Goal: Information Seeking & Learning: Learn about a topic

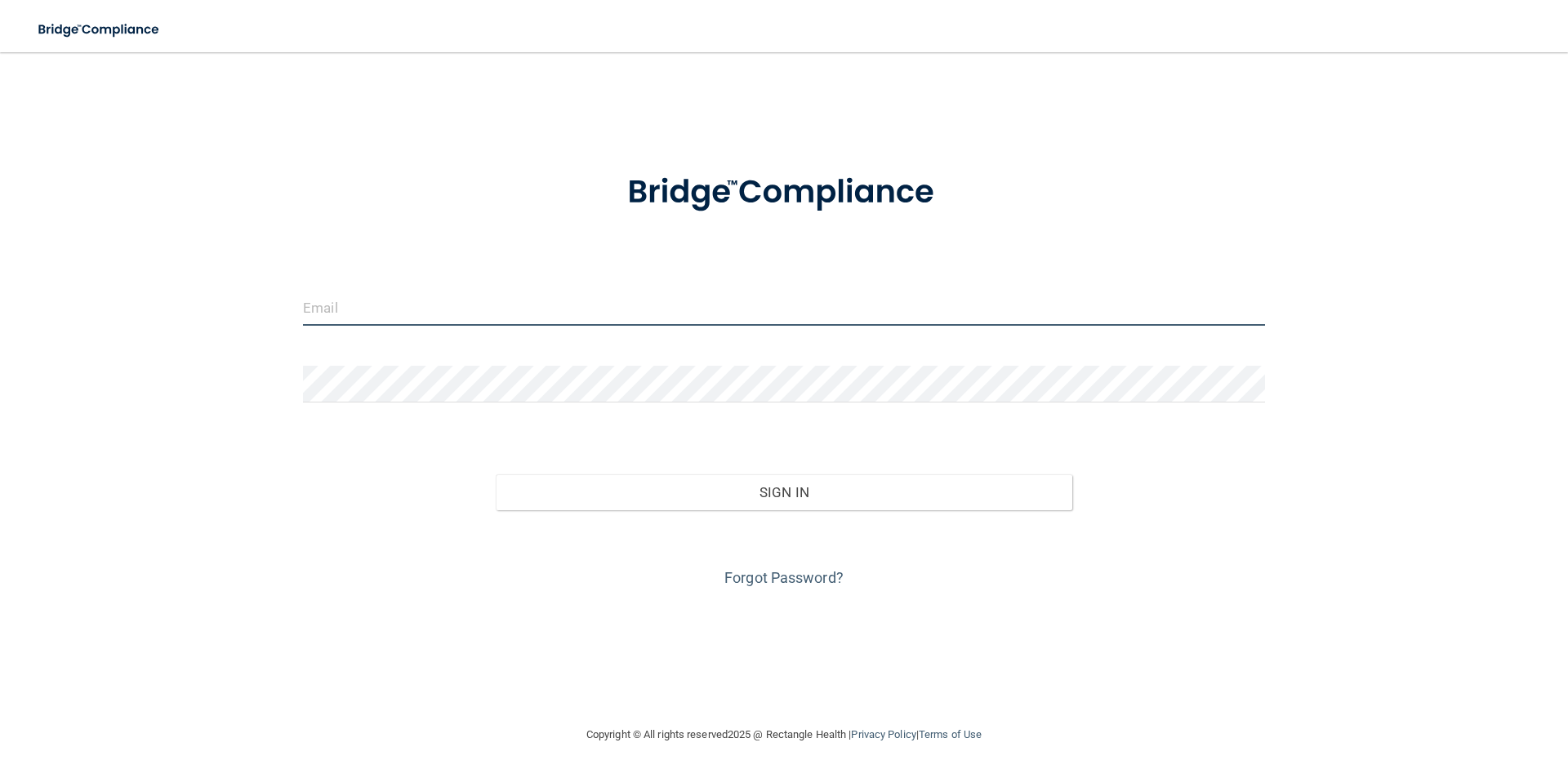
click at [794, 313] on input "email" at bounding box center [784, 307] width 962 height 37
type input "[EMAIL_ADDRESS][DOMAIN_NAME]"
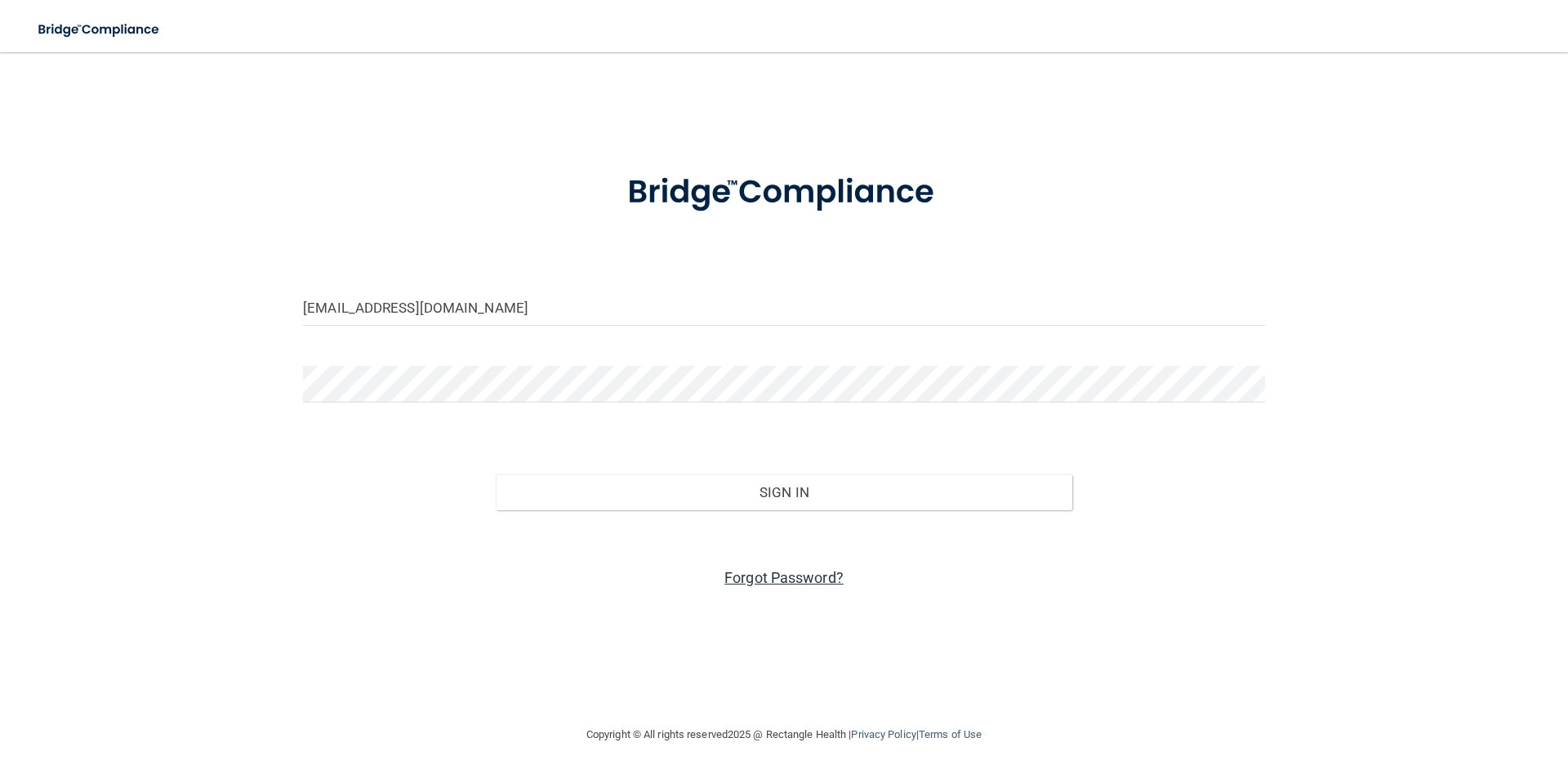
click at [814, 580] on link "Forgot Password?" at bounding box center [784, 578] width 119 height 17
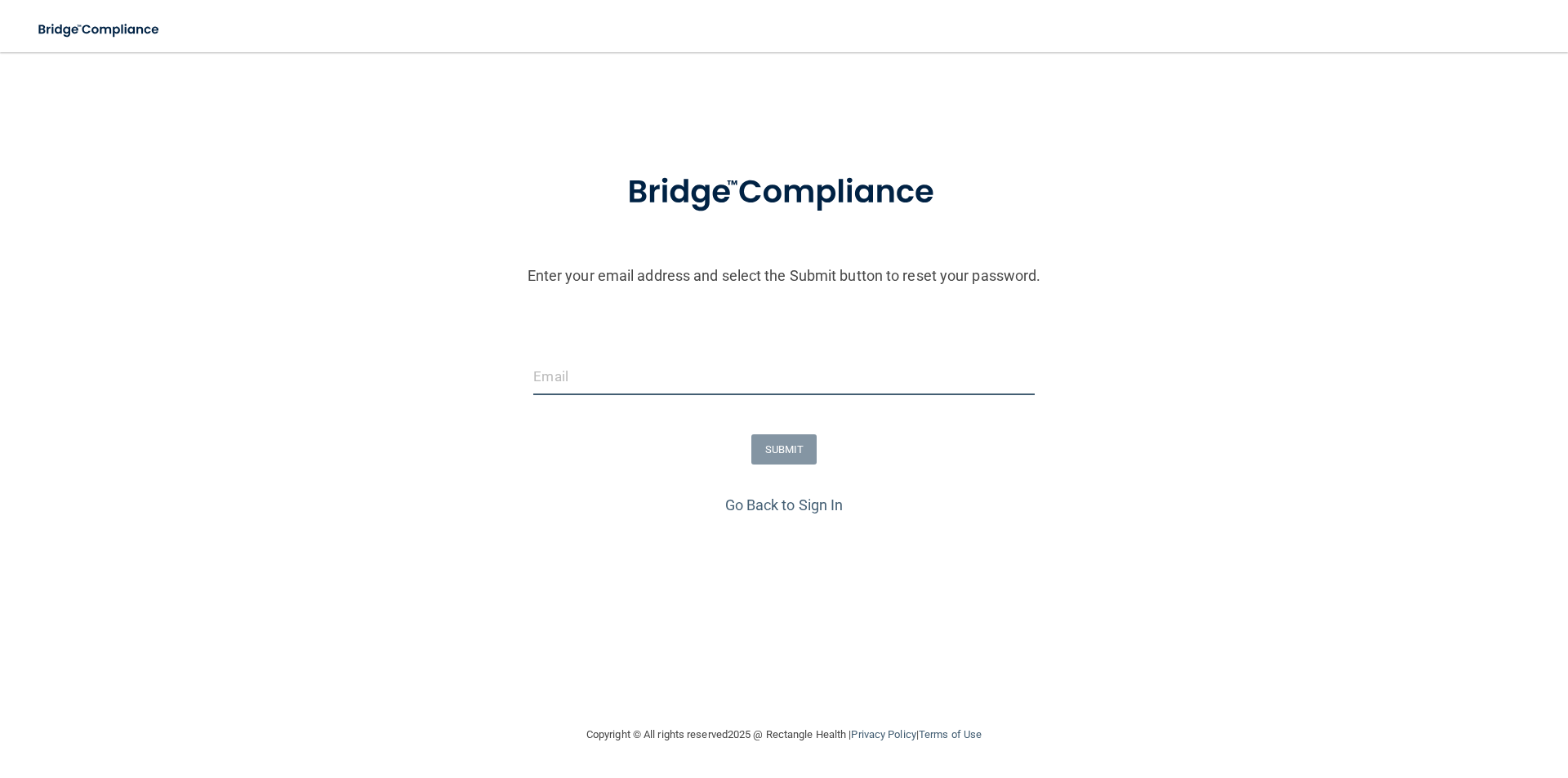
click at [678, 388] on input "email" at bounding box center [784, 377] width 501 height 37
type input "[EMAIL_ADDRESS][DOMAIN_NAME]"
click at [767, 447] on button "SUBMIT" at bounding box center [784, 450] width 66 height 30
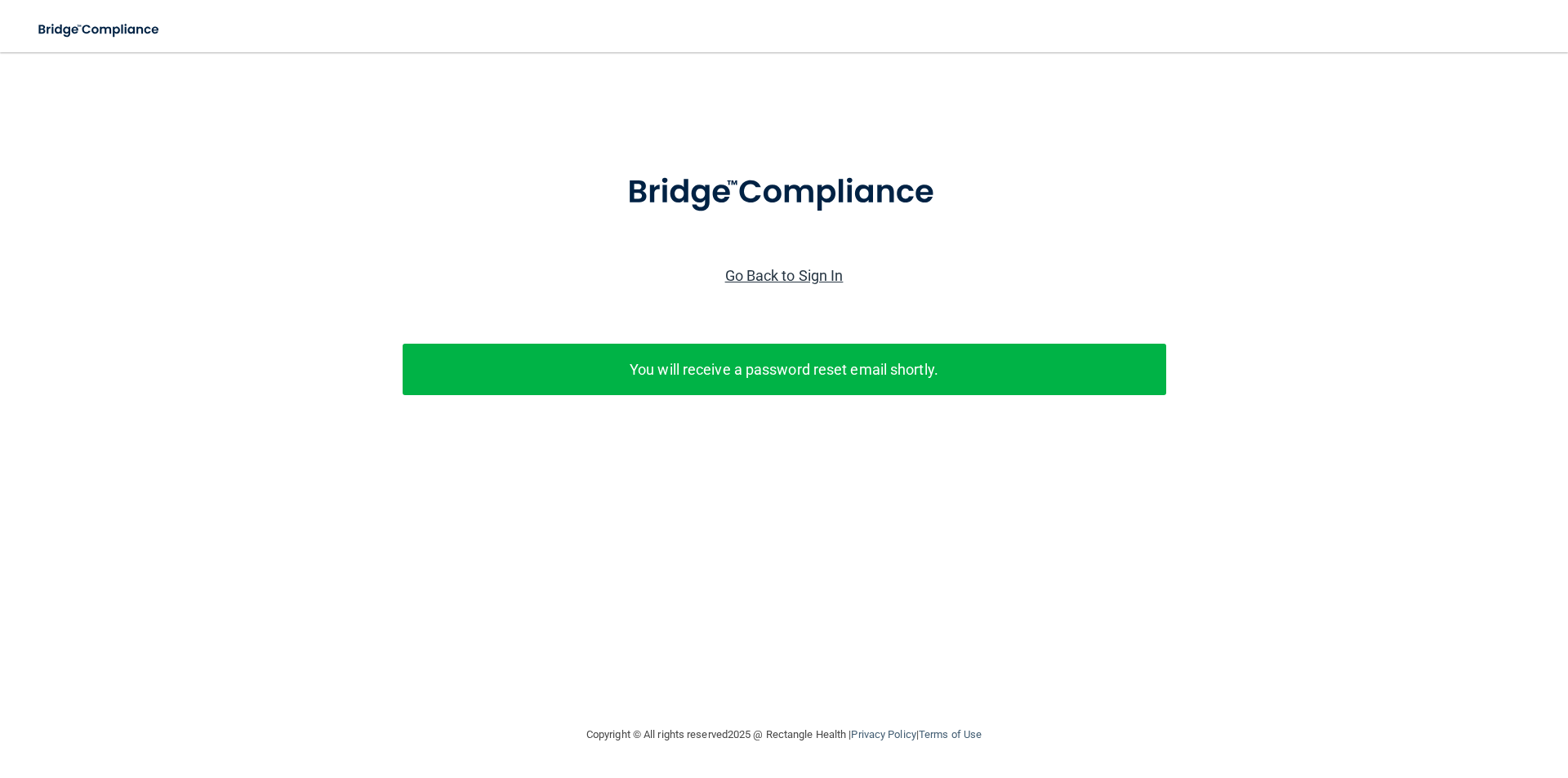
click at [803, 267] on link "Go Back to Sign In" at bounding box center [784, 276] width 118 height 17
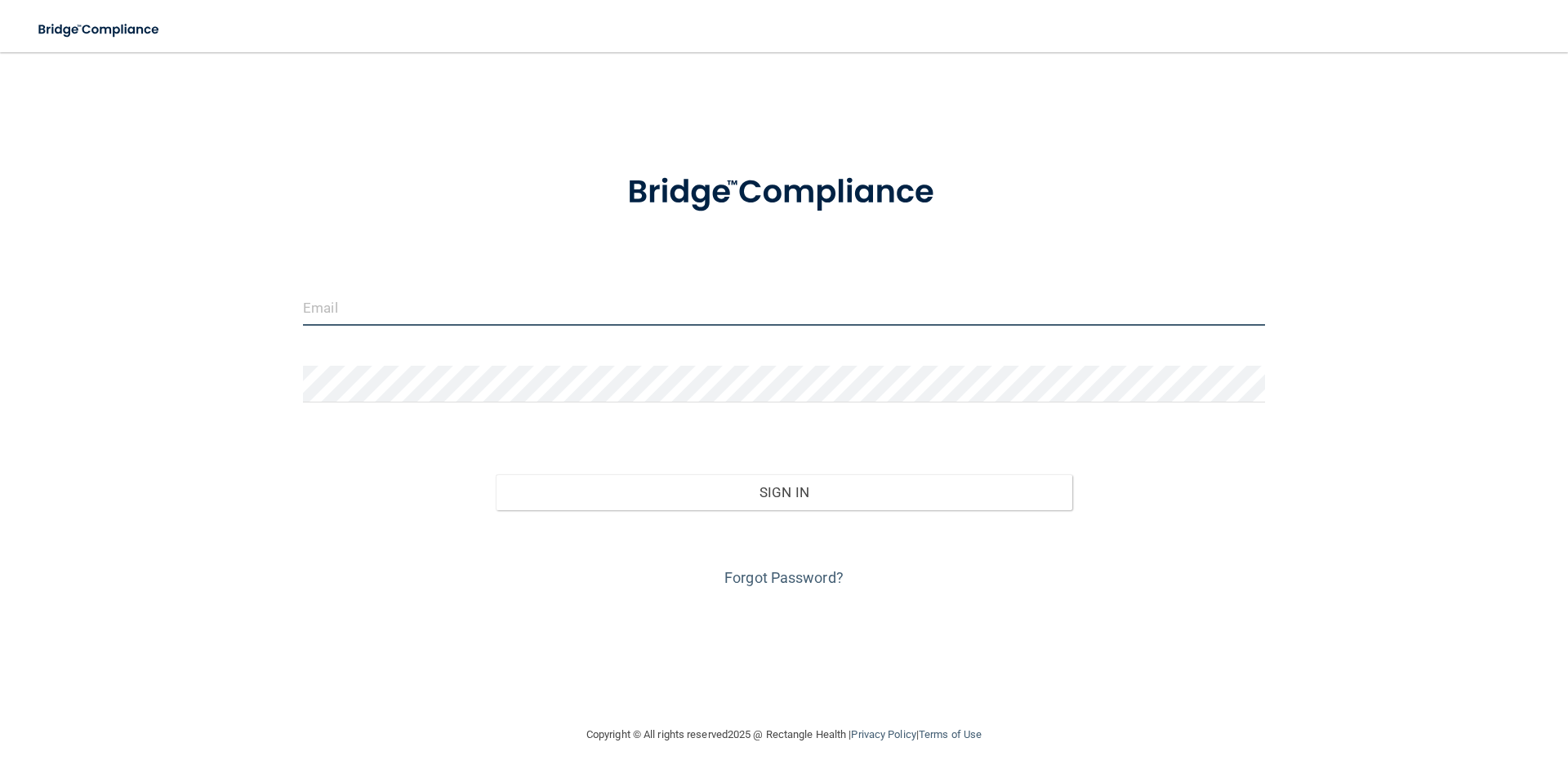
click at [808, 298] on input "email" at bounding box center [784, 307] width 962 height 37
type input "[EMAIL_ADDRESS][DOMAIN_NAME]"
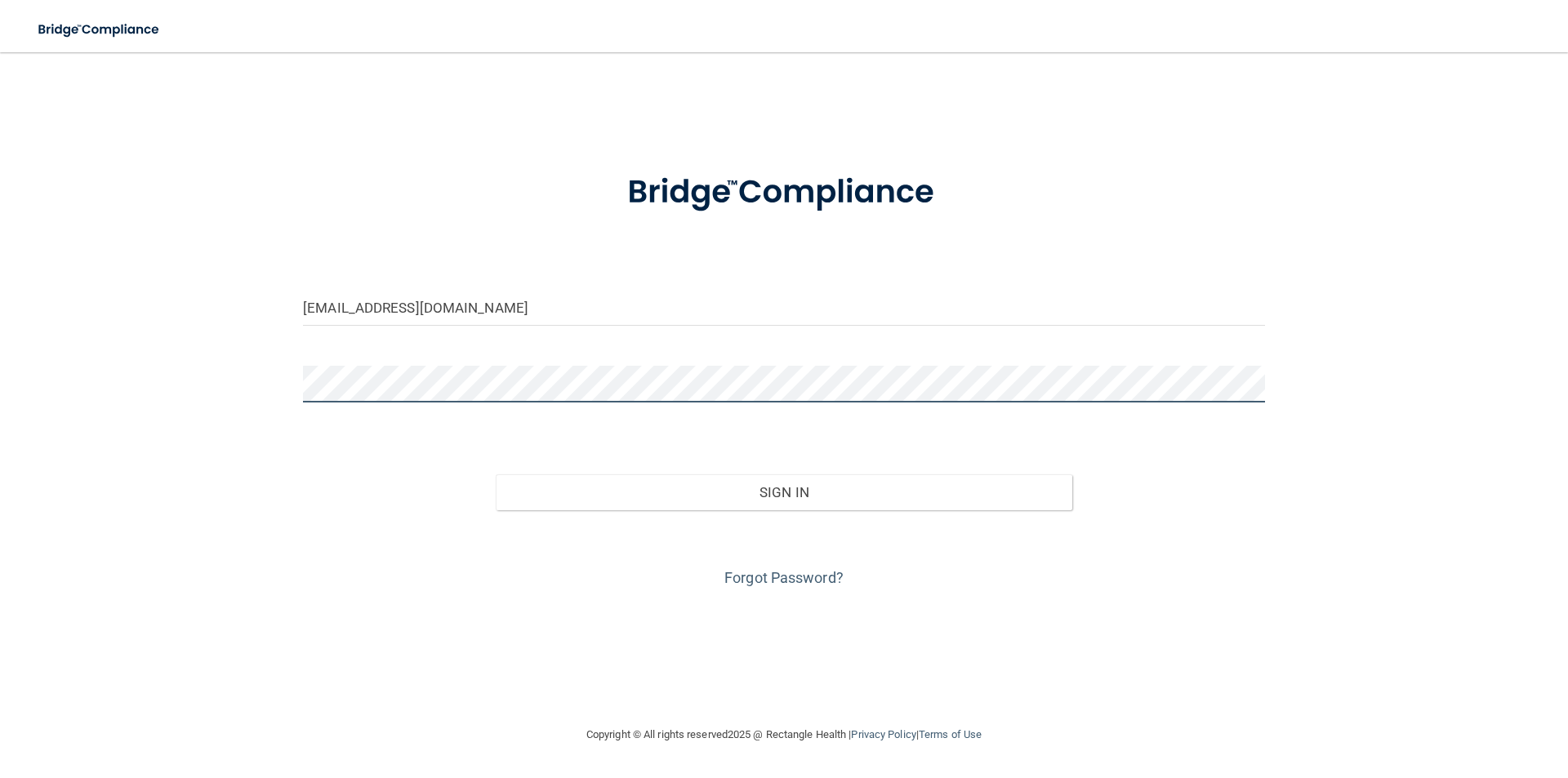
click at [496, 475] on button "Sign In" at bounding box center [784, 492] width 577 height 36
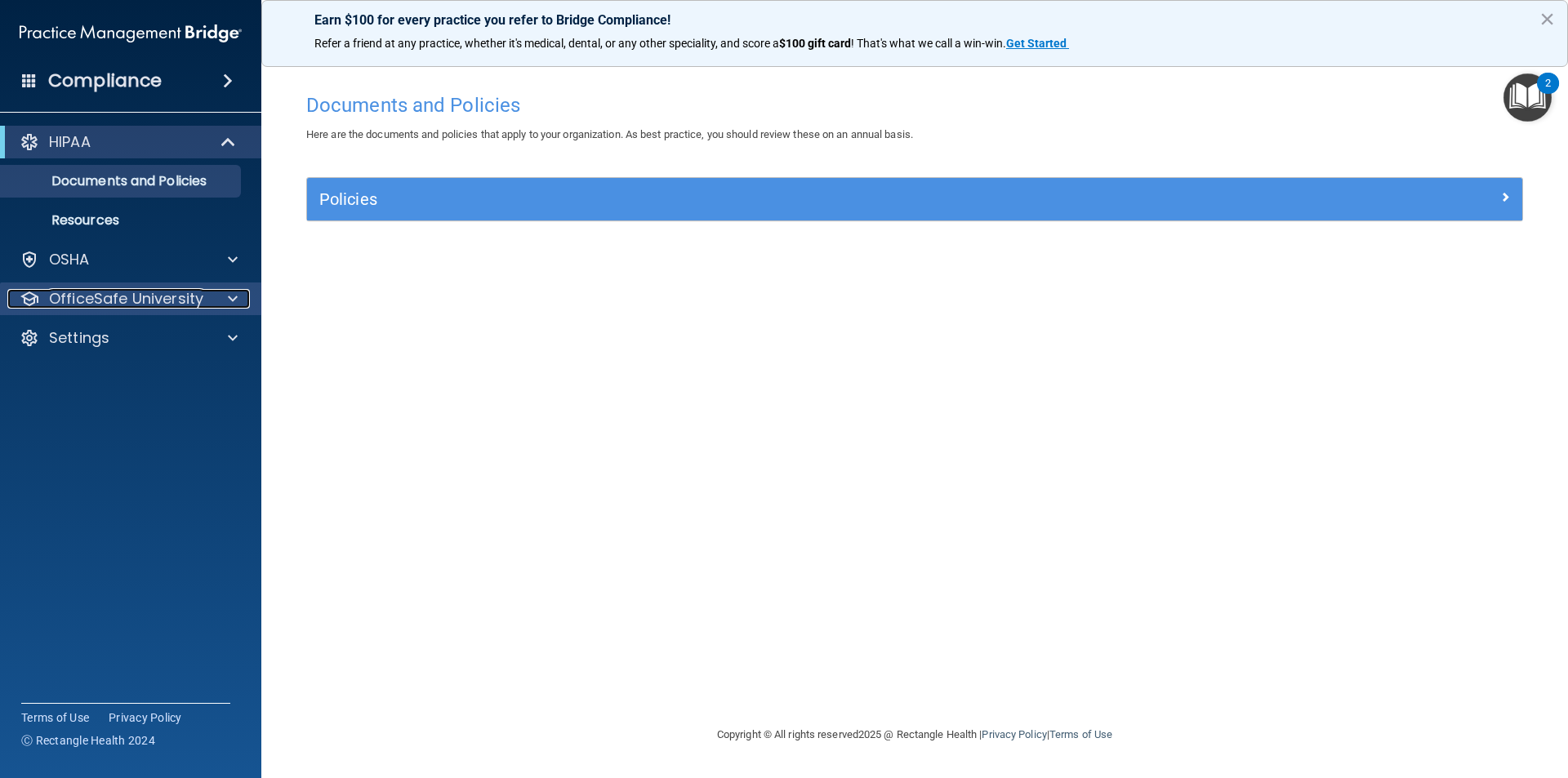
click at [235, 301] on span at bounding box center [233, 298] width 10 height 19
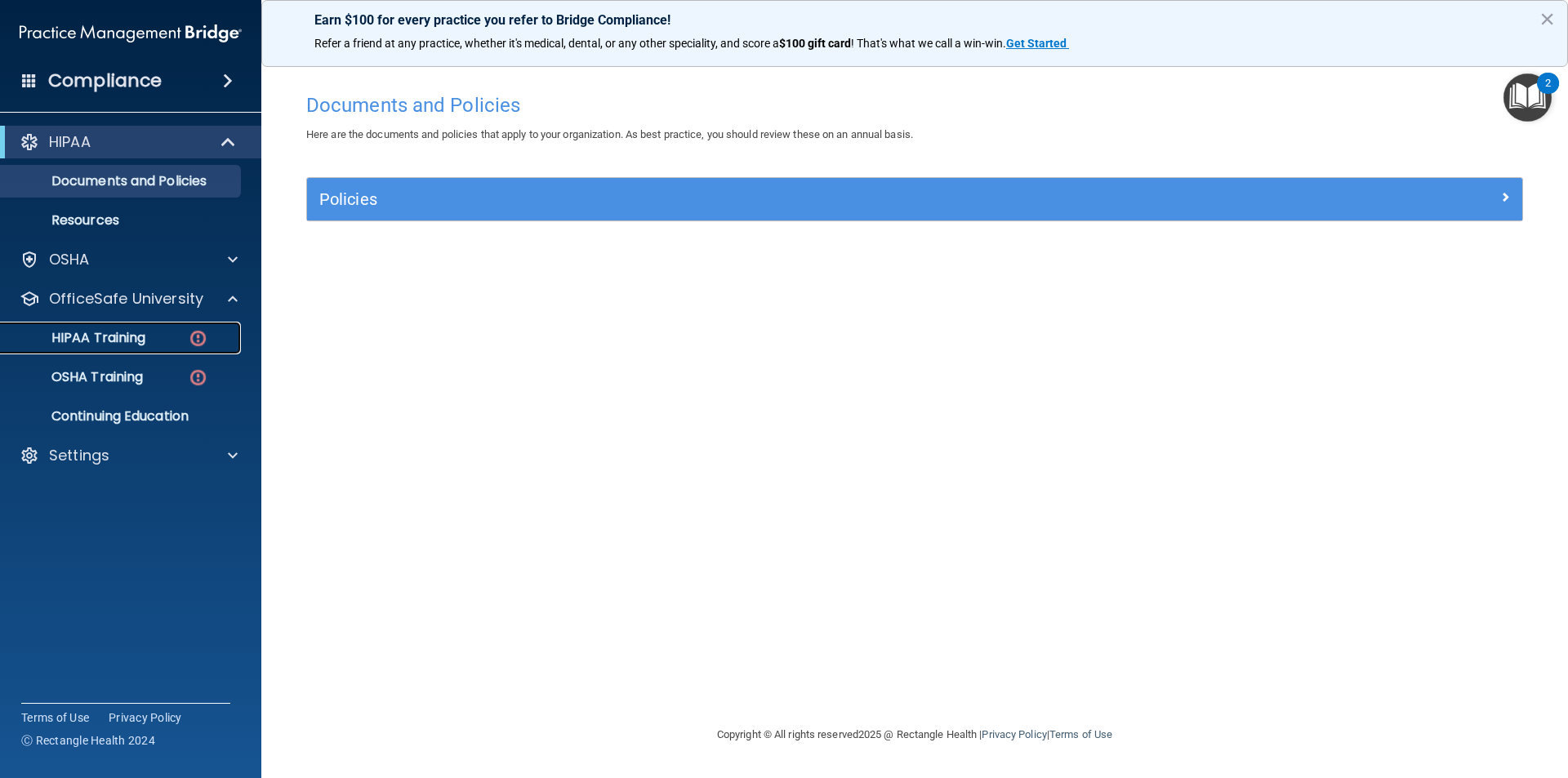
click at [177, 337] on div "HIPAA Training" at bounding box center [122, 338] width 223 height 17
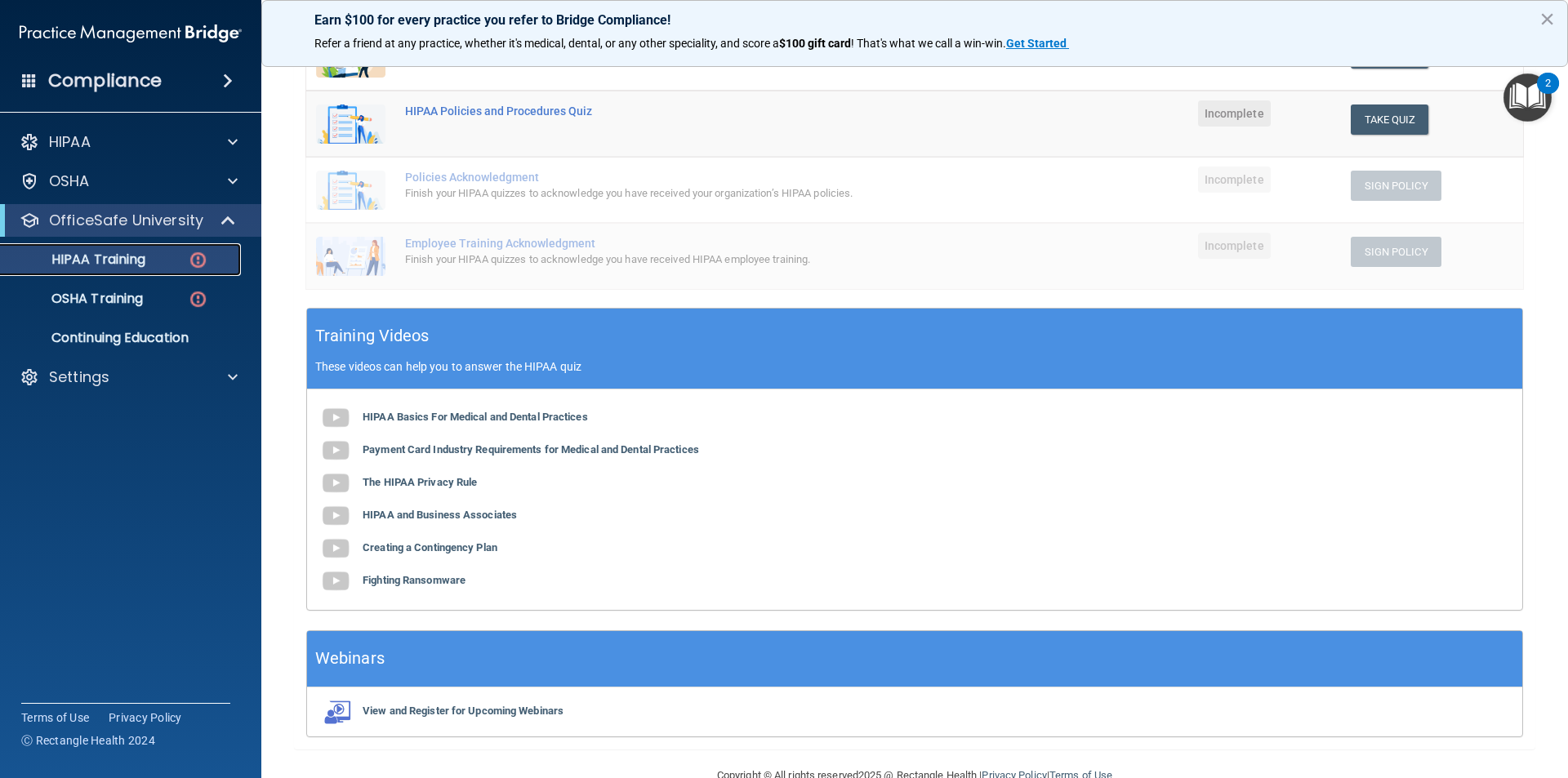
scroll to position [366, 0]
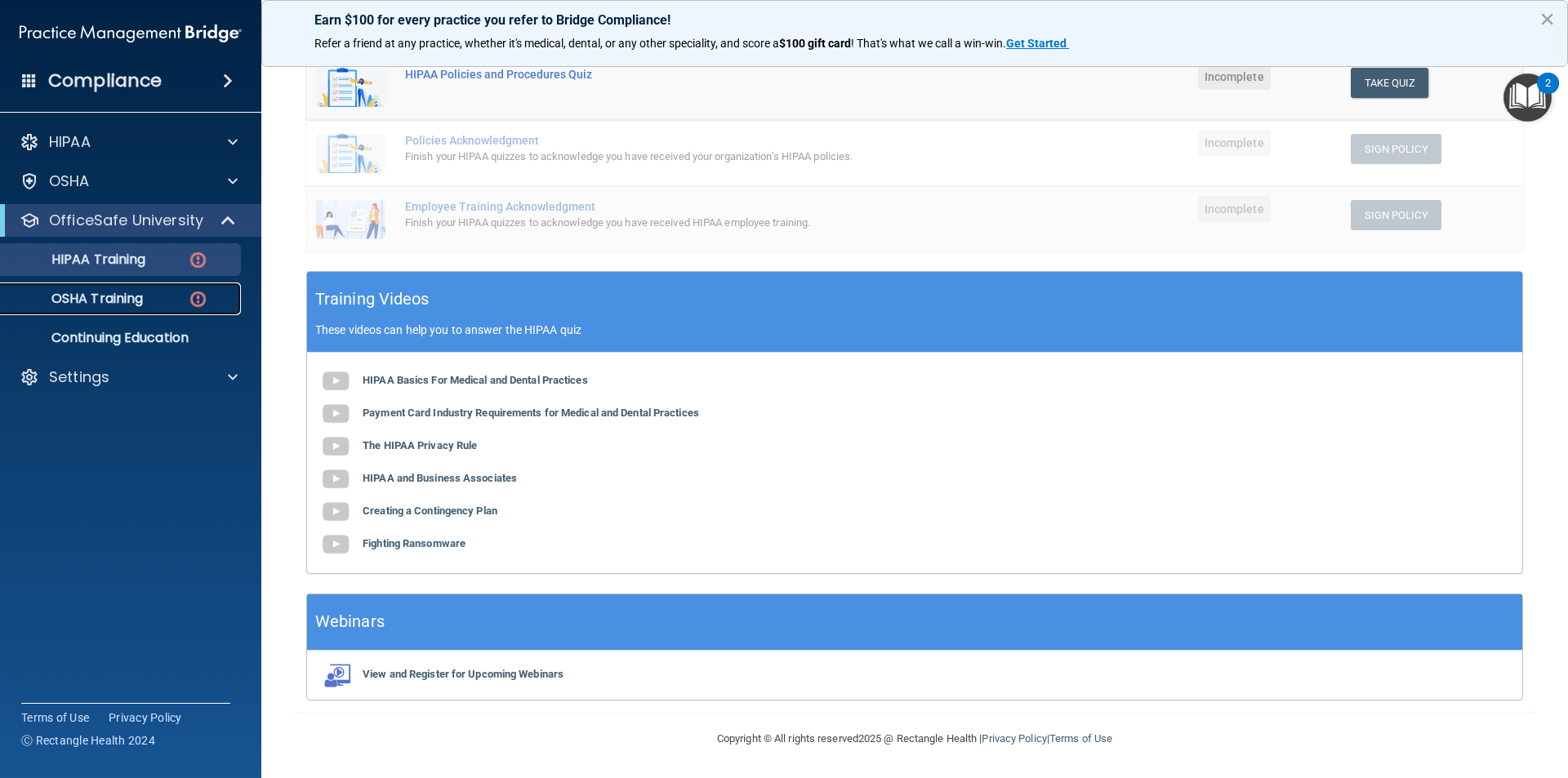
click at [147, 291] on div "OSHA Training" at bounding box center [122, 299] width 223 height 17
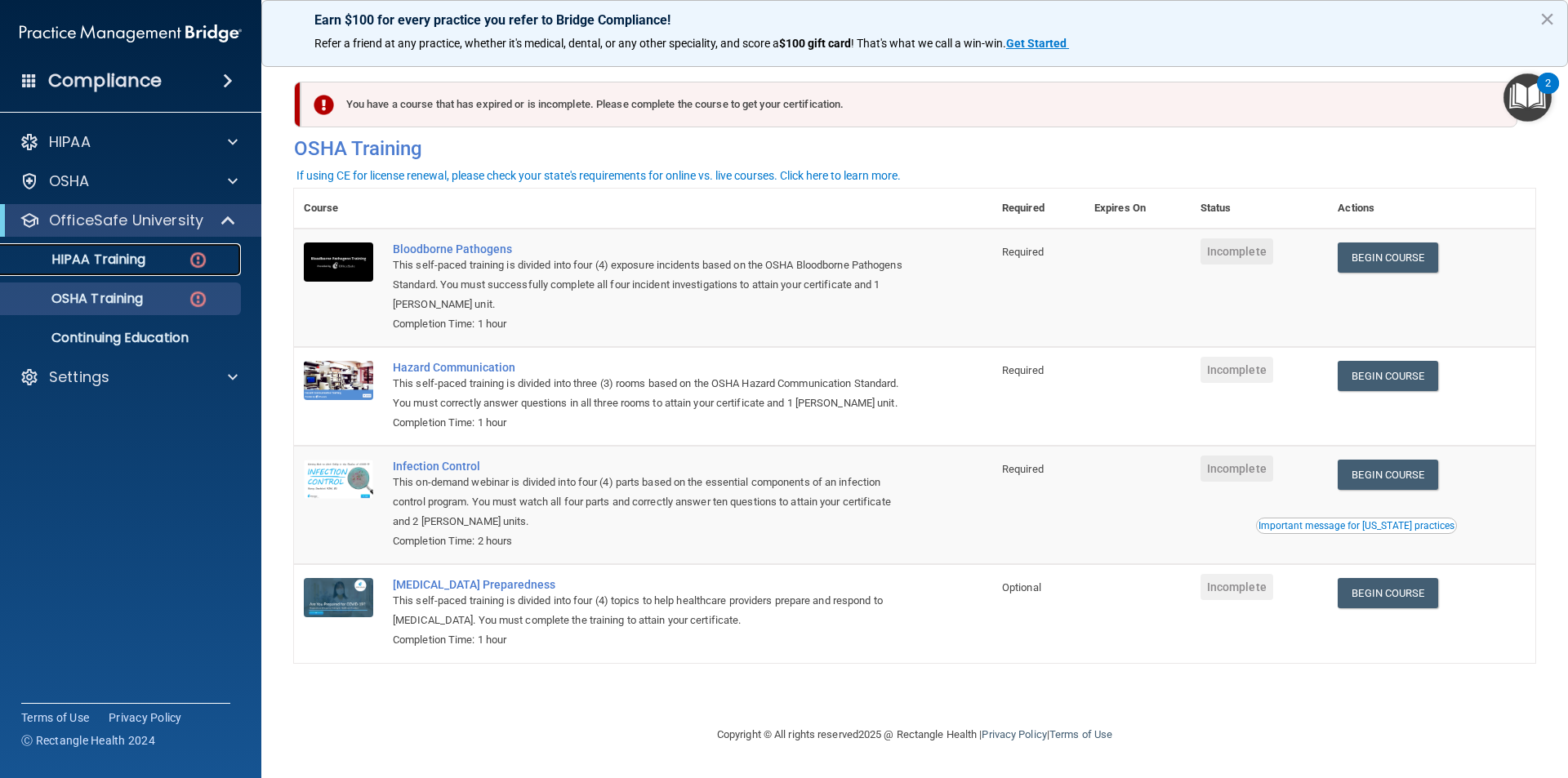
click at [126, 265] on p "HIPAA Training" at bounding box center [78, 260] width 135 height 17
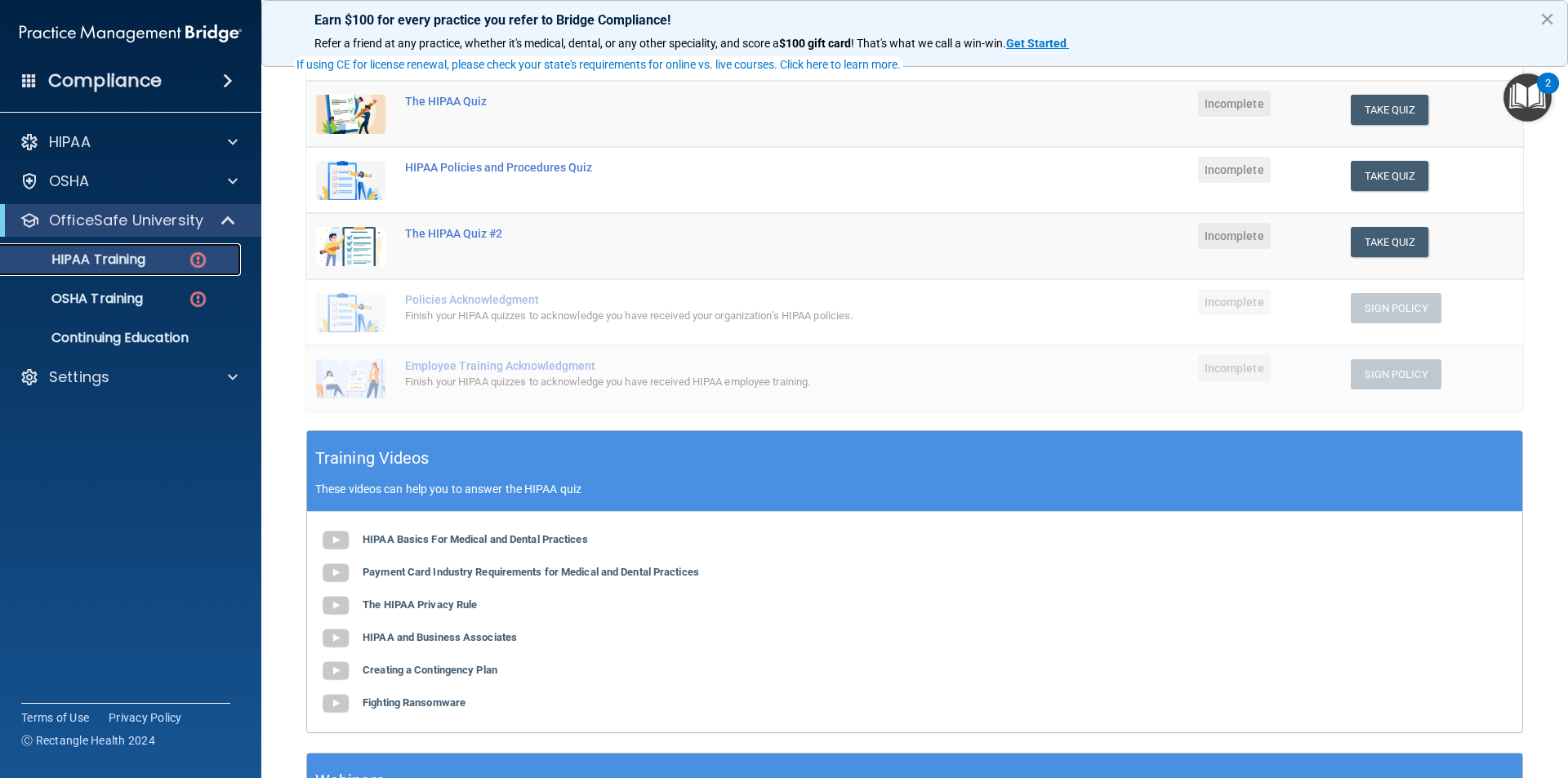
scroll to position [327, 0]
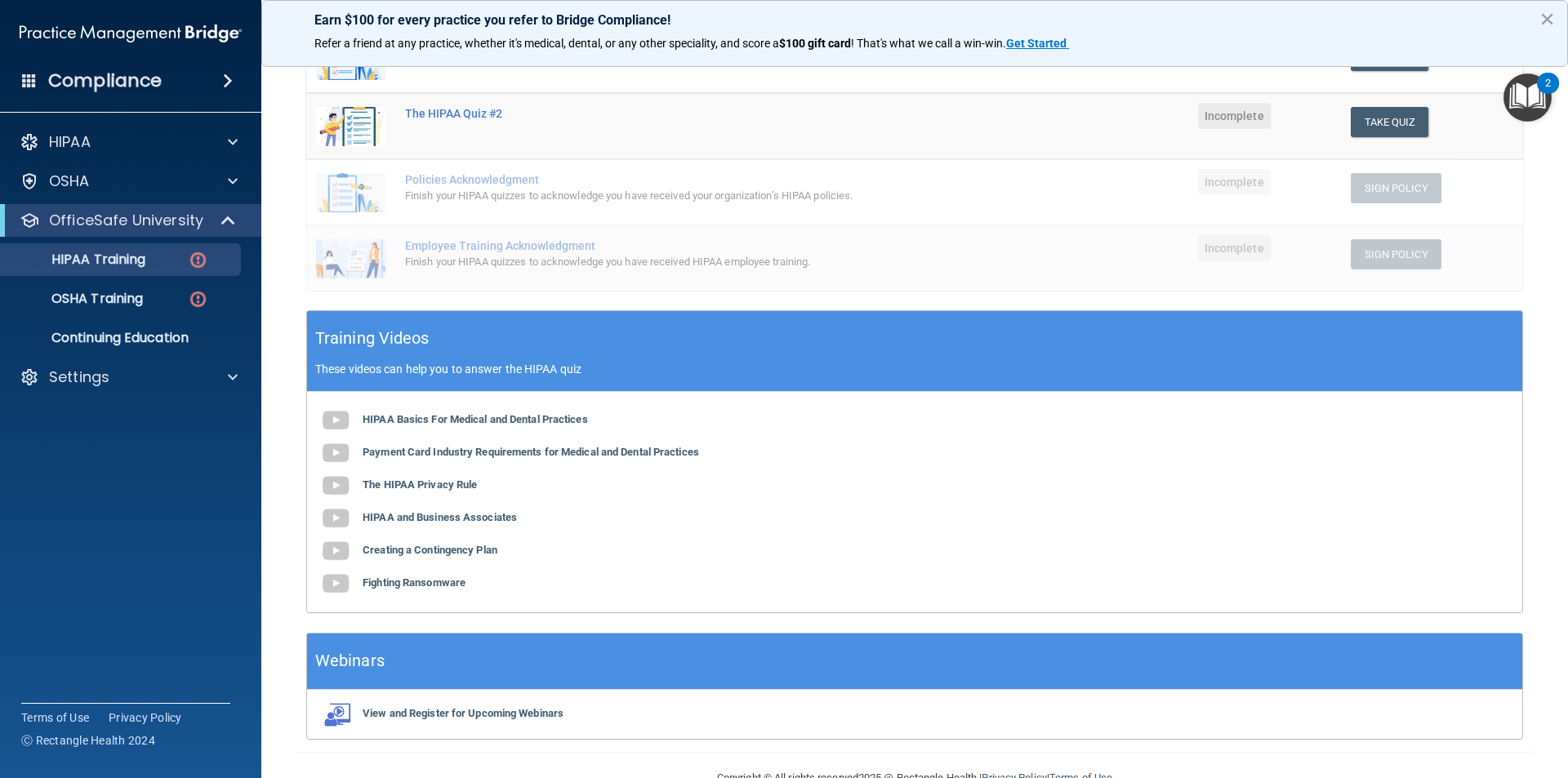
click at [287, 454] on main "Back Choose one path to get your HIPAA Certification ✓ HIPAA Officer Training ✓…" at bounding box center [915, 415] width 1307 height 726
click at [371, 418] on b "HIPAA Basics For Medical and Dental Practices" at bounding box center [475, 419] width 225 height 13
click at [382, 451] on b "Payment Card Industry Requirements for Medical and Dental Practices" at bounding box center [531, 451] width 337 height 13
click at [454, 481] on b "The HIPAA Privacy Rule" at bounding box center [420, 484] width 115 height 13
click at [425, 481] on b "The HIPAA Privacy Rule" at bounding box center [420, 484] width 115 height 13
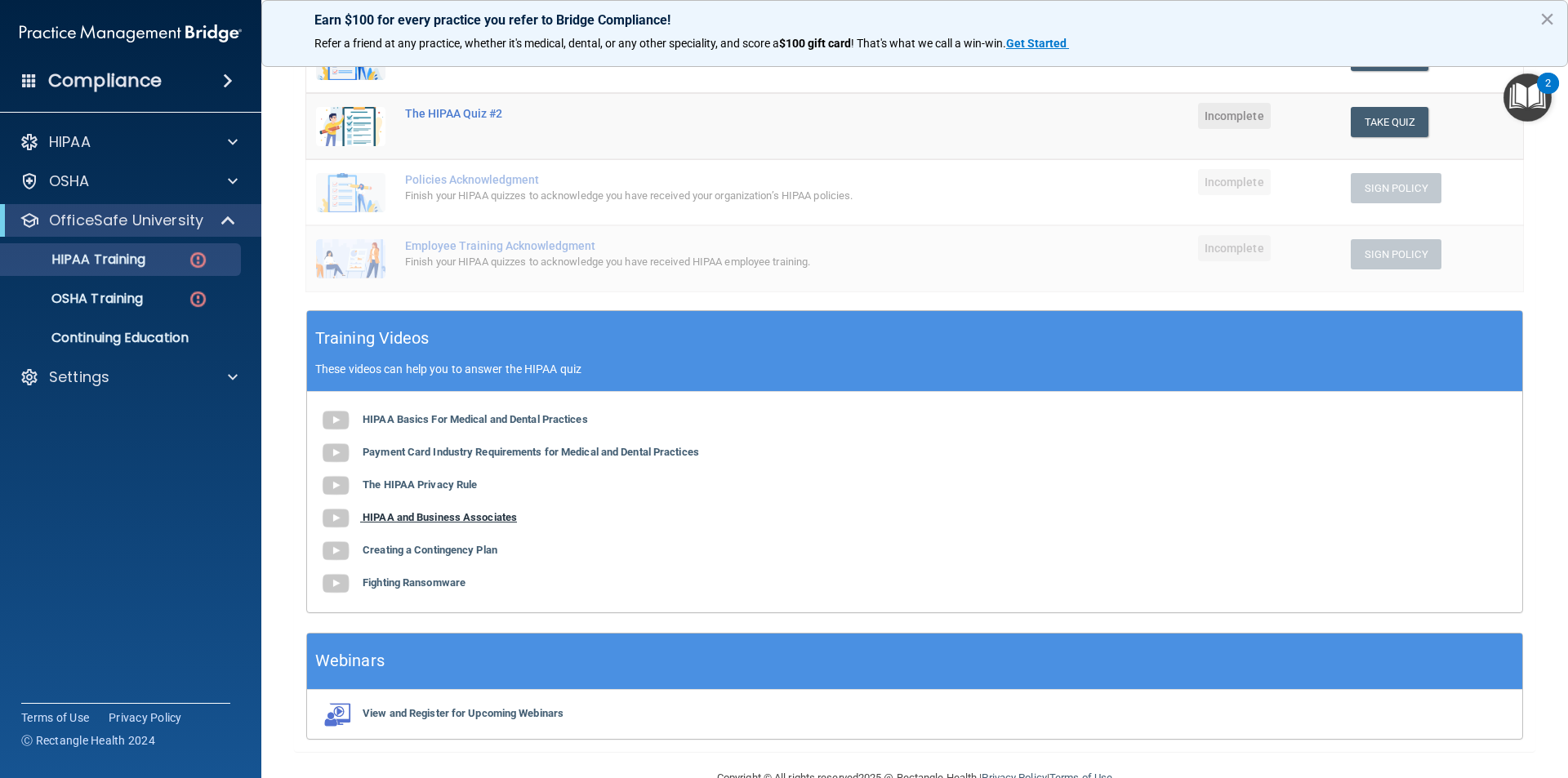
click at [424, 513] on b "HIPAA and Business Associates" at bounding box center [440, 517] width 154 height 13
click at [441, 549] on b "Creating a Contingency Plan" at bounding box center [430, 549] width 135 height 13
click at [454, 584] on b "Fighting Ransomware" at bounding box center [414, 582] width 103 height 13
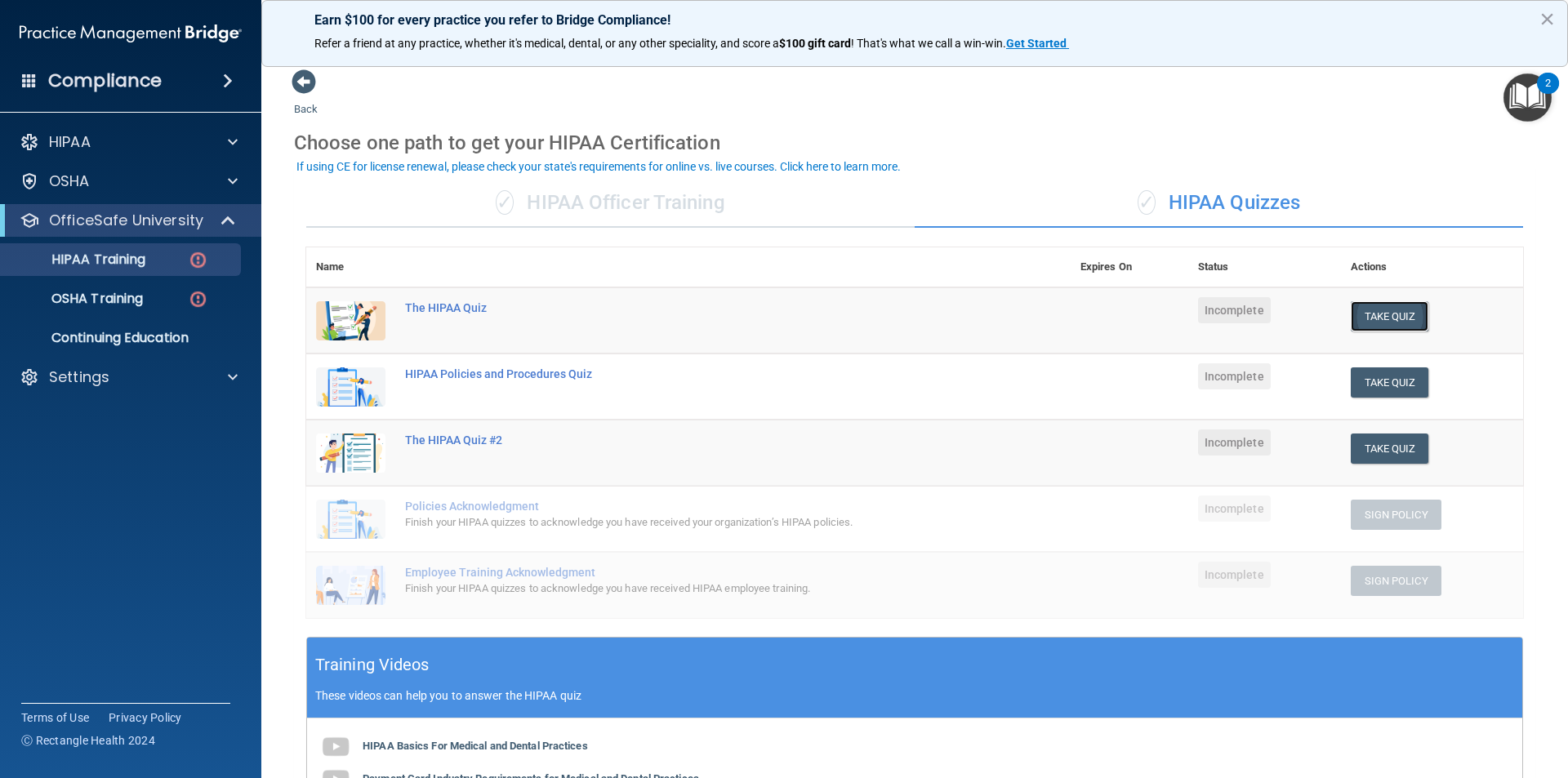
click at [1388, 313] on button "Take Quiz" at bounding box center [1390, 317] width 79 height 30
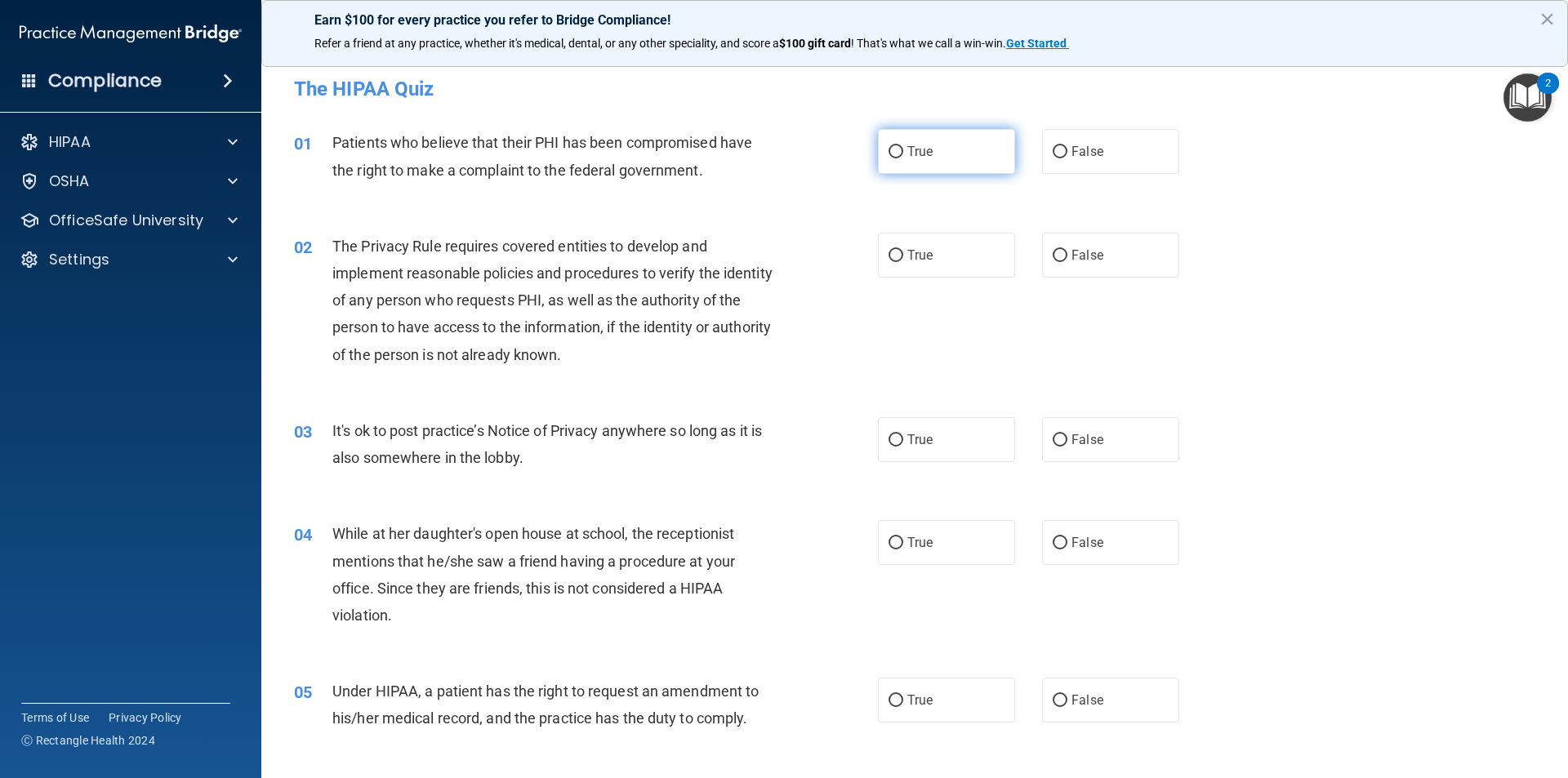
click at [952, 142] on label "True" at bounding box center [946, 152] width 137 height 45
click at [904, 147] on input "True" at bounding box center [896, 152] width 15 height 13
radio input "true"
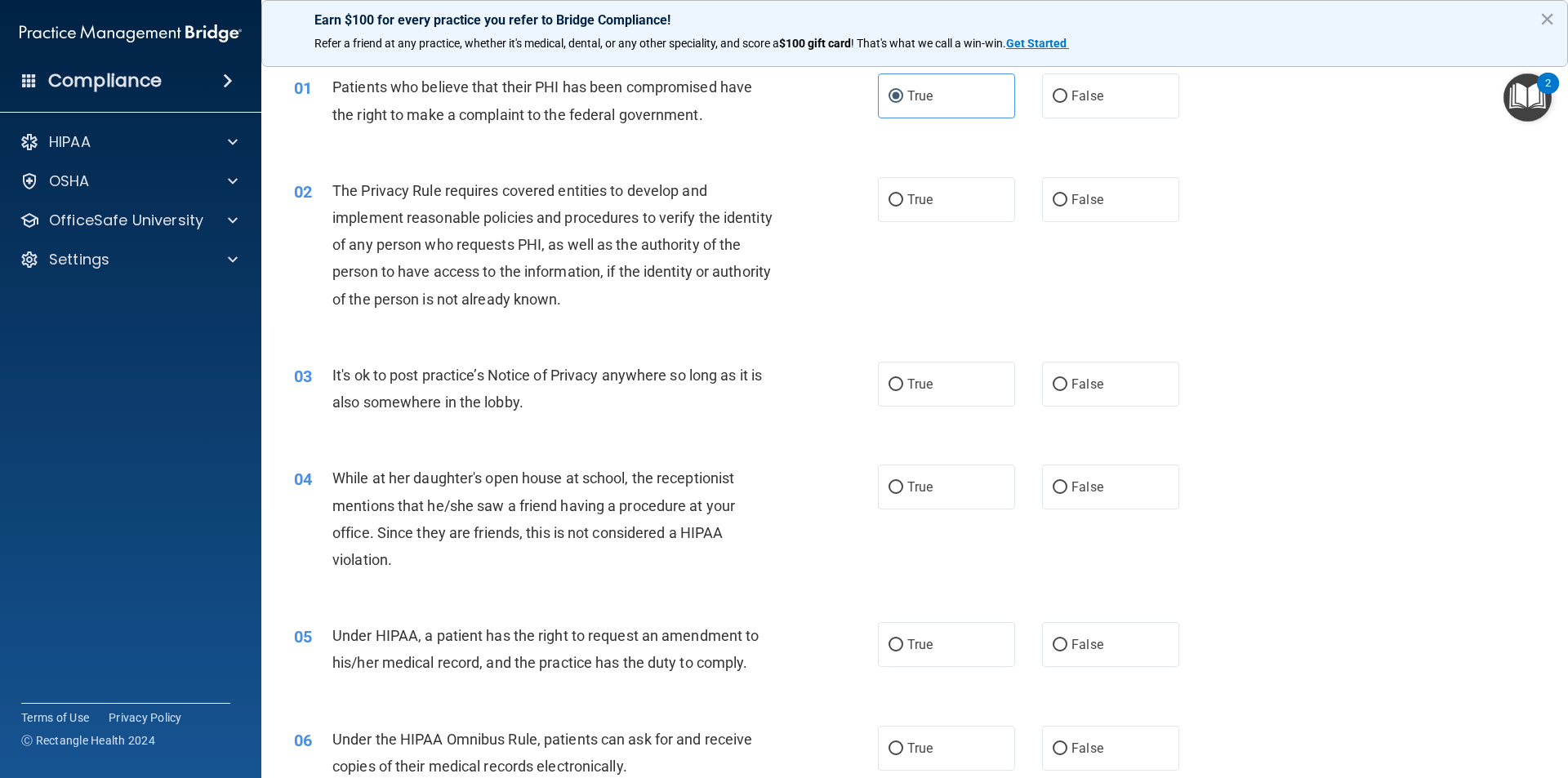
scroll to position [163, 0]
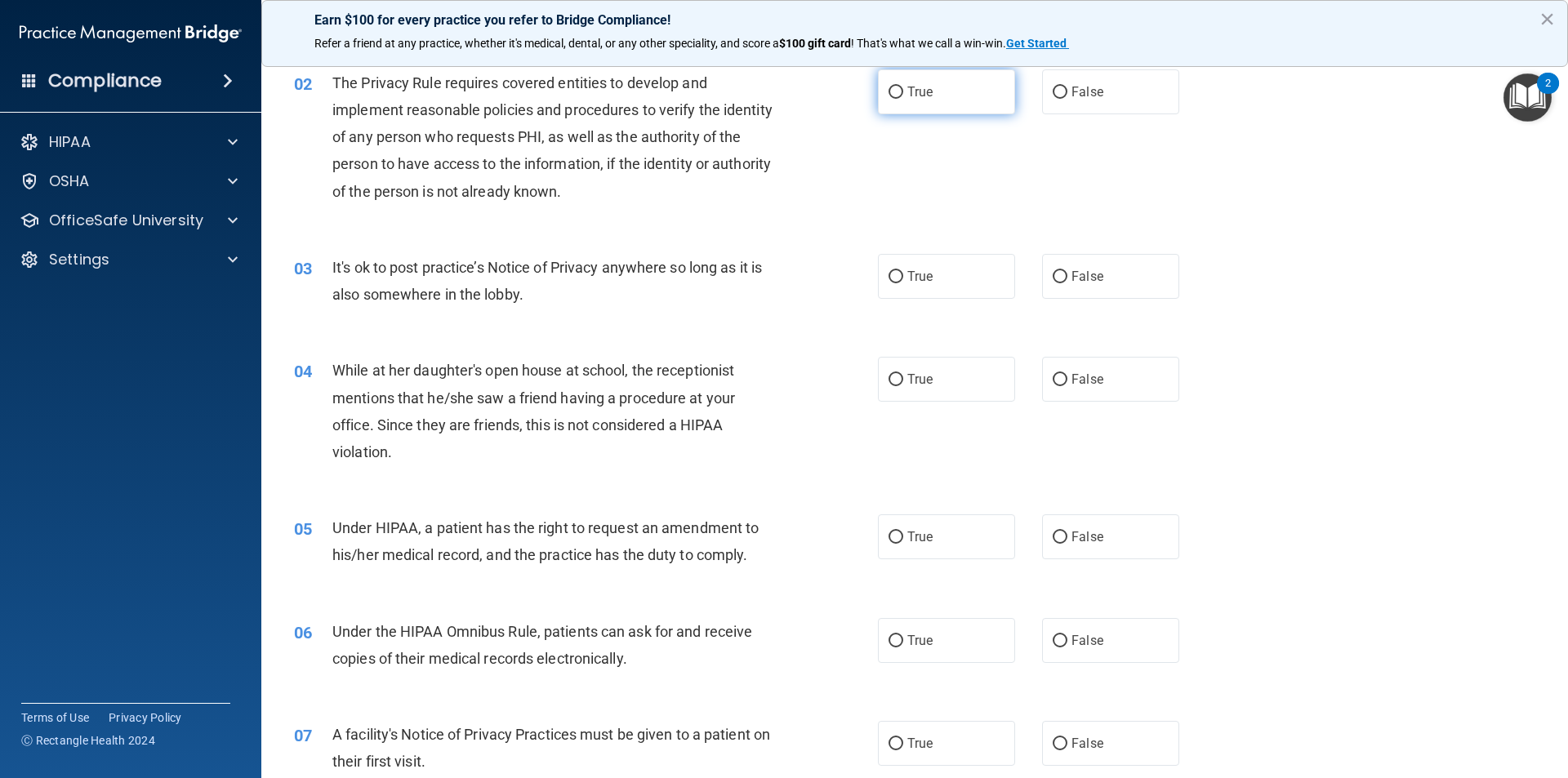
click at [947, 92] on label "True" at bounding box center [946, 92] width 137 height 45
click at [904, 92] on input "True" at bounding box center [896, 92] width 15 height 13
radio input "true"
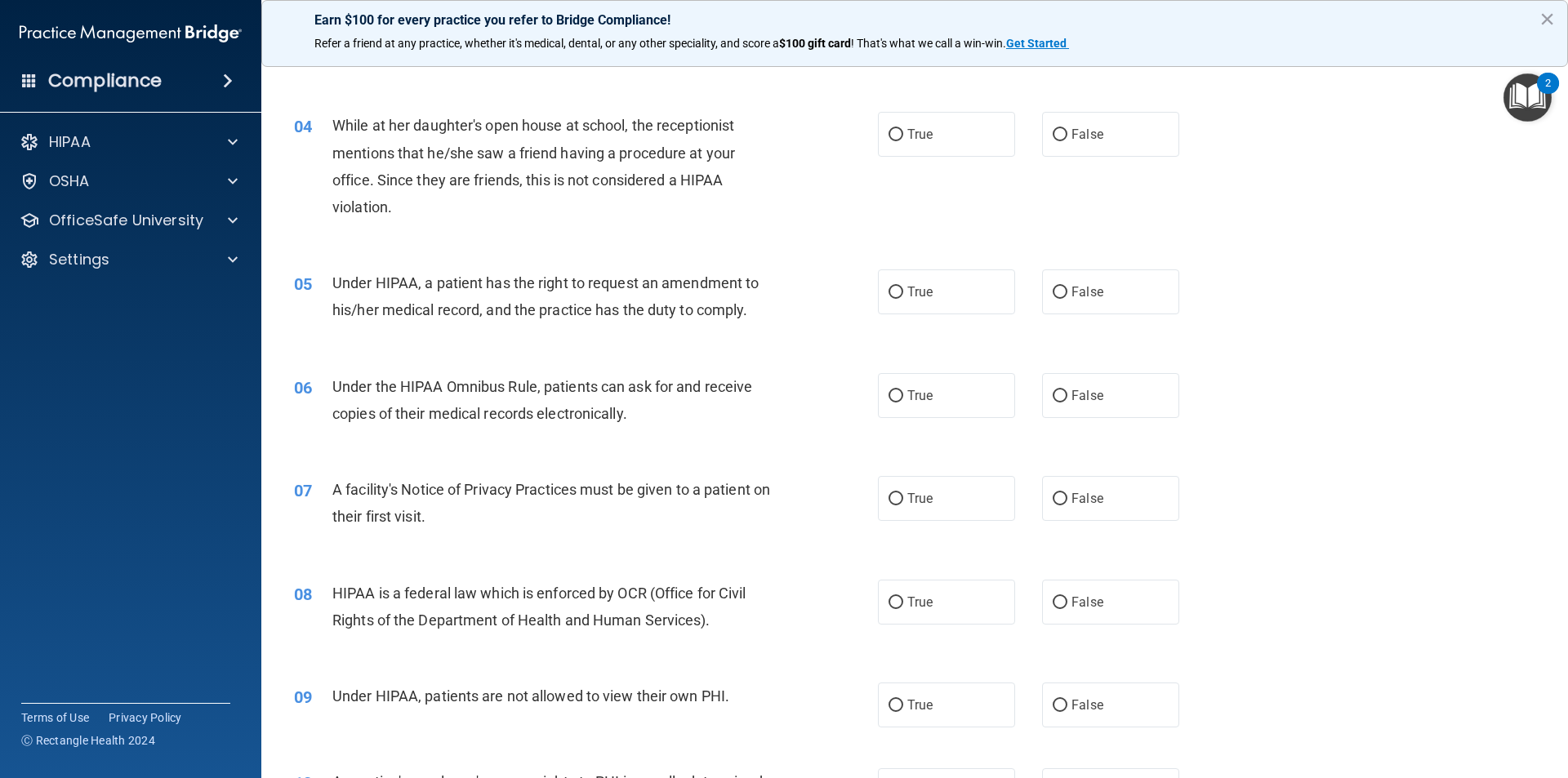
scroll to position [327, 0]
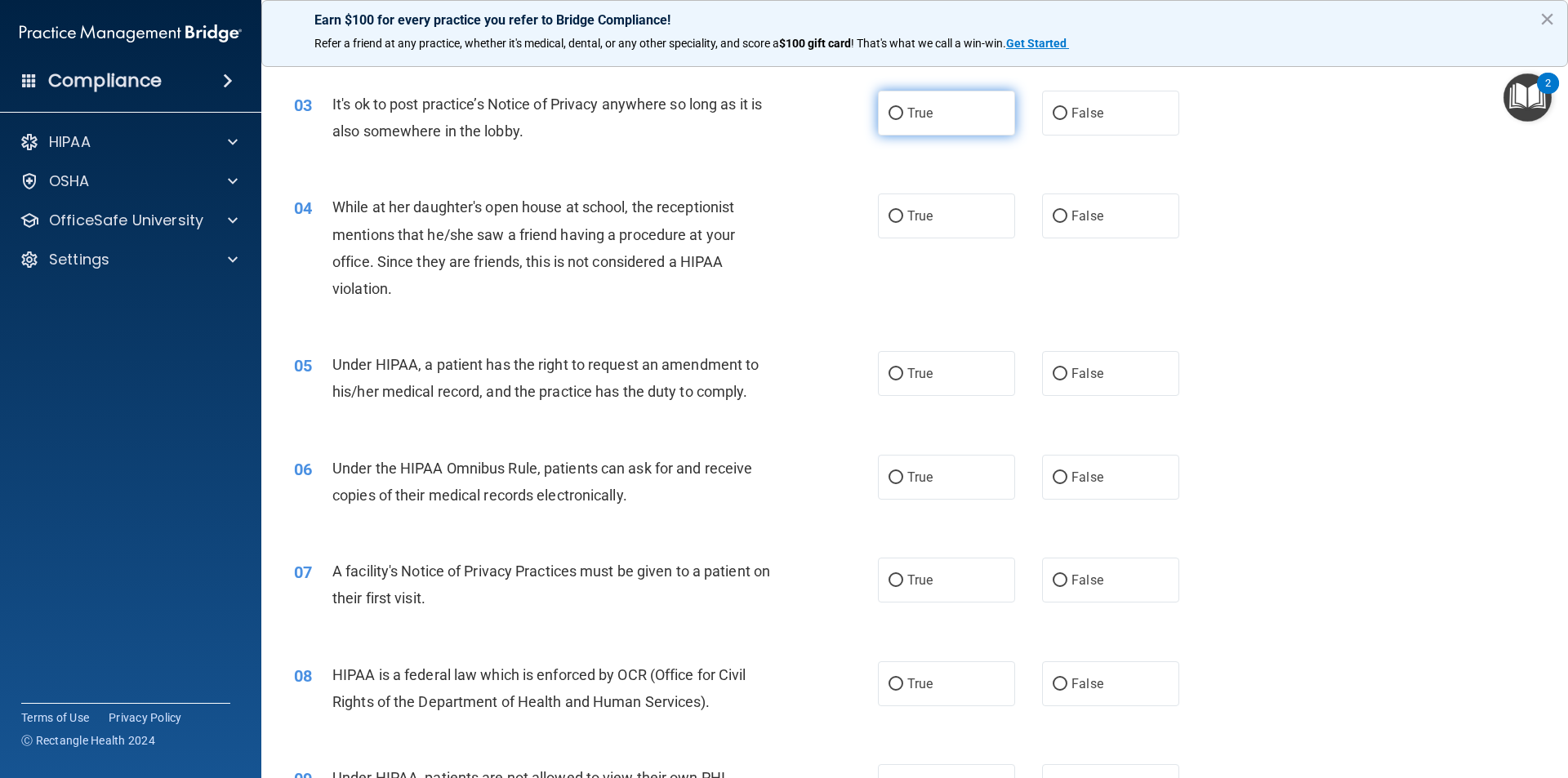
click at [889, 113] on input "True" at bounding box center [896, 114] width 15 height 13
radio input "true"
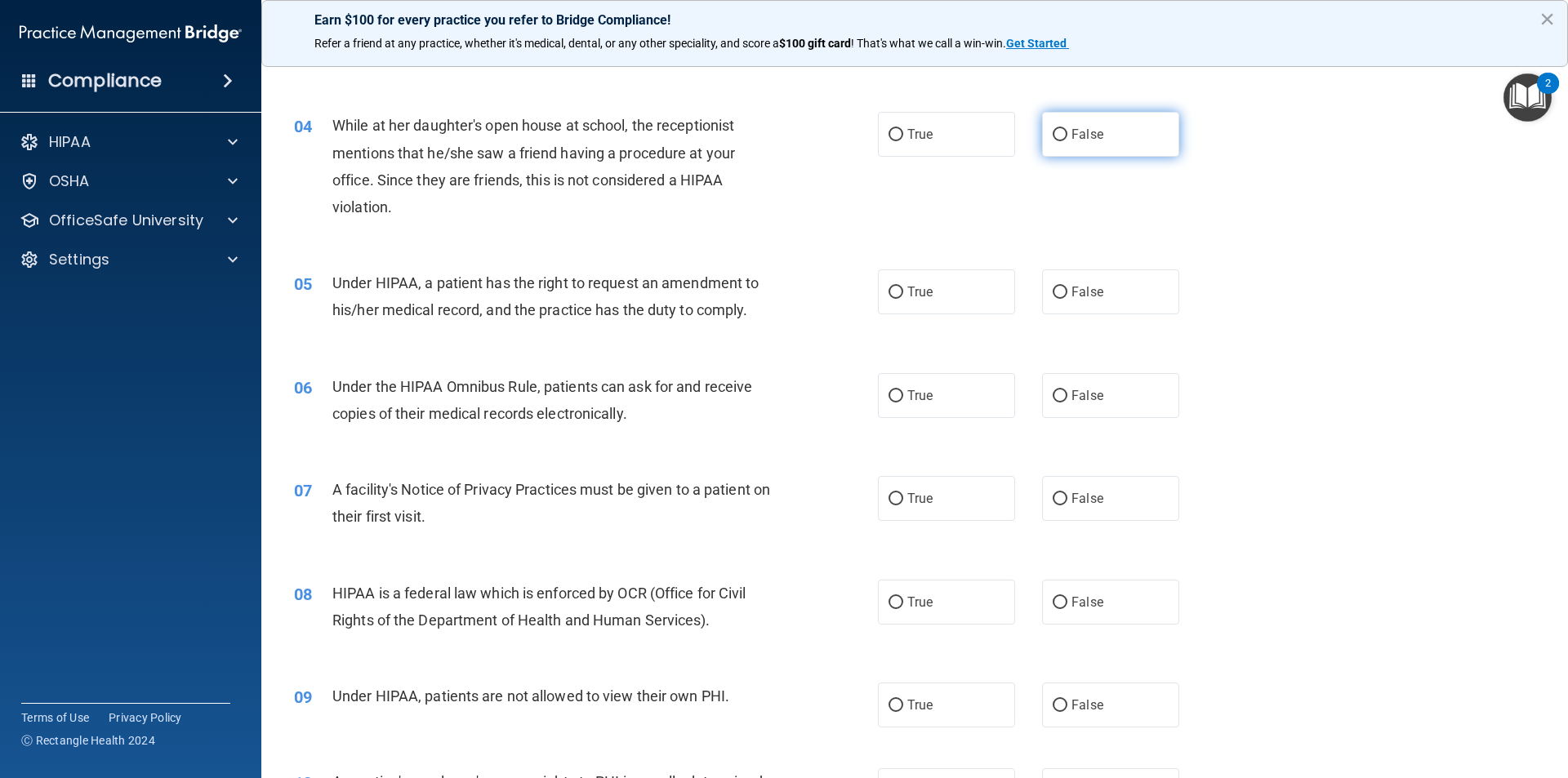
click at [1078, 138] on span "False" at bounding box center [1087, 134] width 32 height 16
click at [1068, 138] on input "False" at bounding box center [1060, 135] width 15 height 13
radio input "true"
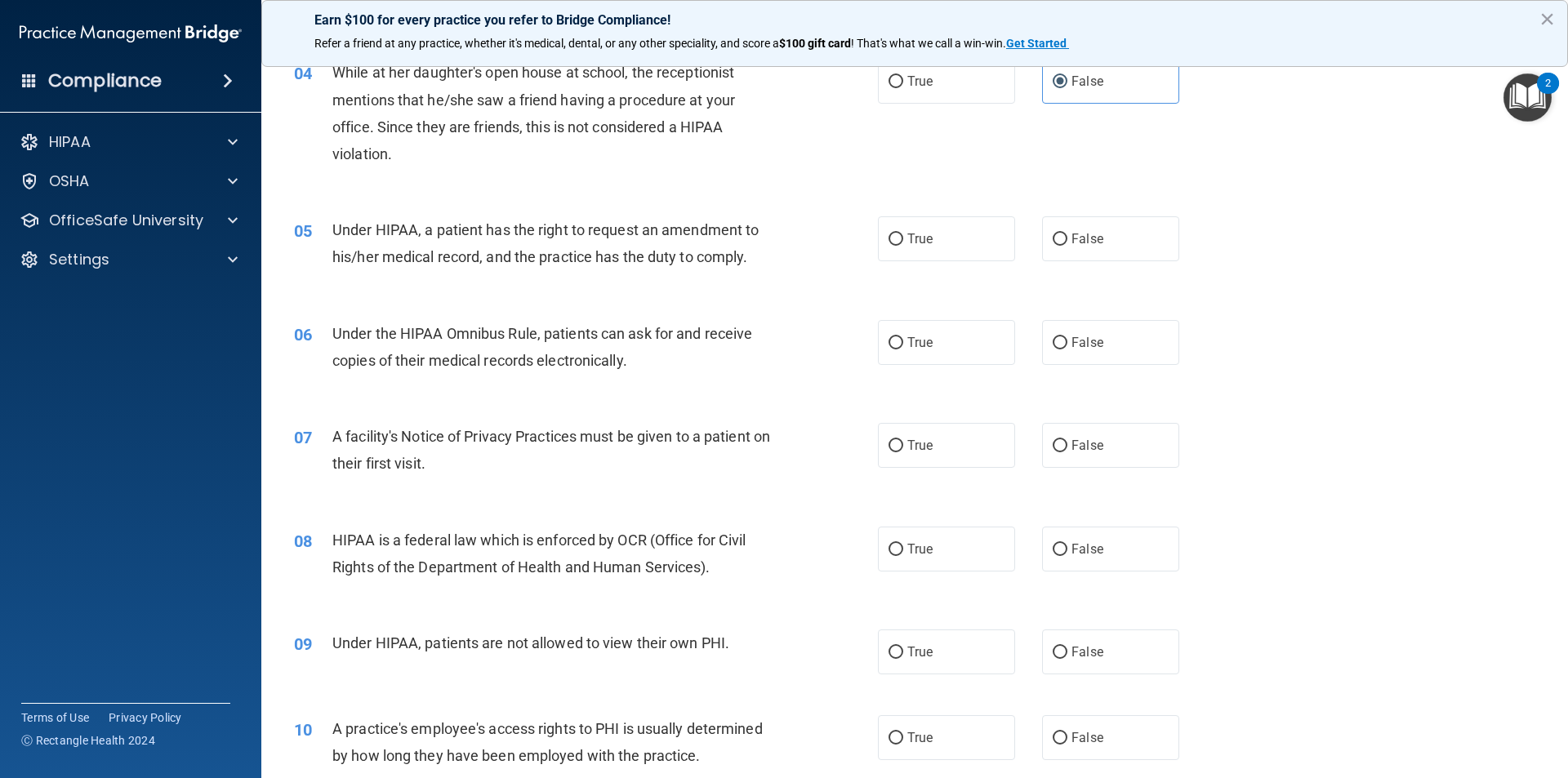
scroll to position [490, 0]
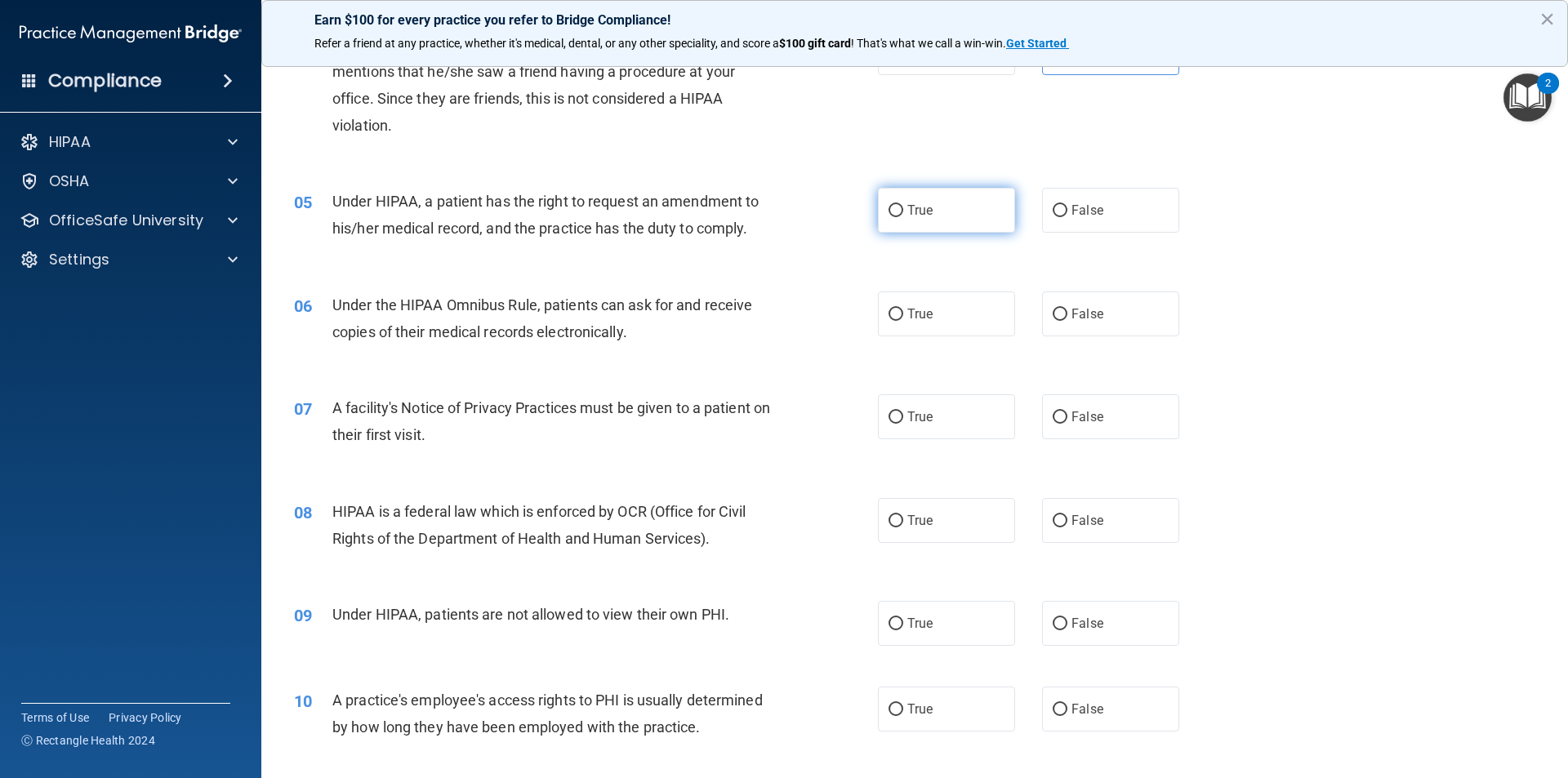
drag, startPoint x: 1062, startPoint y: 209, endPoint x: 937, endPoint y: 211, distance: 125.0
click at [1061, 210] on label "False" at bounding box center [1111, 210] width 137 height 45
click at [1061, 210] on input "False" at bounding box center [1060, 211] width 15 height 13
radio input "true"
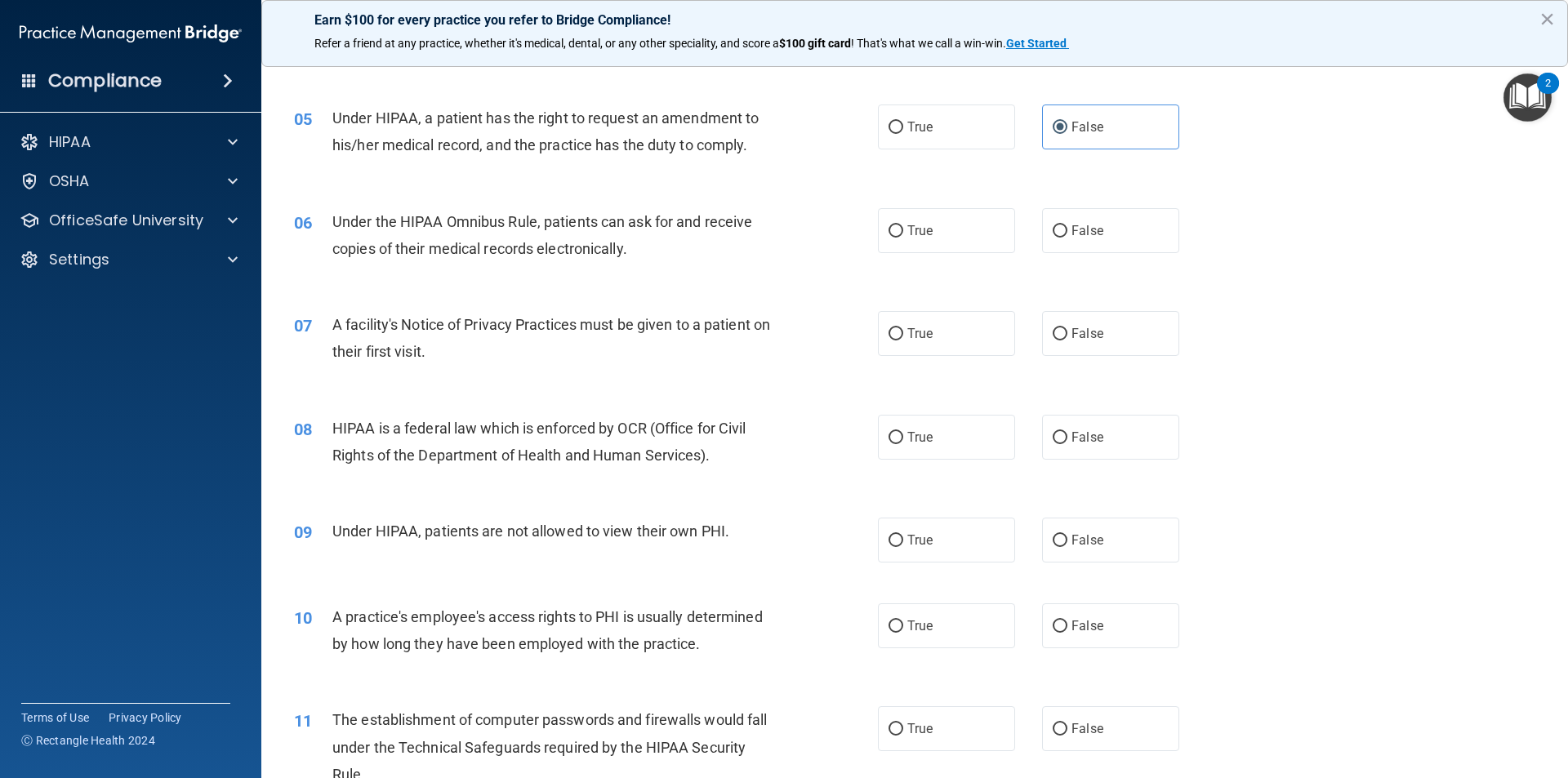
scroll to position [653, 0]
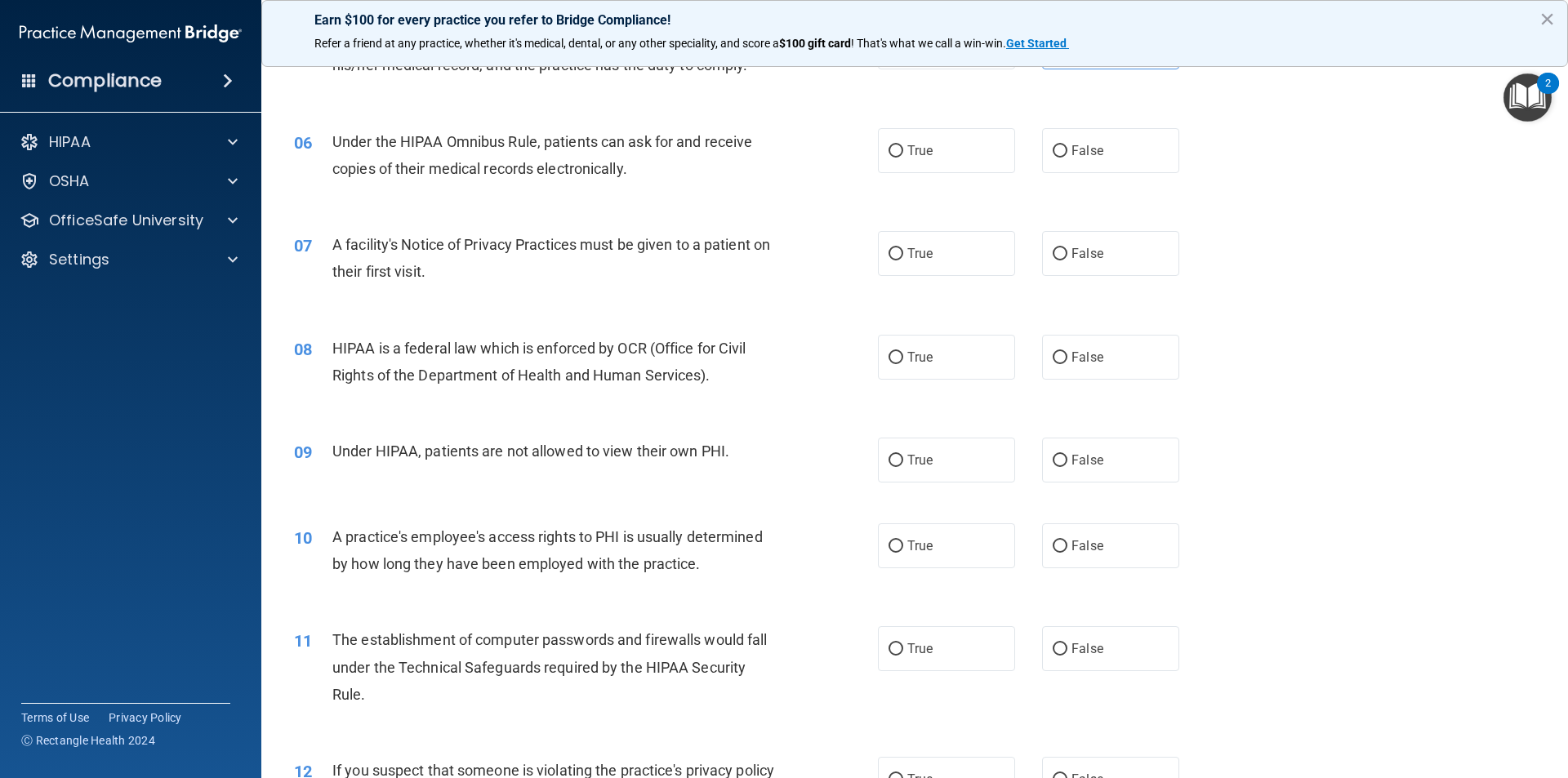
drag, startPoint x: 942, startPoint y: 149, endPoint x: 838, endPoint y: 152, distance: 104.0
click at [942, 150] on label "True" at bounding box center [946, 151] width 137 height 45
click at [904, 150] on input "True" at bounding box center [896, 152] width 15 height 13
radio input "true"
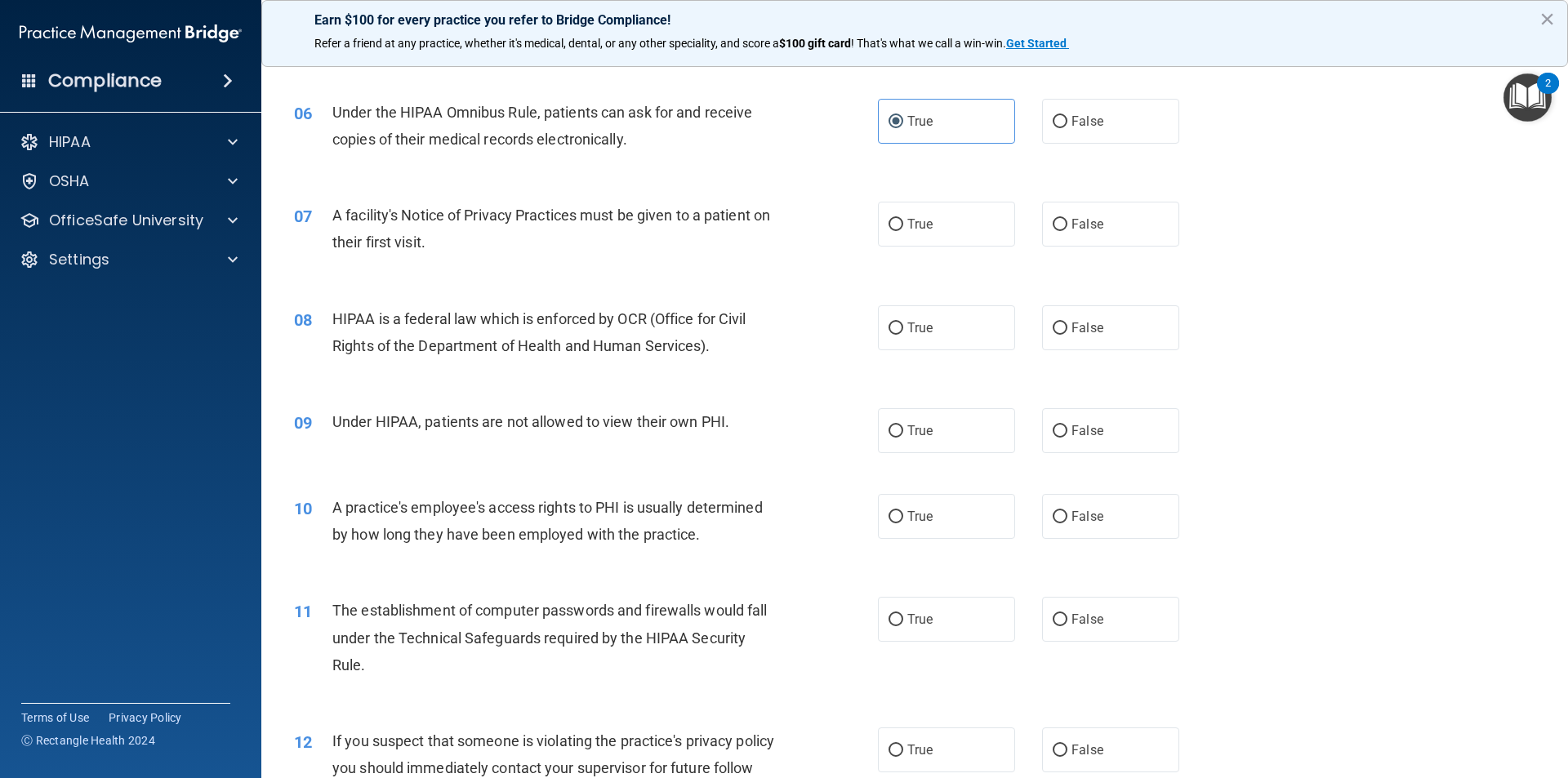
scroll to position [735, 0]
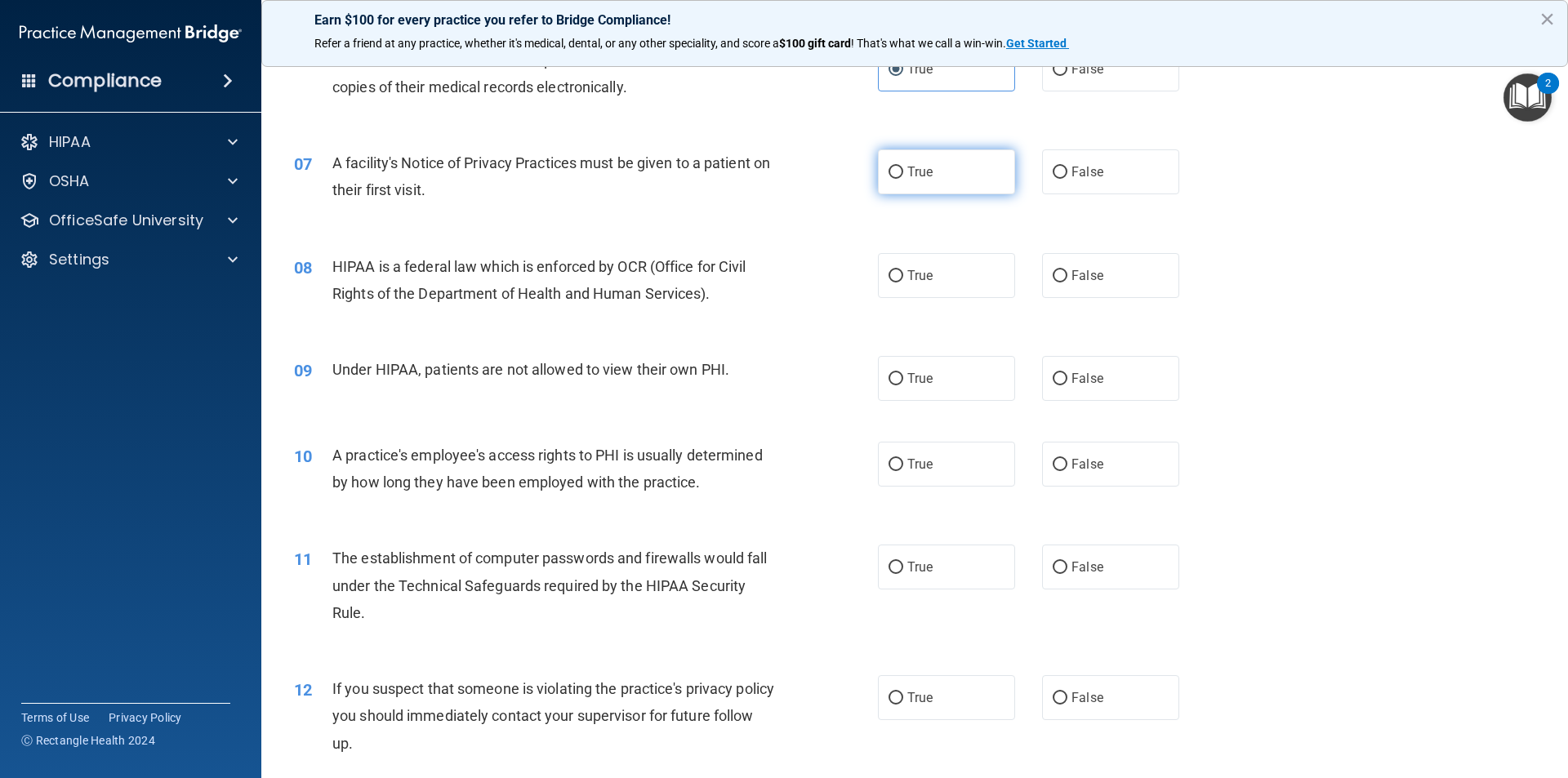
click at [907, 167] on span "True" at bounding box center [920, 172] width 25 height 16
click at [904, 167] on input "True" at bounding box center [896, 173] width 15 height 13
radio input "true"
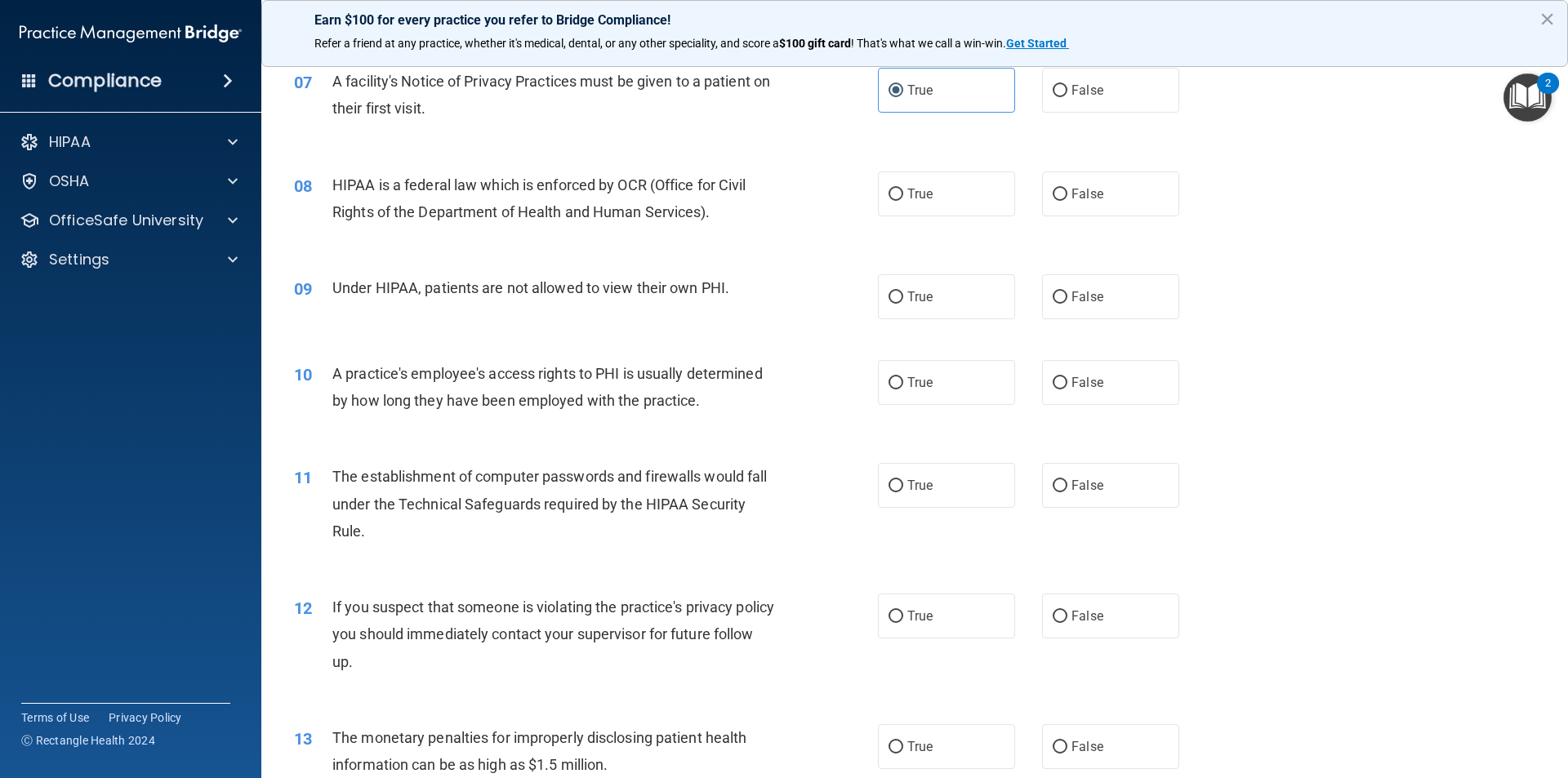
scroll to position [899, 0]
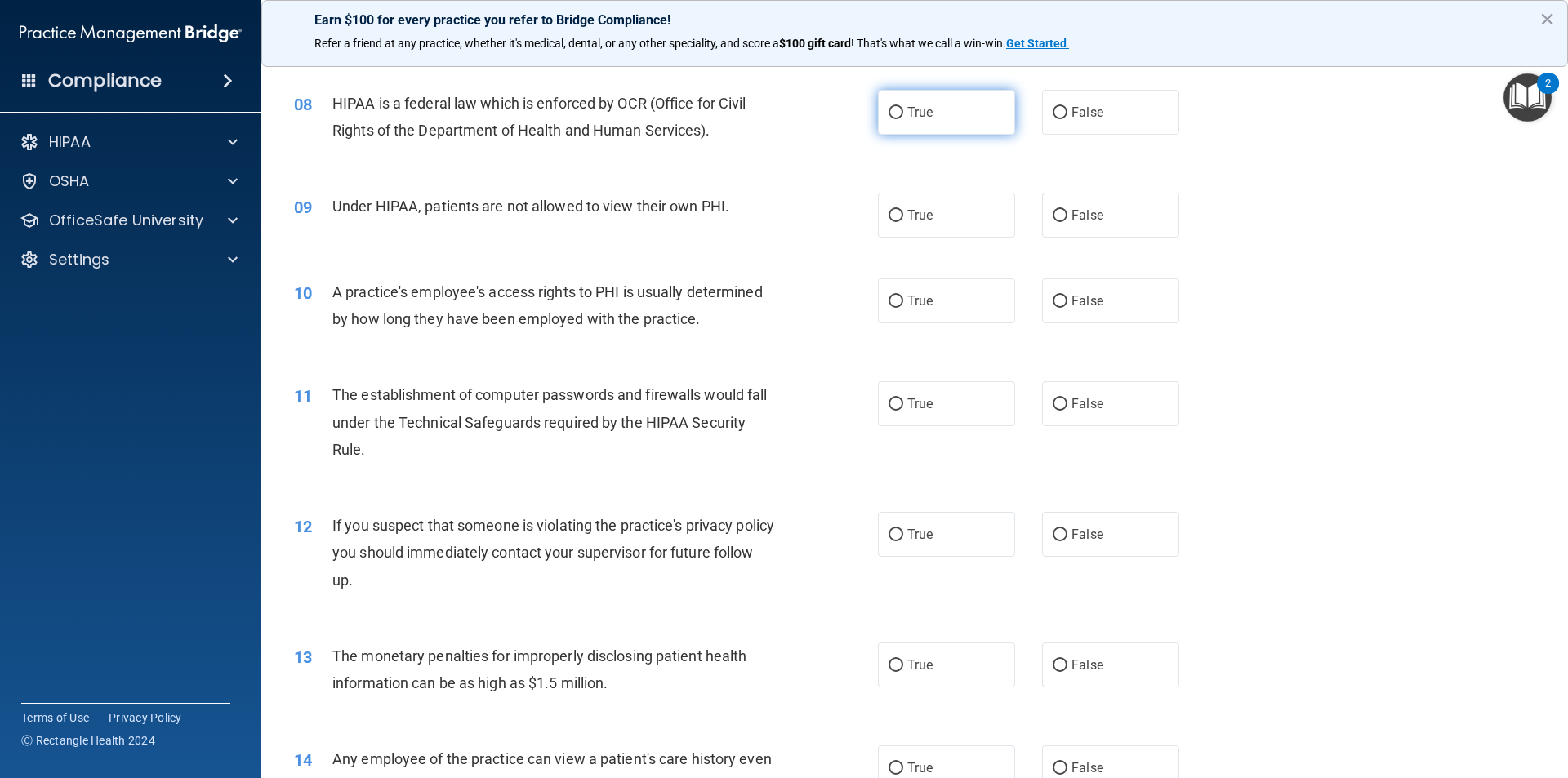
click at [907, 118] on span "True" at bounding box center [920, 112] width 25 height 16
click at [904, 118] on input "True" at bounding box center [896, 113] width 15 height 13
radio input "true"
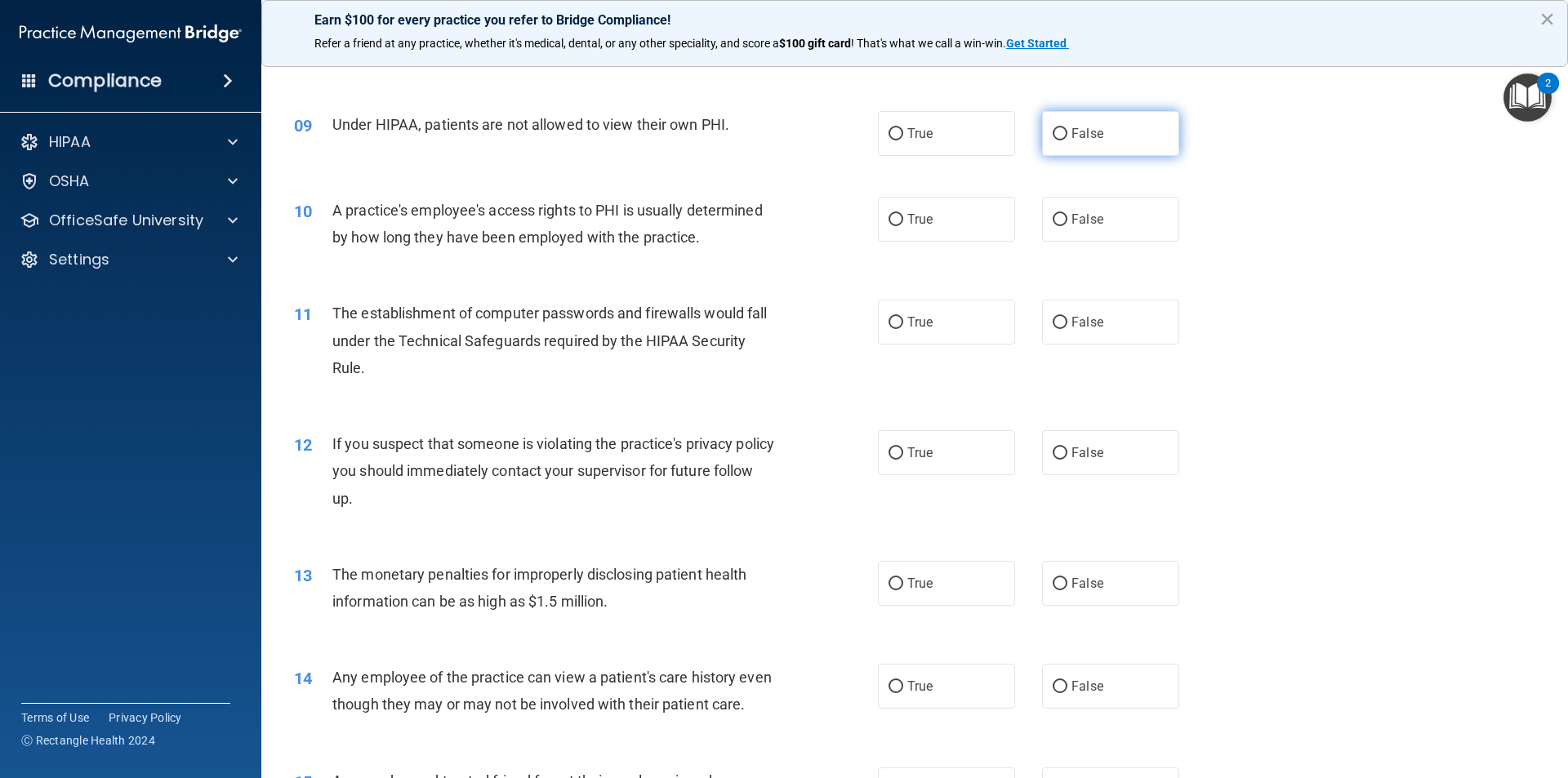
click at [1042, 137] on label "False" at bounding box center [1111, 134] width 137 height 45
click at [1053, 137] on input "False" at bounding box center [1060, 134] width 15 height 13
radio input "true"
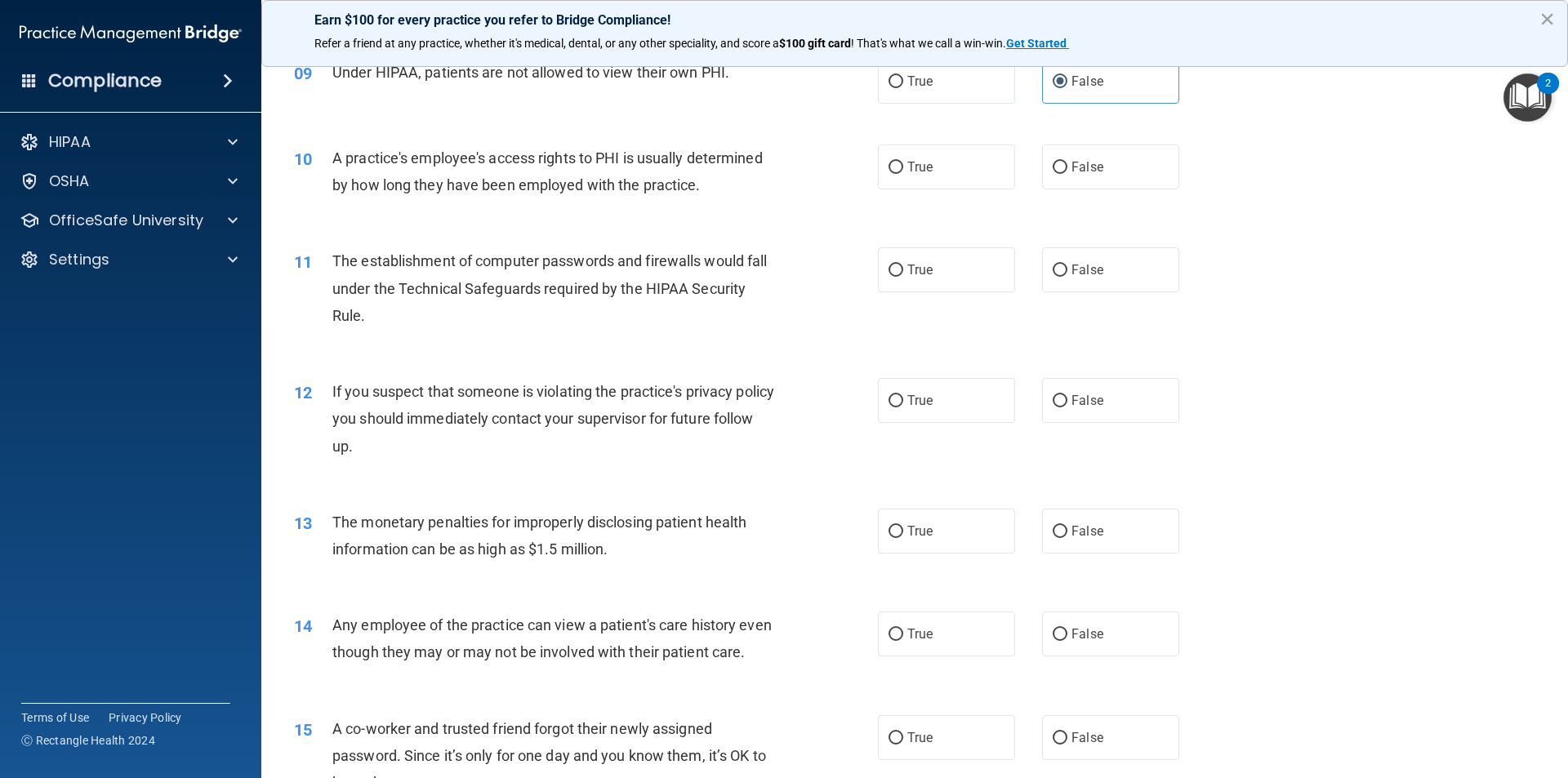
scroll to position [1062, 0]
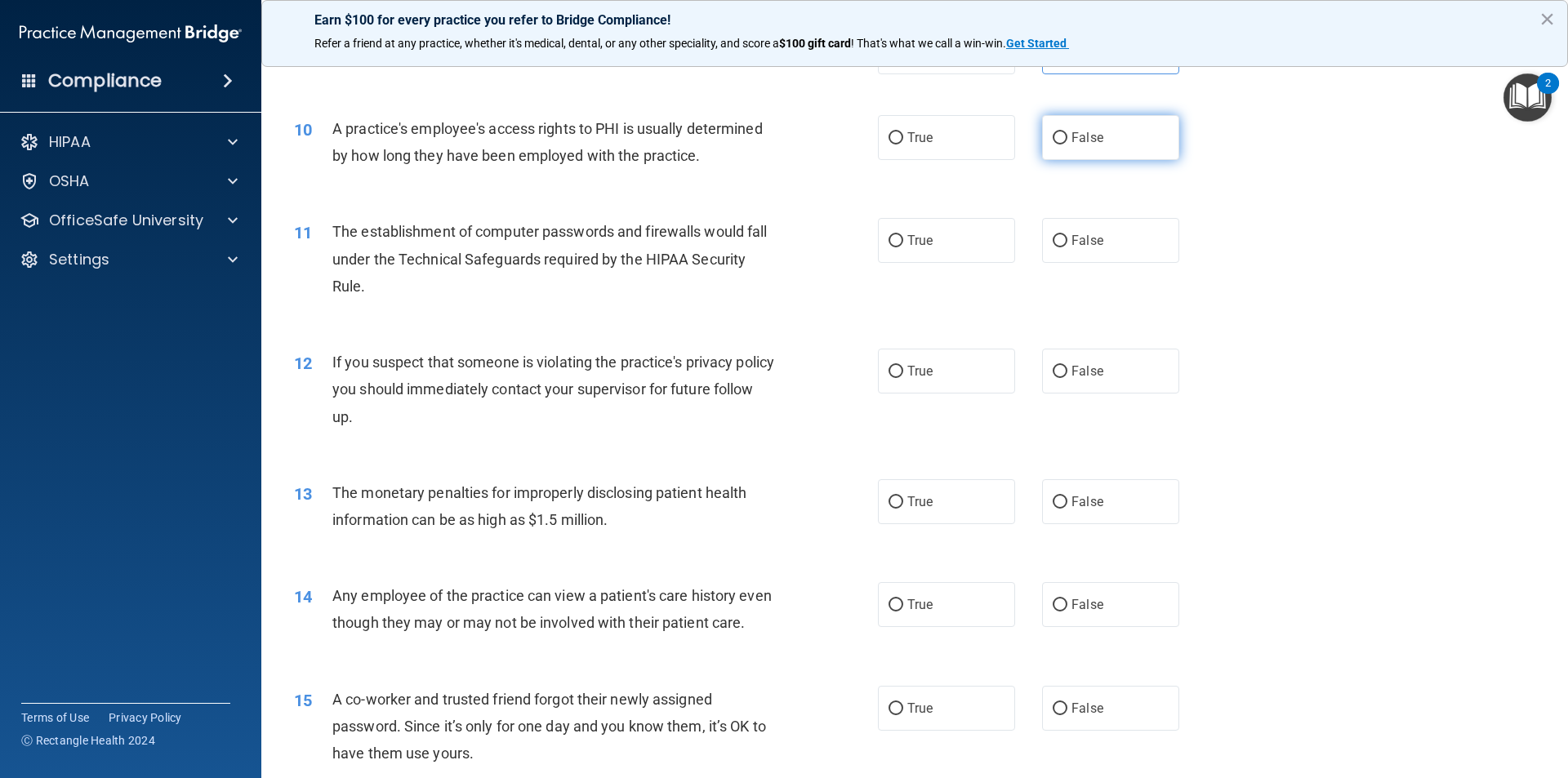
click at [1058, 132] on input "False" at bounding box center [1060, 138] width 15 height 13
radio input "true"
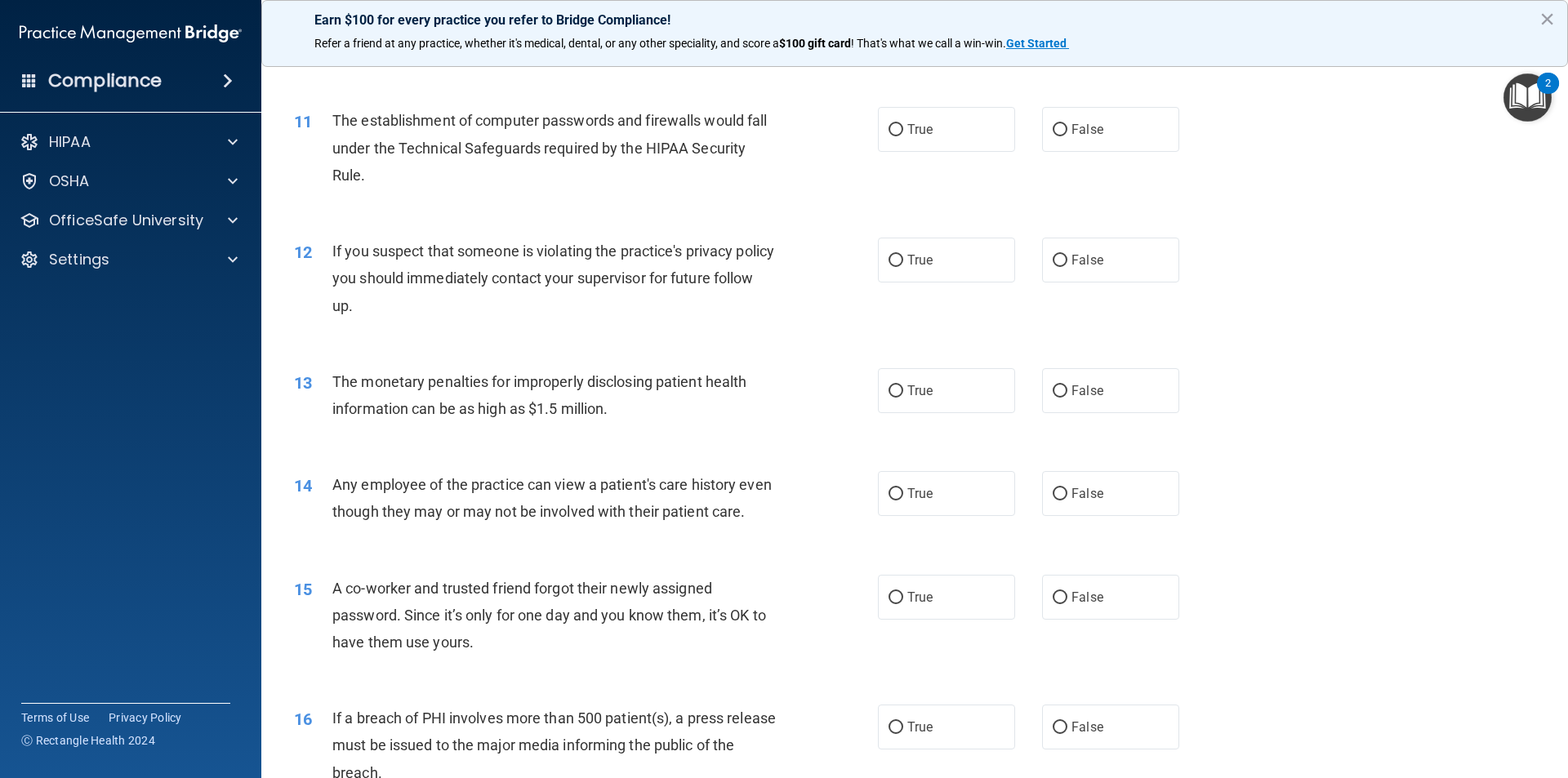
scroll to position [1143, 0]
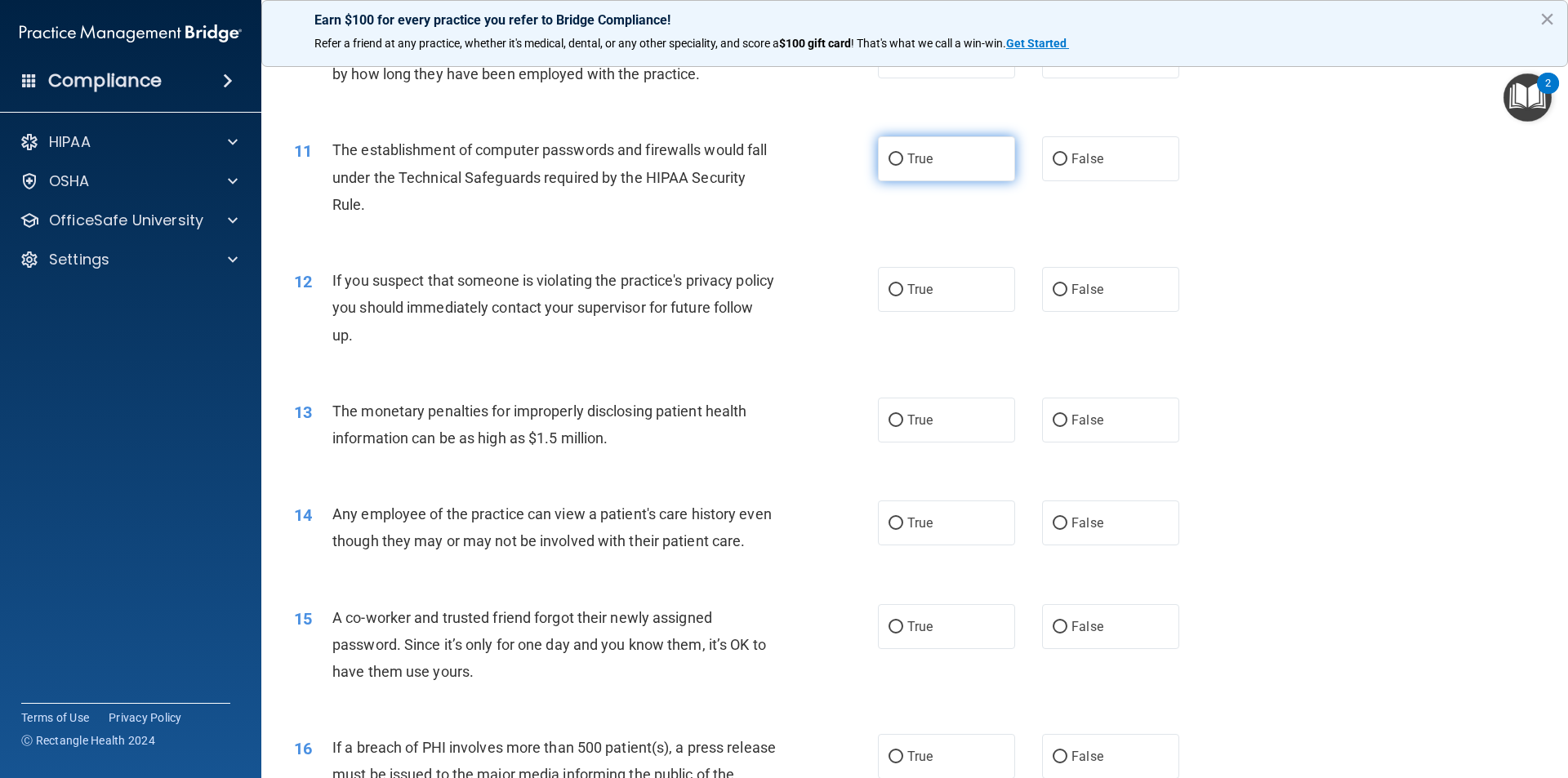
click at [899, 154] on label "True" at bounding box center [946, 159] width 137 height 45
click at [899, 154] on input "True" at bounding box center [896, 159] width 15 height 13
radio input "true"
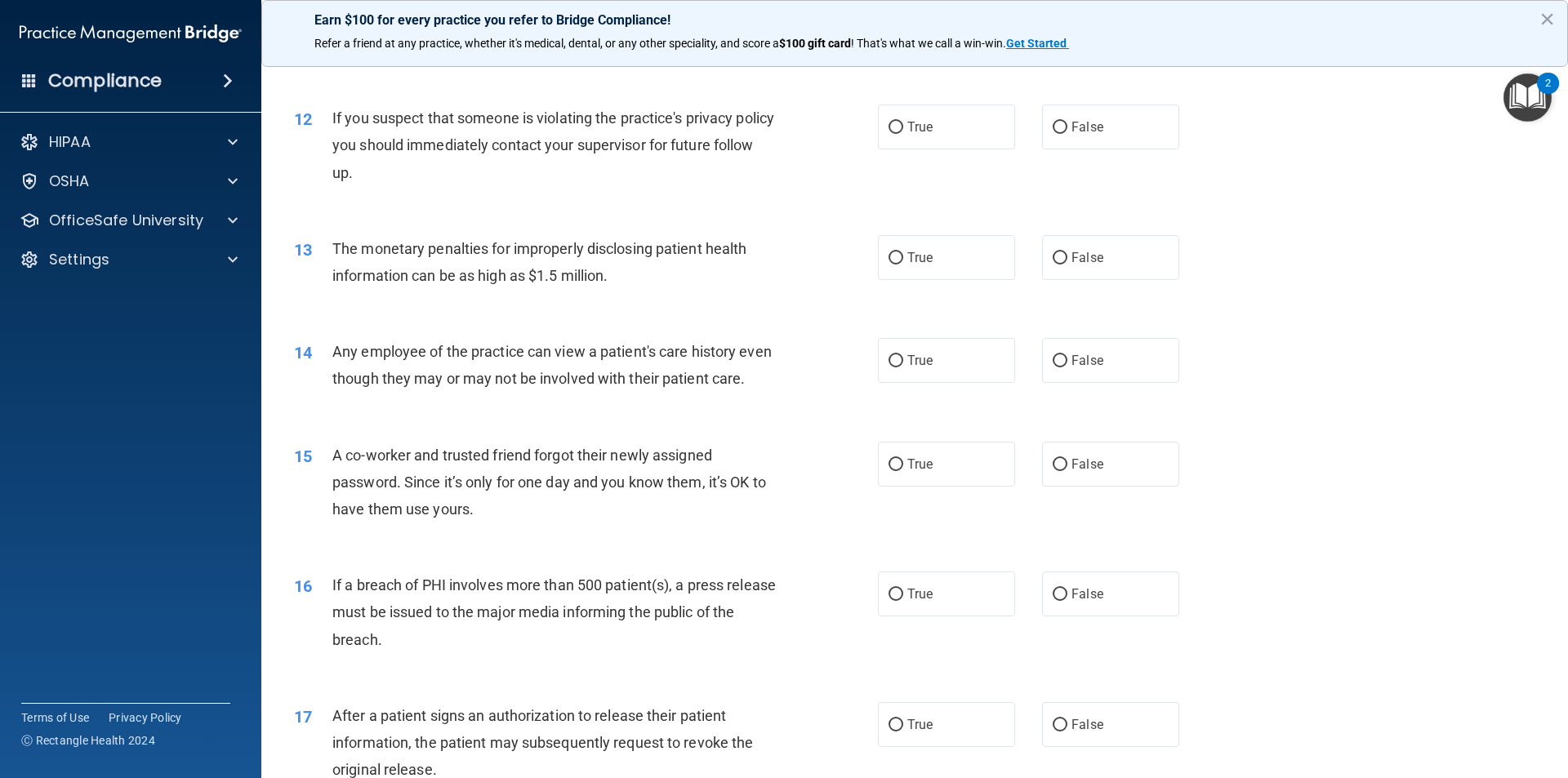
scroll to position [1306, 0]
click at [907, 125] on span "True" at bounding box center [920, 126] width 25 height 16
click at [904, 125] on input "True" at bounding box center [896, 126] width 15 height 13
radio input "true"
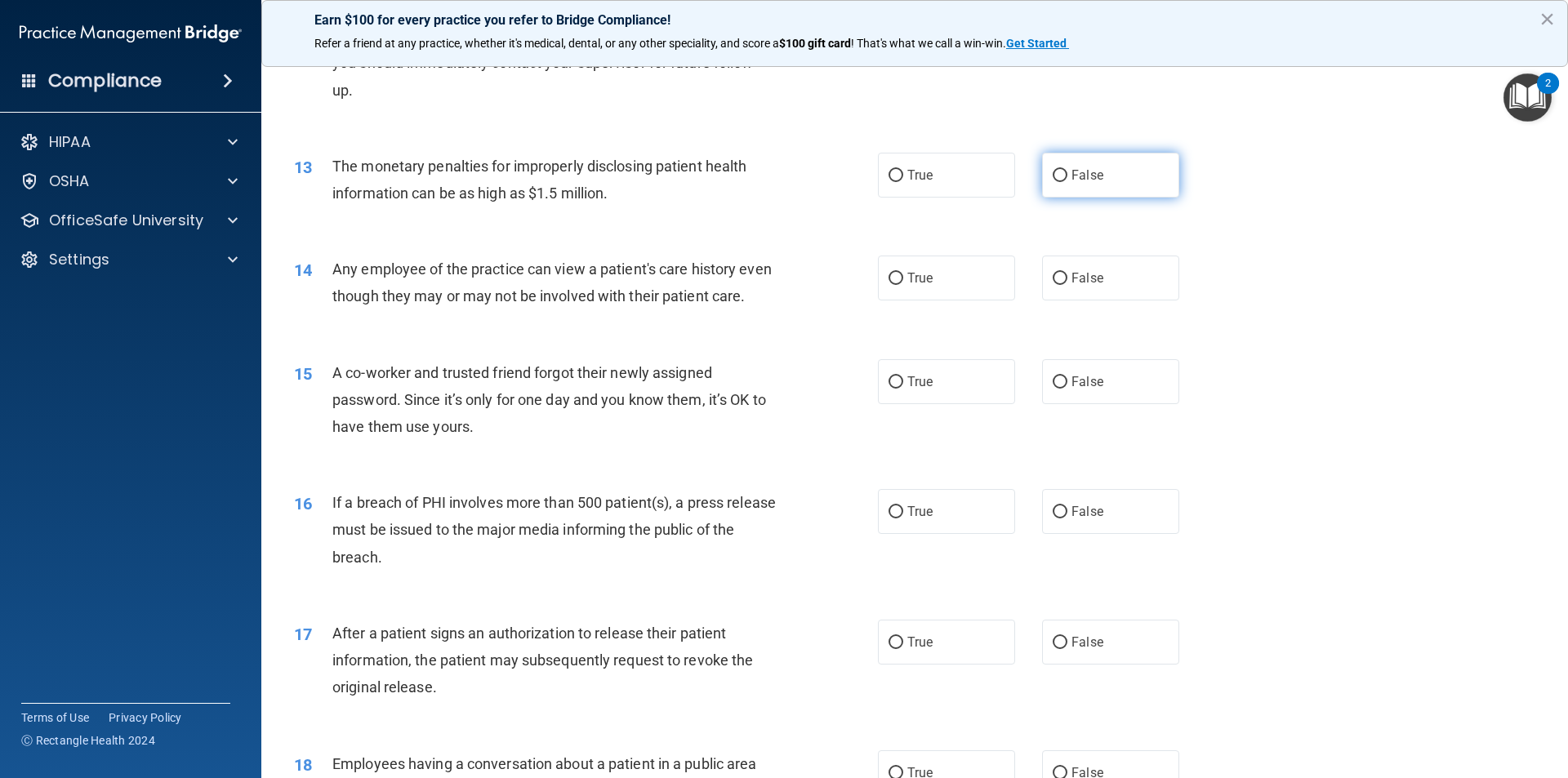
click at [1055, 176] on input "False" at bounding box center [1060, 176] width 15 height 13
radio input "true"
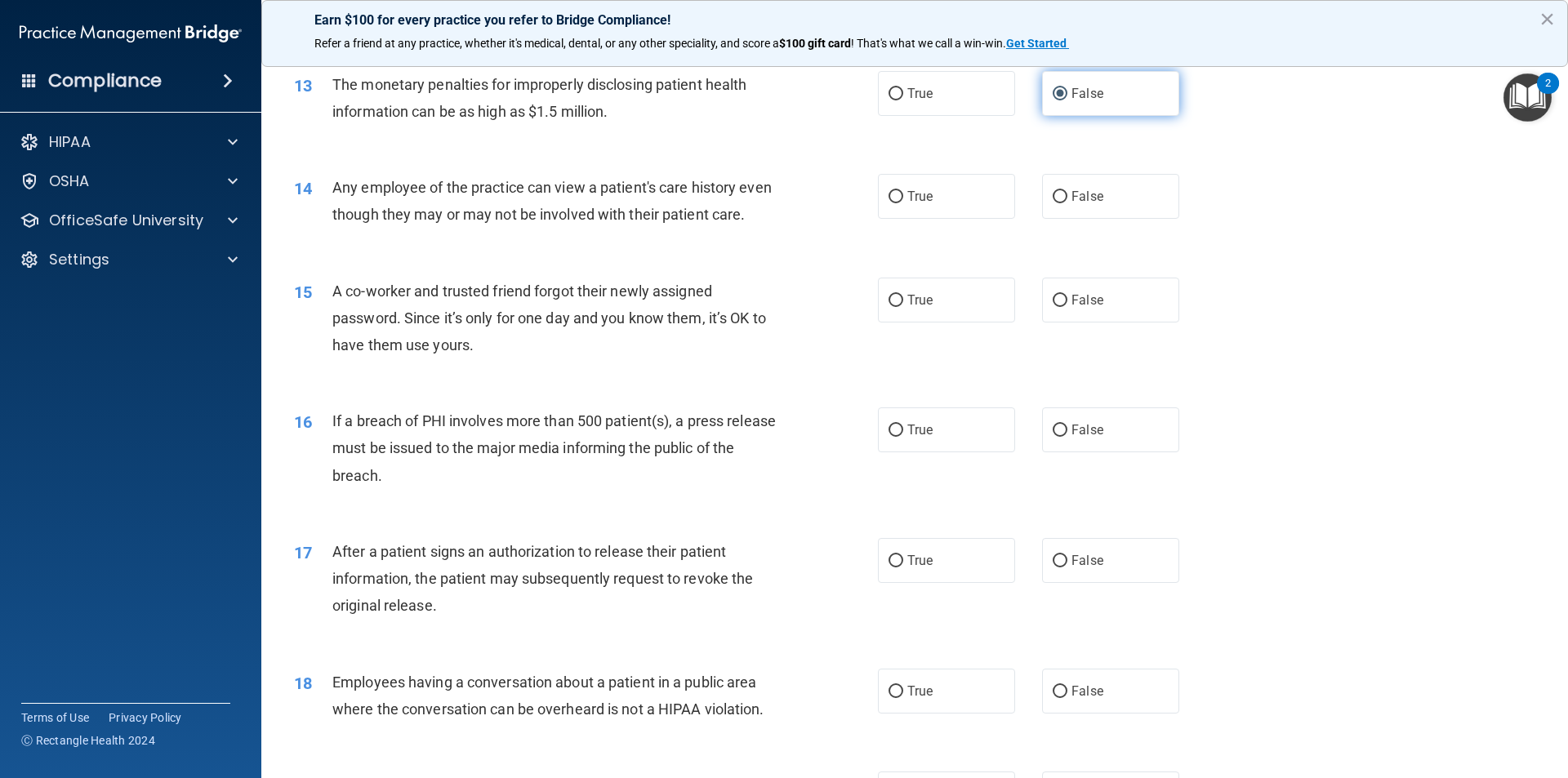
drag, startPoint x: 1074, startPoint y: 91, endPoint x: 1059, endPoint y: 91, distance: 15.0
click at [1071, 93] on span "False" at bounding box center [1087, 93] width 32 height 16
click at [1068, 93] on input "False" at bounding box center [1060, 94] width 15 height 13
click at [945, 85] on label "True" at bounding box center [946, 94] width 137 height 45
click at [904, 88] on input "True" at bounding box center [896, 94] width 15 height 13
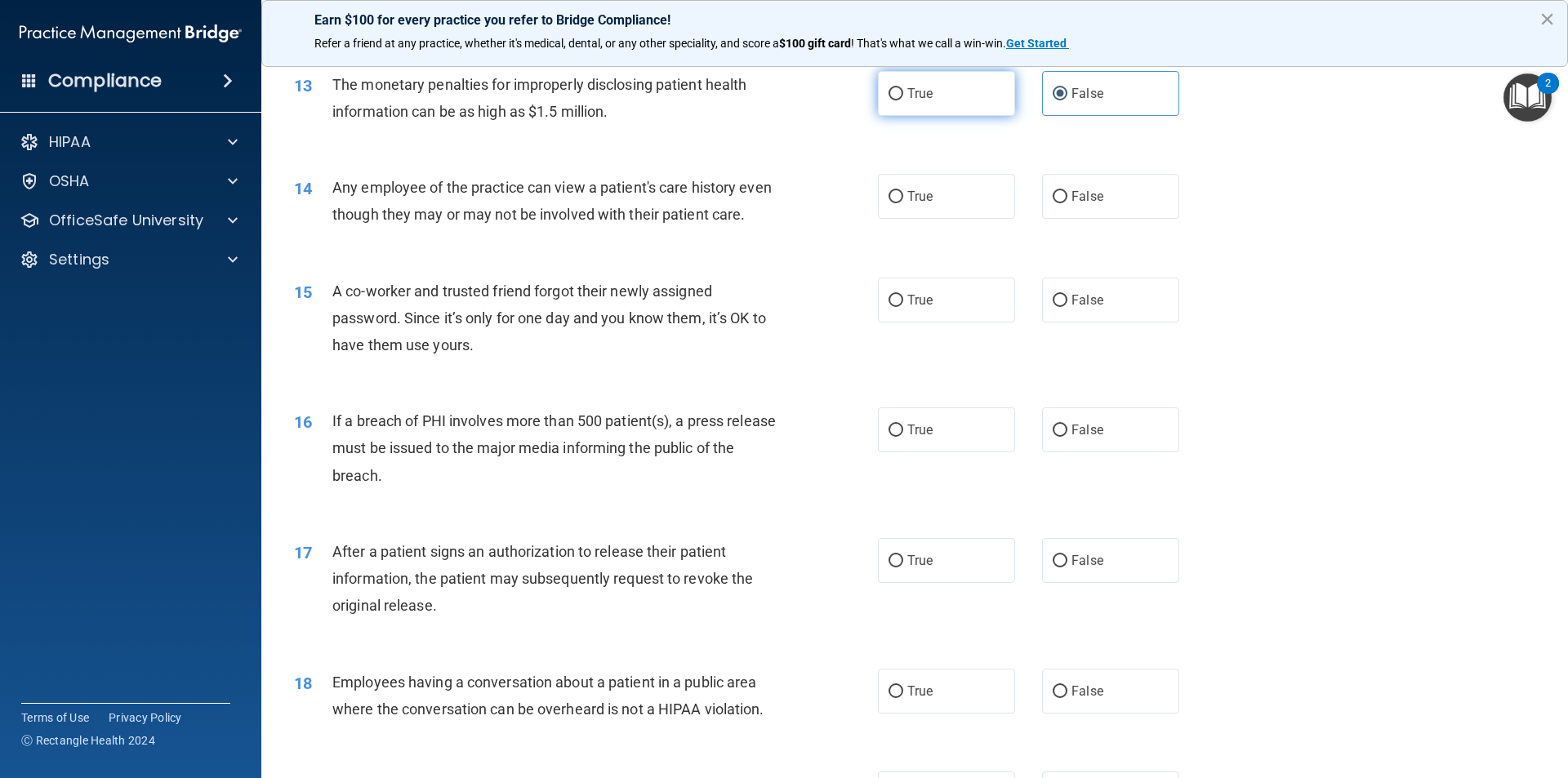
radio input "true"
radio input "false"
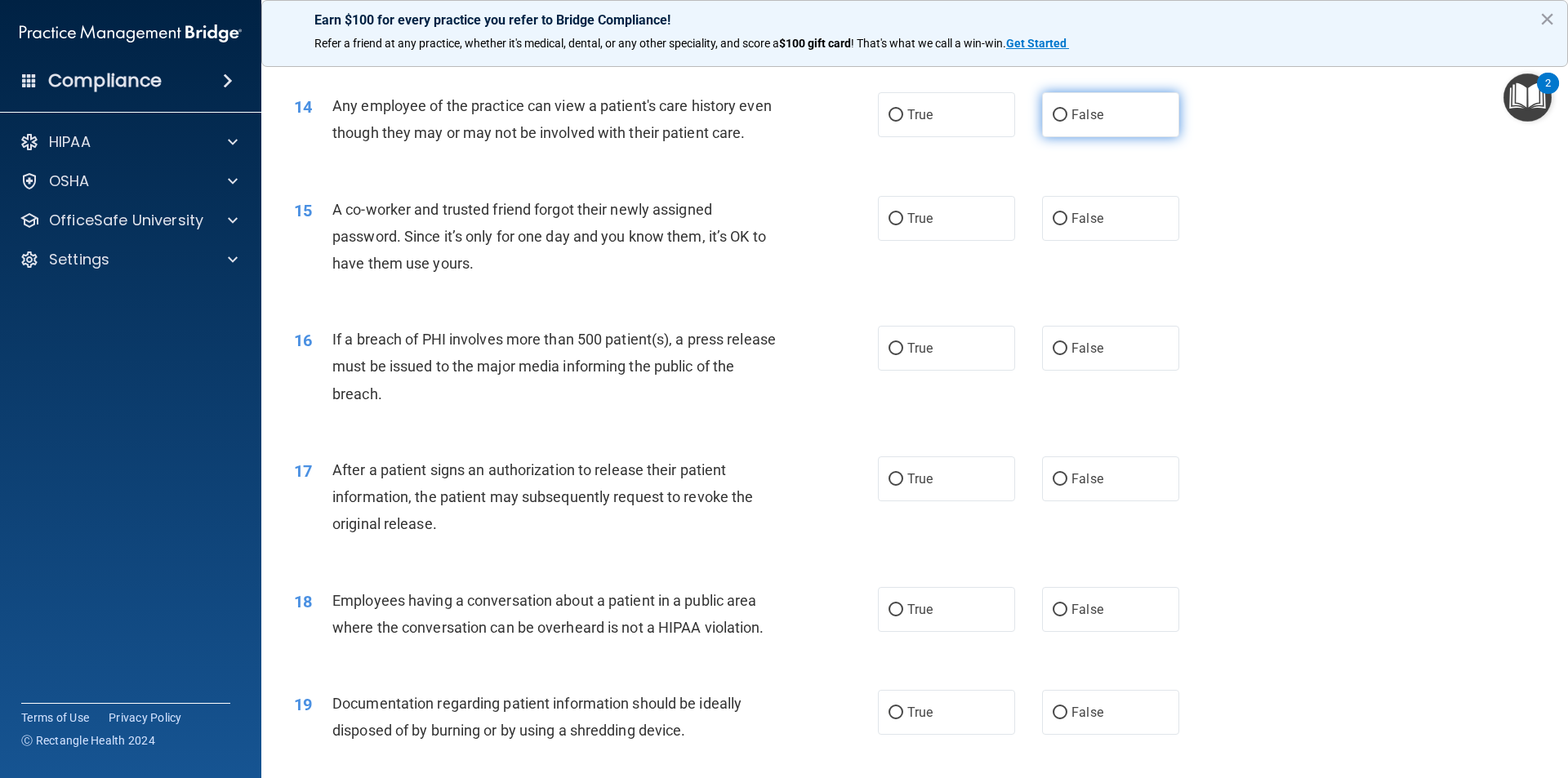
click at [1064, 111] on label "False" at bounding box center [1111, 115] width 137 height 45
click at [1064, 111] on input "False" at bounding box center [1060, 116] width 15 height 13
radio input "true"
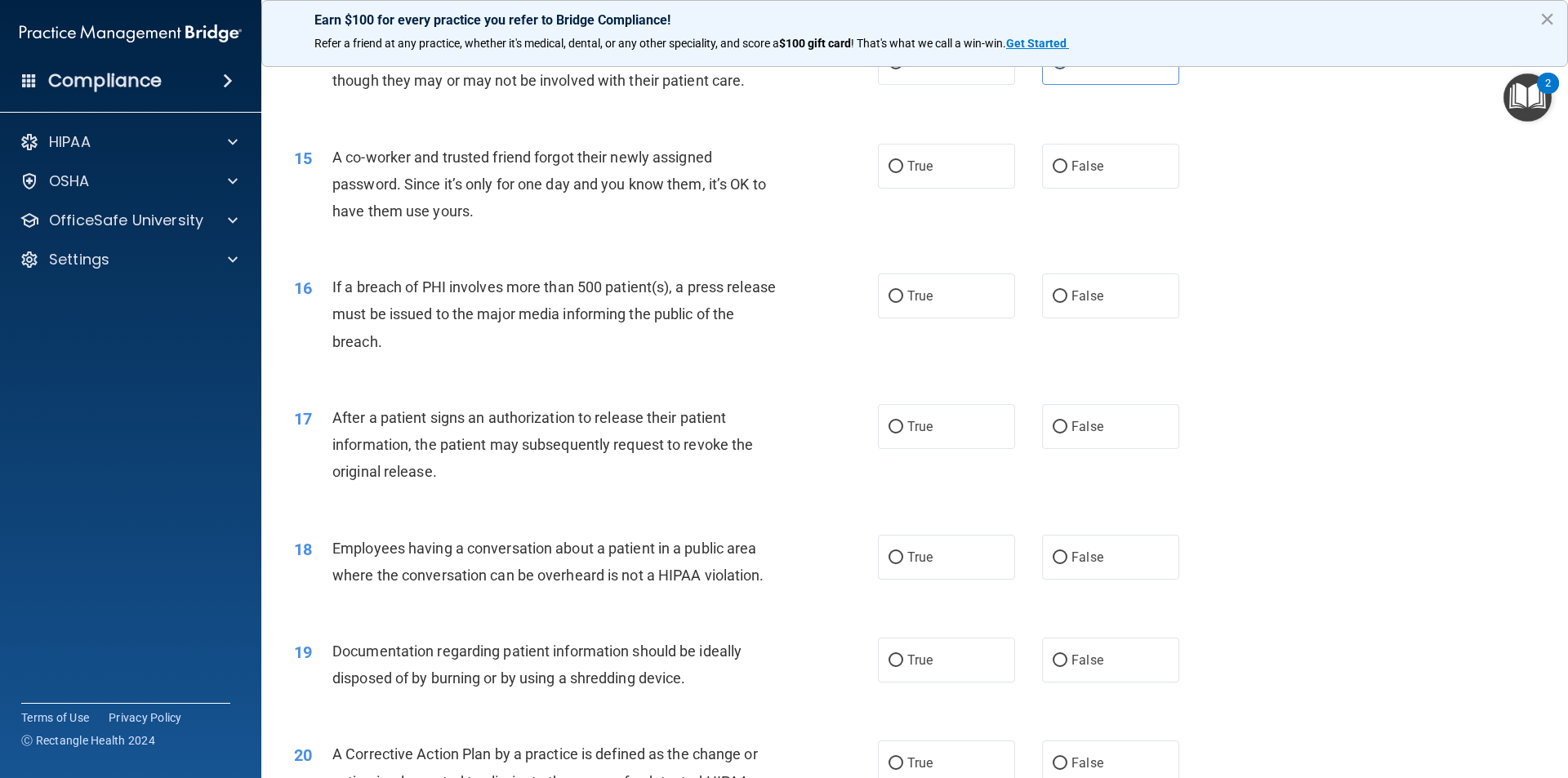
scroll to position [1633, 0]
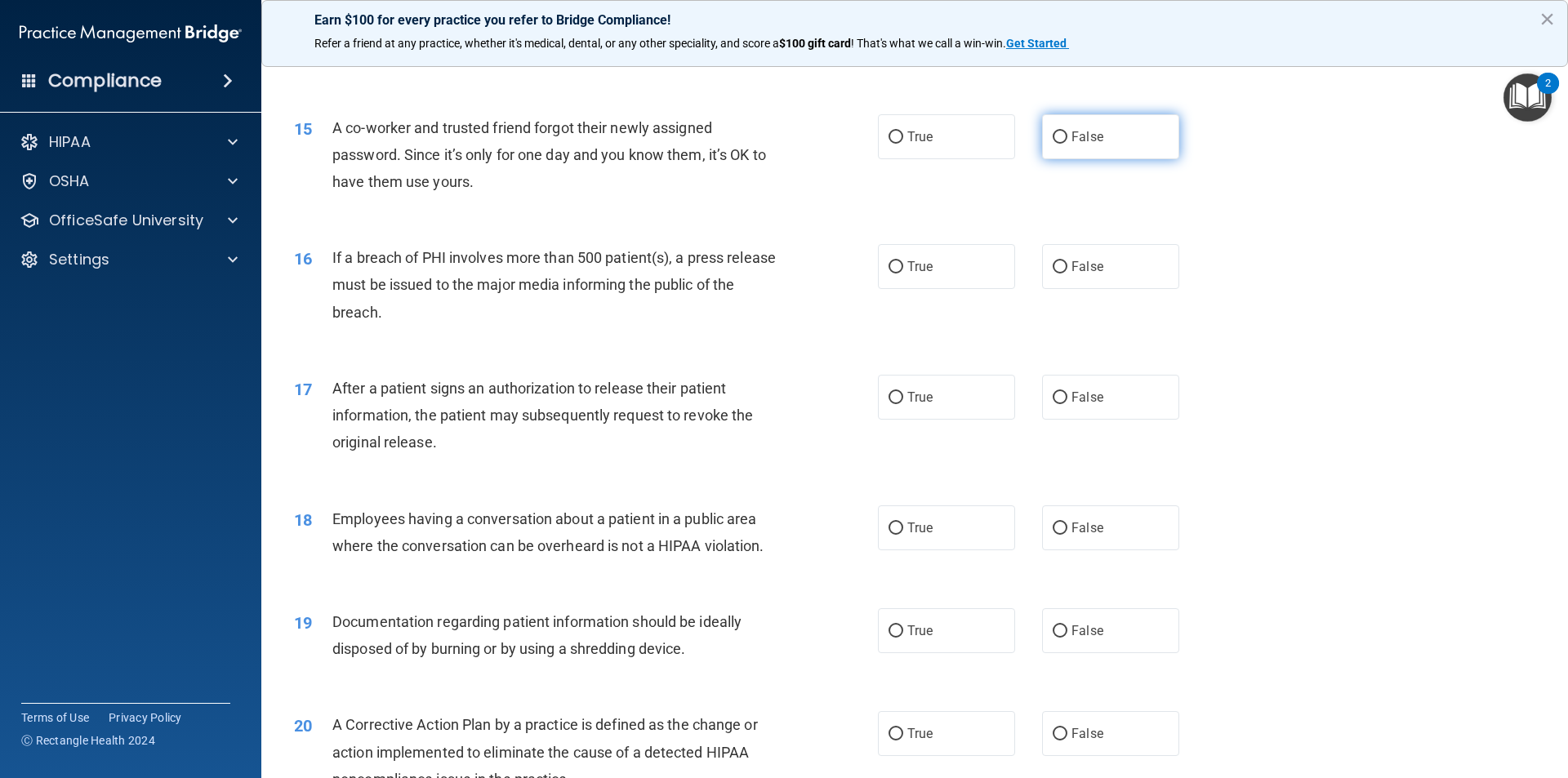
click at [1053, 144] on input "False" at bounding box center [1060, 137] width 15 height 13
radio input "true"
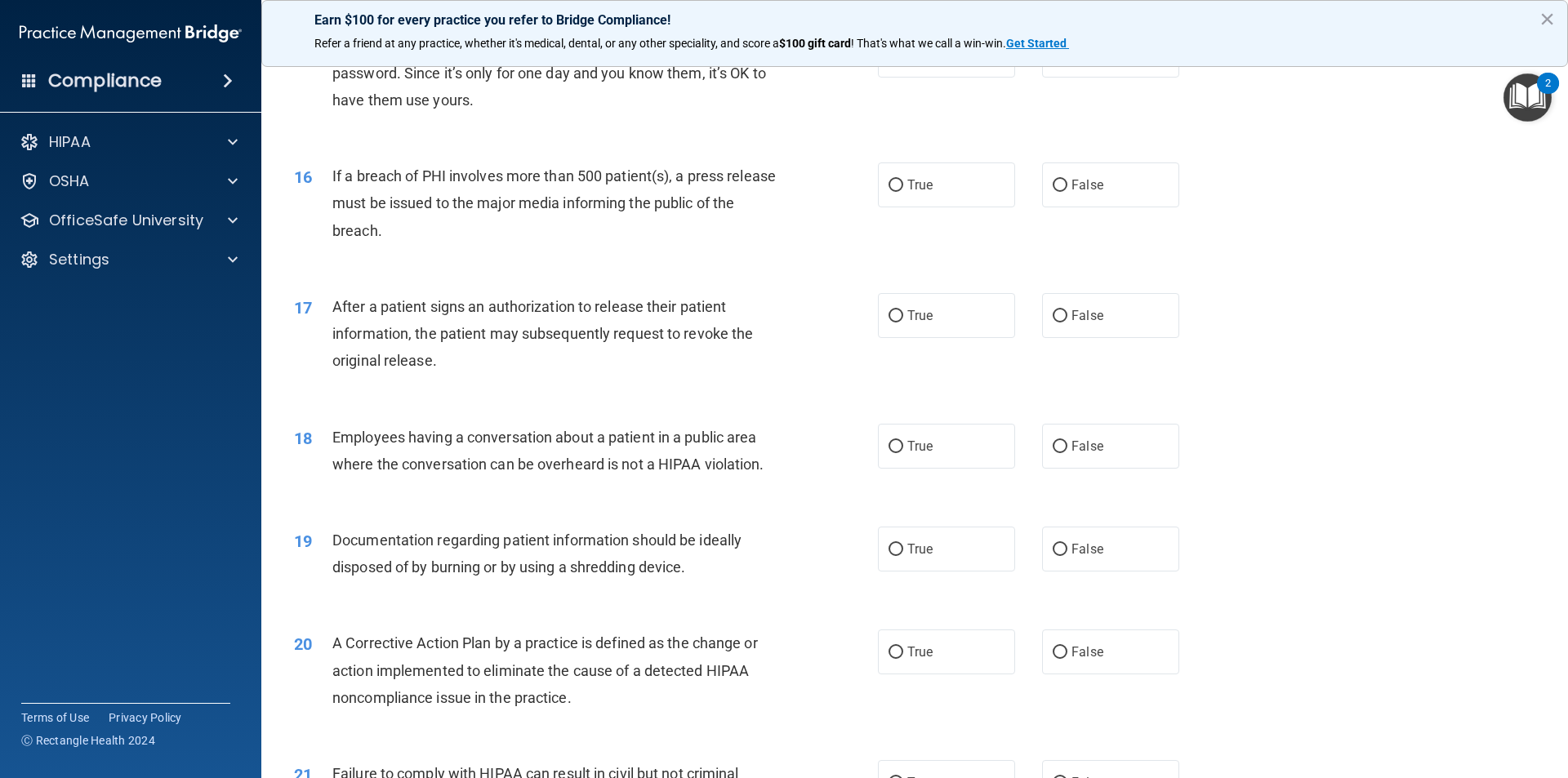
scroll to position [1796, 0]
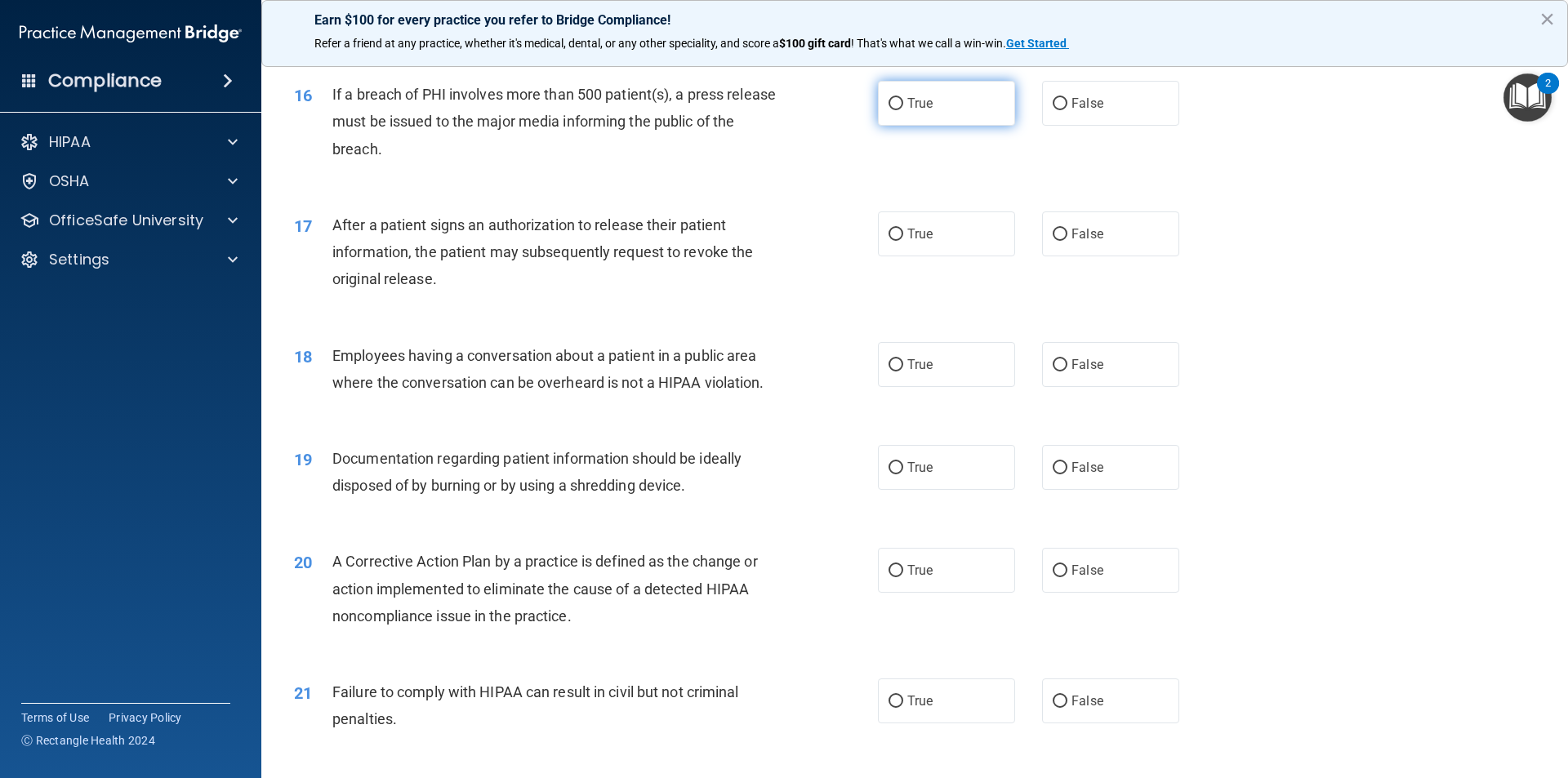
click at [921, 111] on span "True" at bounding box center [920, 103] width 25 height 16
click at [904, 111] on input "True" at bounding box center [896, 104] width 15 height 13
radio input "true"
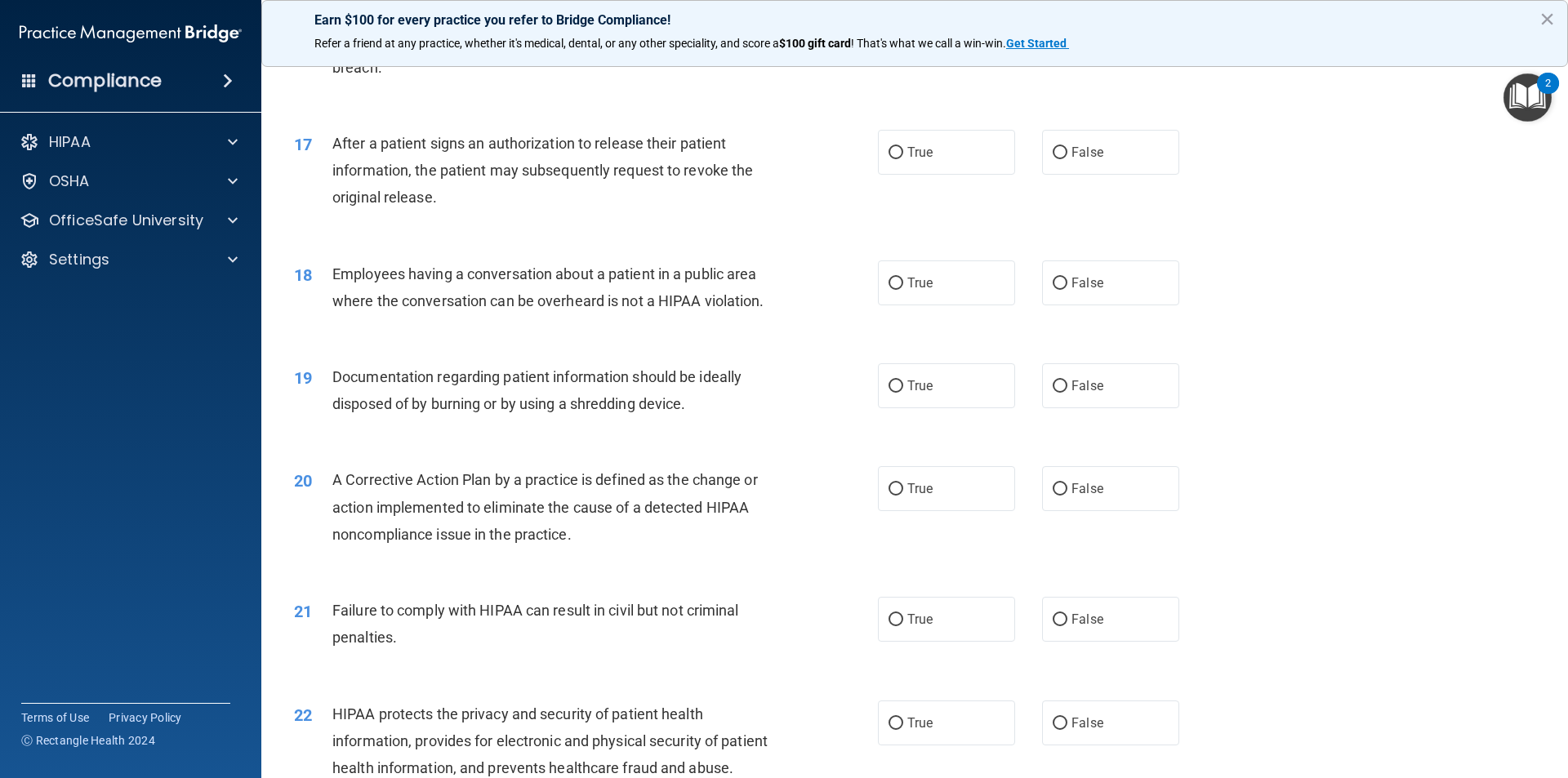
scroll to position [1960, 0]
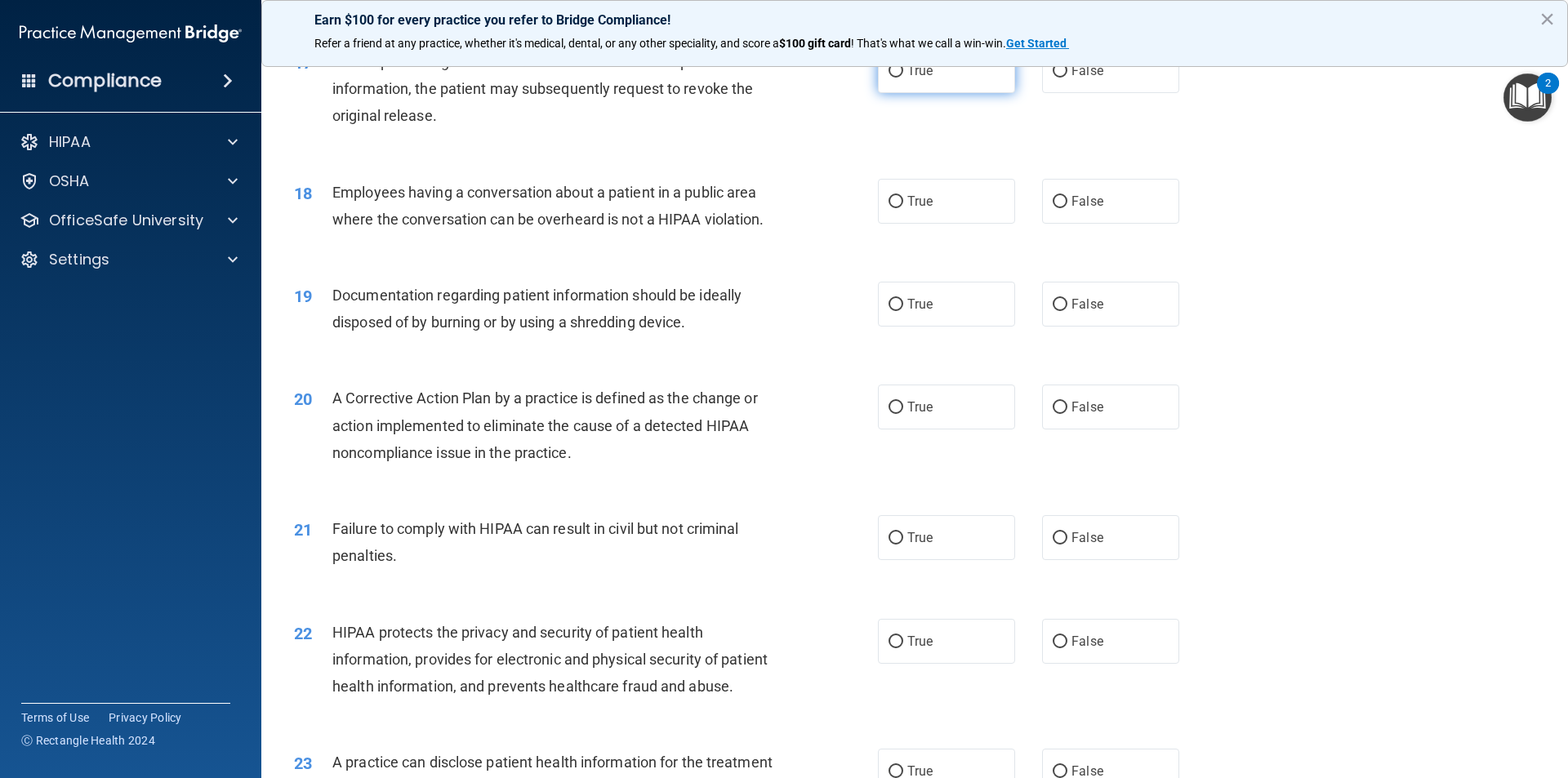
click at [923, 79] on span "True" at bounding box center [920, 70] width 25 height 16
click at [904, 78] on input "True" at bounding box center [896, 71] width 15 height 13
radio input "true"
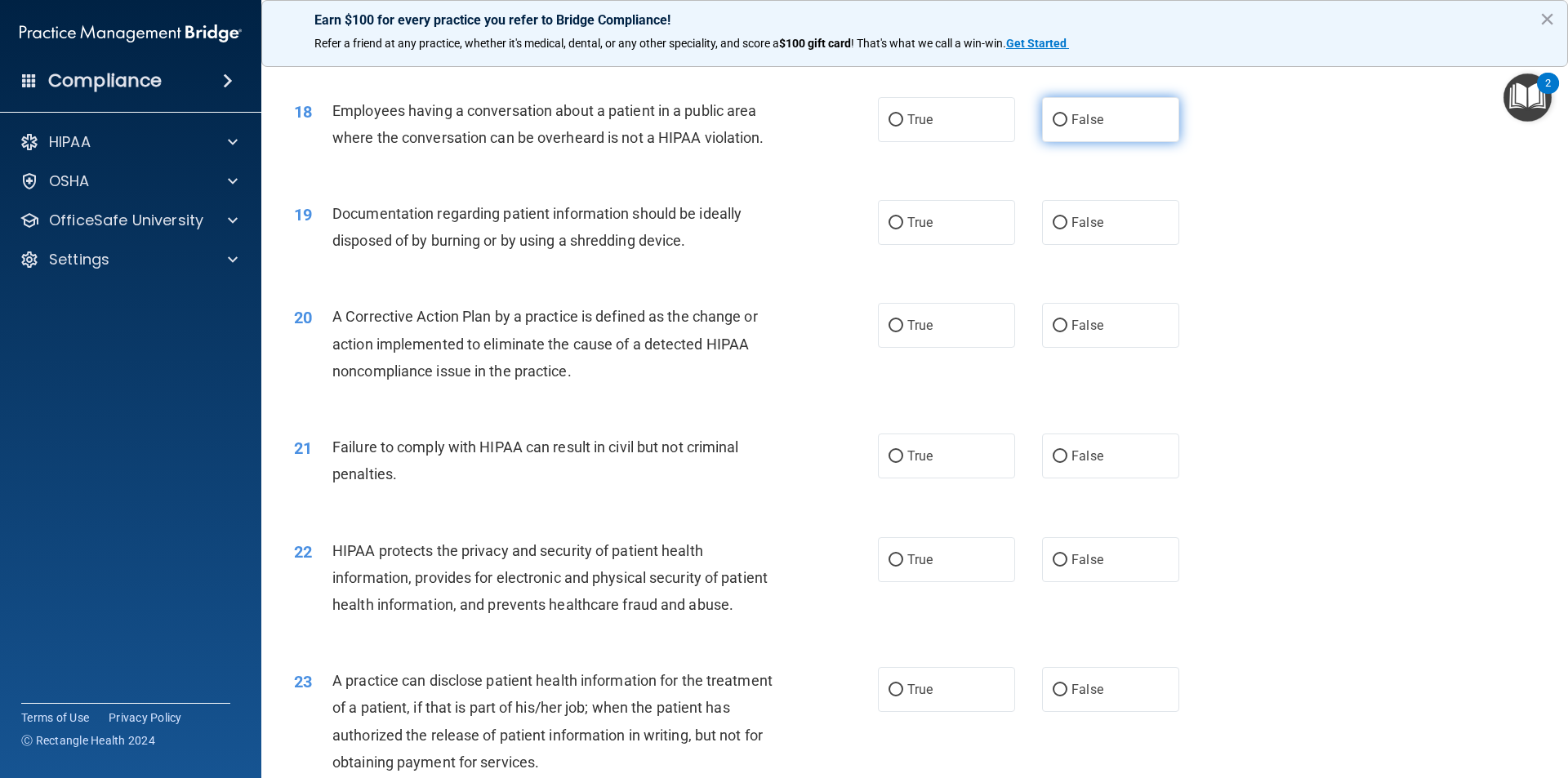
click at [1053, 126] on input "False" at bounding box center [1060, 121] width 15 height 13
radio input "true"
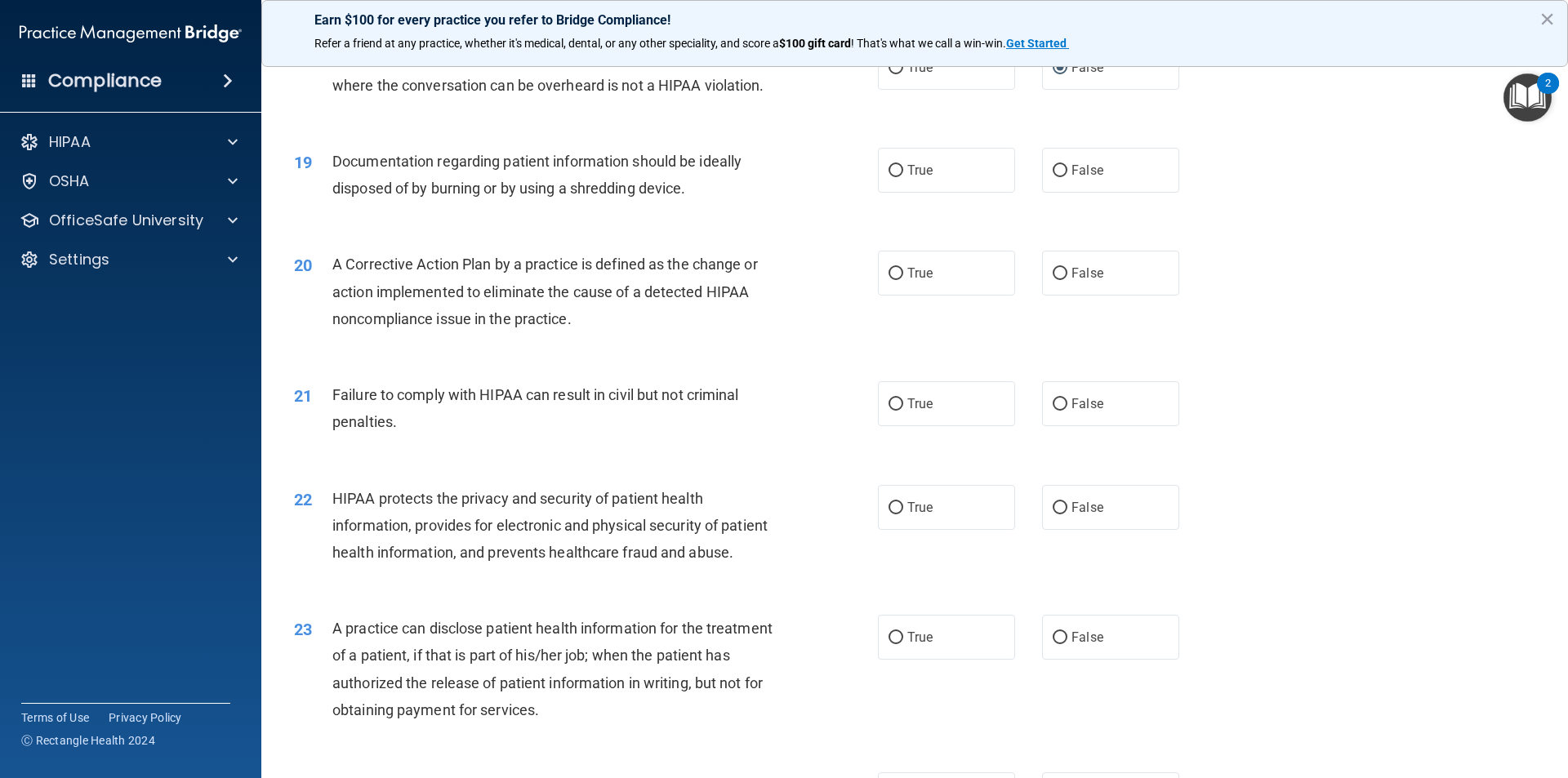
scroll to position [2123, 0]
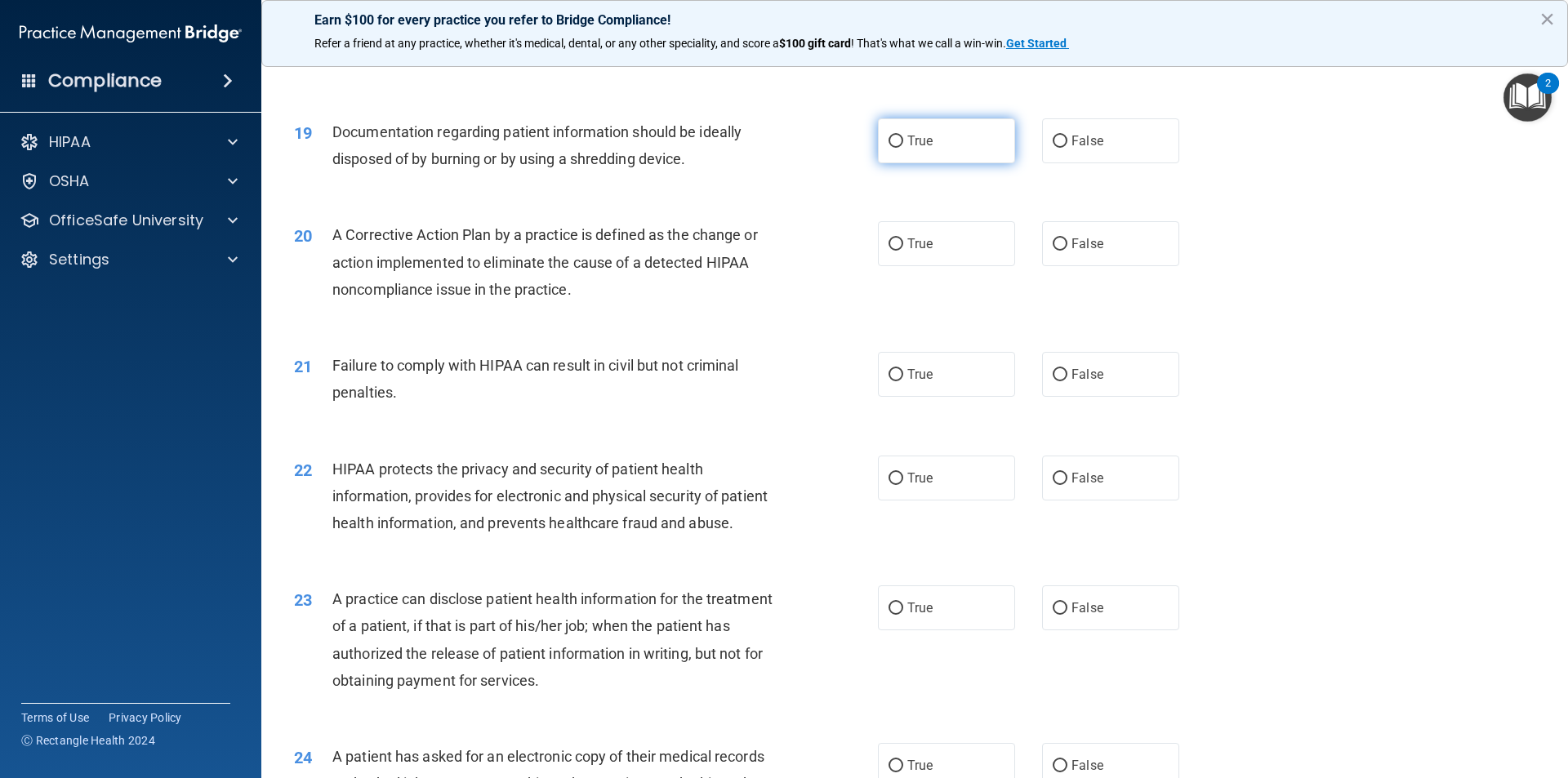
click at [907, 148] on span "True" at bounding box center [920, 141] width 25 height 16
click at [902, 148] on input "True" at bounding box center [896, 142] width 15 height 13
radio input "true"
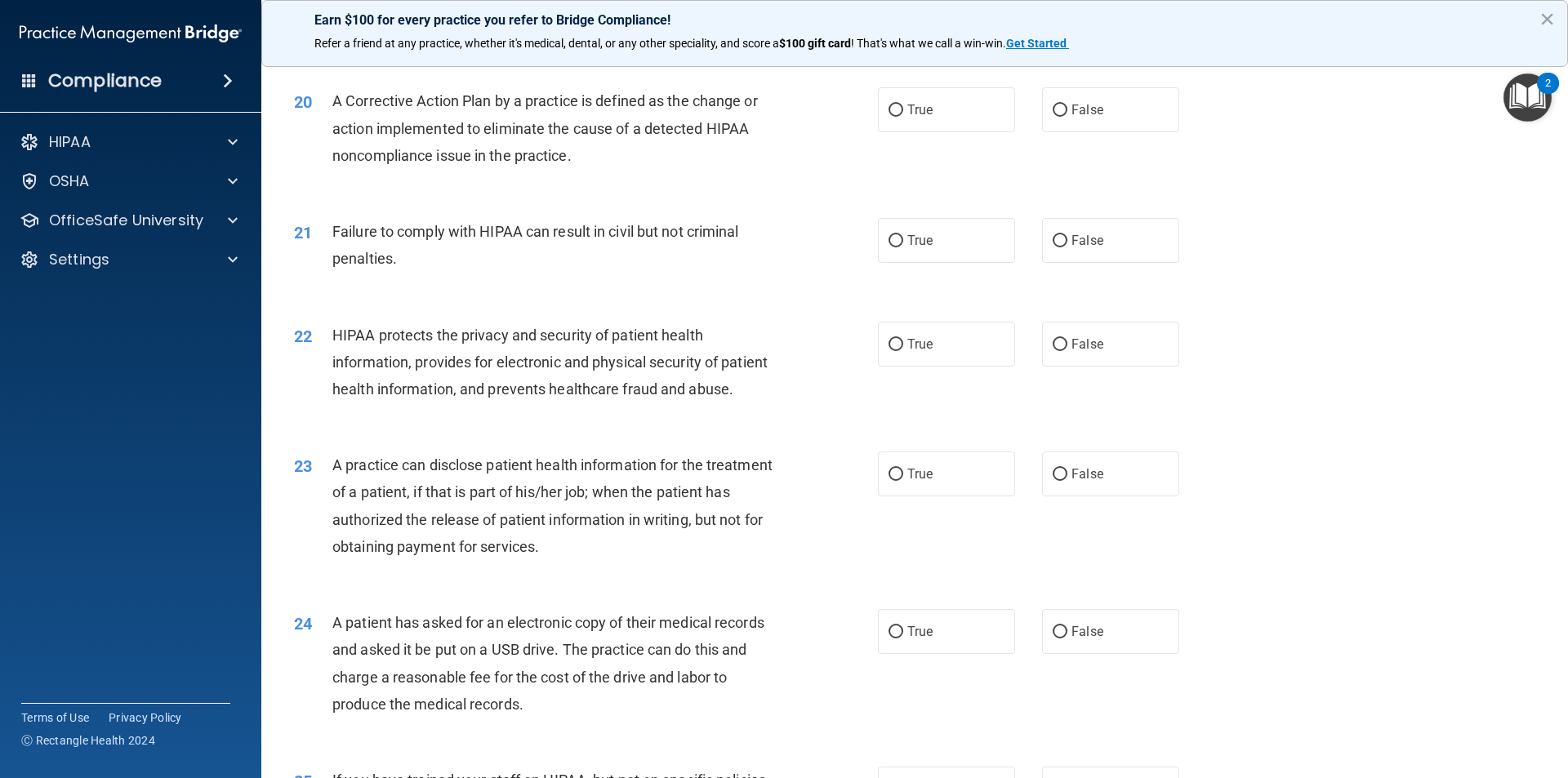
scroll to position [2286, 0]
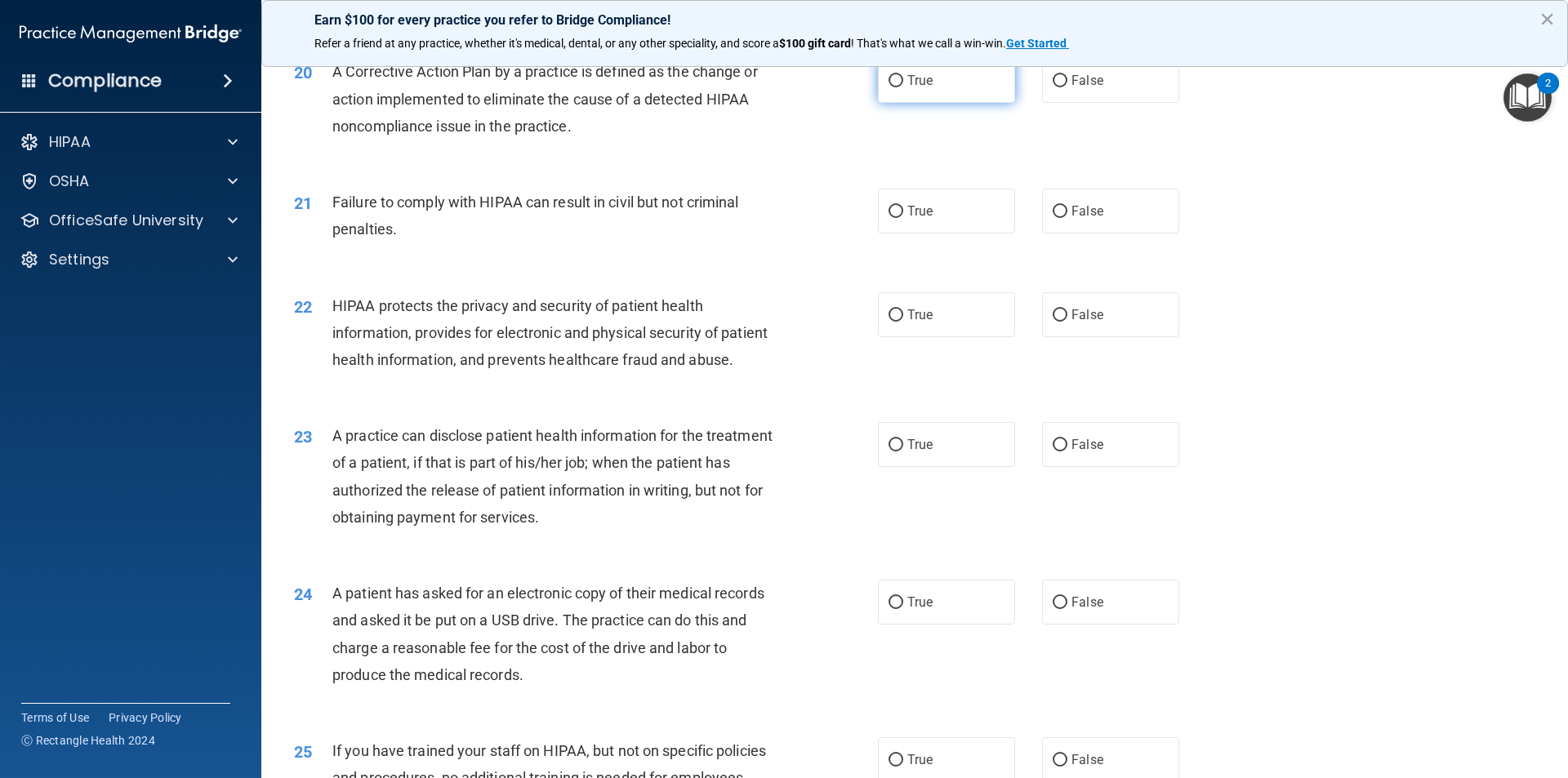
click at [901, 103] on label "True" at bounding box center [946, 80] width 137 height 45
click at [901, 87] on input "True" at bounding box center [896, 81] width 15 height 13
radio input "true"
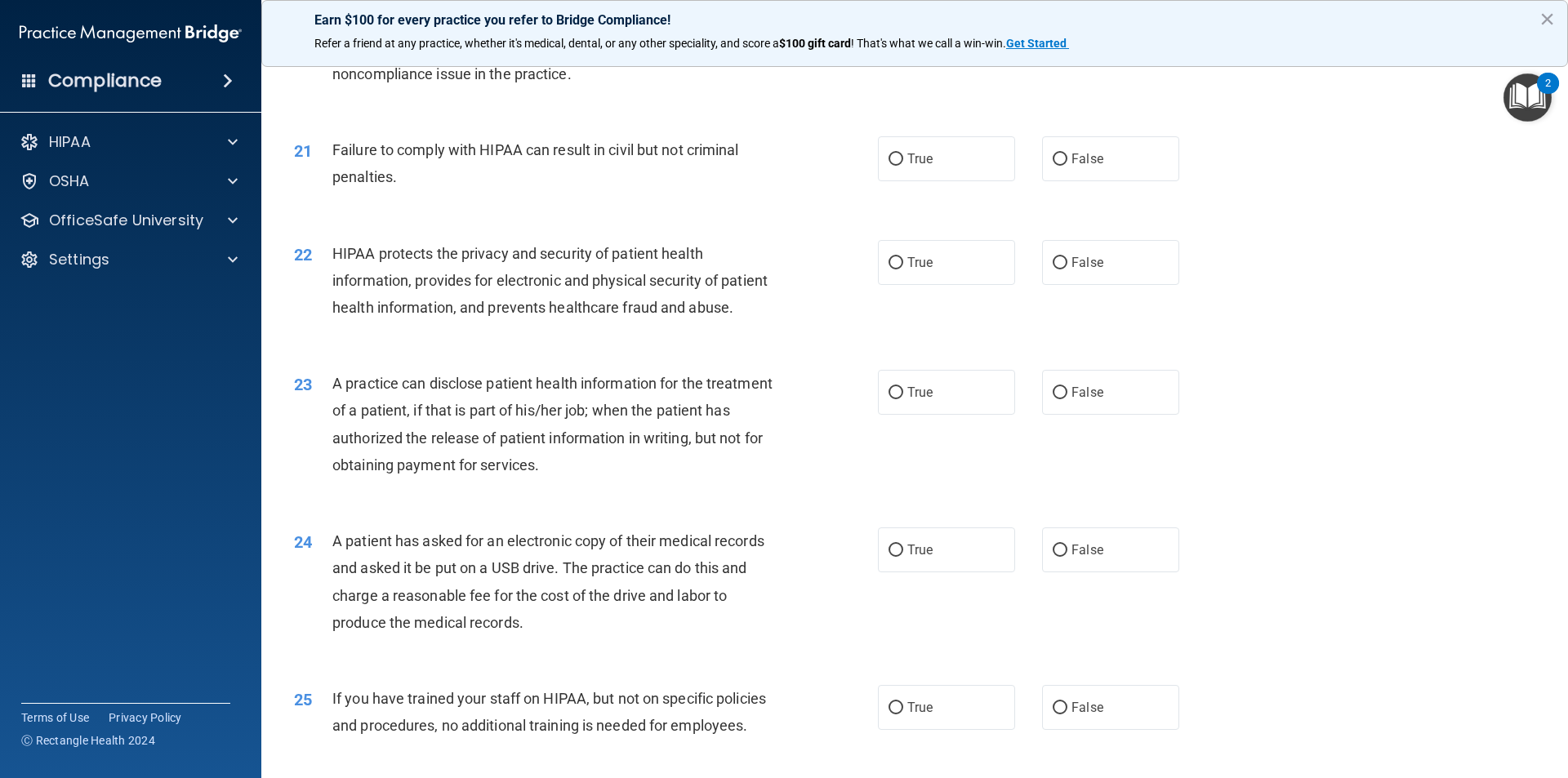
scroll to position [2368, 0]
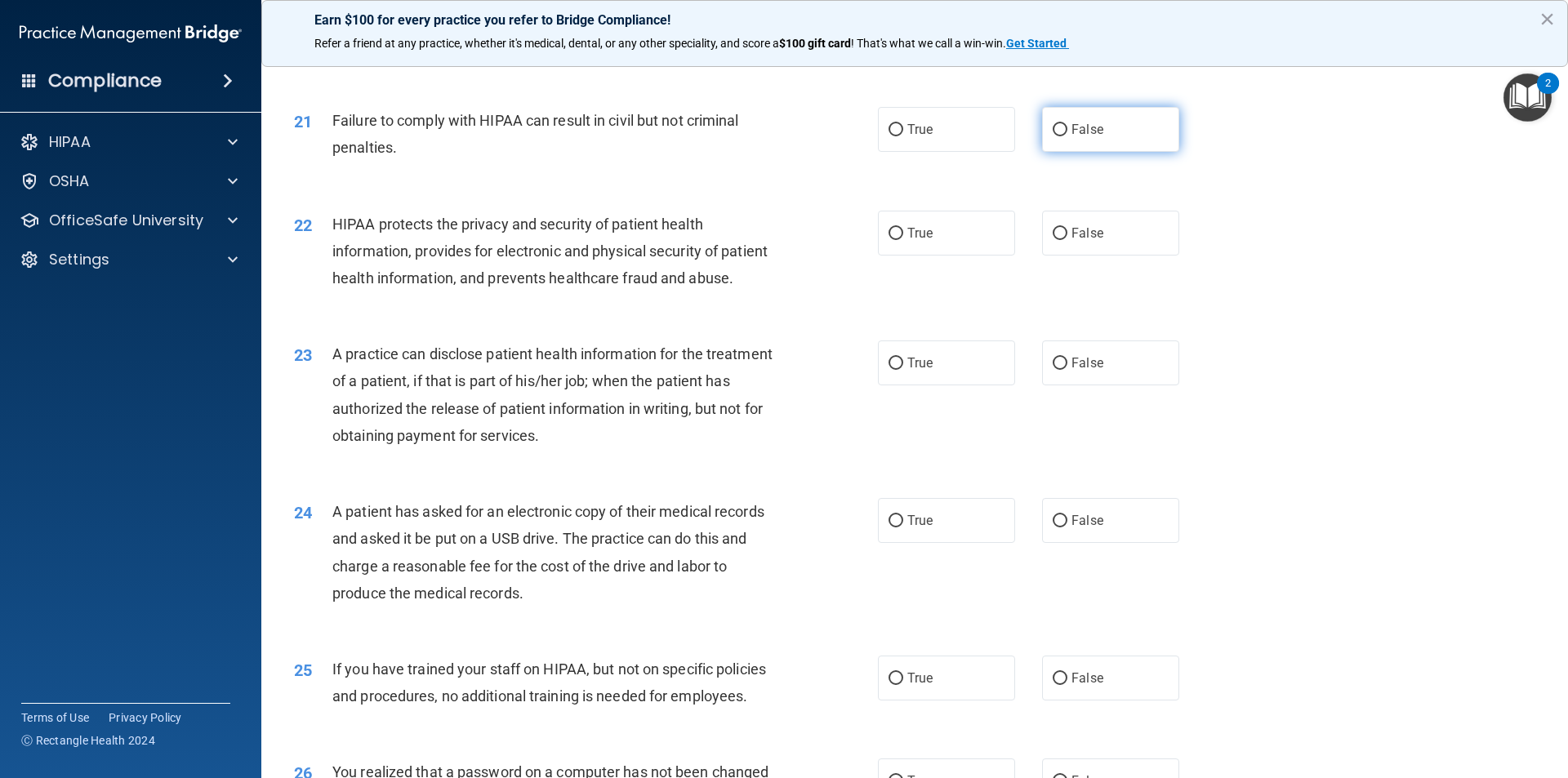
click at [1053, 137] on input "False" at bounding box center [1060, 130] width 15 height 13
radio input "true"
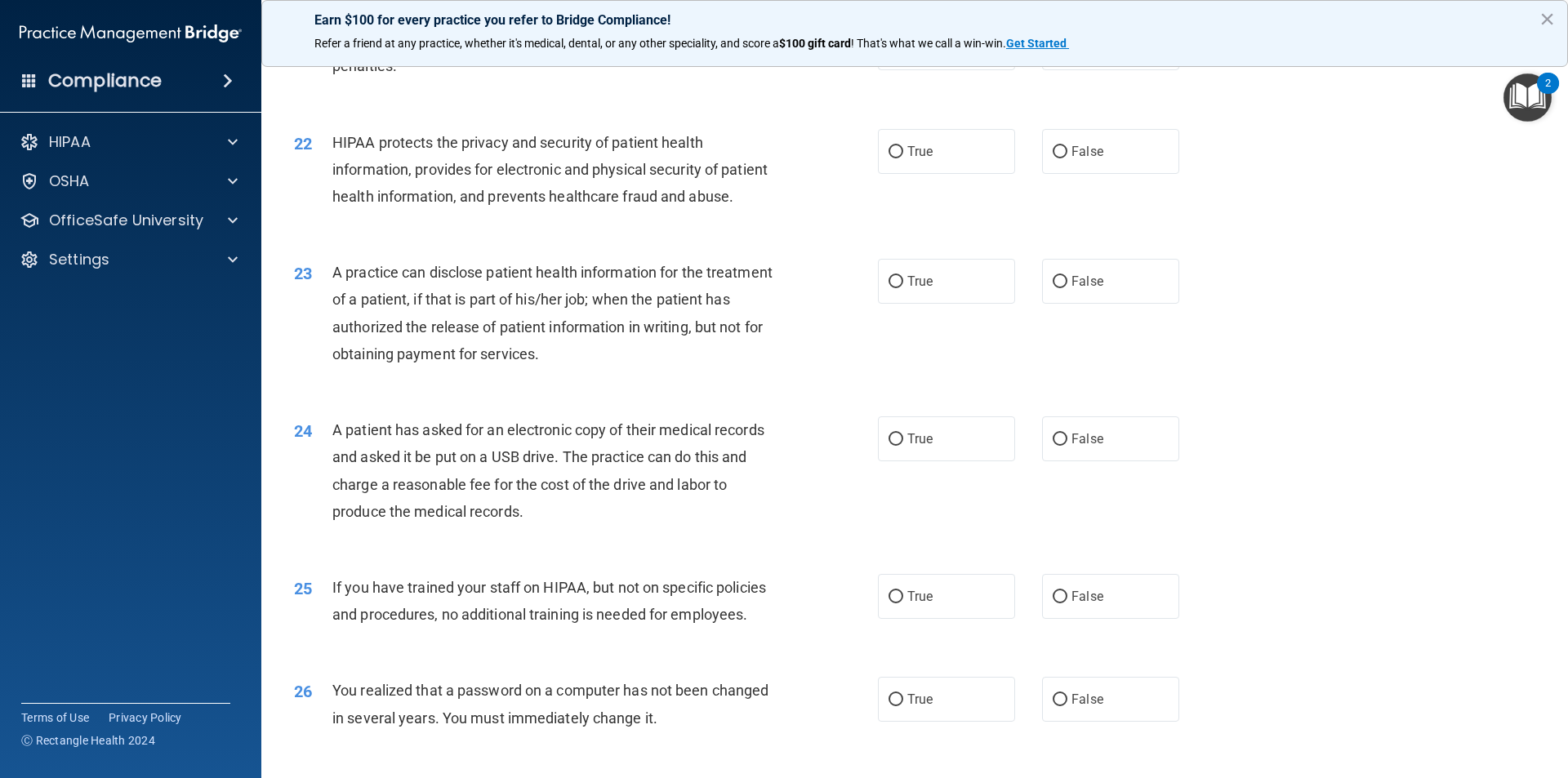
scroll to position [2532, 0]
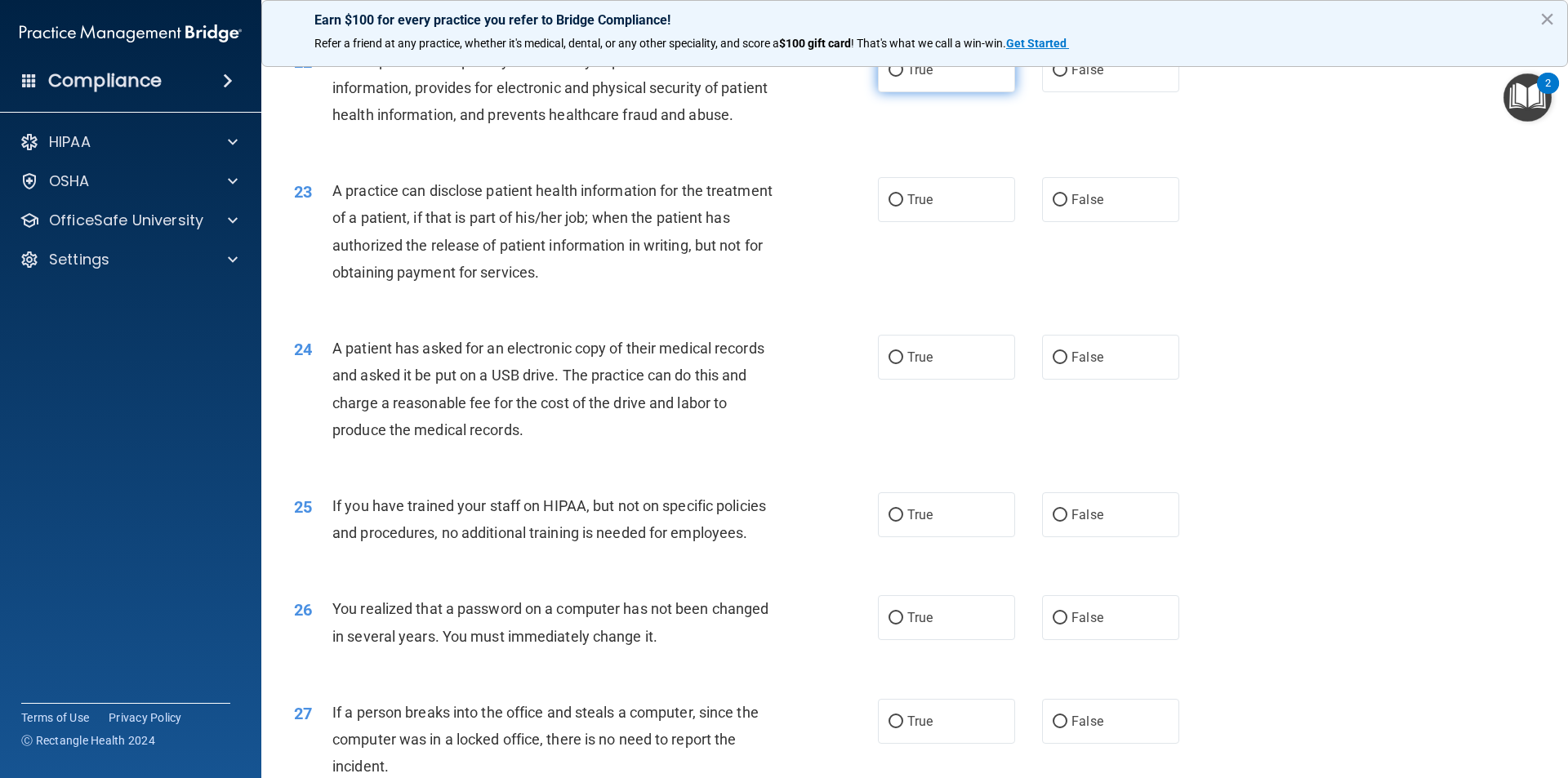
click at [895, 77] on input "True" at bounding box center [896, 70] width 15 height 13
radio input "true"
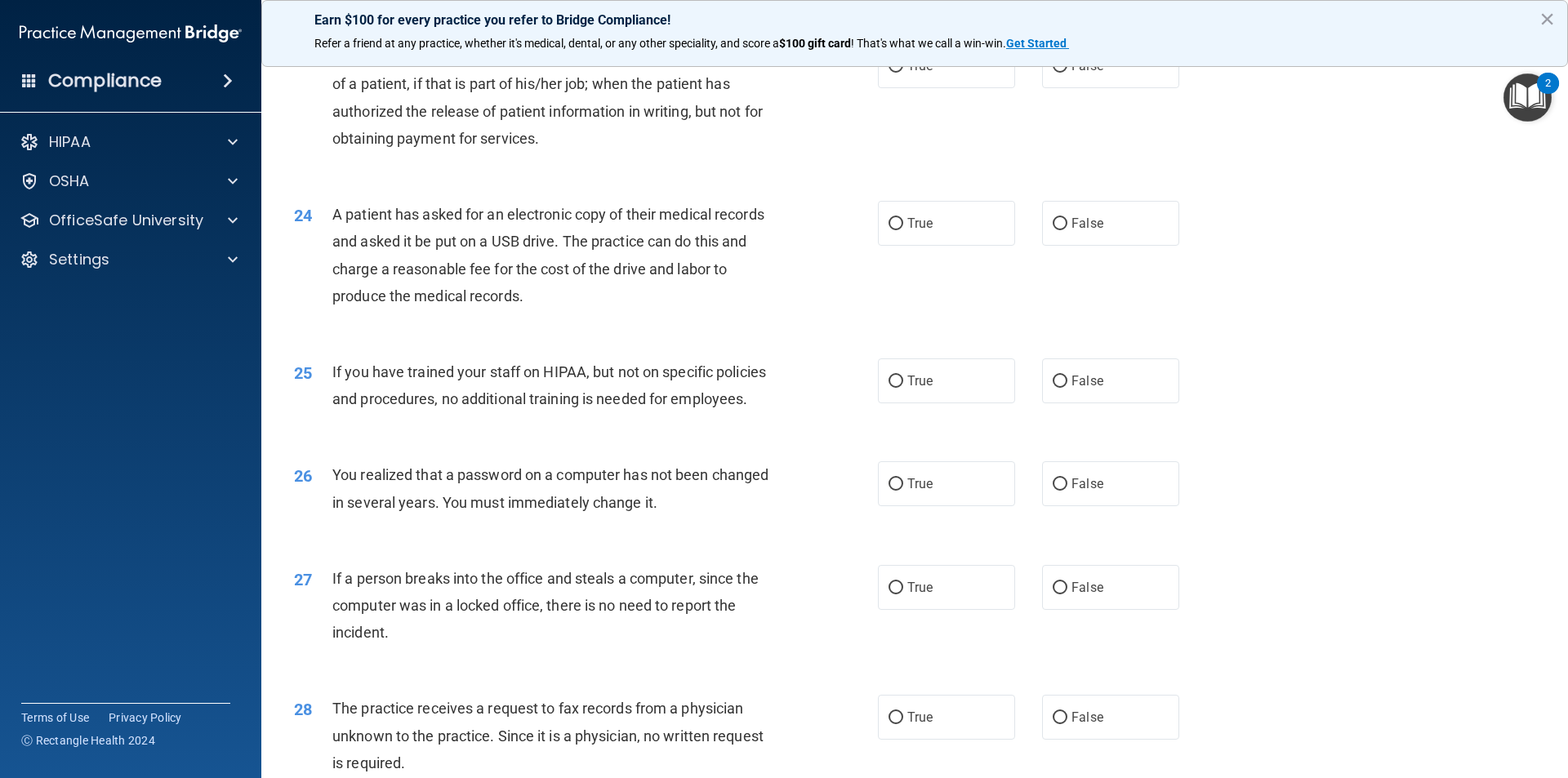
scroll to position [2695, 0]
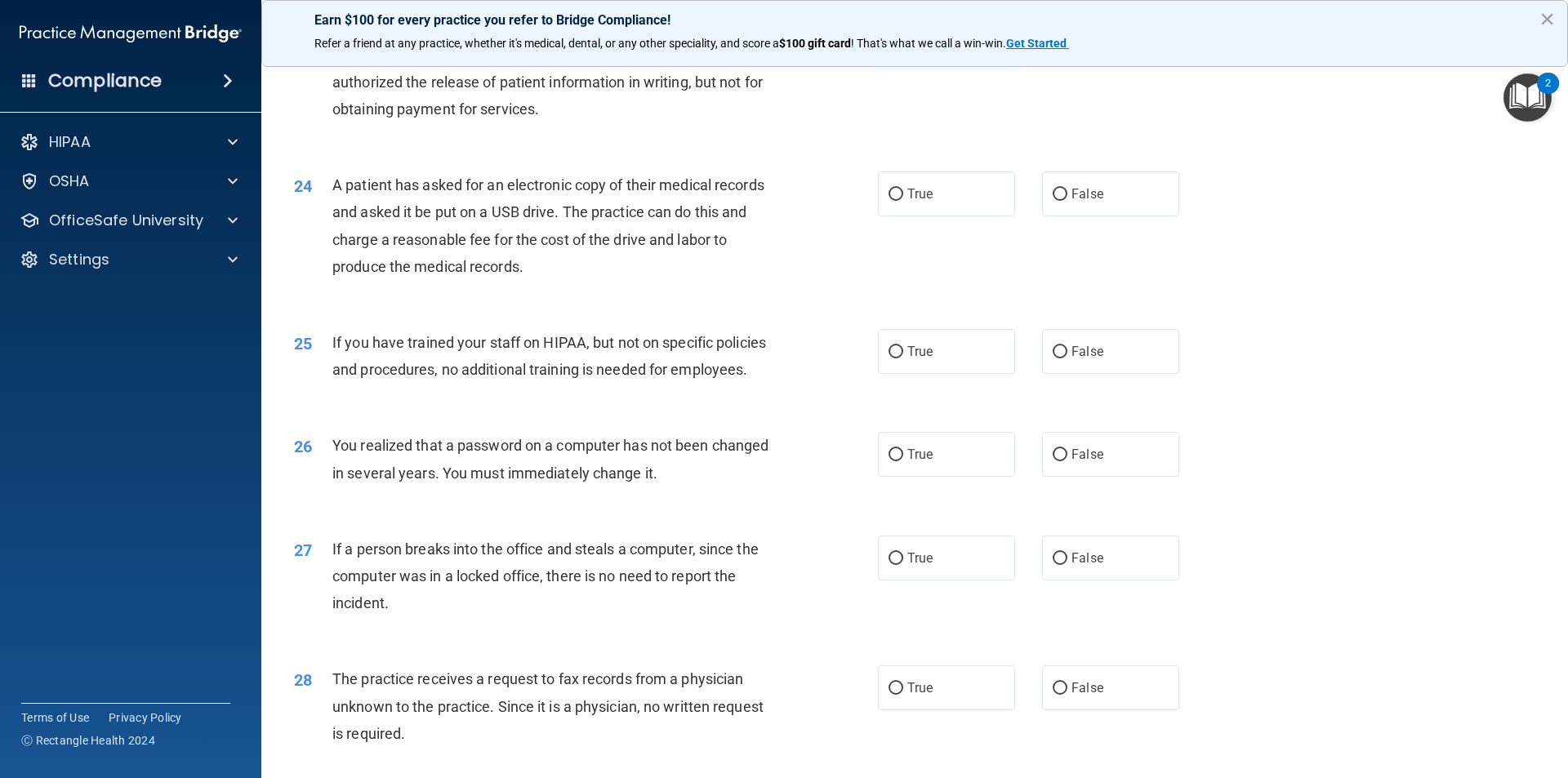
click at [895, 44] on input "True" at bounding box center [896, 37] width 15 height 13
radio input "true"
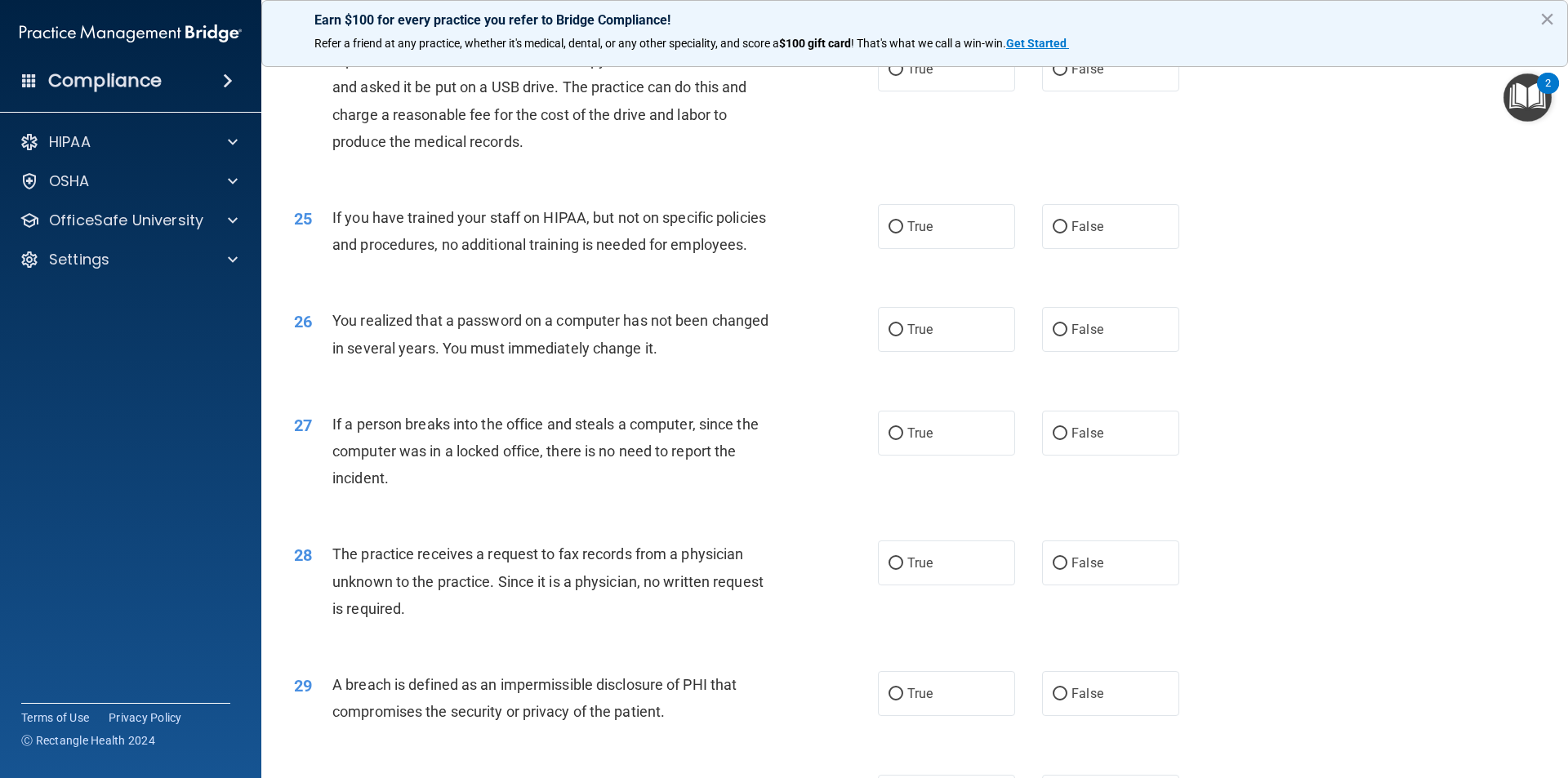
scroll to position [2858, 0]
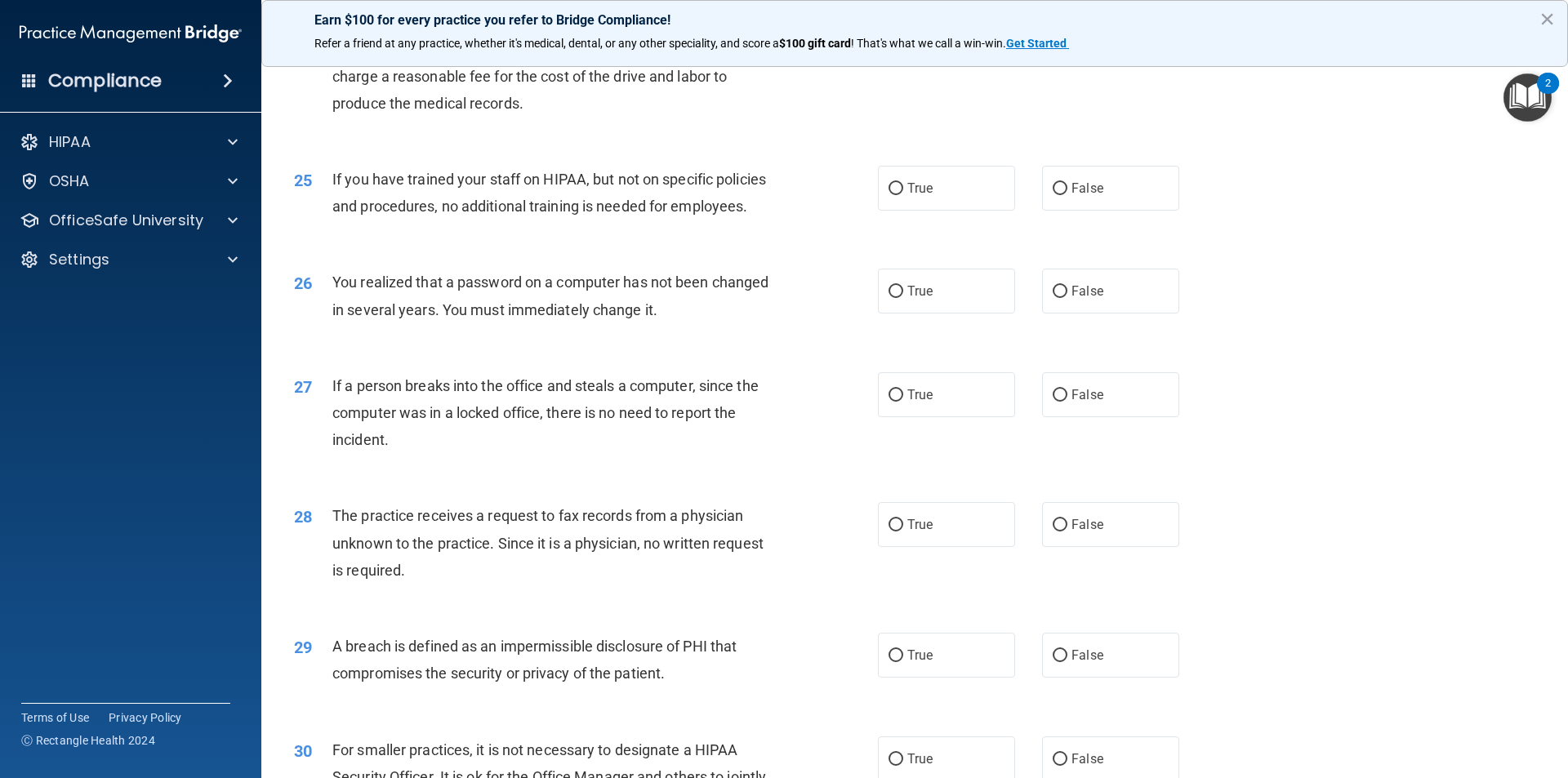
click at [907, 39] on span "True" at bounding box center [920, 30] width 25 height 16
click at [904, 38] on input "True" at bounding box center [896, 31] width 15 height 13
radio input "true"
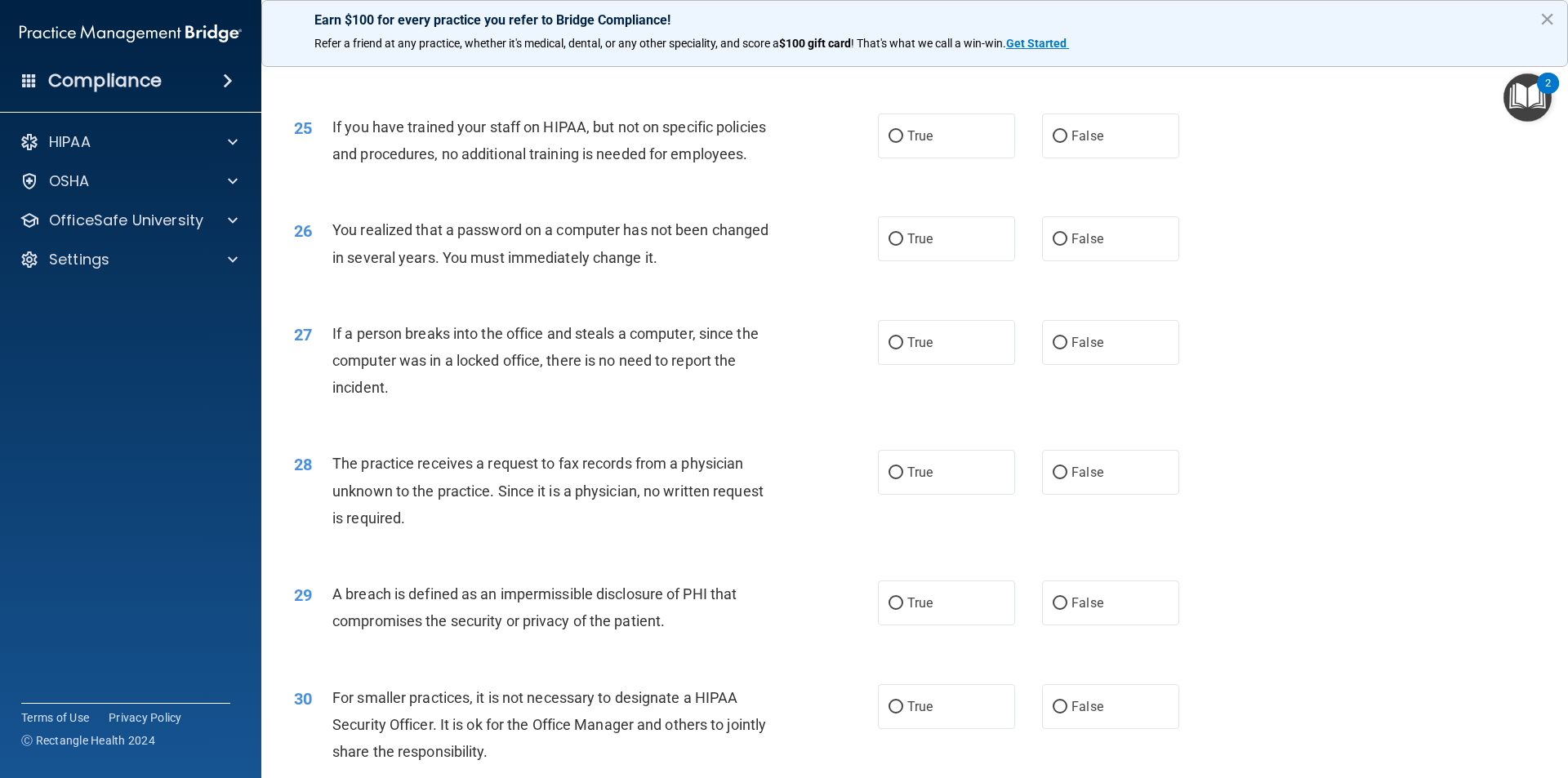
scroll to position [2940, 0]
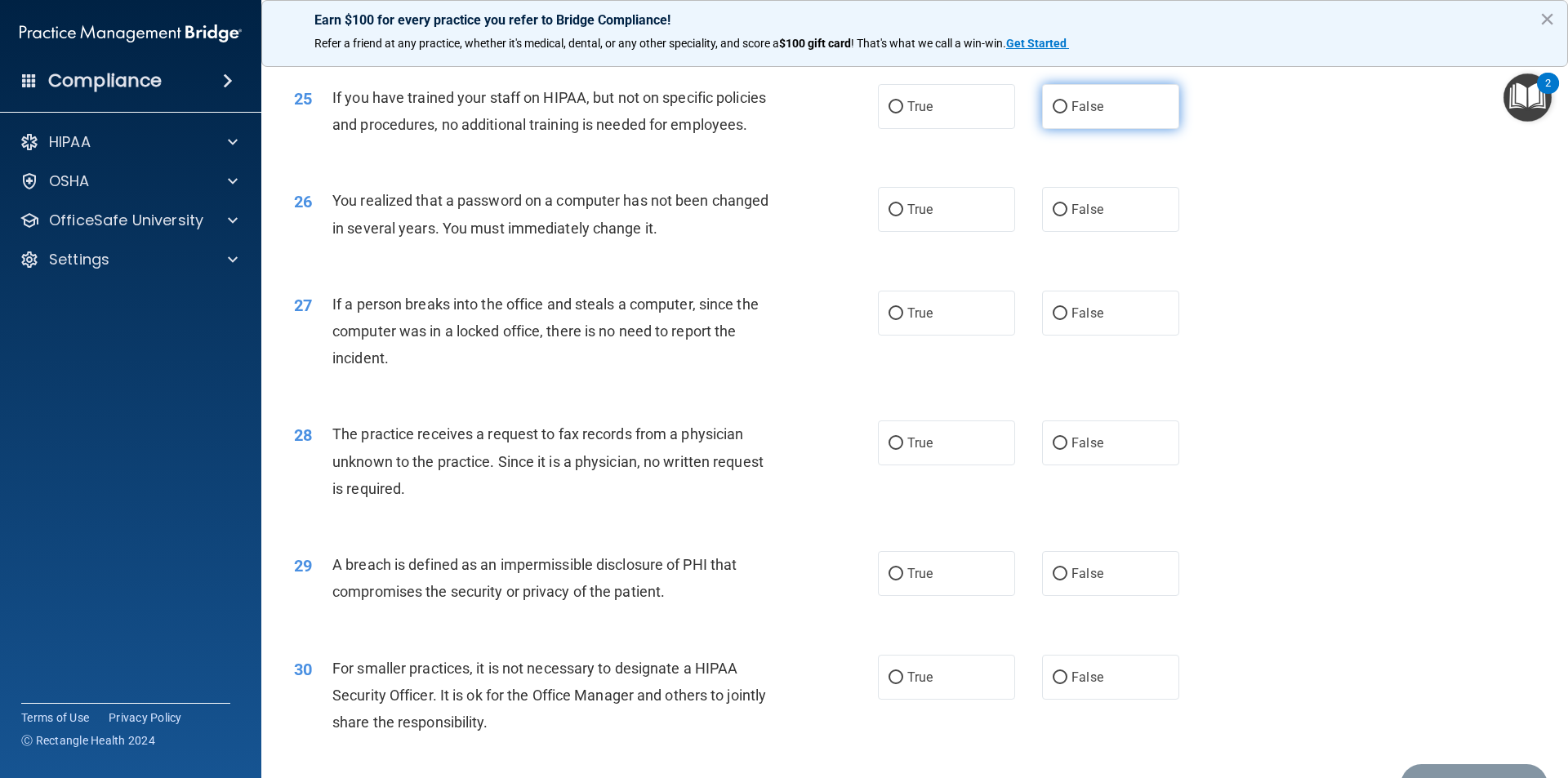
click at [1060, 114] on input "False" at bounding box center [1060, 107] width 15 height 13
radio input "true"
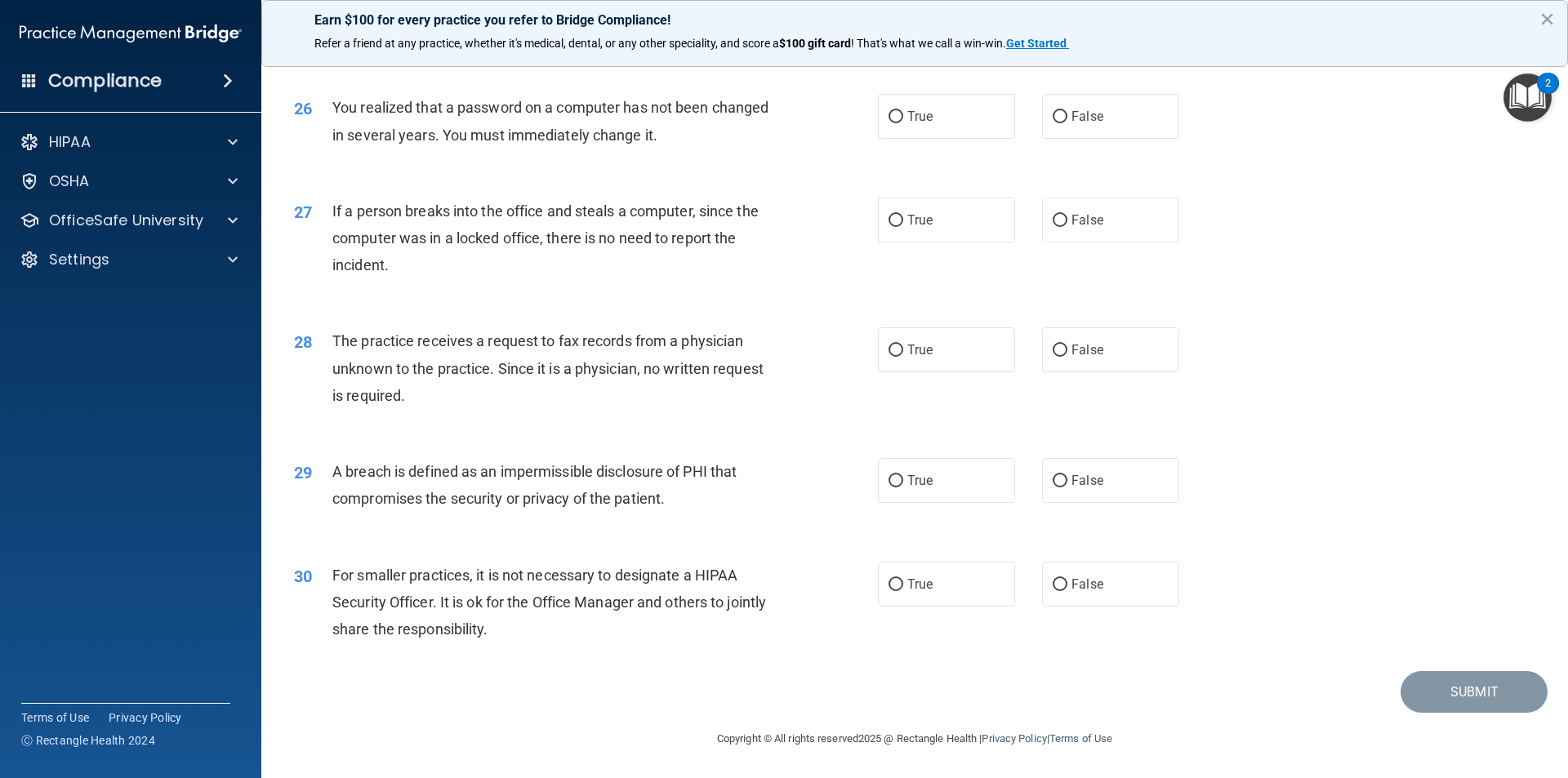
scroll to position [3087, 0]
drag, startPoint x: 897, startPoint y: 115, endPoint x: 877, endPoint y: 119, distance: 20.4
click at [897, 115] on input "True" at bounding box center [896, 117] width 15 height 13
radio input "true"
click at [800, 134] on div "26 You realized that a password on a computer has not been changed in several y…" at bounding box center [586, 125] width 633 height 62
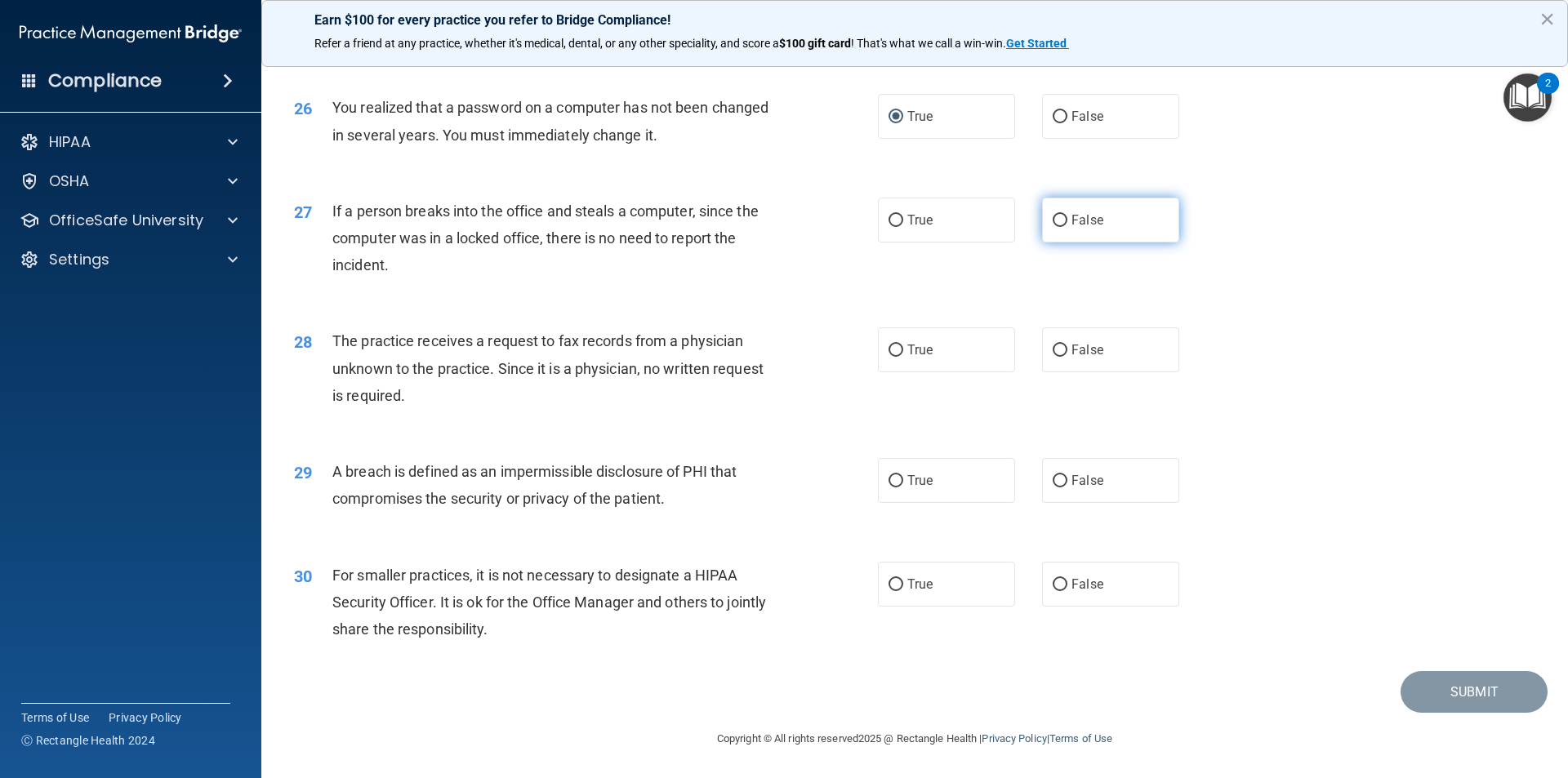
click at [1071, 219] on span "False" at bounding box center [1087, 220] width 32 height 16
click at [1067, 219] on input "False" at bounding box center [1060, 220] width 15 height 13
radio input "true"
click at [1053, 354] on input "False" at bounding box center [1060, 351] width 15 height 13
radio input "true"
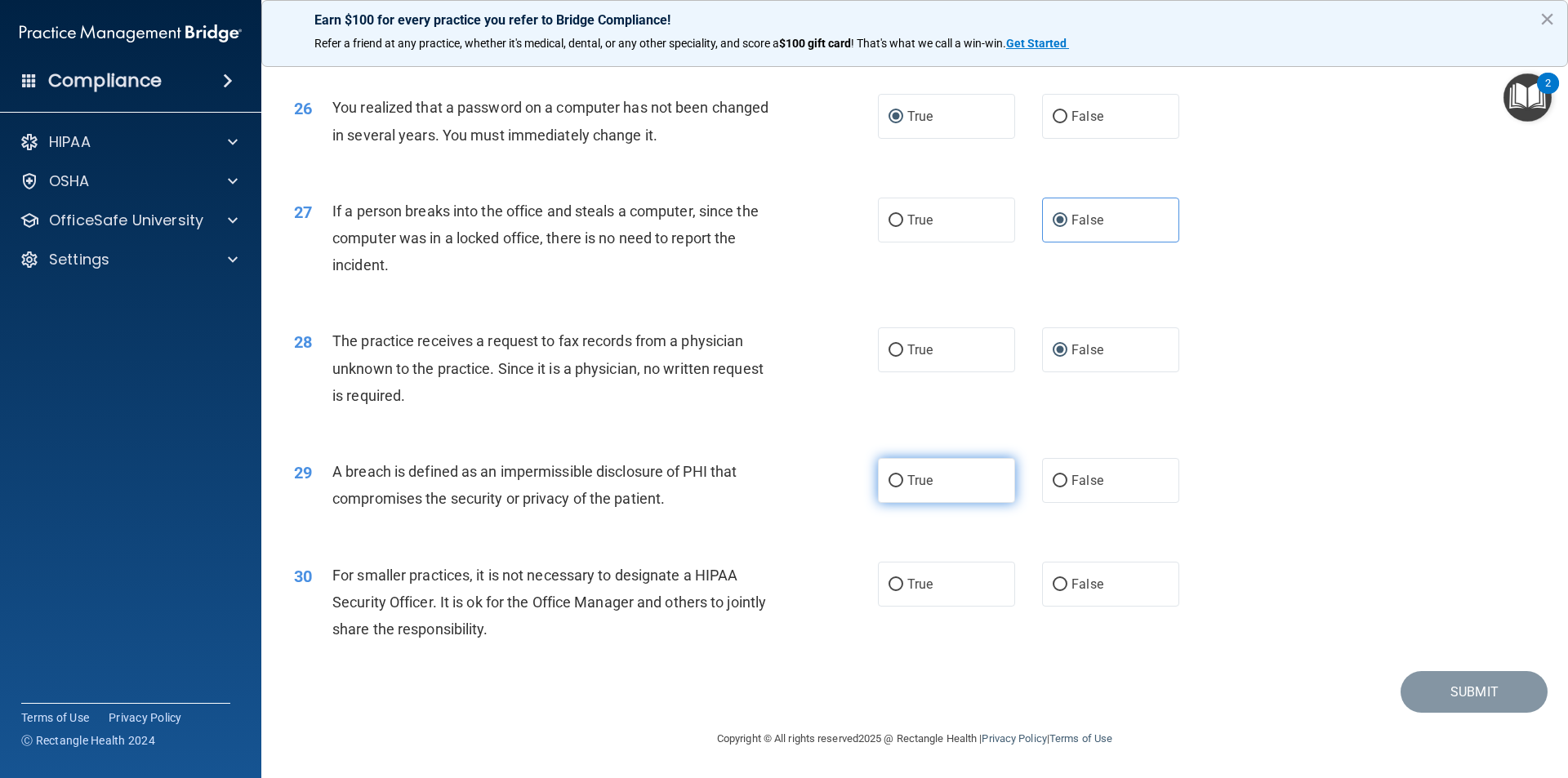
click at [923, 478] on span "True" at bounding box center [920, 481] width 25 height 16
click at [904, 478] on input "True" at bounding box center [896, 482] width 15 height 13
radio input "true"
click at [1053, 586] on input "False" at bounding box center [1060, 585] width 15 height 13
radio input "true"
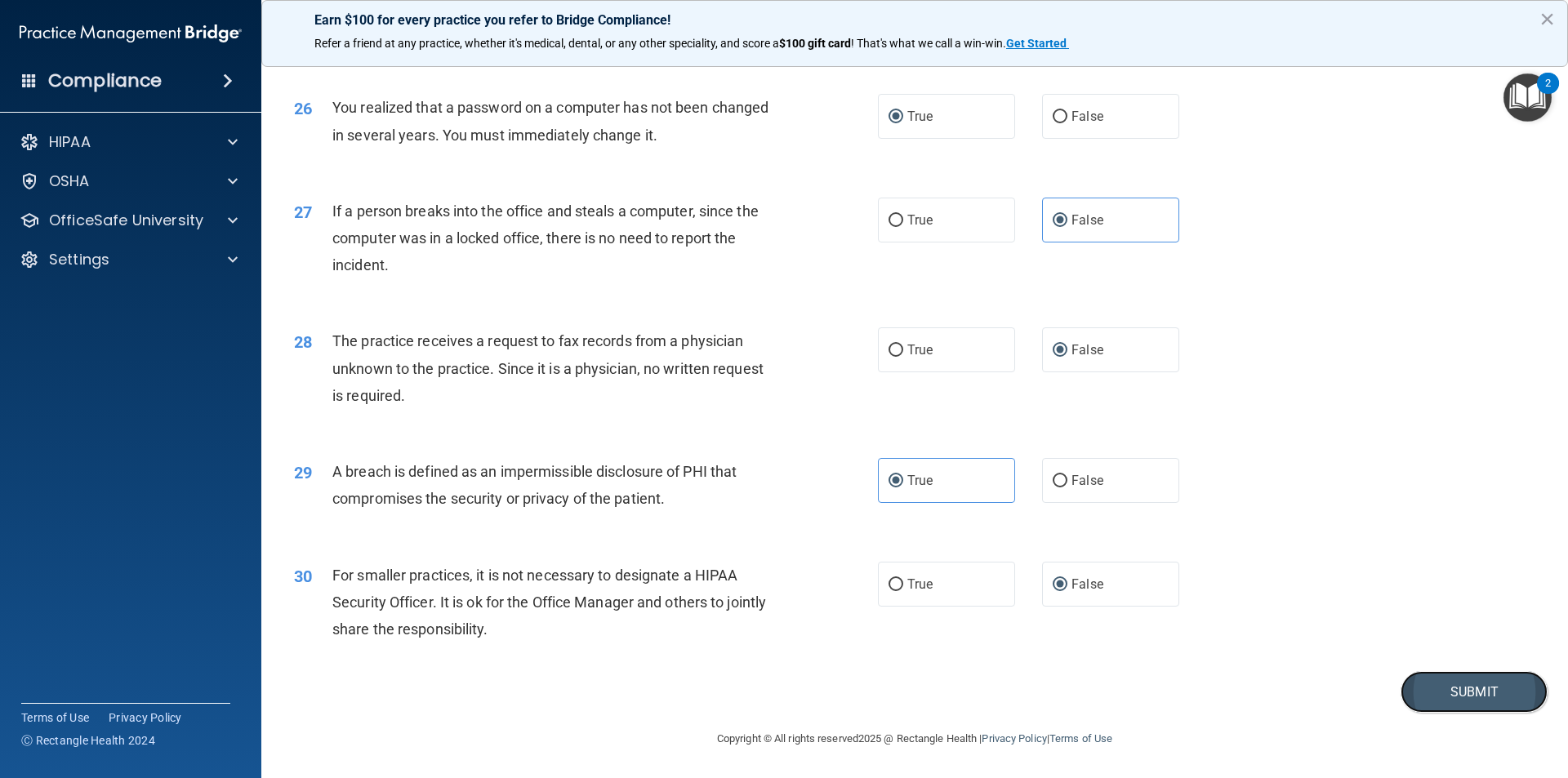
drag, startPoint x: 1429, startPoint y: 688, endPoint x: 1416, endPoint y: 701, distance: 18.4
click at [1426, 691] on button "Submit" at bounding box center [1474, 693] width 147 height 42
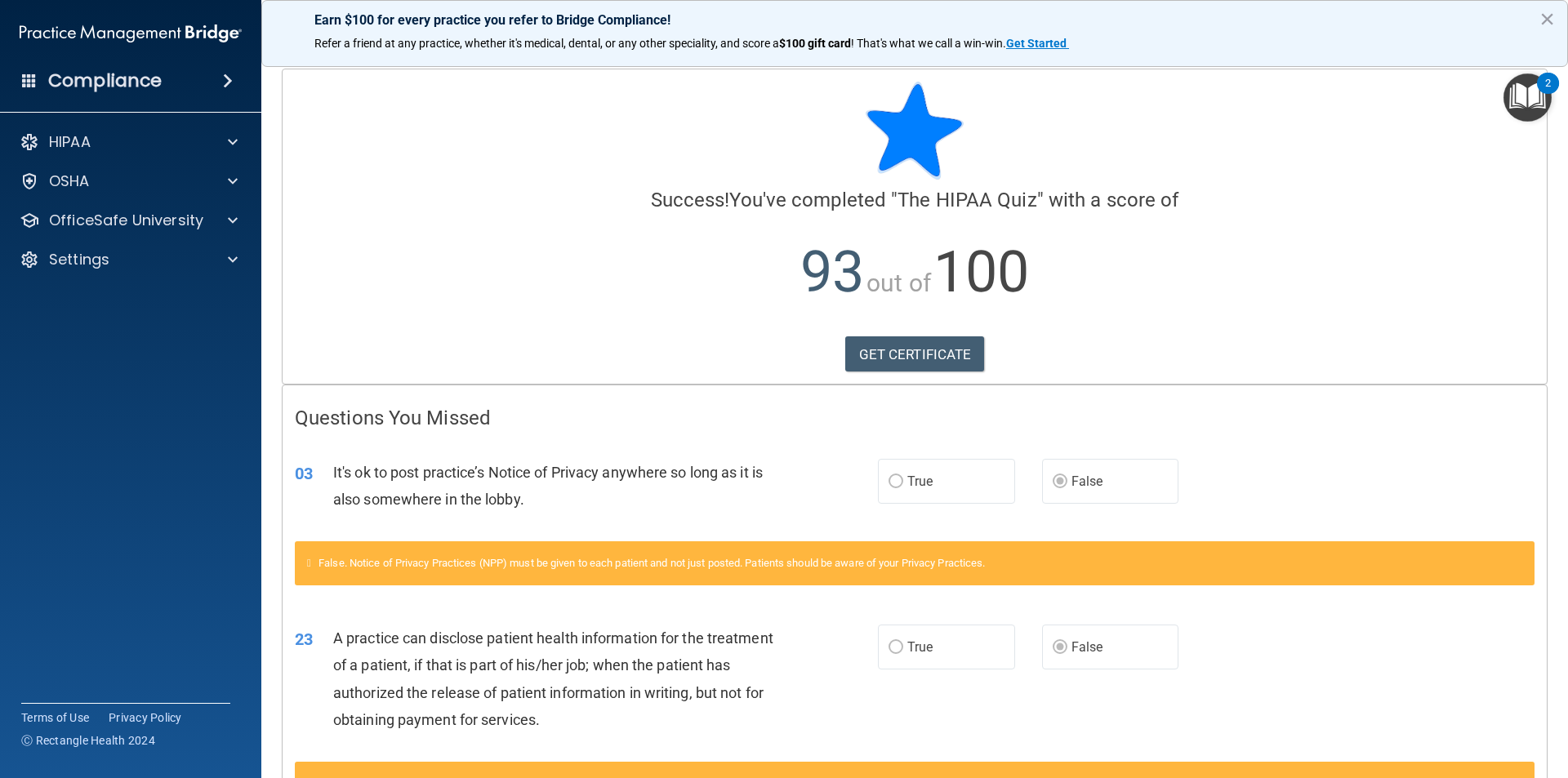
click at [1114, 414] on h4 "Questions You Missed" at bounding box center [915, 418] width 1240 height 21
click at [1114, 410] on h4 "Questions You Missed" at bounding box center [915, 418] width 1240 height 21
click at [1127, 323] on p "93 out of 100" at bounding box center [915, 272] width 1240 height 106
click at [226, 141] on div at bounding box center [230, 142] width 41 height 19
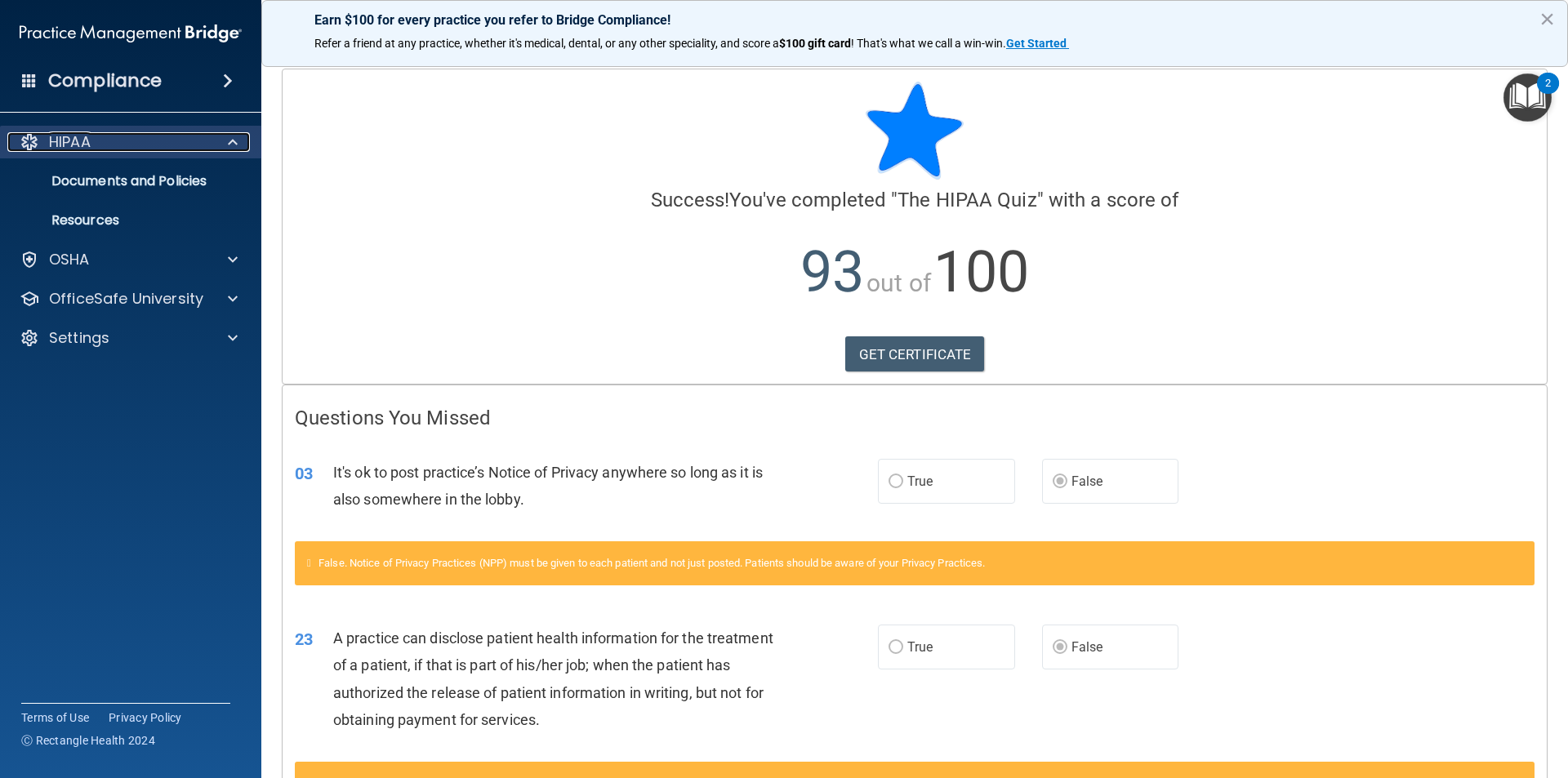
click at [229, 141] on span at bounding box center [233, 142] width 10 height 19
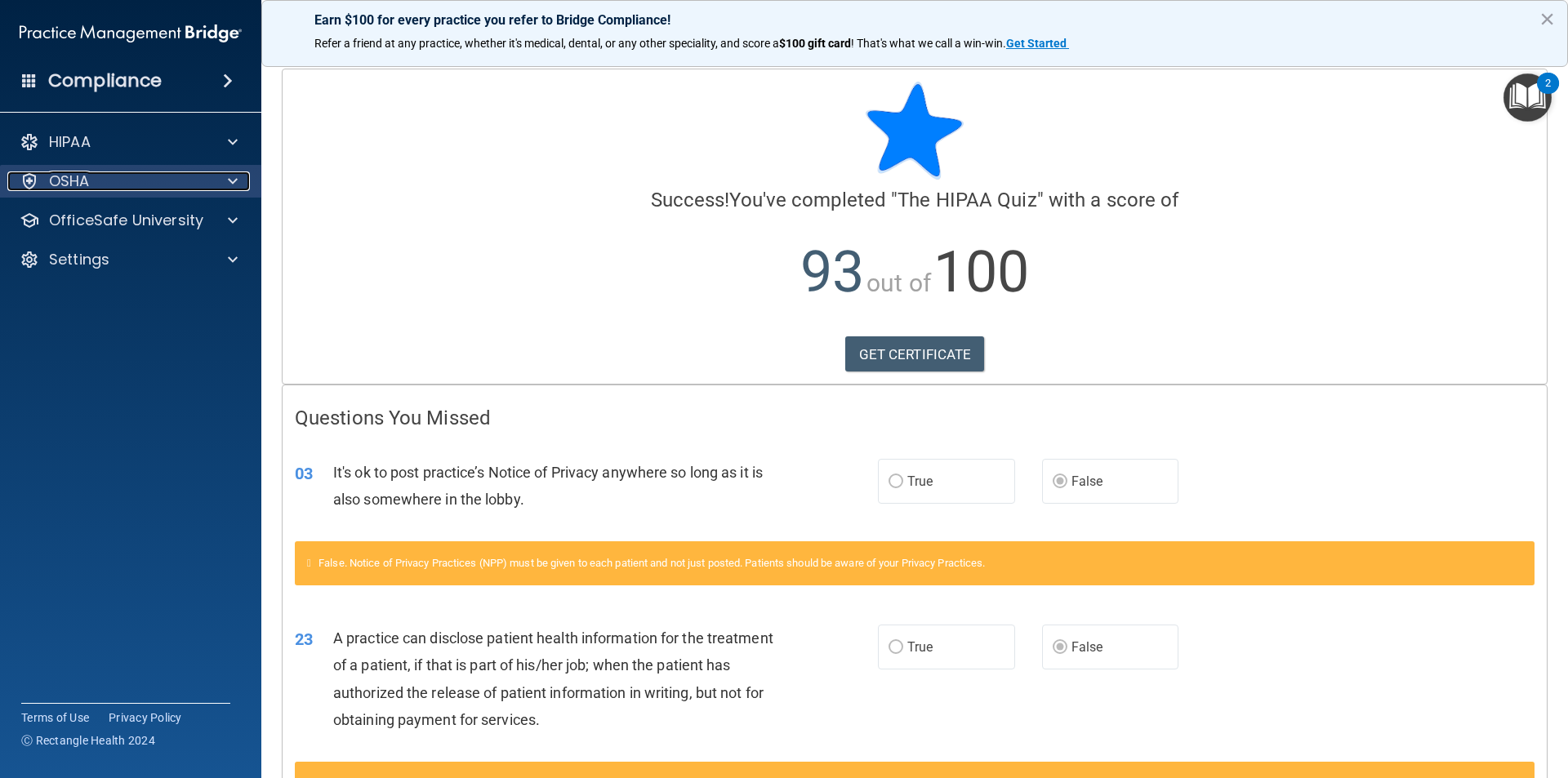
click at [229, 173] on span at bounding box center [233, 181] width 10 height 19
click at [232, 178] on span at bounding box center [233, 181] width 10 height 19
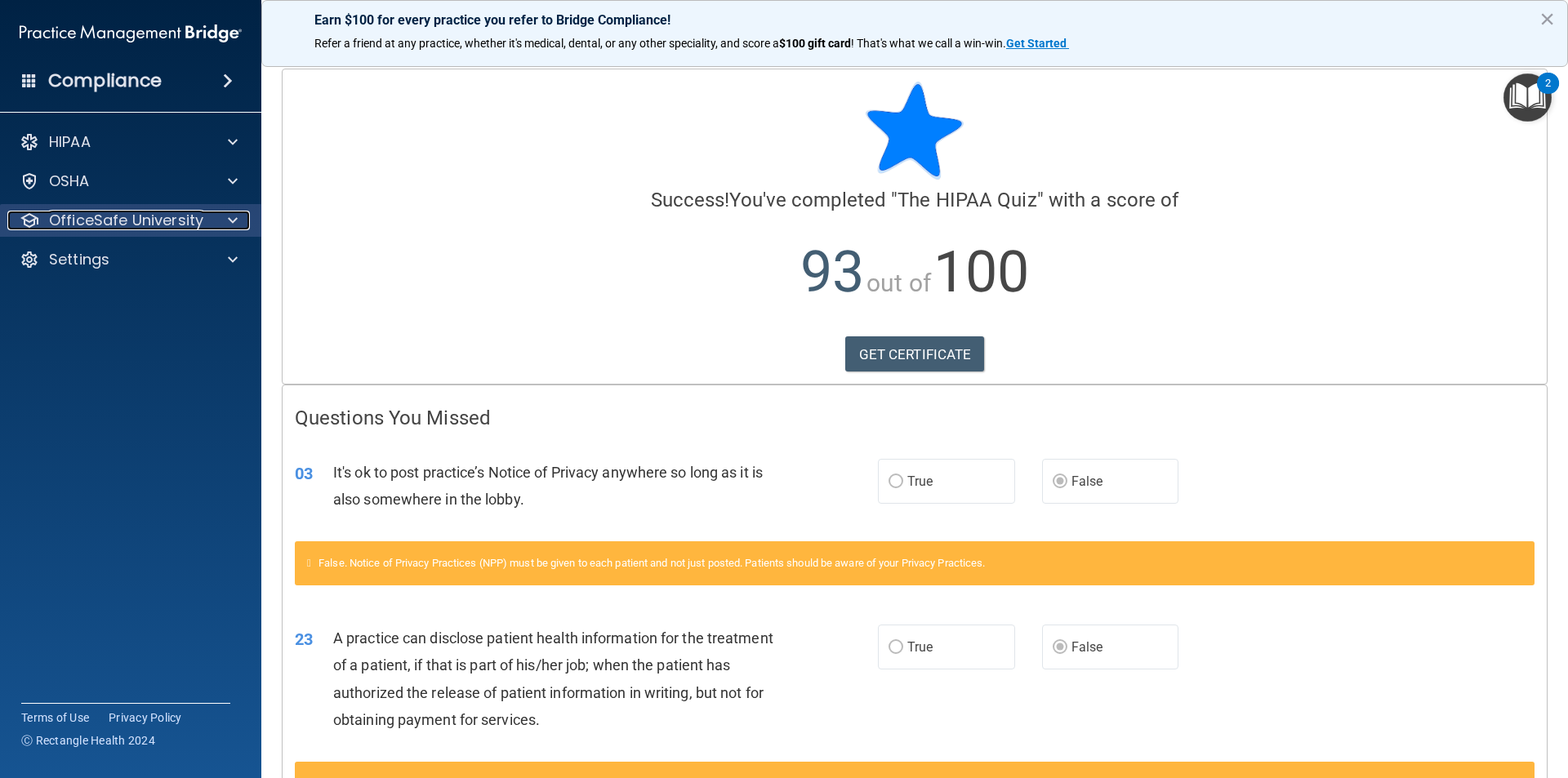
click at [233, 214] on span at bounding box center [233, 220] width 10 height 19
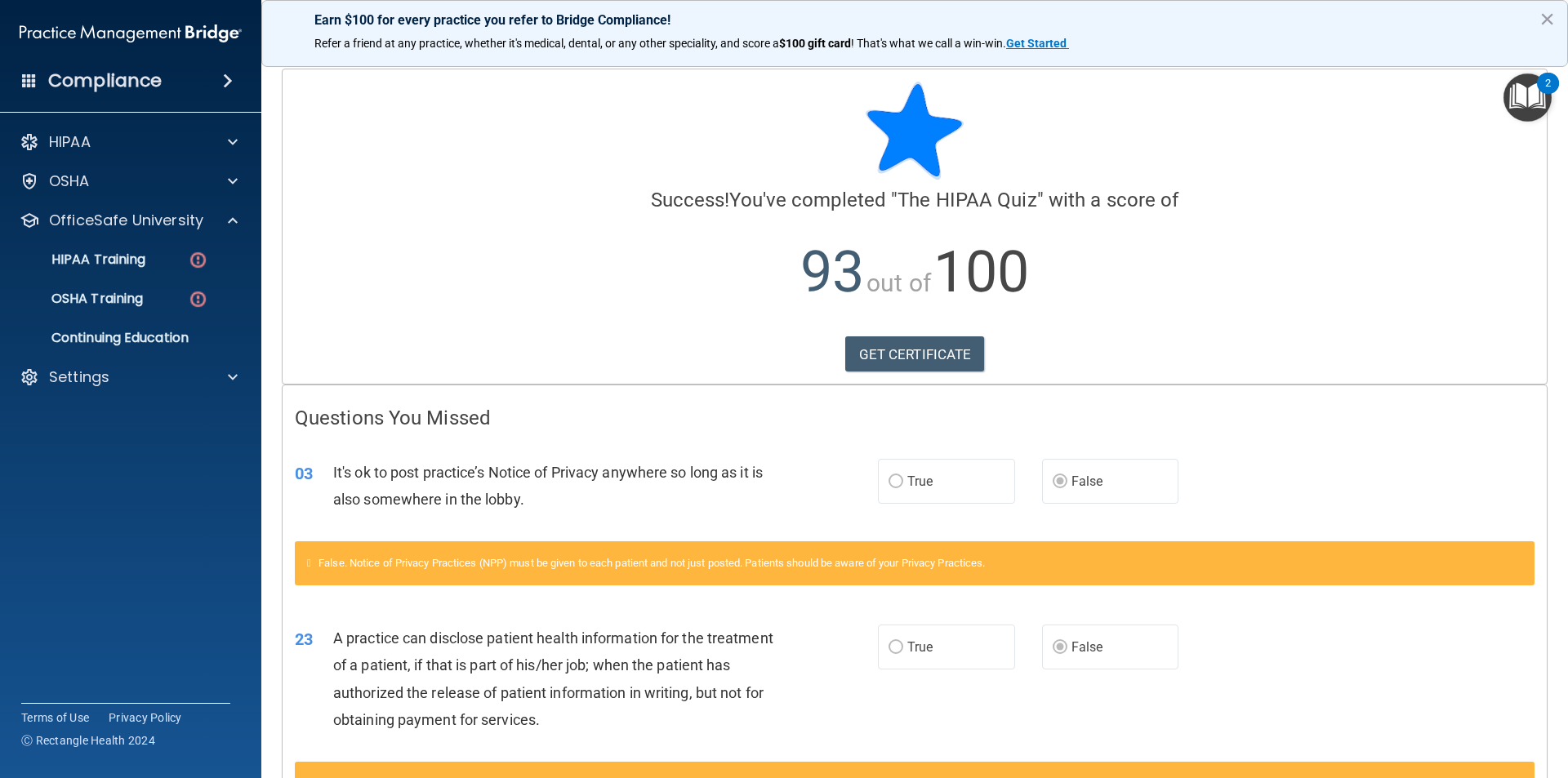
click at [485, 248] on p "93 out of 100" at bounding box center [915, 272] width 1240 height 106
click at [1175, 276] on p "93 out of 100" at bounding box center [915, 272] width 1240 height 106
click at [943, 343] on div "Calculating your score.... Success! You've completed " The HIPAA Quiz " with a …" at bounding box center [915, 226] width 1265 height 314
click at [941, 350] on link "GET CERTIFICATE" at bounding box center [915, 354] width 140 height 36
click at [709, 355] on div "GET CERTIFICATE" at bounding box center [915, 354] width 1240 height 36
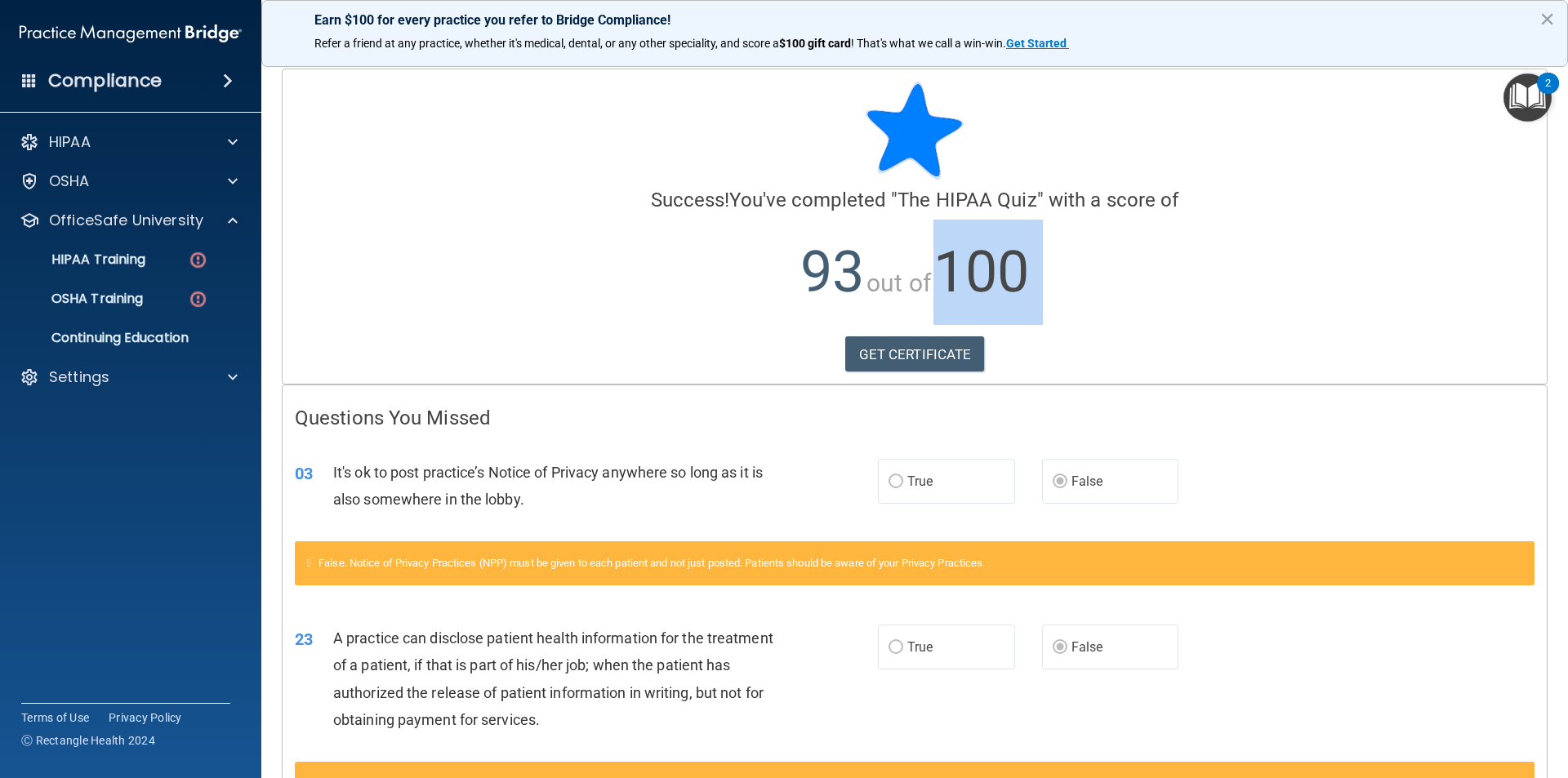
click at [1521, 102] on img "Open Resource Center, 2 new notifications" at bounding box center [1528, 98] width 49 height 49
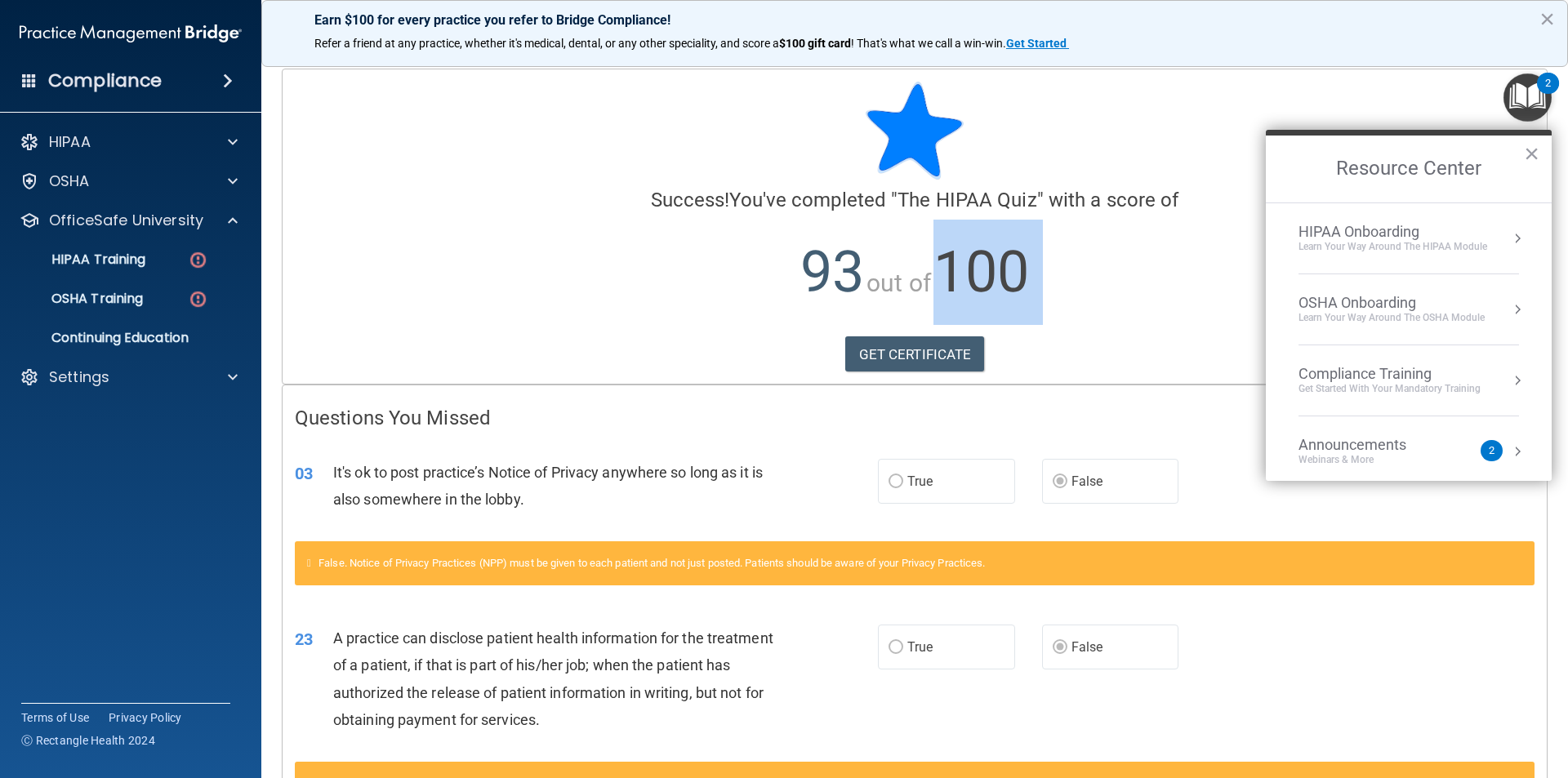
click at [1525, 88] on img "Open Resource Center, 2 new notifications" at bounding box center [1528, 98] width 49 height 49
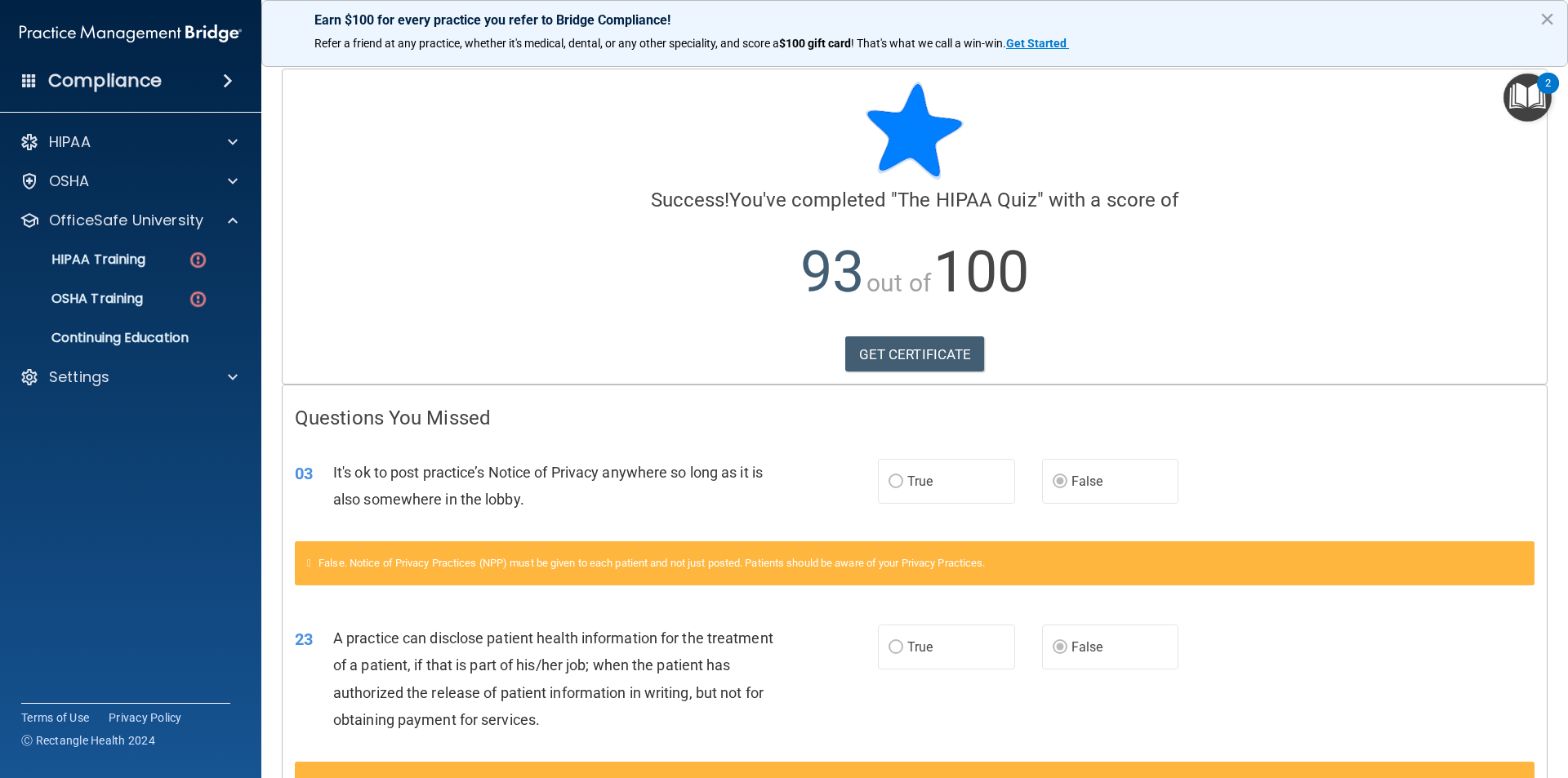
click at [1259, 157] on div at bounding box center [915, 131] width 1240 height 98
click at [1548, 15] on button "×" at bounding box center [1547, 18] width 16 height 26
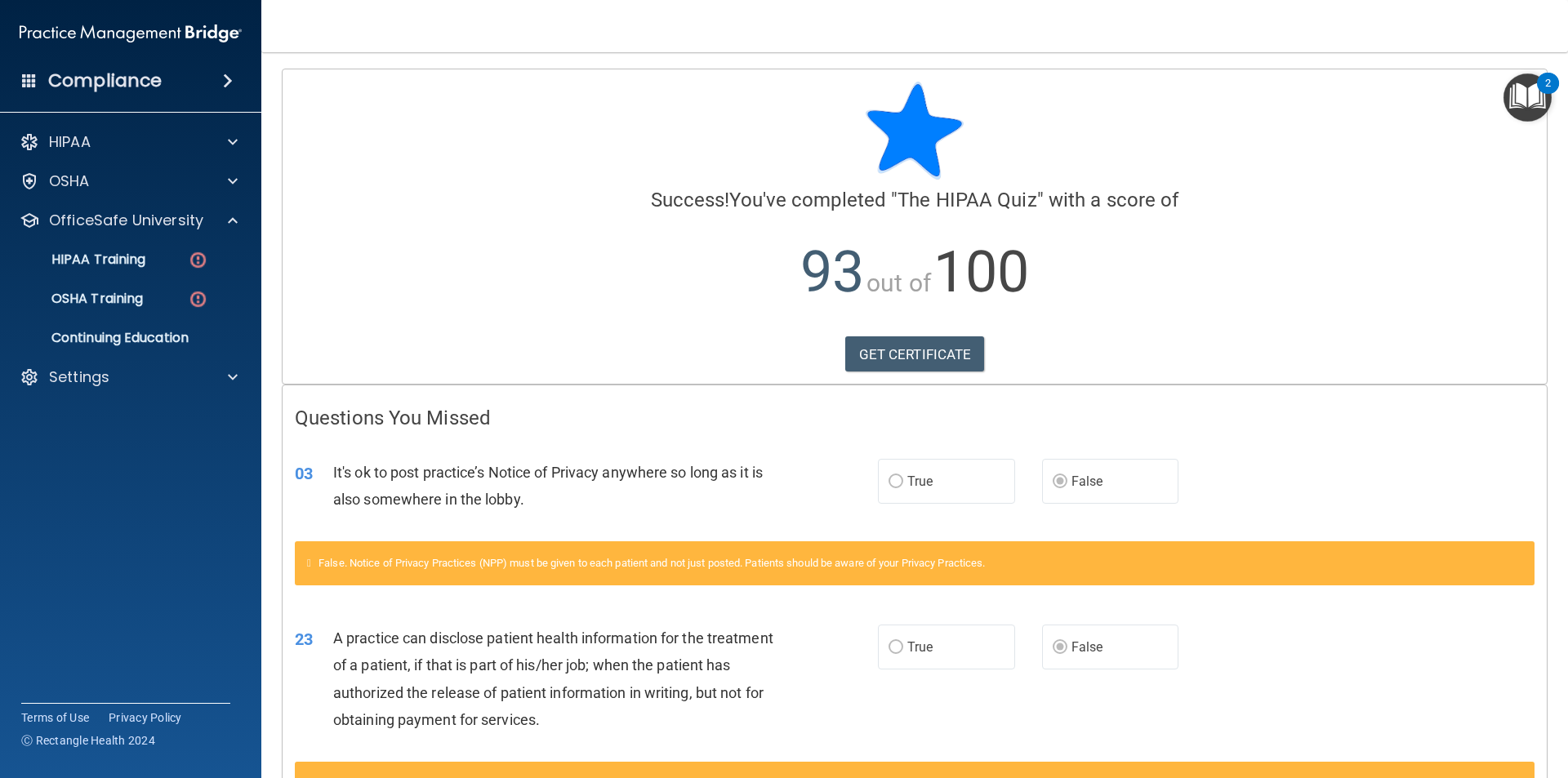
drag, startPoint x: 1332, startPoint y: 282, endPoint x: 1312, endPoint y: 270, distance: 23.3
click at [1331, 282] on p "93 out of 100" at bounding box center [915, 272] width 1240 height 106
click at [151, 253] on div "HIPAA Training" at bounding box center [122, 260] width 223 height 17
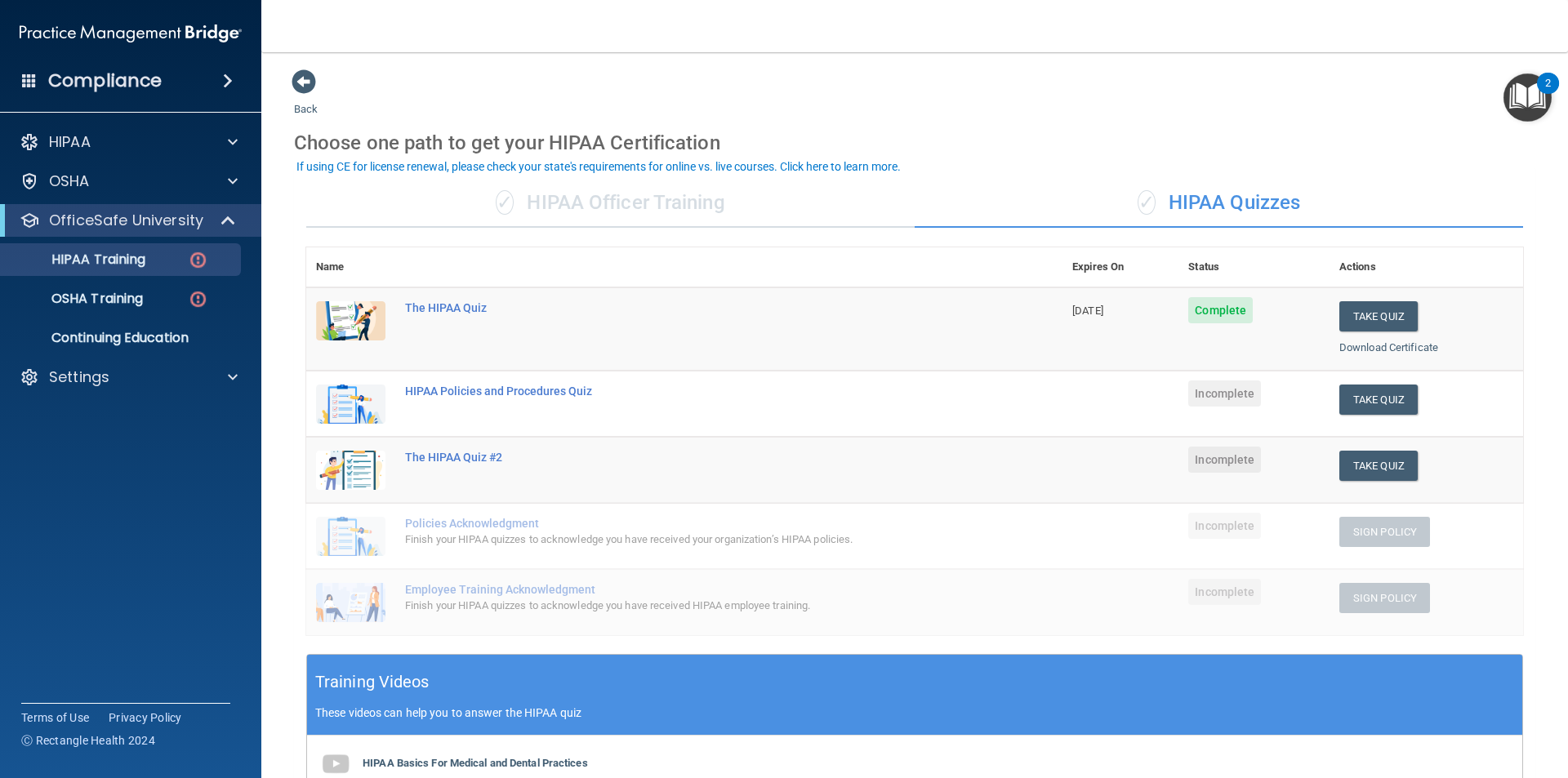
click at [1481, 410] on div "Take Quiz" at bounding box center [1426, 399] width 174 height 30
click at [1395, 397] on button "Take Quiz" at bounding box center [1379, 399] width 79 height 30
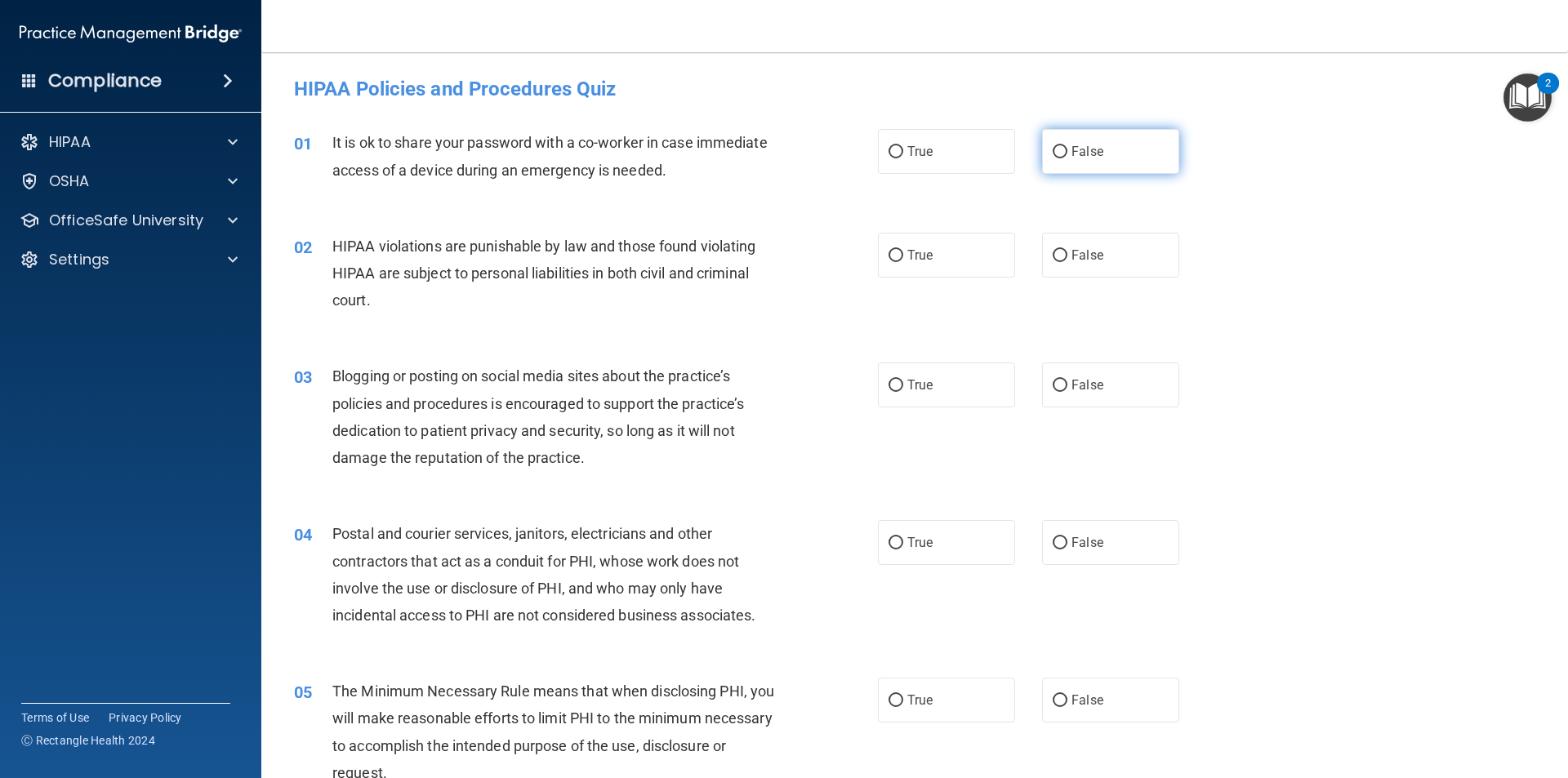
click at [1073, 155] on span "False" at bounding box center [1087, 152] width 32 height 16
click at [1068, 155] on input "False" at bounding box center [1060, 152] width 15 height 13
radio input "true"
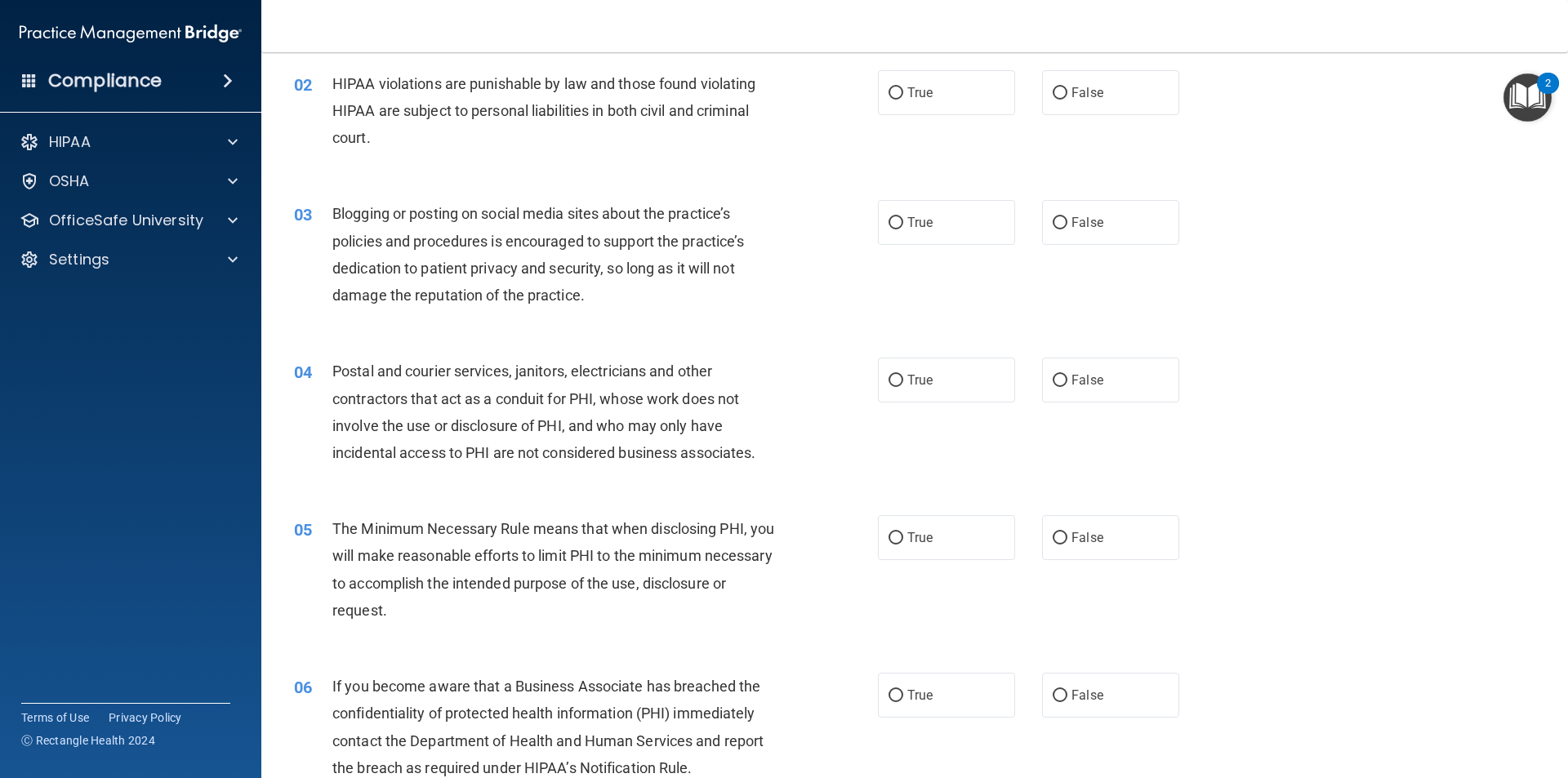
scroll to position [163, 0]
click at [907, 95] on span "True" at bounding box center [920, 91] width 25 height 16
click at [904, 95] on input "True" at bounding box center [896, 92] width 15 height 13
radio input "true"
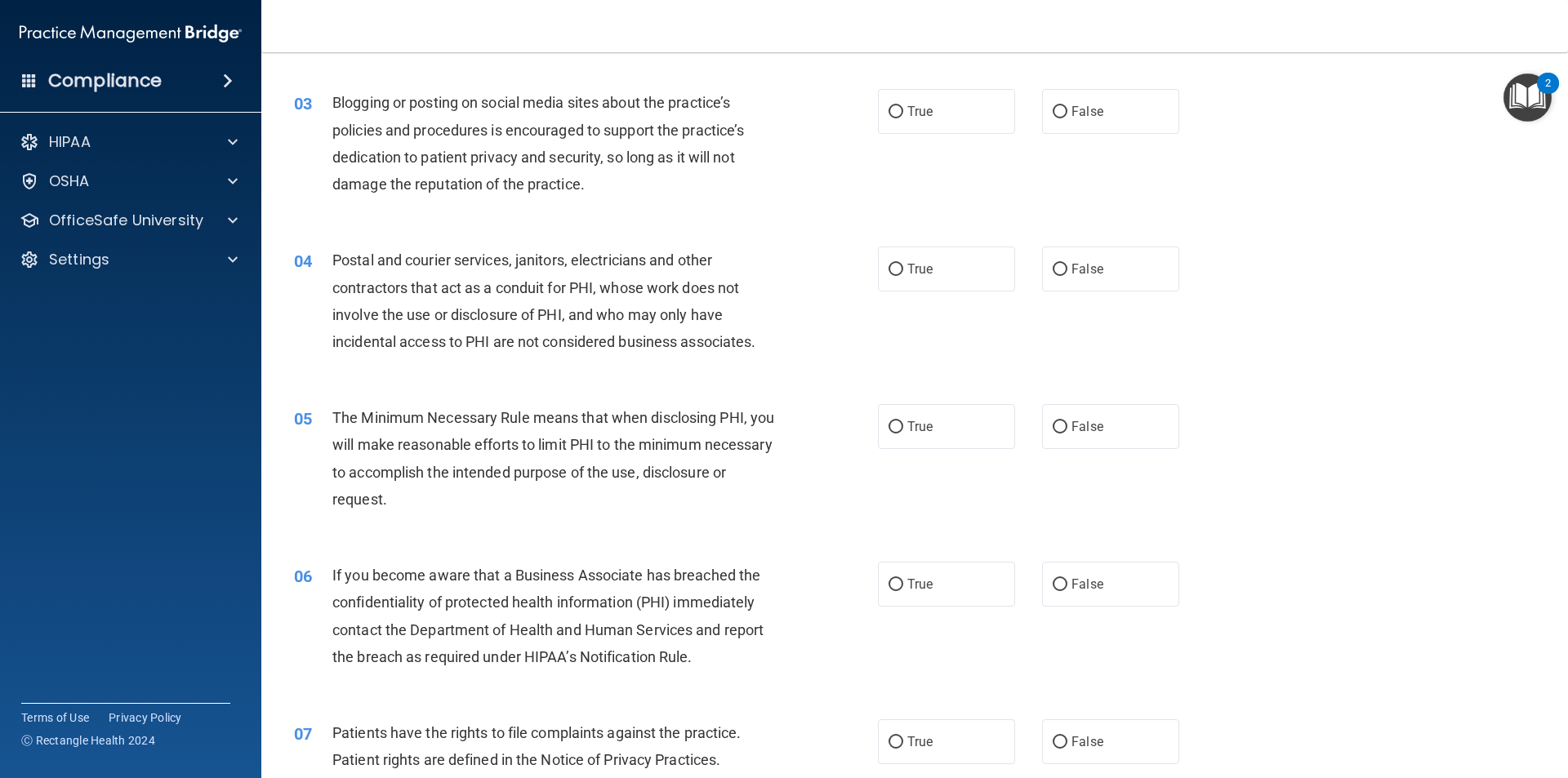
scroll to position [245, 0]
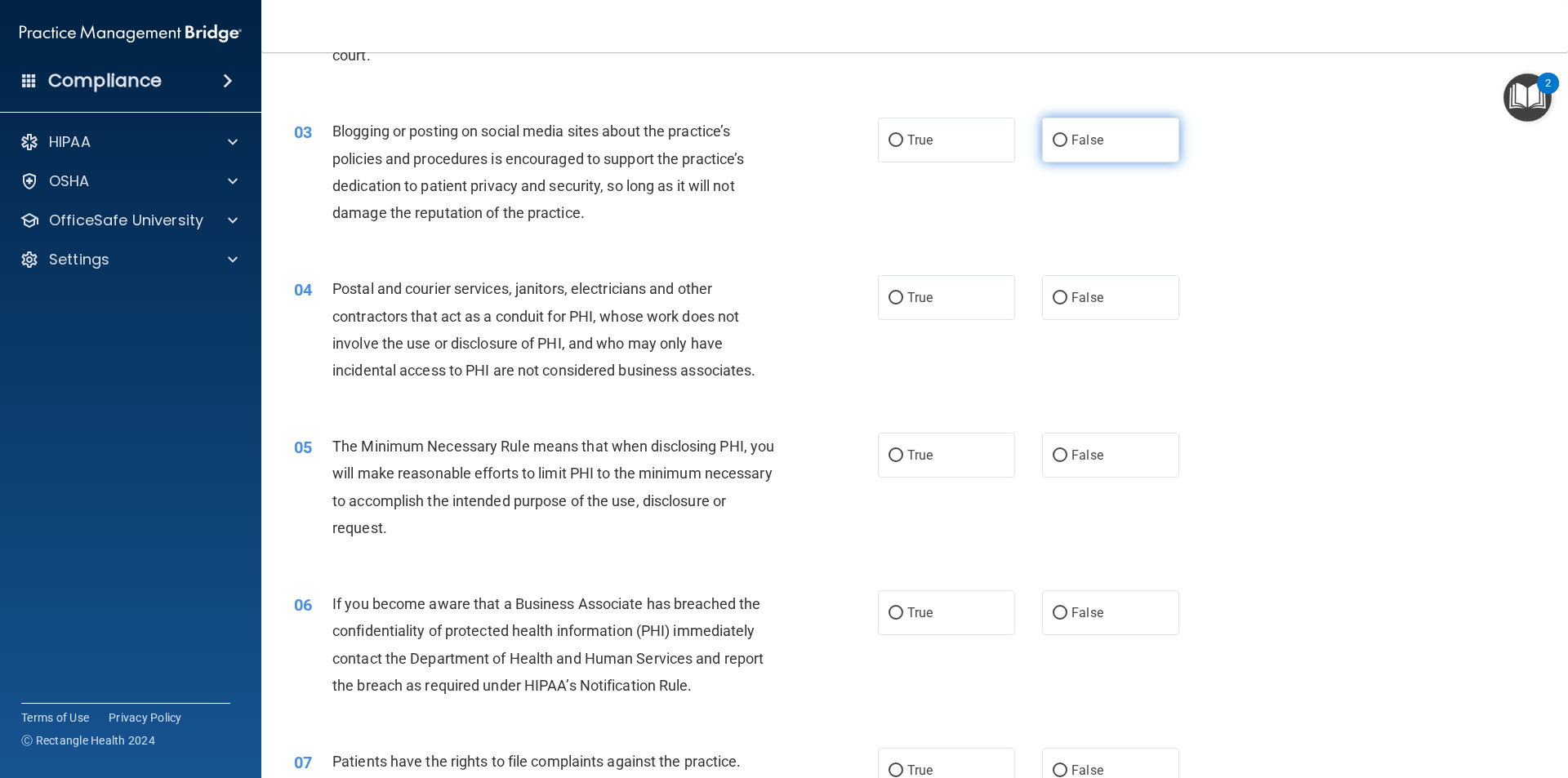
click at [1104, 139] on label "False" at bounding box center [1111, 140] width 137 height 45
click at [1068, 139] on input "False" at bounding box center [1060, 141] width 15 height 13
radio input "true"
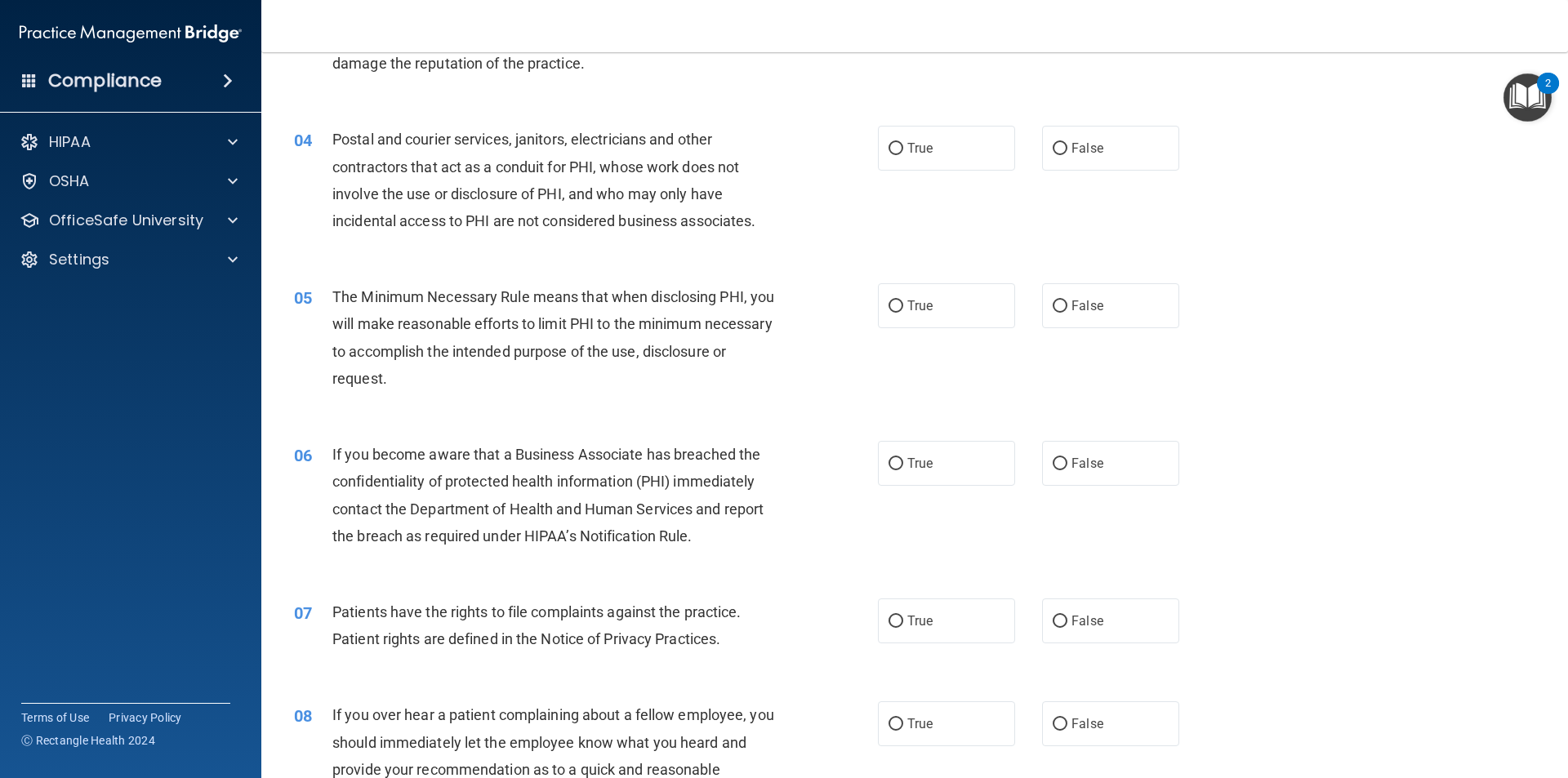
scroll to position [409, 0]
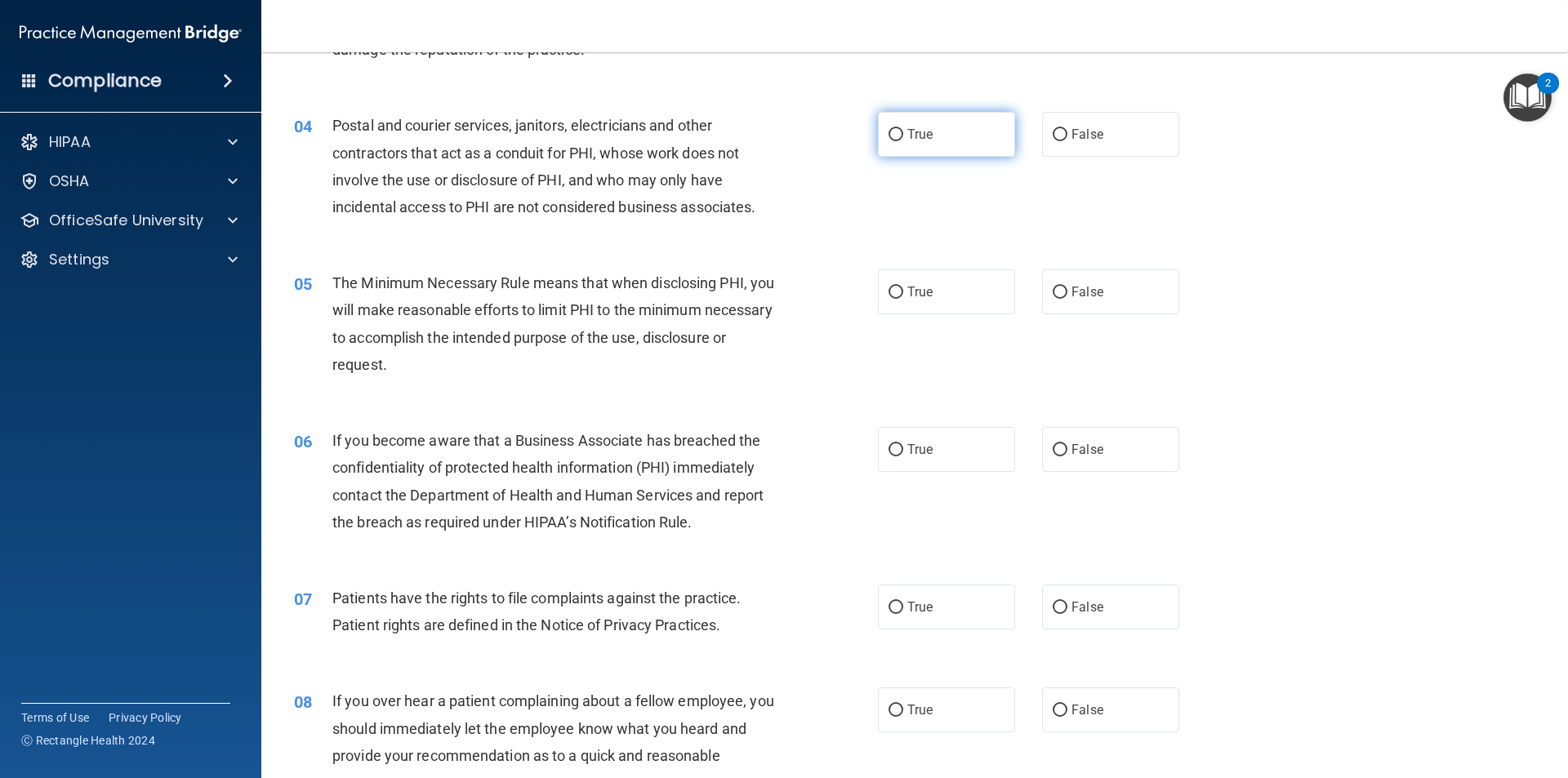
click at [933, 137] on label "True" at bounding box center [946, 135] width 137 height 45
click at [904, 137] on input "True" at bounding box center [896, 135] width 15 height 13
radio input "true"
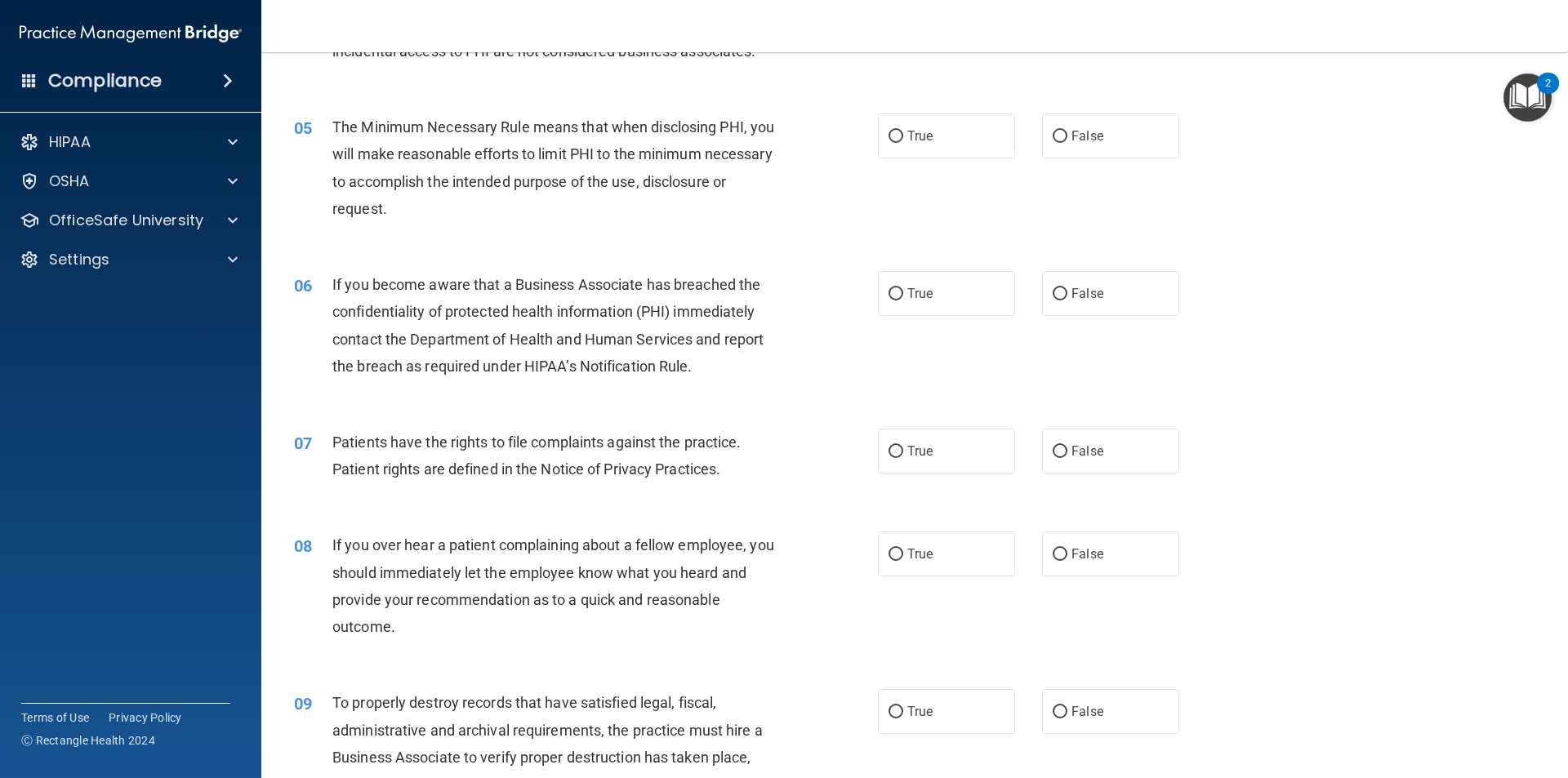
scroll to position [572, 0]
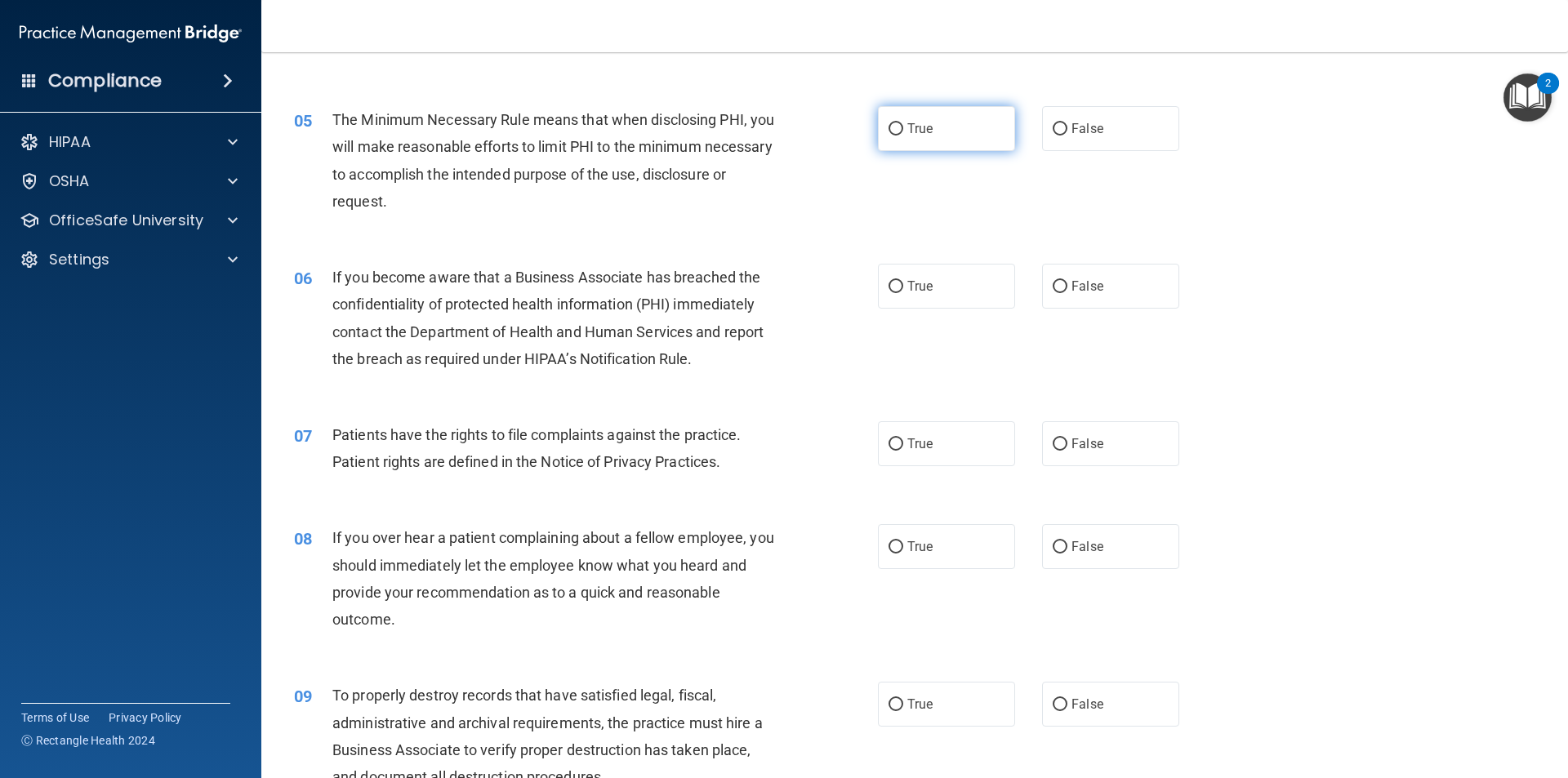
click at [963, 132] on label "True" at bounding box center [946, 129] width 137 height 45
click at [904, 132] on input "True" at bounding box center [896, 129] width 15 height 13
radio input "true"
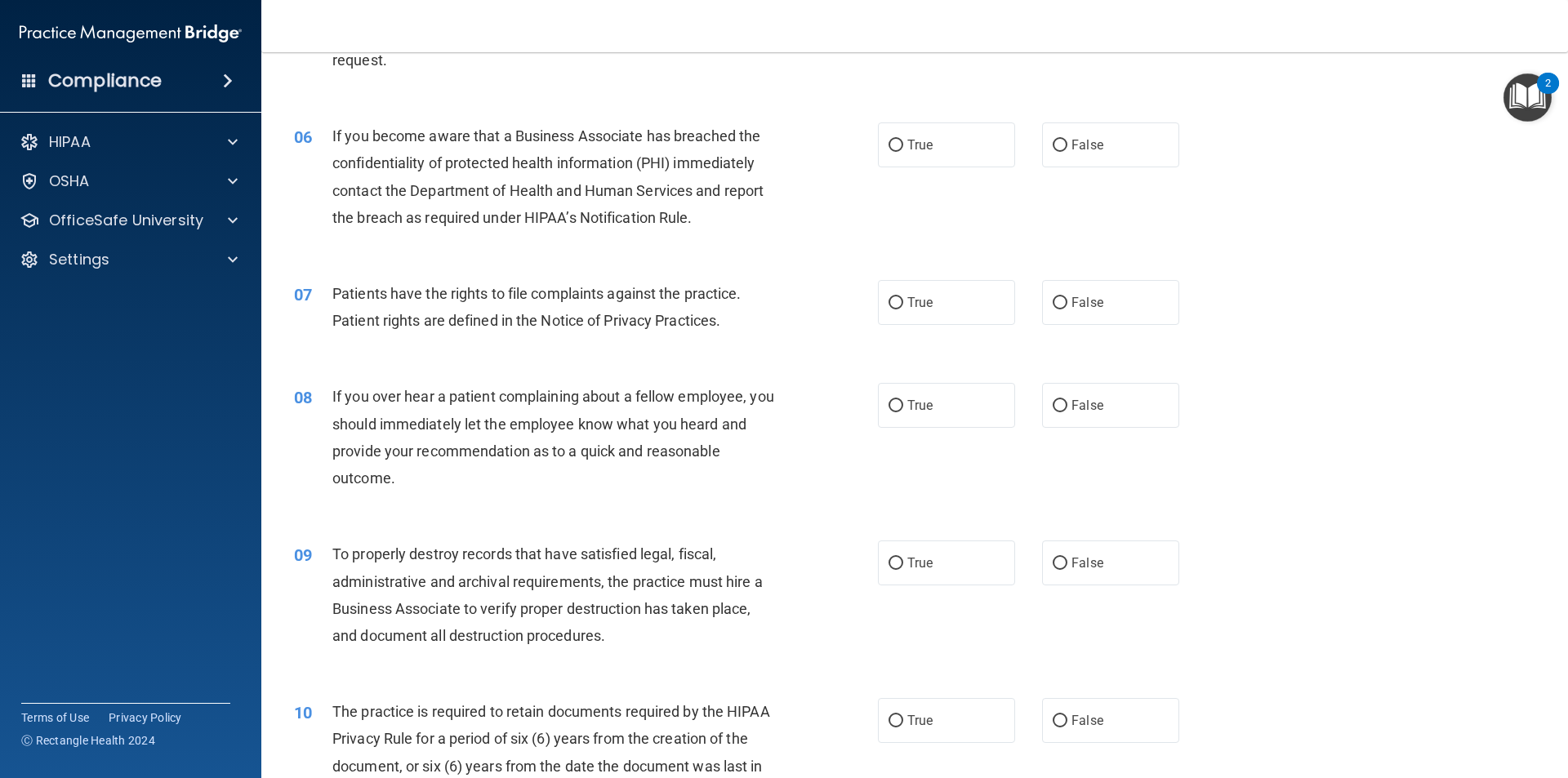
scroll to position [735, 0]
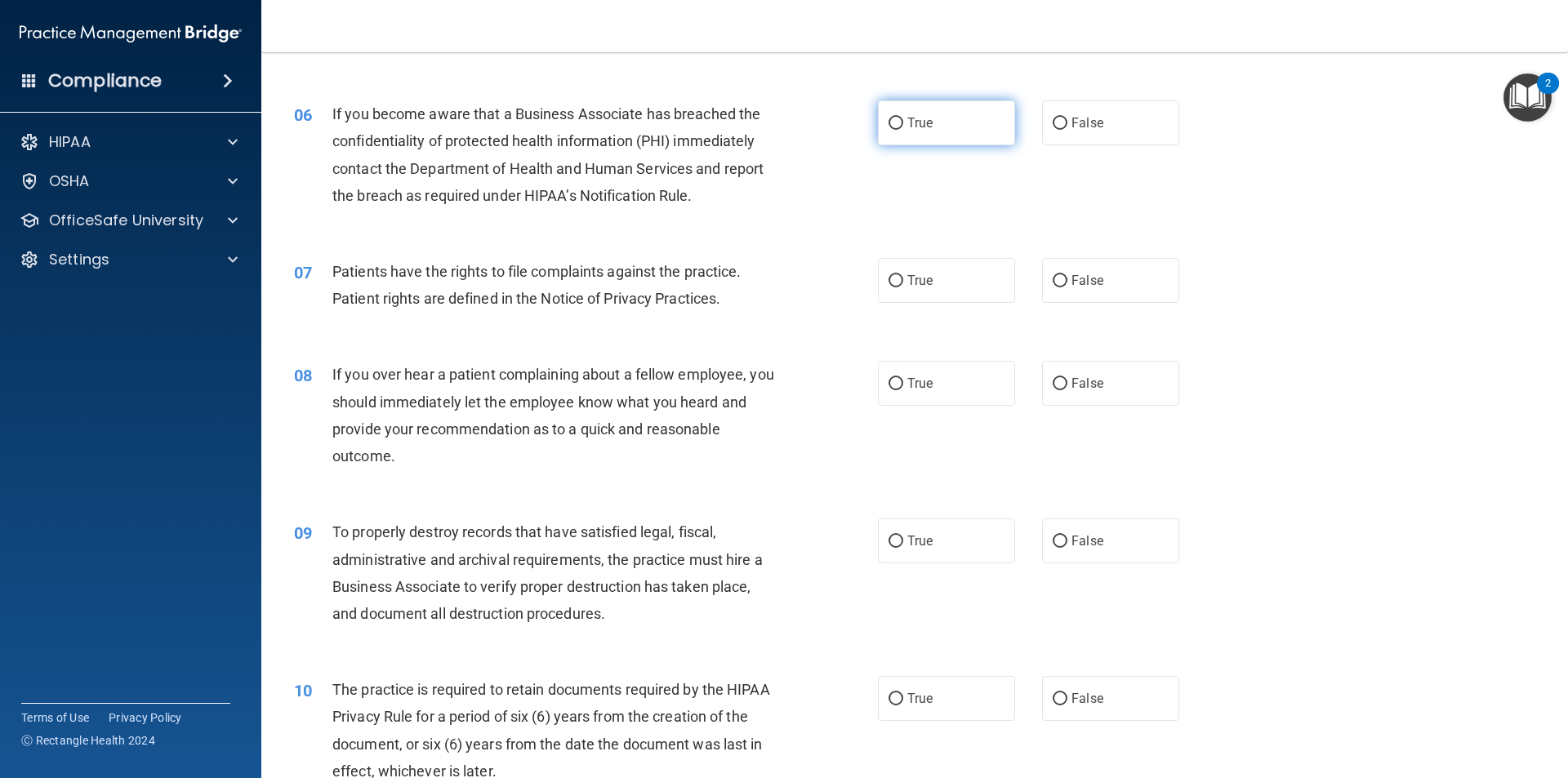
click at [907, 119] on span "True" at bounding box center [920, 122] width 25 height 16
click at [902, 119] on input "True" at bounding box center [896, 123] width 15 height 13
radio input "true"
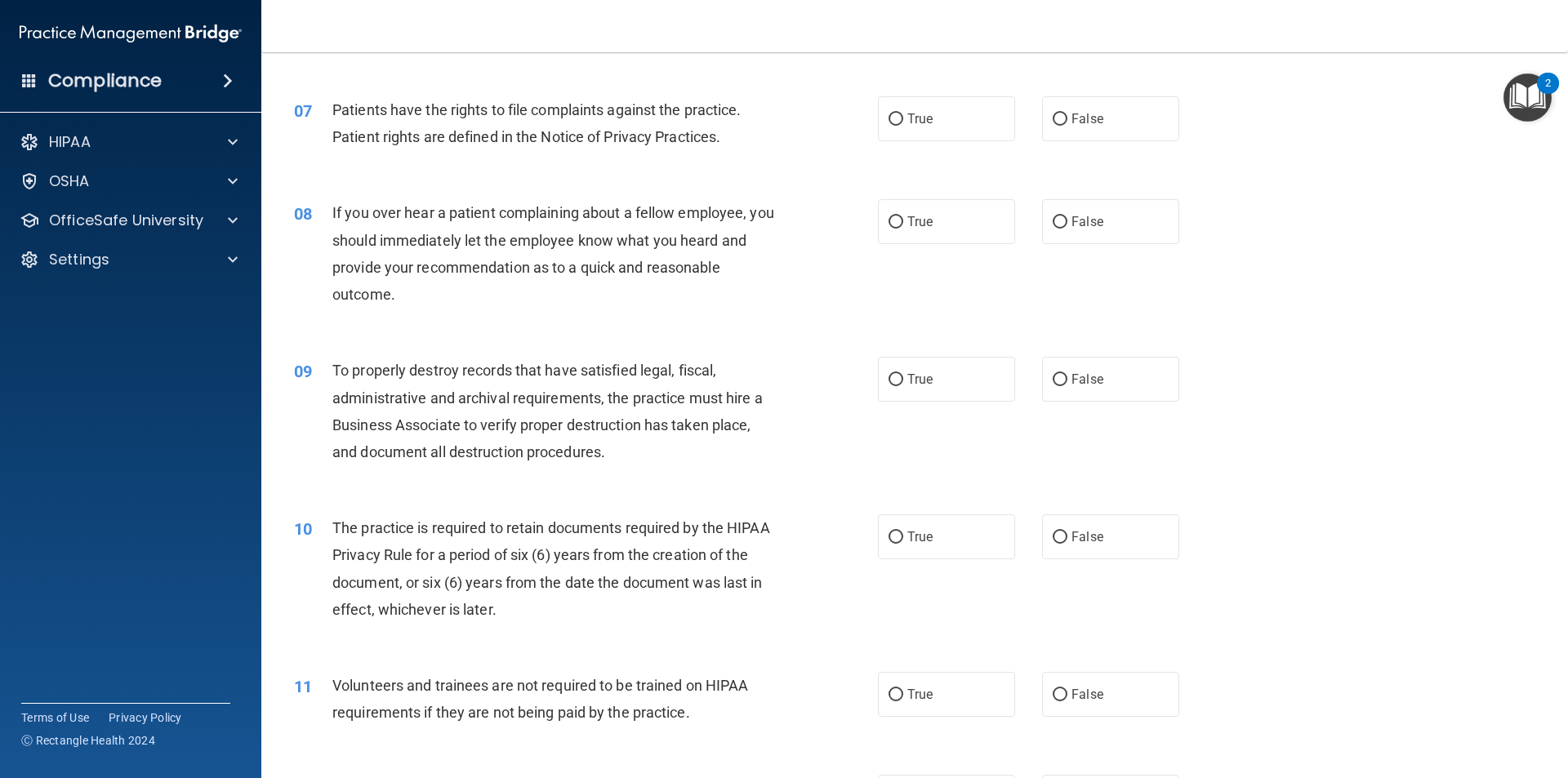
scroll to position [899, 0]
click at [916, 115] on span "True" at bounding box center [920, 117] width 25 height 16
click at [904, 115] on input "True" at bounding box center [896, 118] width 15 height 13
radio input "true"
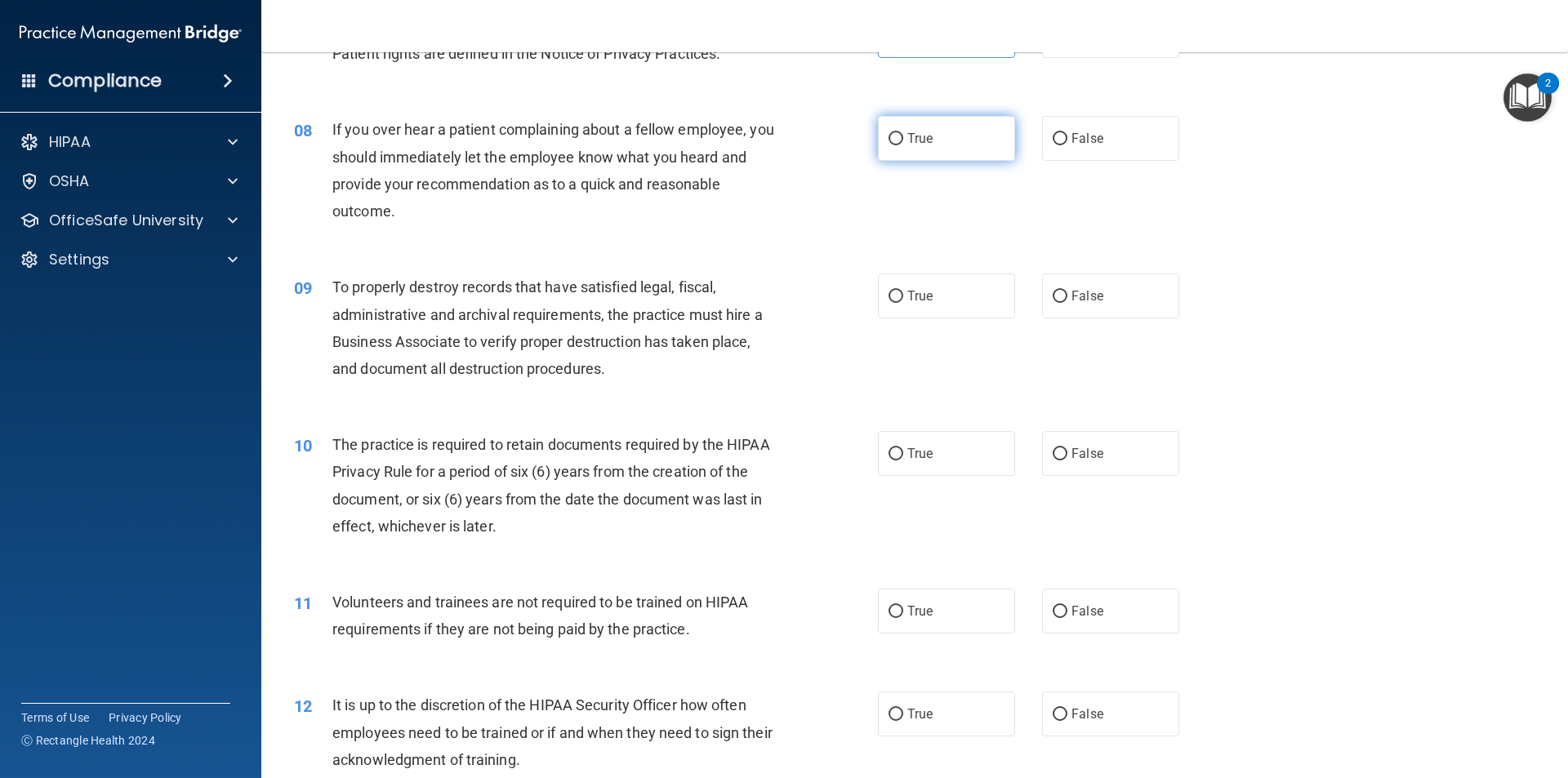
click at [895, 140] on input "True" at bounding box center [896, 139] width 15 height 13
radio input "true"
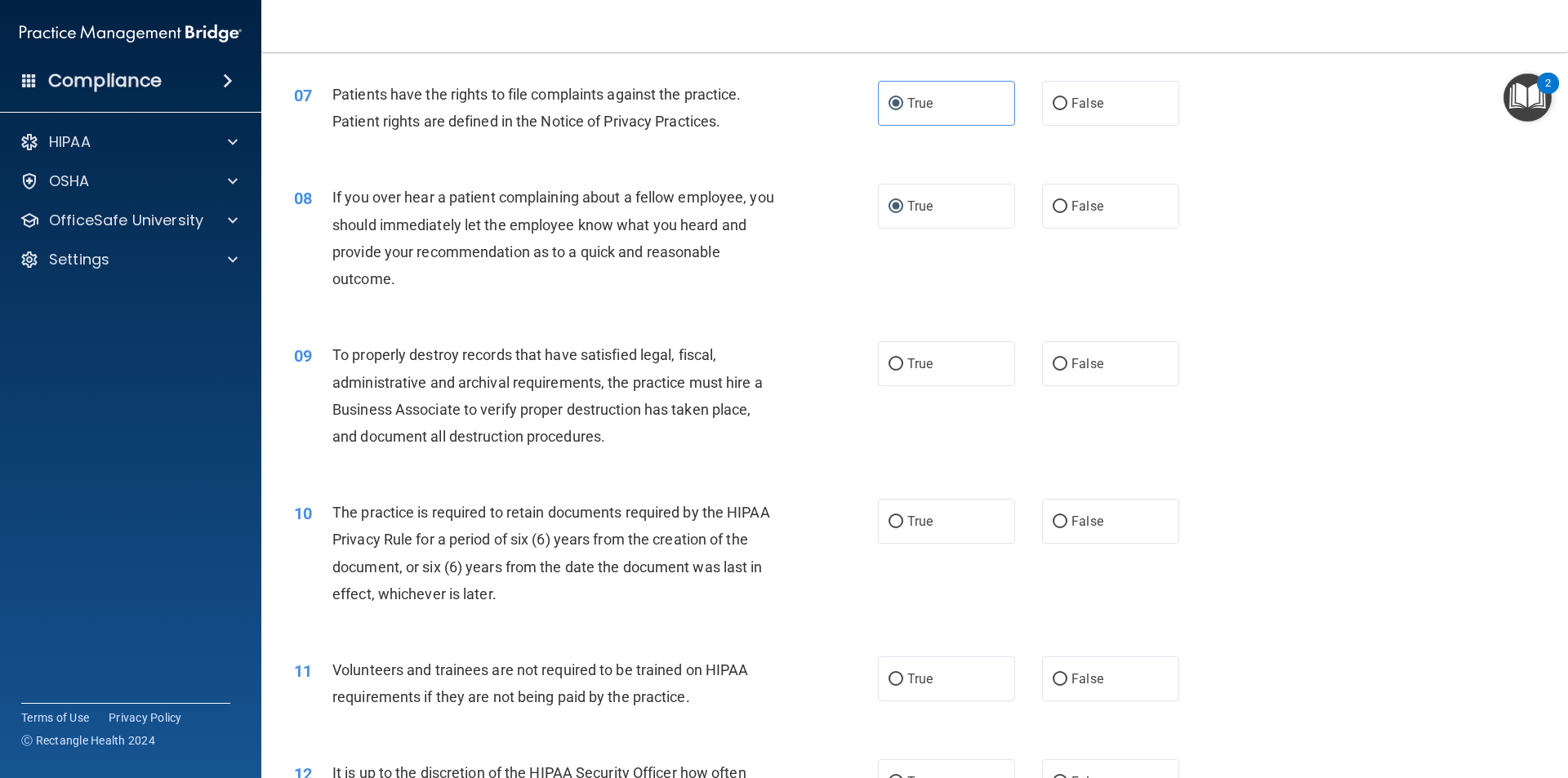
scroll to position [899, 0]
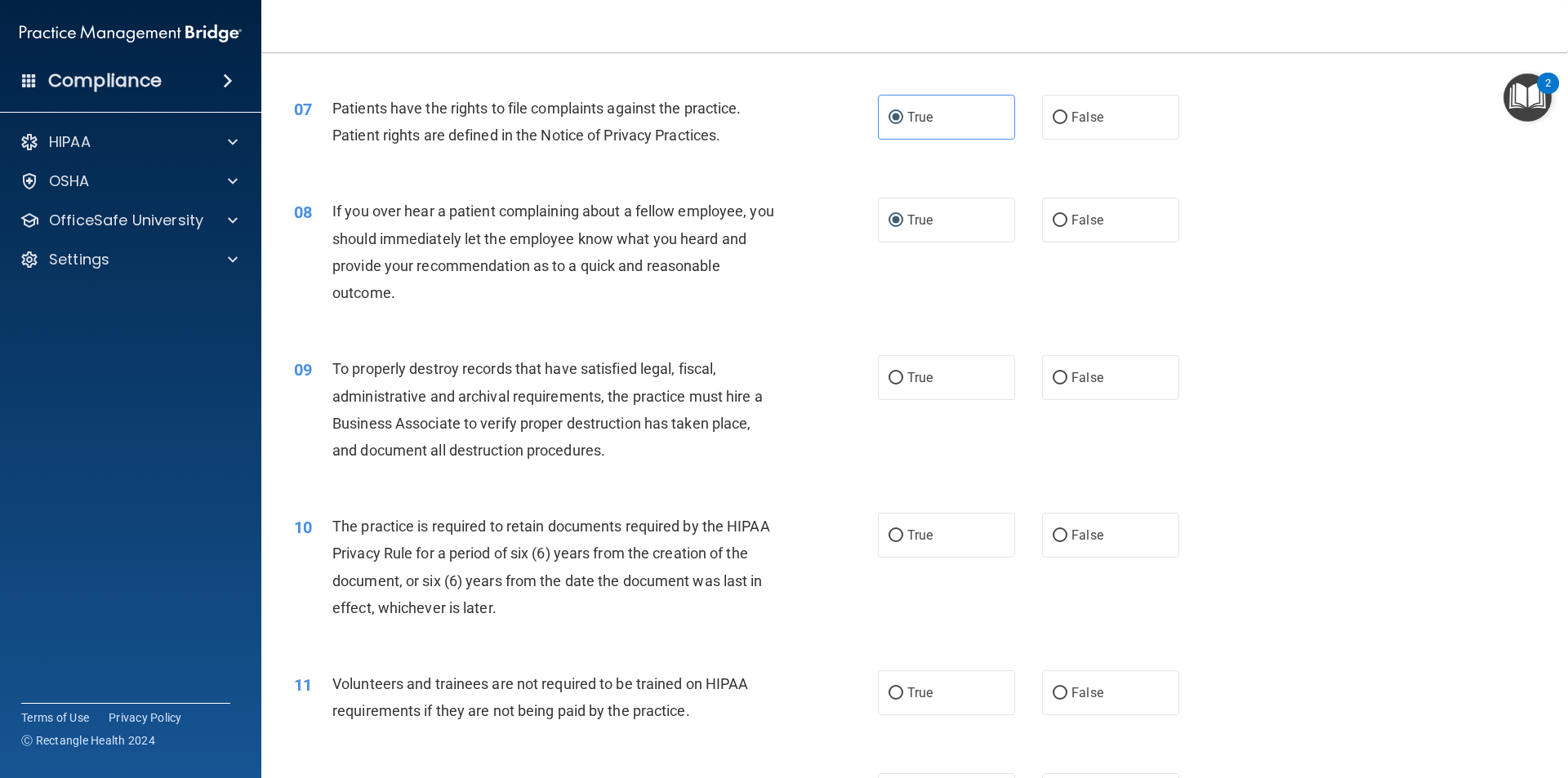
click at [790, 285] on div "08 If you over hear a patient complaining about a fellow employee, you should i…" at bounding box center [586, 255] width 633 height 116
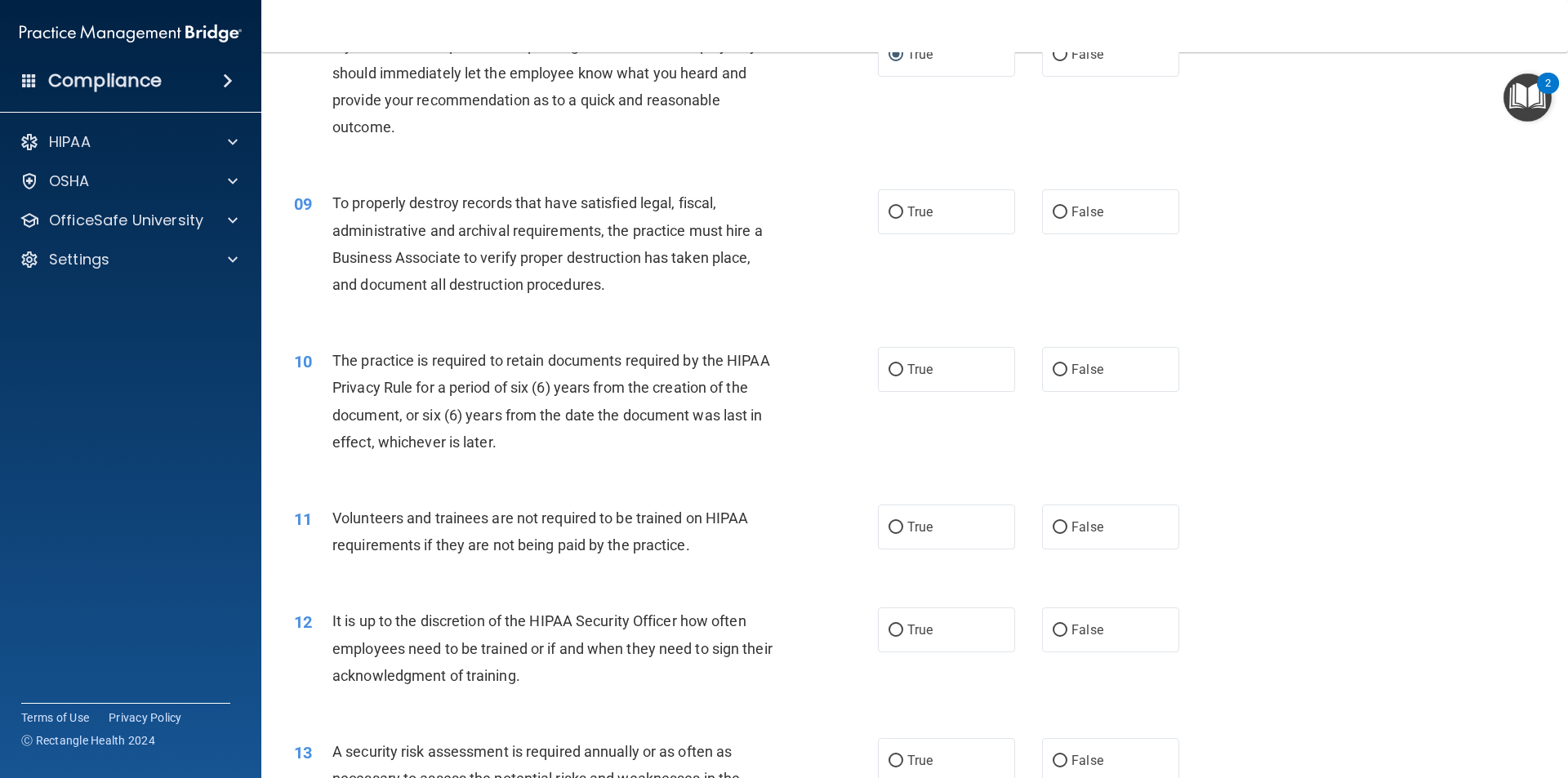
scroll to position [1143, 0]
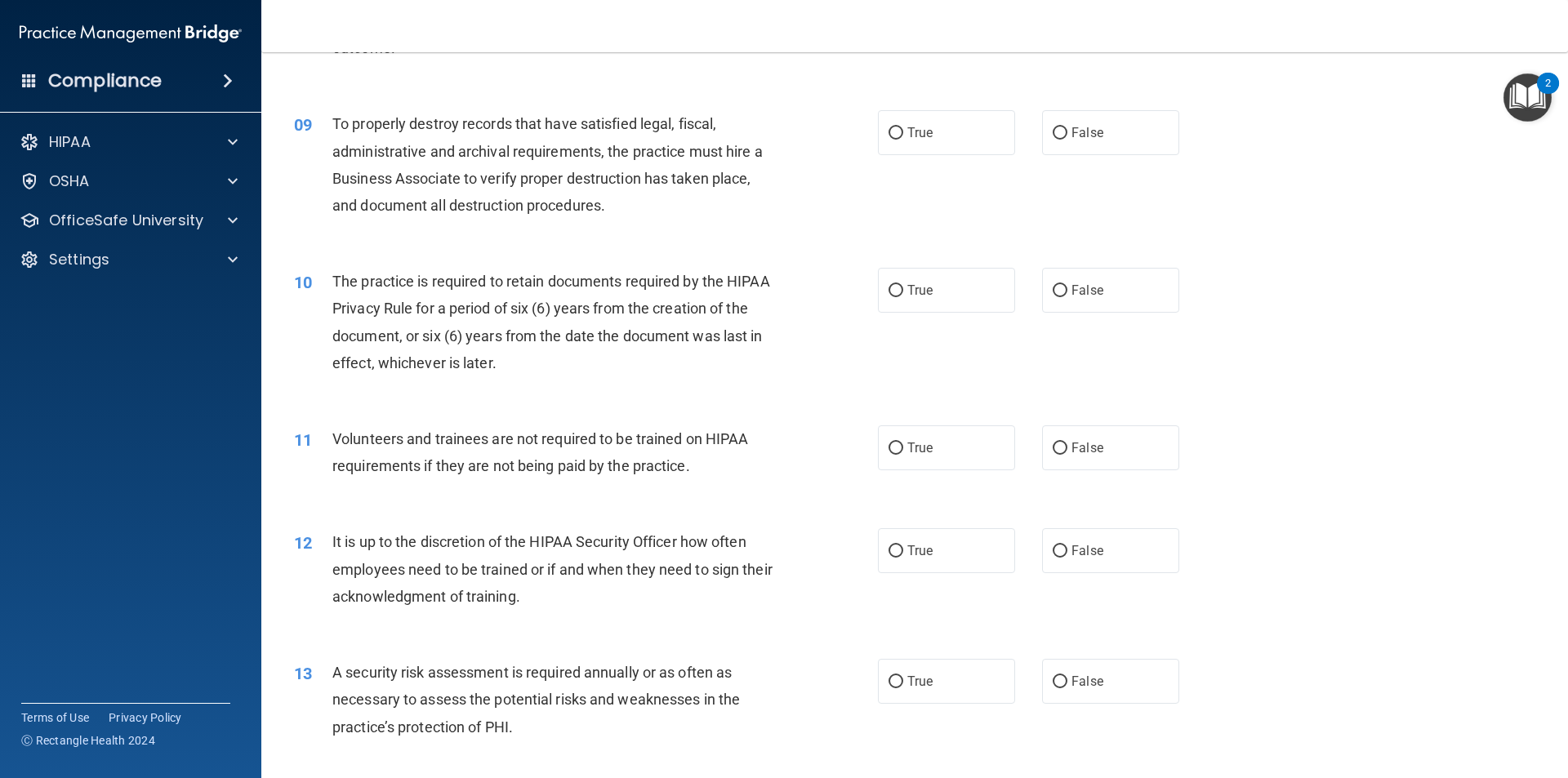
click at [789, 150] on div "09 To properly destroy records that have satisfied legal, fiscal, administrativ…" at bounding box center [586, 168] width 633 height 116
click at [890, 129] on input "True" at bounding box center [896, 133] width 15 height 13
radio input "true"
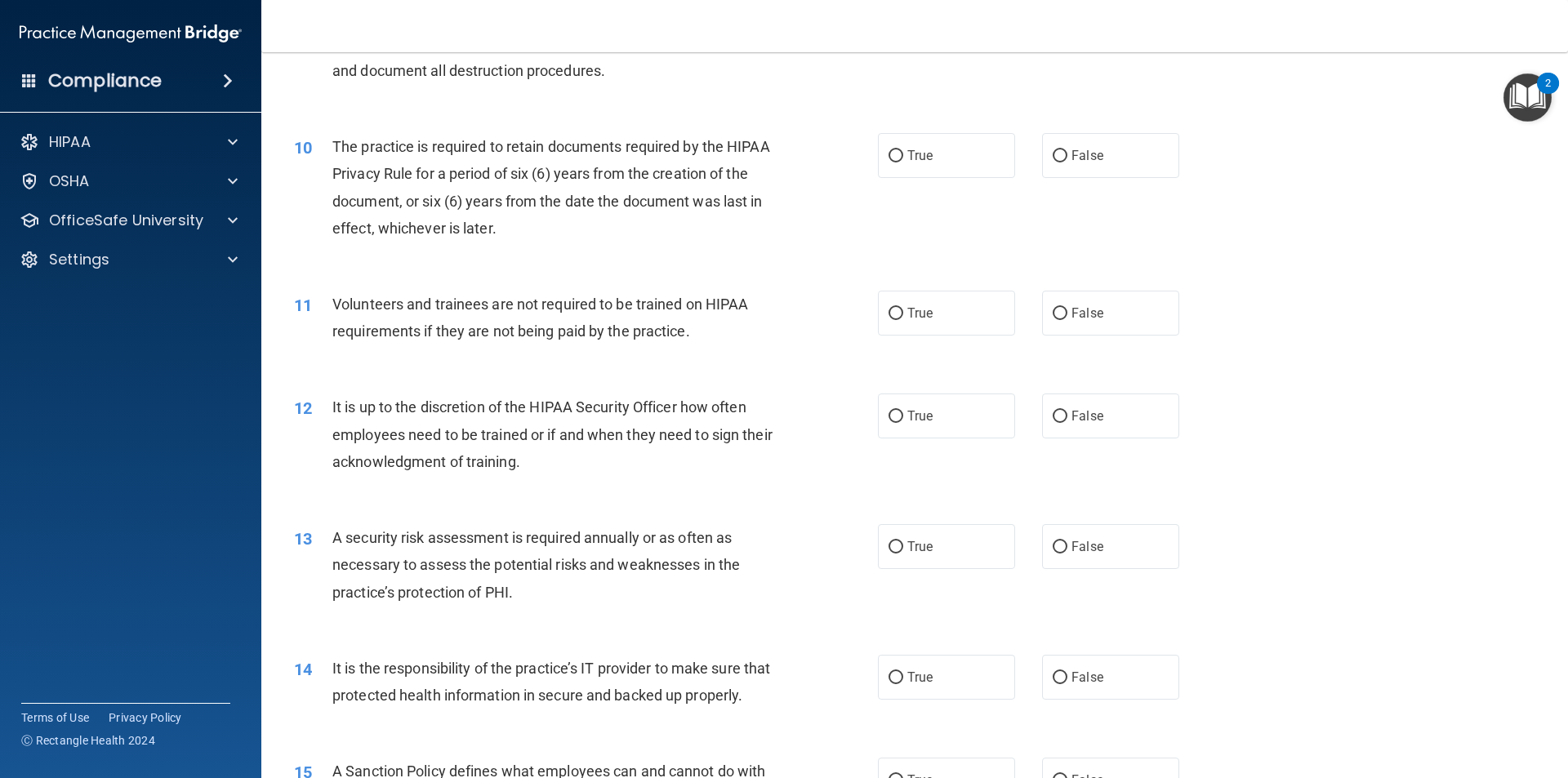
scroll to position [1306, 0]
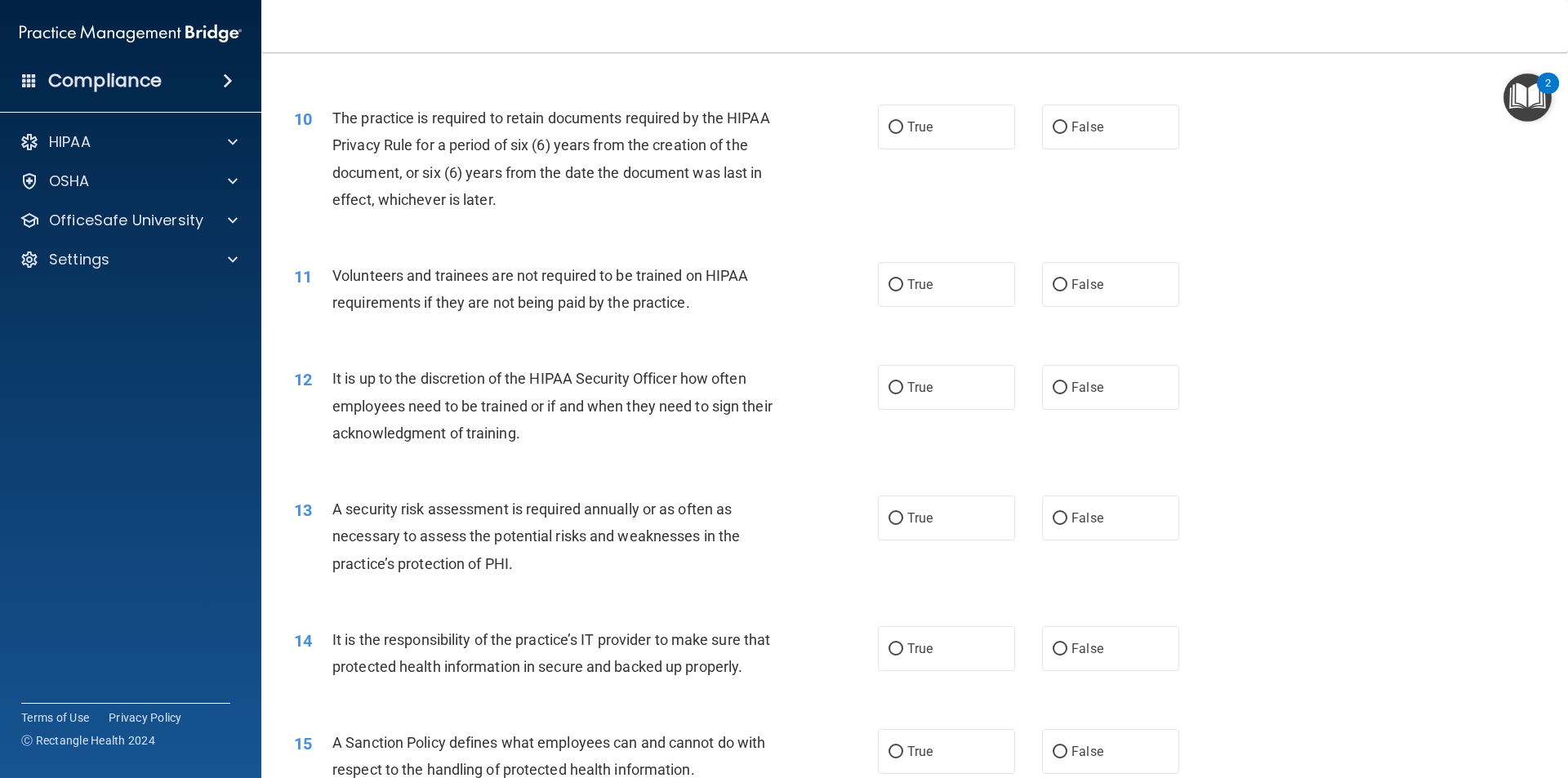
click at [788, 181] on div "10 The practice is required to retain documents required by the HIPAA Privacy R…" at bounding box center [586, 162] width 633 height 116
click at [907, 131] on span "True" at bounding box center [920, 126] width 25 height 16
click at [902, 131] on input "True" at bounding box center [896, 127] width 15 height 13
radio input "true"
click at [811, 132] on div "10 The practice is required to retain documents required by the HIPAA Privacy R…" at bounding box center [586, 162] width 633 height 116
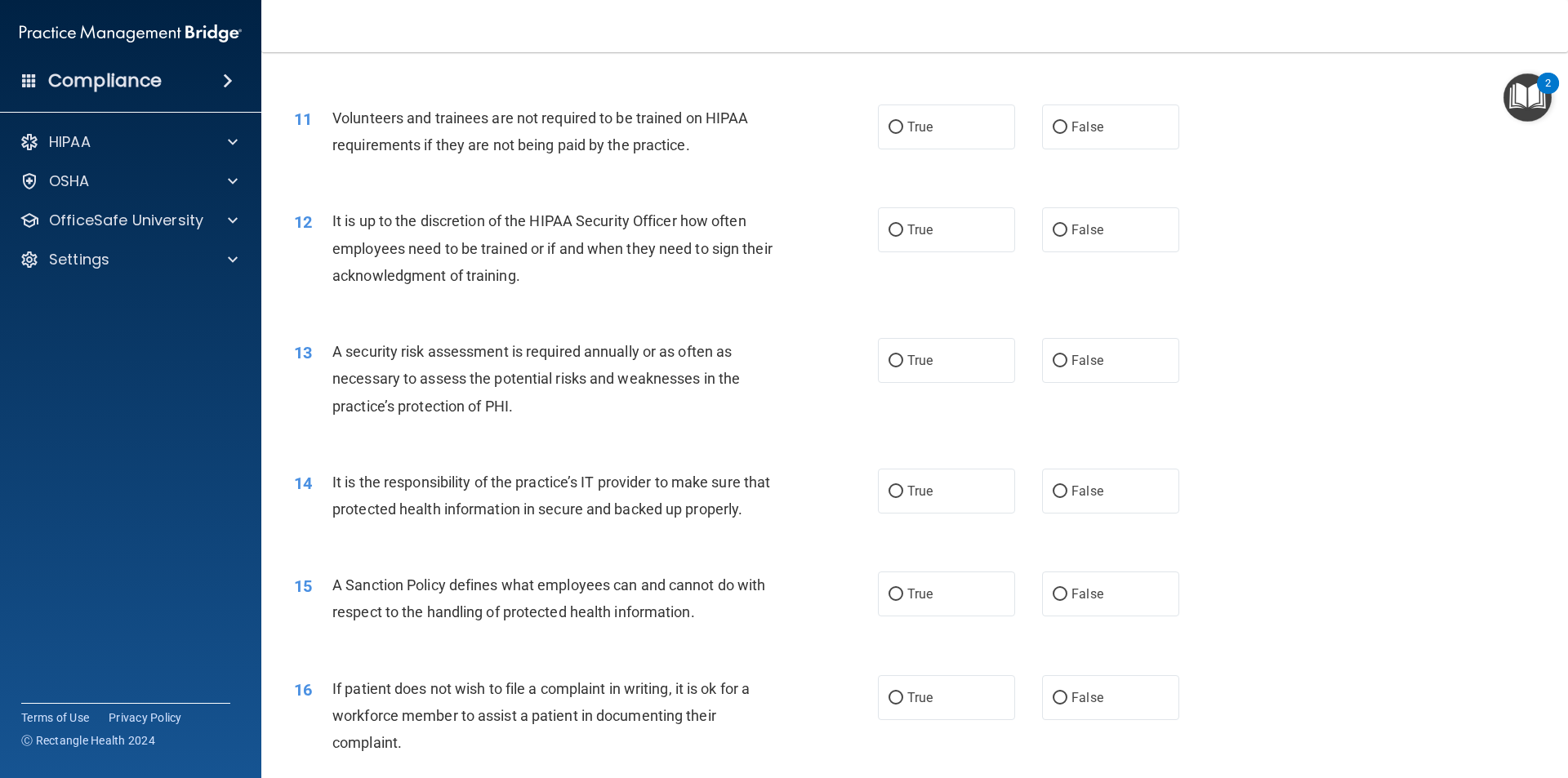
scroll to position [1470, 0]
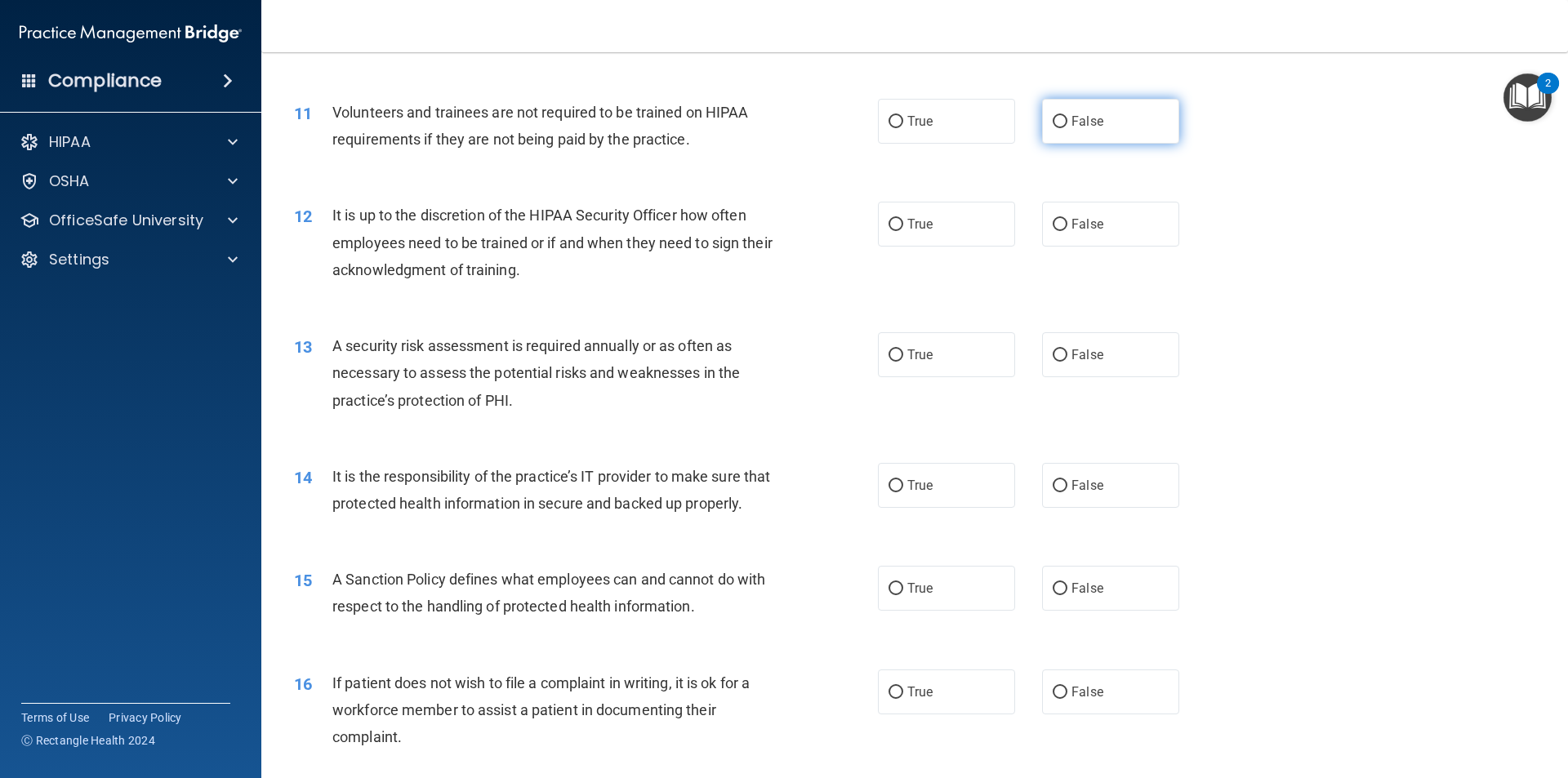
click at [1062, 115] on label "False" at bounding box center [1111, 121] width 137 height 45
click at [1062, 116] on input "False" at bounding box center [1060, 121] width 15 height 13
radio input "true"
click at [766, 134] on div "Volunteers and trainees are not required to be trained on HIPAA requirements if…" at bounding box center [560, 126] width 456 height 54
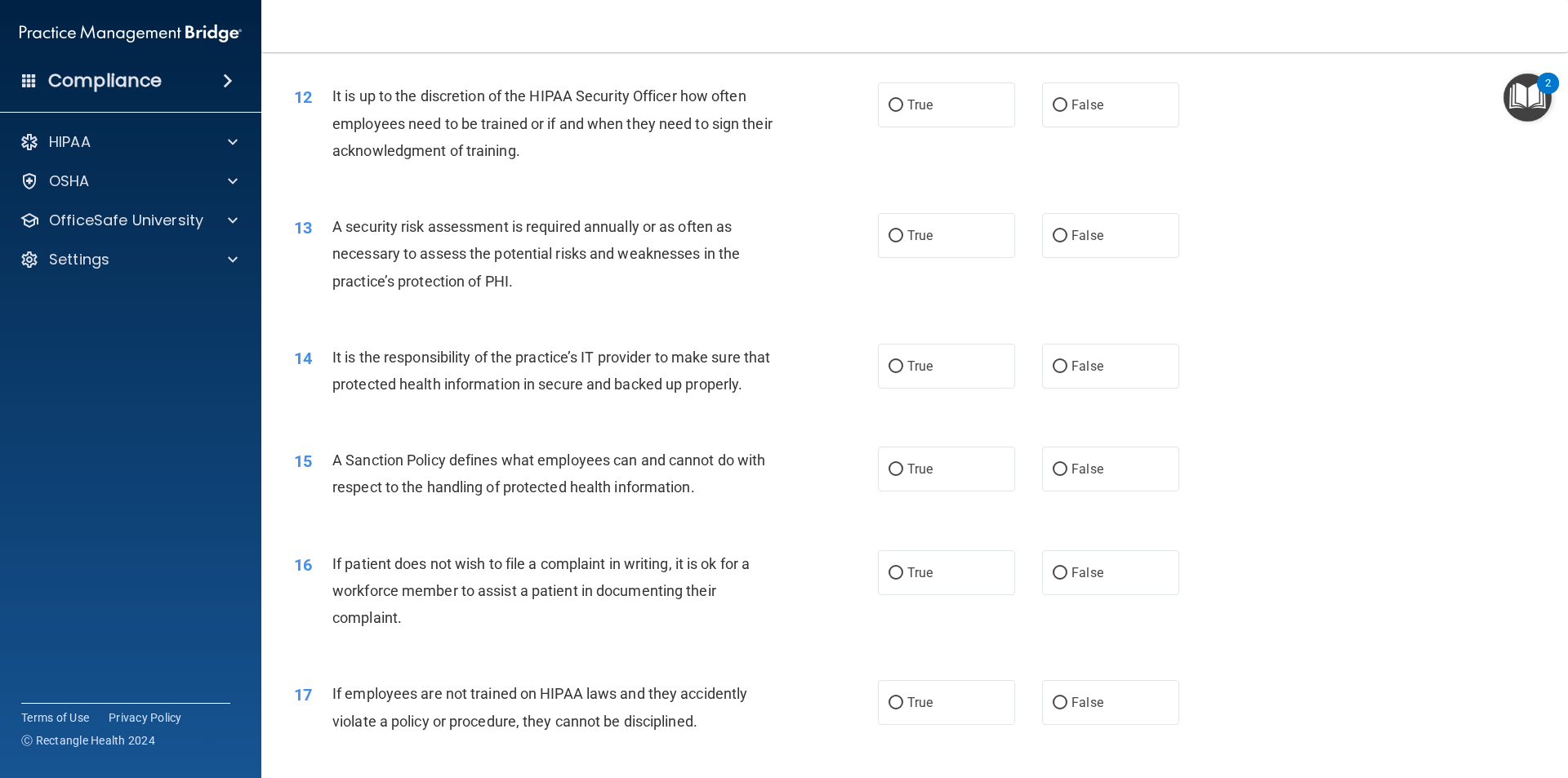
scroll to position [1552, 0]
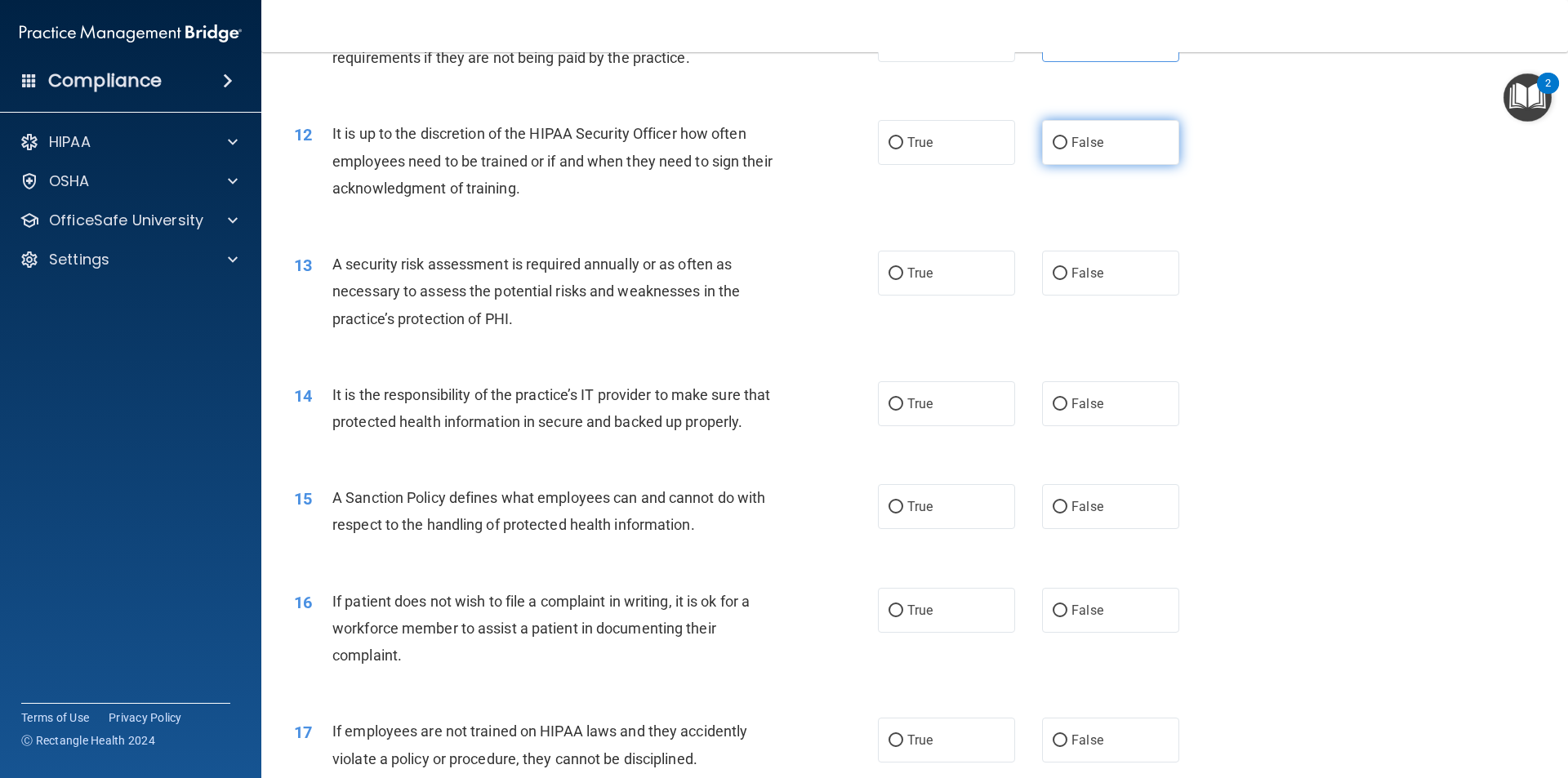
click at [1066, 150] on label "False" at bounding box center [1111, 142] width 137 height 45
click at [1066, 149] on input "False" at bounding box center [1060, 143] width 15 height 13
radio input "true"
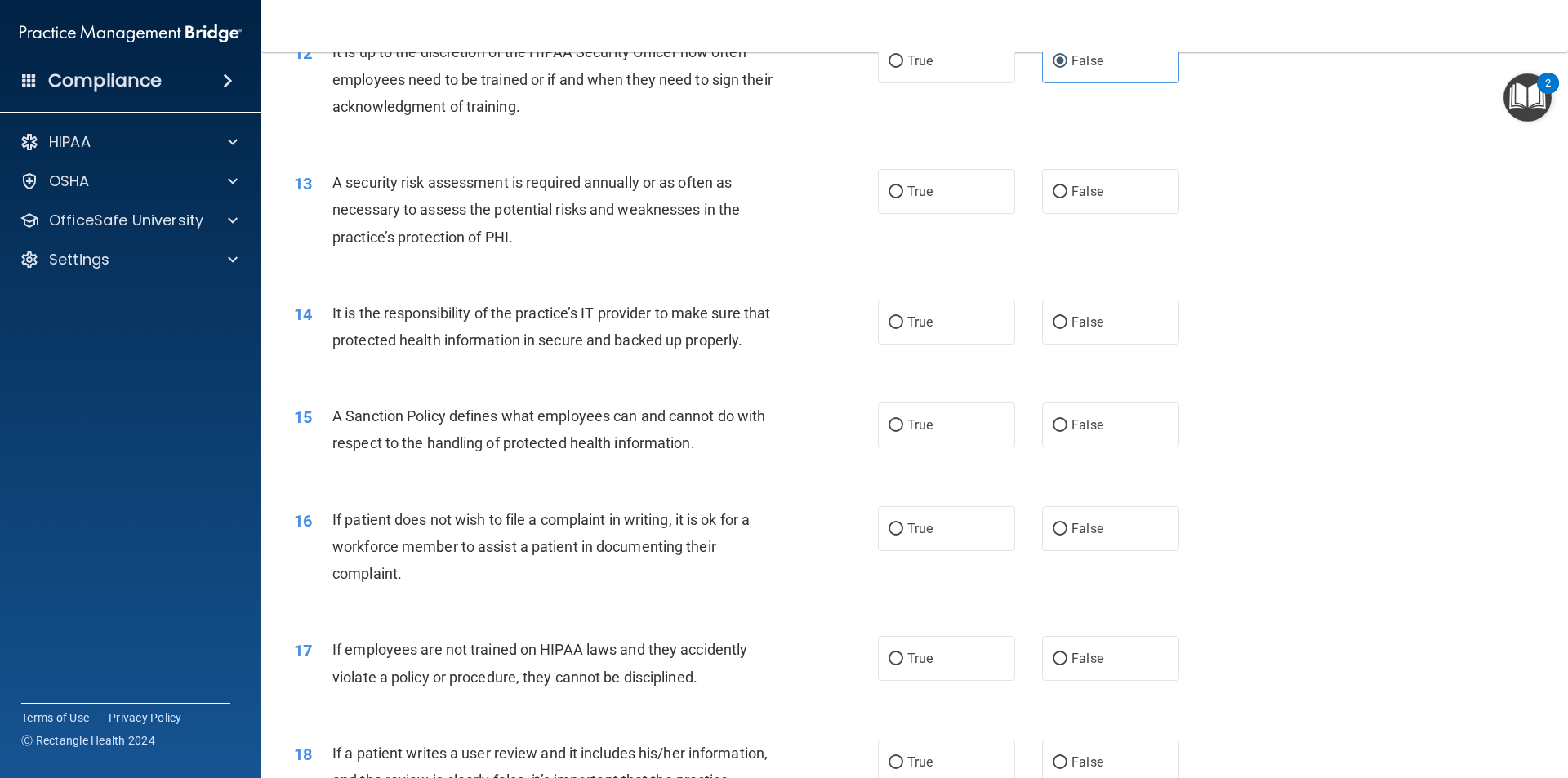
scroll to position [1715, 0]
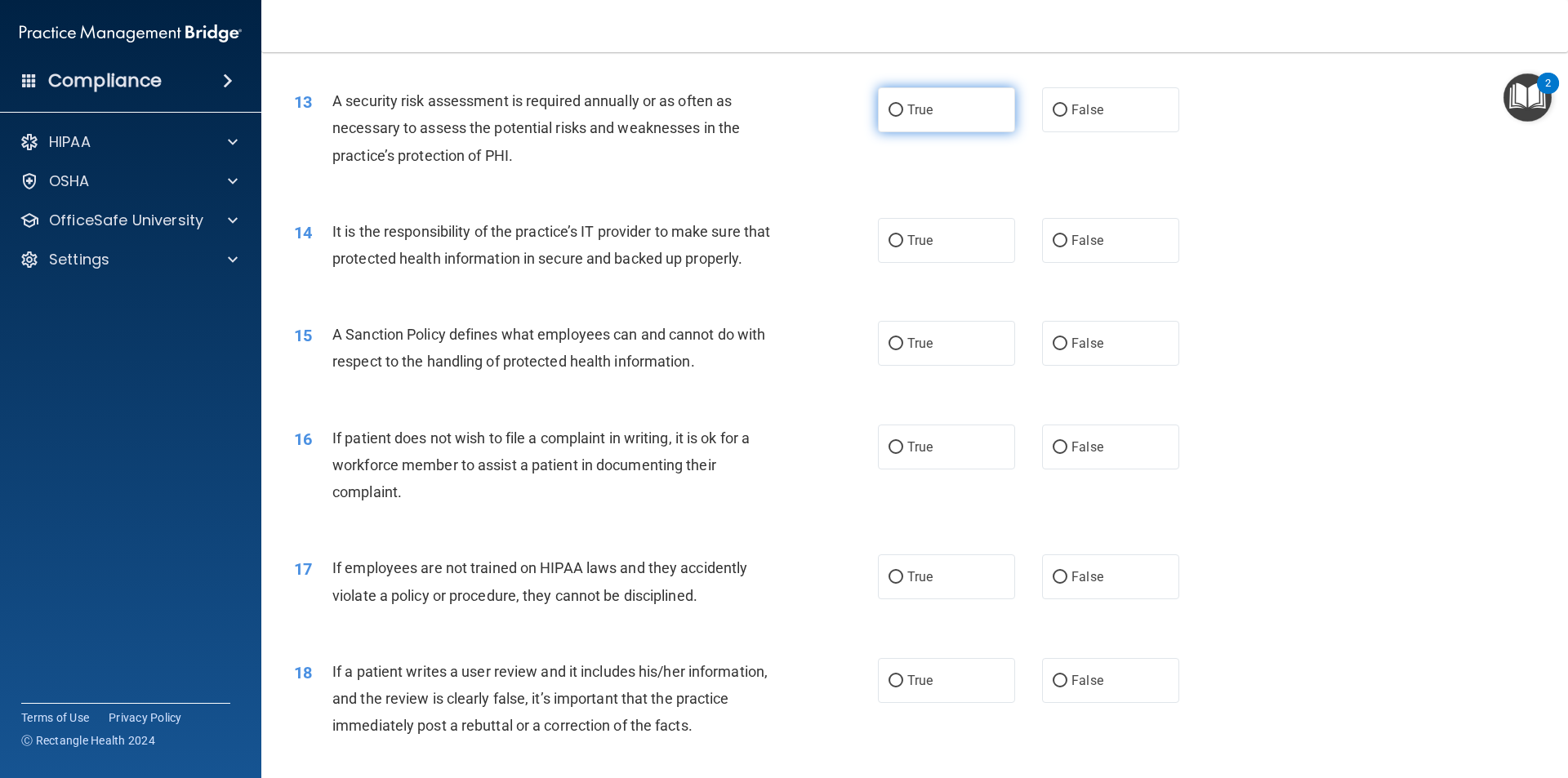
click at [907, 110] on span "True" at bounding box center [920, 110] width 25 height 16
click at [904, 110] on input "True" at bounding box center [896, 111] width 15 height 13
radio input "true"
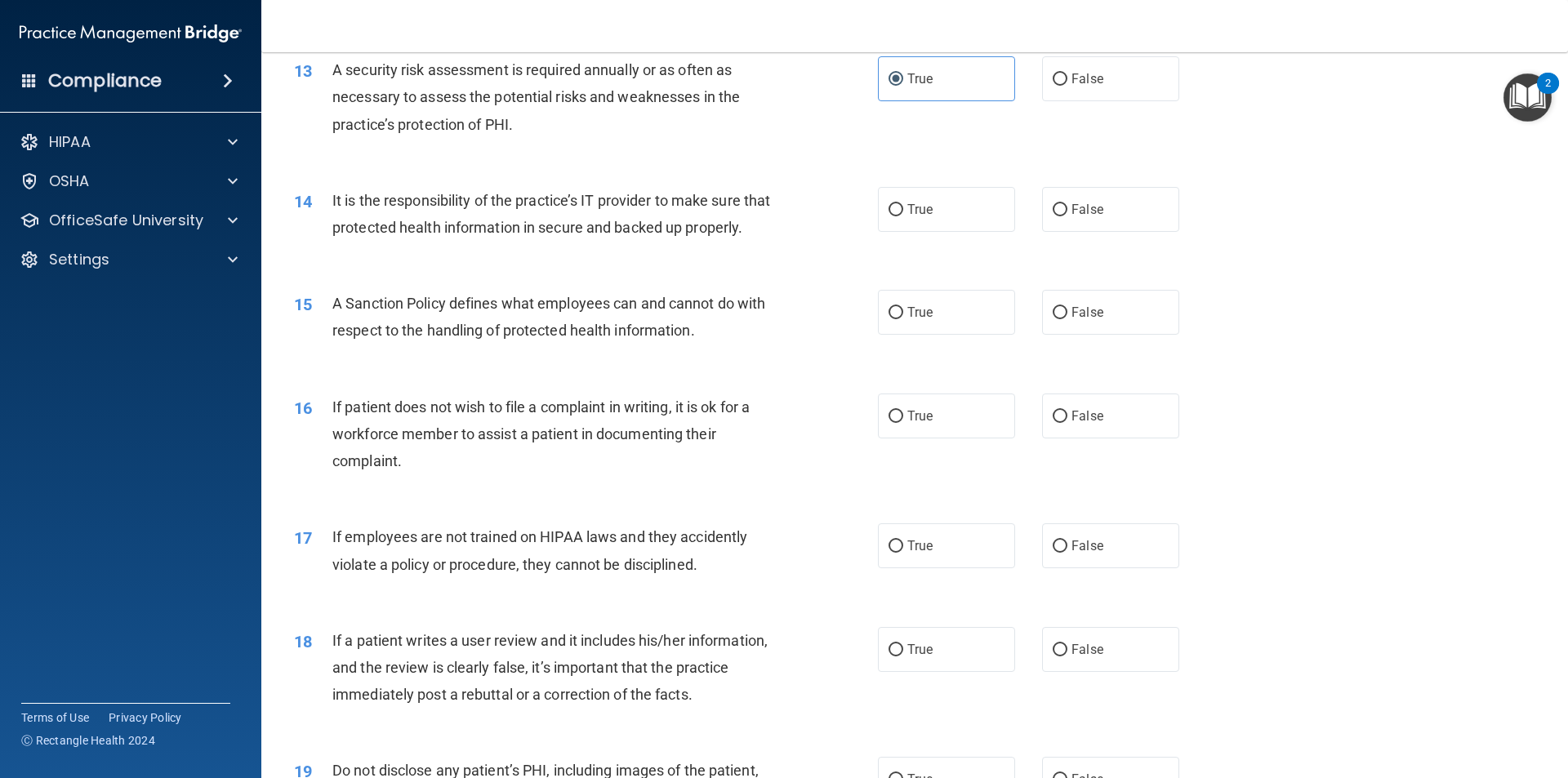
scroll to position [1796, 0]
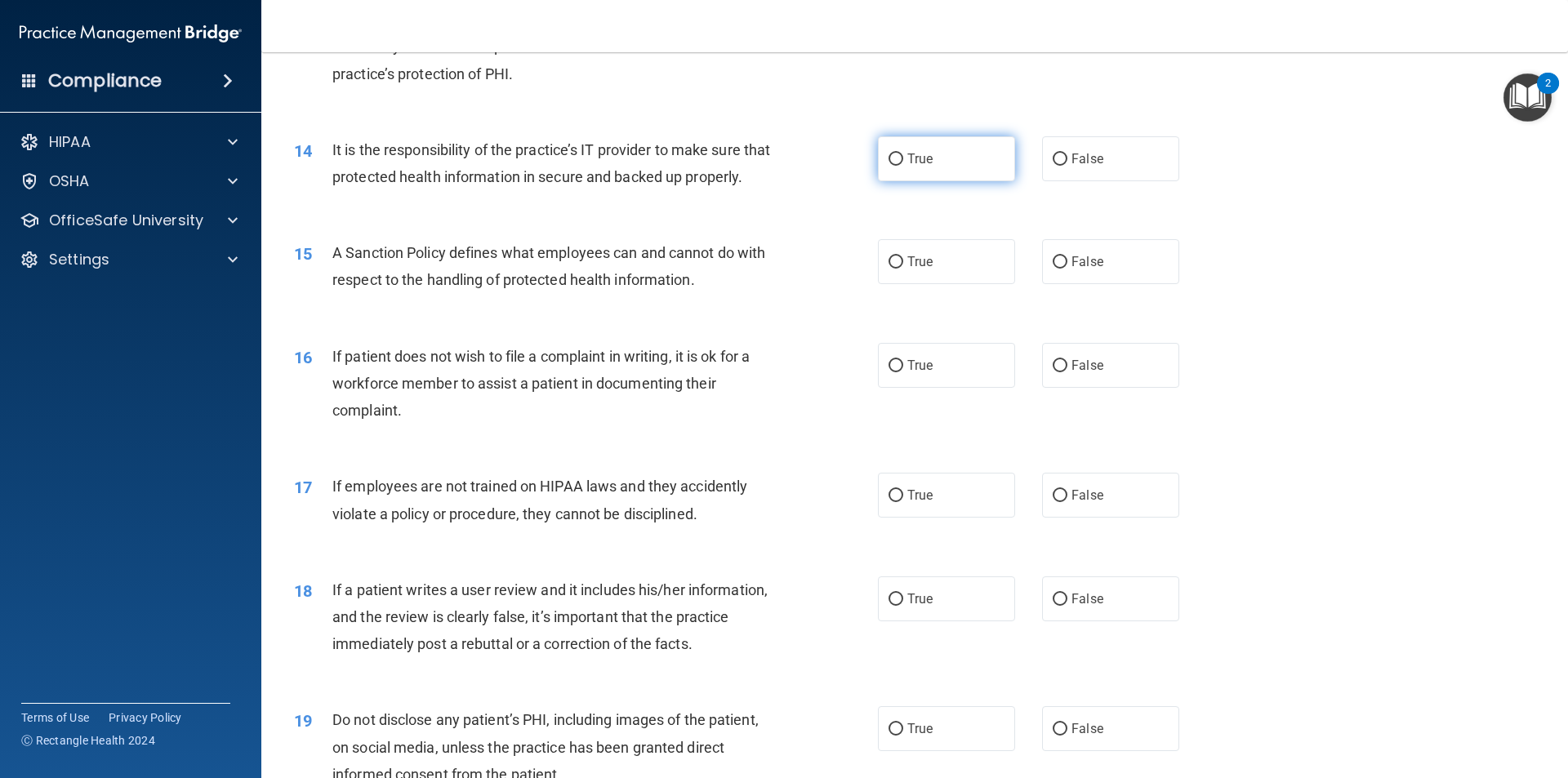
click at [916, 153] on span "True" at bounding box center [920, 158] width 25 height 16
click at [904, 153] on input "True" at bounding box center [896, 159] width 15 height 13
radio input "true"
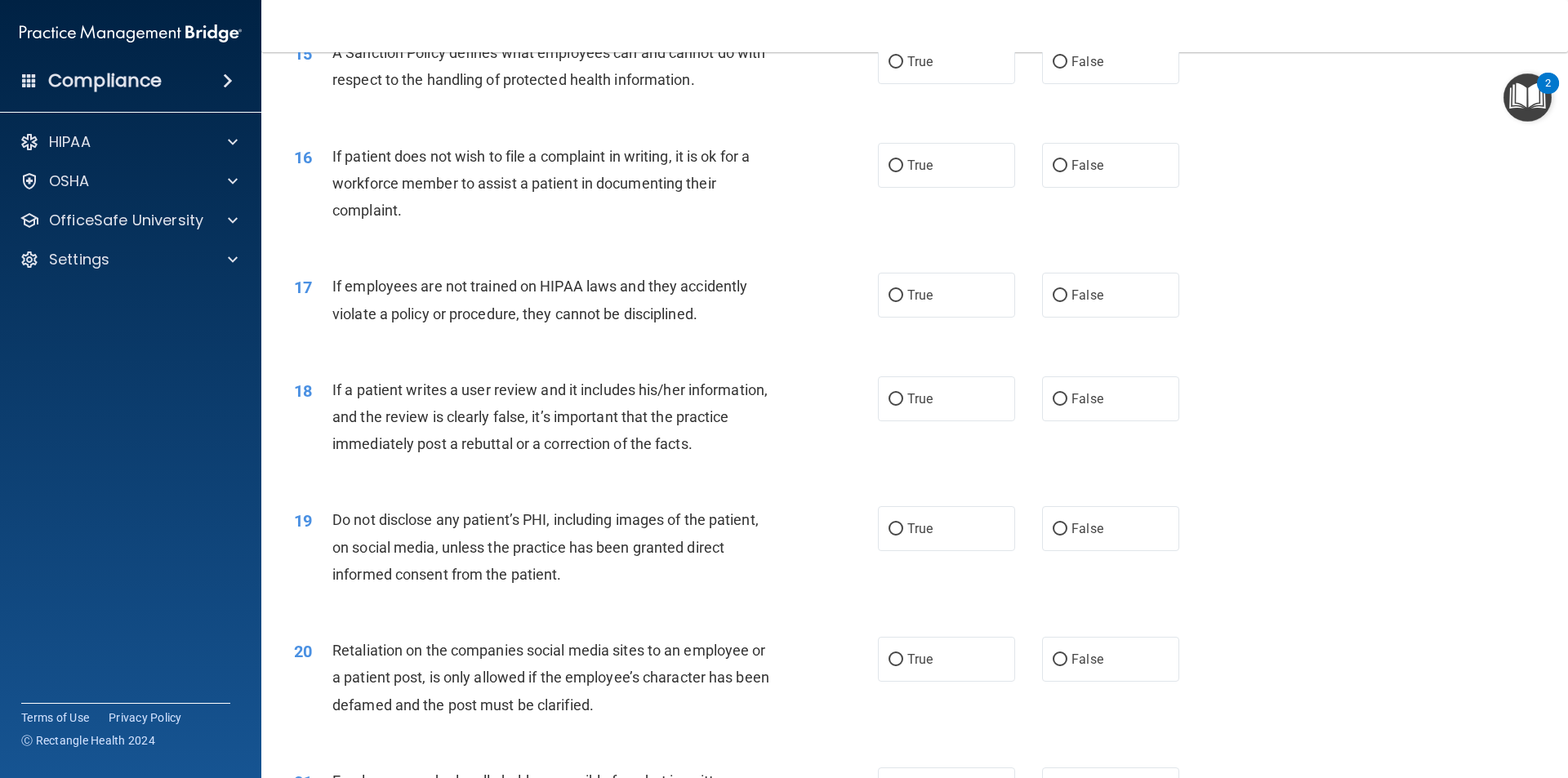
scroll to position [1960, 0]
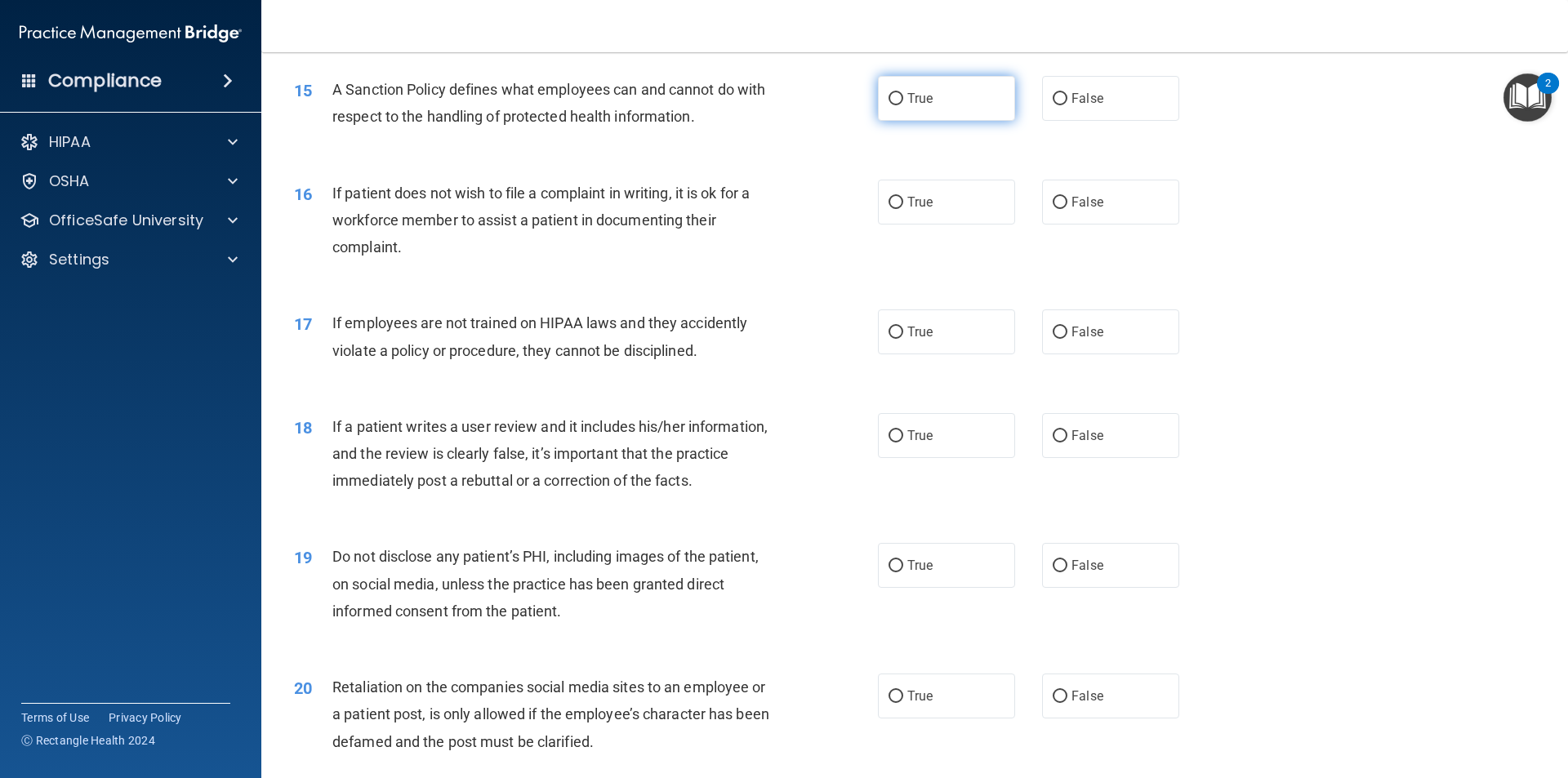
click at [917, 115] on label "True" at bounding box center [946, 99] width 137 height 45
click at [904, 106] on input "True" at bounding box center [896, 99] width 15 height 13
radio input "true"
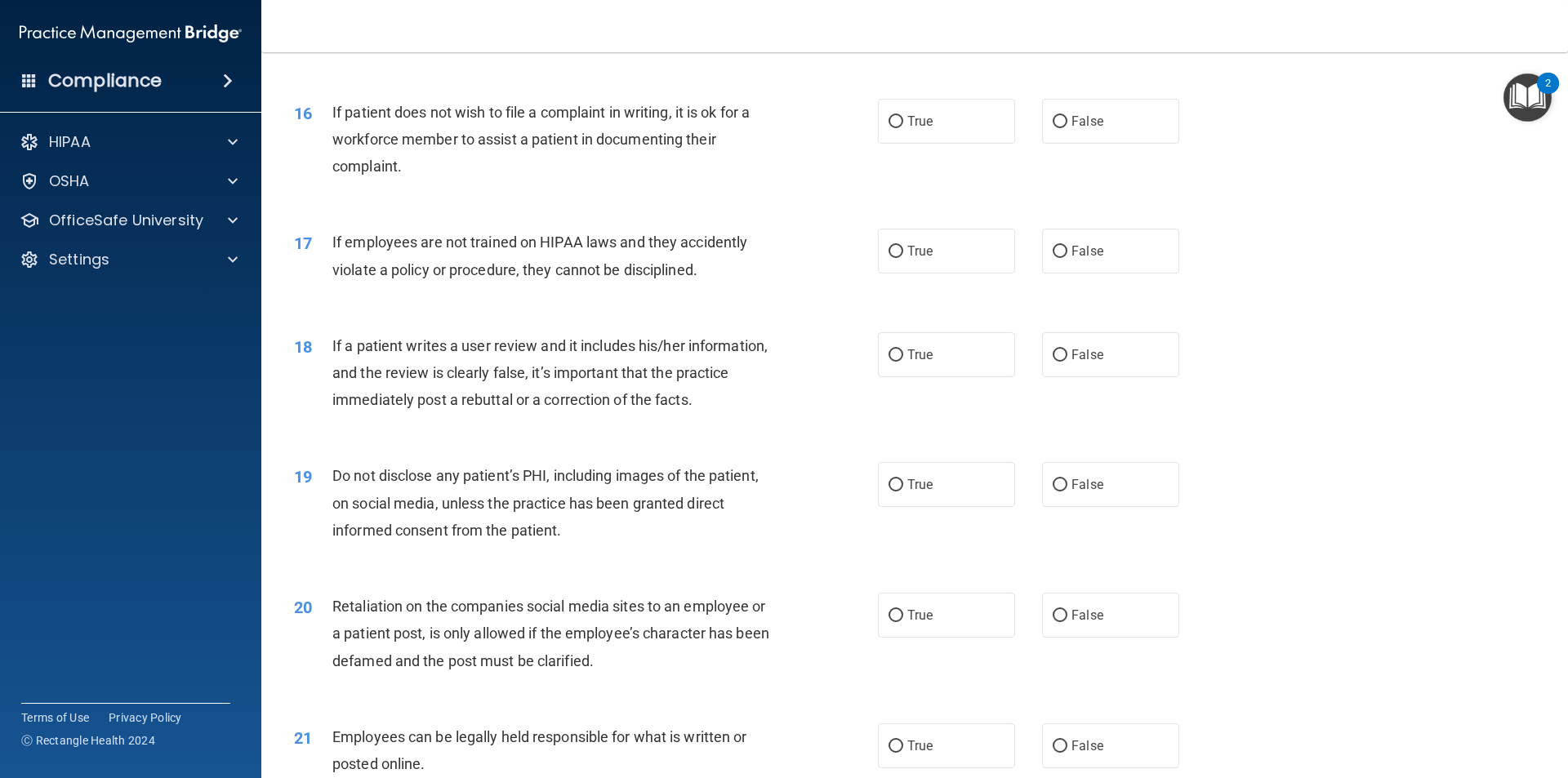
scroll to position [2042, 0]
drag, startPoint x: 1065, startPoint y: 142, endPoint x: 1014, endPoint y: 185, distance: 66.7
click at [1012, 201] on div "16 If patient does not wish to file a complaint in writing, it is ok for a work…" at bounding box center [915, 143] width 1266 height 131
click at [1053, 127] on input "False" at bounding box center [1060, 121] width 15 height 13
radio input "true"
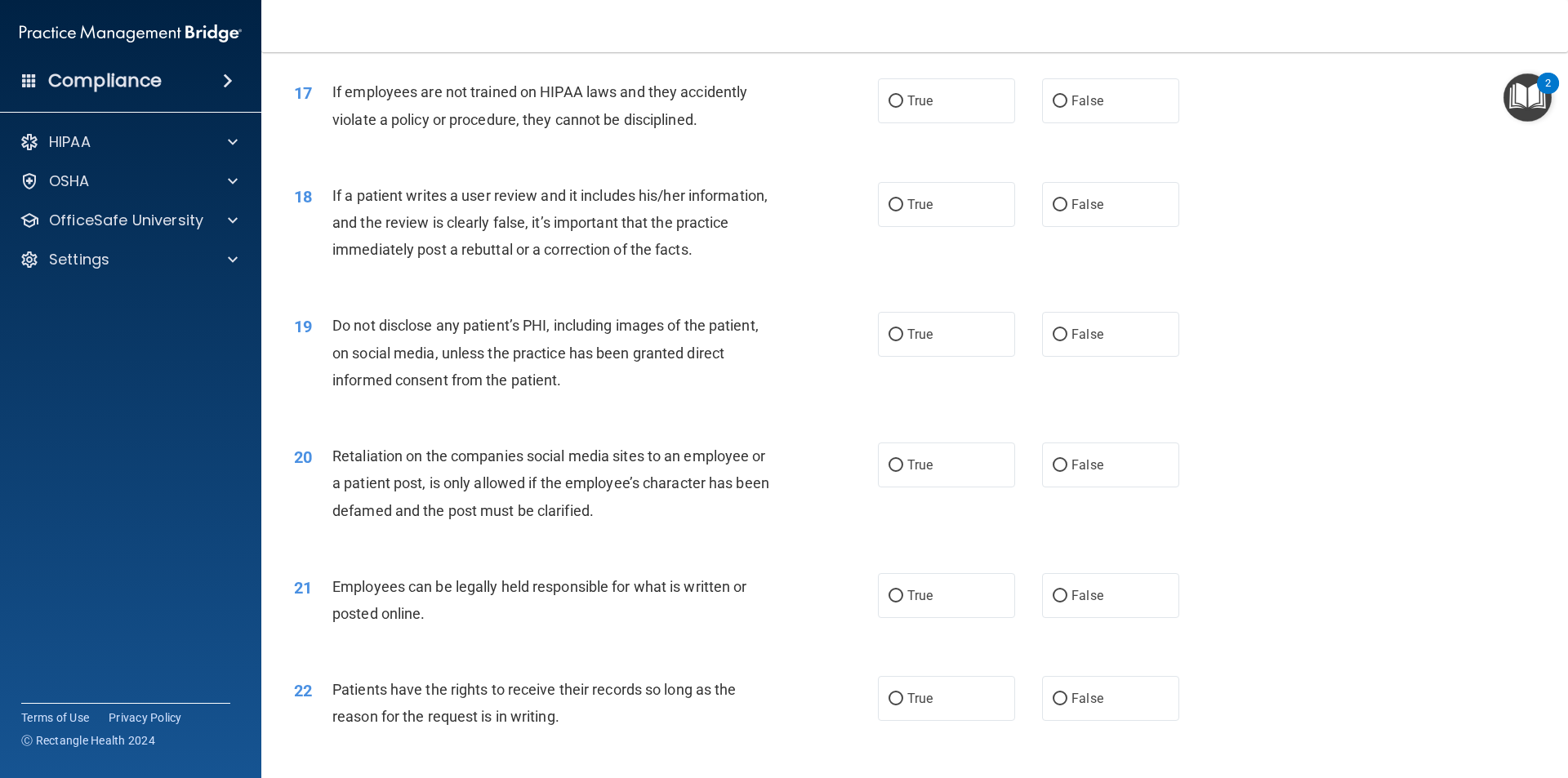
scroll to position [2205, 0]
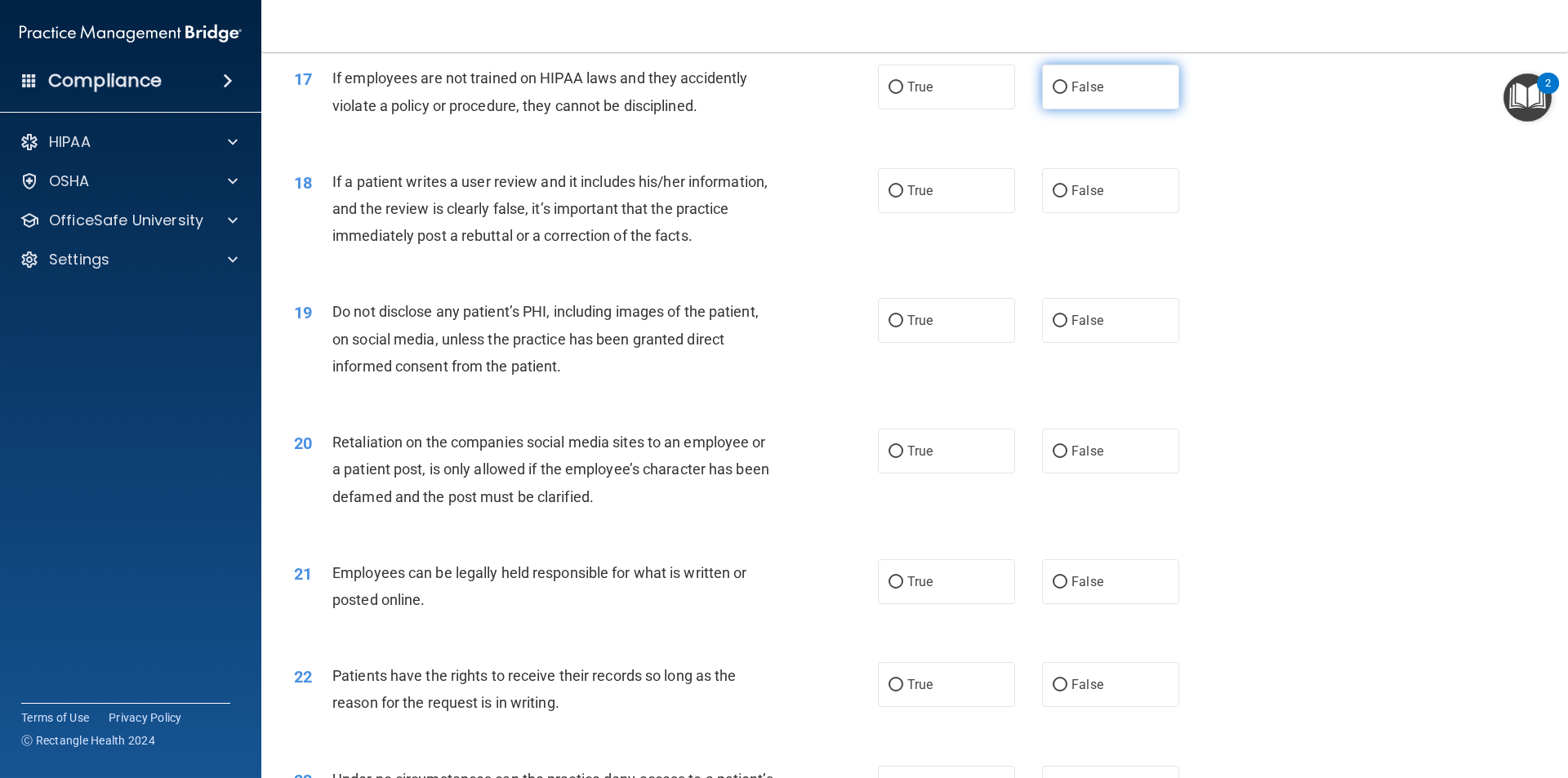
click at [1071, 95] on span "False" at bounding box center [1087, 87] width 32 height 16
click at [1068, 94] on input "False" at bounding box center [1060, 88] width 15 height 13
radio input "true"
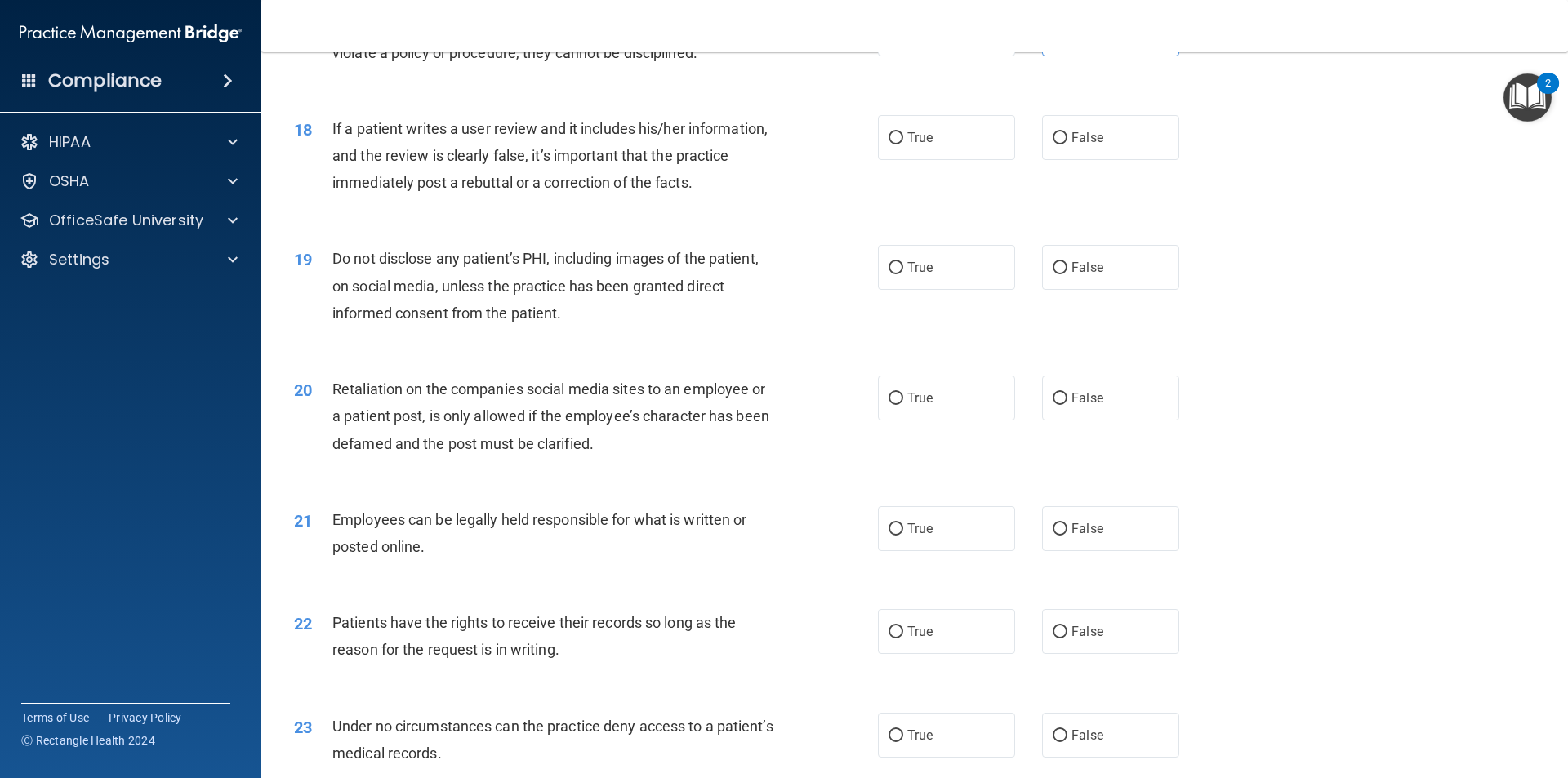
scroll to position [2286, 0]
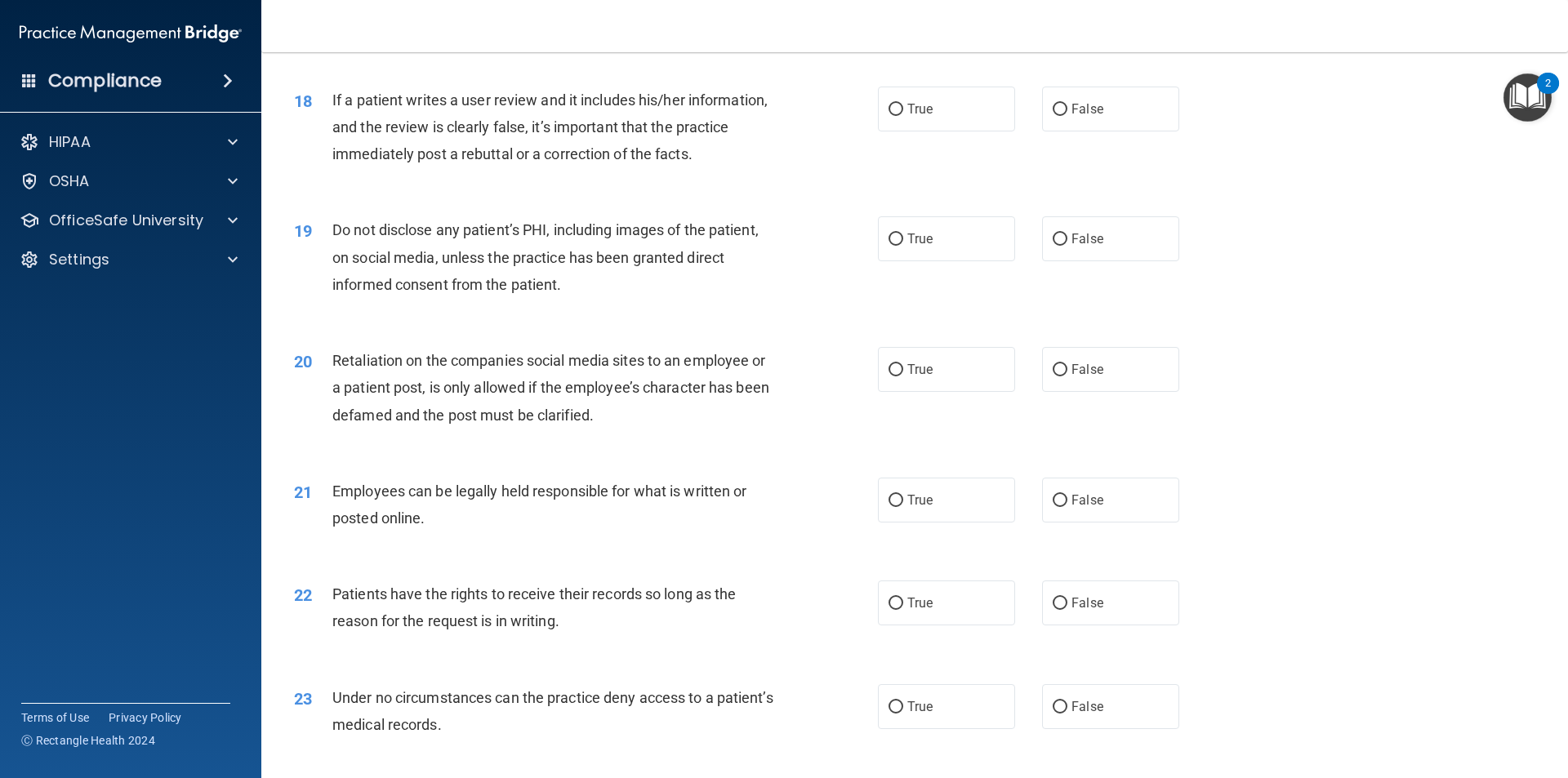
click at [750, 168] on div "If a patient writes a user review and it includes his/her information, and the …" at bounding box center [560, 127] width 456 height 82
click at [1082, 116] on span "False" at bounding box center [1087, 109] width 32 height 16
click at [1068, 116] on input "False" at bounding box center [1060, 110] width 15 height 13
radio input "true"
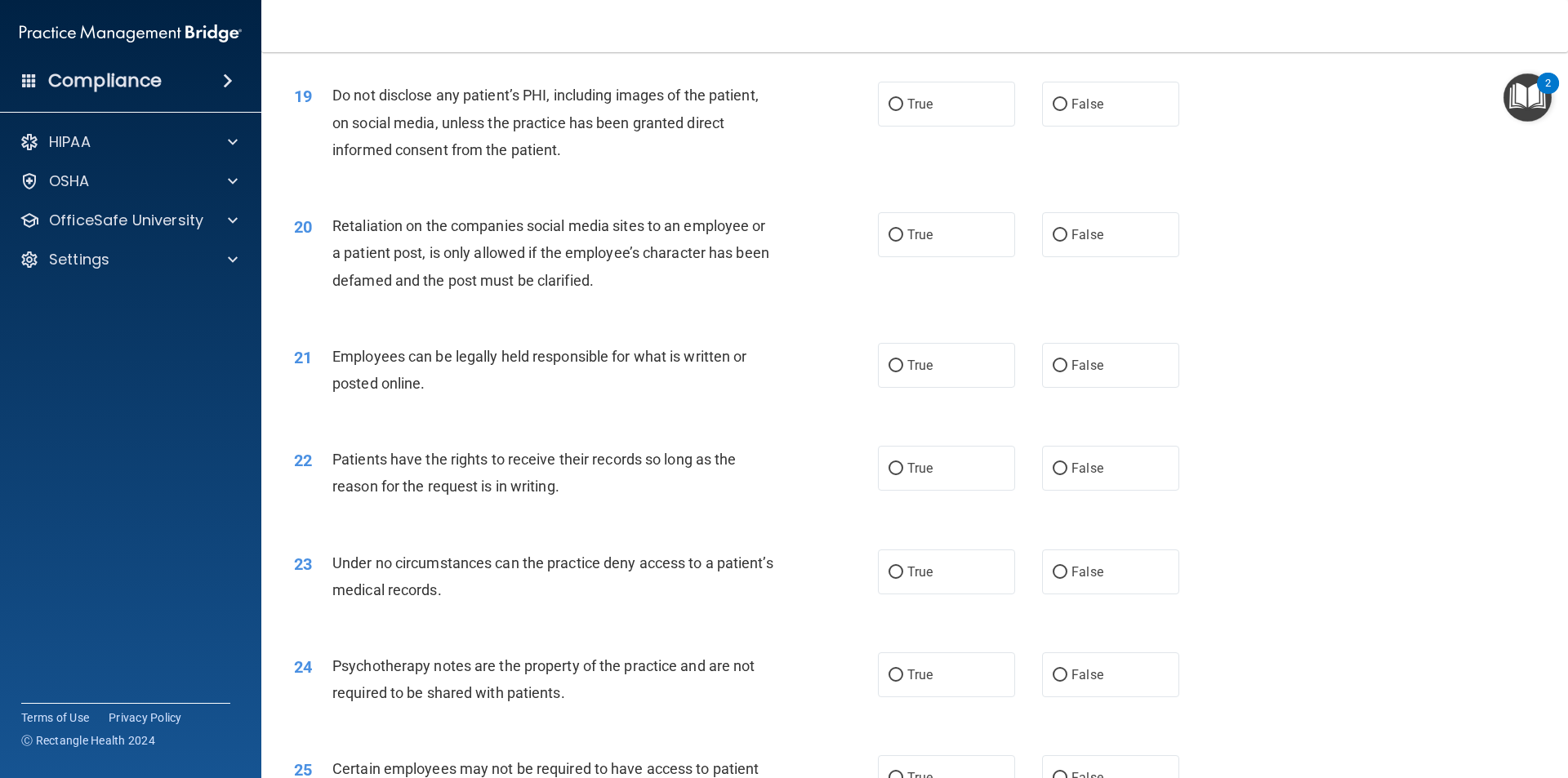
scroll to position [2450, 0]
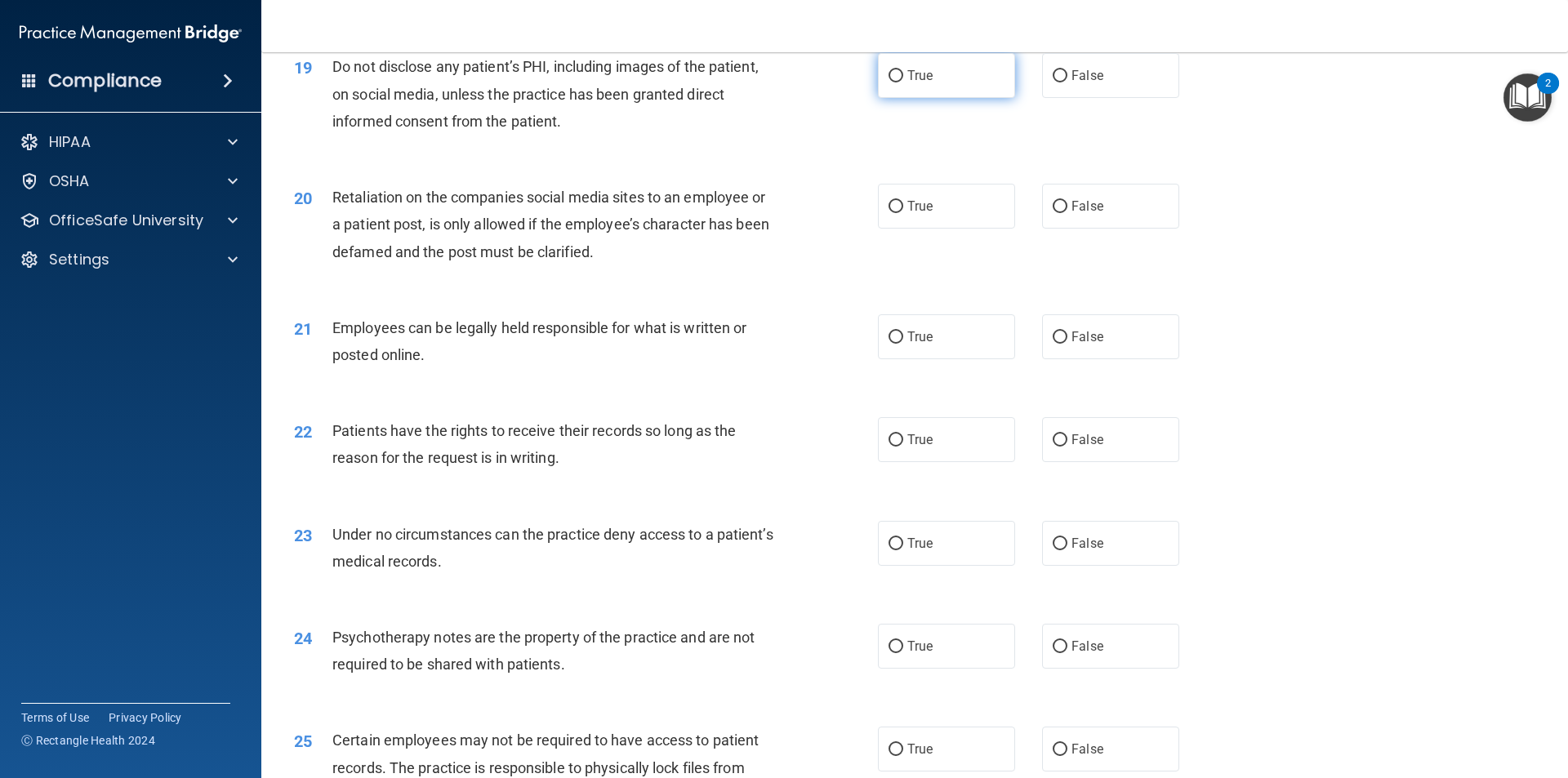
click at [895, 82] on input "True" at bounding box center [896, 76] width 15 height 13
radio input "true"
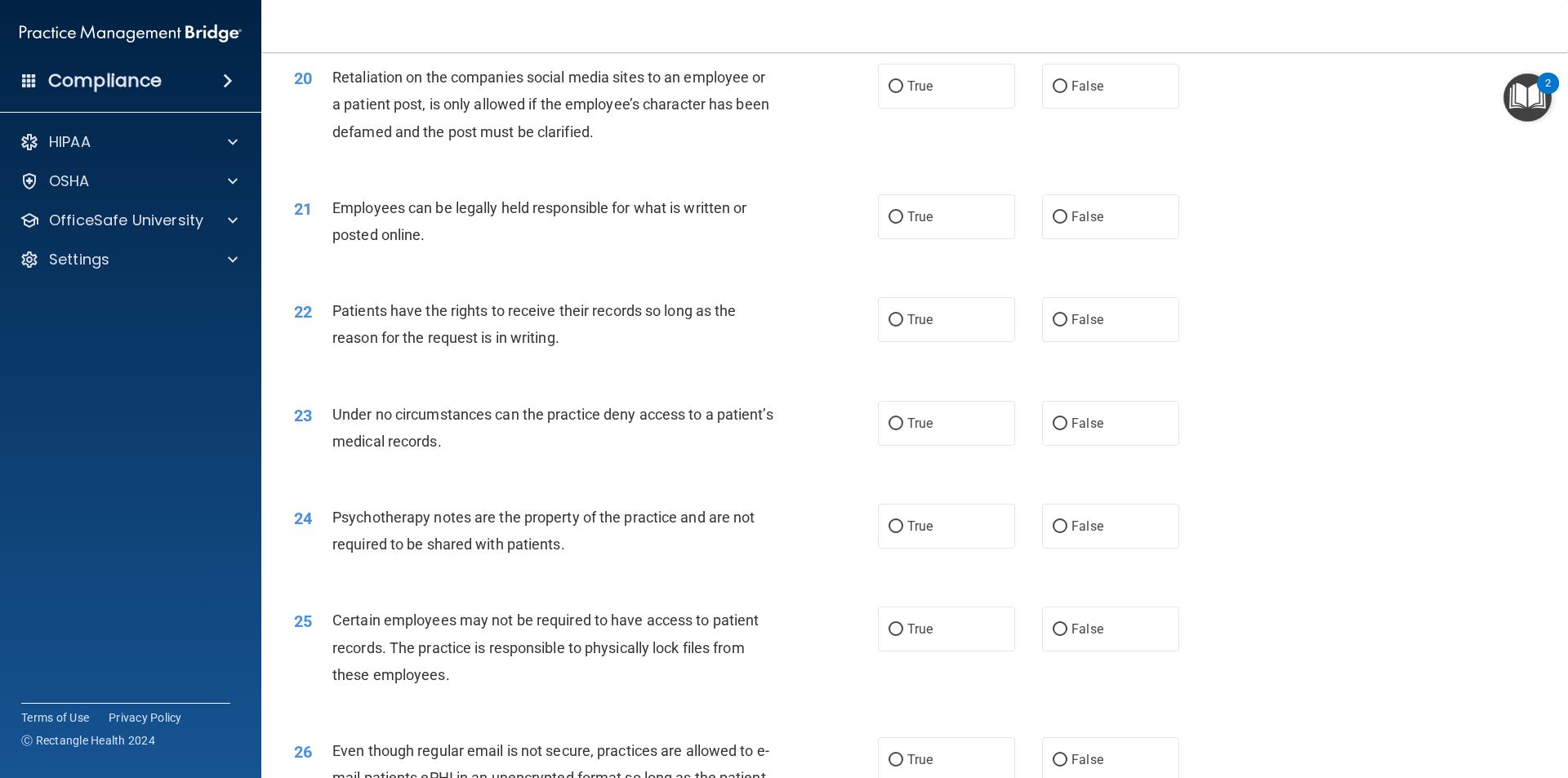
scroll to position [2532, 0]
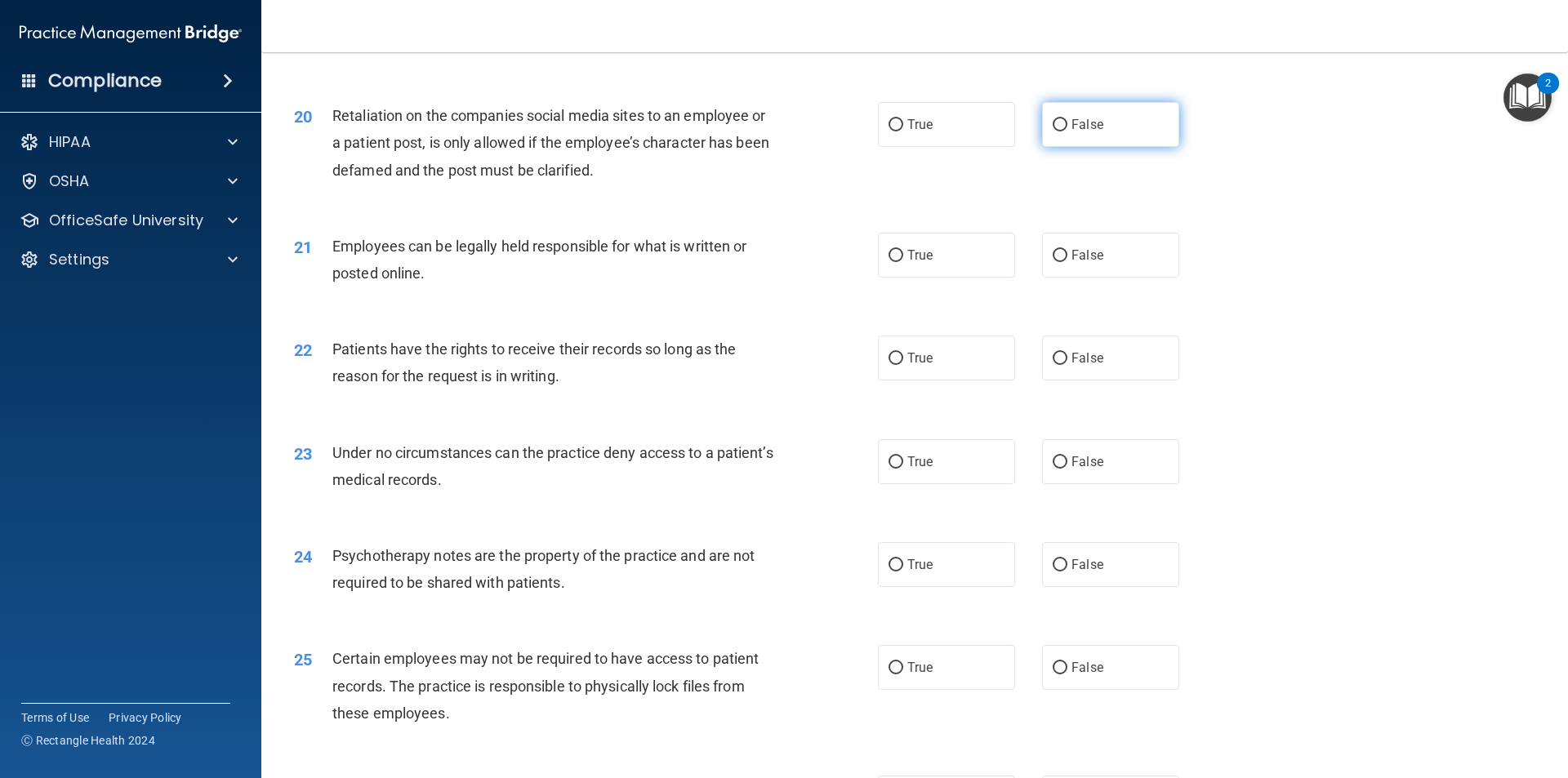
click at [1072, 132] on span "False" at bounding box center [1087, 124] width 32 height 16
click at [1068, 131] on input "False" at bounding box center [1060, 125] width 15 height 13
radio input "true"
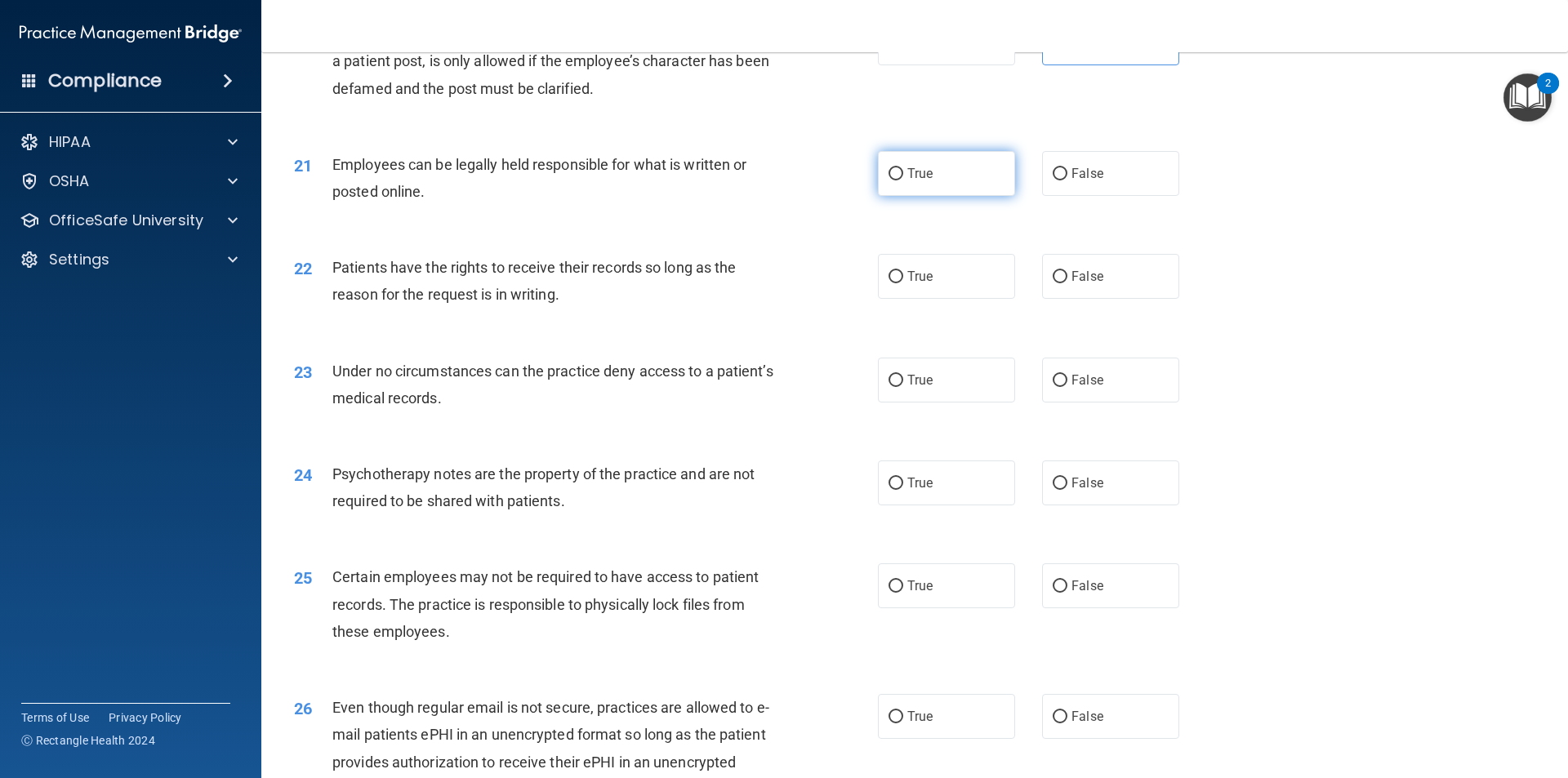
click at [890, 181] on input "True" at bounding box center [896, 174] width 15 height 13
radio input "true"
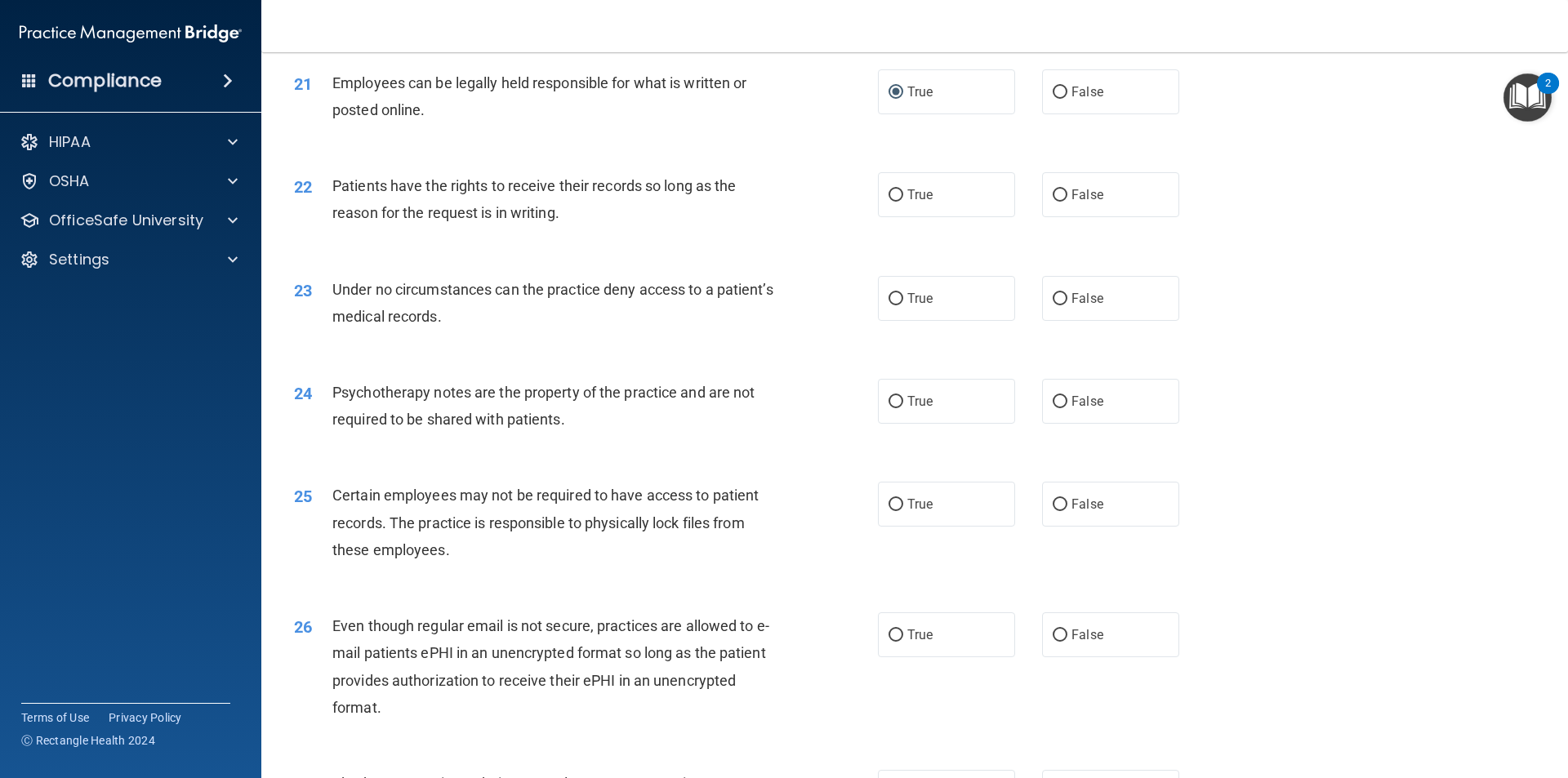
scroll to position [2777, 0]
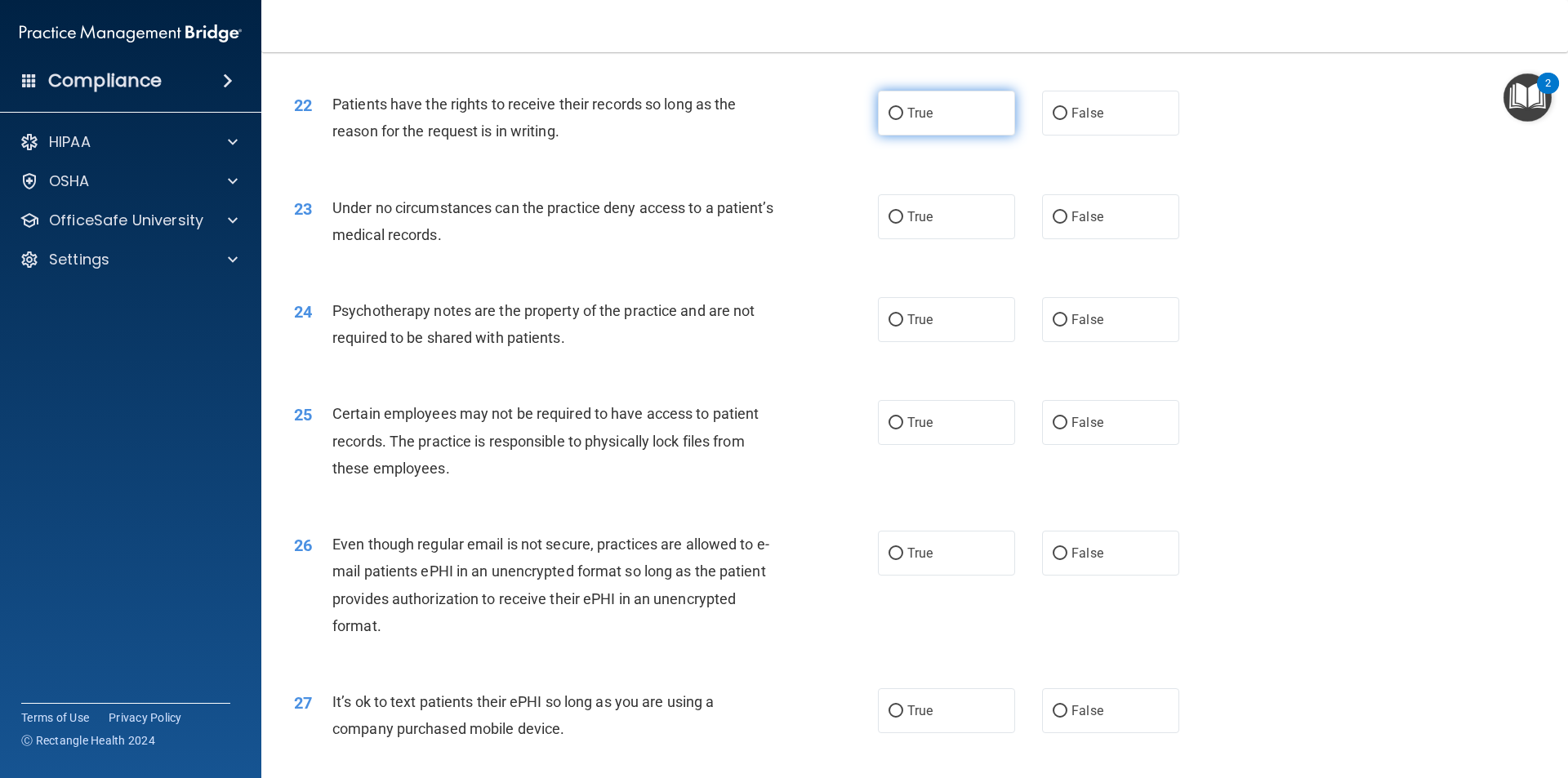
click at [890, 120] on input "True" at bounding box center [896, 114] width 15 height 13
radio input "true"
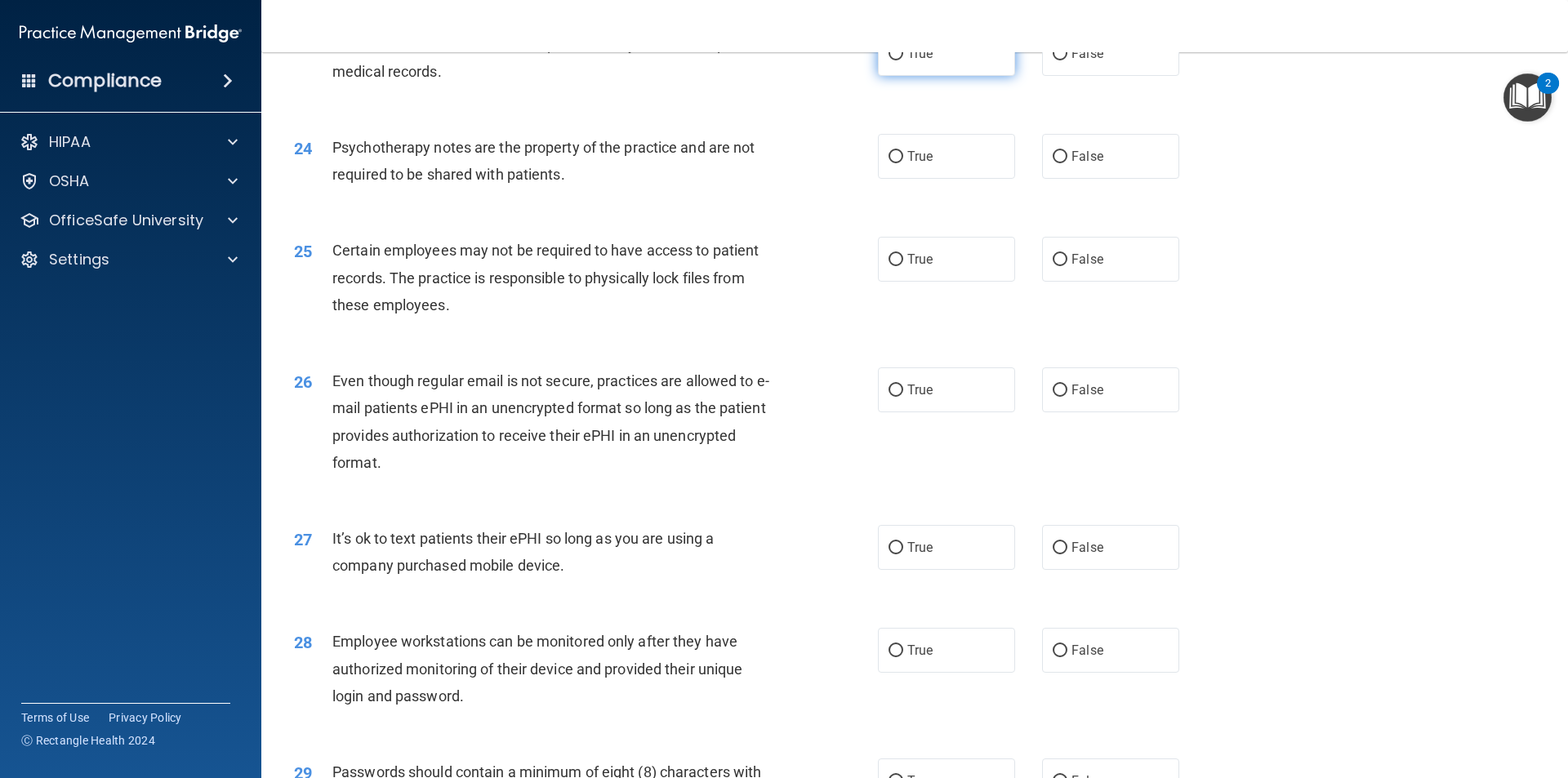
click at [934, 76] on label "True" at bounding box center [946, 54] width 137 height 45
click at [904, 60] on input "True" at bounding box center [896, 54] width 15 height 13
radio input "true"
click at [836, 114] on div "23 Under no circumstances can the practice deny access to a patient’s medical r…" at bounding box center [915, 62] width 1266 height 103
click at [909, 164] on span "True" at bounding box center [920, 156] width 25 height 16
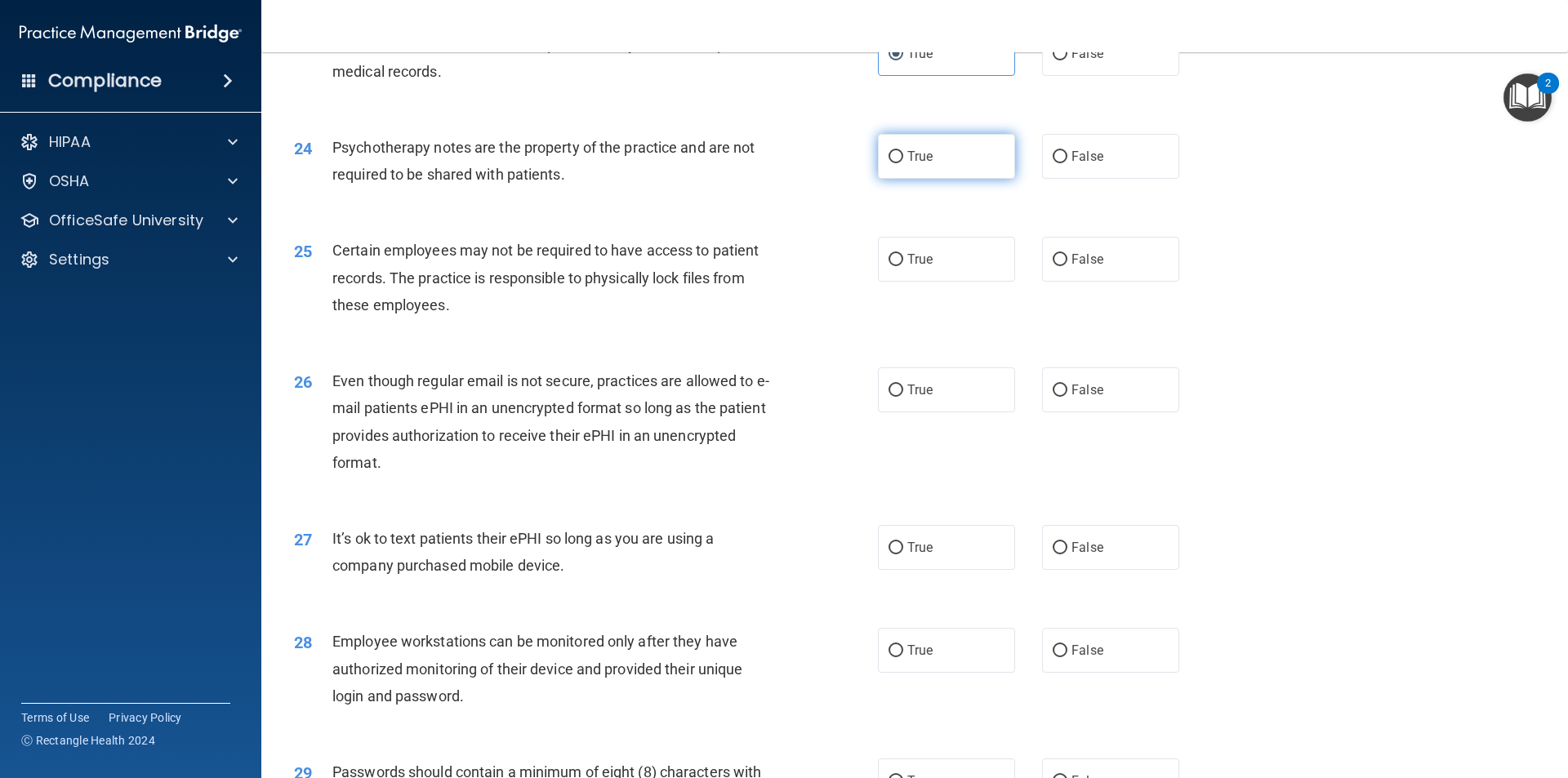
click at [904, 163] on input "True" at bounding box center [896, 157] width 15 height 13
radio input "true"
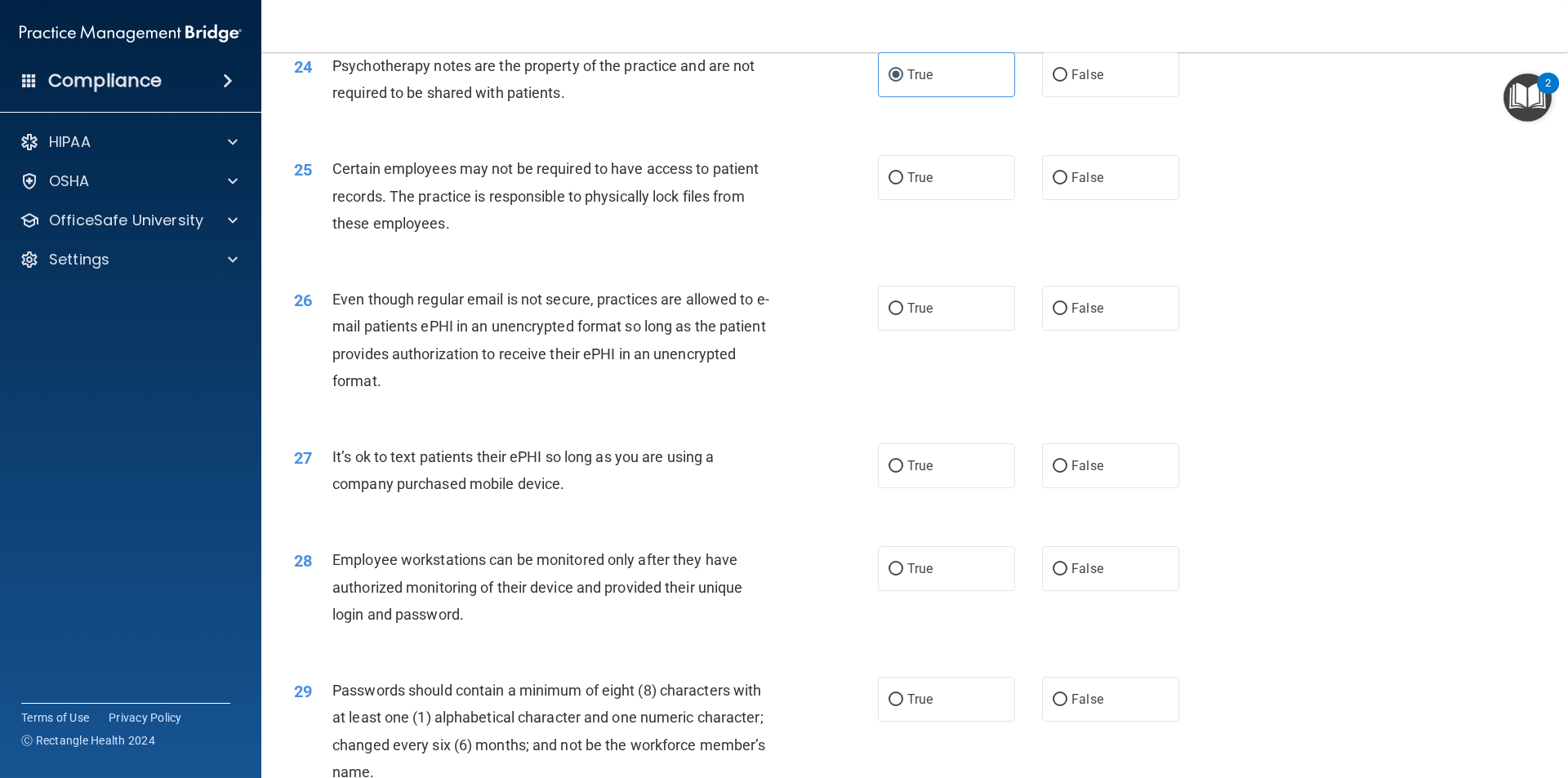
scroll to position [3104, 0]
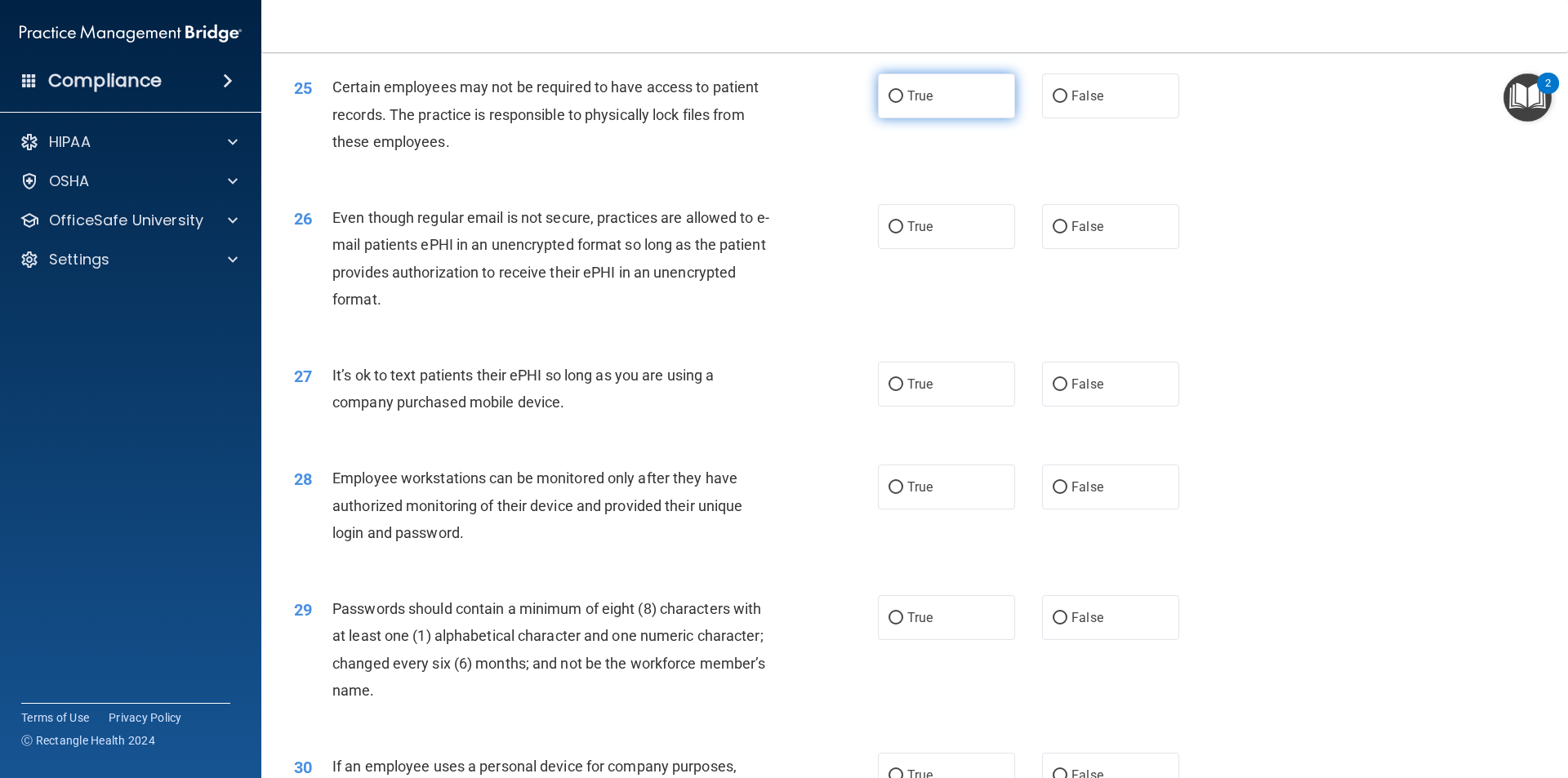
click at [898, 118] on label "True" at bounding box center [946, 96] width 137 height 45
click at [898, 103] on input "True" at bounding box center [896, 96] width 15 height 13
radio input "true"
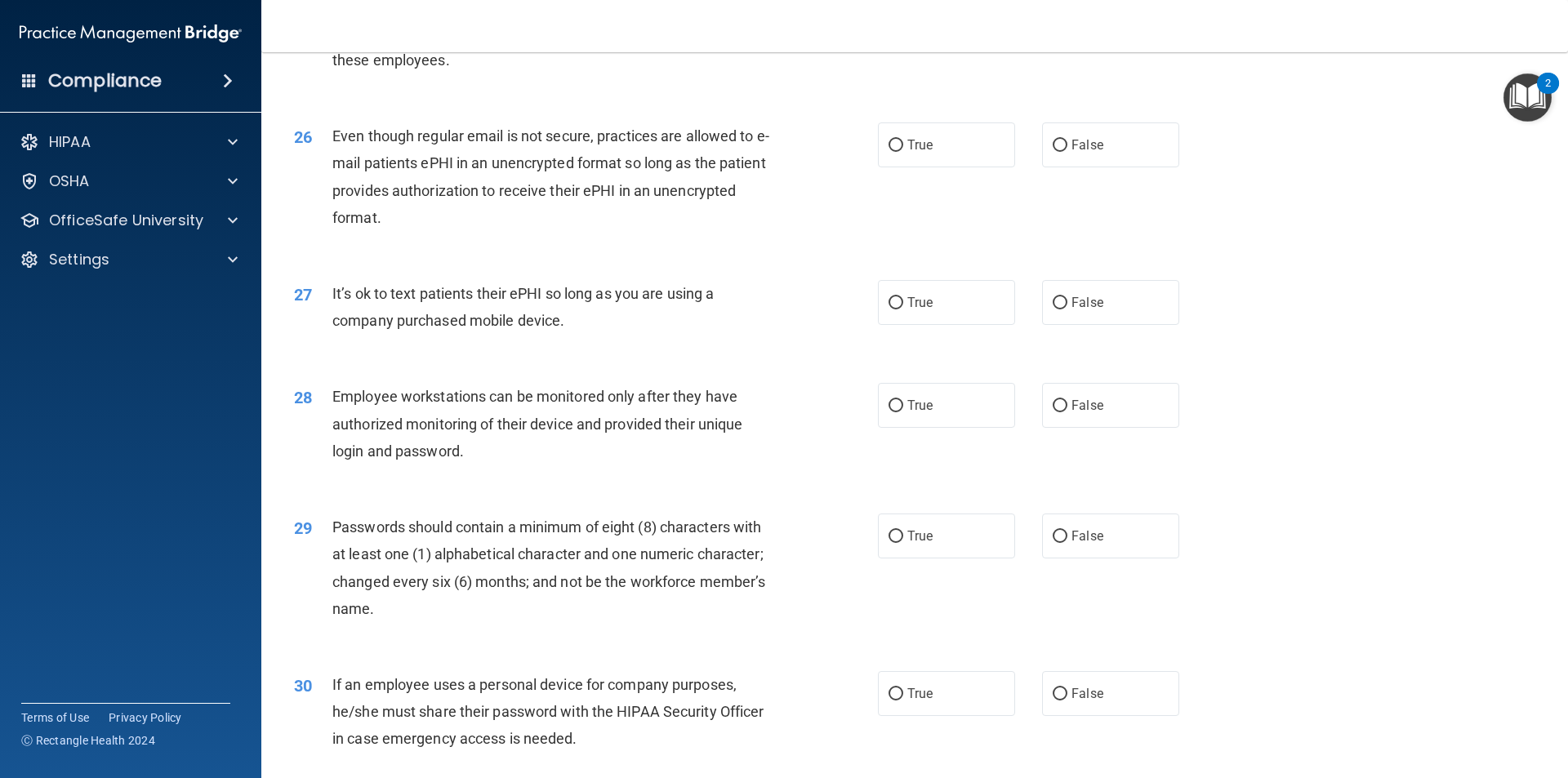
scroll to position [3267, 0]
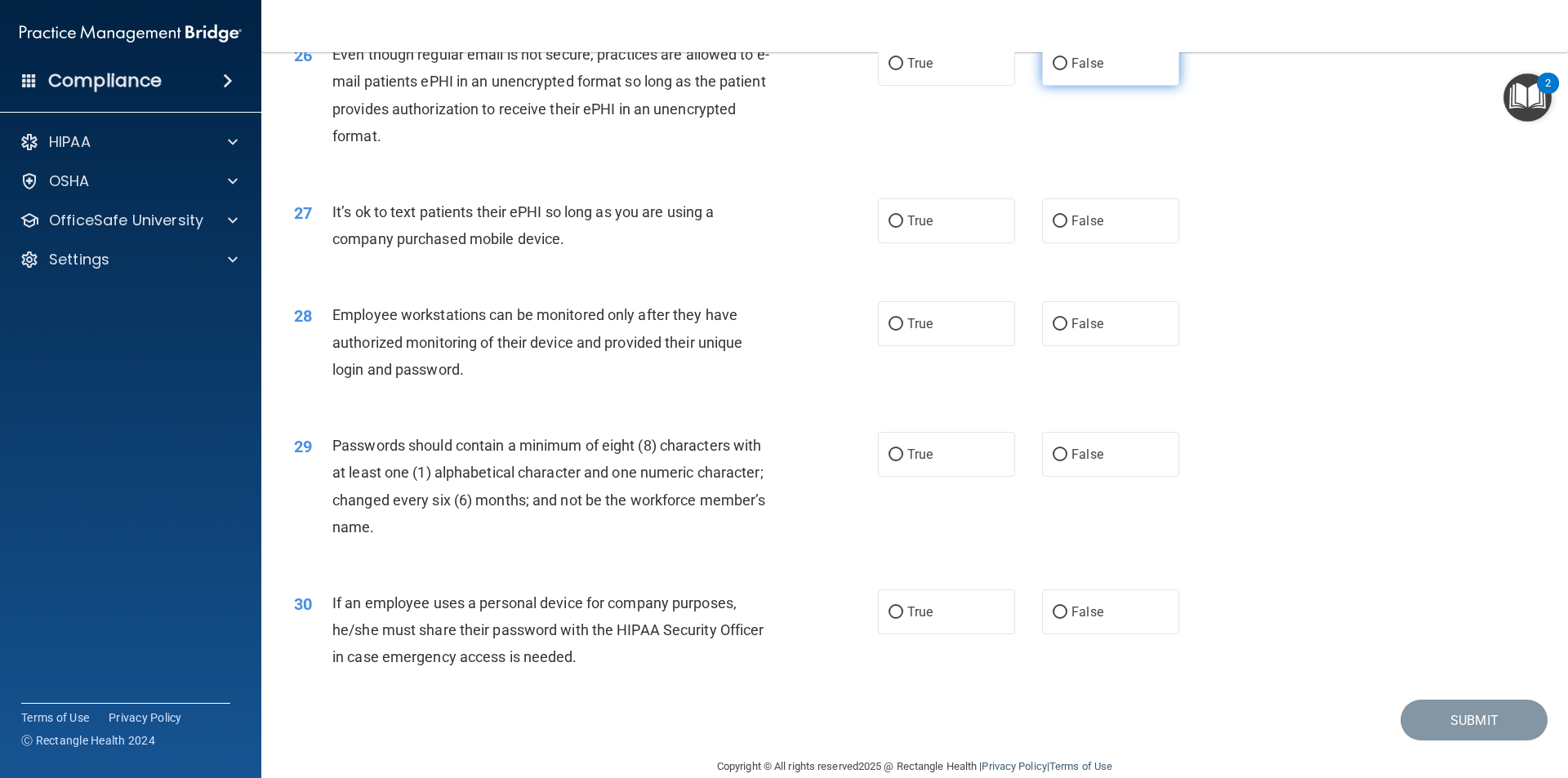
click at [1057, 70] on input "False" at bounding box center [1060, 64] width 15 height 13
radio input "true"
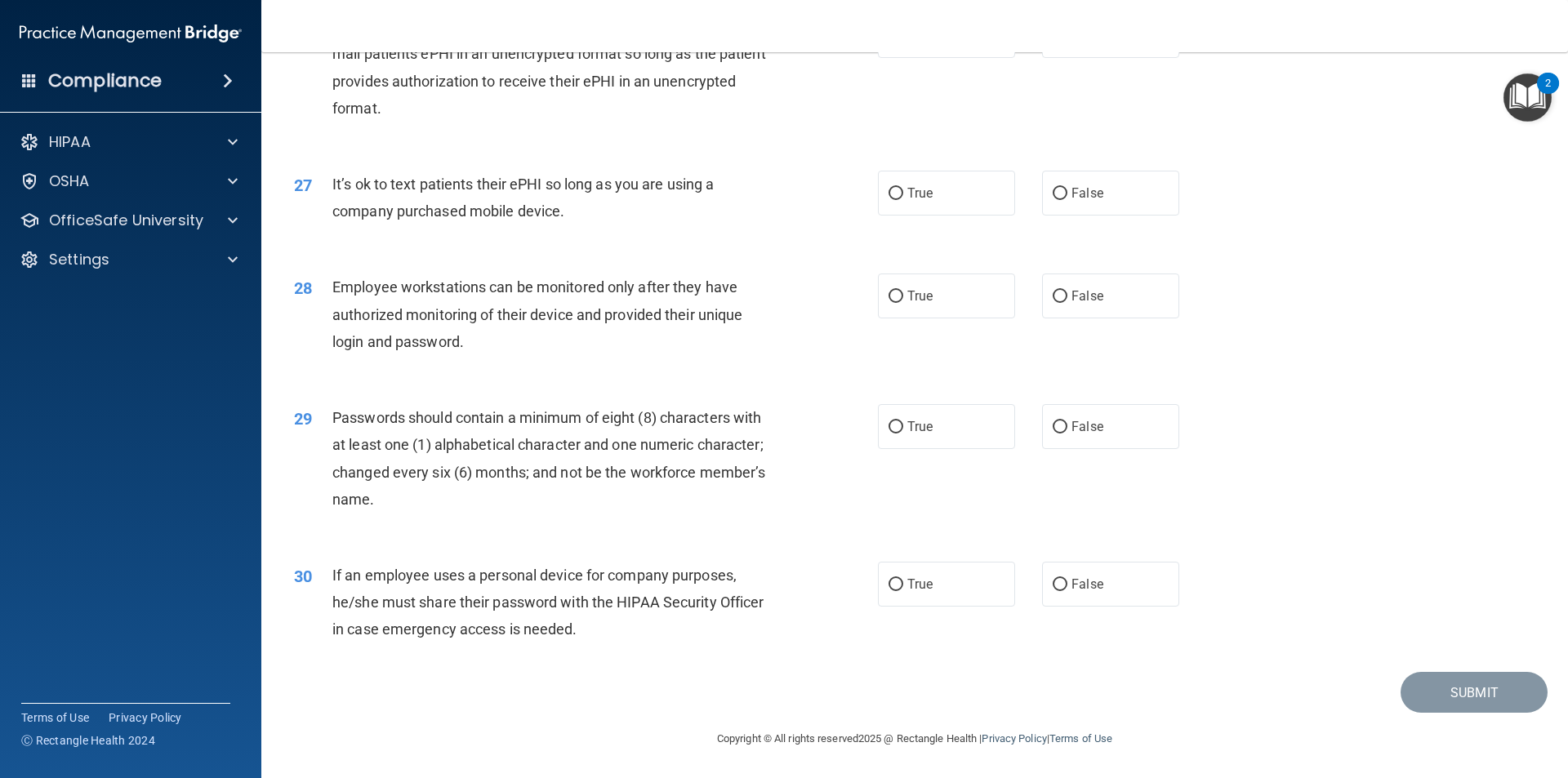
scroll to position [3321, 0]
click at [1053, 197] on input "False" at bounding box center [1060, 193] width 15 height 13
radio input "true"
click at [923, 302] on span "True" at bounding box center [920, 296] width 25 height 16
click at [904, 302] on input "True" at bounding box center [896, 296] width 15 height 13
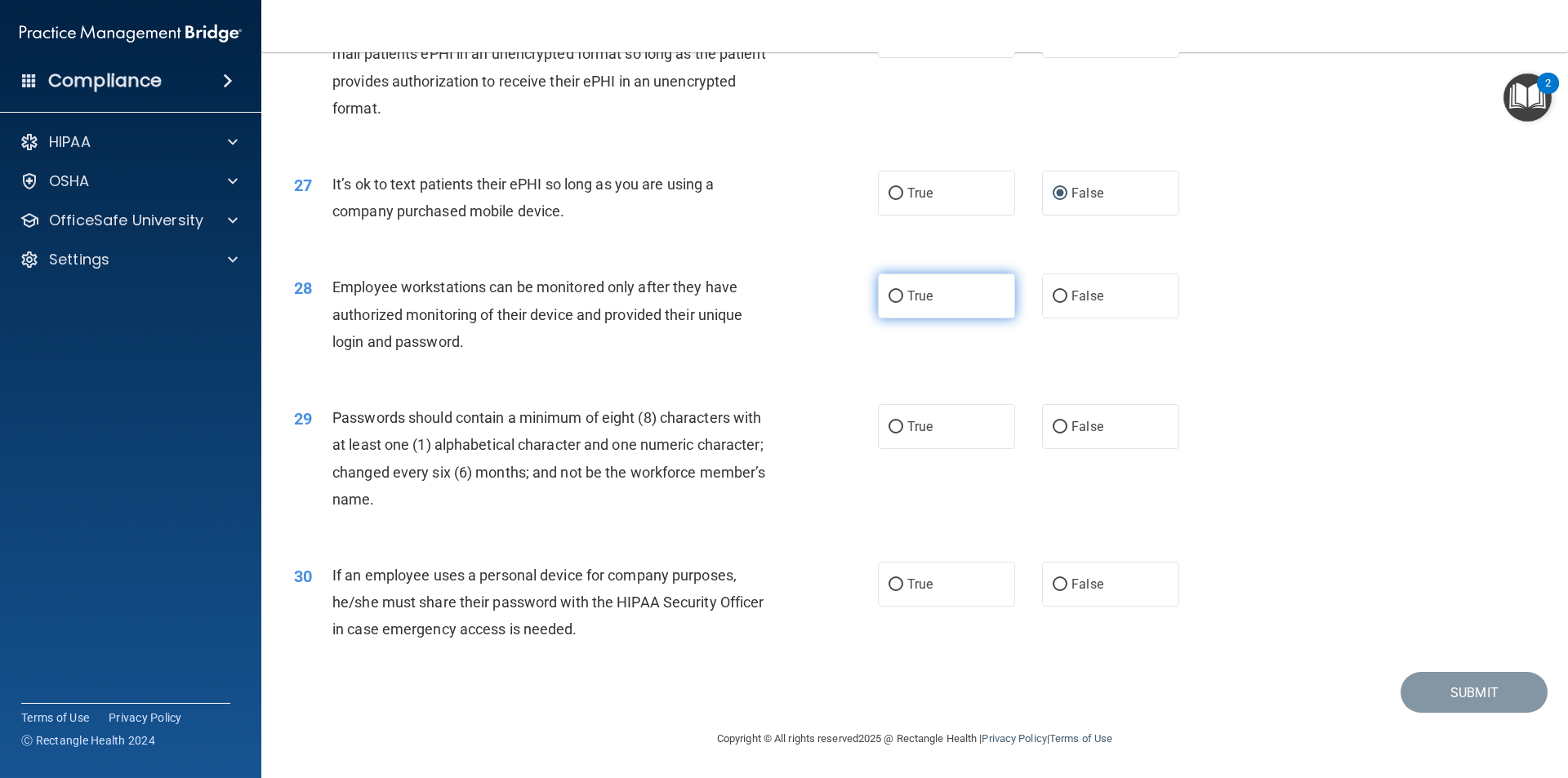
radio input "true"
click at [976, 424] on label "True" at bounding box center [946, 427] width 137 height 45
click at [904, 424] on input "True" at bounding box center [896, 427] width 15 height 13
radio input "true"
click at [900, 579] on label "True" at bounding box center [946, 585] width 137 height 45
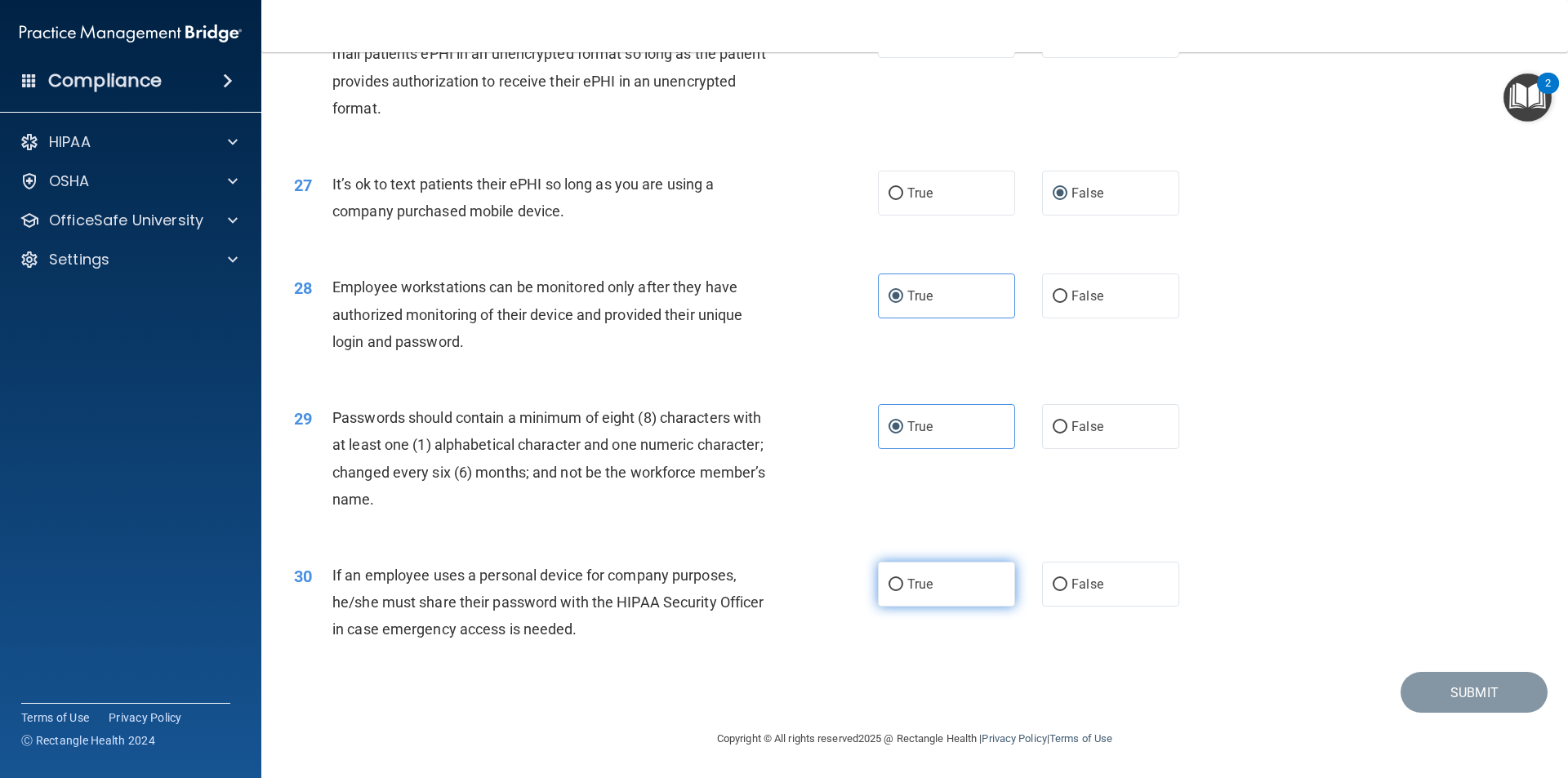
click at [900, 579] on input "True" at bounding box center [896, 585] width 15 height 13
radio input "true"
click at [1428, 699] on button "Submit" at bounding box center [1474, 693] width 147 height 42
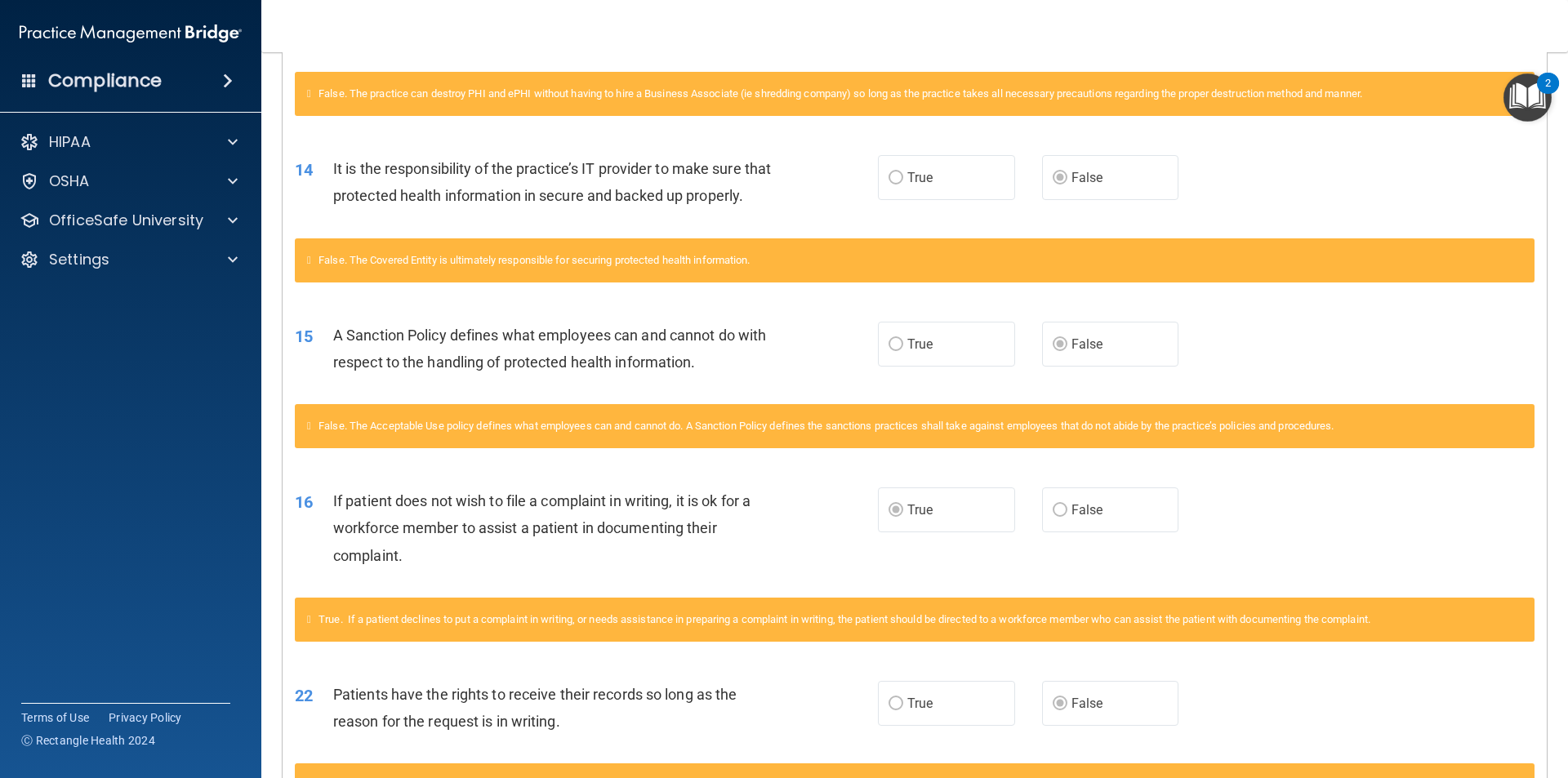
scroll to position [980, 0]
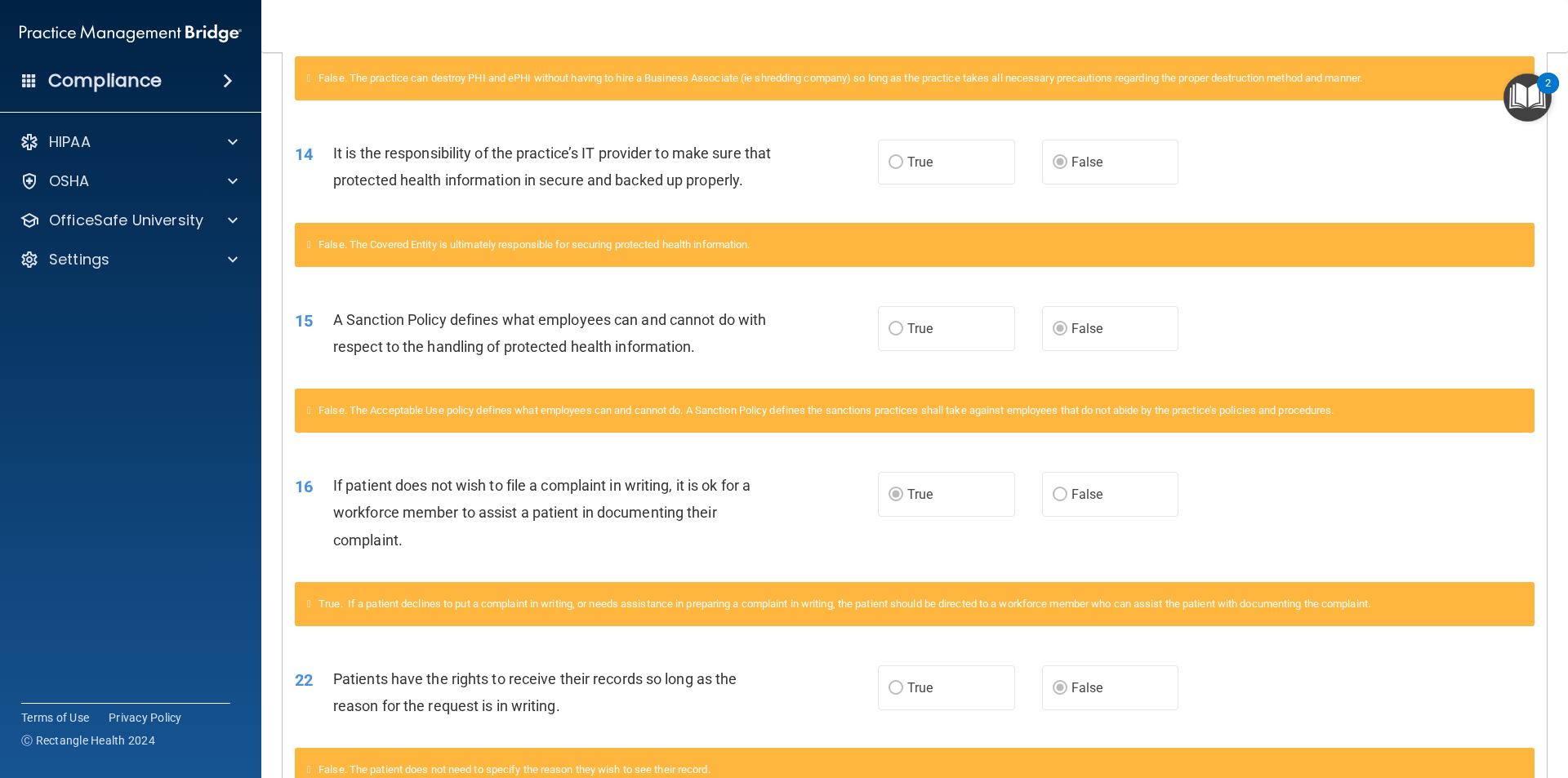
click at [790, 368] on div "15 A Sanction Policy defines what employees can and cannot do with respect to t…" at bounding box center [586, 337] width 632 height 62
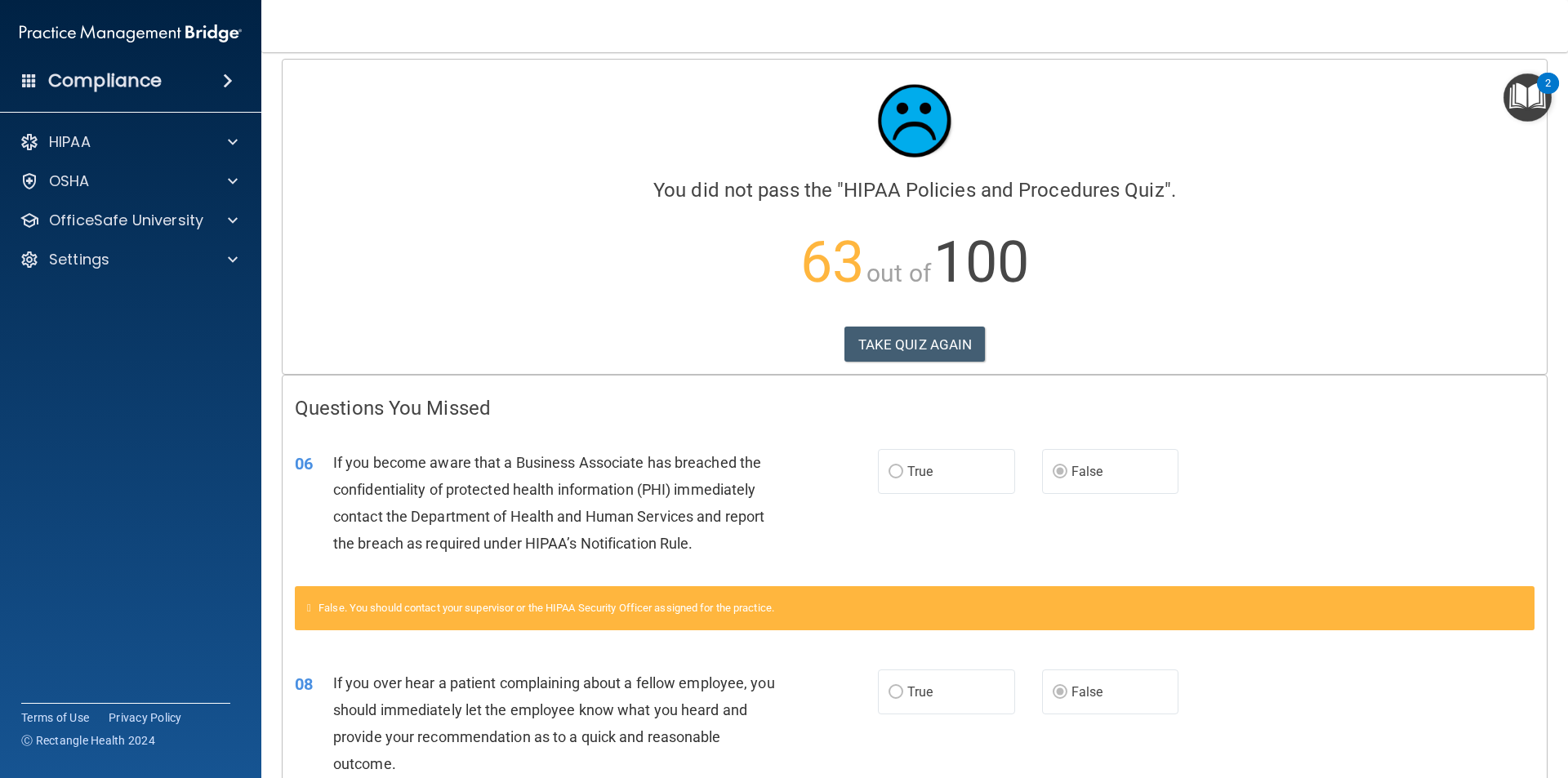
scroll to position [0, 0]
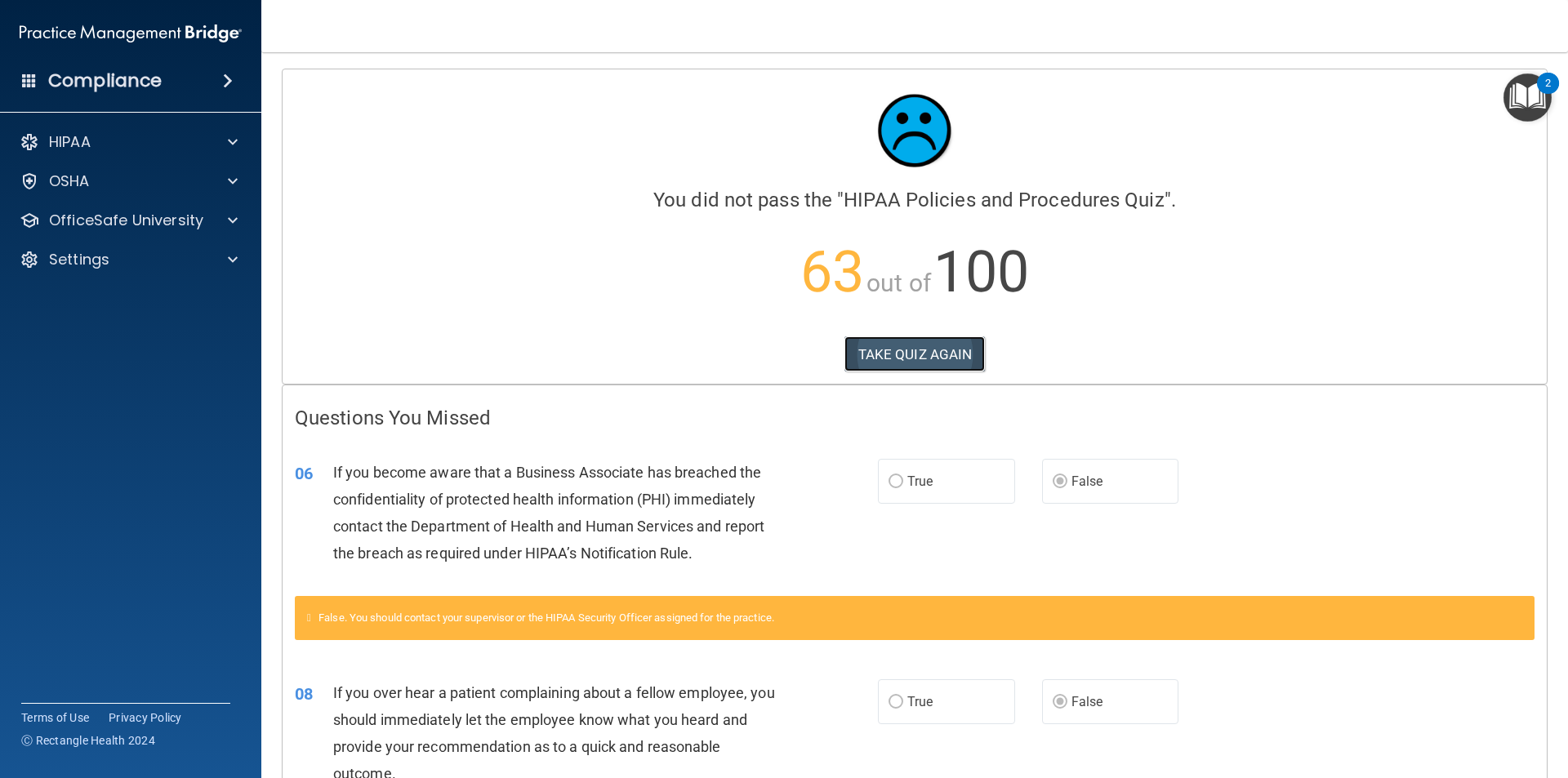
click at [882, 356] on button "TAKE QUIZ AGAIN" at bounding box center [915, 354] width 142 height 36
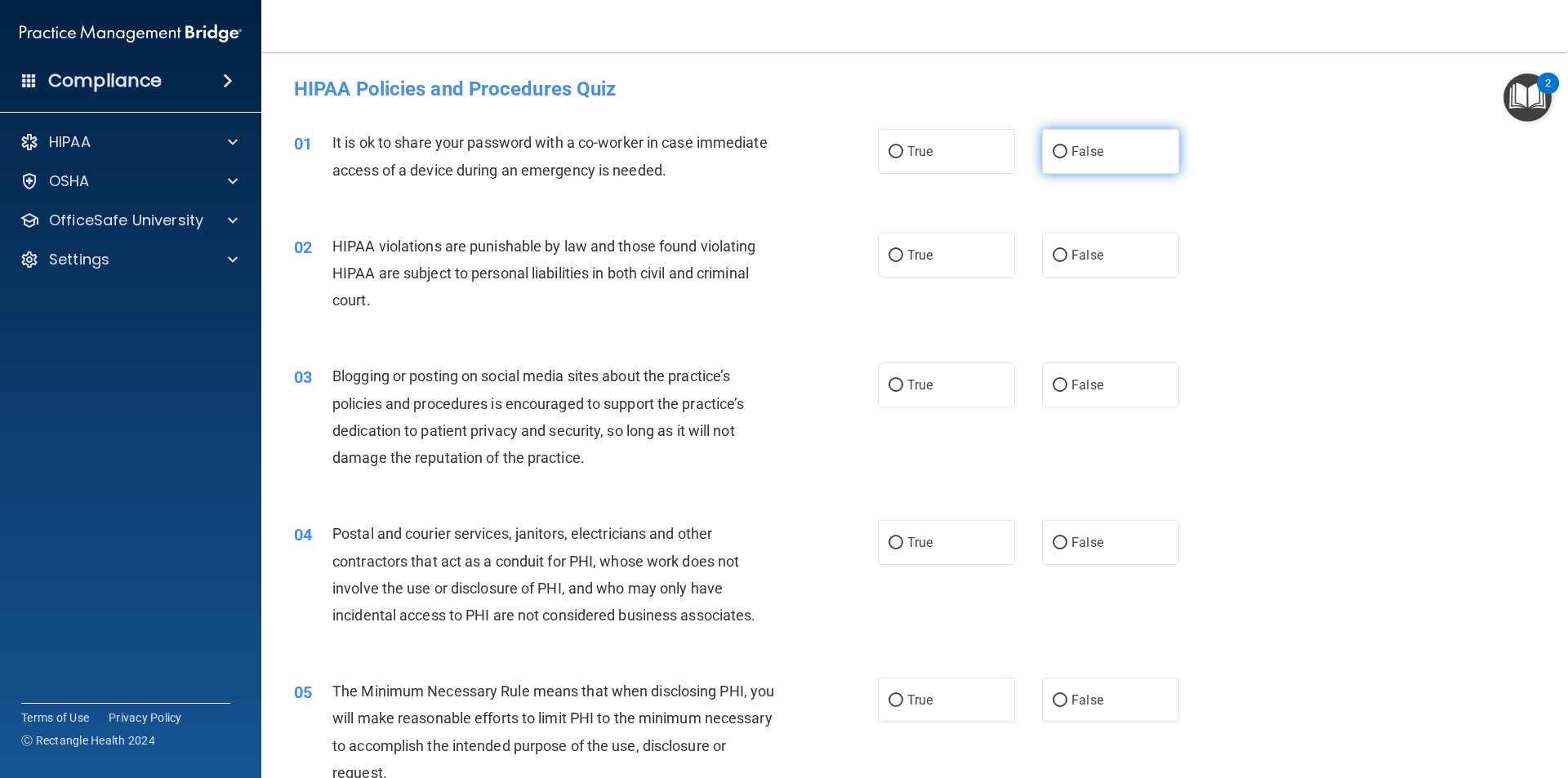
click at [1048, 143] on label "False" at bounding box center [1111, 152] width 137 height 45
click at [1053, 147] on input "False" at bounding box center [1060, 152] width 15 height 13
radio input "true"
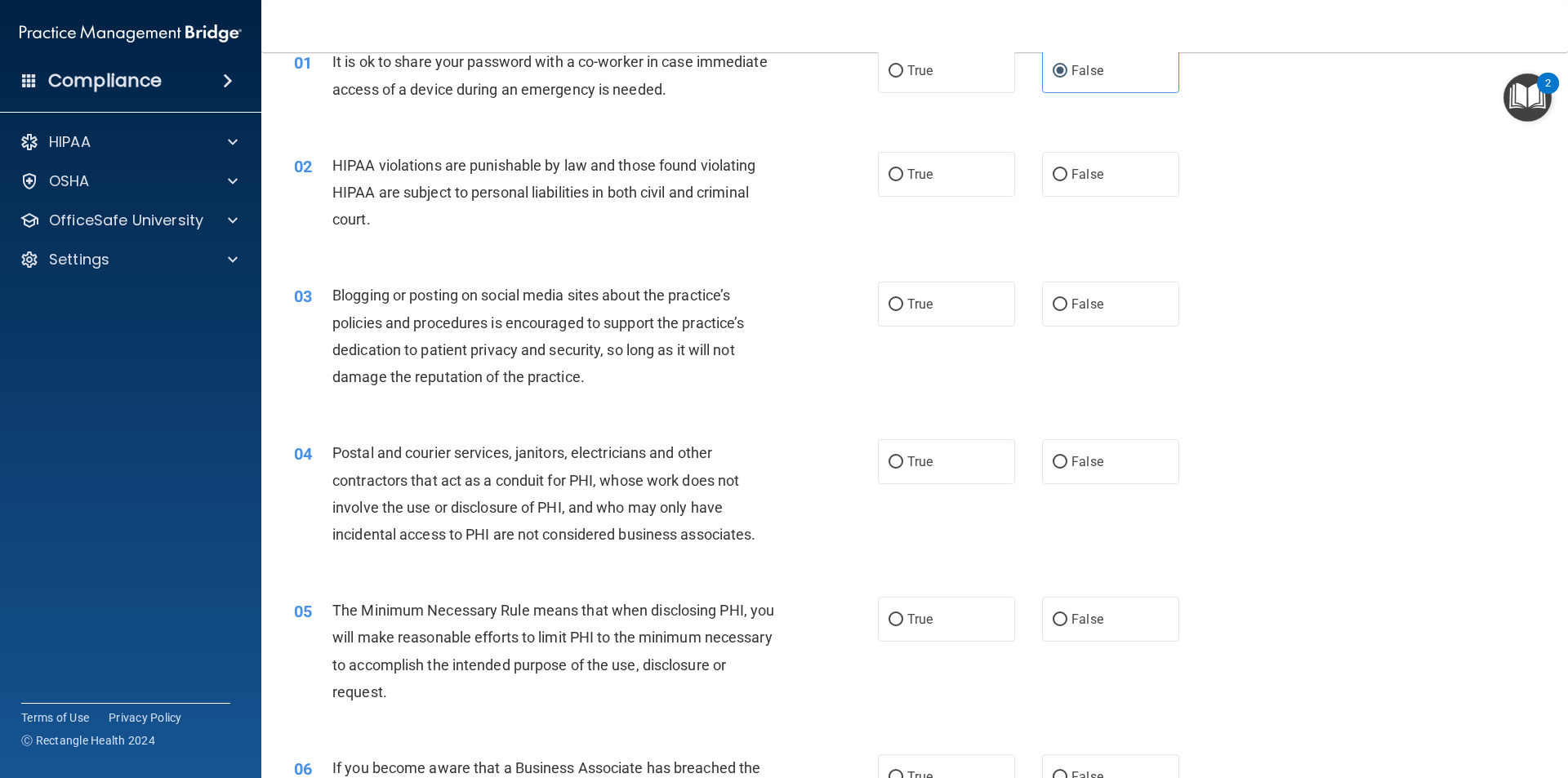
scroll to position [82, 0]
click at [891, 173] on input "True" at bounding box center [896, 174] width 15 height 13
radio input "true"
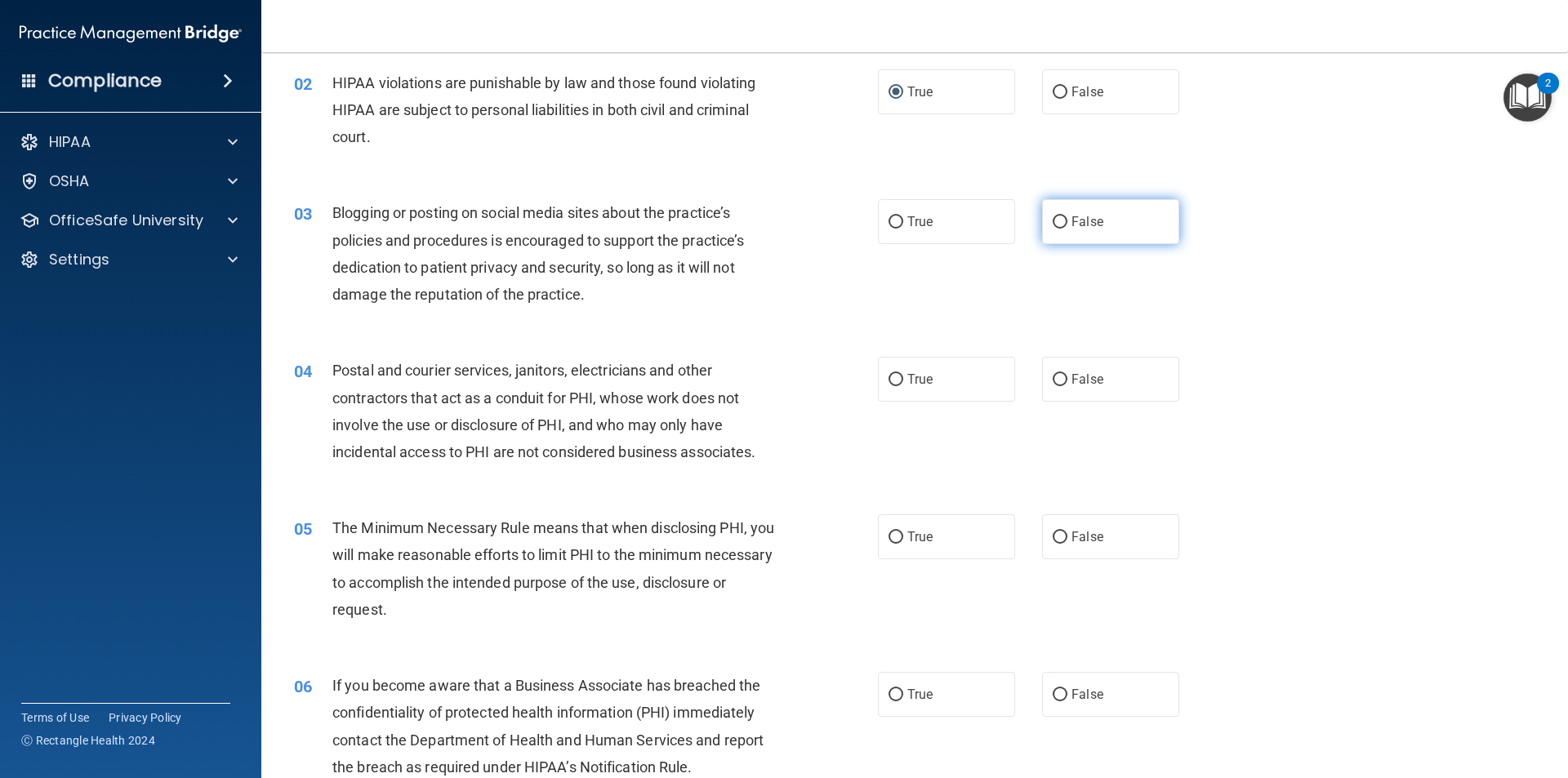
click at [1061, 219] on label "False" at bounding box center [1111, 222] width 137 height 45
click at [1061, 219] on input "False" at bounding box center [1060, 222] width 15 height 13
radio input "true"
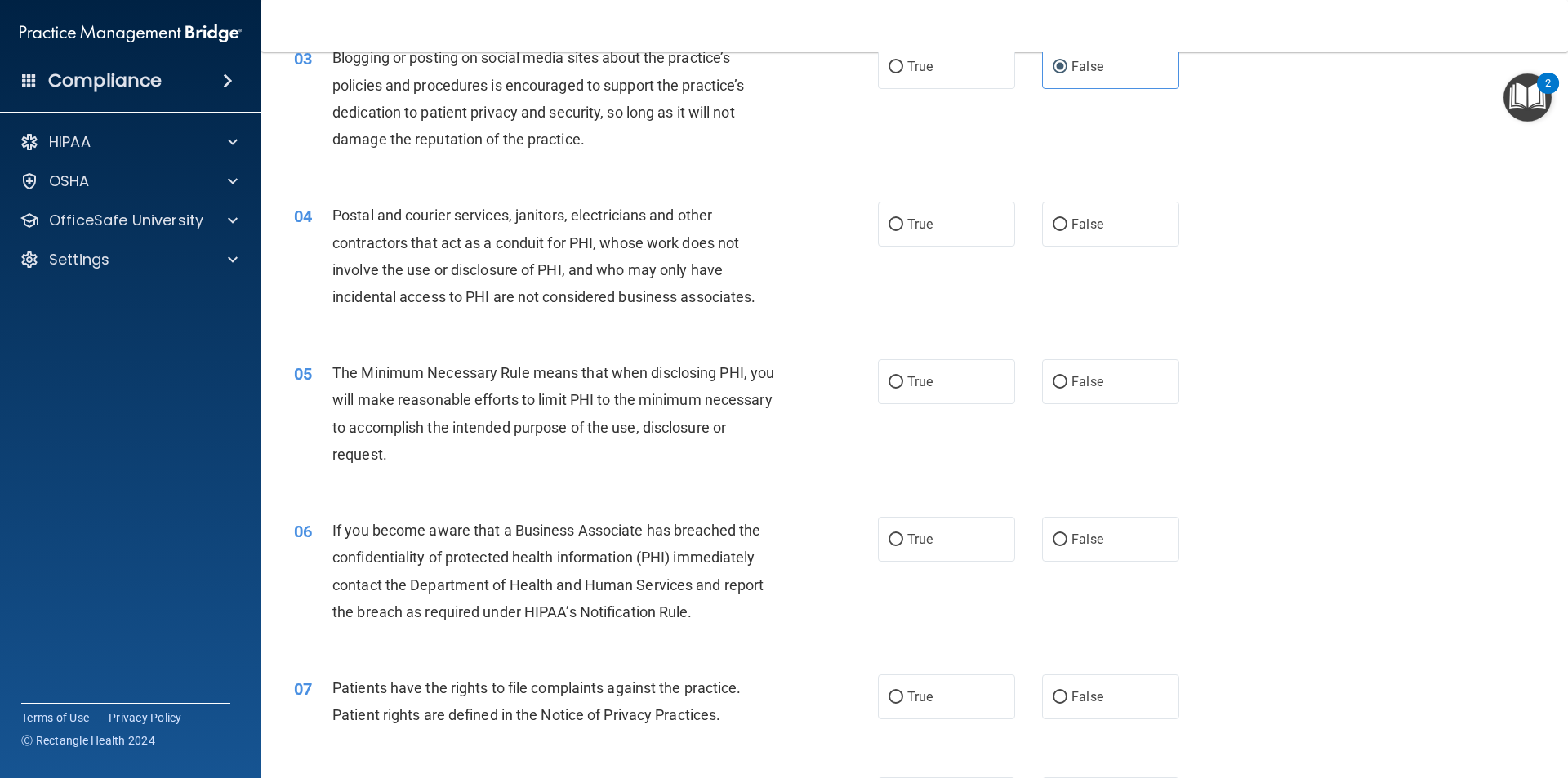
scroll to position [327, 0]
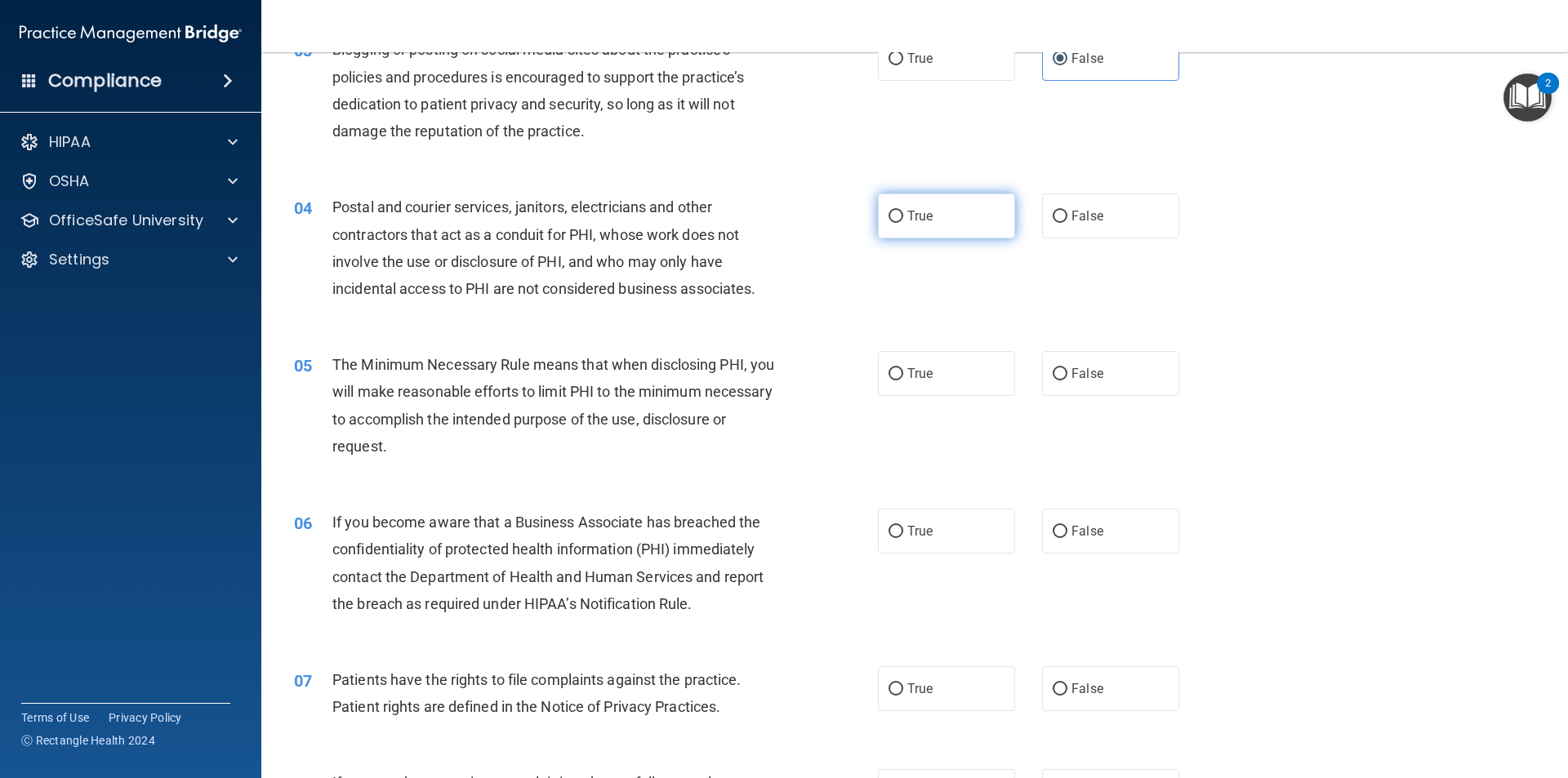
click at [900, 217] on label "True" at bounding box center [946, 216] width 137 height 45
click at [900, 217] on input "True" at bounding box center [896, 217] width 15 height 13
radio input "true"
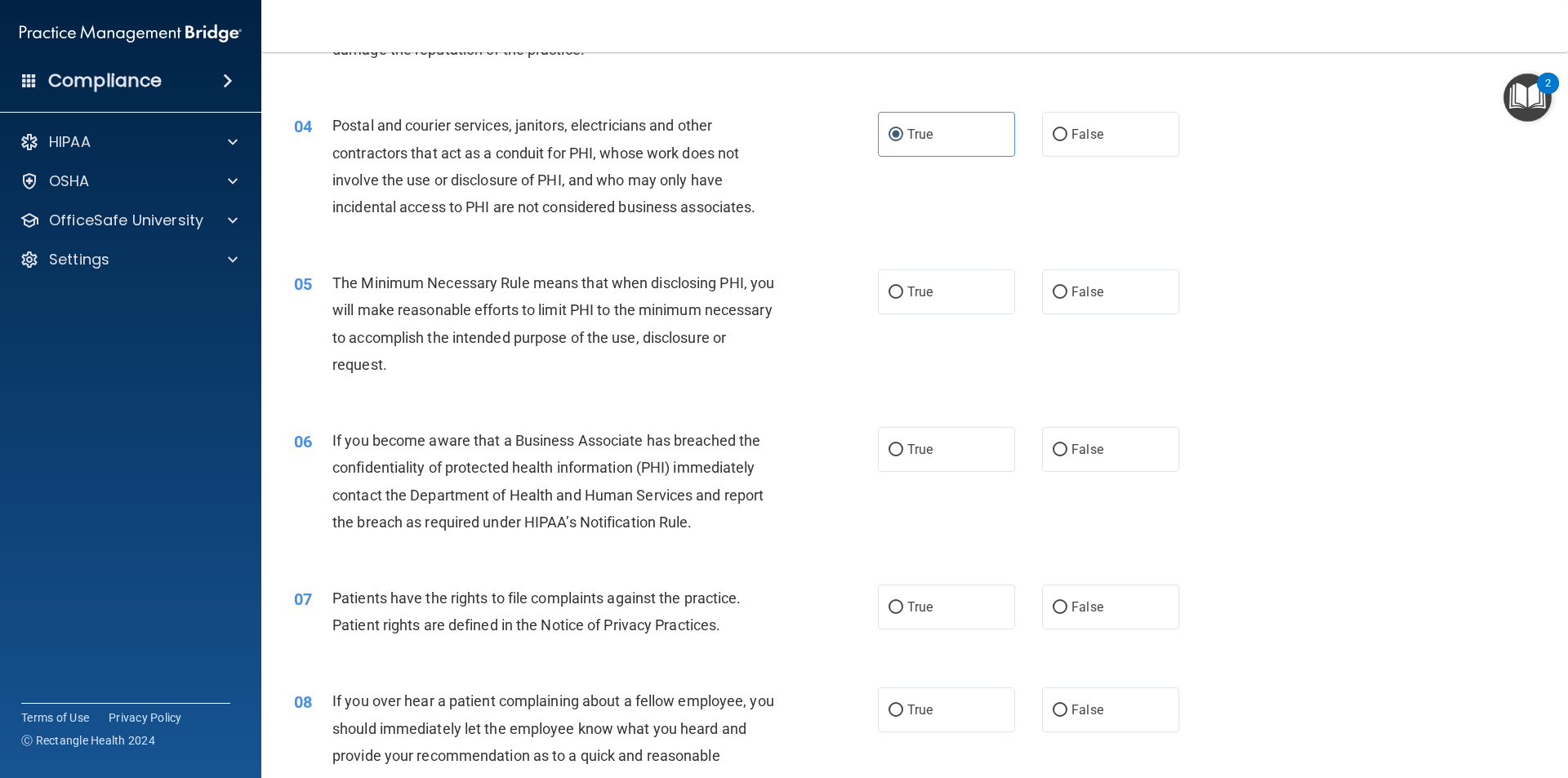
scroll to position [490, 0]
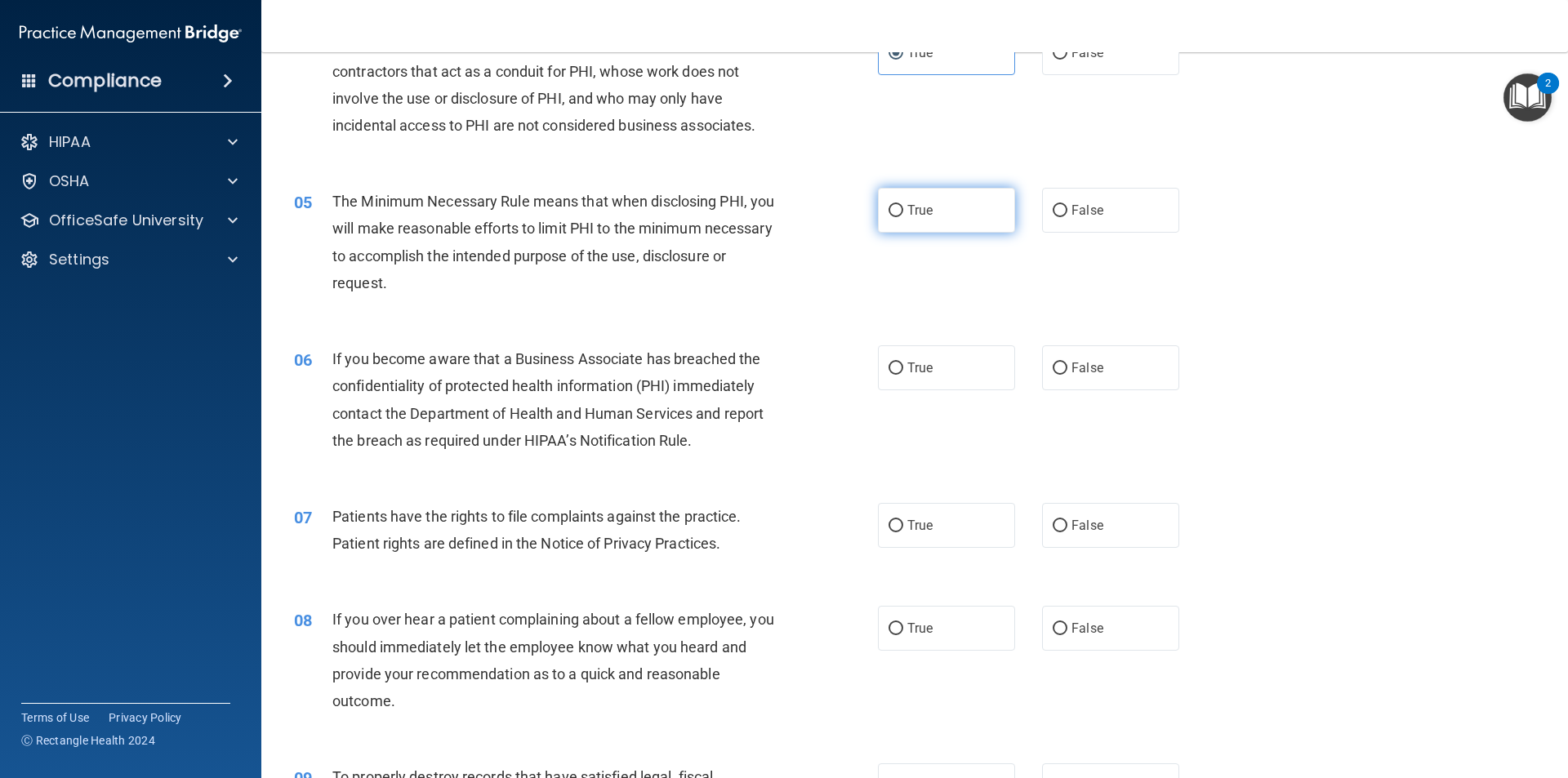
click at [915, 210] on span "True" at bounding box center [920, 210] width 25 height 16
click at [904, 210] on input "True" at bounding box center [896, 211] width 15 height 13
radio input "true"
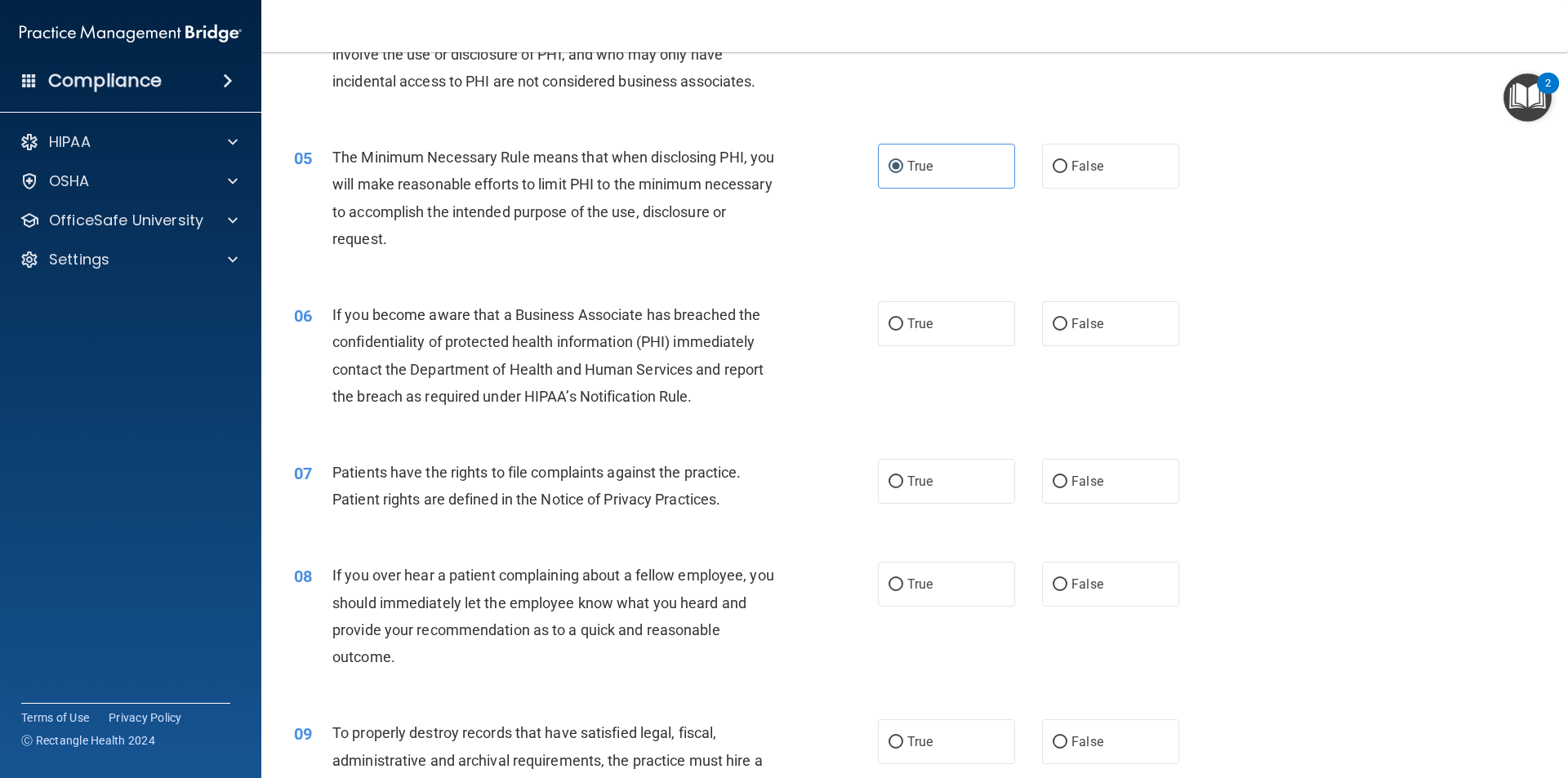
scroll to position [572, 0]
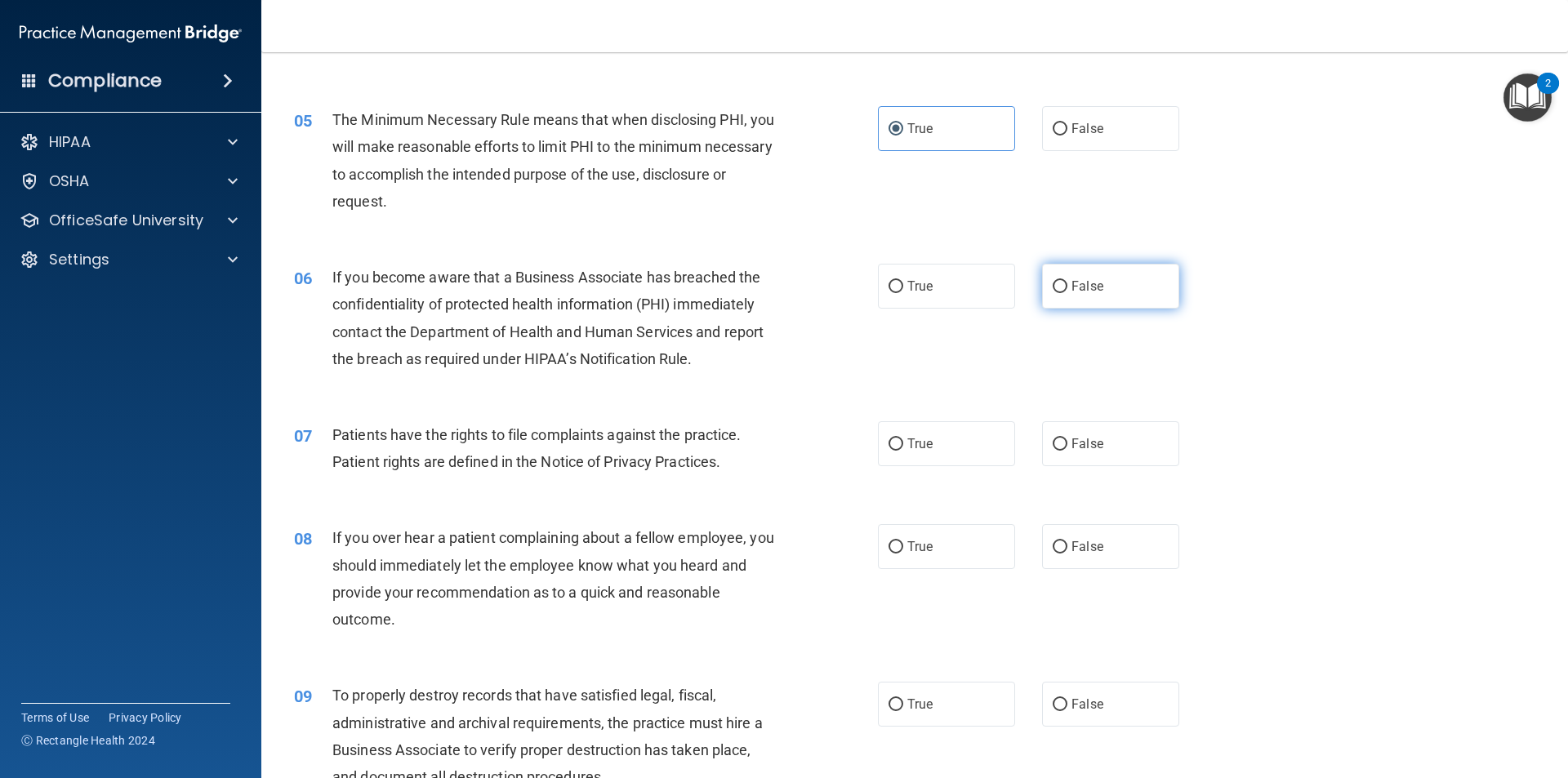
drag, startPoint x: 1053, startPoint y: 280, endPoint x: 1043, endPoint y: 276, distance: 10.8
click at [1053, 281] on input "False" at bounding box center [1060, 286] width 15 height 13
radio input "true"
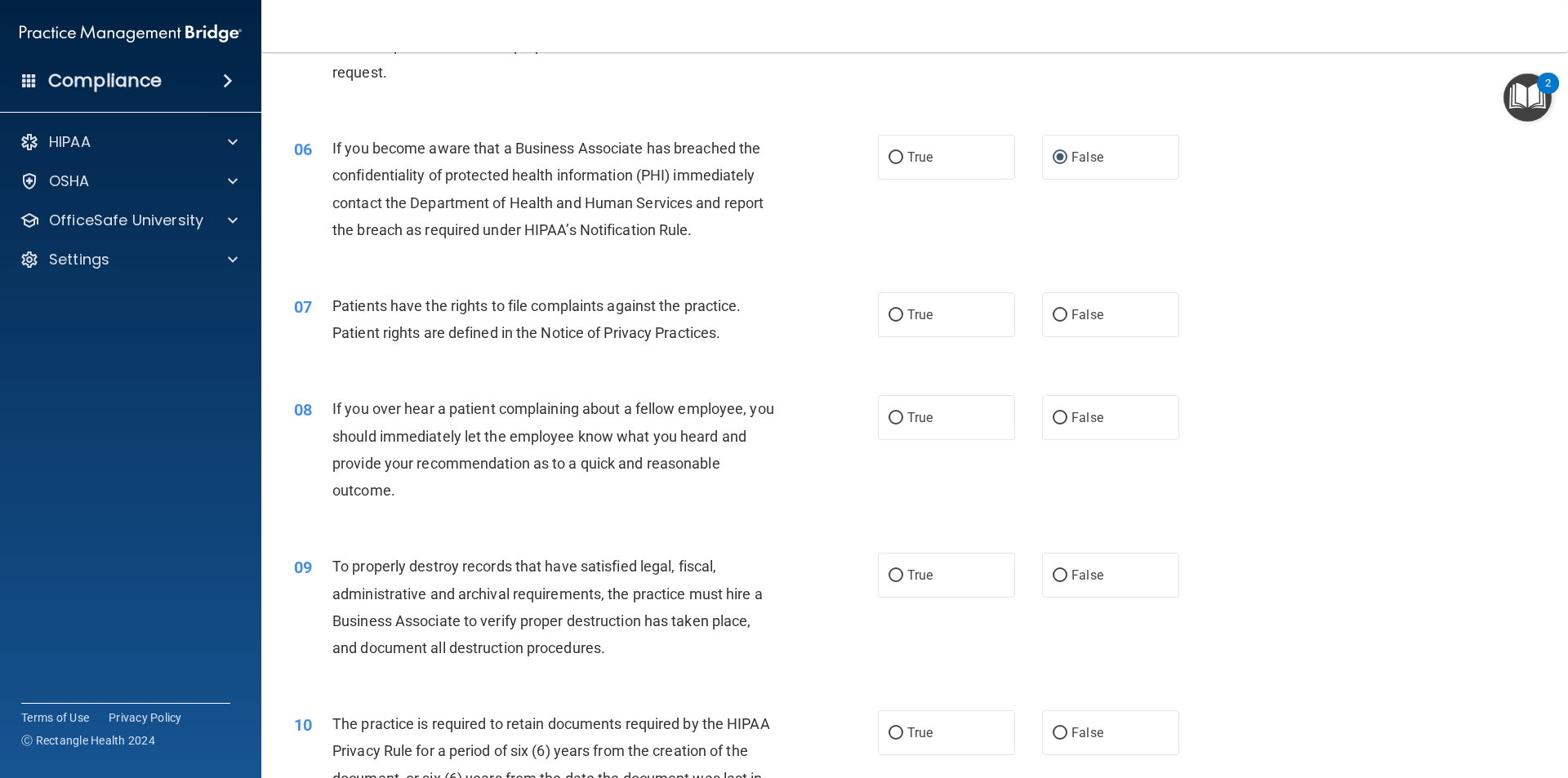
scroll to position [735, 0]
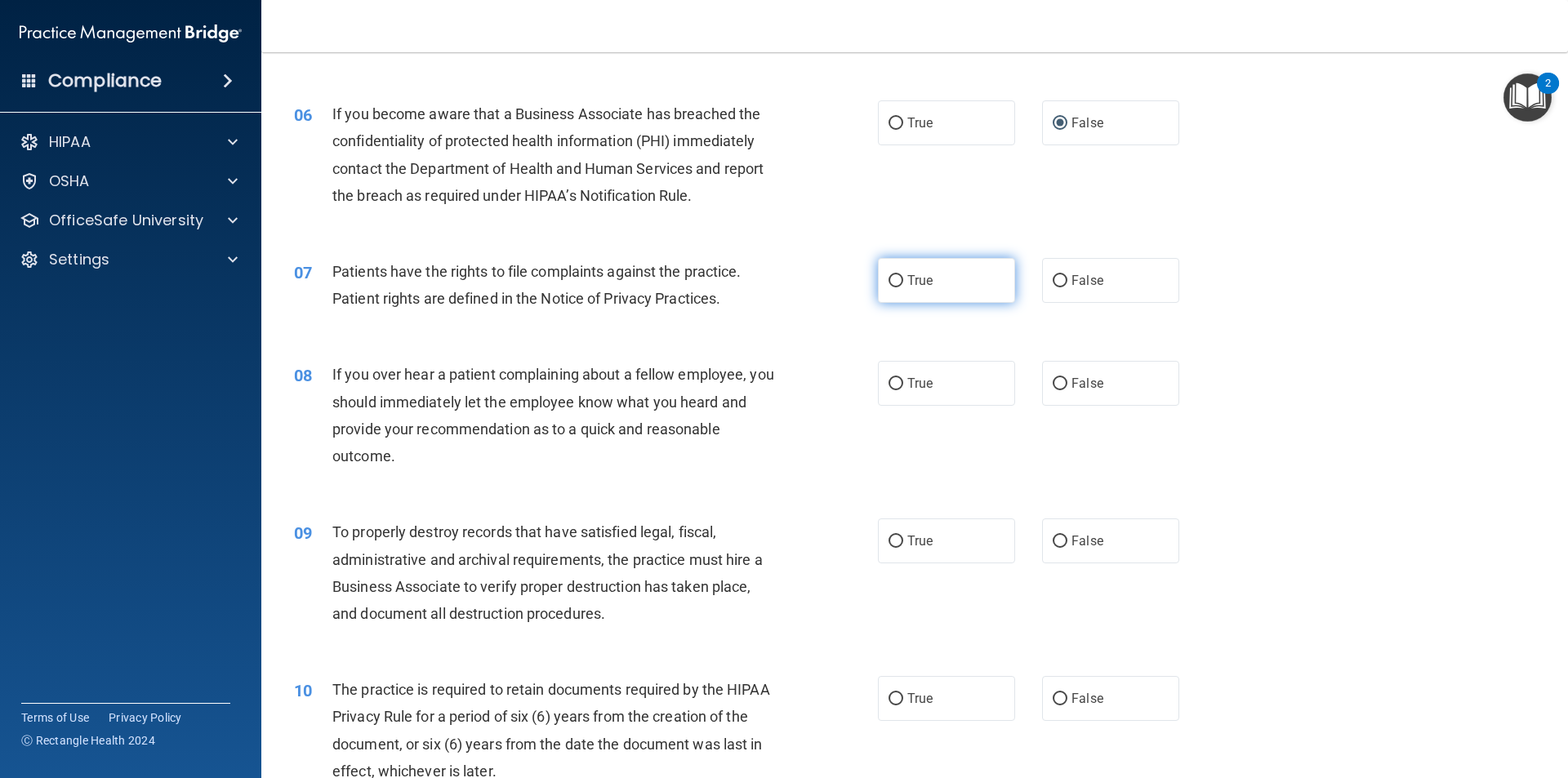
click at [907, 273] on span "True" at bounding box center [920, 281] width 25 height 16
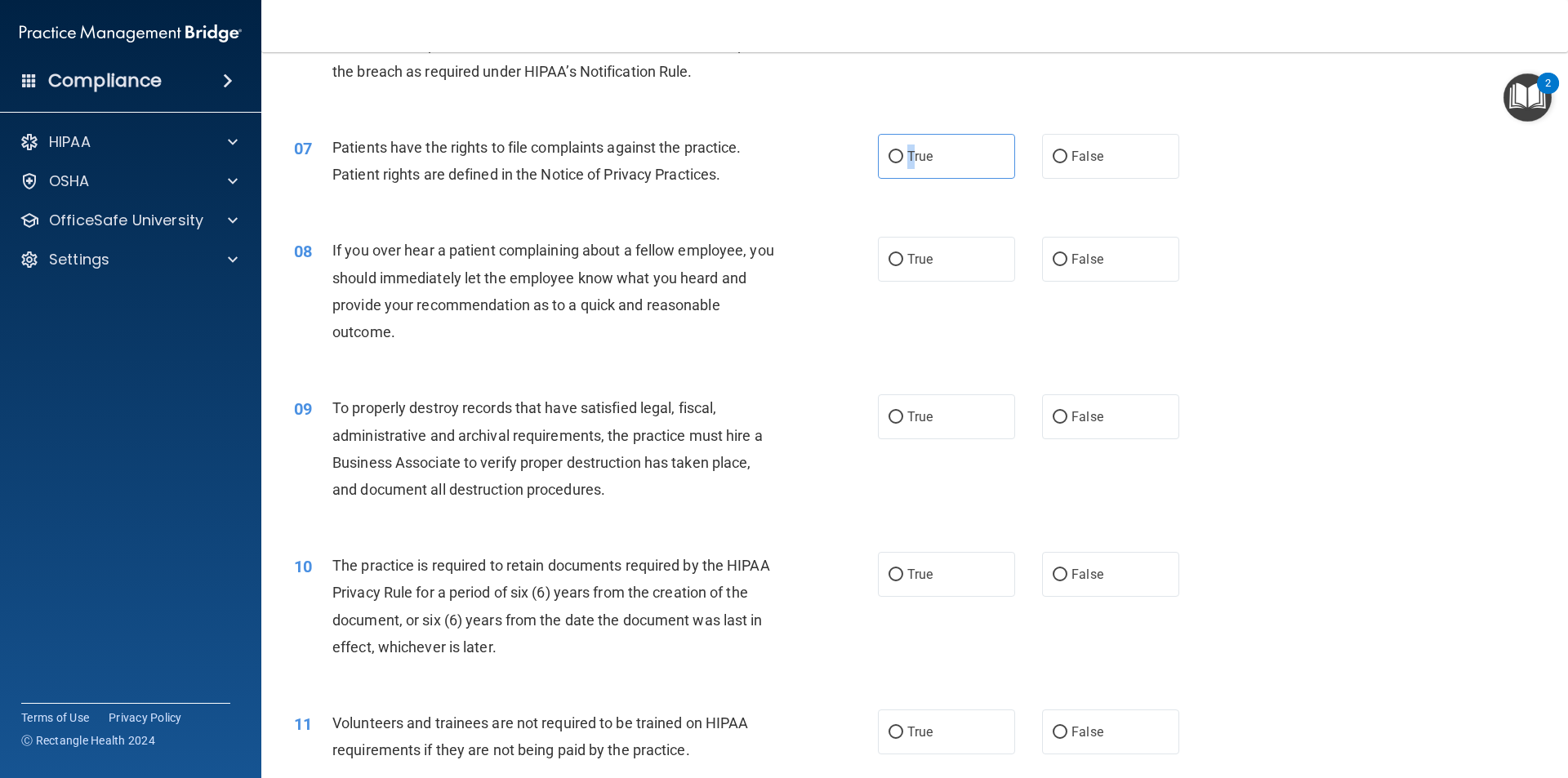
scroll to position [899, 0]
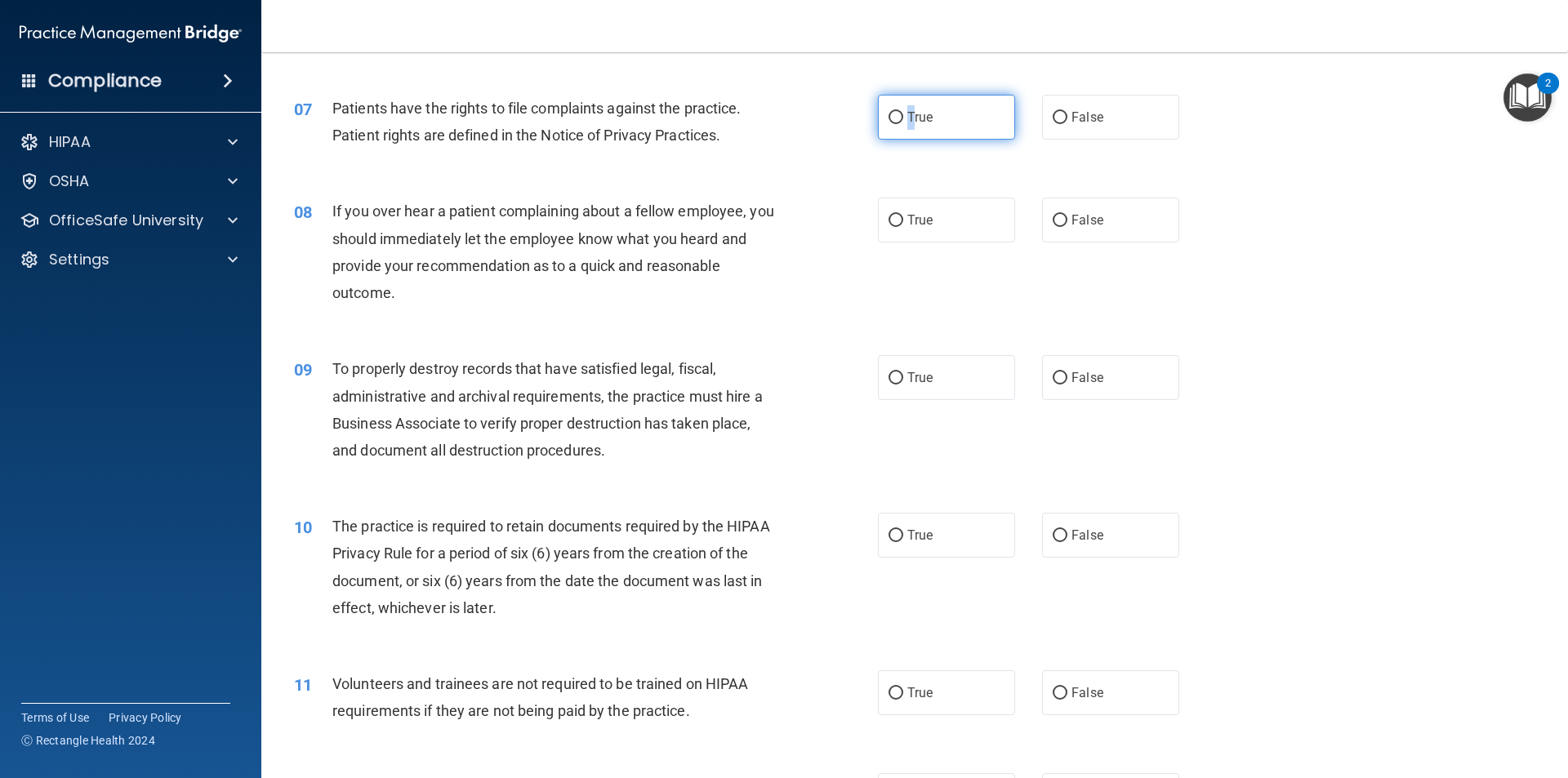
click at [913, 119] on span "True" at bounding box center [920, 117] width 25 height 16
click at [904, 119] on input "True" at bounding box center [896, 118] width 15 height 13
radio input "true"
drag, startPoint x: 1058, startPoint y: 216, endPoint x: 1027, endPoint y: 238, distance: 38.0
click at [1057, 216] on input "False" at bounding box center [1060, 220] width 15 height 13
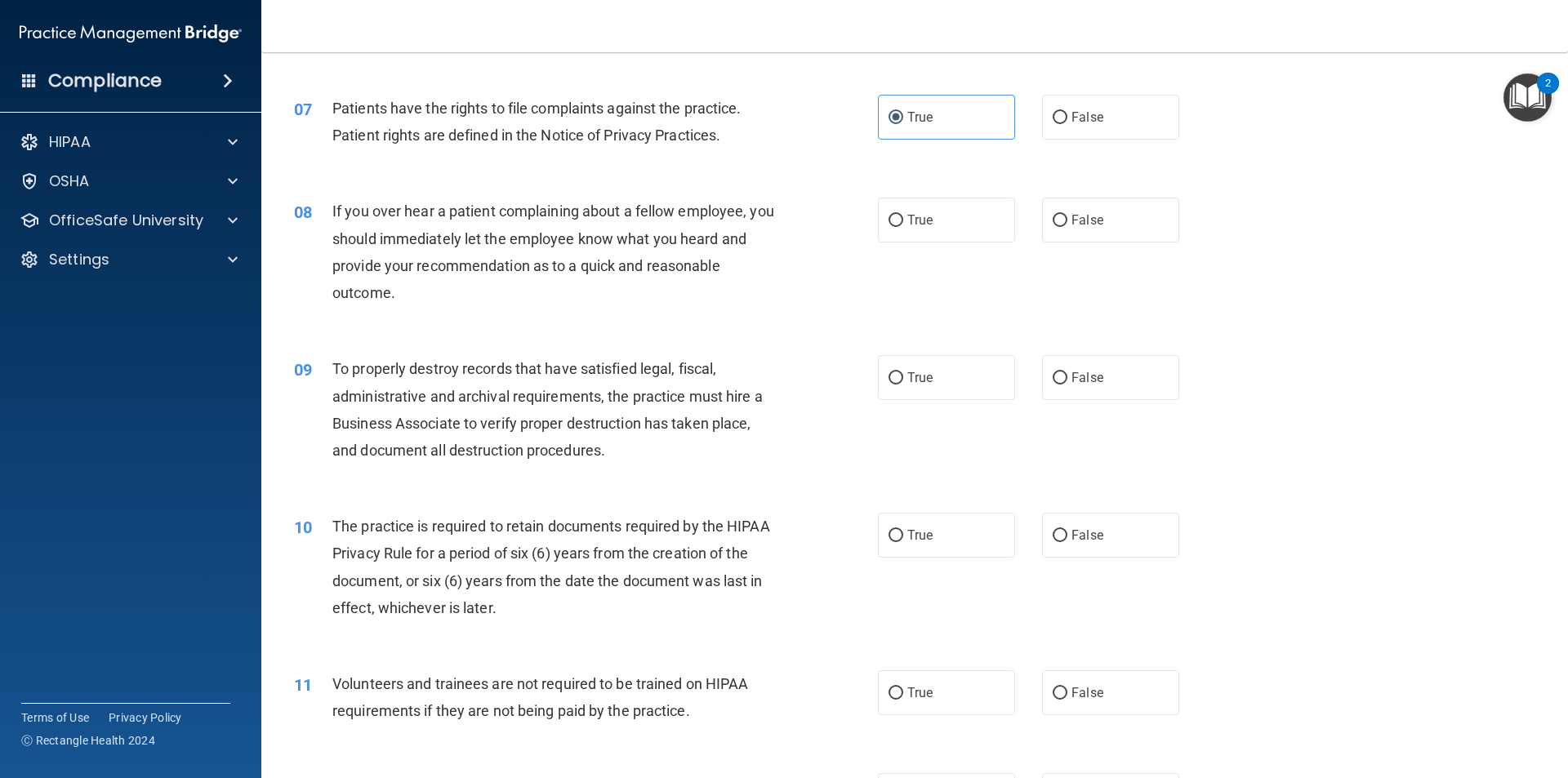
radio input "true"
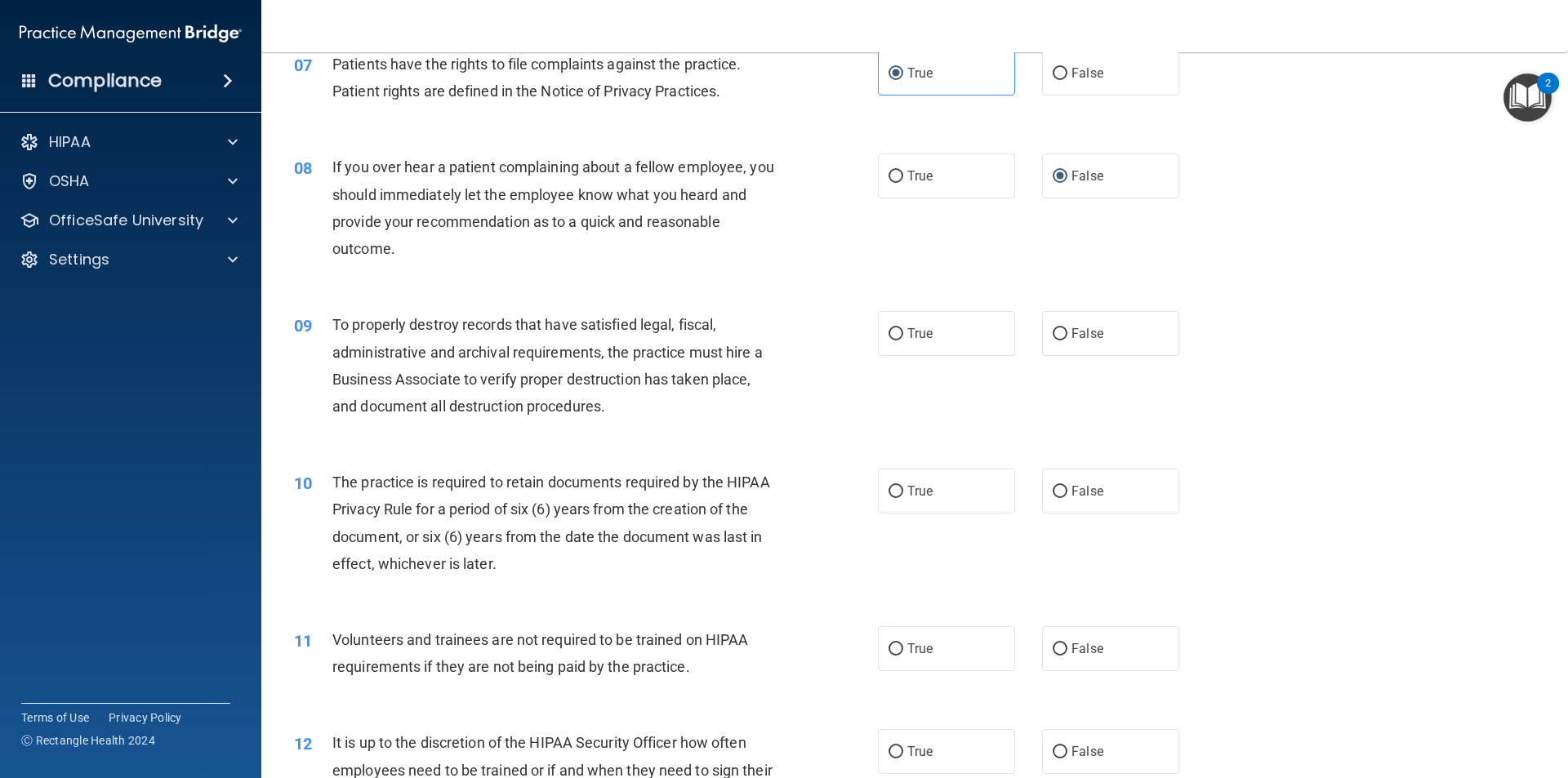
scroll to position [980, 0]
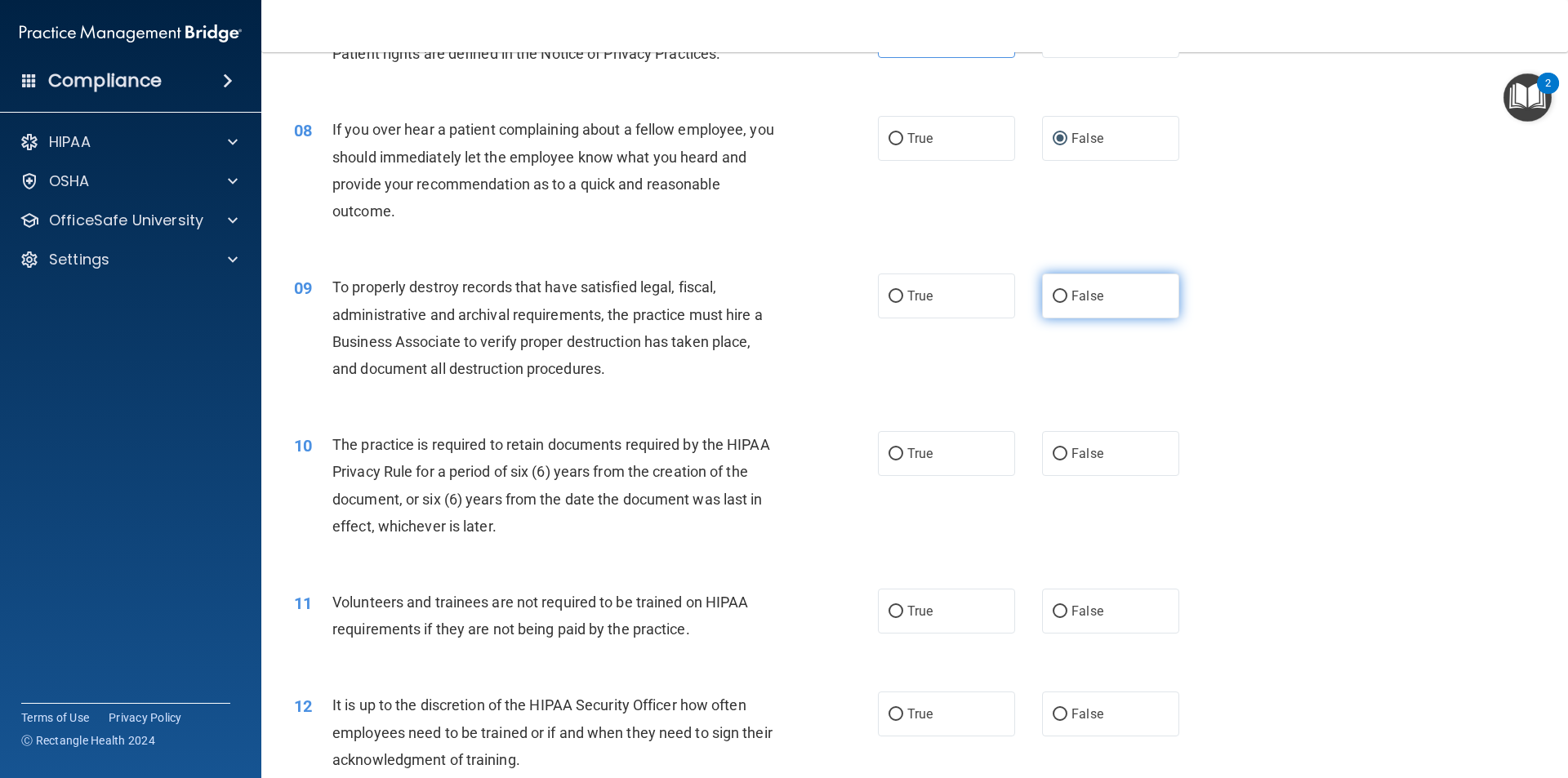
click at [1055, 291] on input "False" at bounding box center [1060, 296] width 15 height 13
radio input "true"
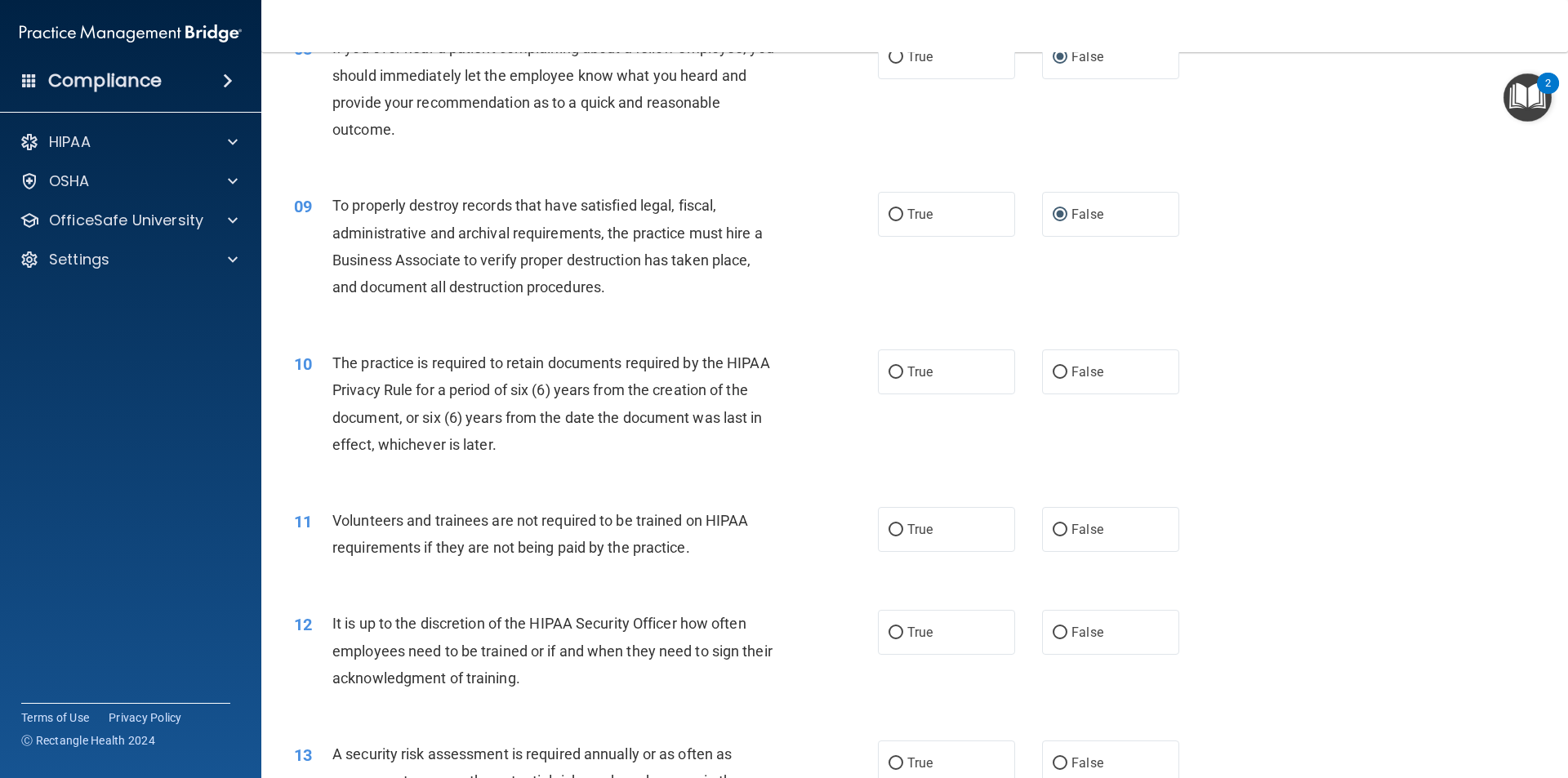
drag, startPoint x: 891, startPoint y: 368, endPoint x: 844, endPoint y: 350, distance: 50.3
click at [890, 368] on input "True" at bounding box center [896, 373] width 15 height 13
radio input "true"
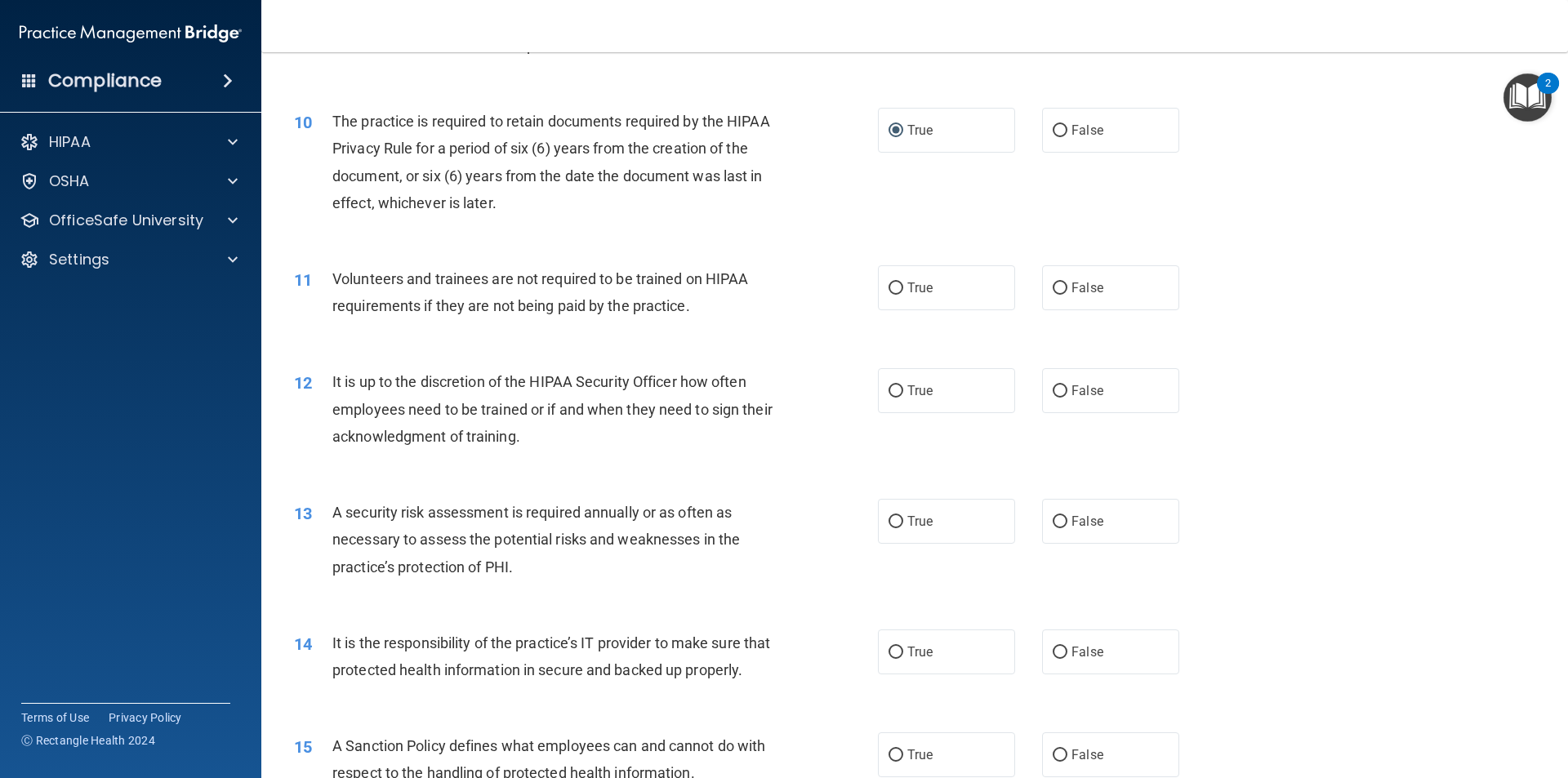
scroll to position [1306, 0]
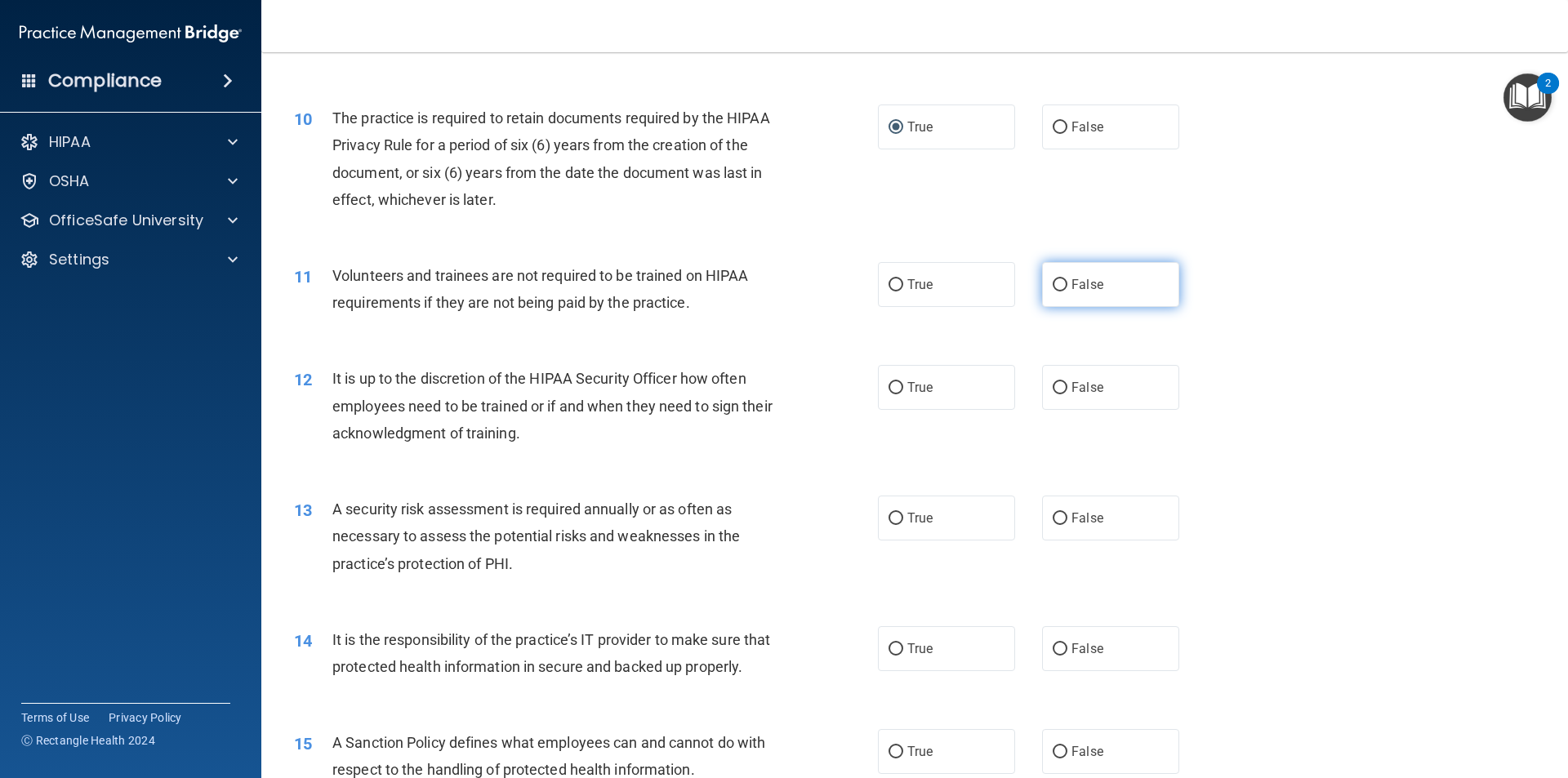
click at [1056, 282] on input "False" at bounding box center [1060, 286] width 15 height 13
radio input "true"
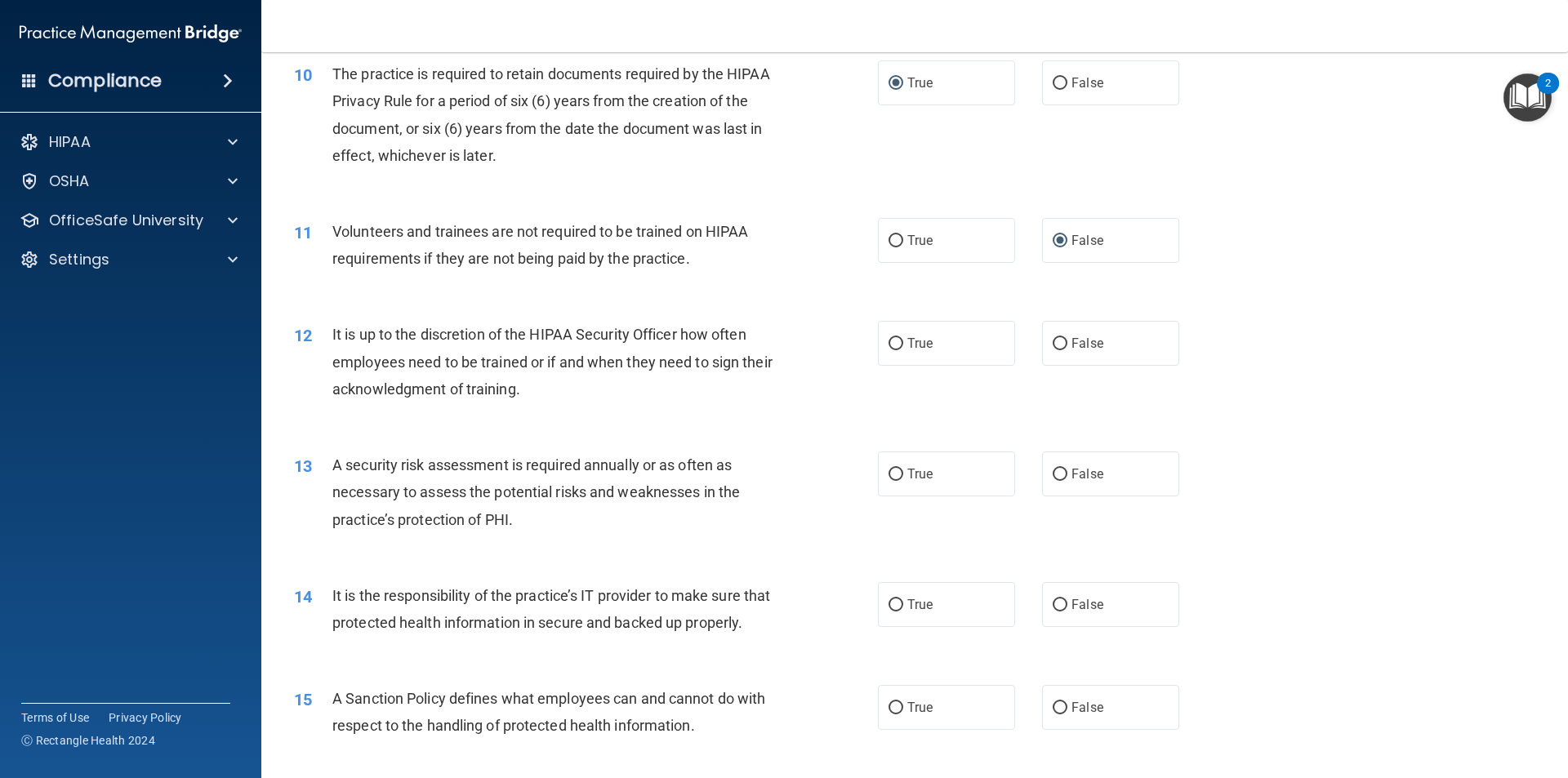
scroll to position [1389, 0]
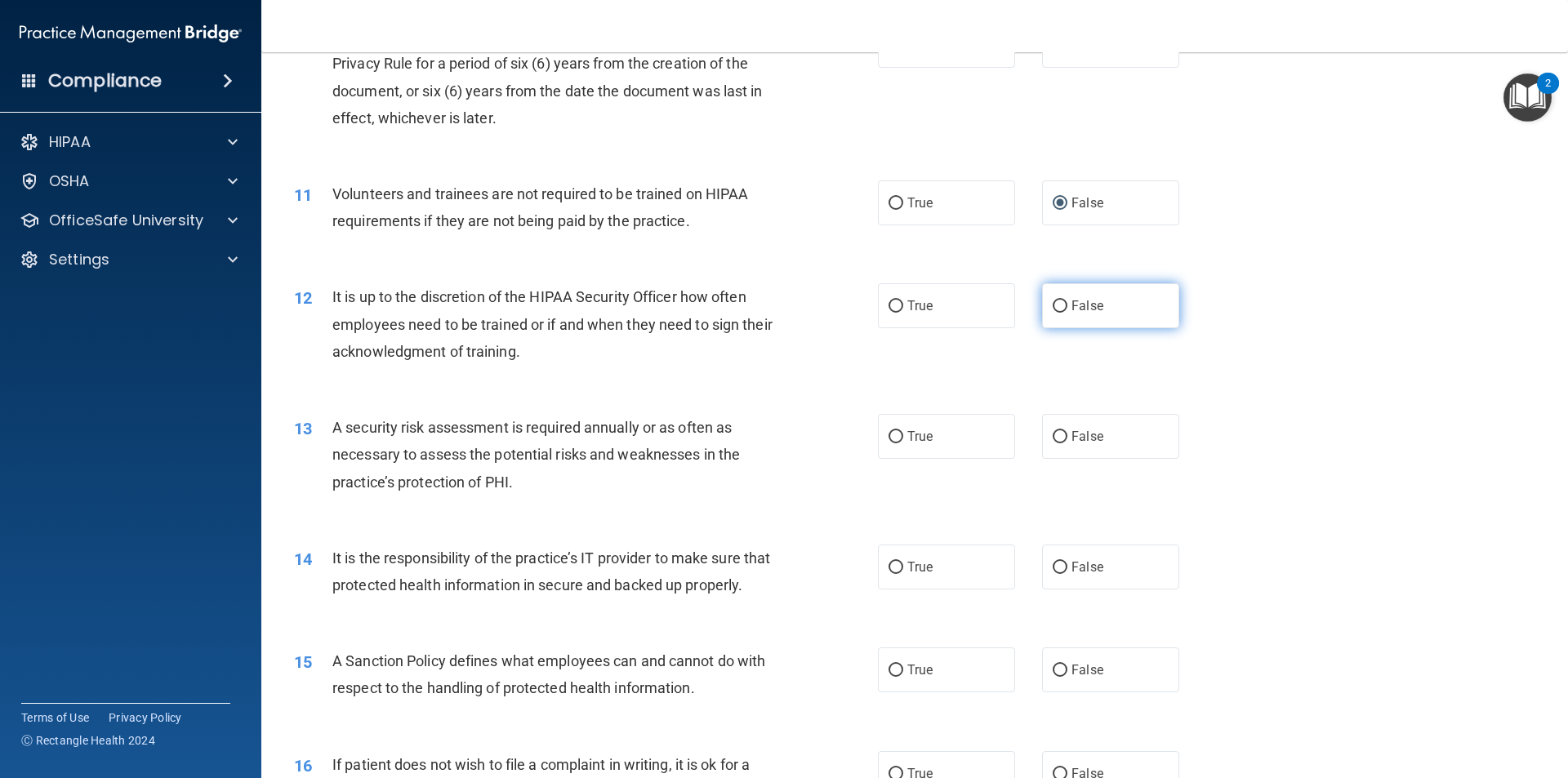
click at [1056, 305] on input "False" at bounding box center [1060, 307] width 15 height 13
radio input "true"
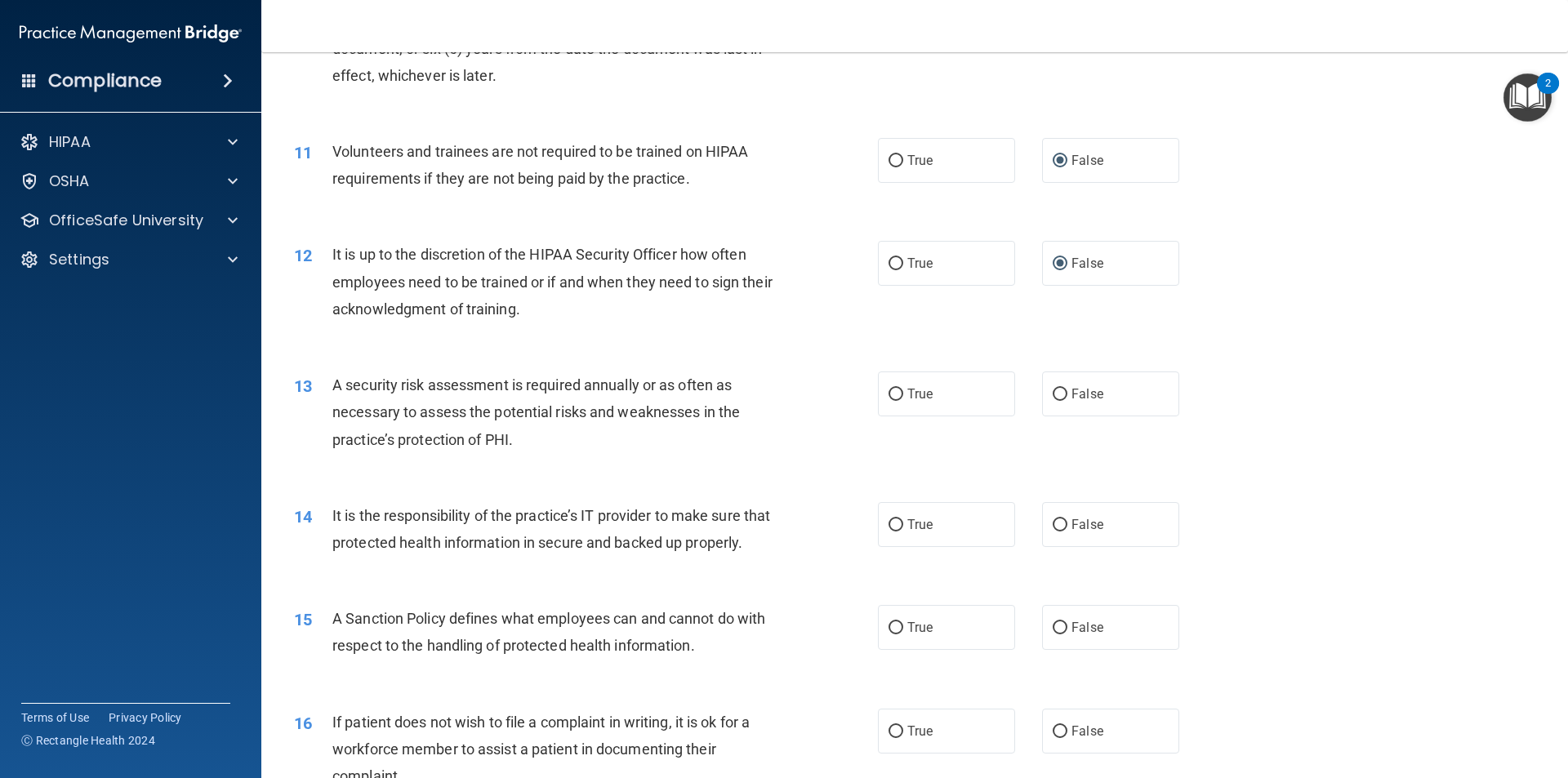
scroll to position [1470, 0]
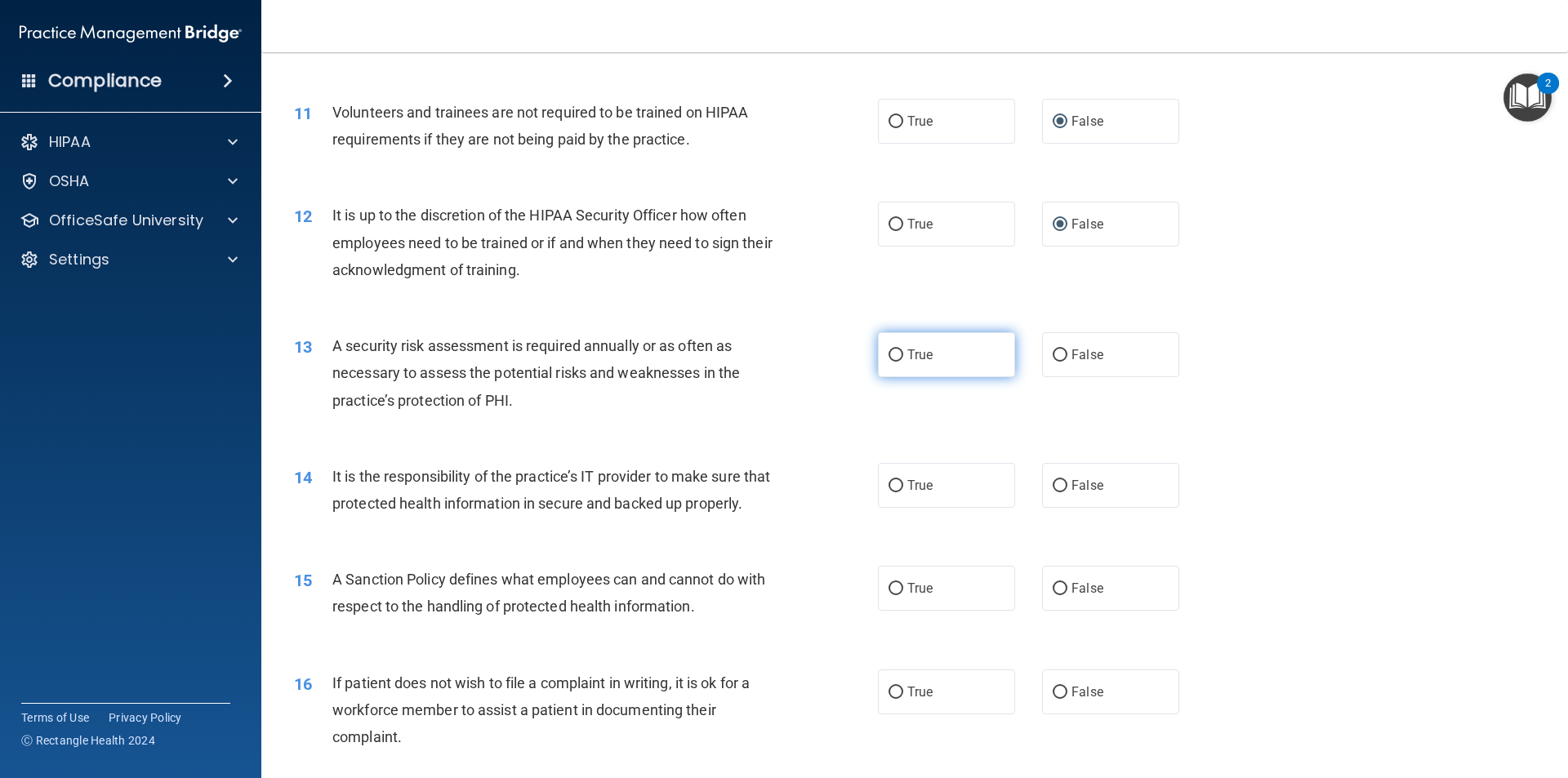
click at [895, 351] on input "True" at bounding box center [896, 355] width 15 height 13
radio input "true"
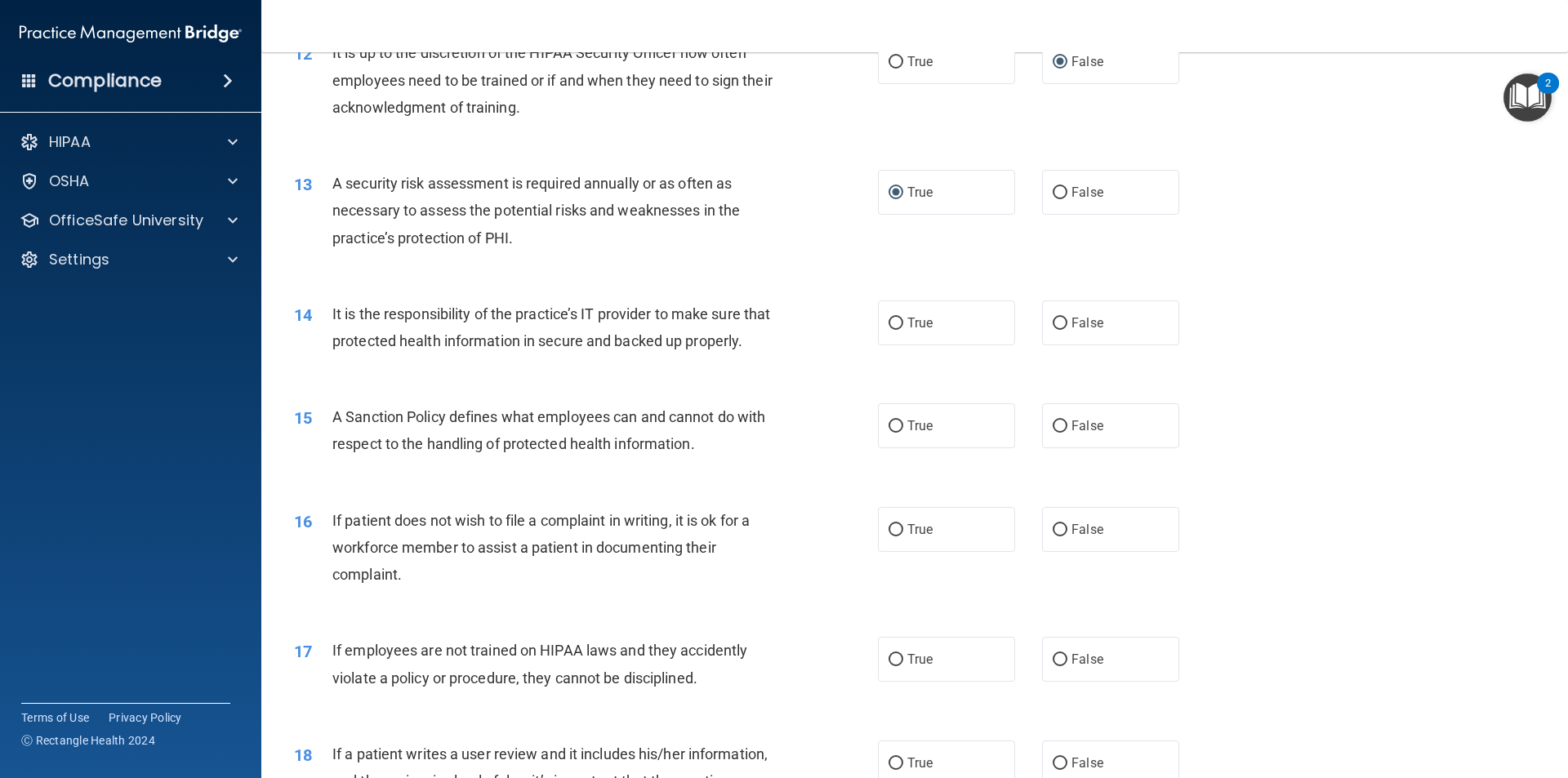
scroll to position [1633, 0]
click at [1057, 319] on input "False" at bounding box center [1060, 322] width 15 height 13
radio input "true"
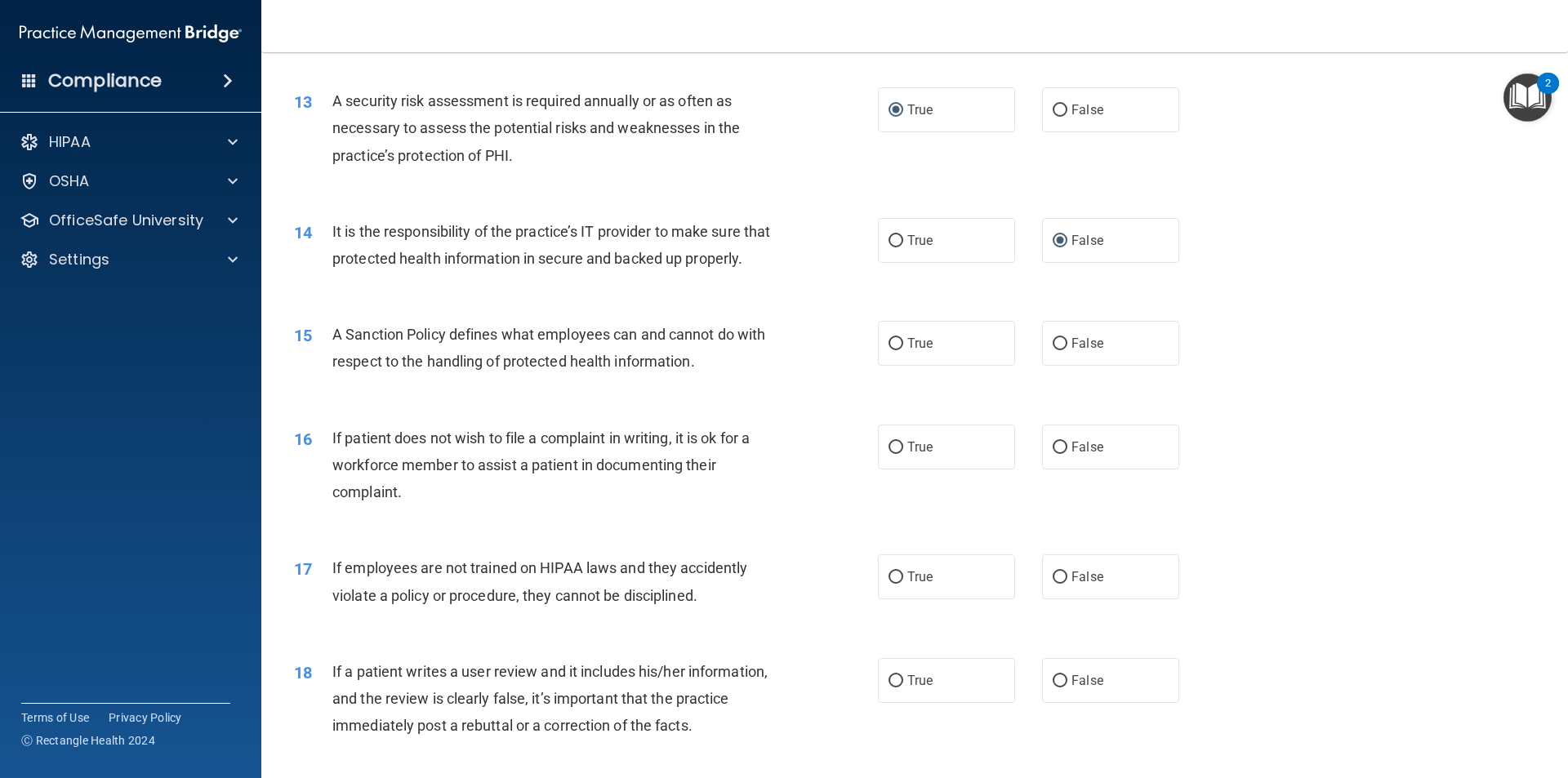
scroll to position [1796, 0]
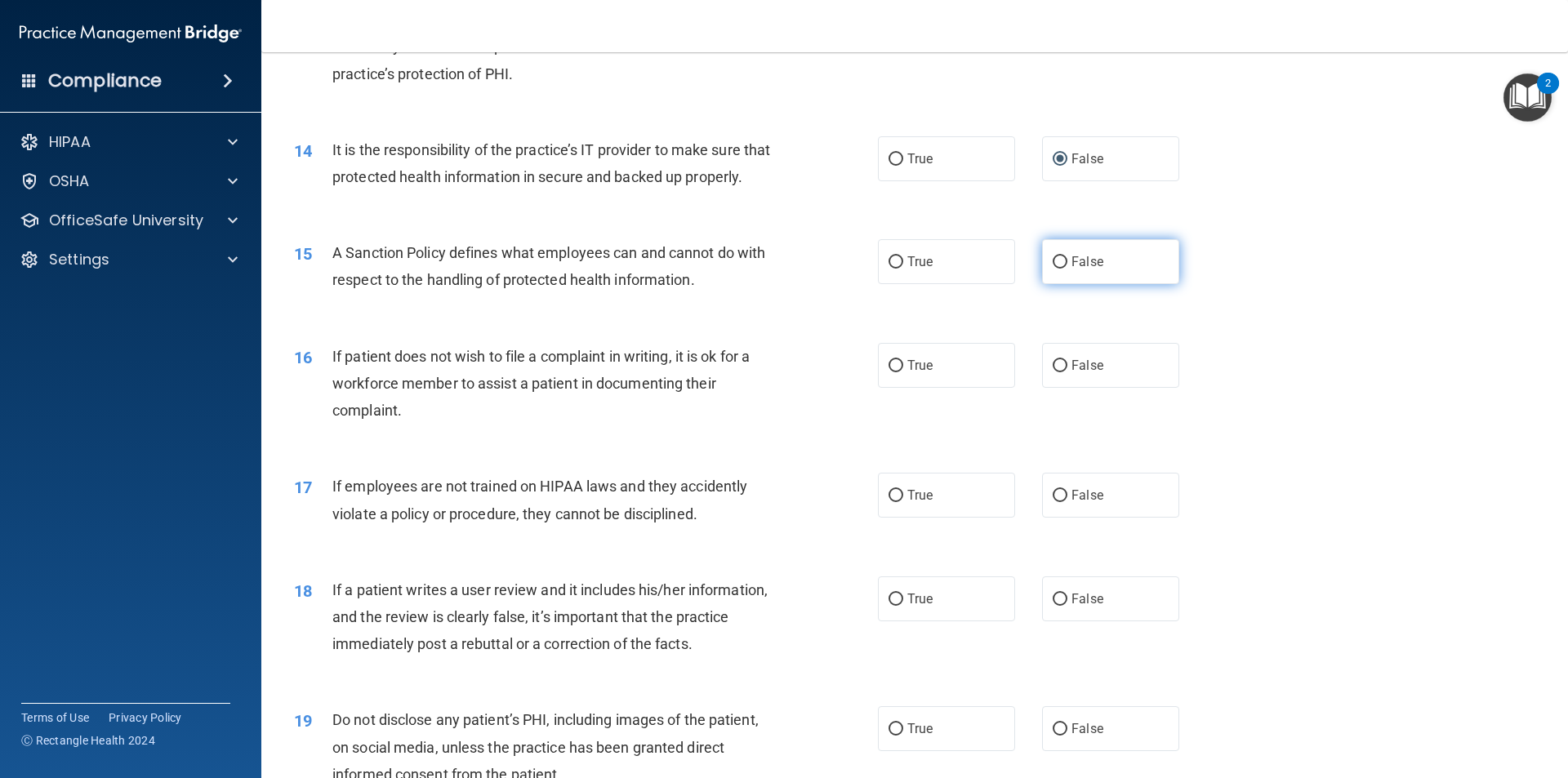
click at [1054, 269] on input "False" at bounding box center [1060, 262] width 15 height 13
radio input "true"
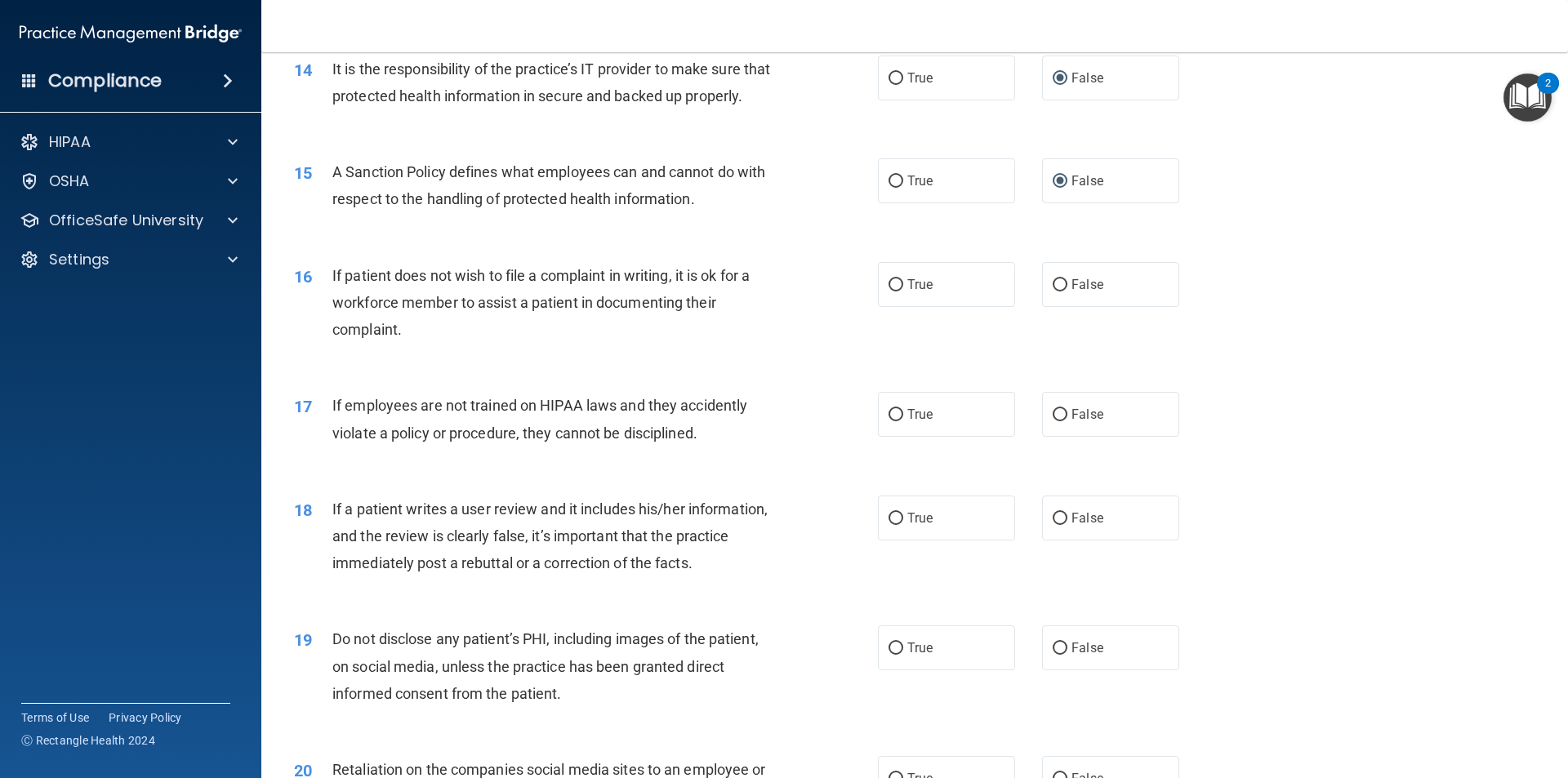
scroll to position [1878, 0]
click at [889, 291] on input "True" at bounding box center [896, 285] width 15 height 13
radio input "true"
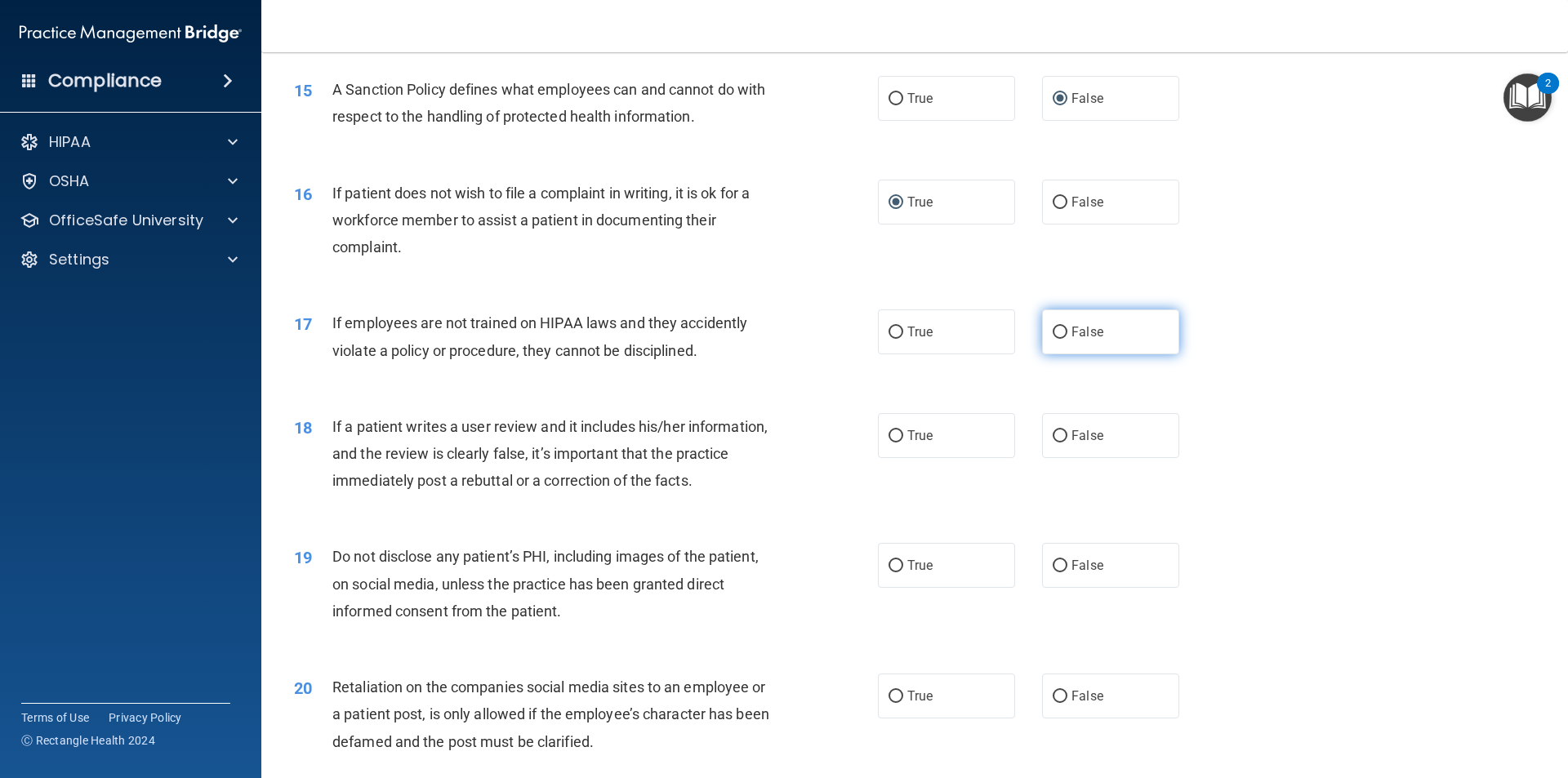
drag, startPoint x: 1044, startPoint y: 355, endPoint x: 1032, endPoint y: 355, distance: 12.0
click at [1043, 354] on label "False" at bounding box center [1111, 332] width 137 height 45
click at [1053, 339] on input "False" at bounding box center [1060, 332] width 15 height 13
radio input "true"
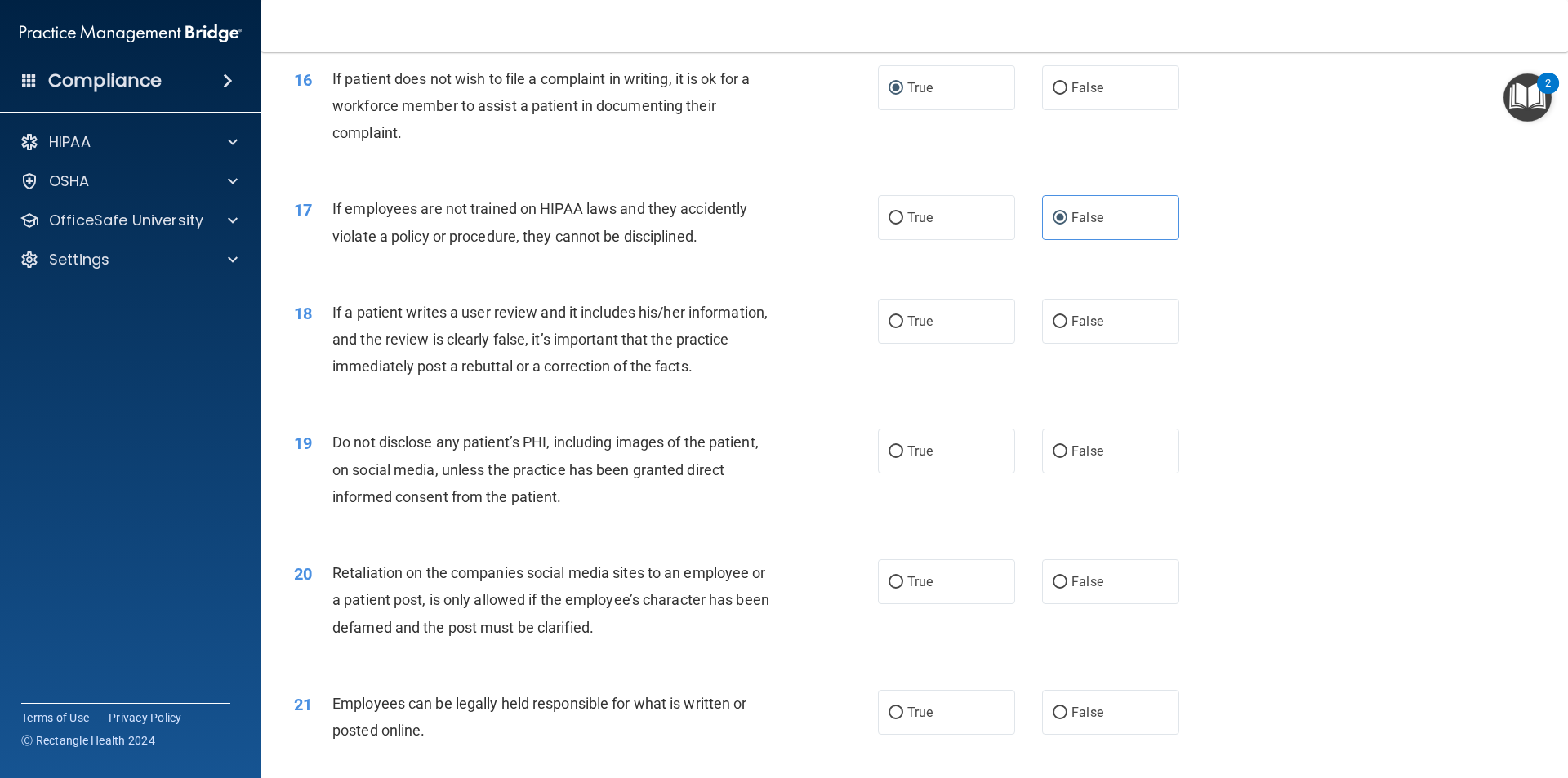
scroll to position [2123, 0]
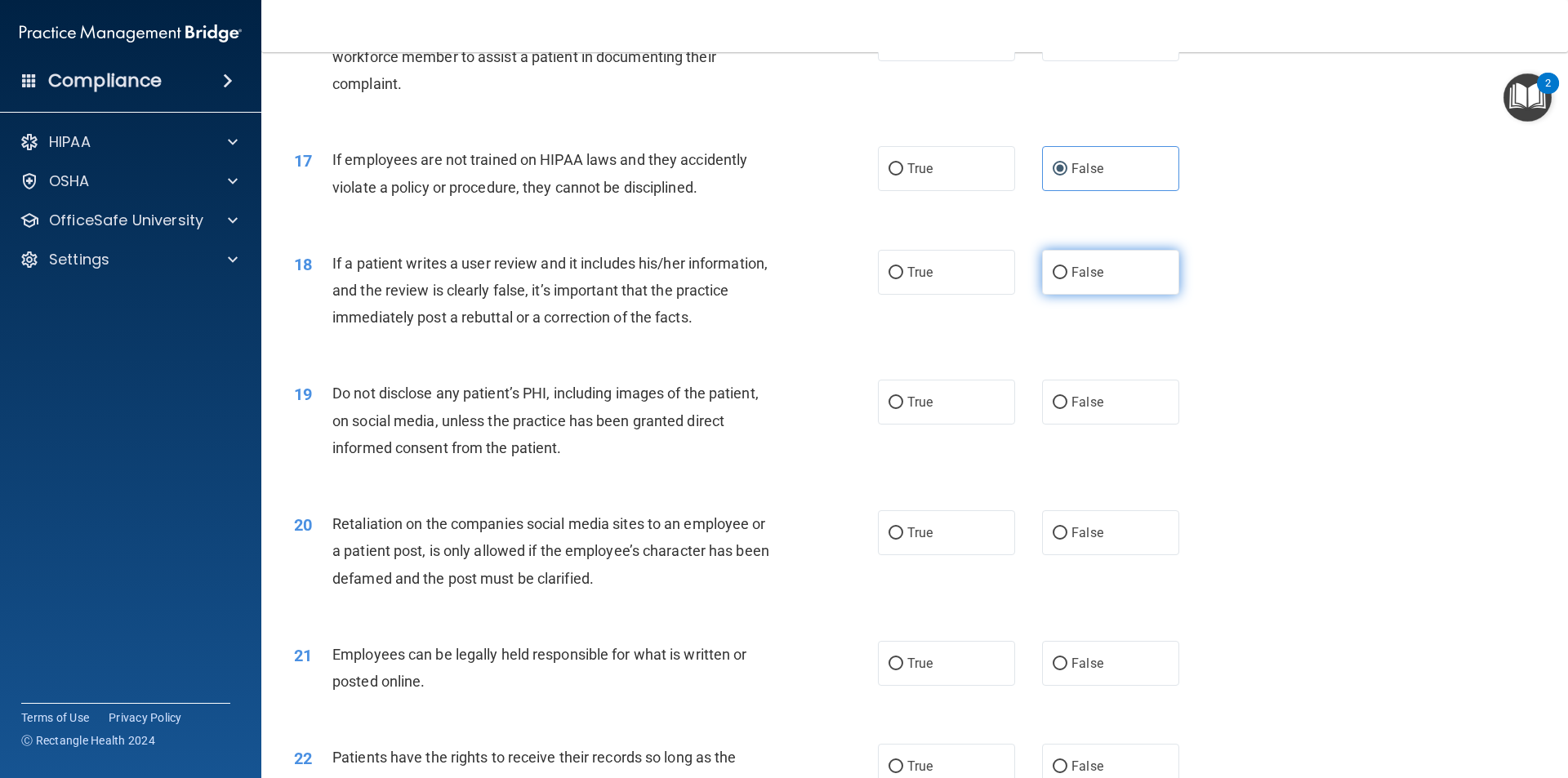
click at [1053, 280] on input "False" at bounding box center [1060, 273] width 15 height 13
radio input "true"
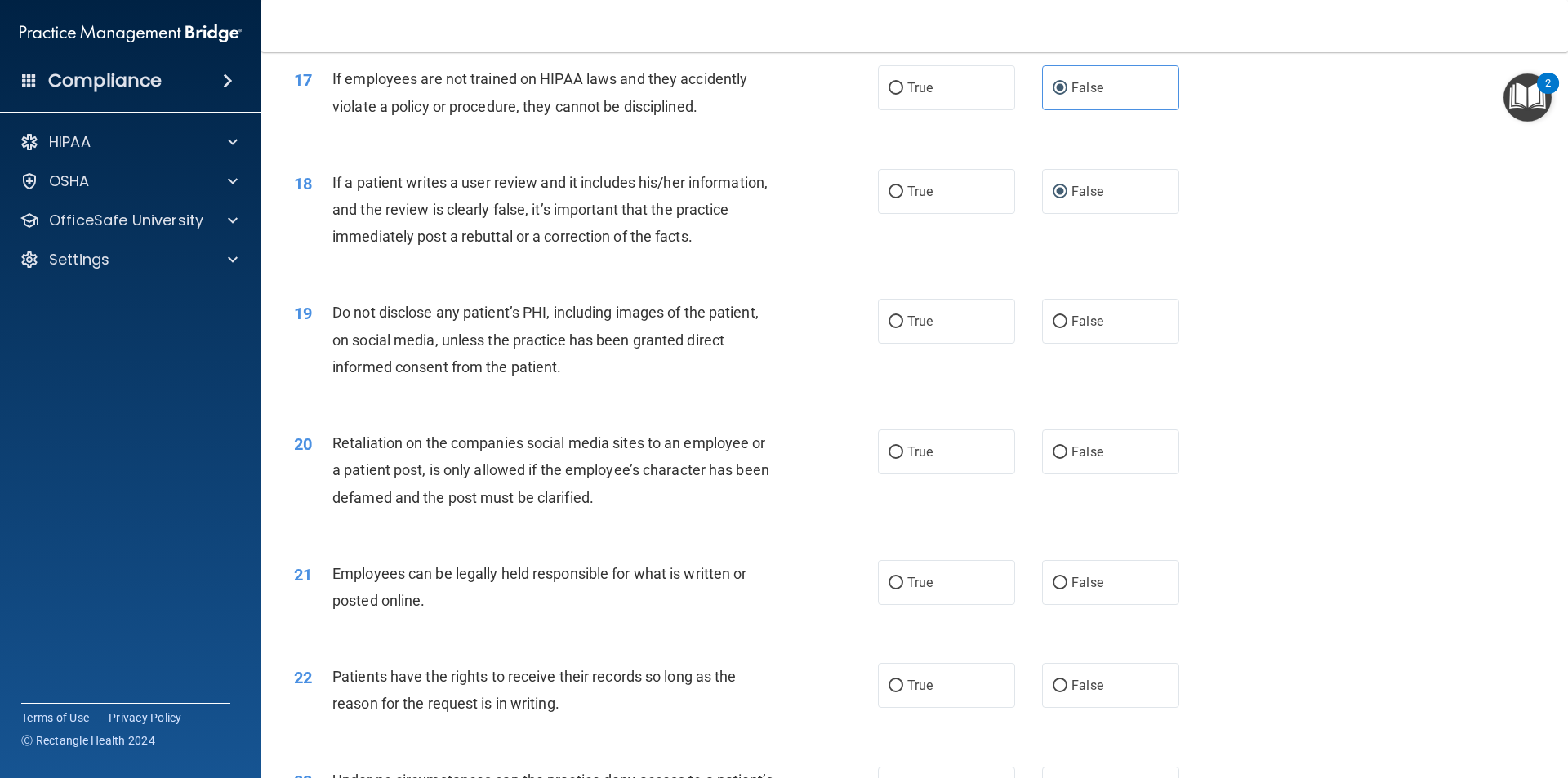
scroll to position [2205, 0]
click at [900, 343] on label "True" at bounding box center [946, 321] width 137 height 45
click at [900, 327] on input "True" at bounding box center [896, 321] width 15 height 13
radio input "true"
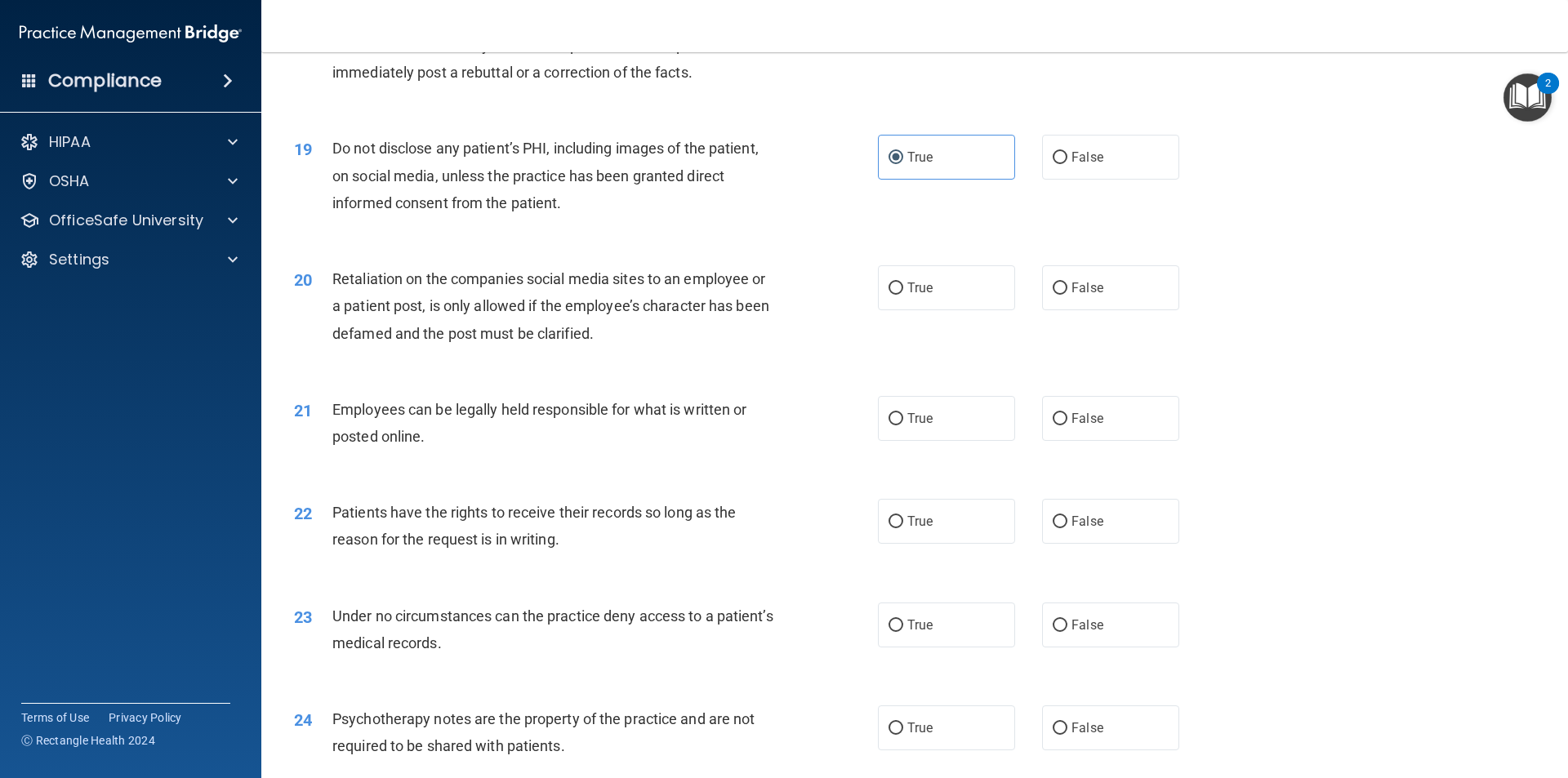
scroll to position [2450, 0]
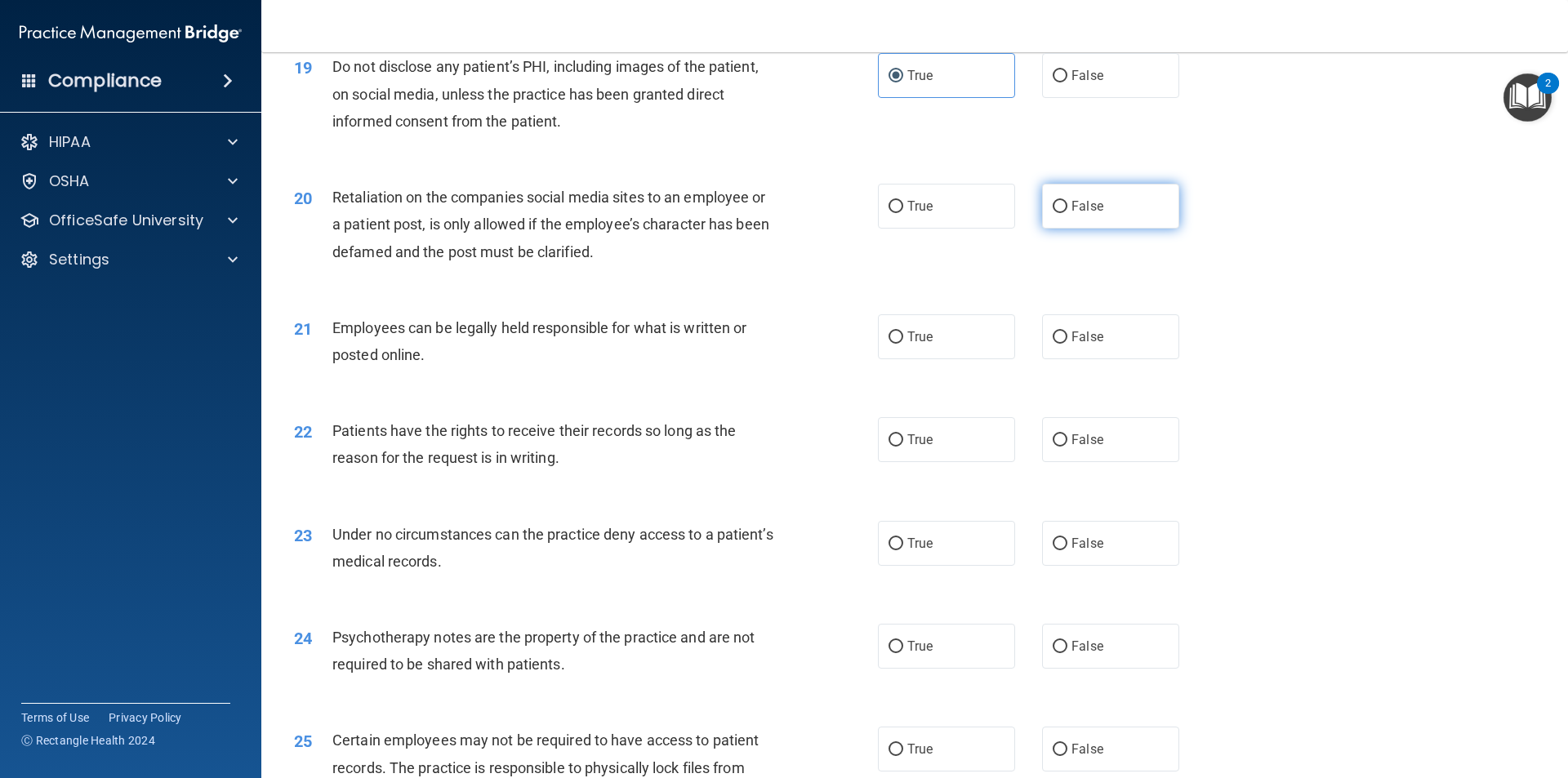
click at [1056, 214] on input "False" at bounding box center [1060, 207] width 15 height 13
radio input "true"
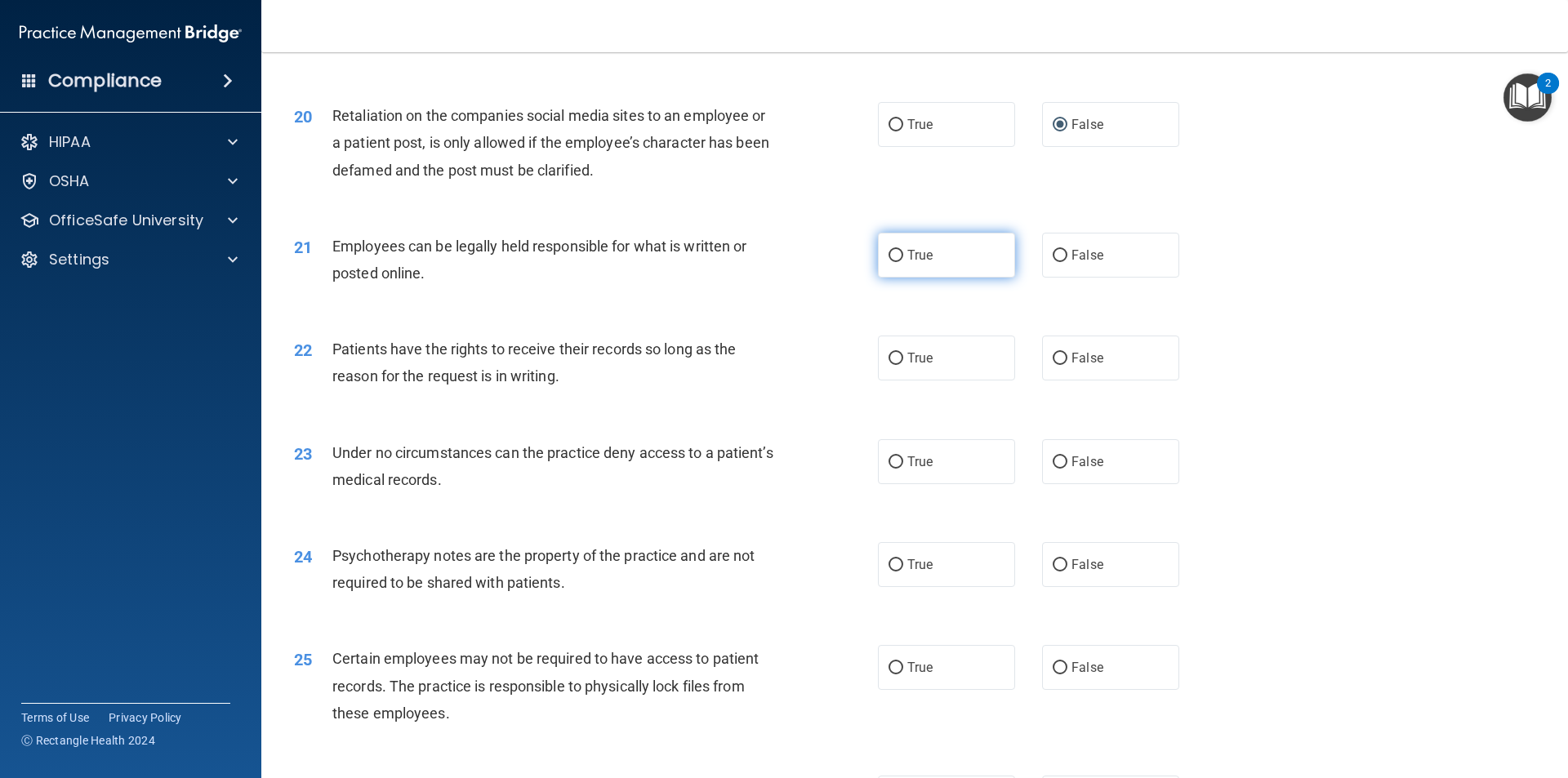
click at [893, 262] on input "True" at bounding box center [896, 255] width 15 height 13
radio input "true"
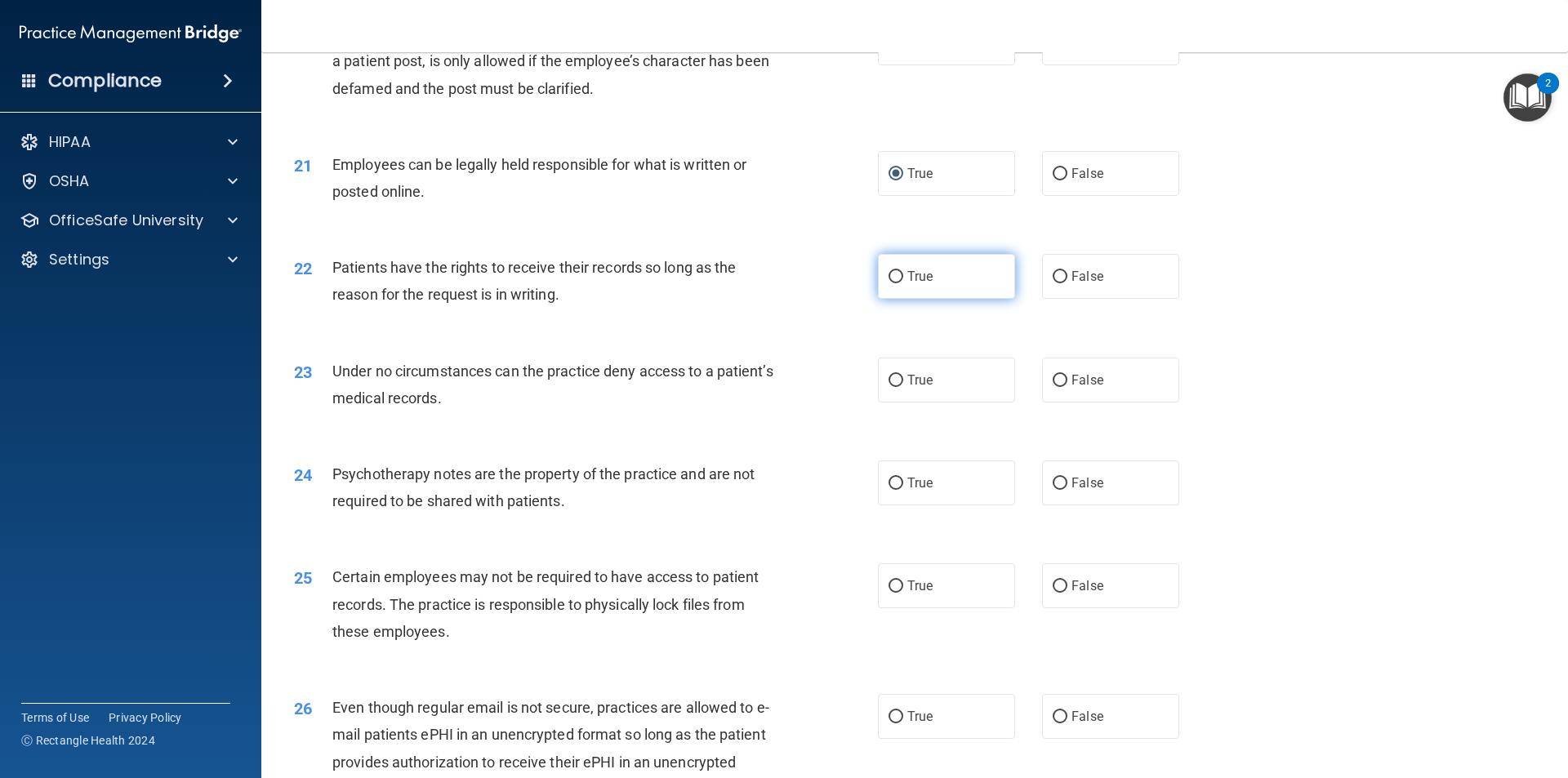
click at [892, 283] on input "True" at bounding box center [896, 277] width 15 height 13
radio input "true"
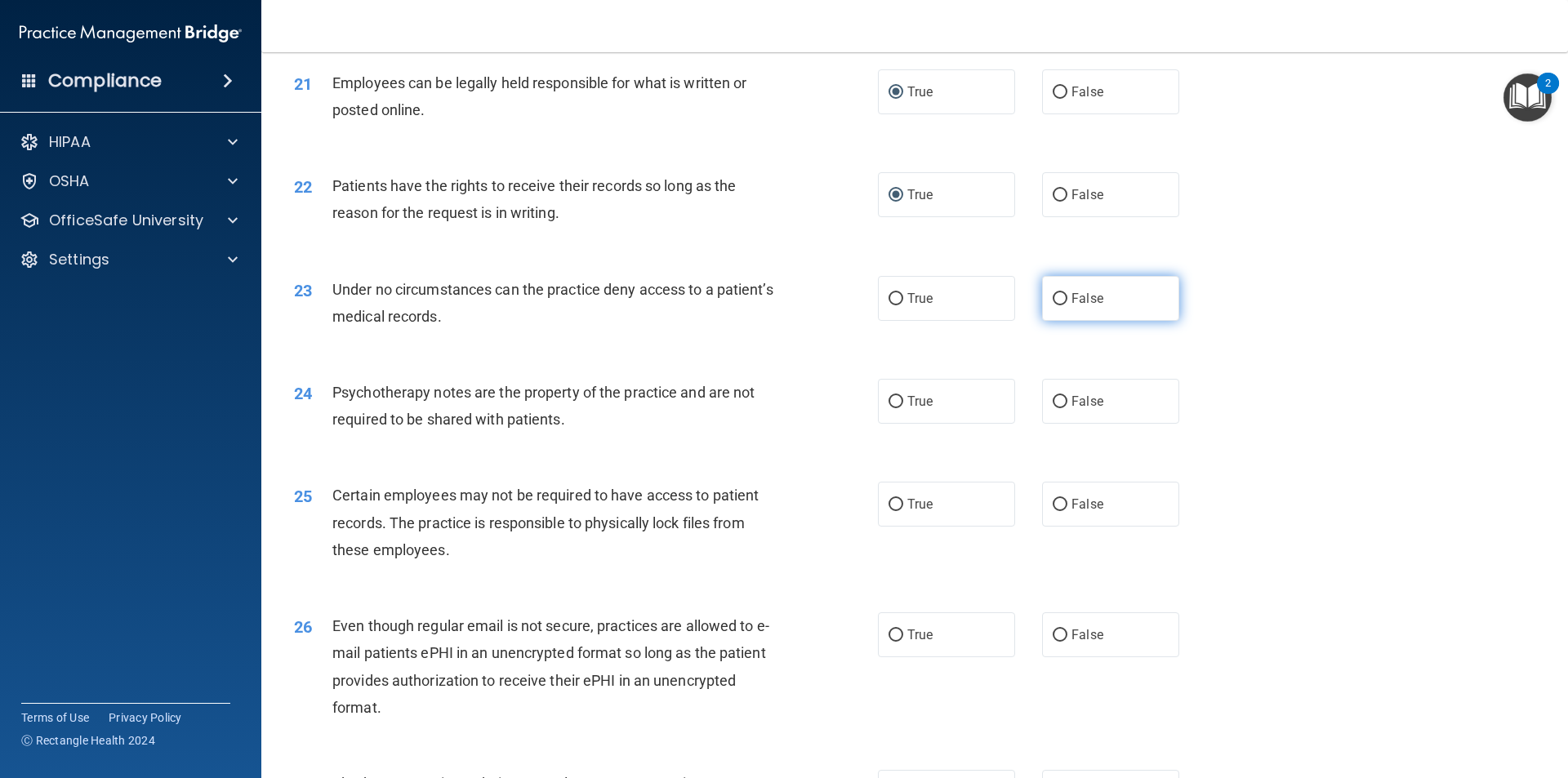
click at [1053, 306] on input "False" at bounding box center [1060, 299] width 15 height 13
radio input "true"
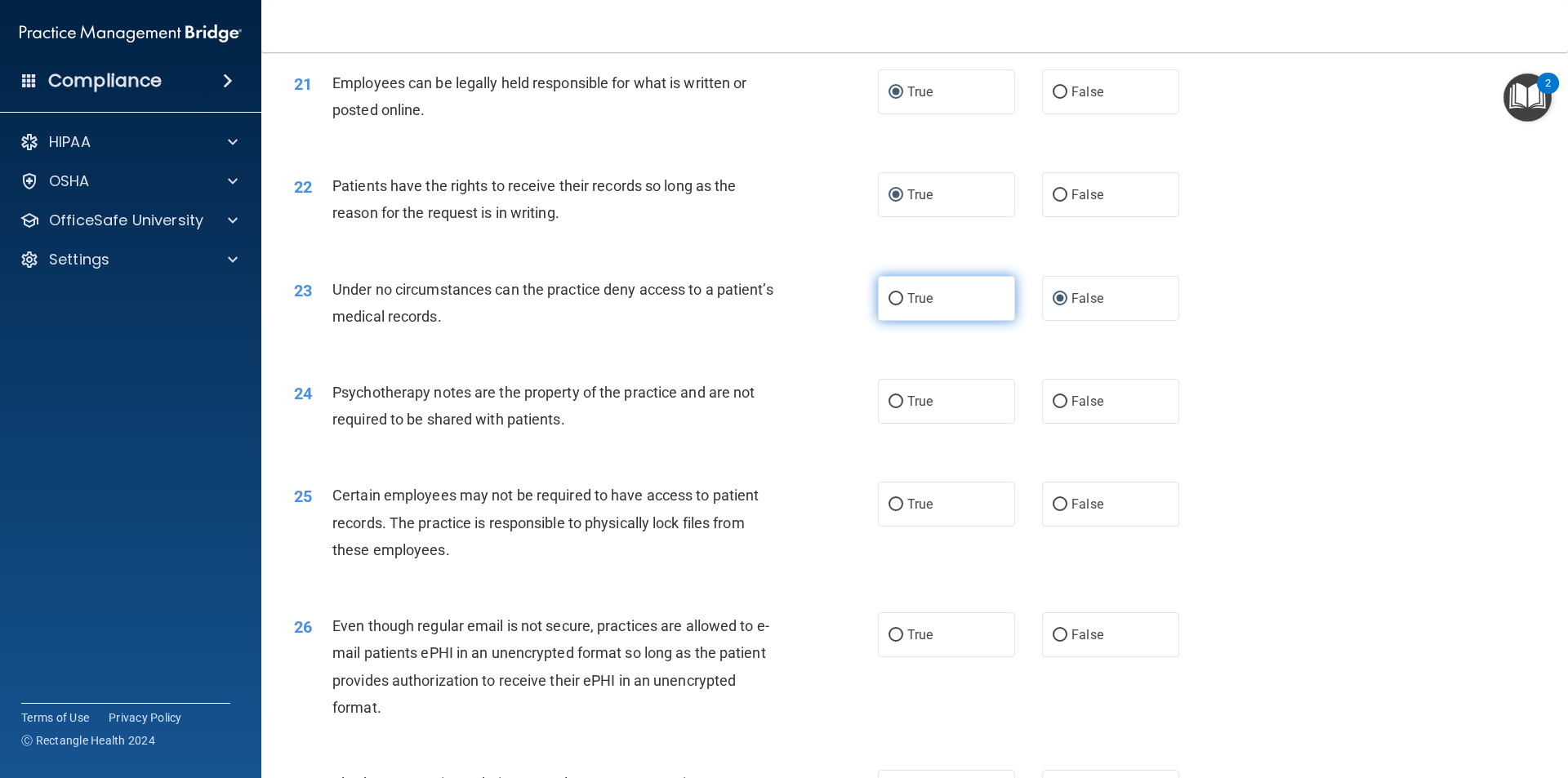
click at [890, 306] on input "True" at bounding box center [896, 299] width 15 height 13
radio input "true"
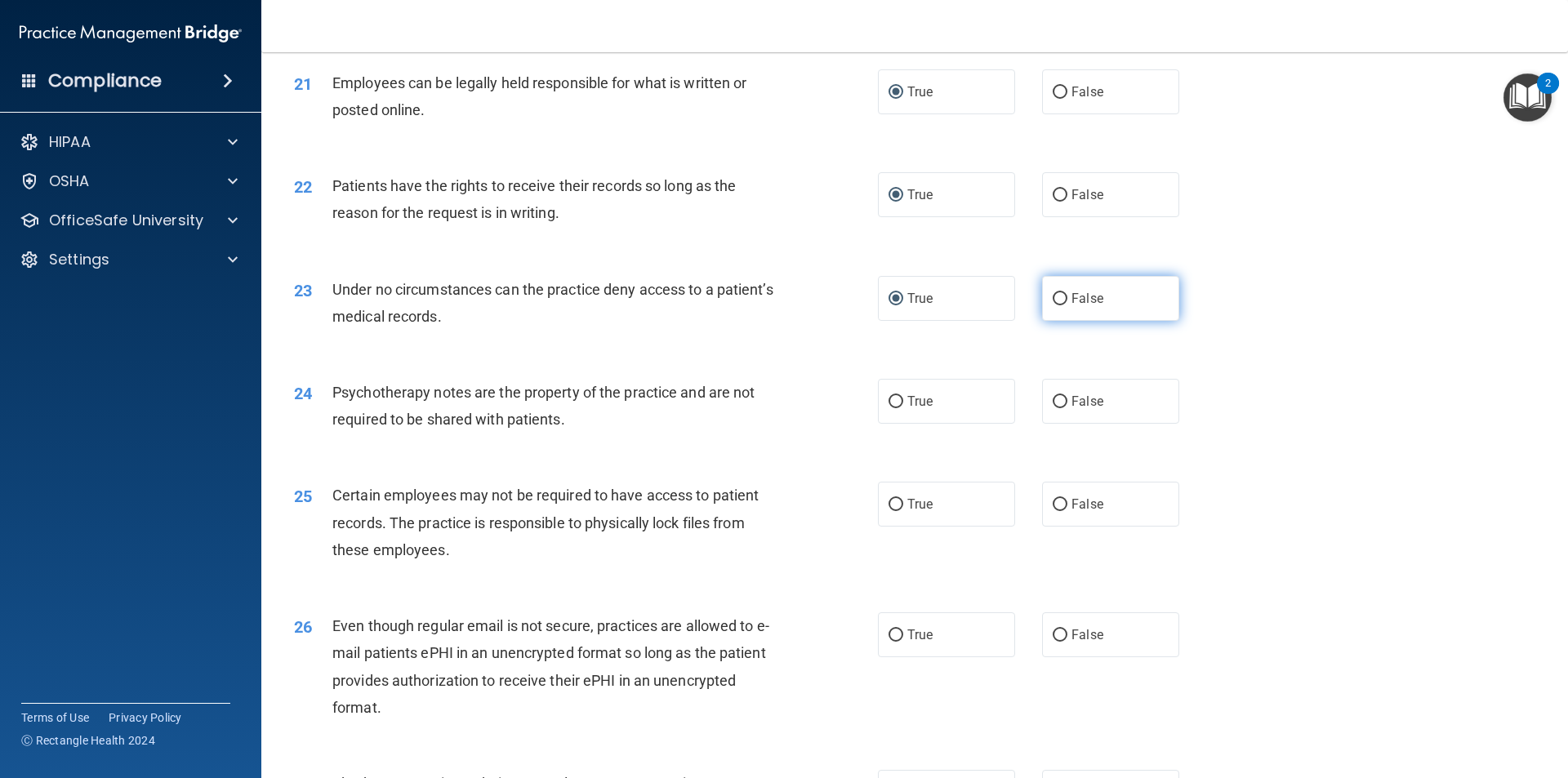
click at [1053, 306] on input "False" at bounding box center [1060, 299] width 15 height 13
radio input "true"
radio input "false"
click at [761, 330] on div "Under no circumstances can the practice deny access to a patient’s medical reco…" at bounding box center [560, 303] width 456 height 54
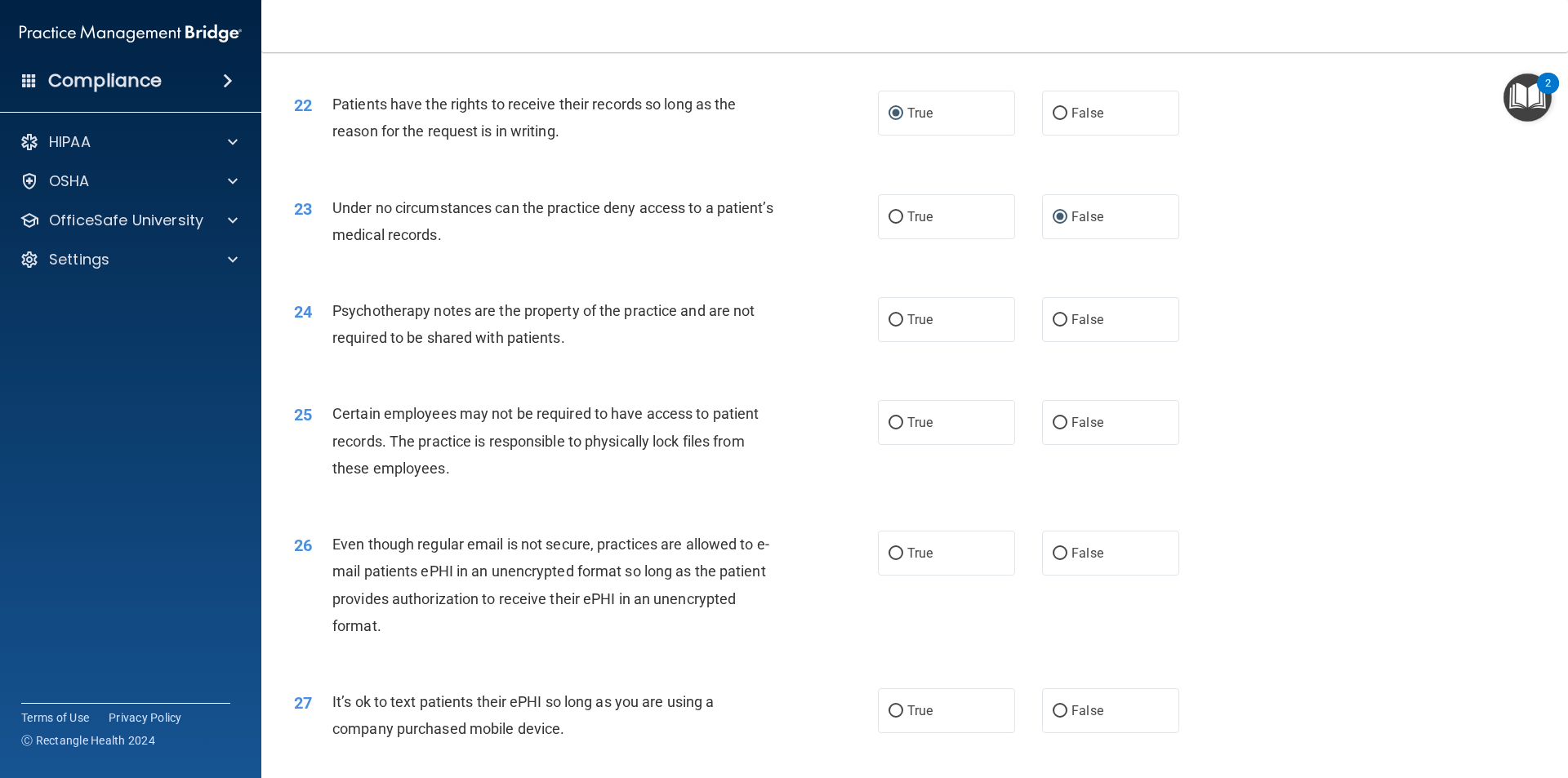
scroll to position [2858, 0]
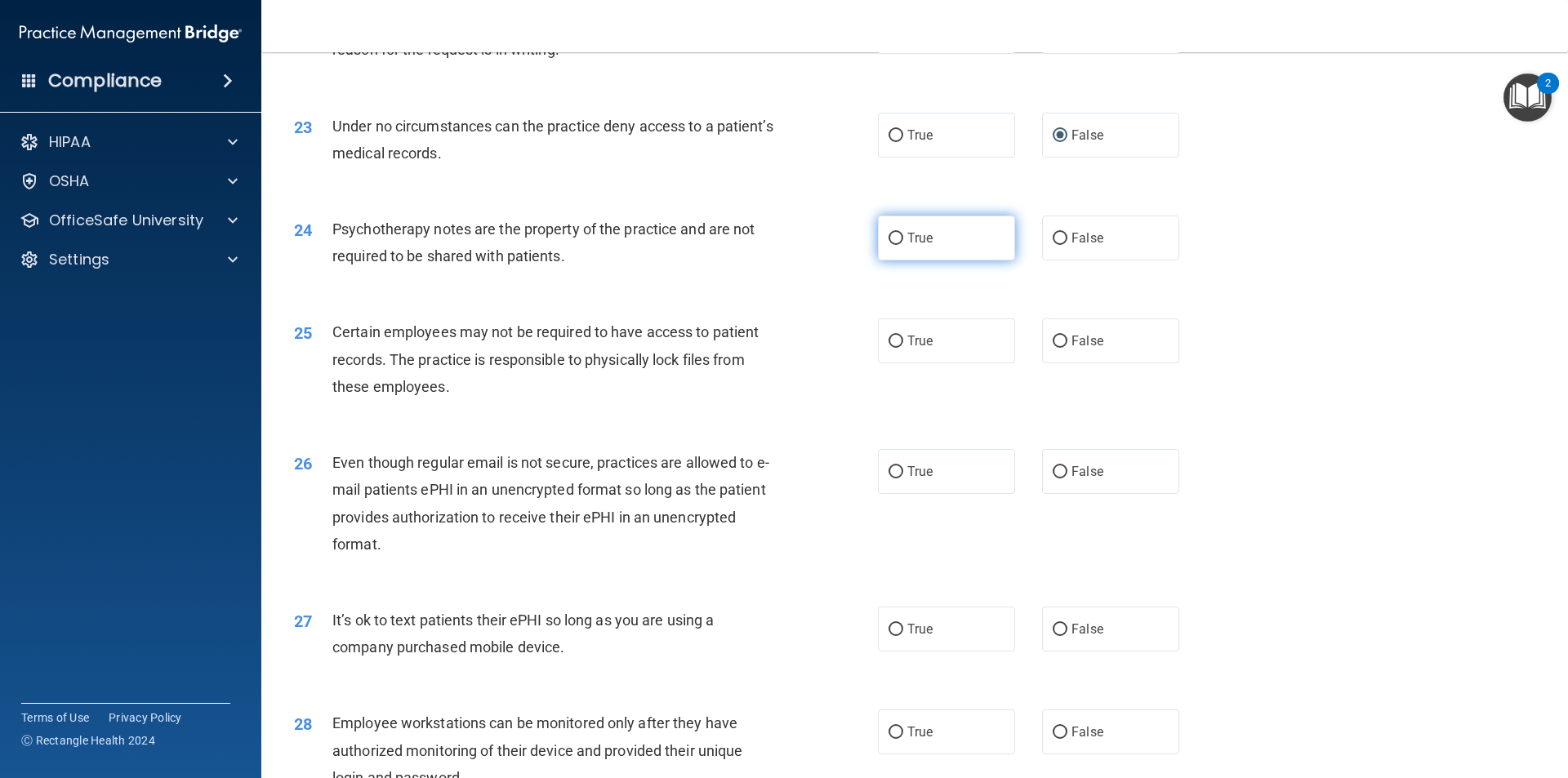
click at [900, 260] on label "True" at bounding box center [946, 238] width 137 height 45
click at [900, 245] on input "True" at bounding box center [896, 239] width 15 height 13
radio input "true"
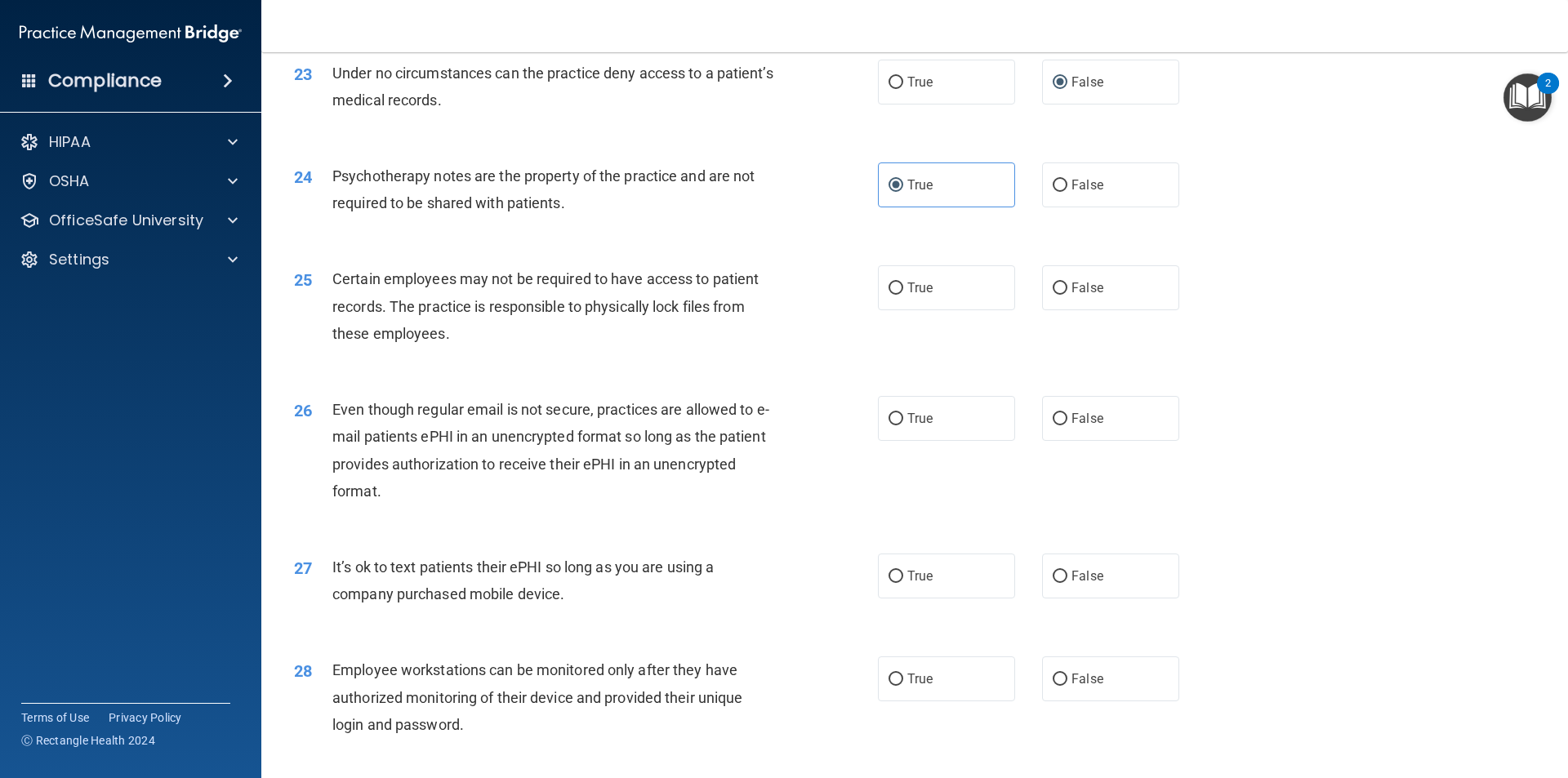
scroll to position [2940, 0]
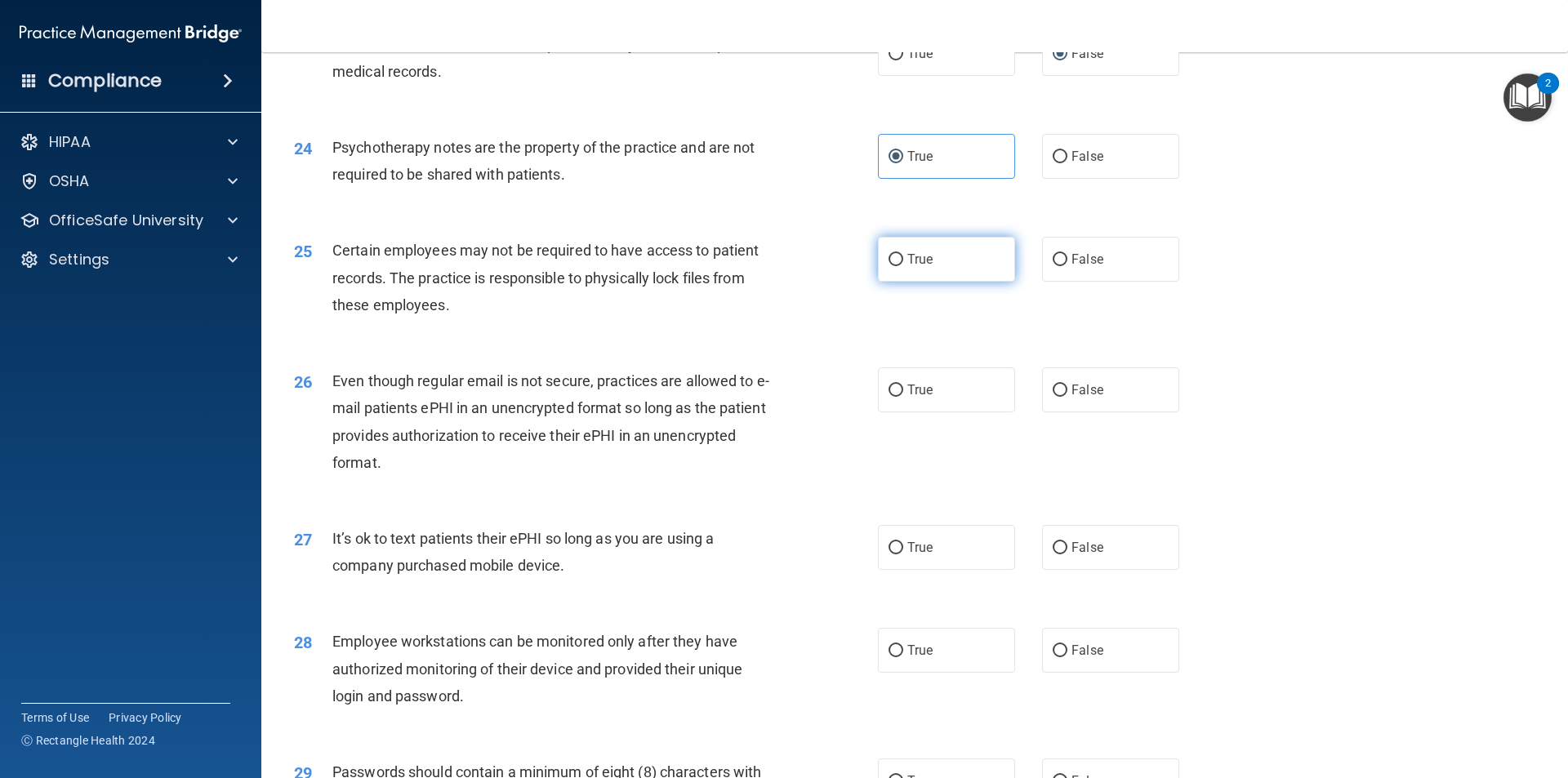
click at [889, 266] on input "True" at bounding box center [896, 260] width 15 height 13
radio input "true"
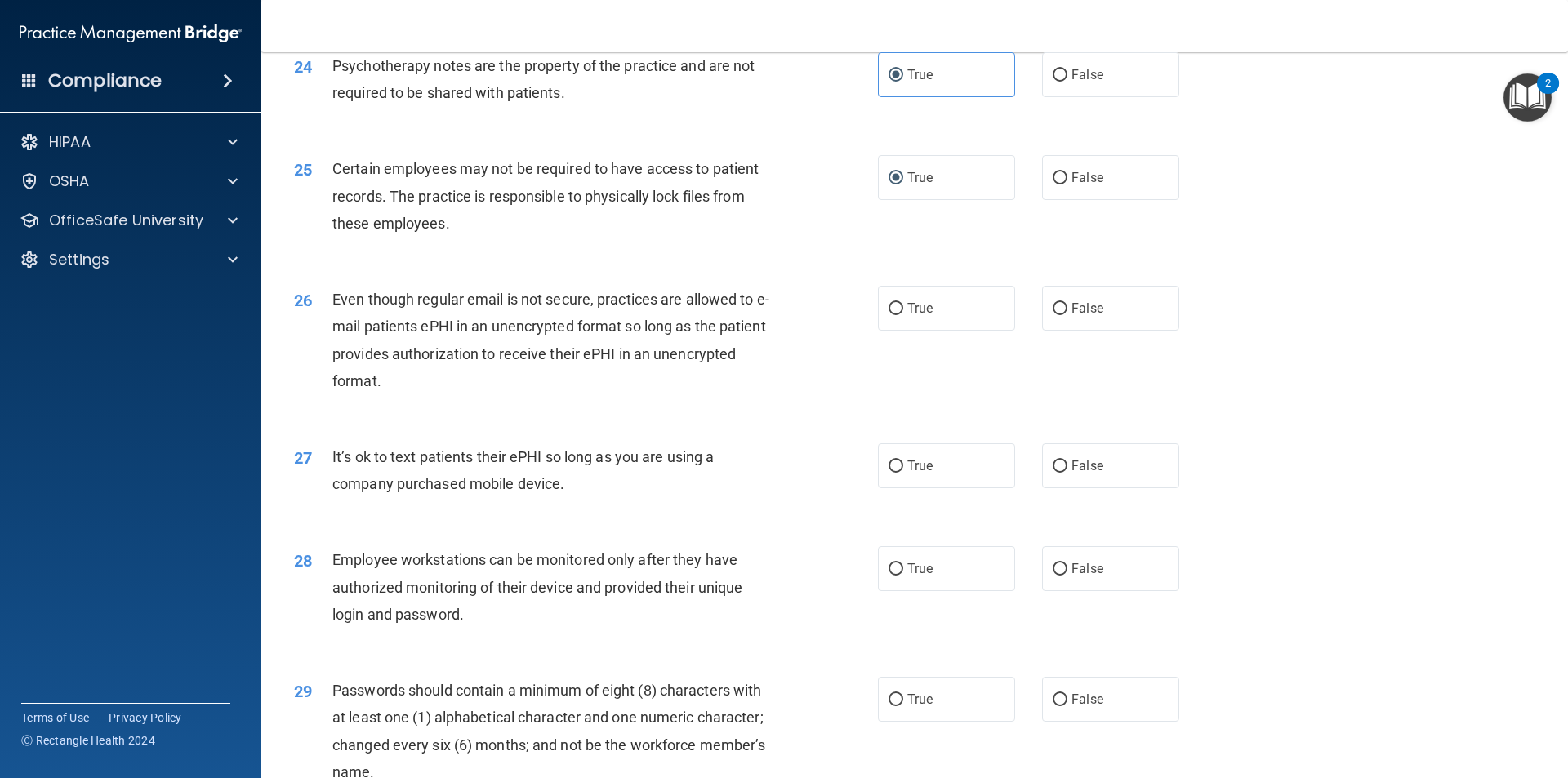
scroll to position [3104, 0]
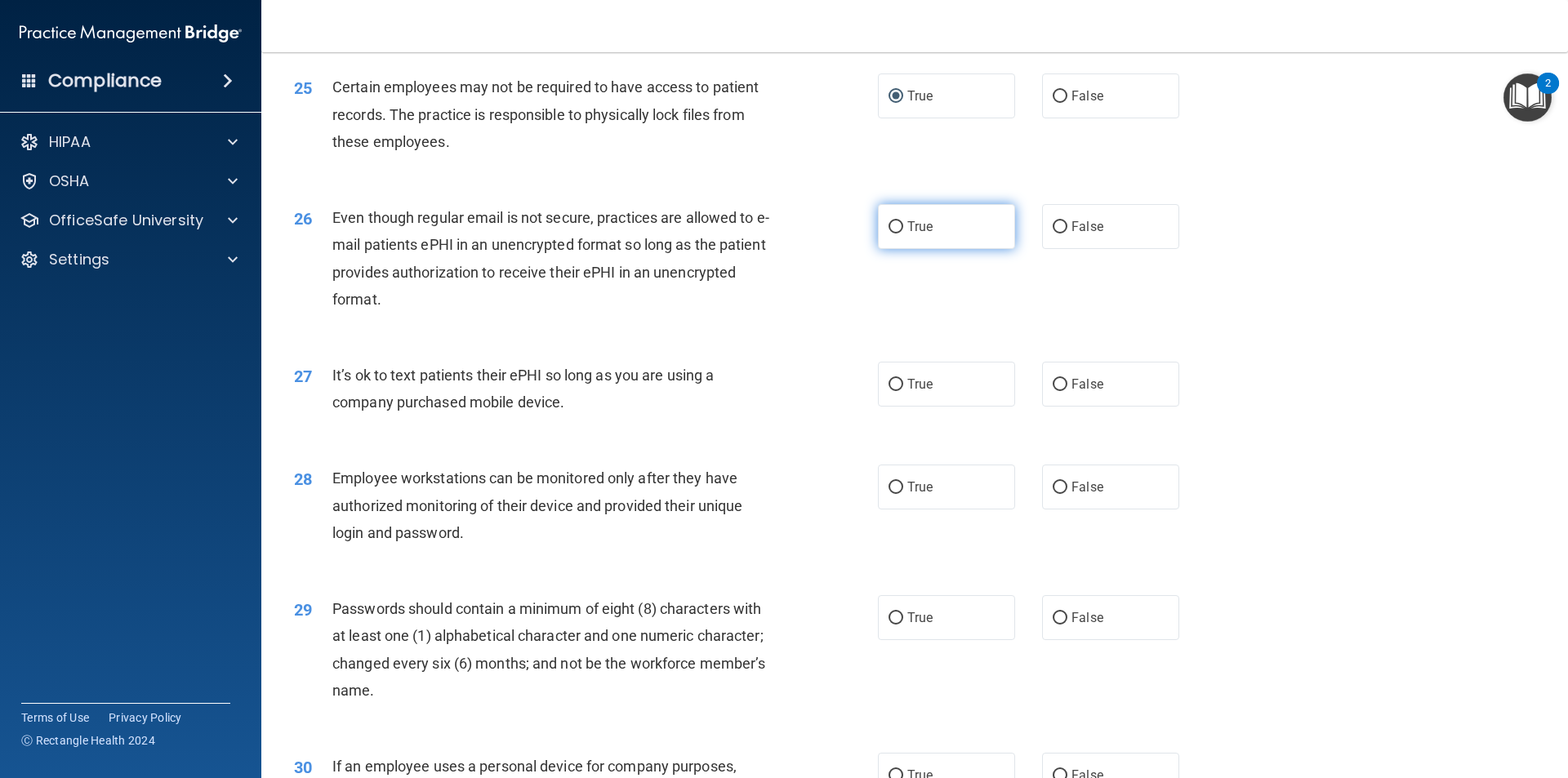
click at [894, 234] on input "True" at bounding box center [896, 227] width 15 height 13
radio input "true"
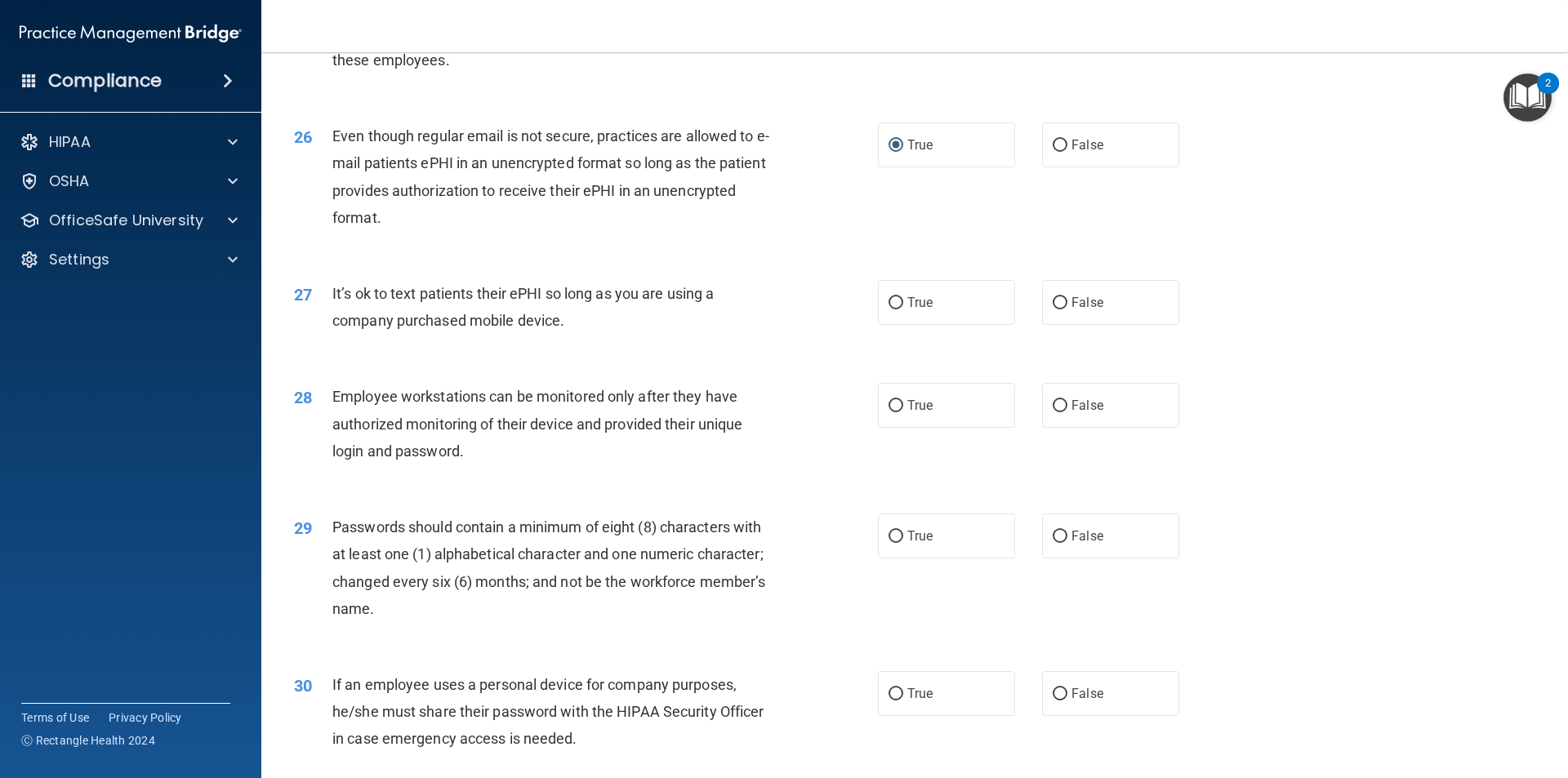
scroll to position [3267, 0]
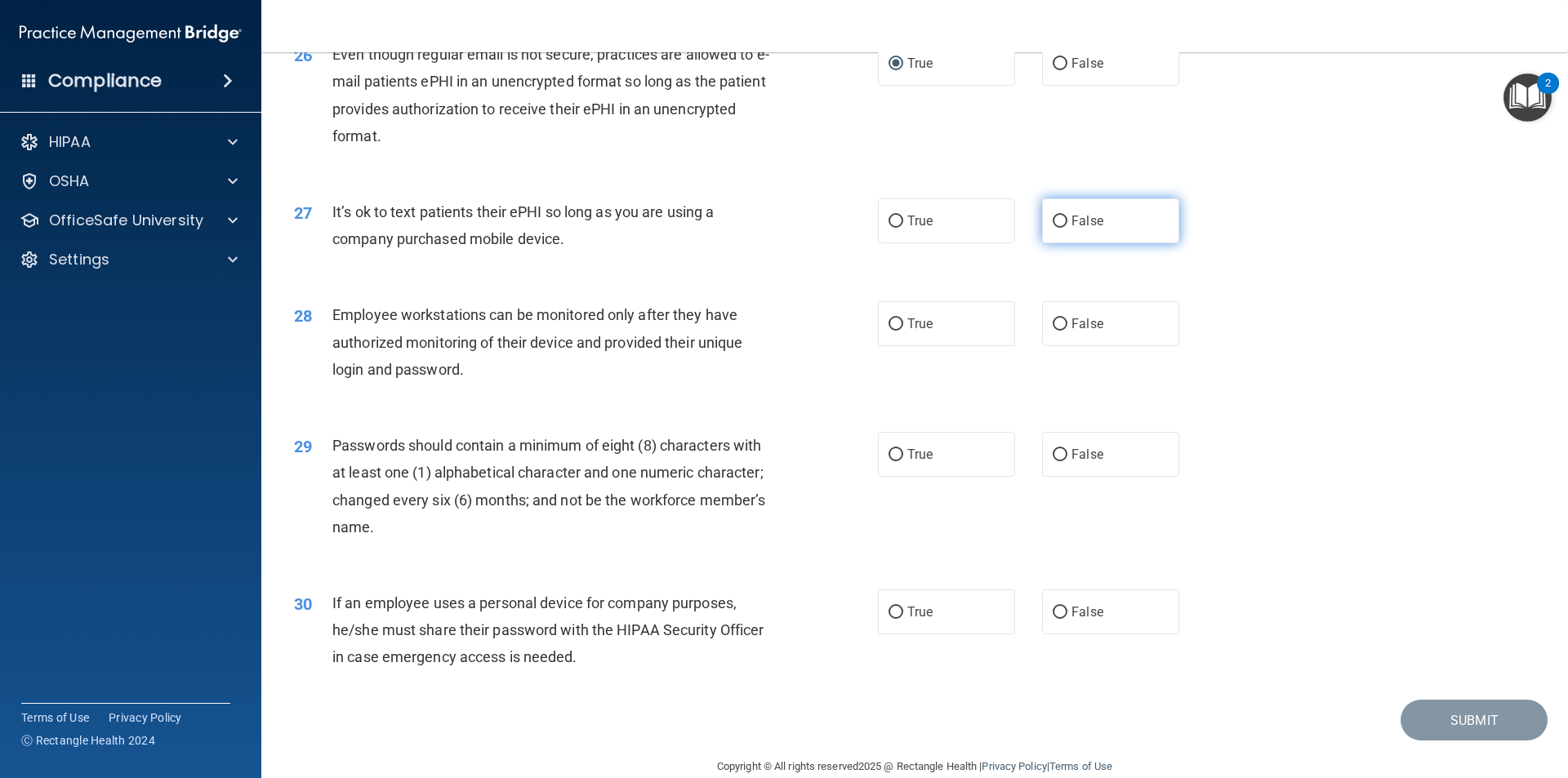
click at [1055, 228] on input "False" at bounding box center [1060, 221] width 15 height 13
radio input "true"
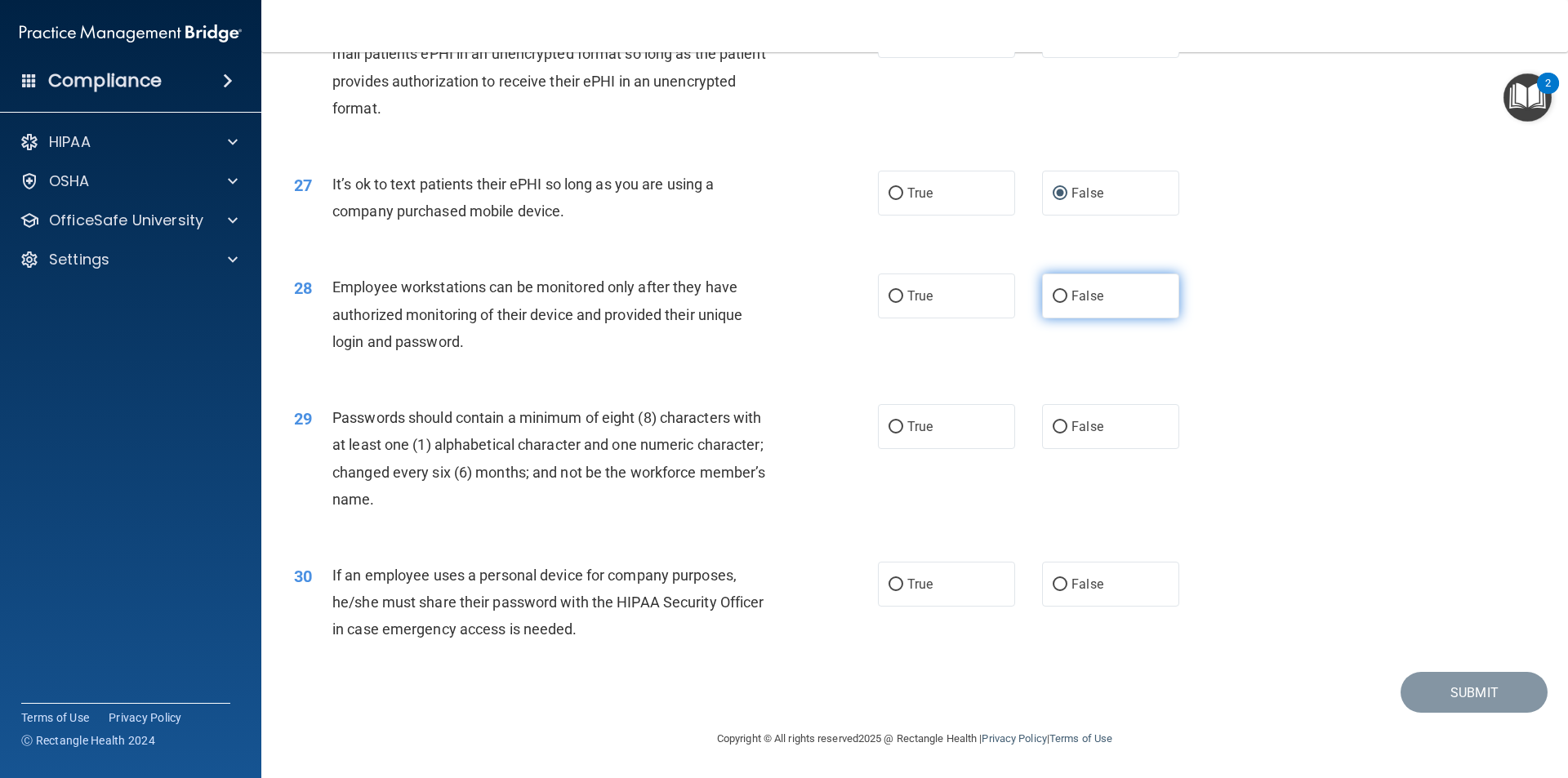
click at [1054, 293] on input "False" at bounding box center [1060, 296] width 15 height 13
radio input "true"
click at [893, 424] on input "True" at bounding box center [896, 427] width 15 height 13
radio input "true"
click at [1058, 582] on input "False" at bounding box center [1060, 585] width 15 height 13
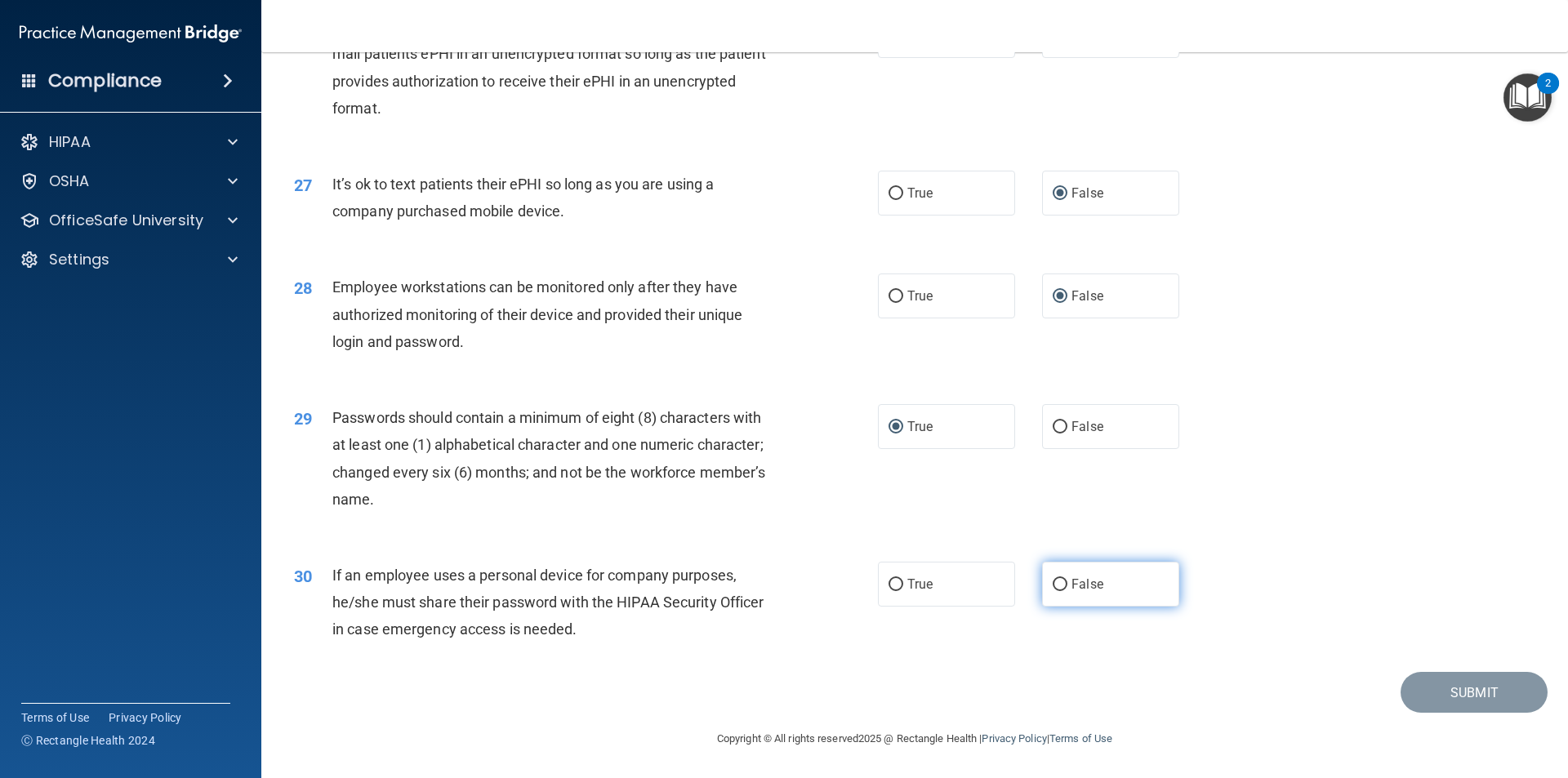
radio input "true"
click at [1445, 687] on button "Submit" at bounding box center [1474, 693] width 147 height 42
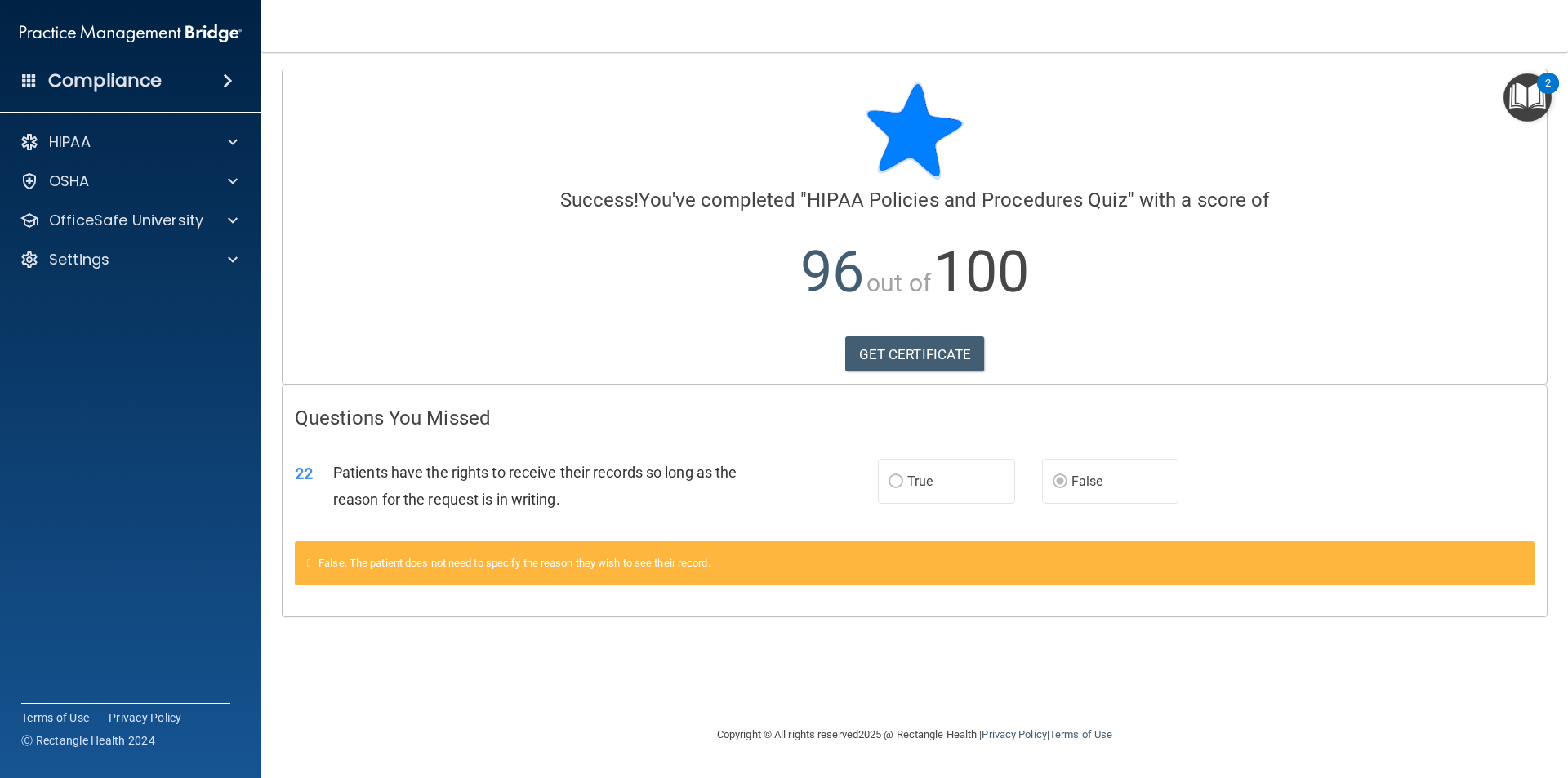
click at [216, 204] on div "OfficeSafe University" at bounding box center [131, 220] width 262 height 33
click at [191, 217] on p "OfficeSafe University" at bounding box center [126, 220] width 154 height 19
click at [181, 263] on div "HIPAA Training" at bounding box center [122, 260] width 223 height 17
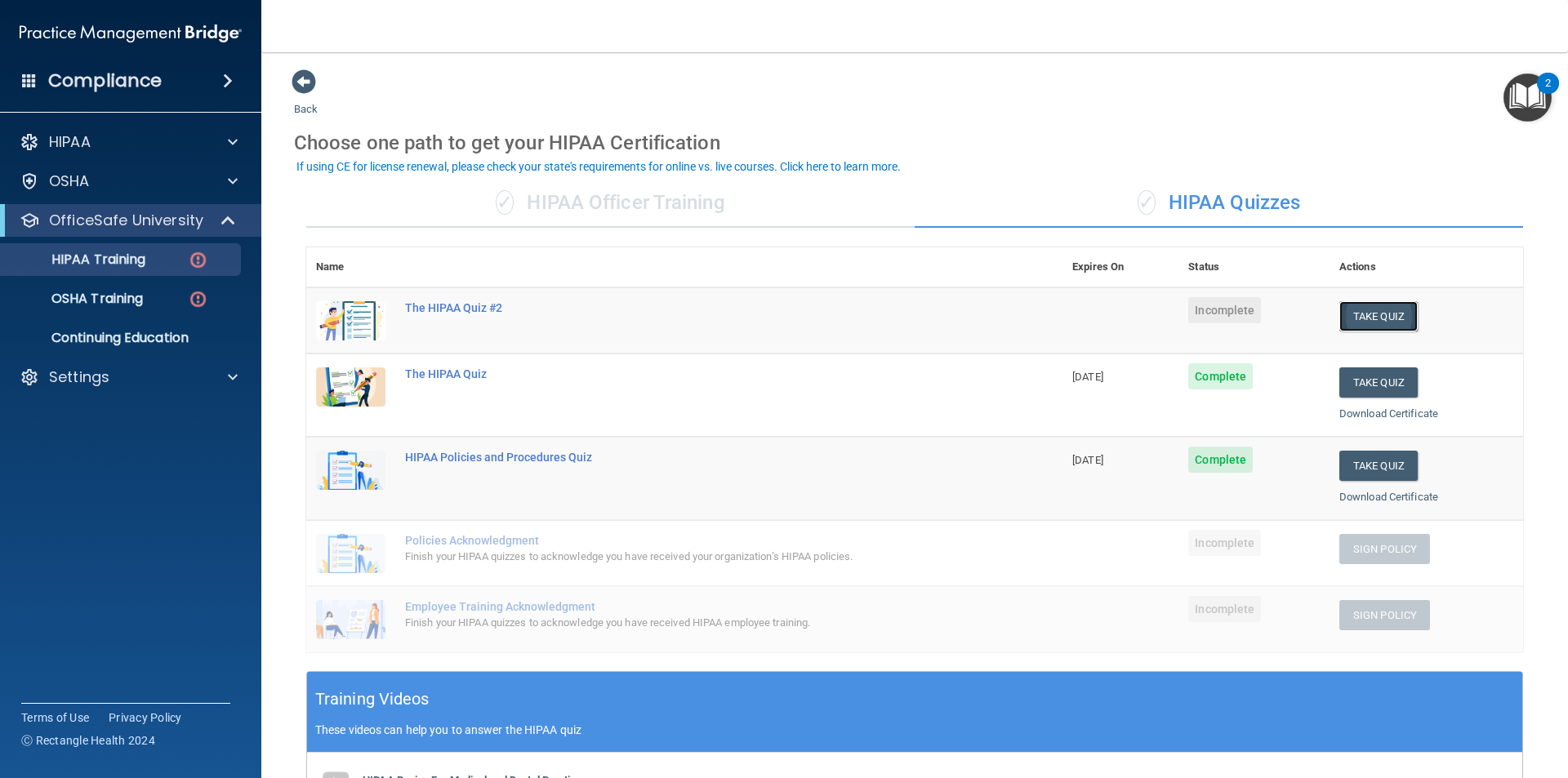
click at [1358, 312] on button "Take Quiz" at bounding box center [1379, 317] width 79 height 30
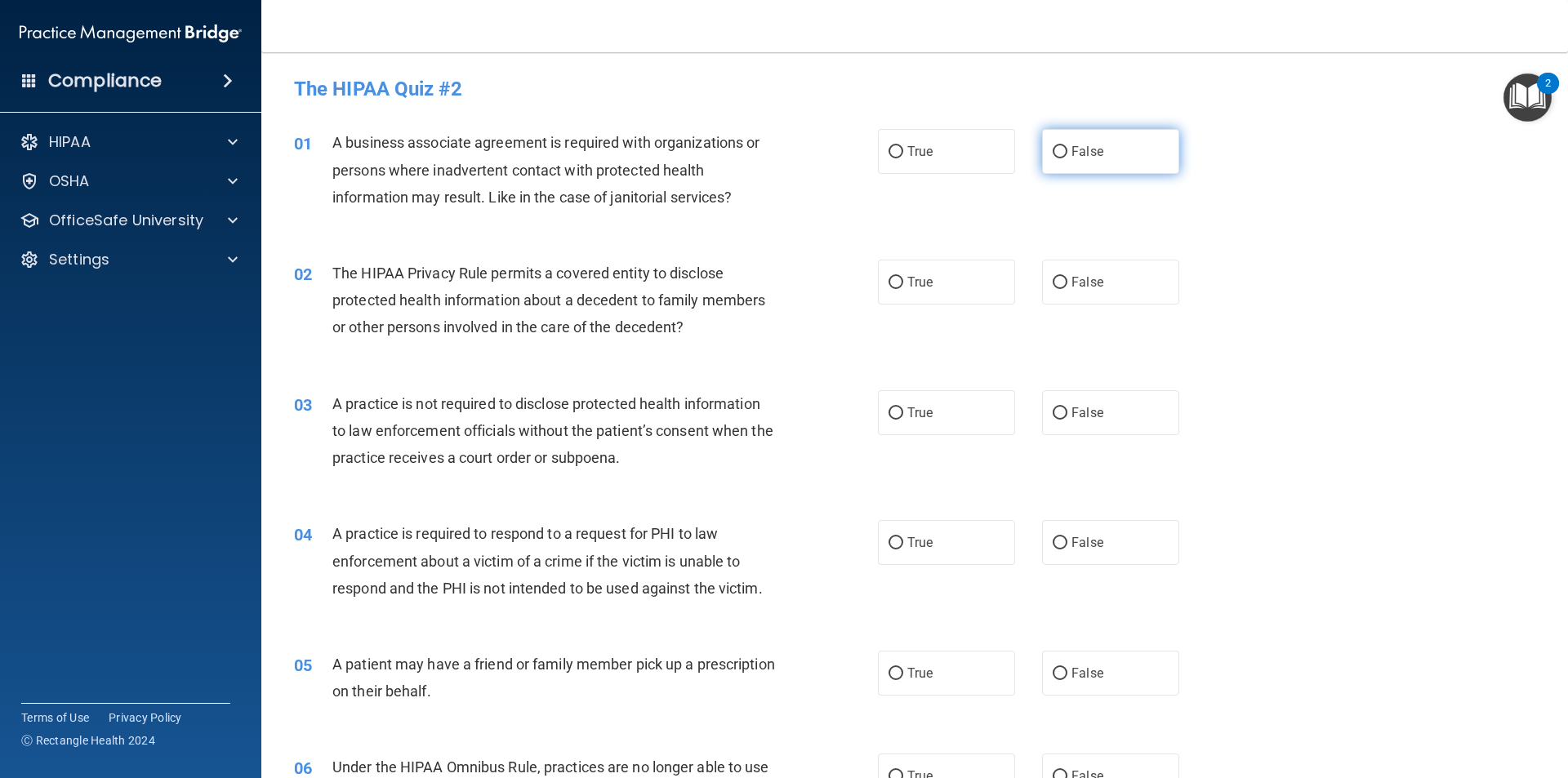
click at [1059, 148] on label "False" at bounding box center [1111, 152] width 137 height 45
click at [1053, 149] on input "False" at bounding box center [1060, 152] width 15 height 13
radio input "true"
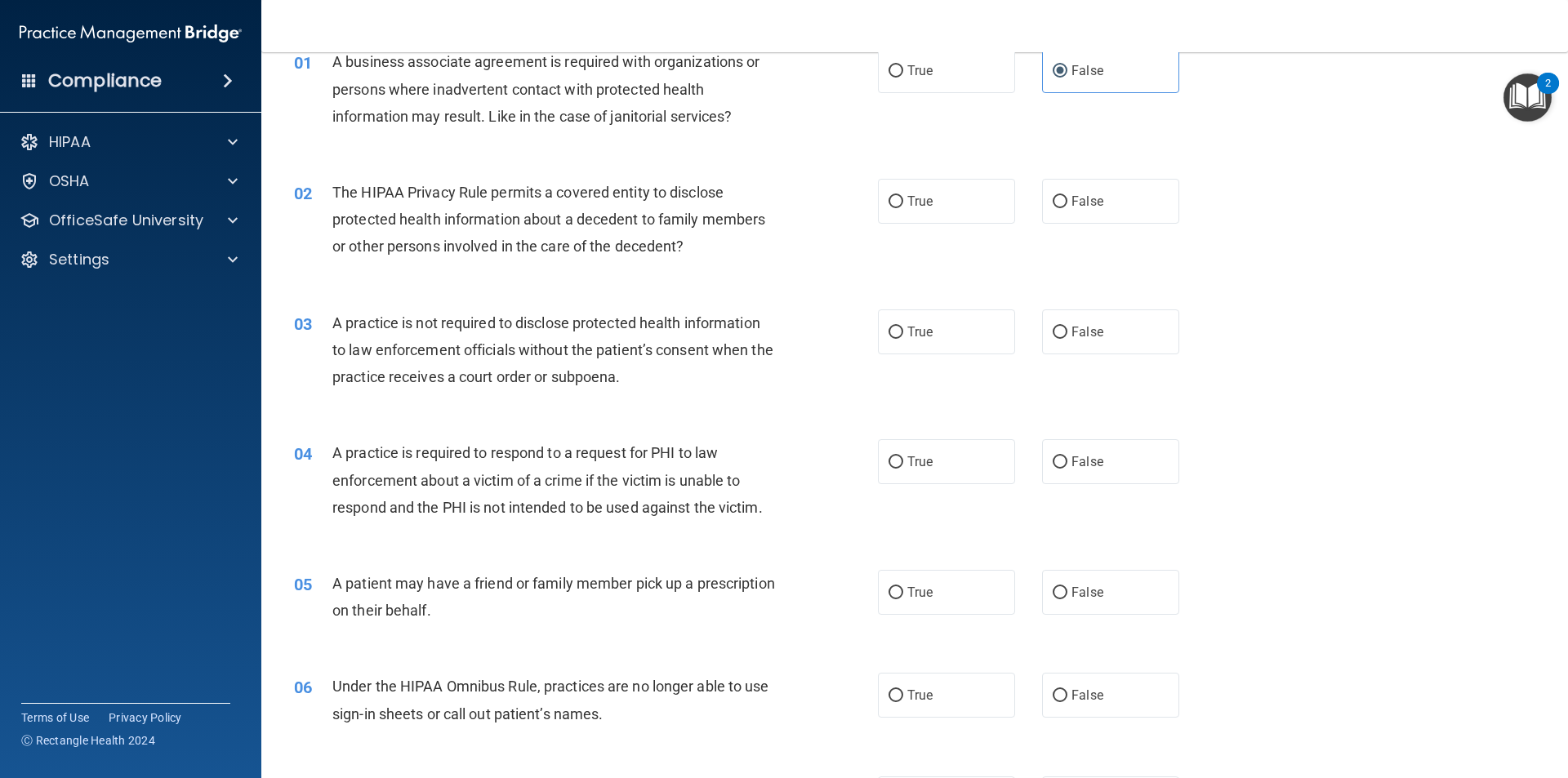
scroll to position [82, 0]
click at [1056, 201] on input "False" at bounding box center [1060, 201] width 15 height 13
radio input "true"
click at [823, 258] on div "02 The HIPAA Privacy Rule permits a covered entity to disclose protected health…" at bounding box center [586, 223] width 633 height 90
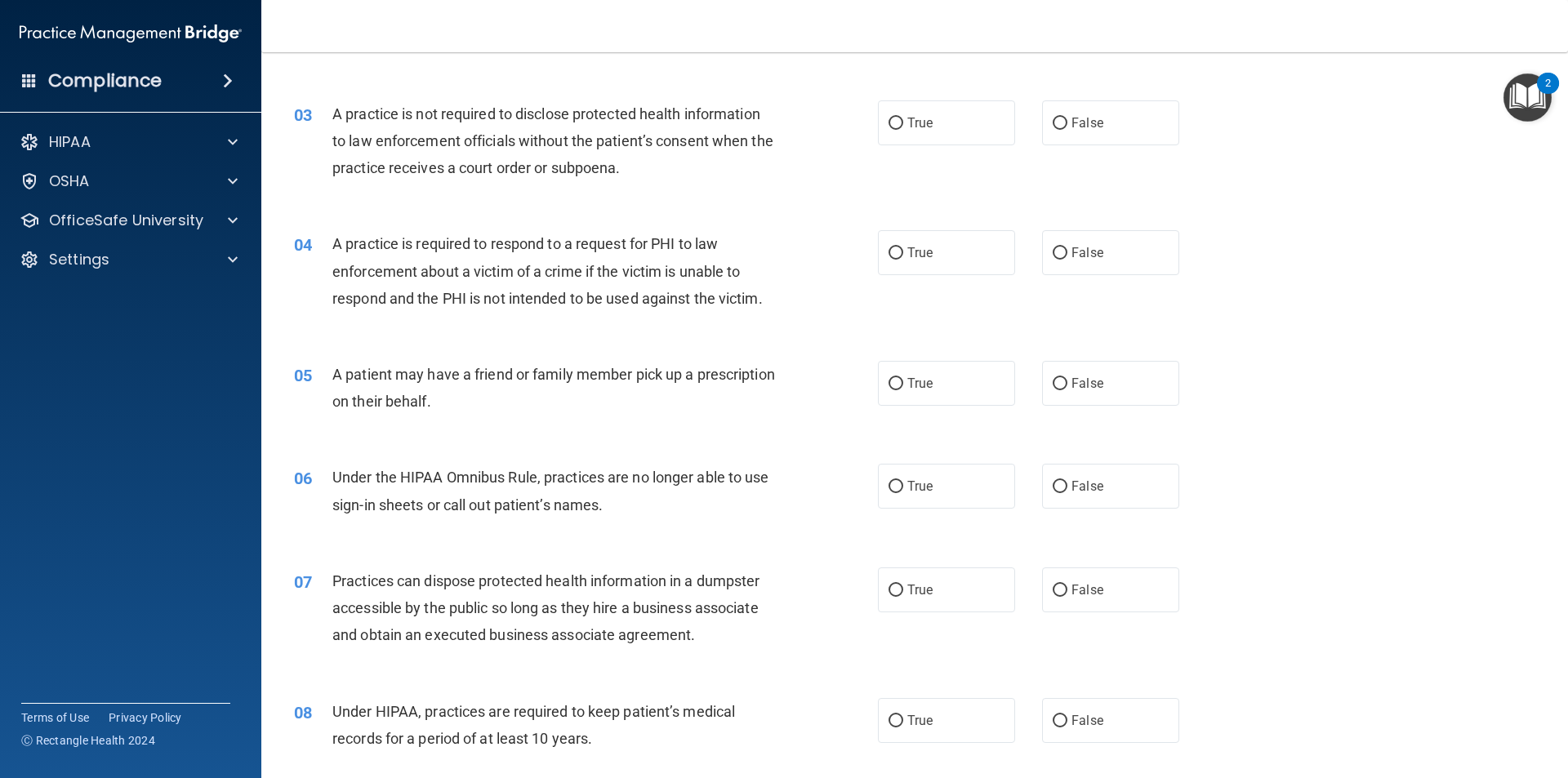
scroll to position [327, 0]
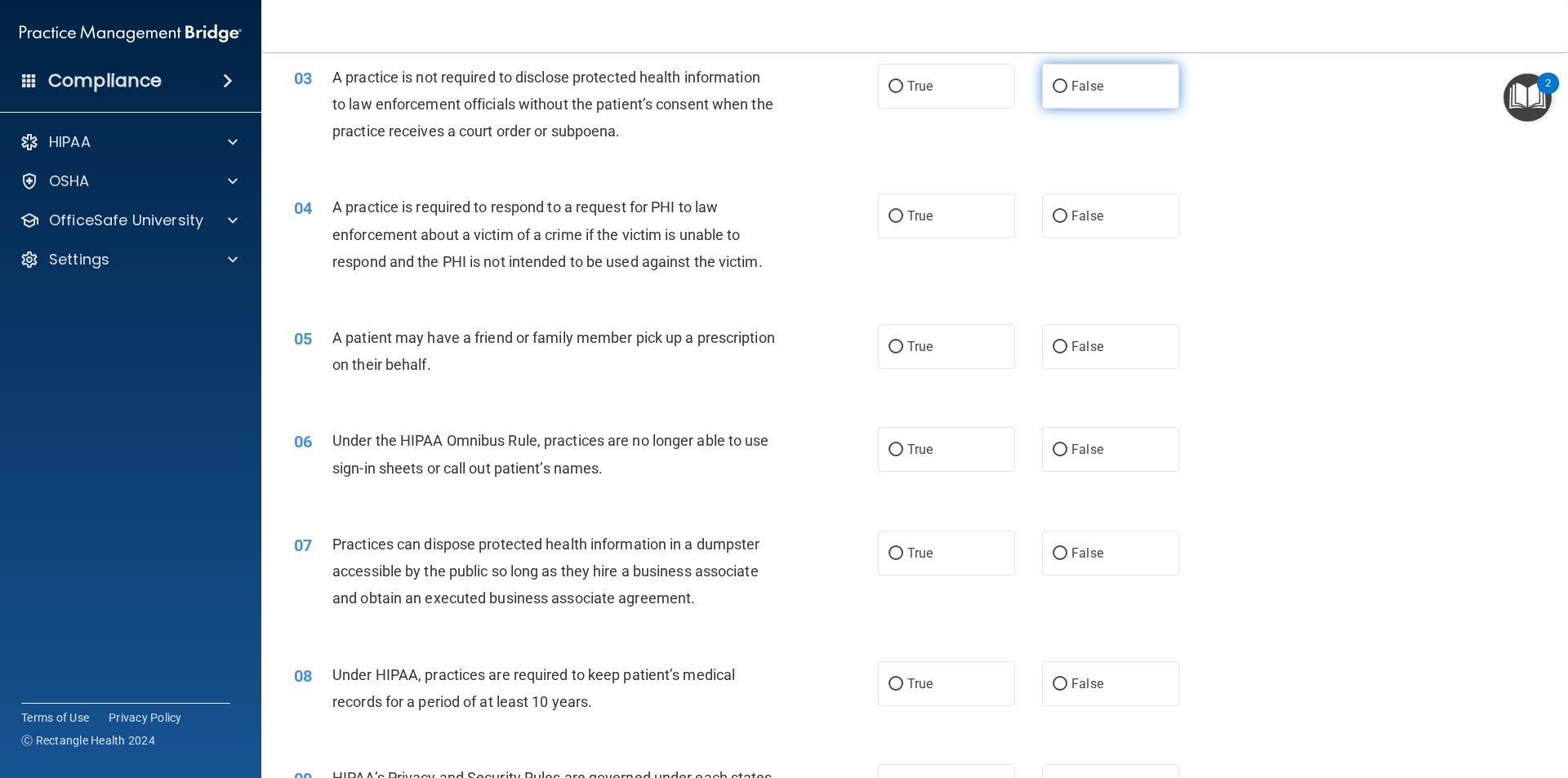
click at [1053, 86] on input "False" at bounding box center [1060, 87] width 15 height 13
radio input "true"
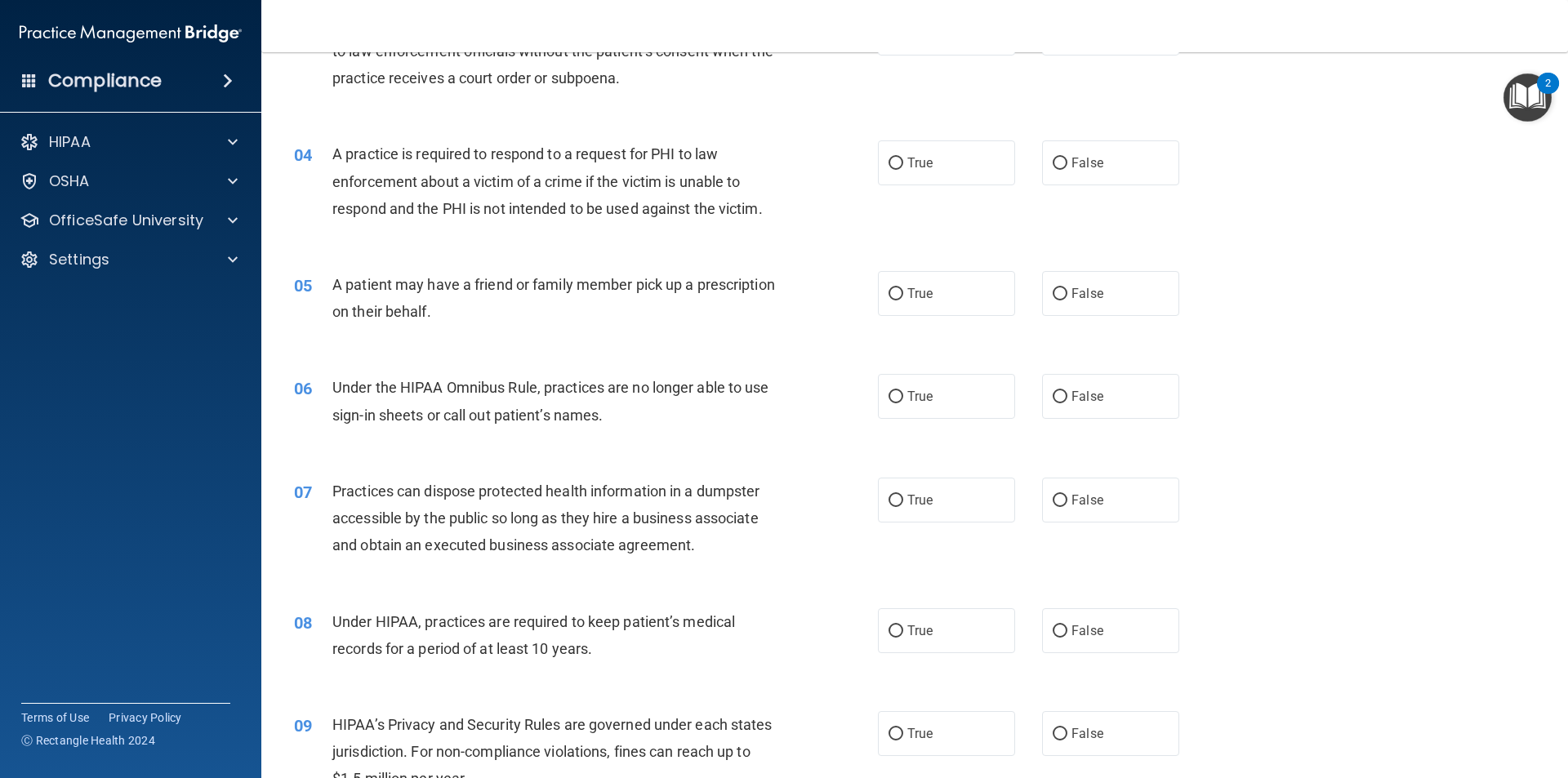
scroll to position [409, 0]
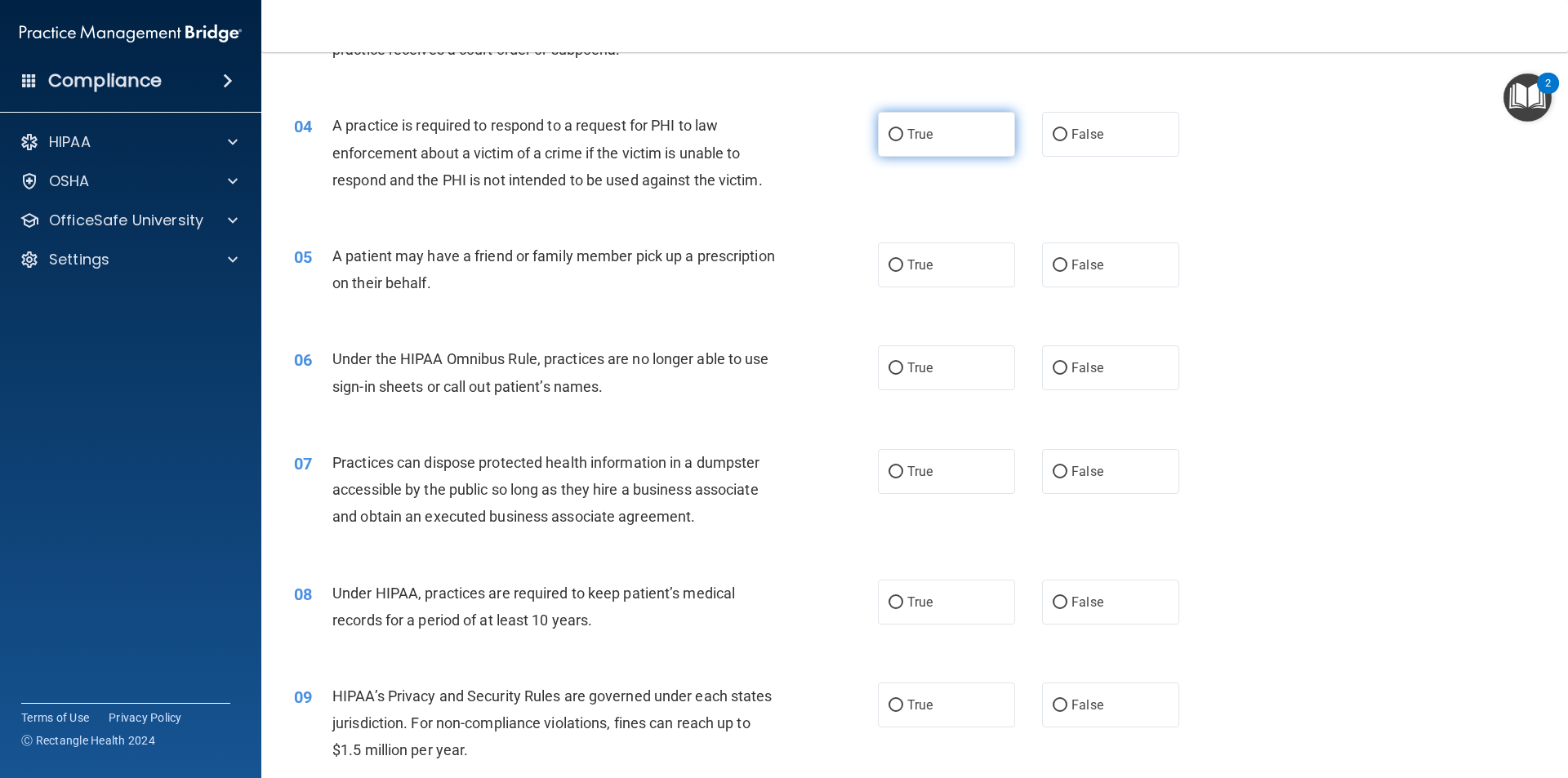
click at [890, 131] on input "True" at bounding box center [896, 135] width 15 height 13
radio input "true"
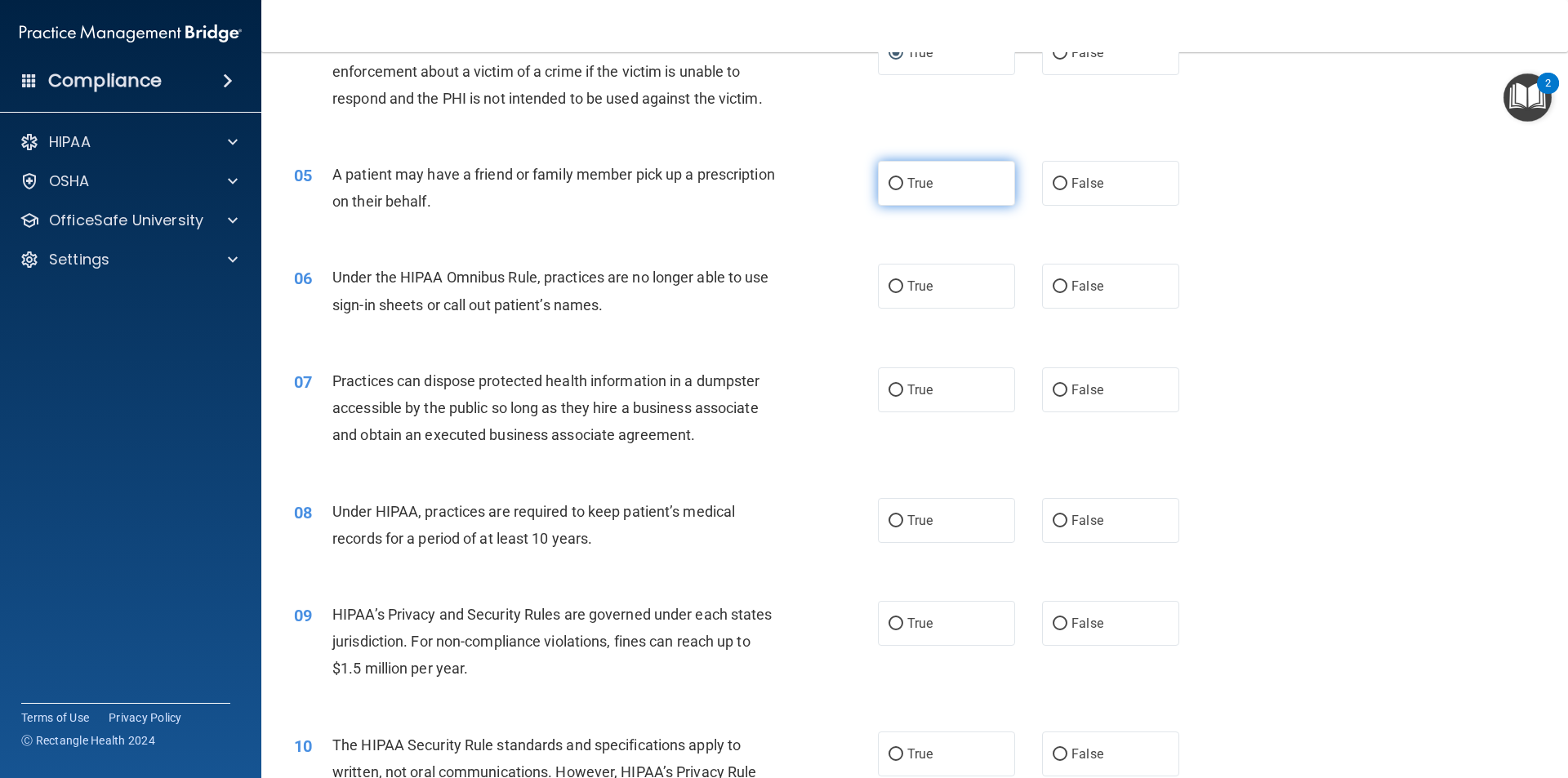
click at [907, 181] on span "True" at bounding box center [920, 183] width 25 height 16
click at [902, 181] on input "True" at bounding box center [896, 184] width 15 height 13
radio input "true"
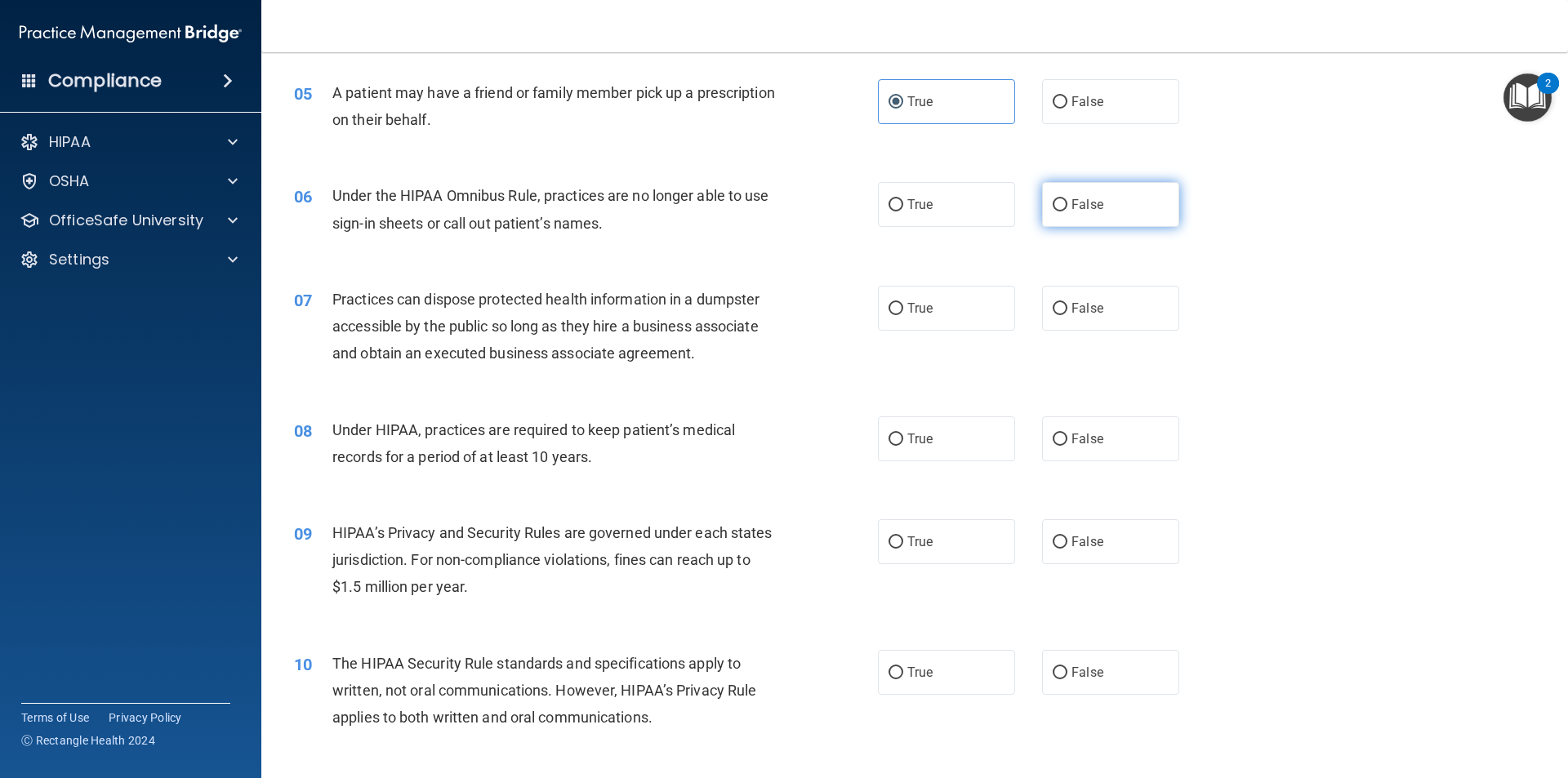
click at [1058, 198] on label "False" at bounding box center [1111, 204] width 137 height 45
click at [1055, 201] on input "False" at bounding box center [1060, 205] width 15 height 13
radio input "true"
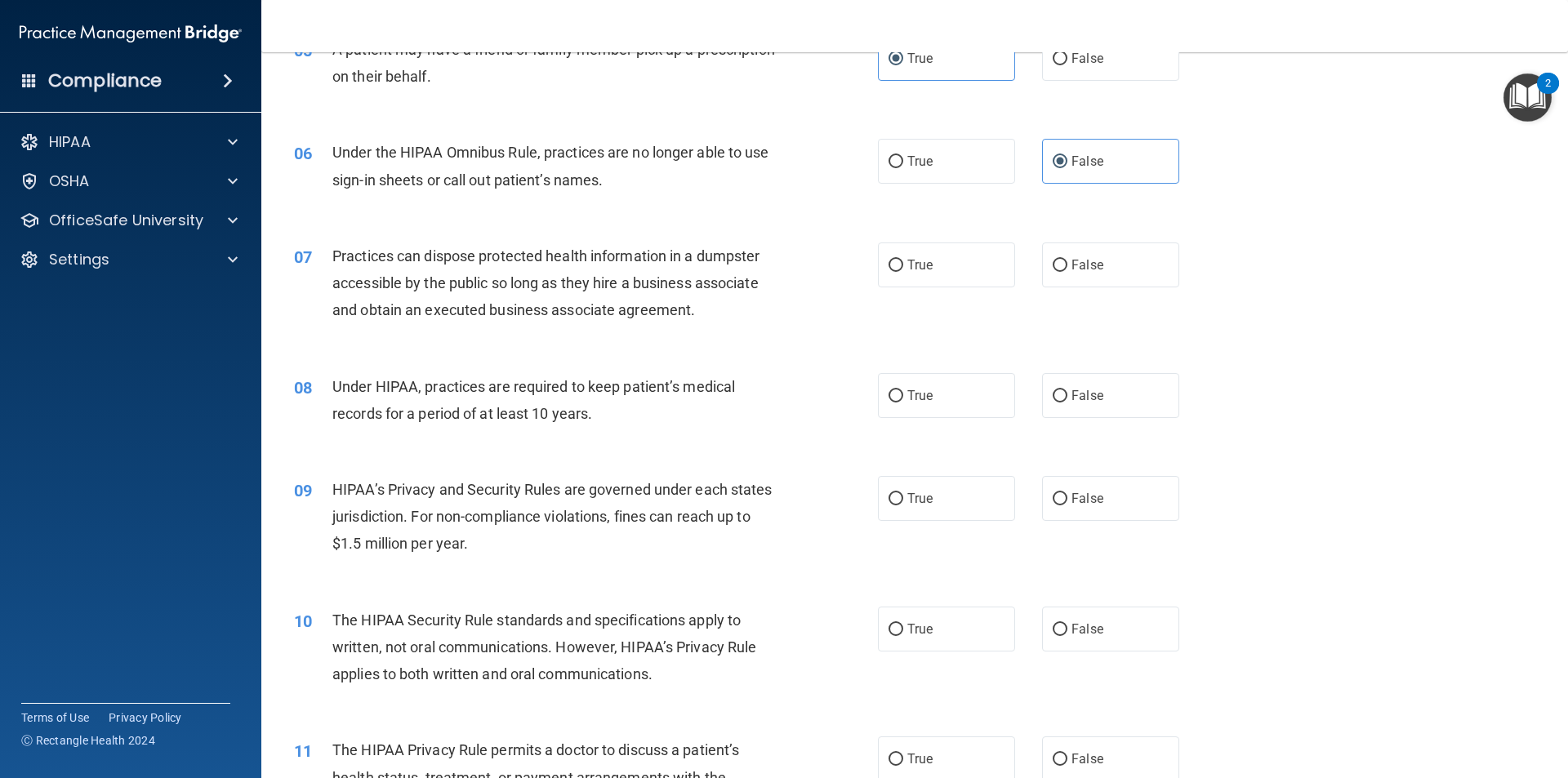
scroll to position [653, 0]
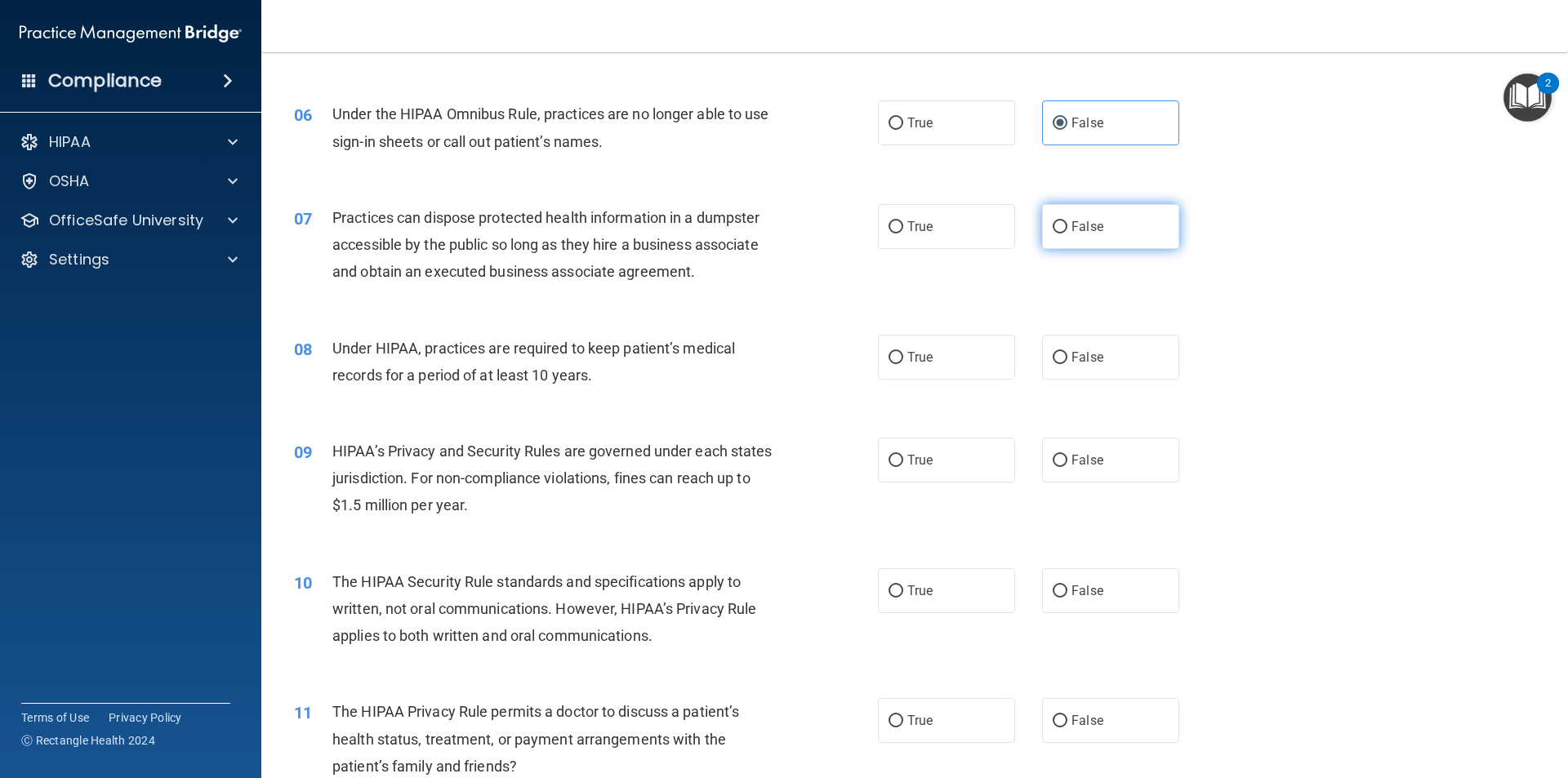
click at [1053, 225] on input "False" at bounding box center [1060, 227] width 15 height 13
radio input "true"
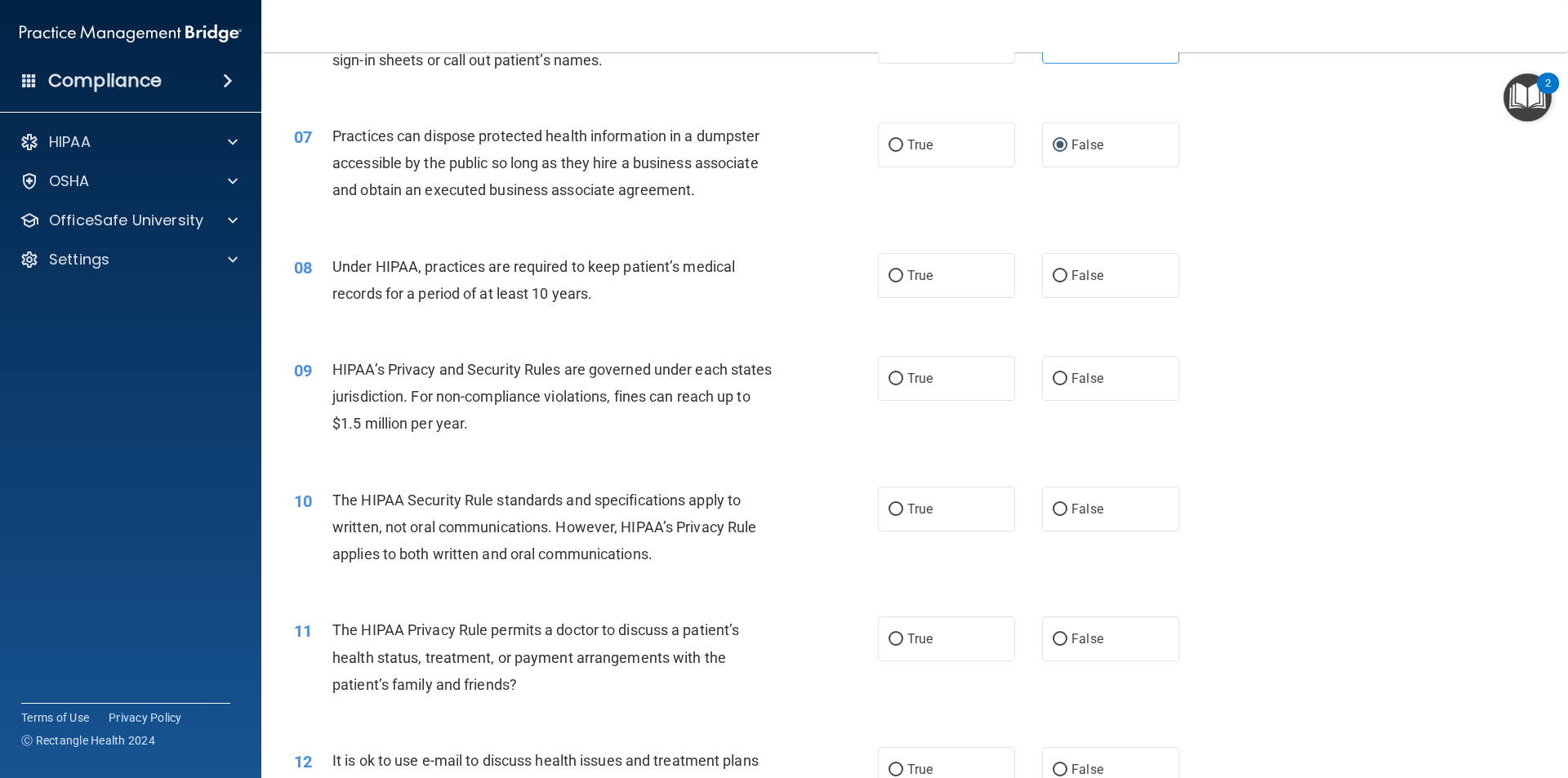
scroll to position [817, 0]
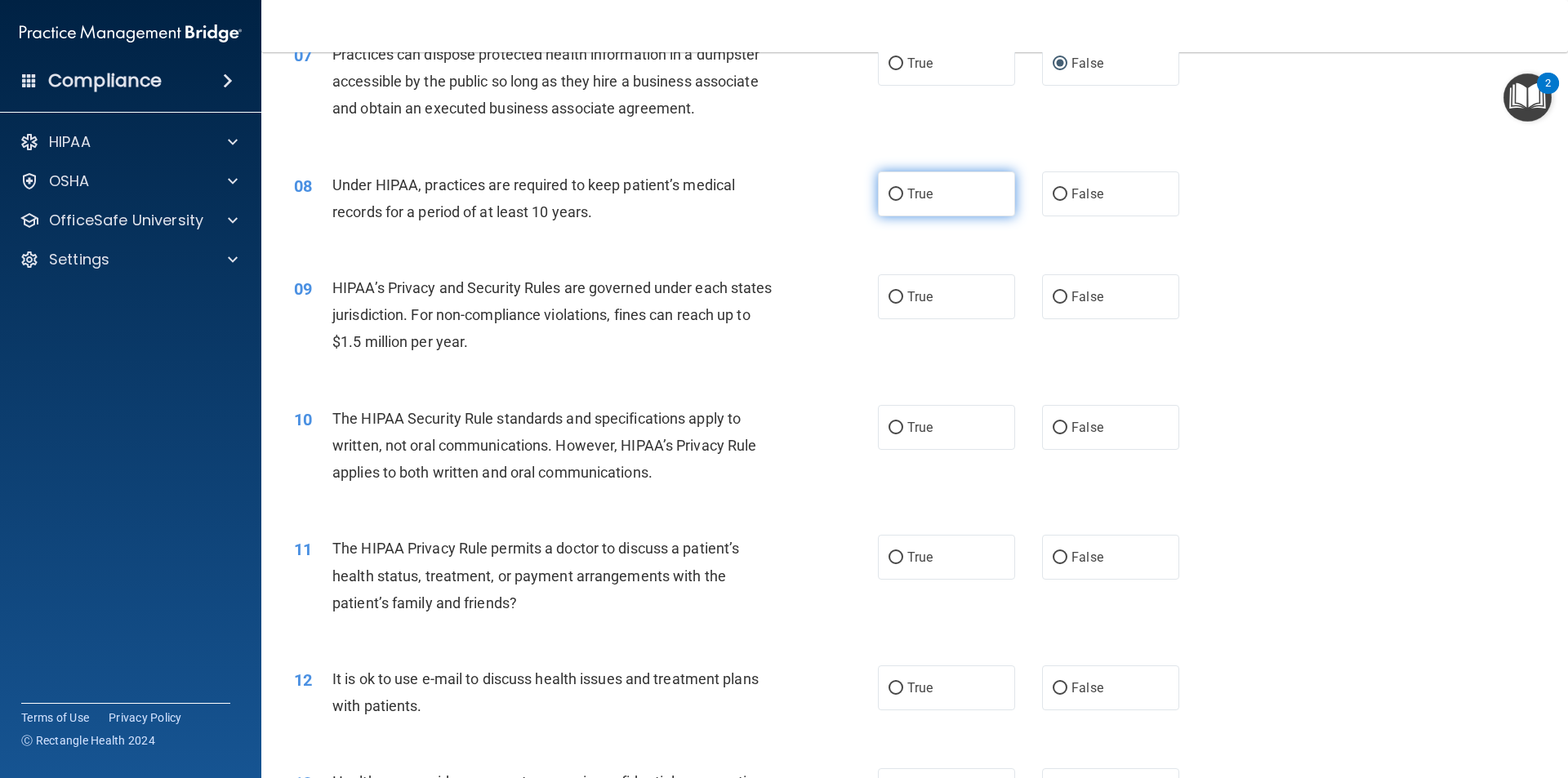
click at [893, 198] on input "True" at bounding box center [896, 194] width 15 height 13
radio input "true"
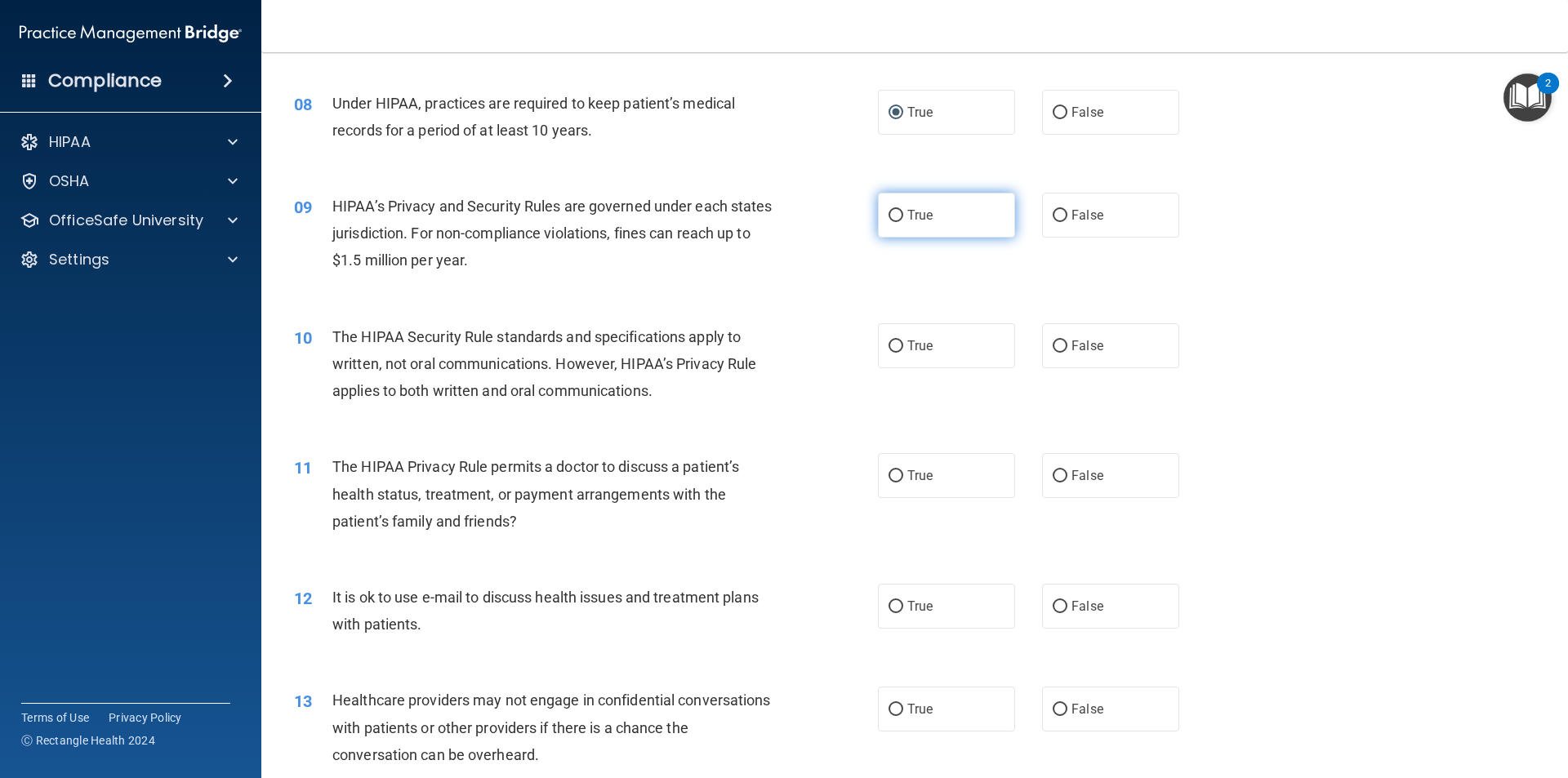
click at [911, 211] on span "True" at bounding box center [920, 215] width 25 height 16
click at [904, 211] on input "True" at bounding box center [896, 216] width 15 height 13
radio input "true"
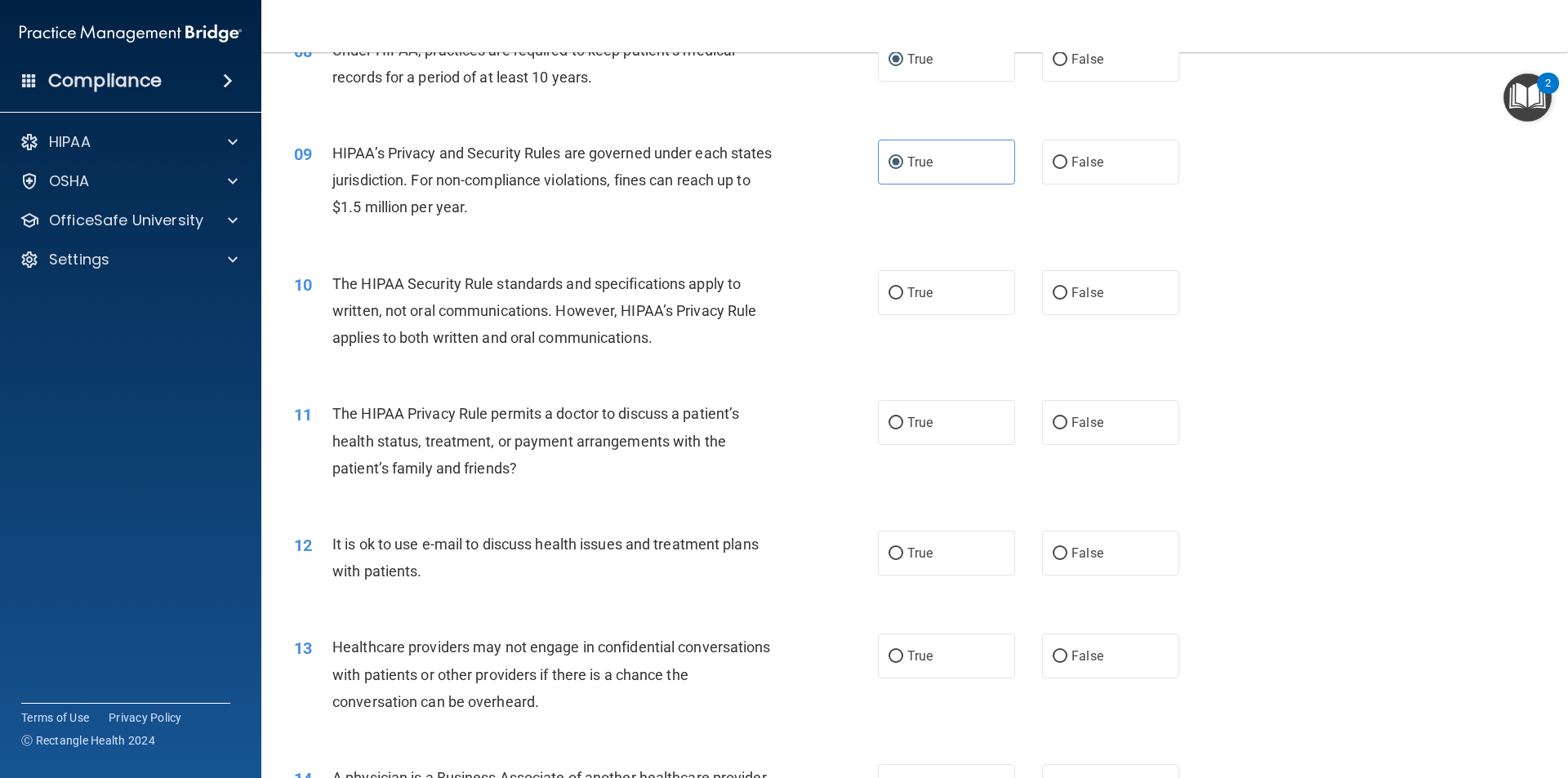
scroll to position [980, 0]
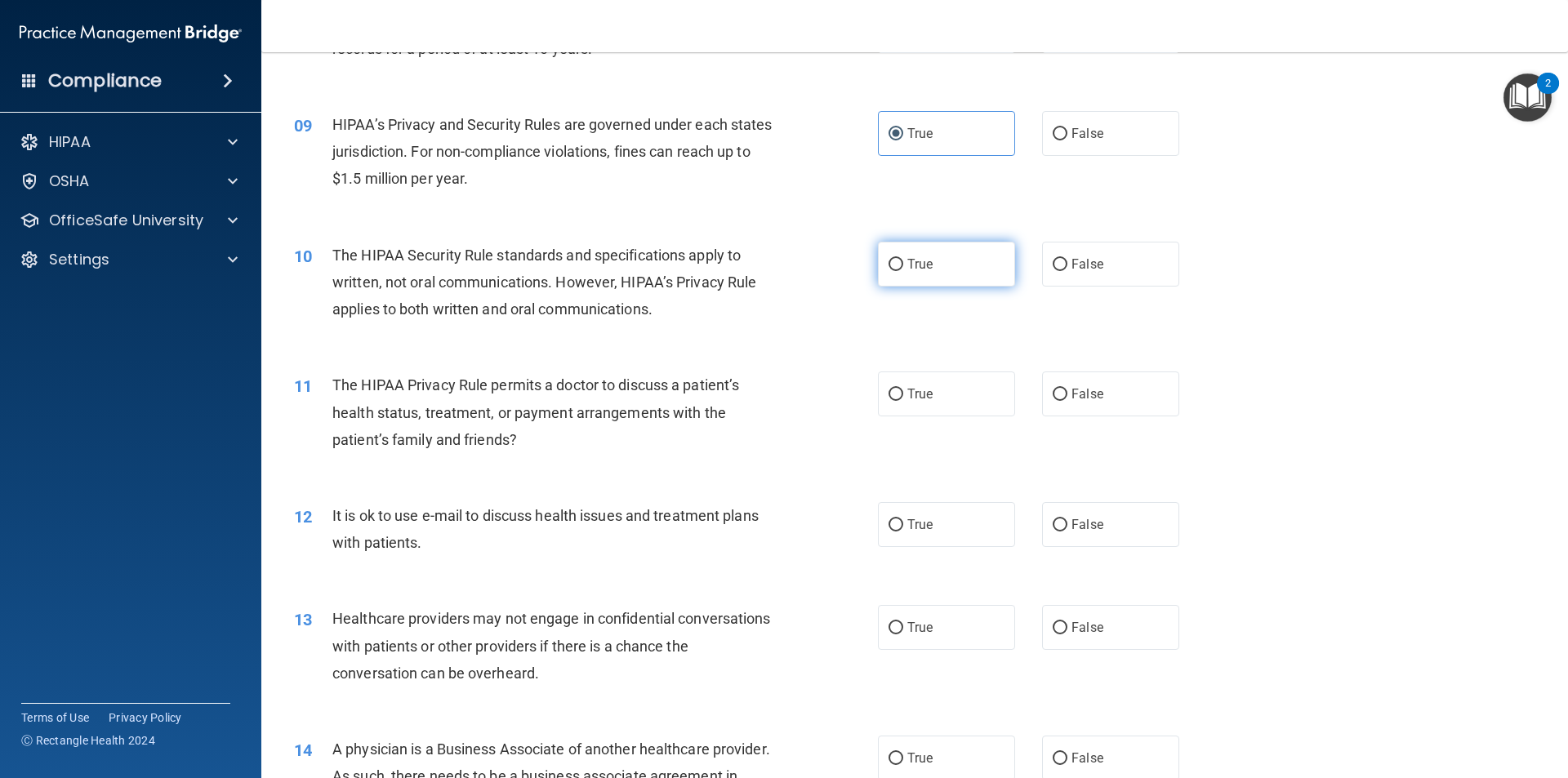
click at [889, 260] on input "True" at bounding box center [896, 265] width 15 height 13
radio input "true"
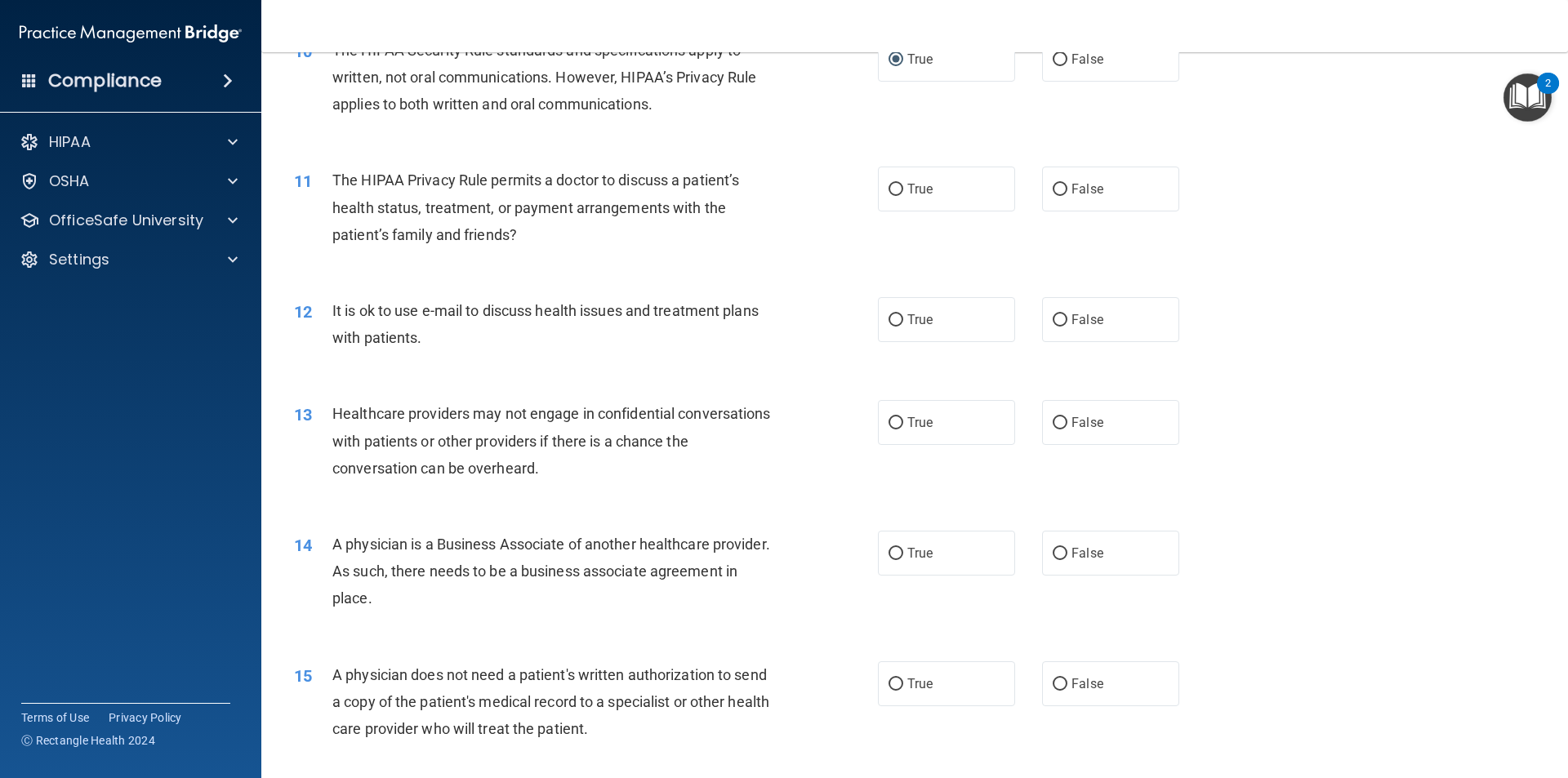
scroll to position [1225, 0]
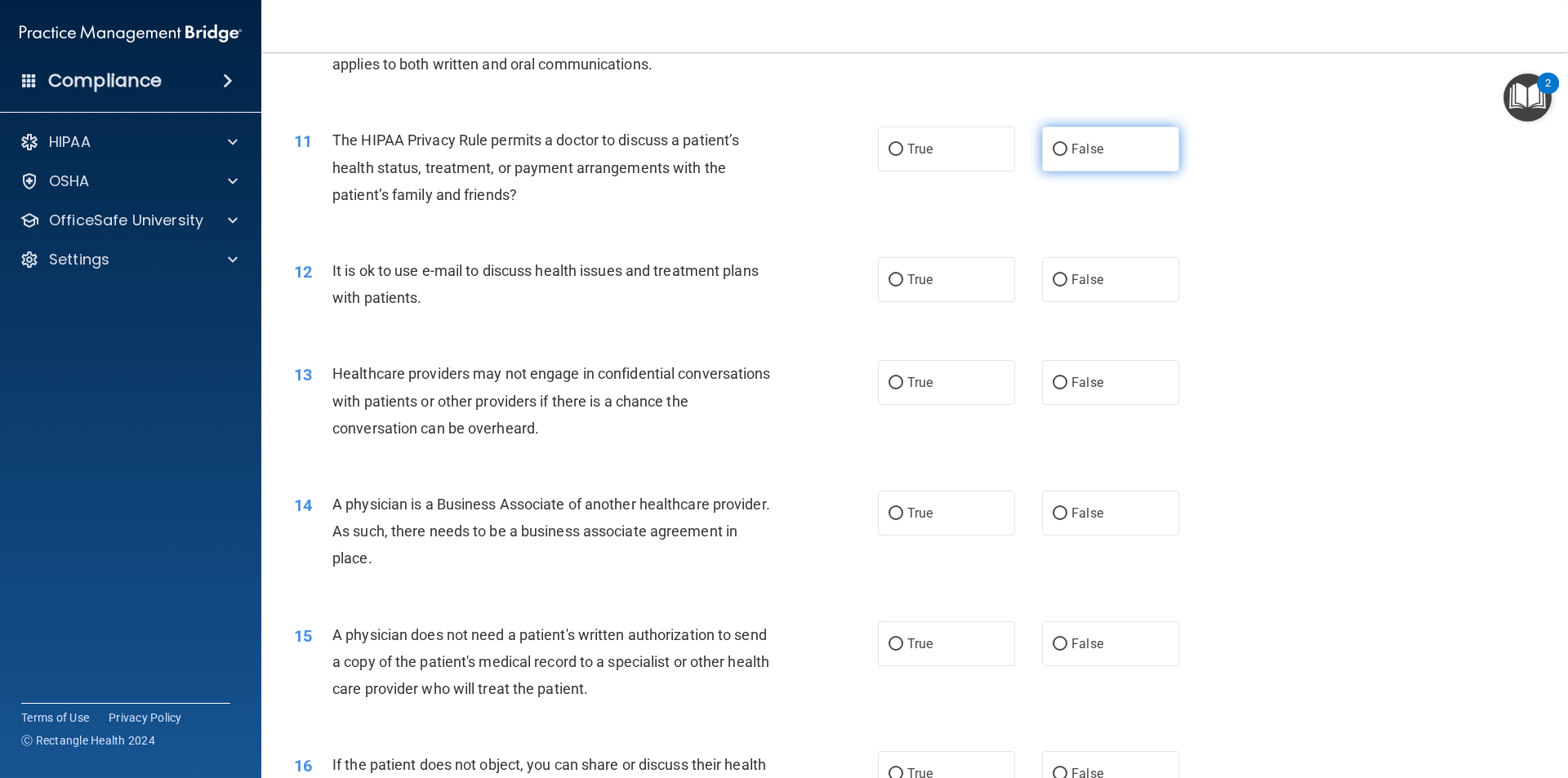
click at [1060, 142] on label "False" at bounding box center [1111, 149] width 137 height 45
click at [1060, 144] on input "False" at bounding box center [1060, 150] width 15 height 13
radio input "true"
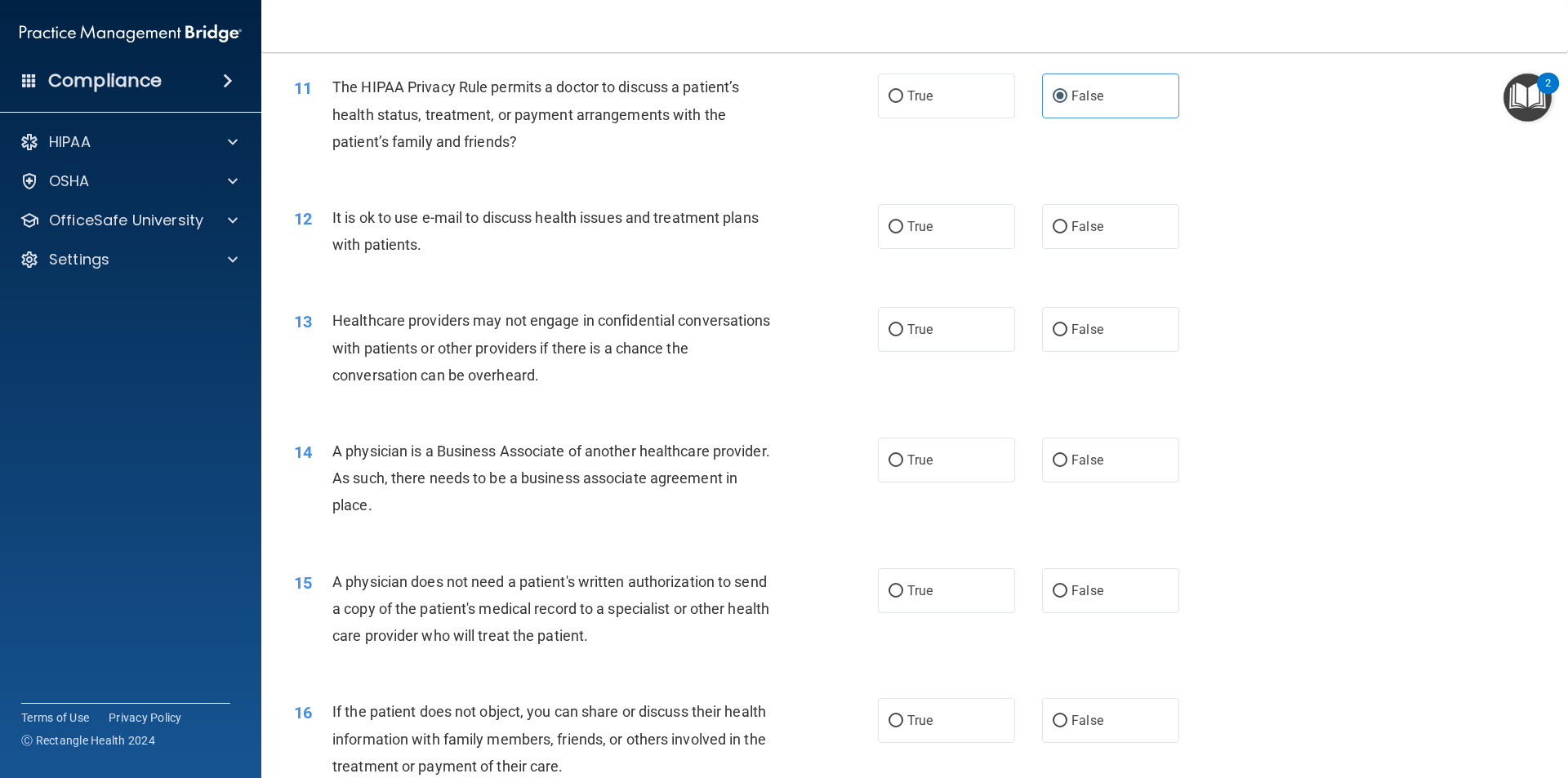
scroll to position [1306, 0]
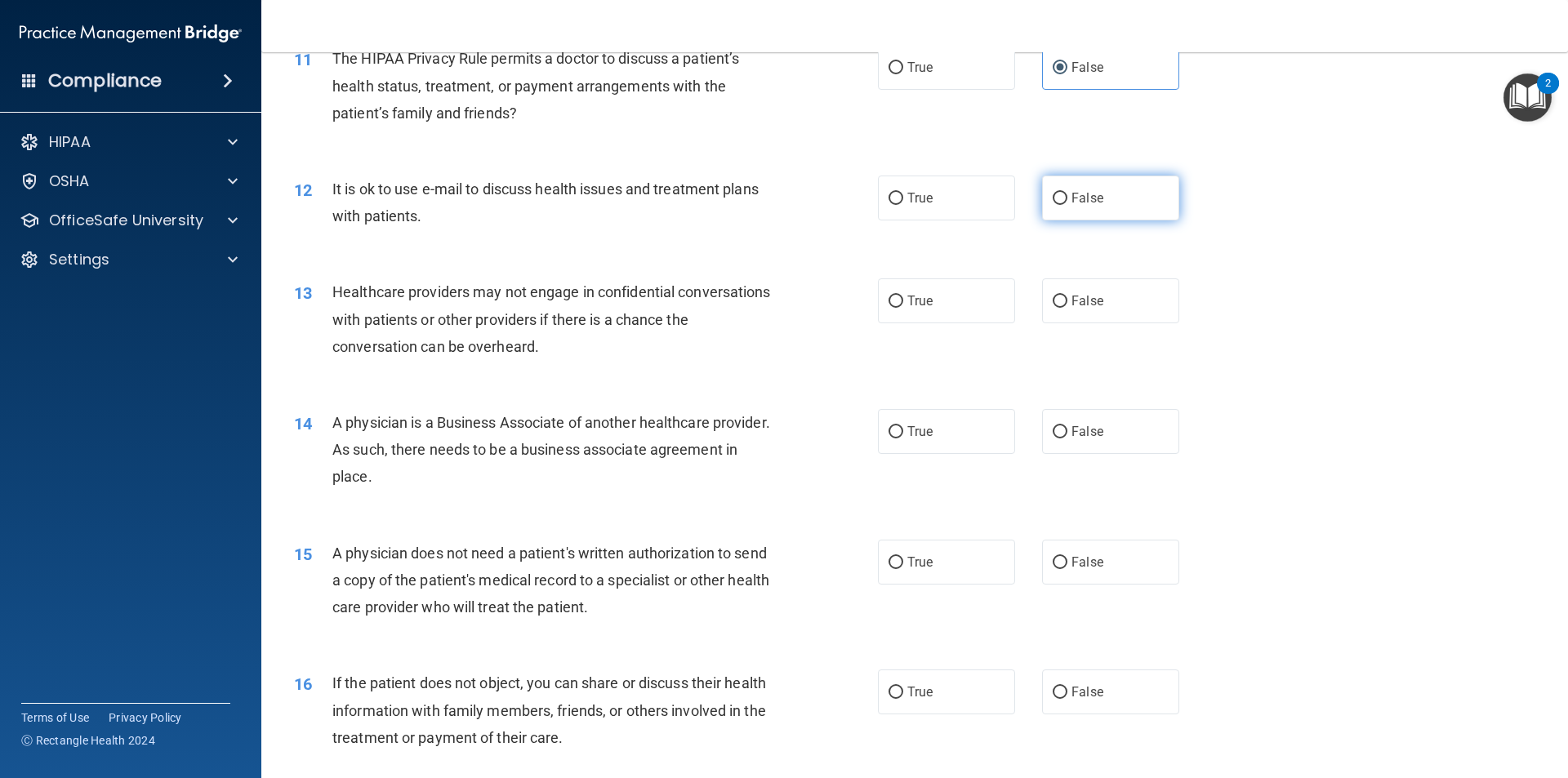
click at [1053, 195] on input "False" at bounding box center [1060, 198] width 15 height 13
radio input "true"
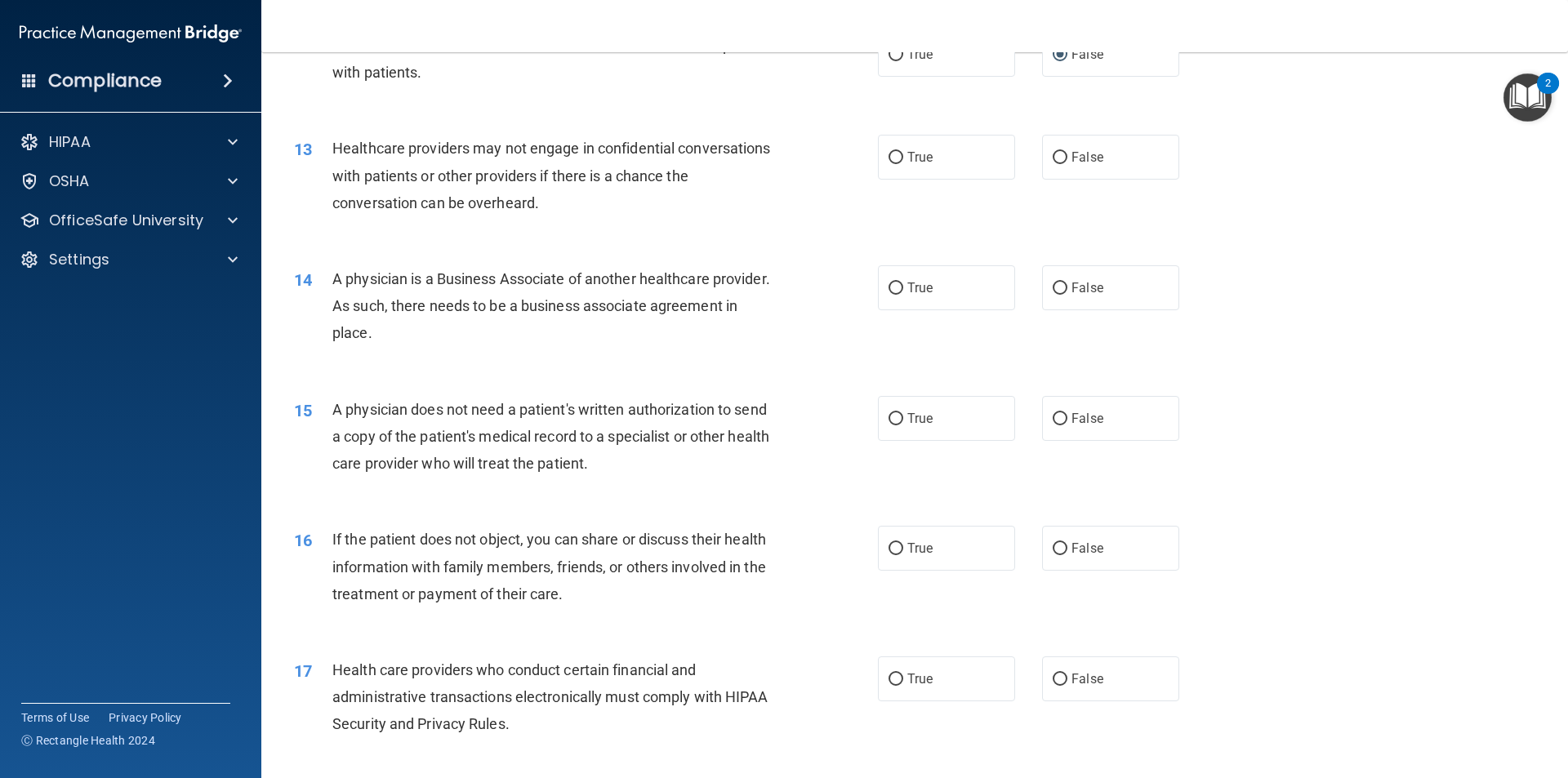
scroll to position [1470, 0]
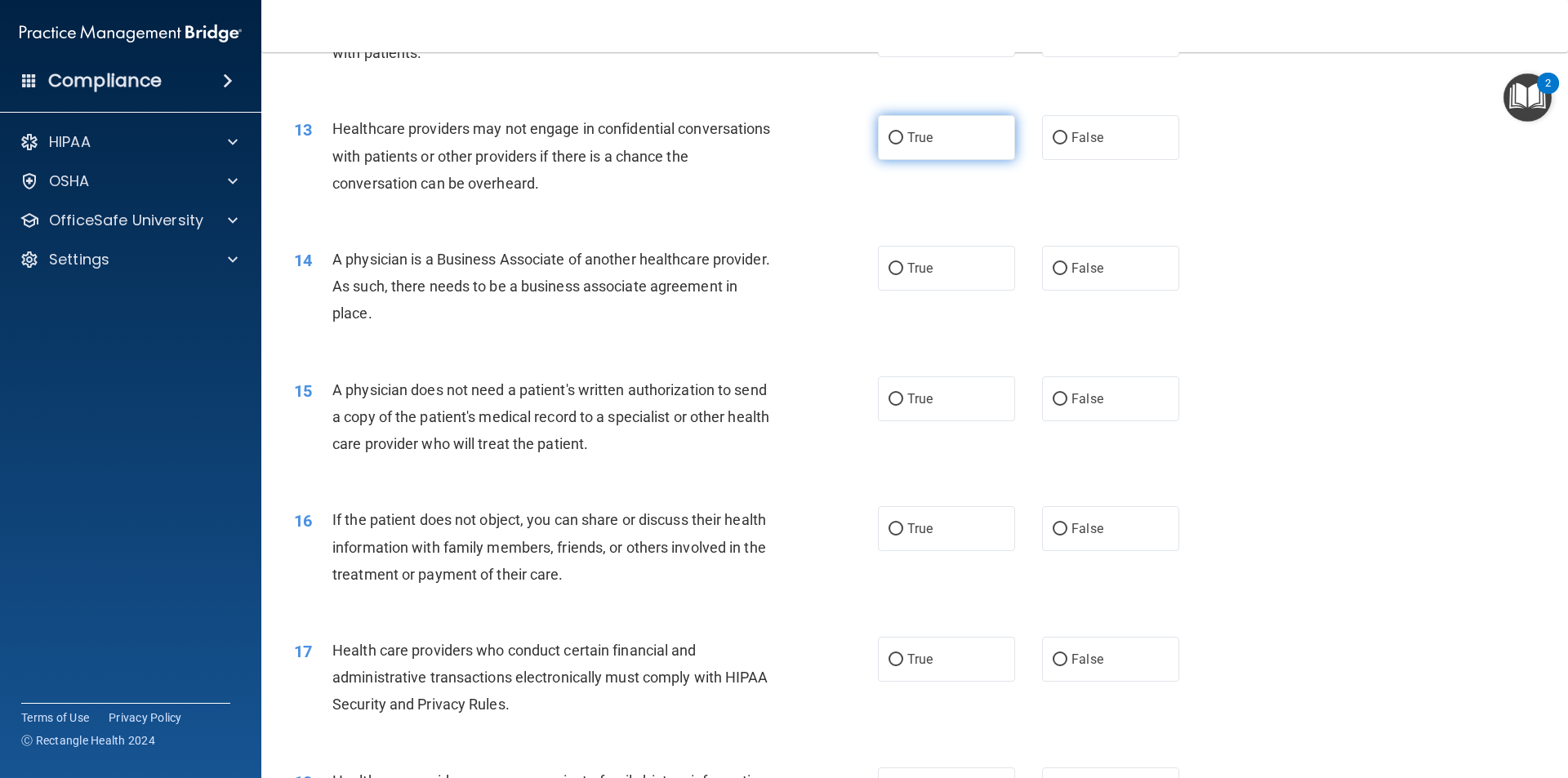
click at [908, 136] on span "True" at bounding box center [920, 137] width 25 height 16
click at [904, 136] on input "True" at bounding box center [896, 138] width 15 height 13
radio input "true"
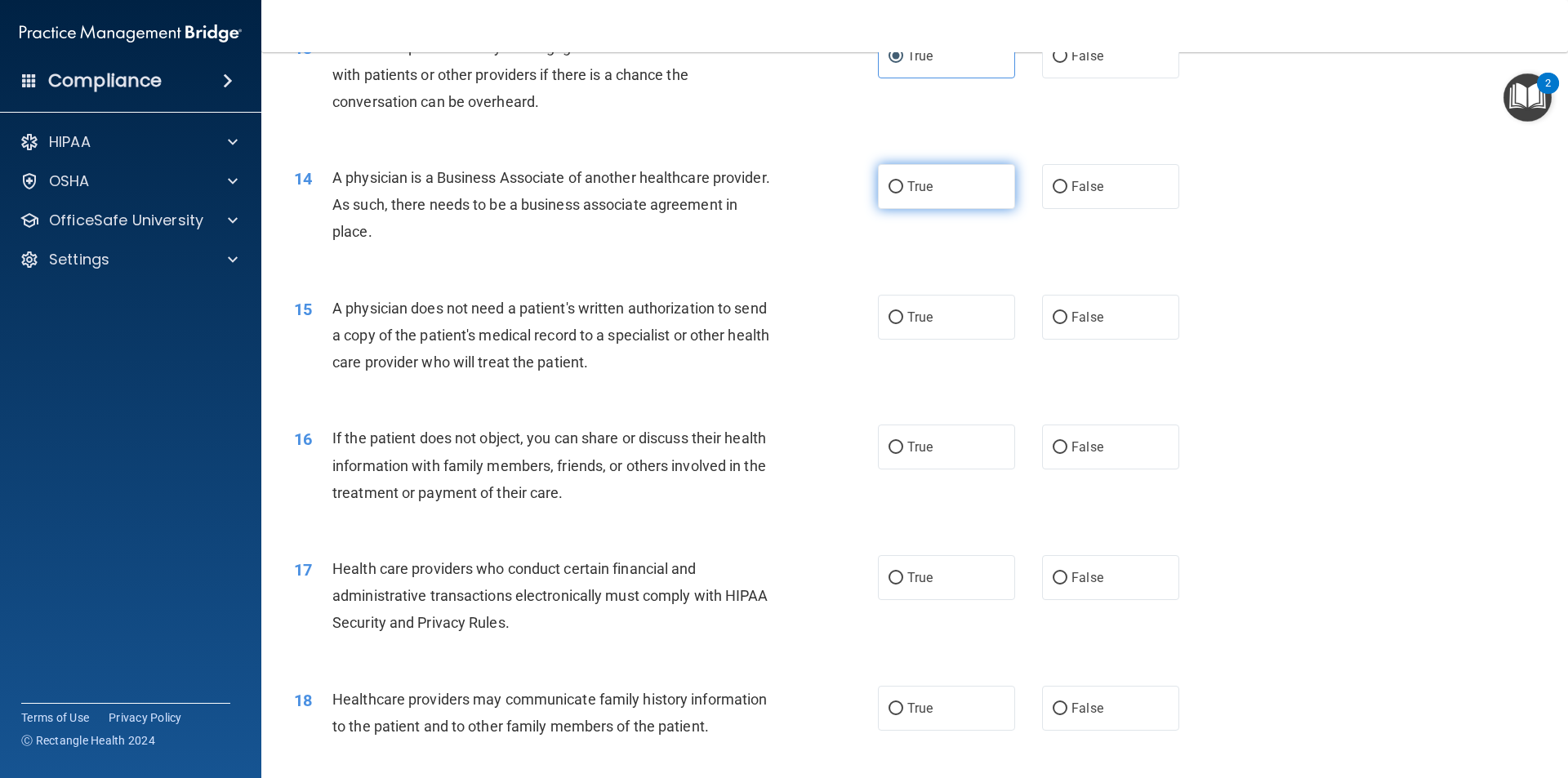
click at [929, 183] on label "True" at bounding box center [946, 187] width 137 height 45
click at [904, 183] on input "True" at bounding box center [896, 187] width 15 height 13
radio input "true"
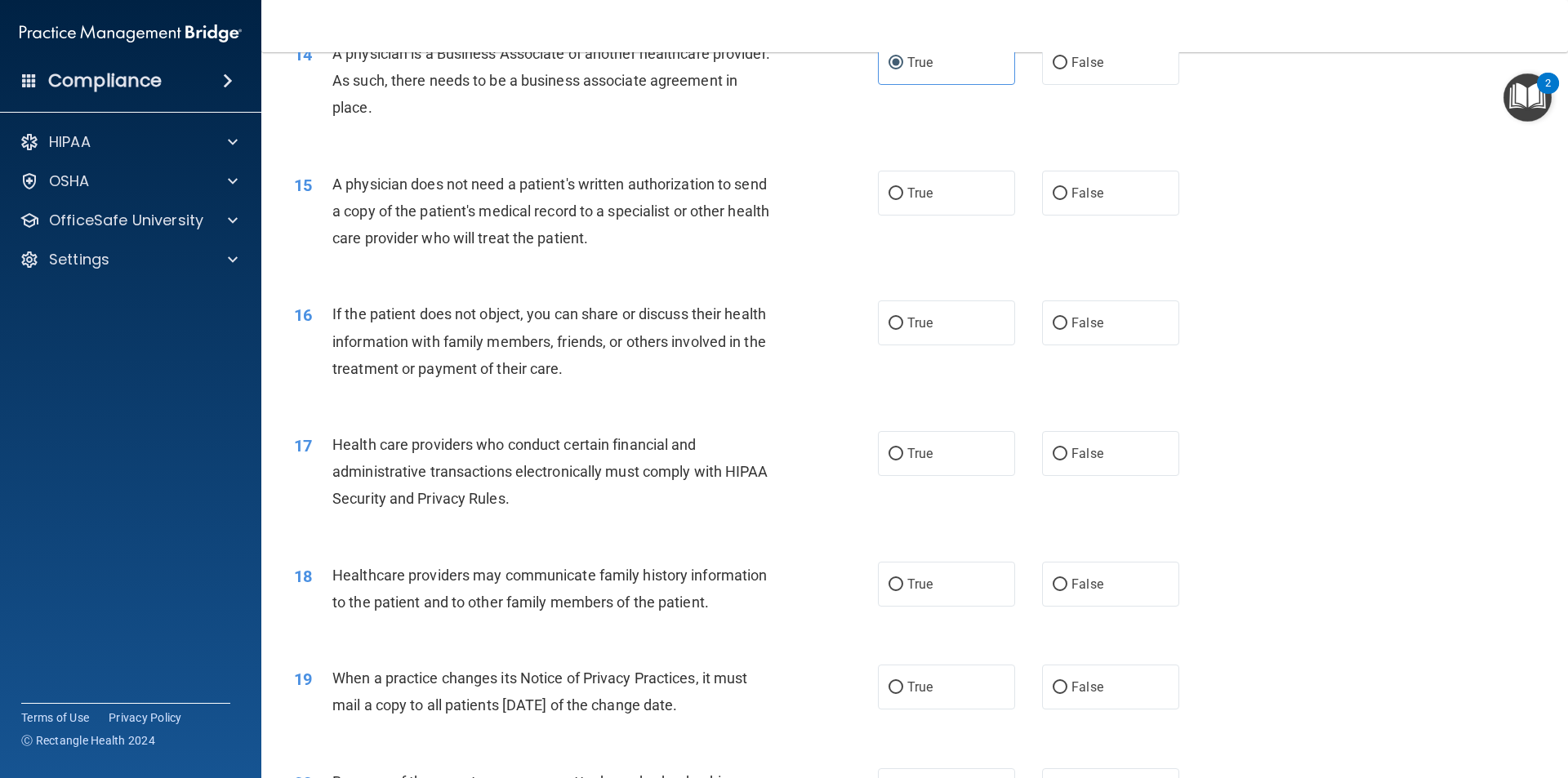
scroll to position [1715, 0]
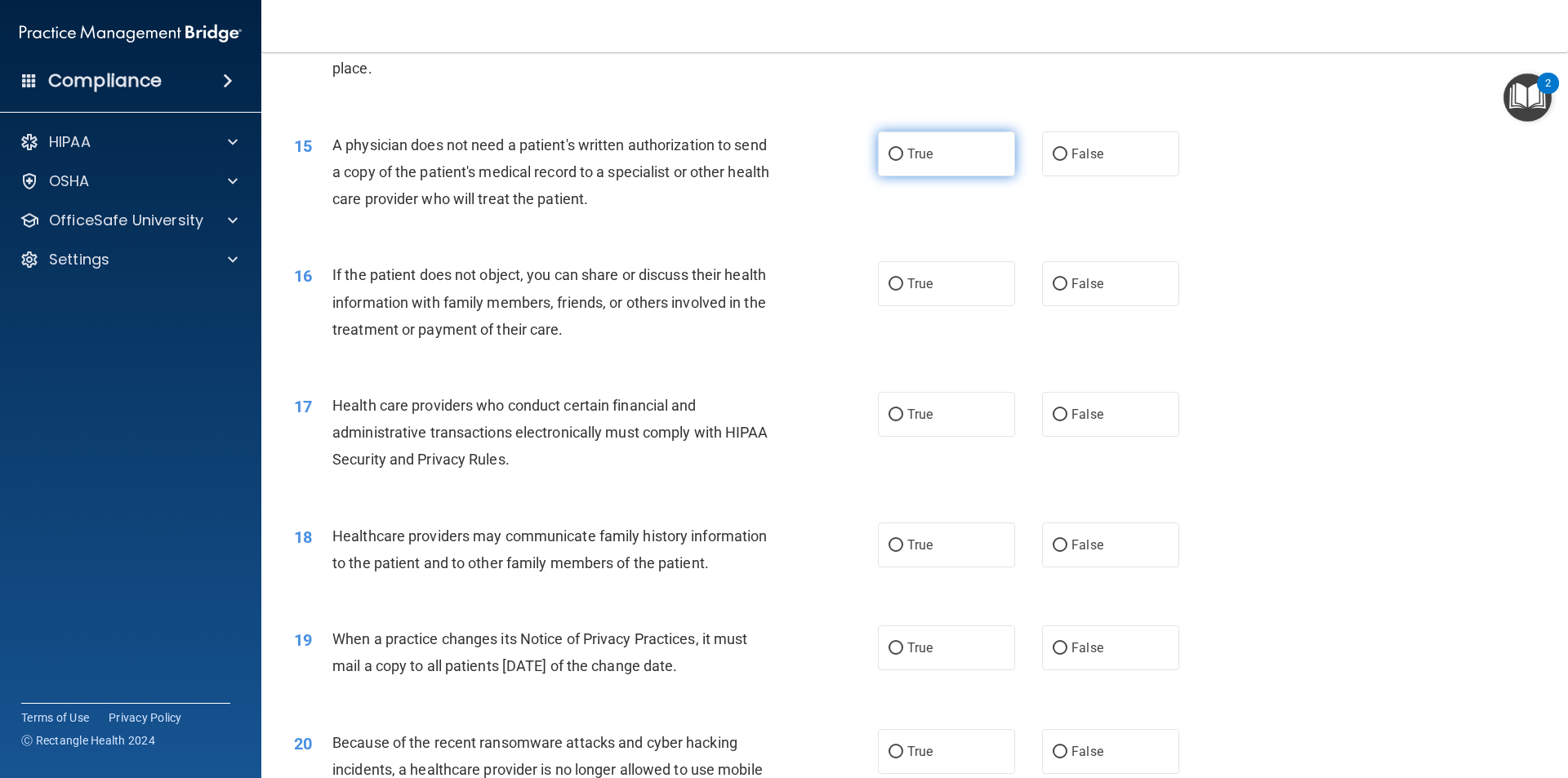
click at [889, 153] on input "True" at bounding box center [896, 154] width 15 height 13
radio input "true"
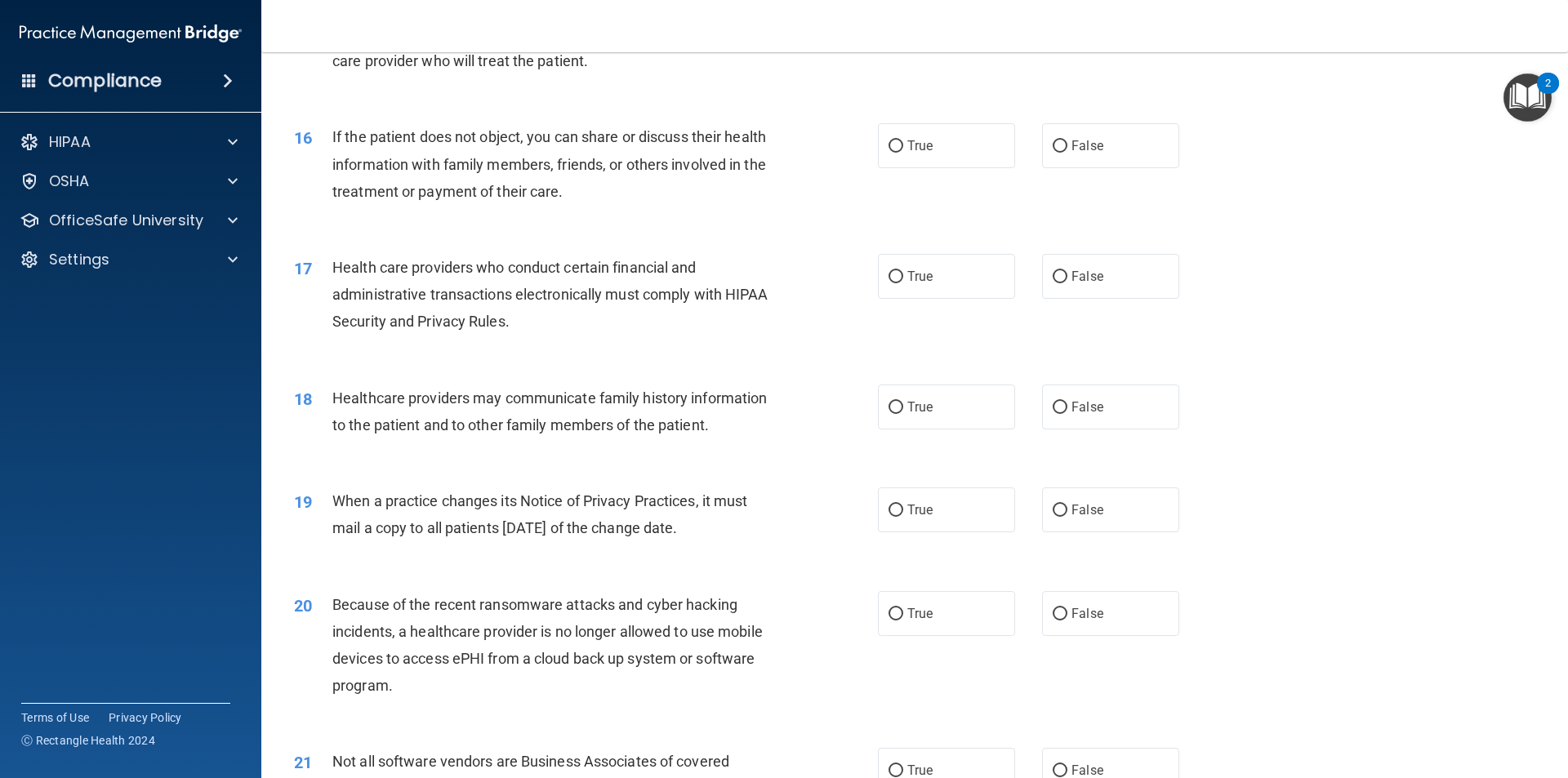
scroll to position [1878, 0]
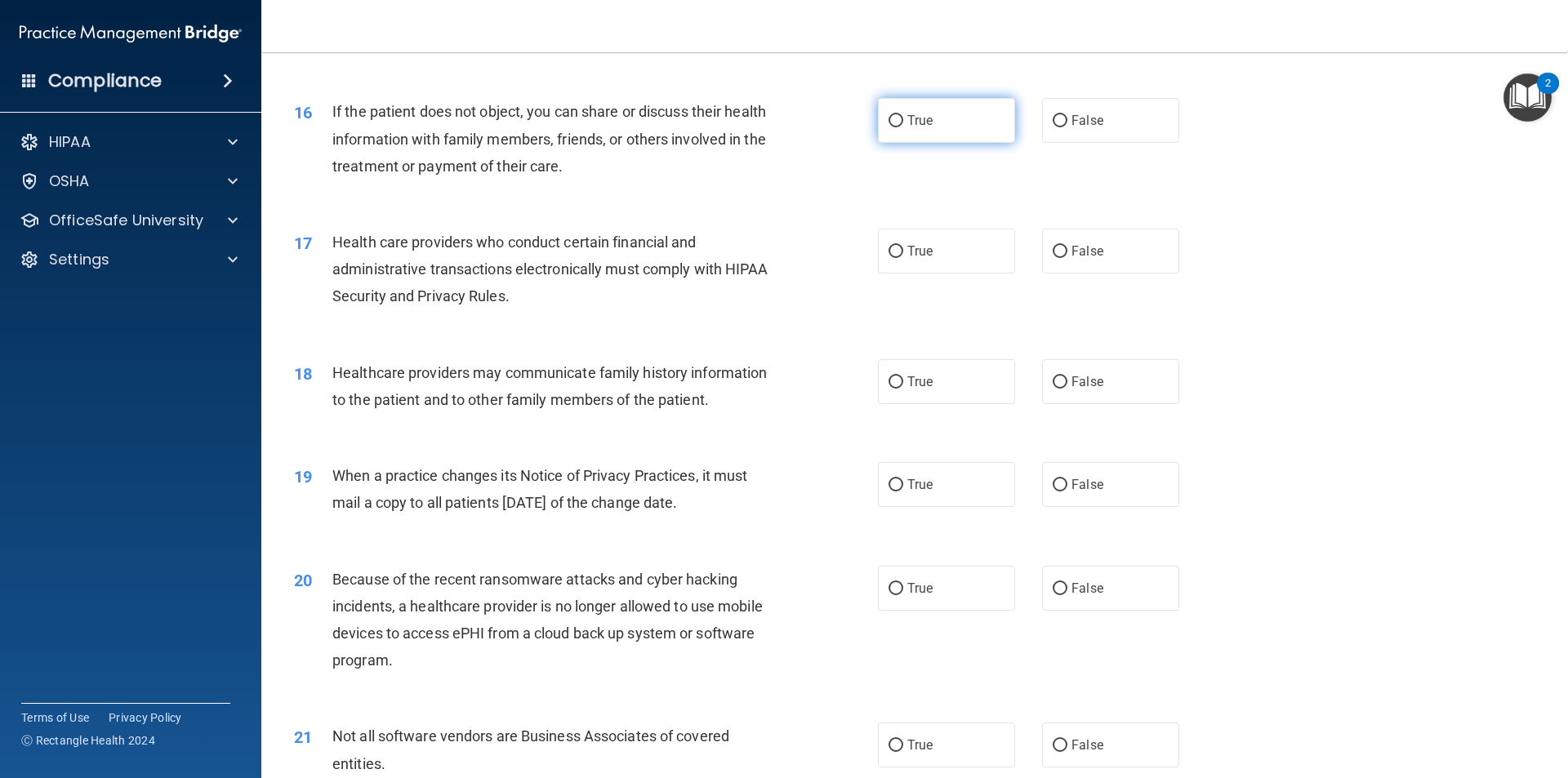
click at [889, 115] on input "True" at bounding box center [896, 121] width 15 height 13
radio input "true"
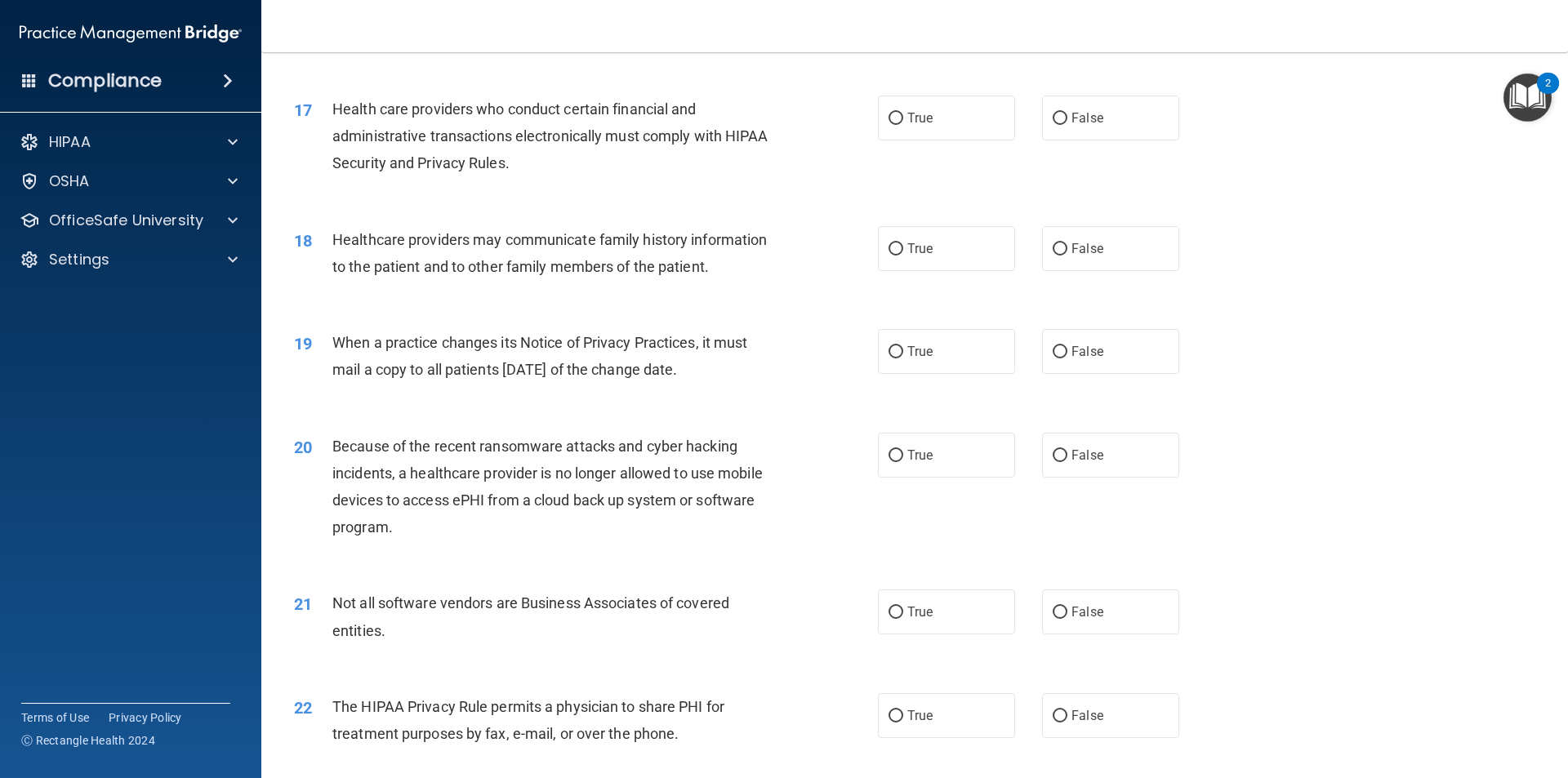
scroll to position [1960, 0]
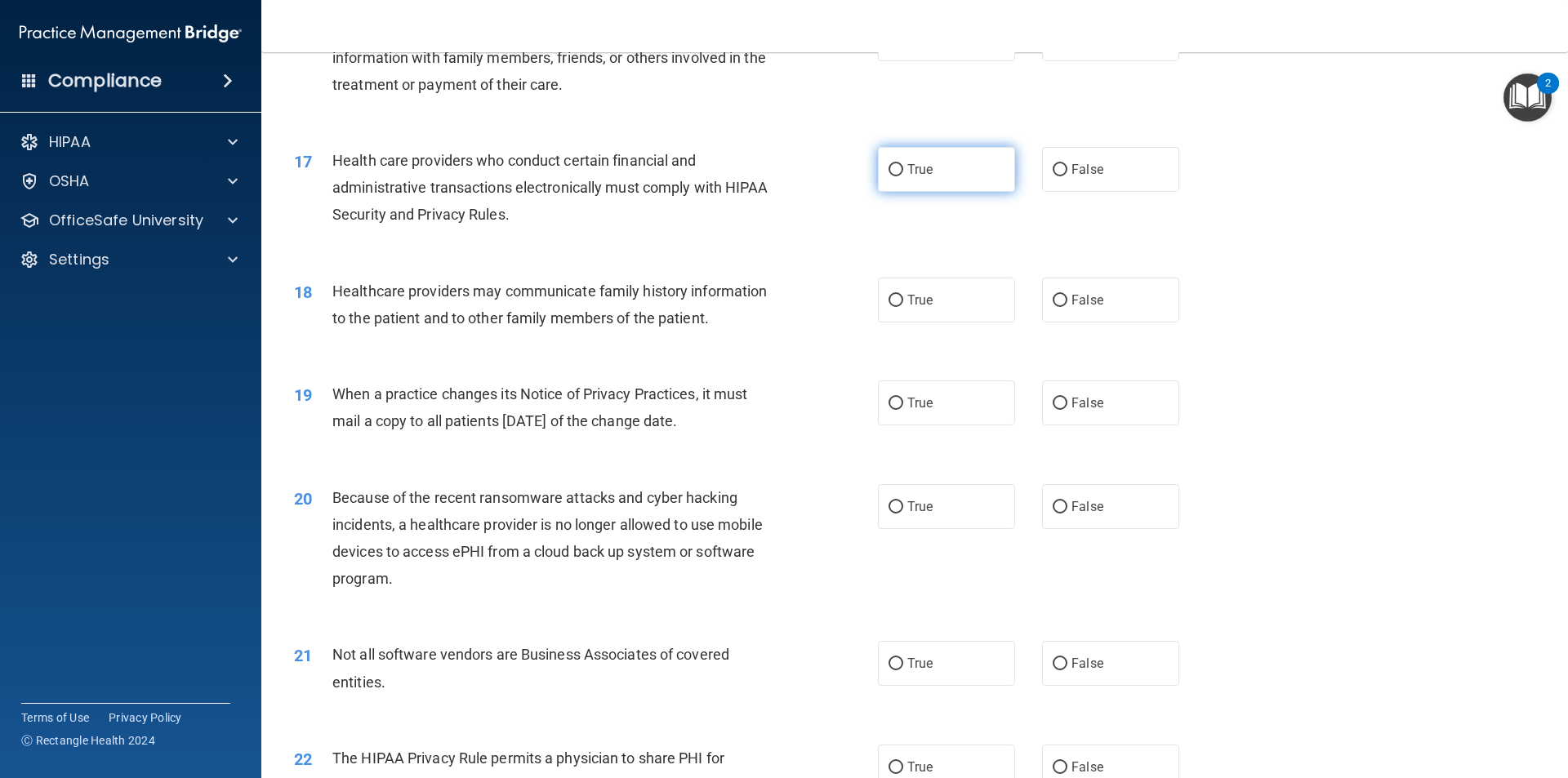
click at [907, 167] on span "True" at bounding box center [920, 169] width 25 height 16
click at [902, 167] on input "True" at bounding box center [896, 170] width 15 height 13
radio input "true"
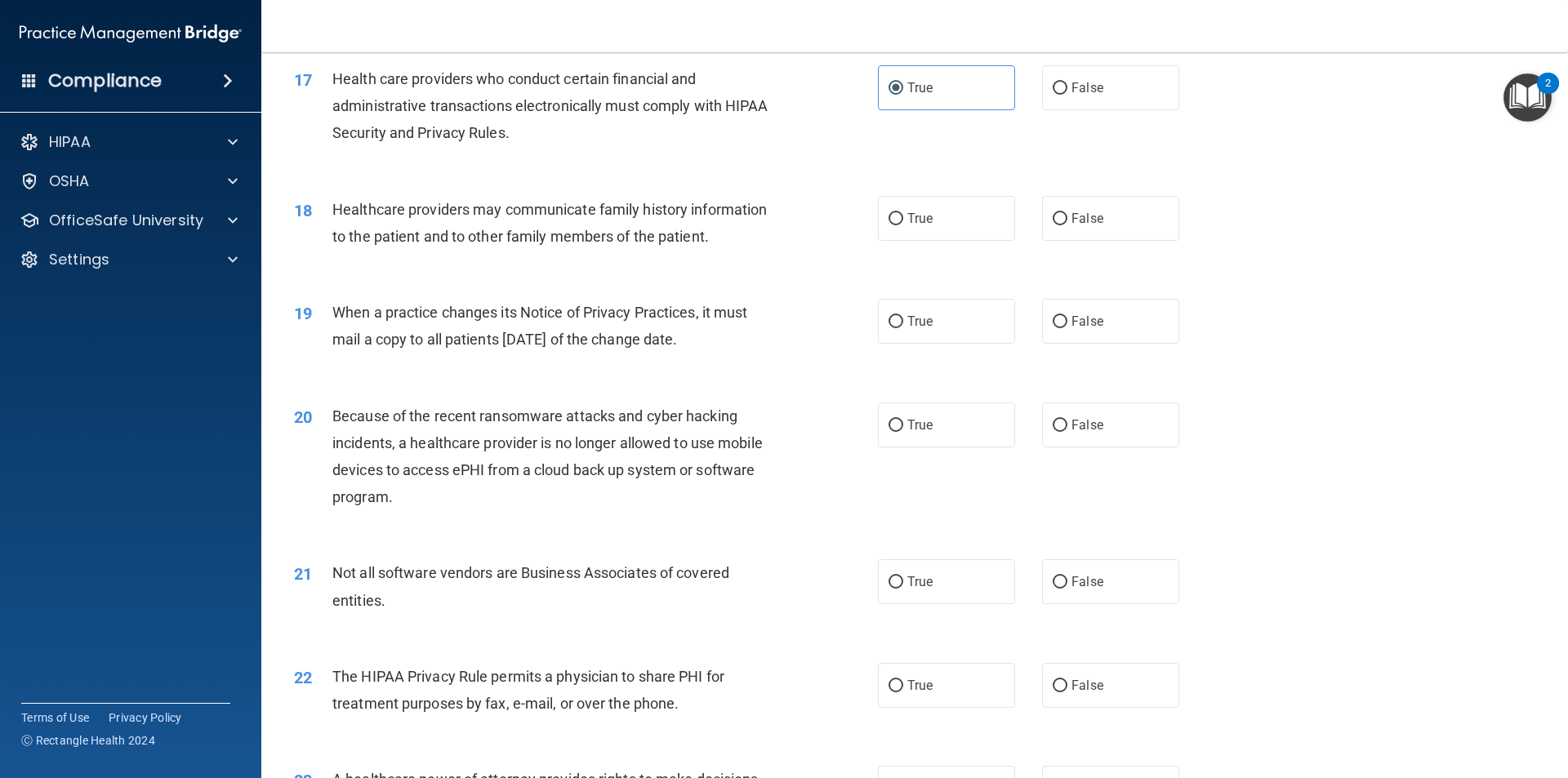
scroll to position [2123, 0]
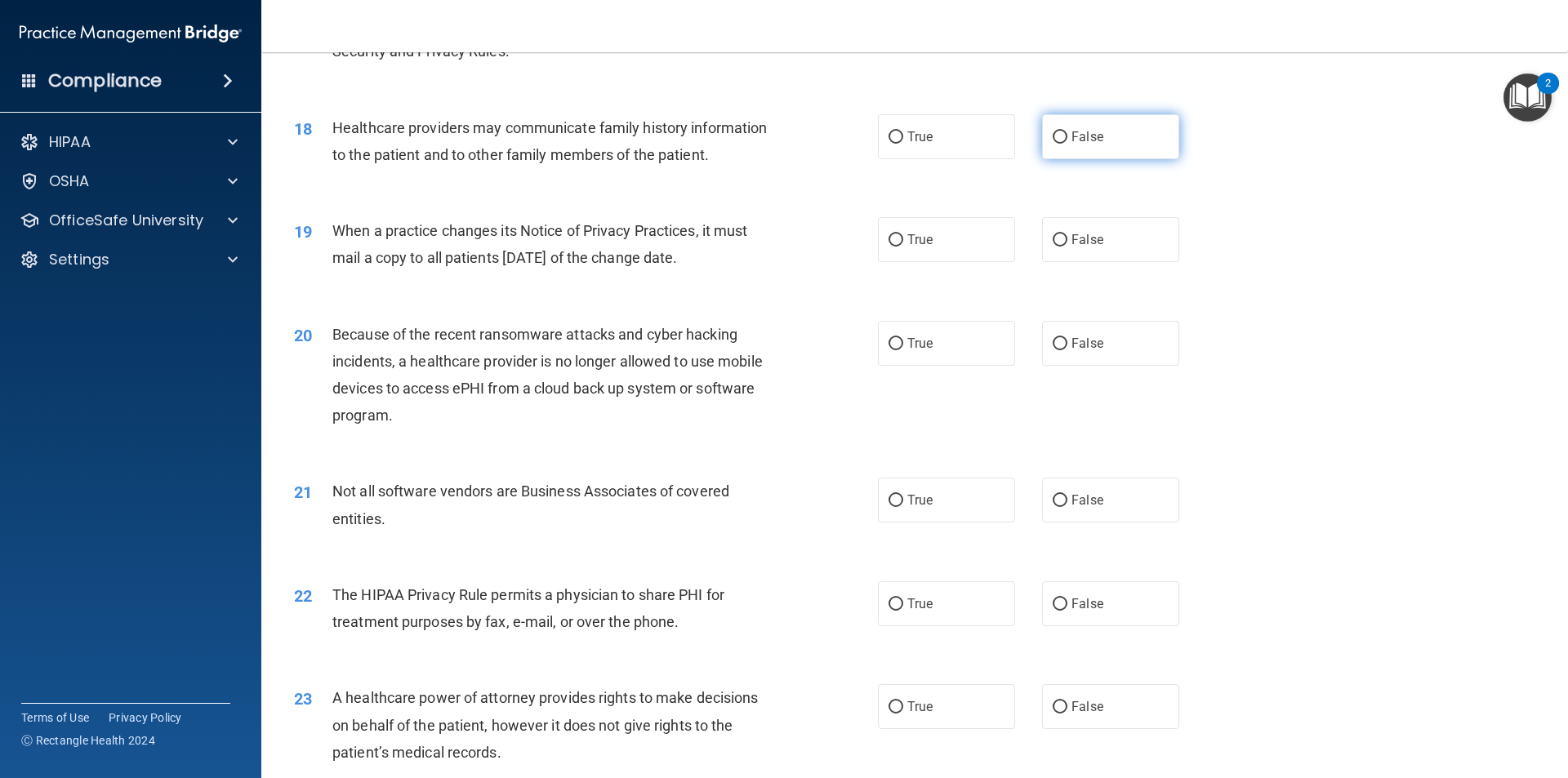
click at [1106, 138] on label "False" at bounding box center [1111, 137] width 137 height 45
click at [1068, 138] on input "False" at bounding box center [1060, 137] width 15 height 13
radio input "true"
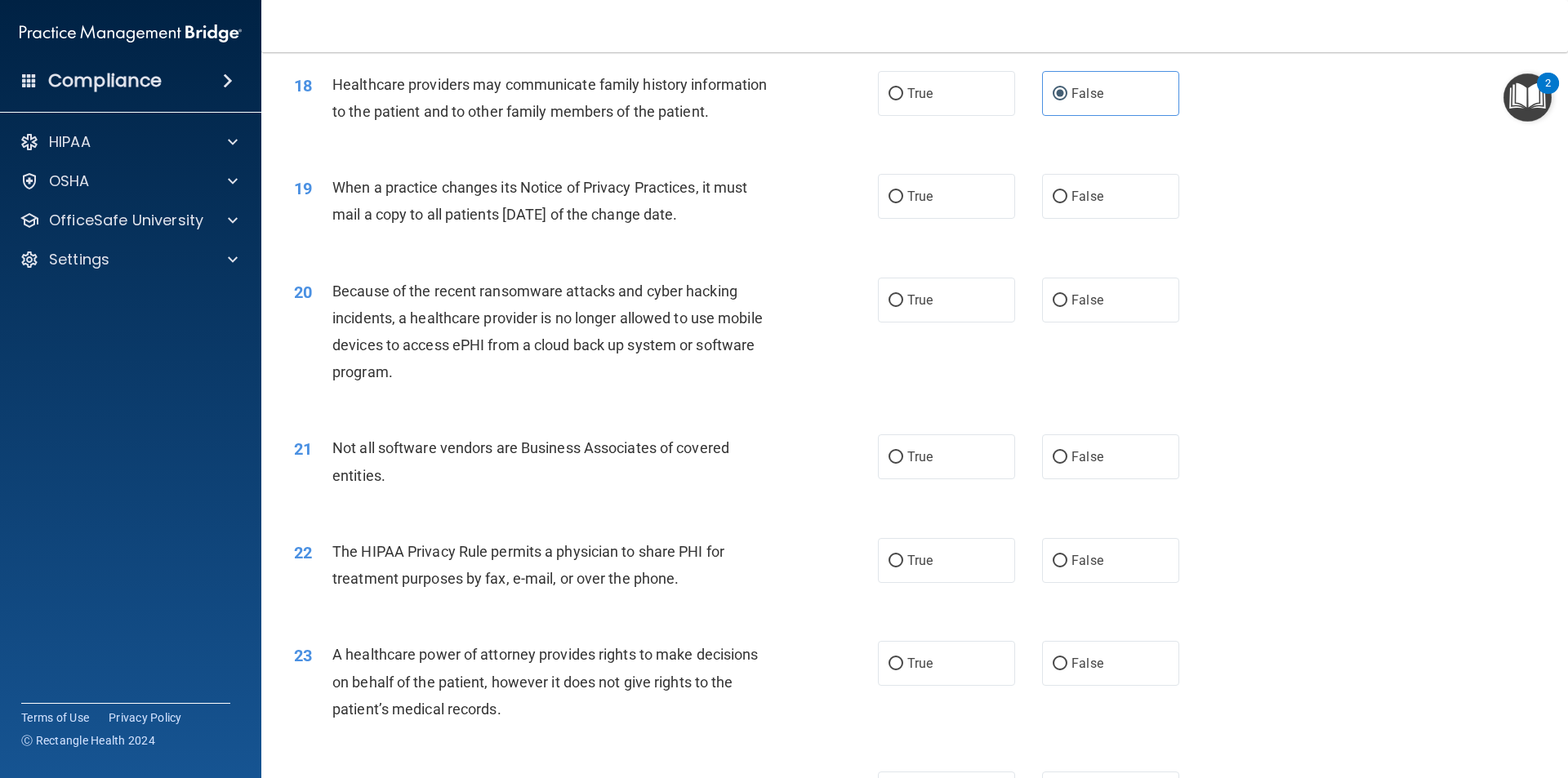
scroll to position [2205, 0]
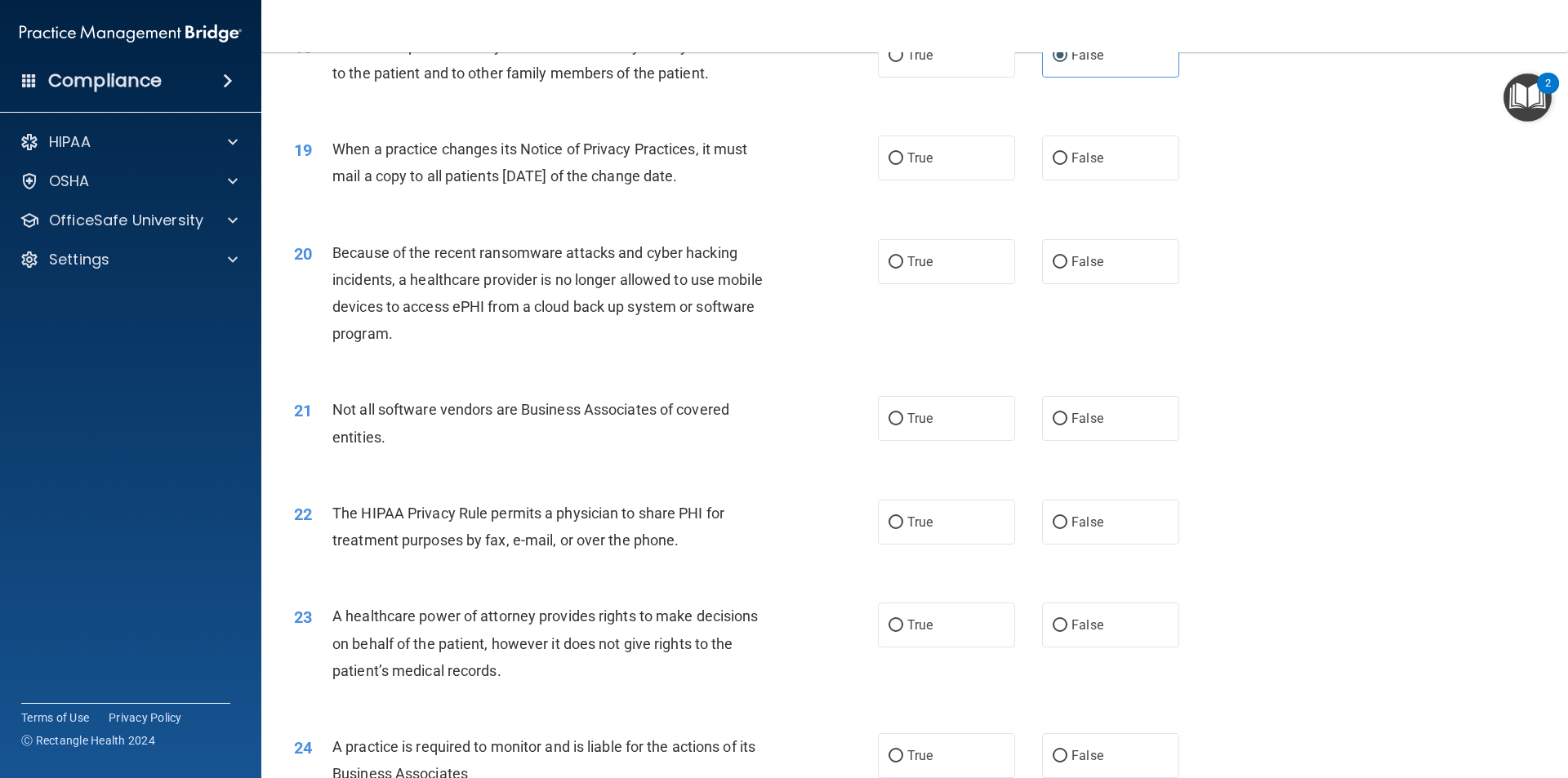
click at [800, 181] on div "19 When a practice changes its Notice of Privacy Practices, it must mail a copy…" at bounding box center [586, 167] width 633 height 62
click at [907, 160] on span "True" at bounding box center [920, 157] width 25 height 16
click at [904, 160] on input "True" at bounding box center [896, 158] width 15 height 13
radio input "true"
click at [819, 168] on div "19 When a practice changes its Notice of Privacy Practices, it must mail a copy…" at bounding box center [586, 167] width 633 height 62
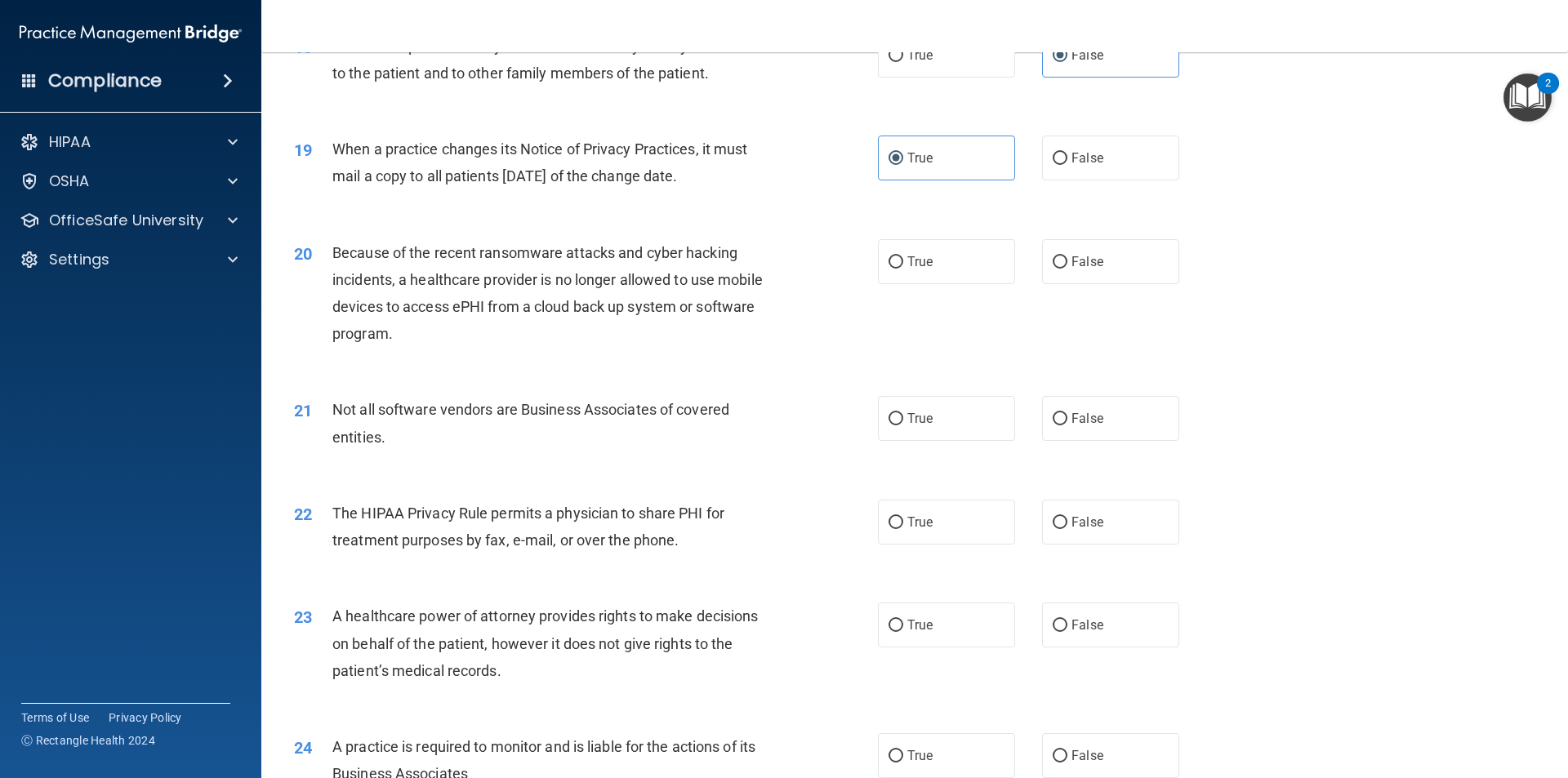
scroll to position [2368, 0]
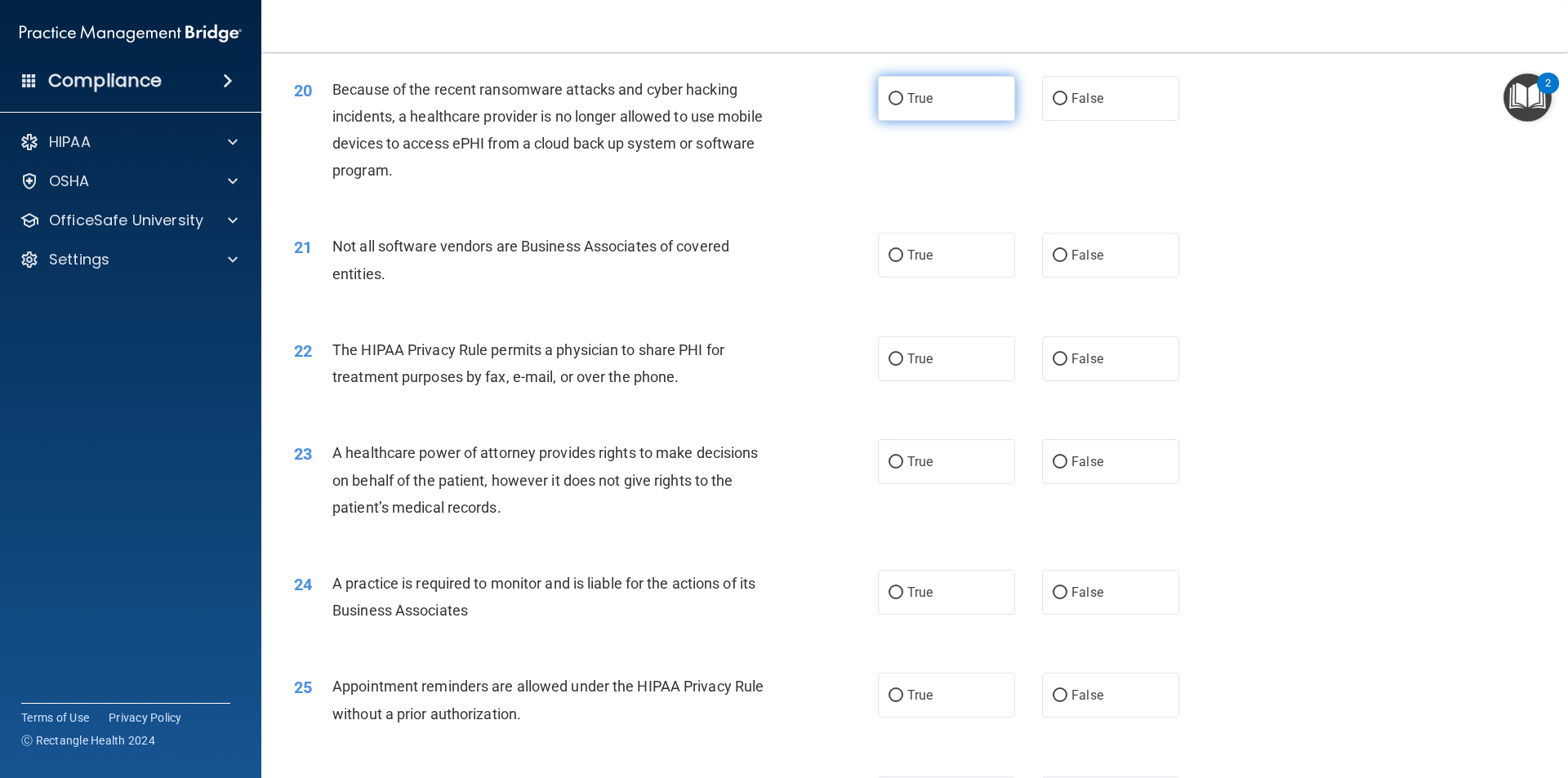
click at [907, 96] on span "True" at bounding box center [920, 98] width 25 height 16
click at [904, 96] on input "True" at bounding box center [896, 99] width 15 height 13
radio input "true"
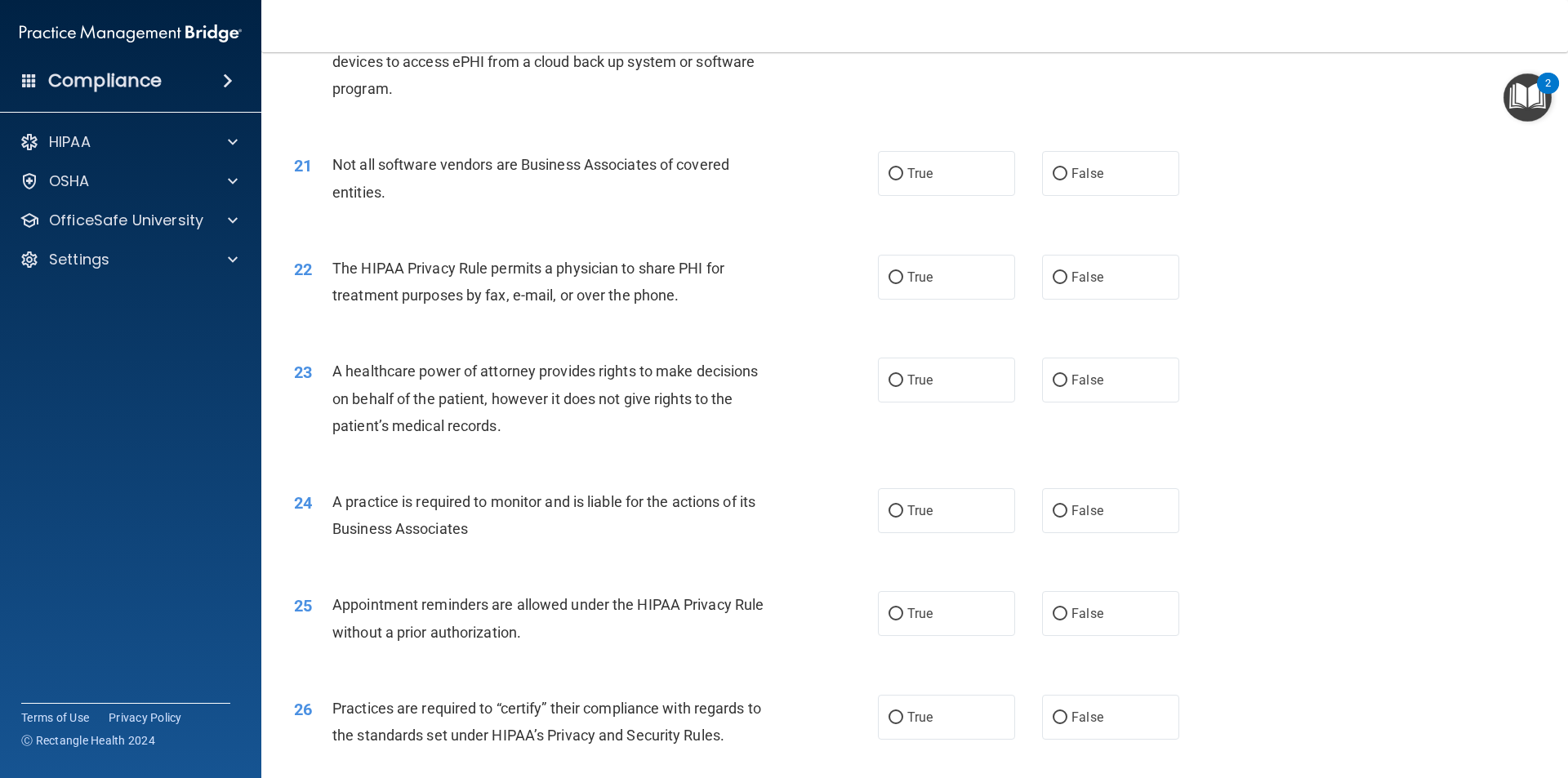
scroll to position [2532, 0]
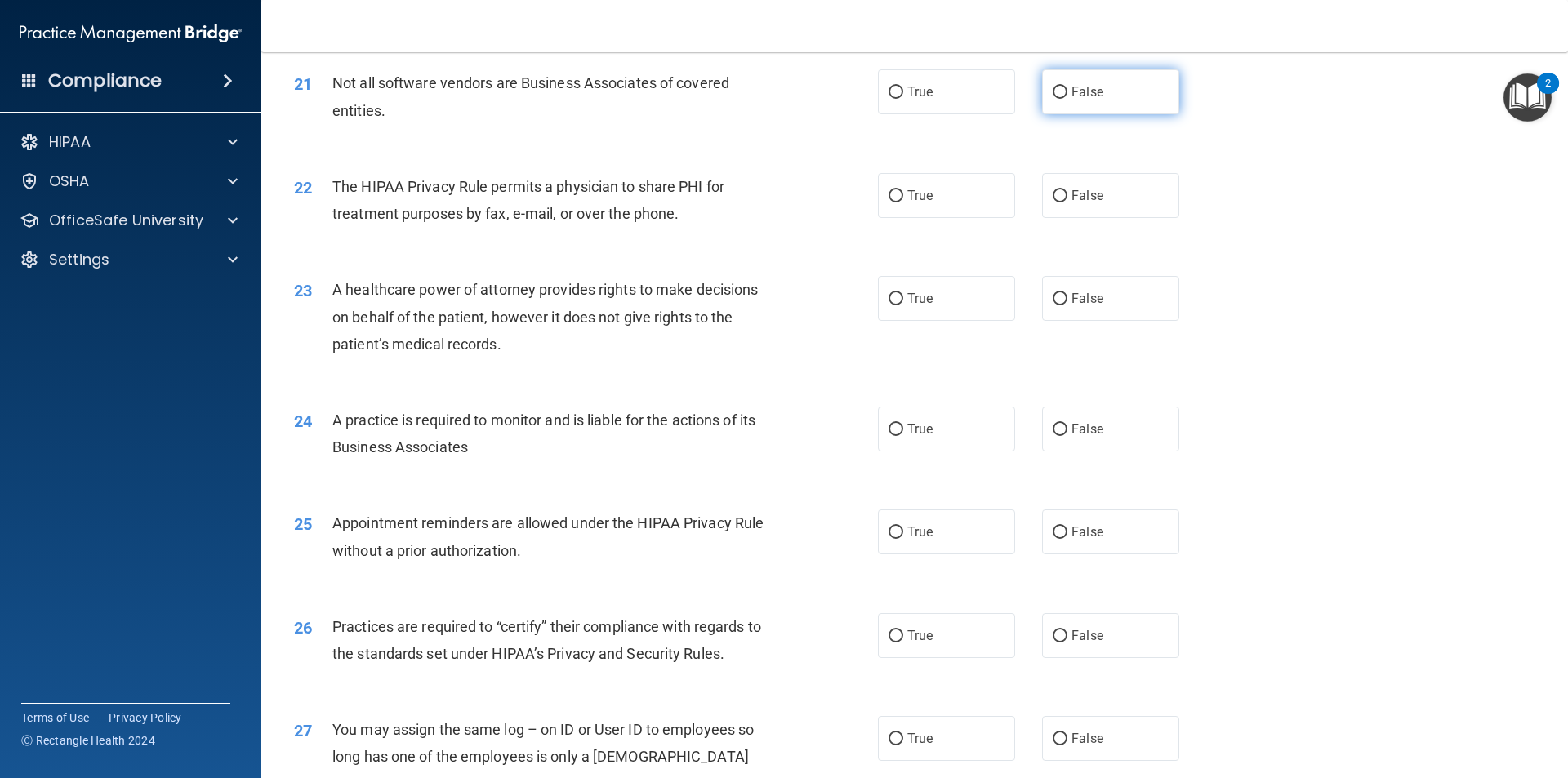
click at [1078, 88] on span "False" at bounding box center [1087, 91] width 32 height 16
click at [1068, 88] on input "False" at bounding box center [1060, 92] width 15 height 13
radio input "true"
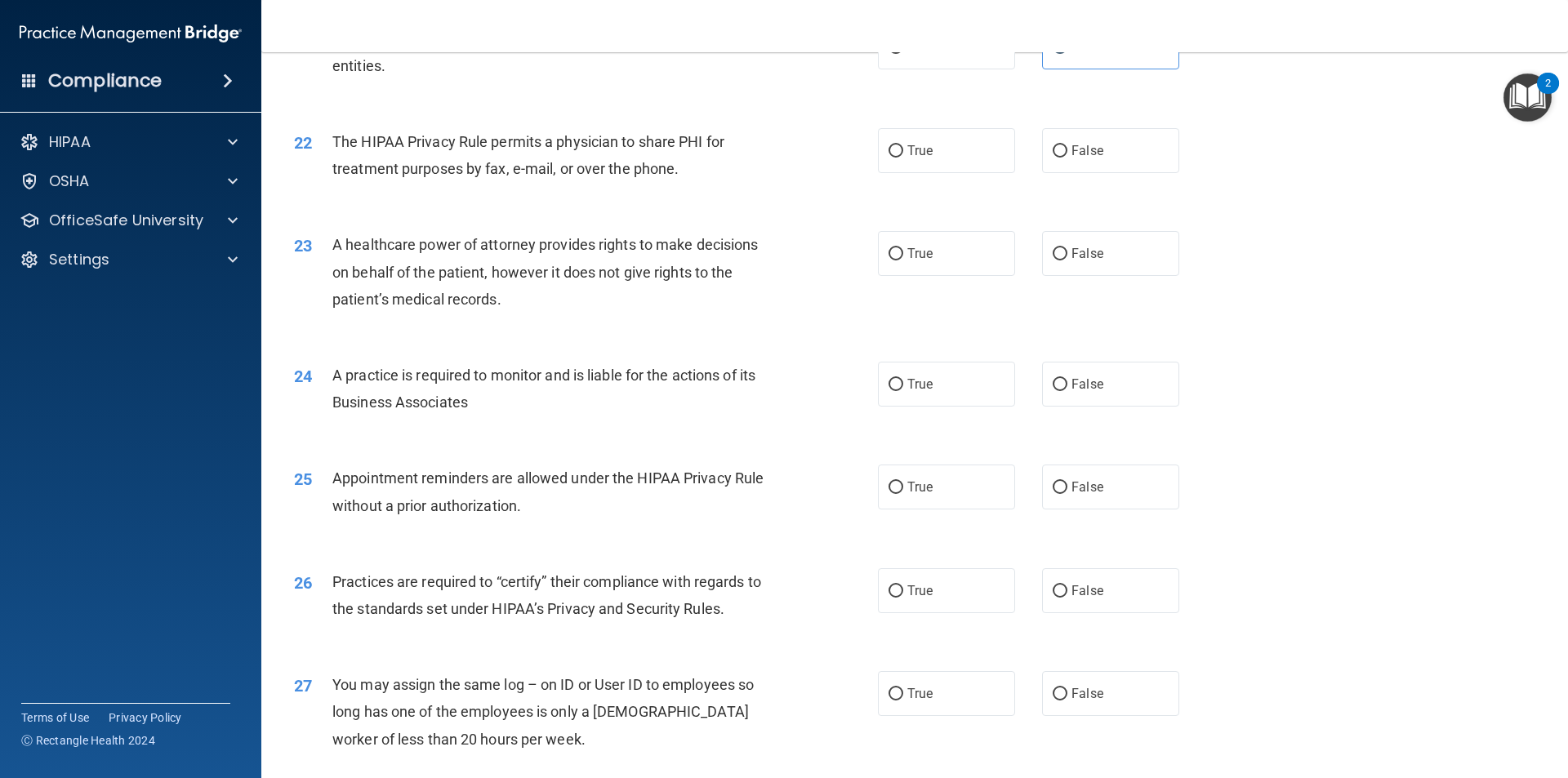
scroll to position [2614, 0]
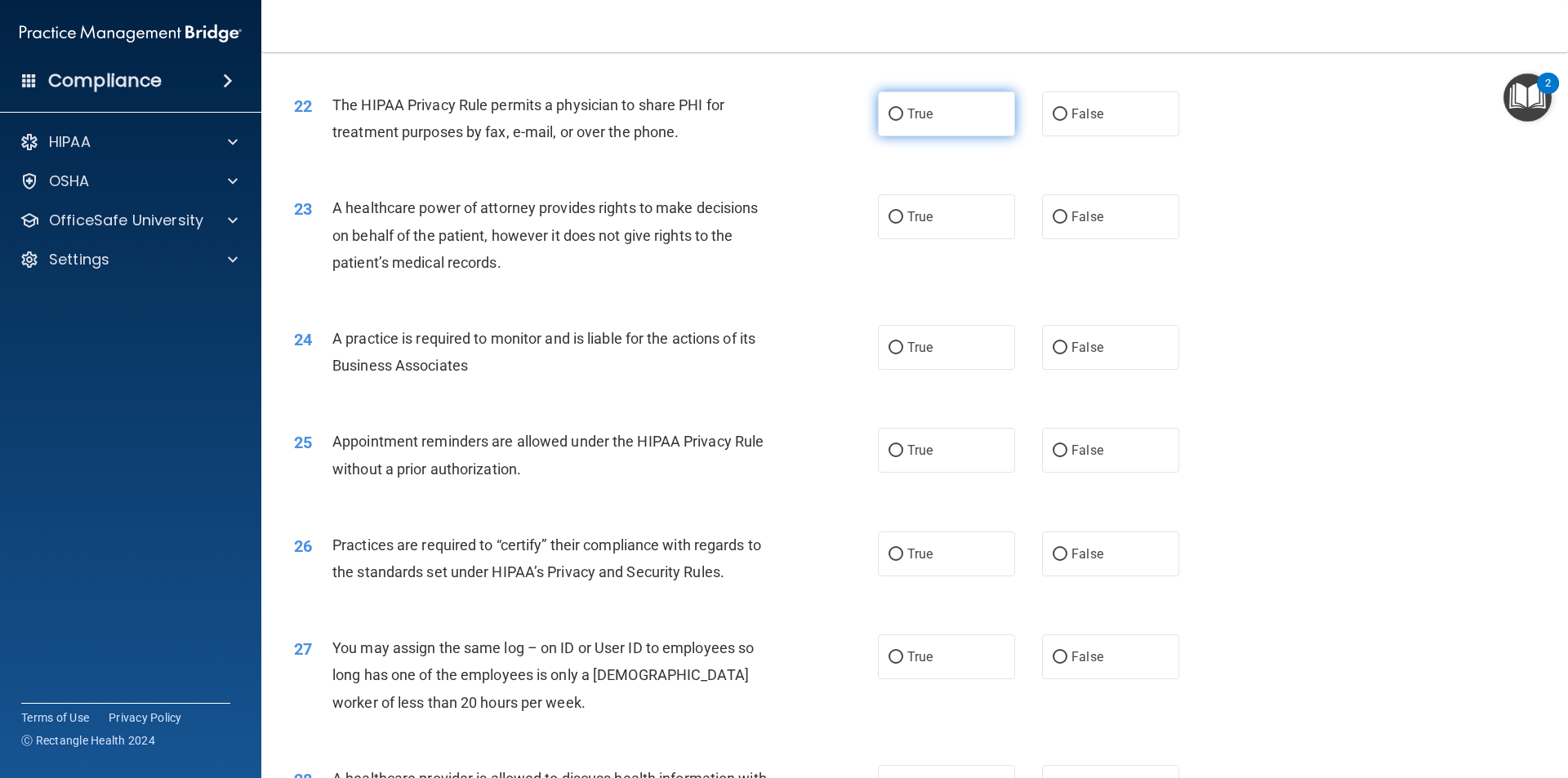
click at [909, 111] on span "True" at bounding box center [920, 114] width 25 height 16
click at [904, 111] on input "True" at bounding box center [896, 115] width 15 height 13
radio input "true"
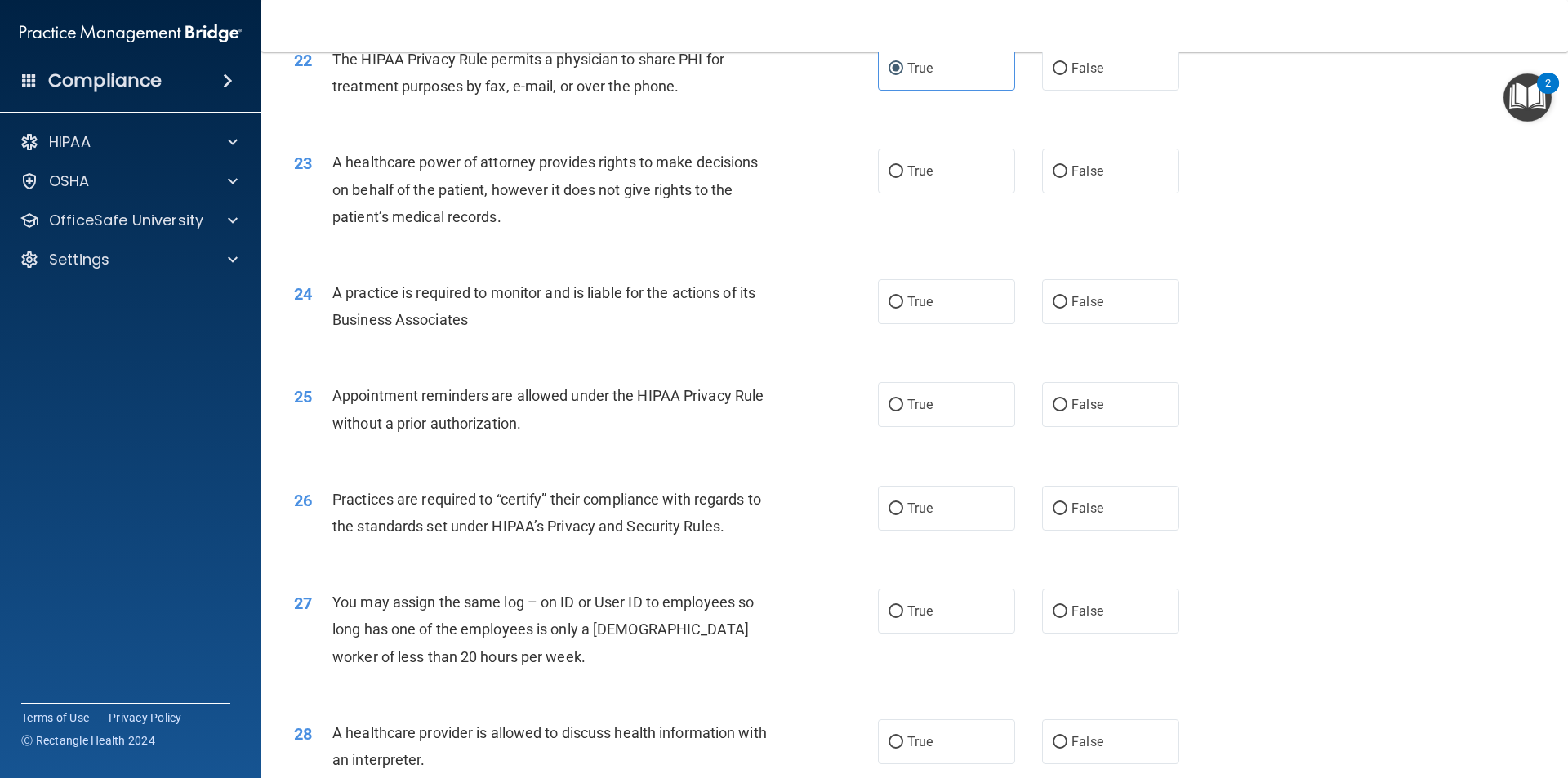
scroll to position [2695, 0]
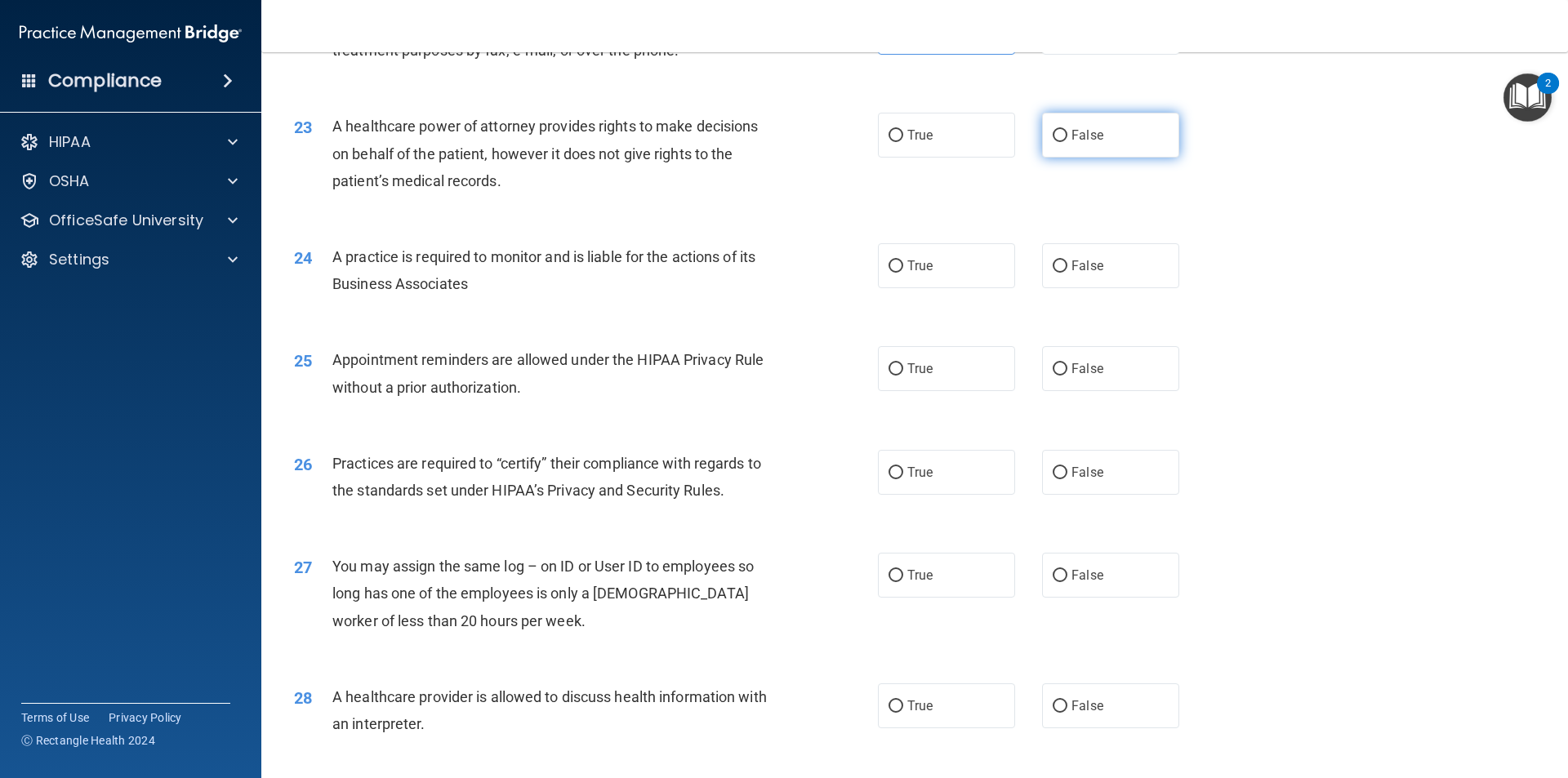
click at [1071, 131] on span "False" at bounding box center [1087, 135] width 32 height 16
click at [1065, 131] on input "False" at bounding box center [1060, 136] width 15 height 13
radio input "true"
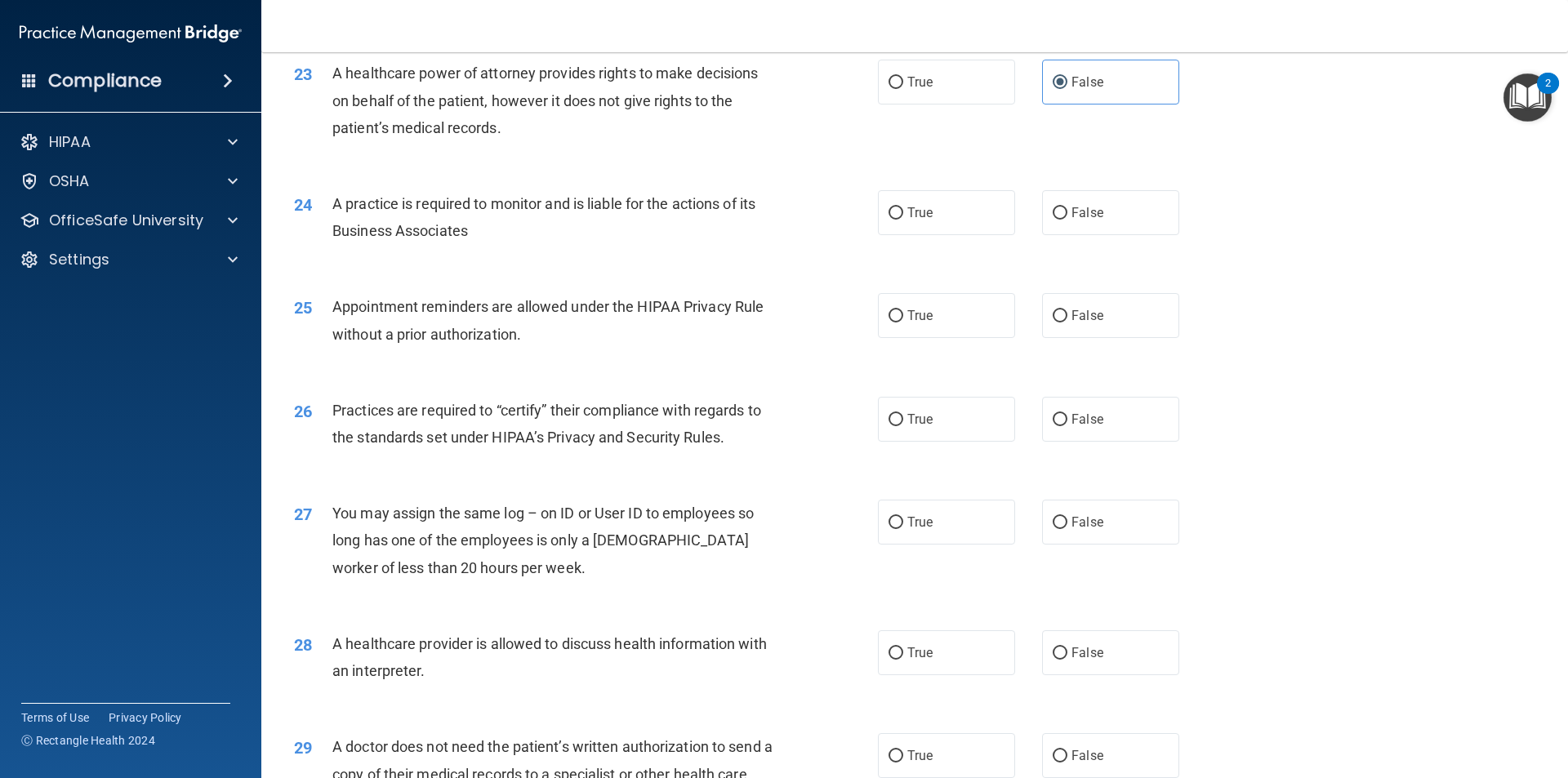
scroll to position [2777, 0]
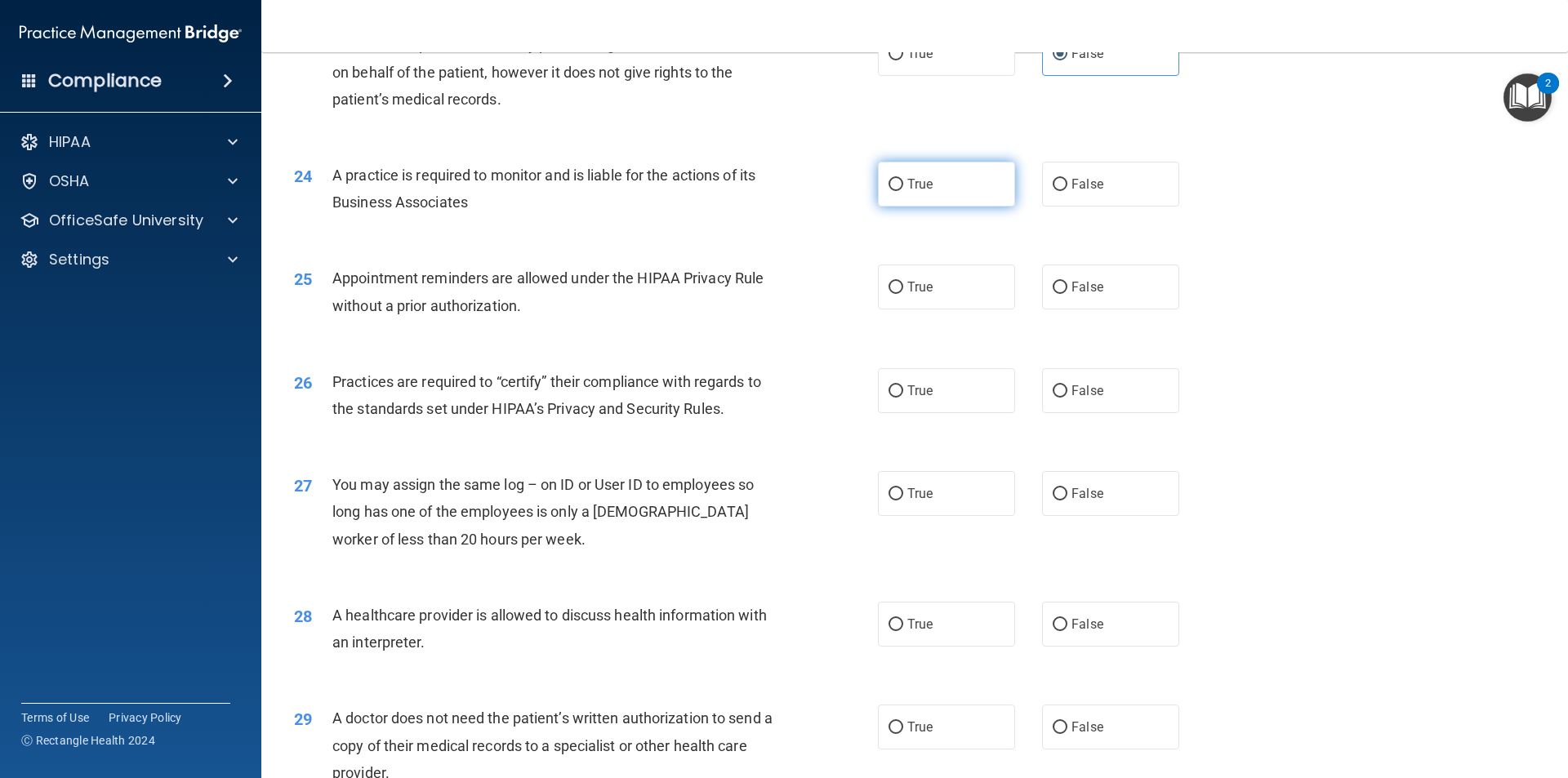
click at [941, 178] on label "True" at bounding box center [946, 184] width 137 height 45
click at [904, 179] on input "True" at bounding box center [896, 185] width 15 height 13
radio input "true"
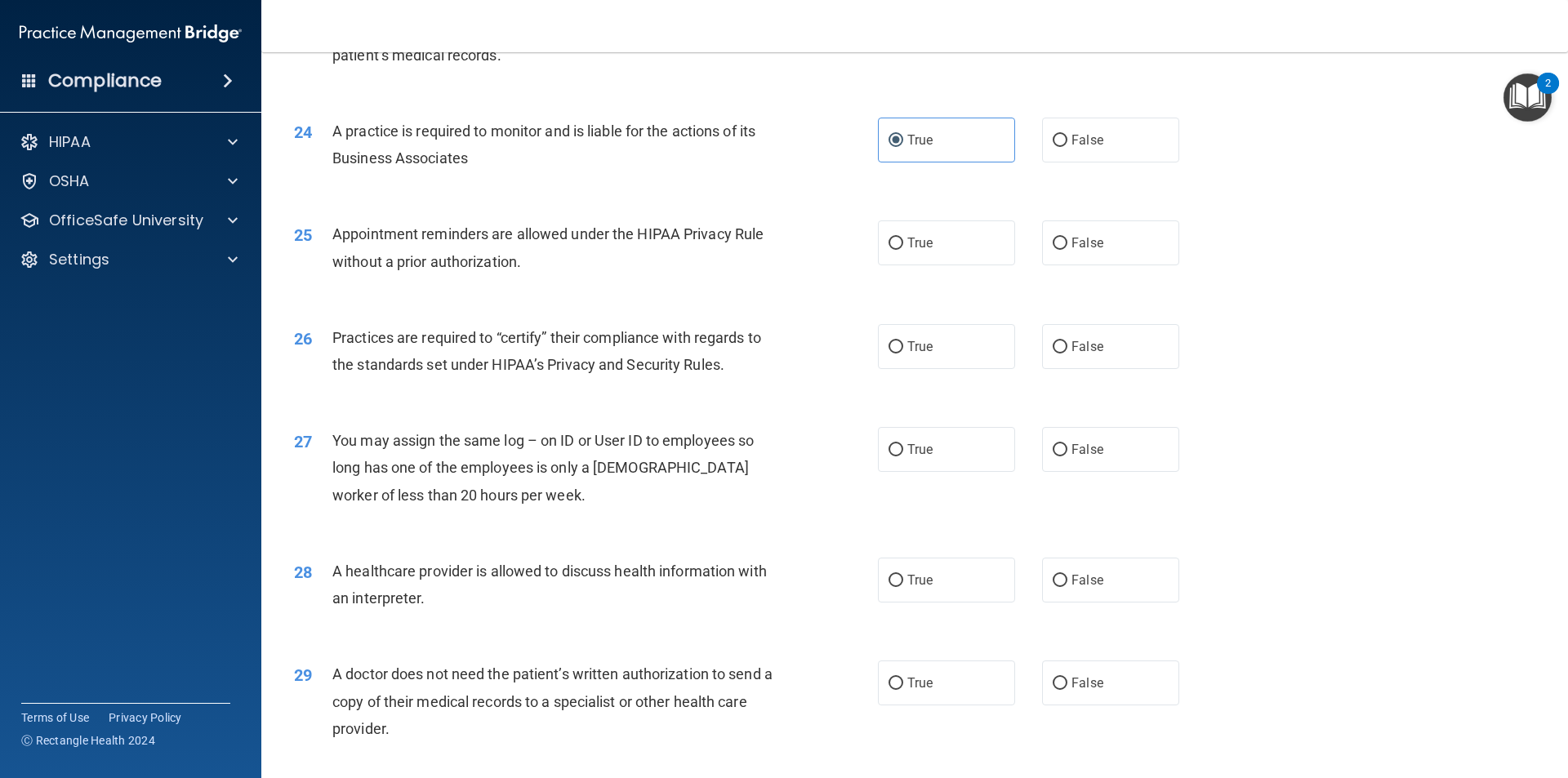
scroll to position [2858, 0]
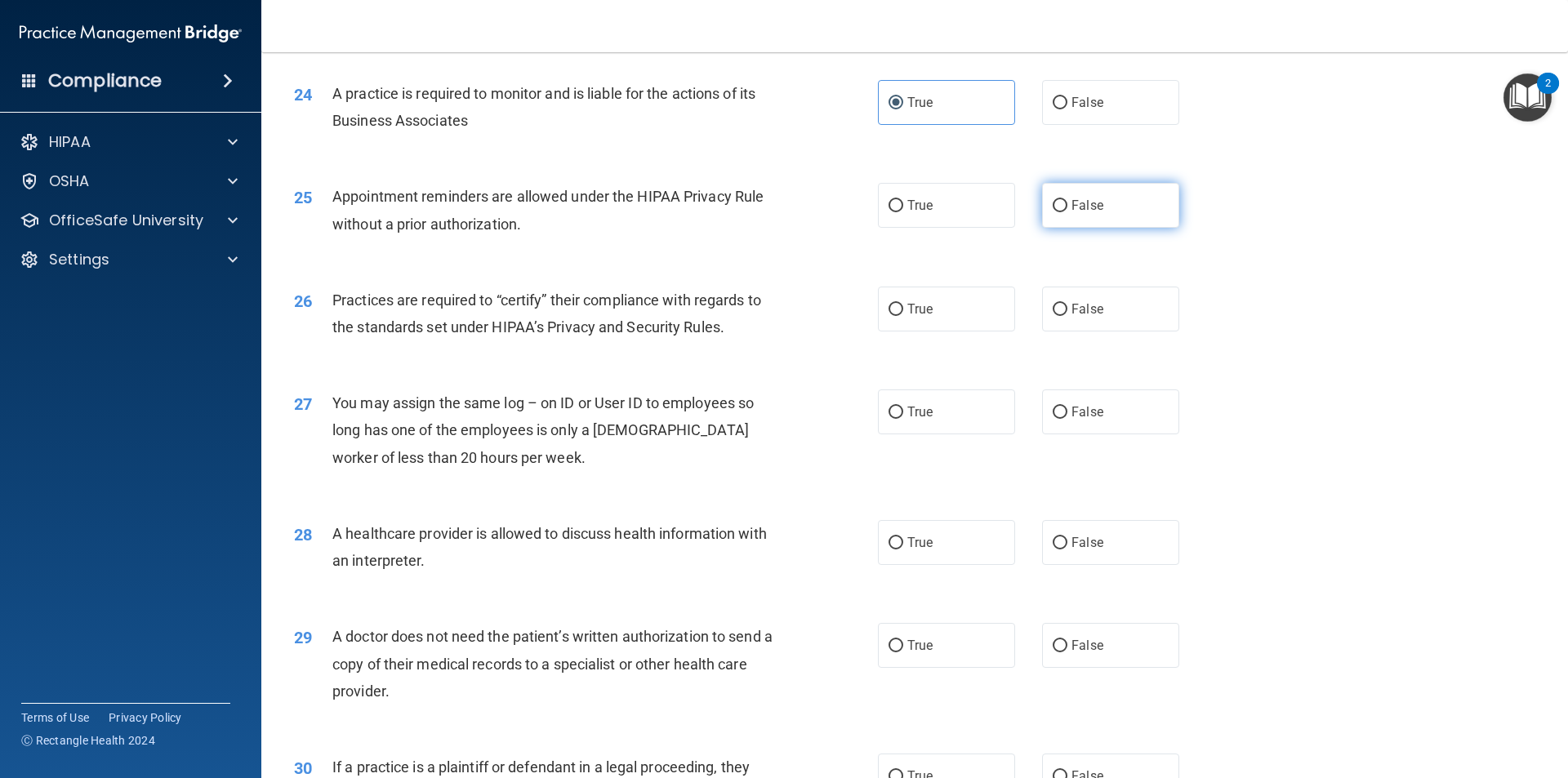
click at [1057, 205] on input "False" at bounding box center [1060, 206] width 15 height 13
radio input "true"
drag, startPoint x: 792, startPoint y: 226, endPoint x: 774, endPoint y: 223, distance: 18.2
click at [791, 226] on div "25 Appointment reminders are allowed under the HIPAA Privacy Rule without a pri…" at bounding box center [586, 214] width 633 height 62
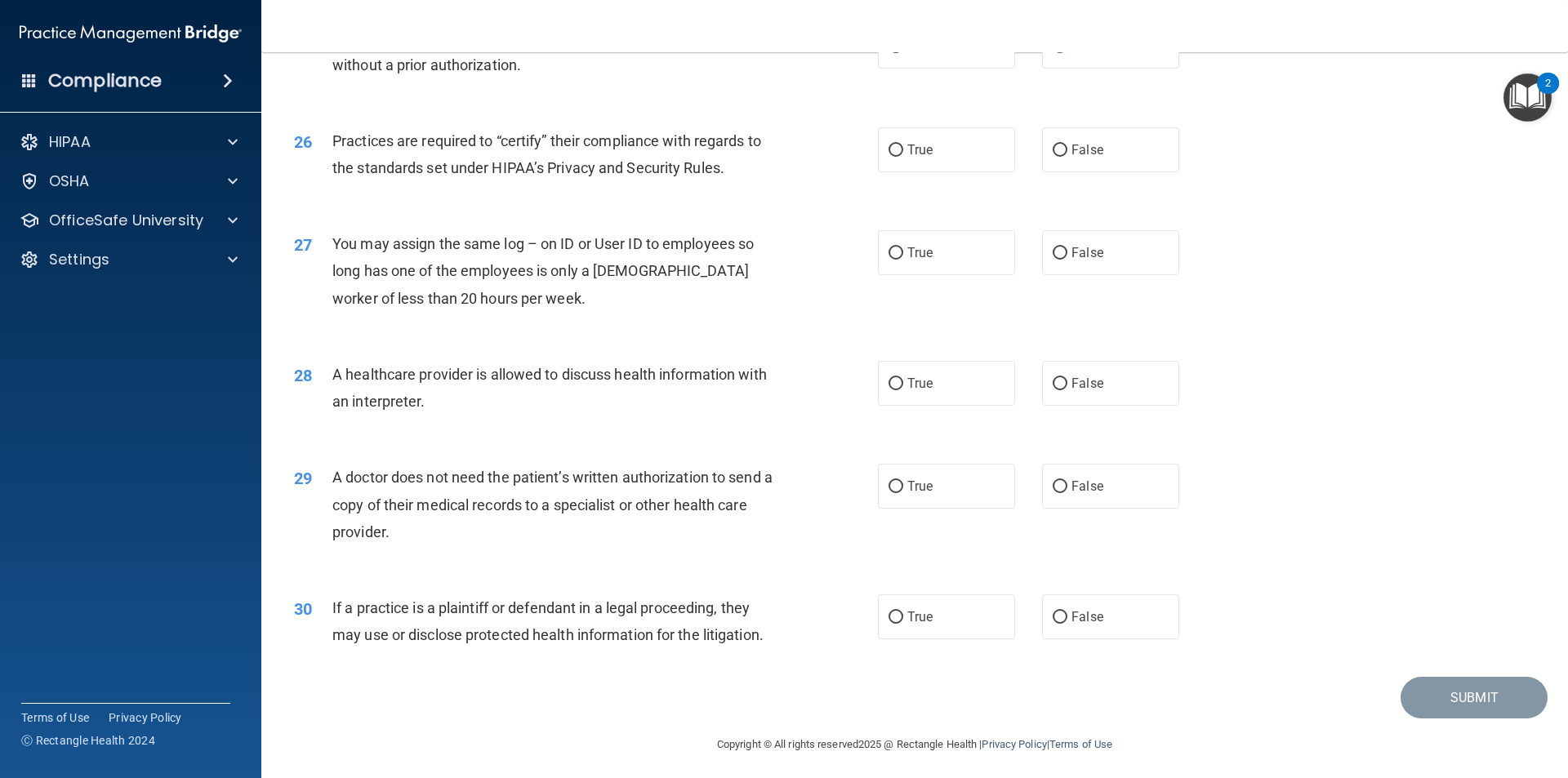
scroll to position [3022, 0]
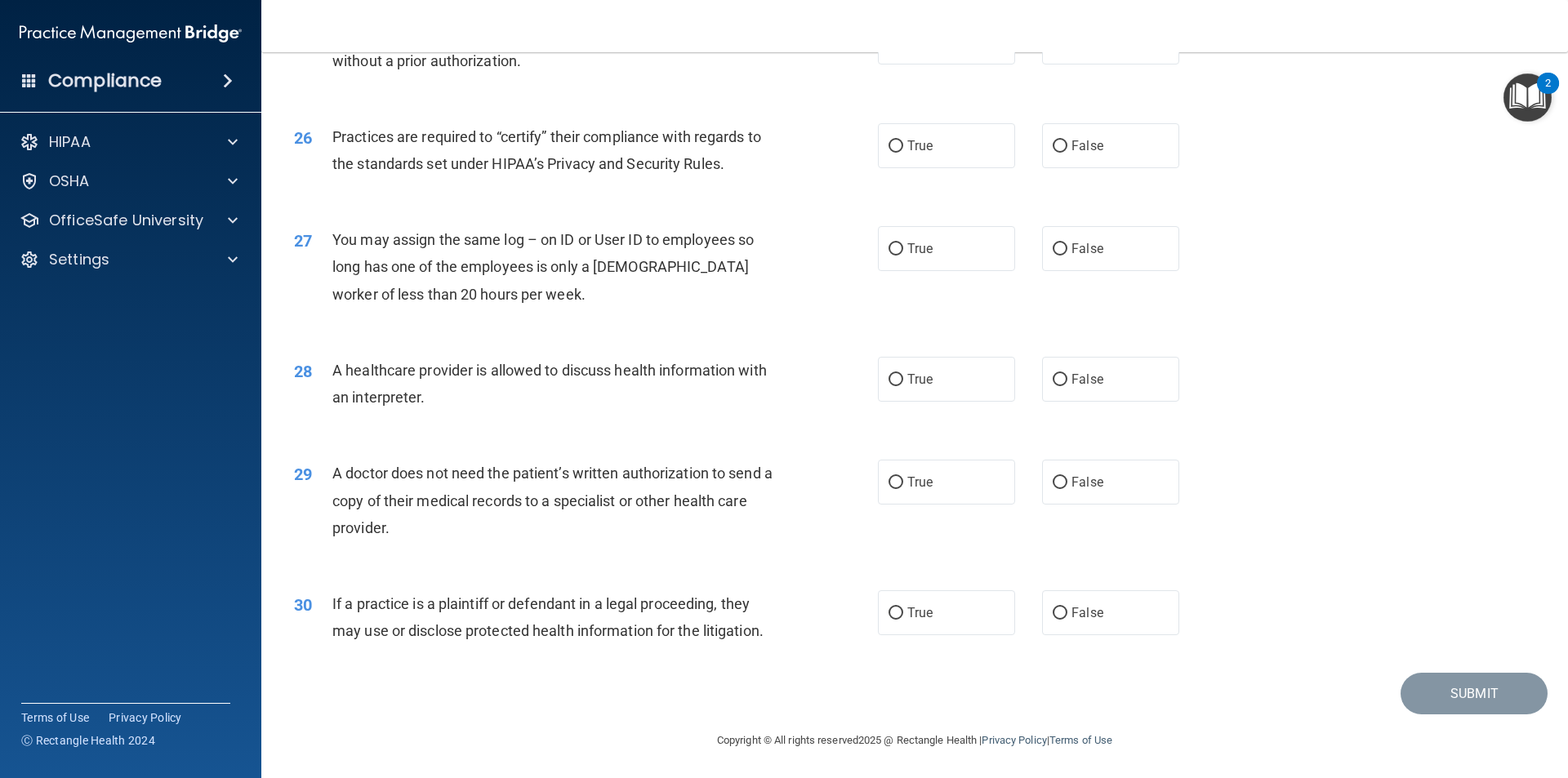
click at [776, 162] on div "Practices are required to “certify” their compliance with regards to the standa…" at bounding box center [560, 150] width 456 height 54
click at [898, 148] on label "True" at bounding box center [946, 146] width 137 height 45
click at [898, 148] on input "True" at bounding box center [896, 147] width 15 height 13
radio input "true"
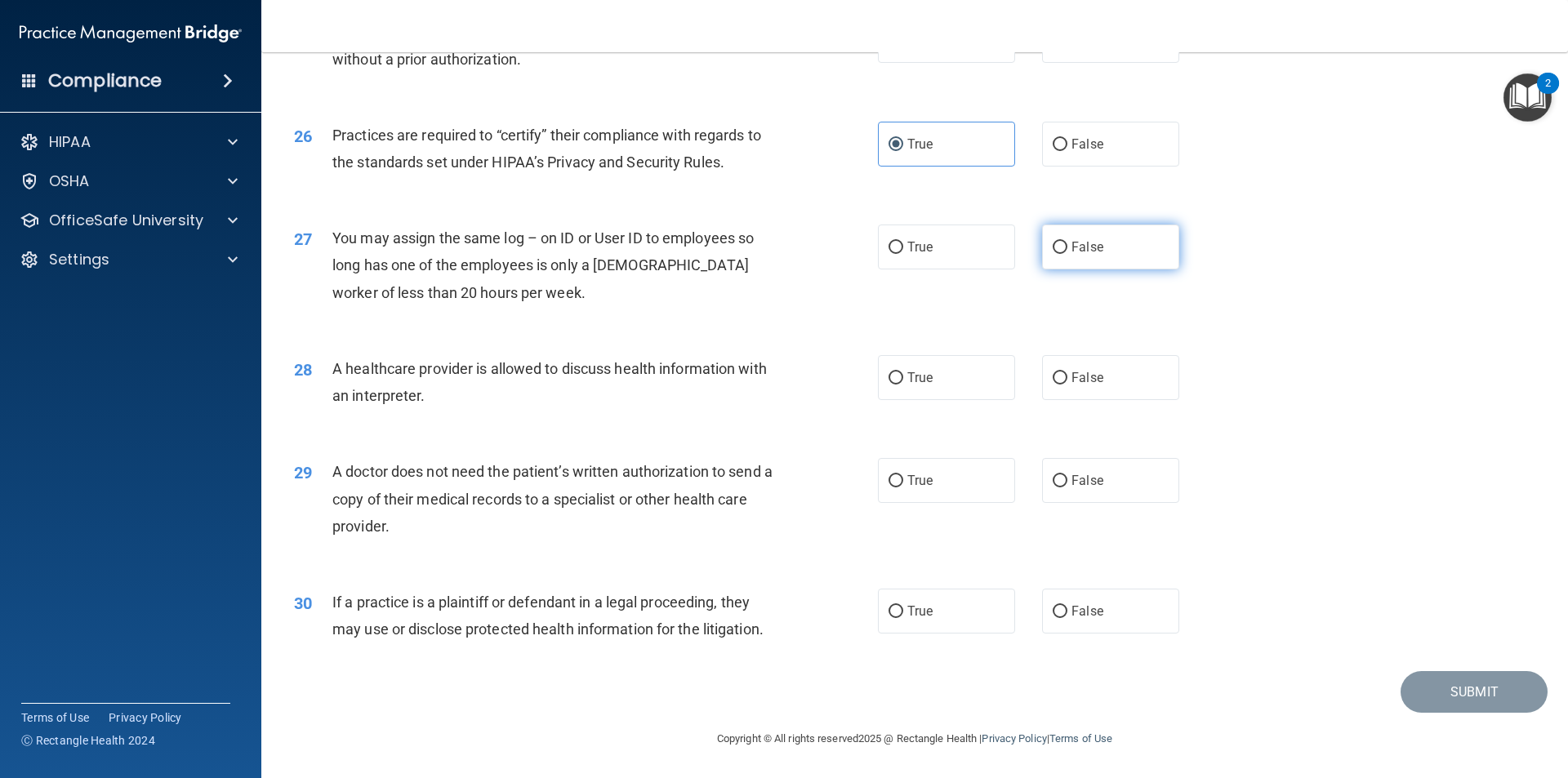
drag, startPoint x: 1071, startPoint y: 241, endPoint x: 841, endPoint y: 237, distance: 230.0
click at [1071, 241] on span "False" at bounding box center [1087, 247] width 32 height 16
click at [1068, 242] on input "False" at bounding box center [1060, 248] width 15 height 13
radio input "true"
click at [911, 381] on span "True" at bounding box center [920, 378] width 25 height 16
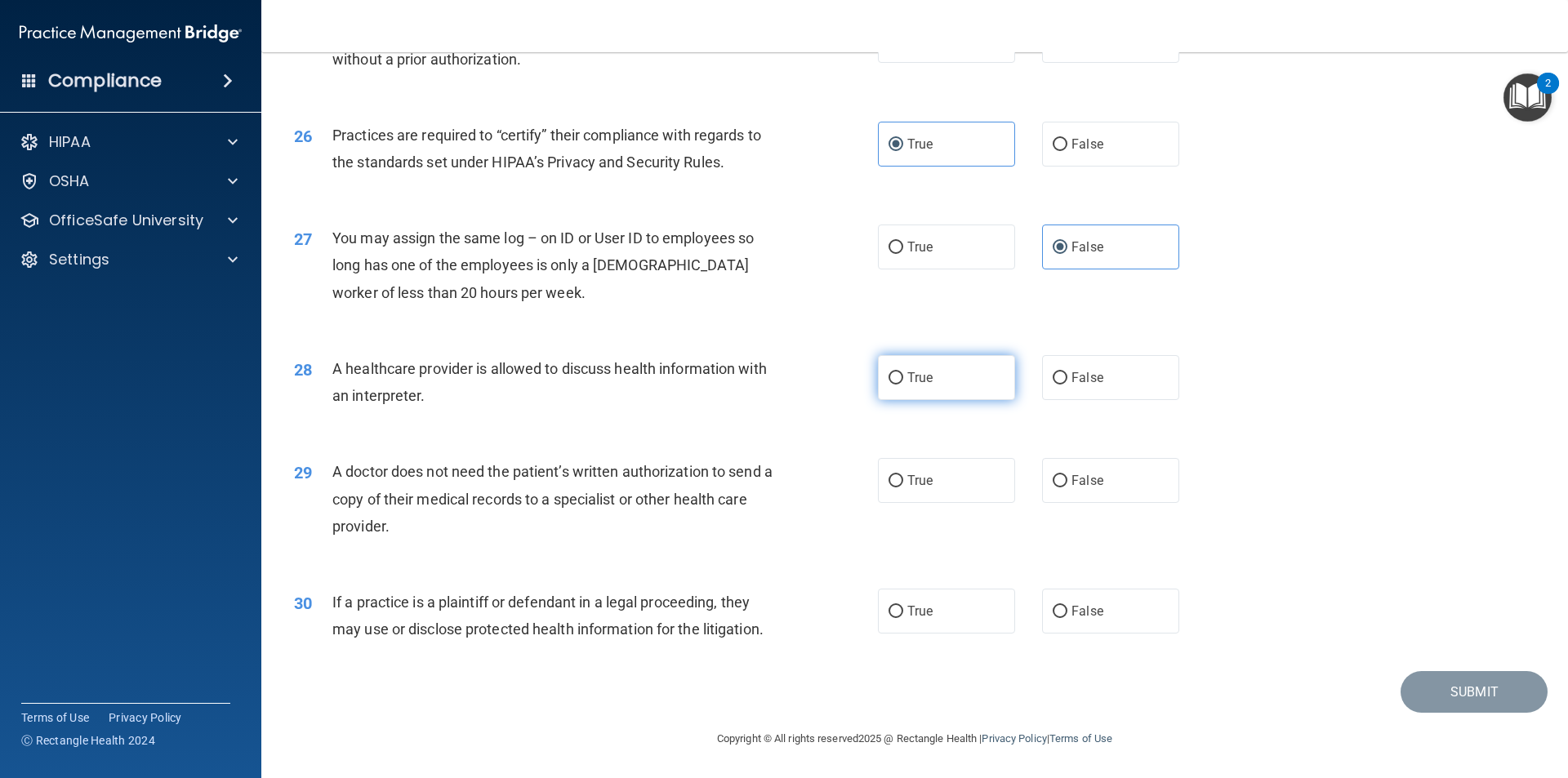
click at [904, 381] on input "True" at bounding box center [896, 379] width 15 height 13
radio input "true"
click at [807, 384] on div "28 A healthcare provider is allowed to discuss health information with an inter…" at bounding box center [586, 386] width 633 height 62
click at [912, 482] on span "True" at bounding box center [920, 481] width 25 height 16
click at [904, 482] on input "True" at bounding box center [896, 482] width 15 height 13
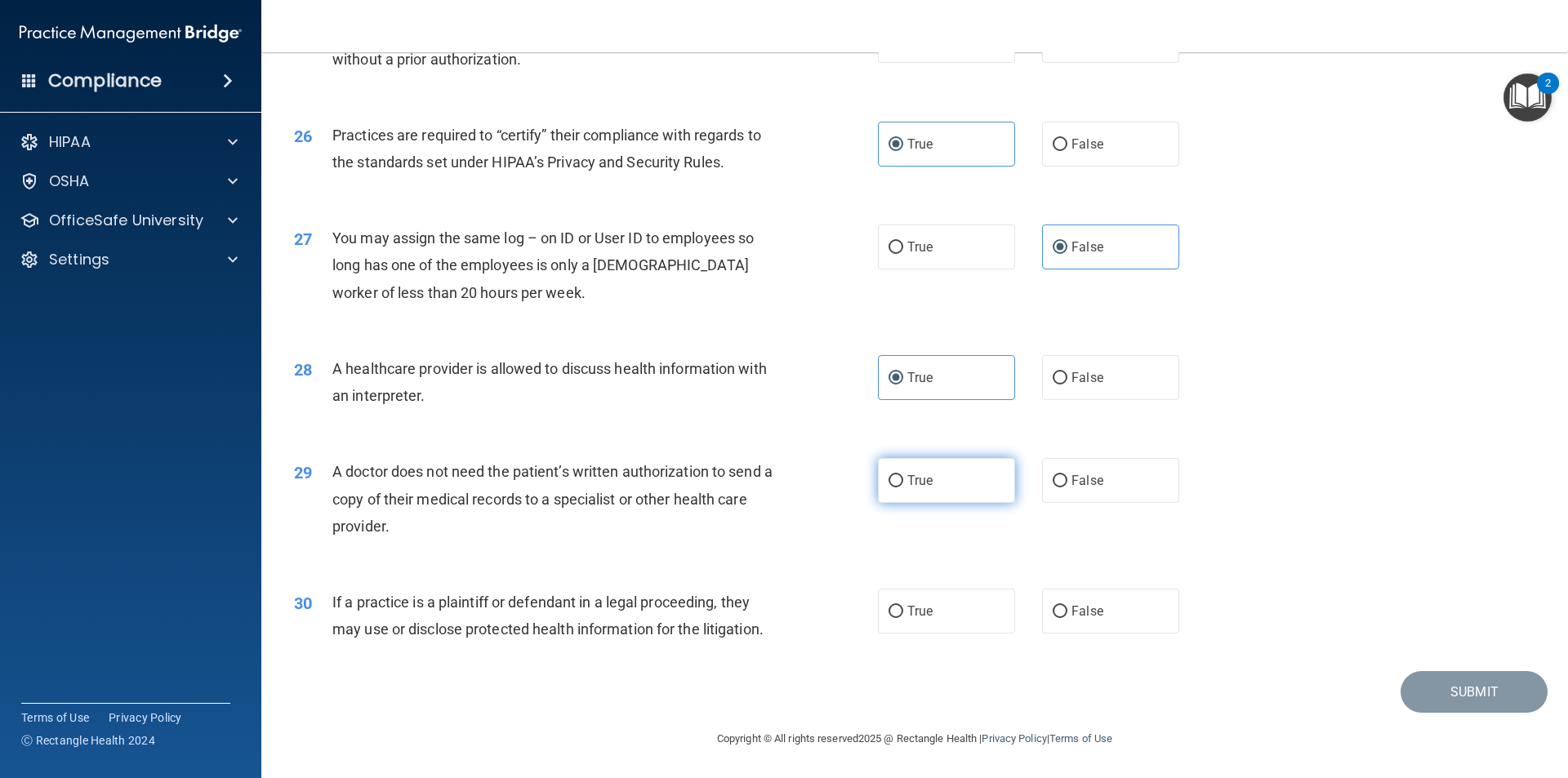
radio input "true"
drag, startPoint x: 1049, startPoint y: 610, endPoint x: 1071, endPoint y: 610, distance: 22.0
click at [1053, 610] on input "False" at bounding box center [1060, 612] width 15 height 13
radio input "true"
click at [1420, 682] on button "Submit" at bounding box center [1474, 693] width 147 height 42
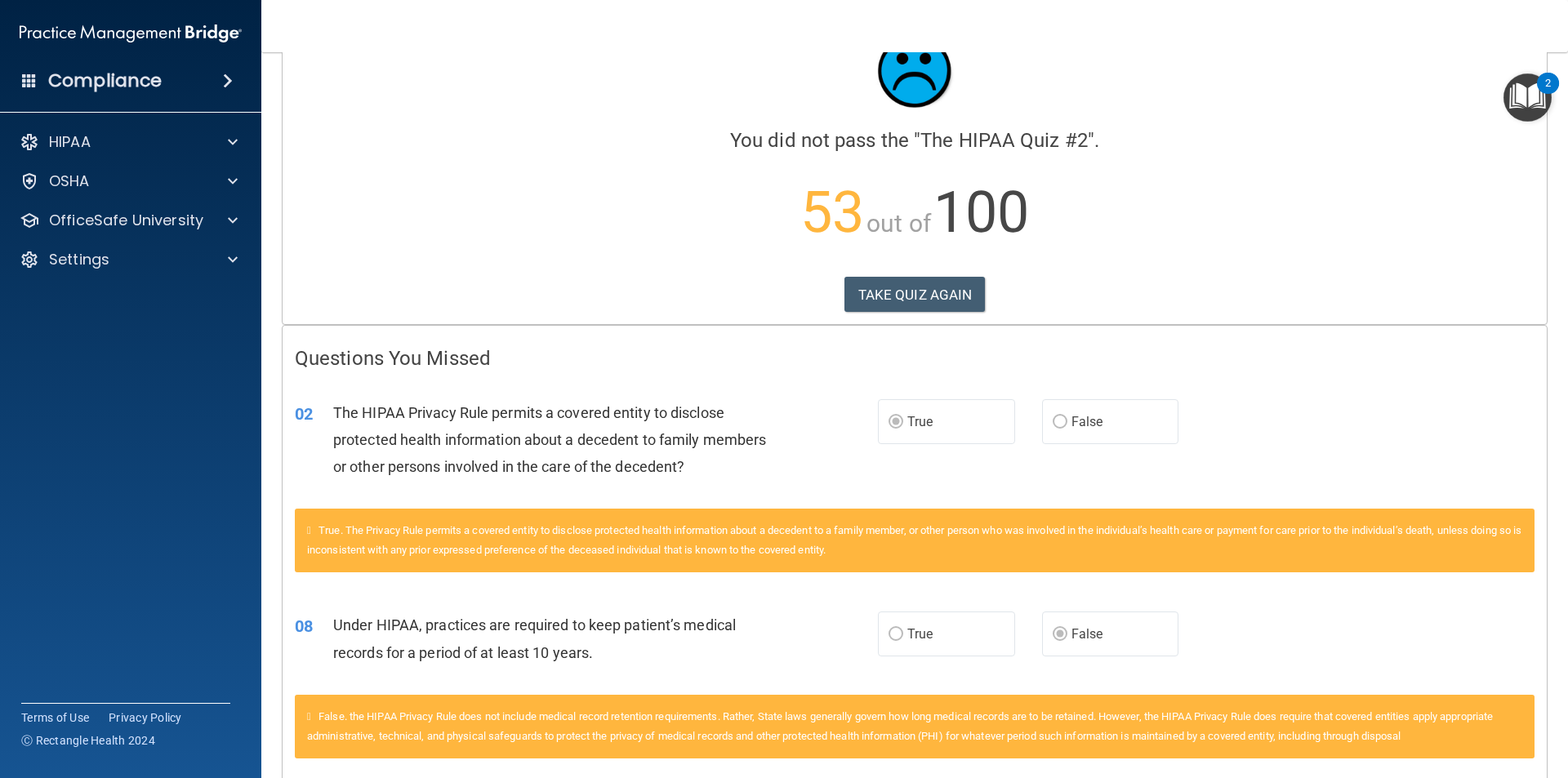
scroll to position [36, 0]
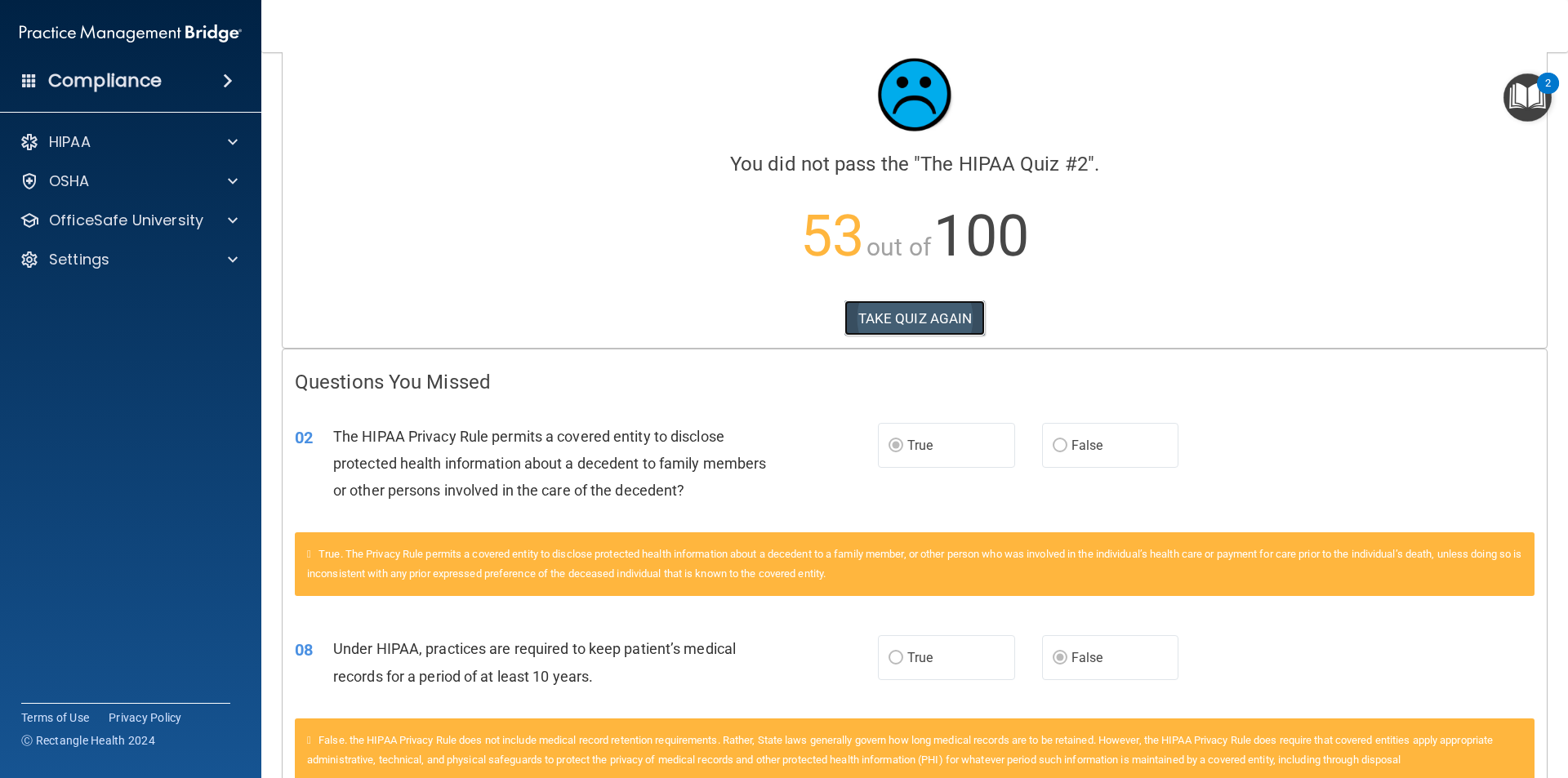
click at [913, 318] on button "TAKE QUIZ AGAIN" at bounding box center [915, 318] width 142 height 36
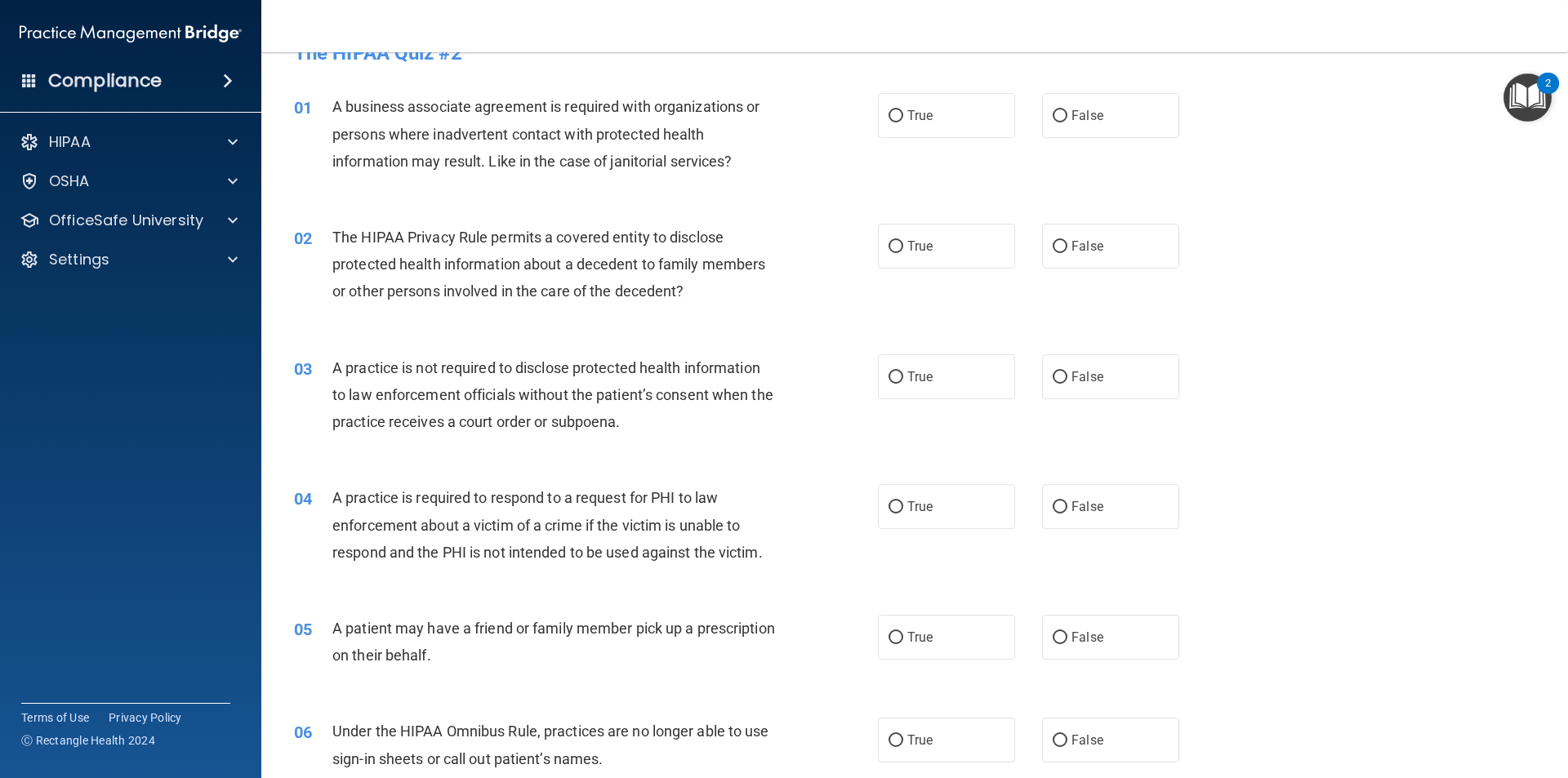
drag, startPoint x: 1065, startPoint y: 116, endPoint x: 1003, endPoint y: 144, distance: 68.0
click at [1061, 116] on label "False" at bounding box center [1111, 116] width 137 height 45
click at [1061, 116] on input "False" at bounding box center [1060, 116] width 15 height 13
radio input "true"
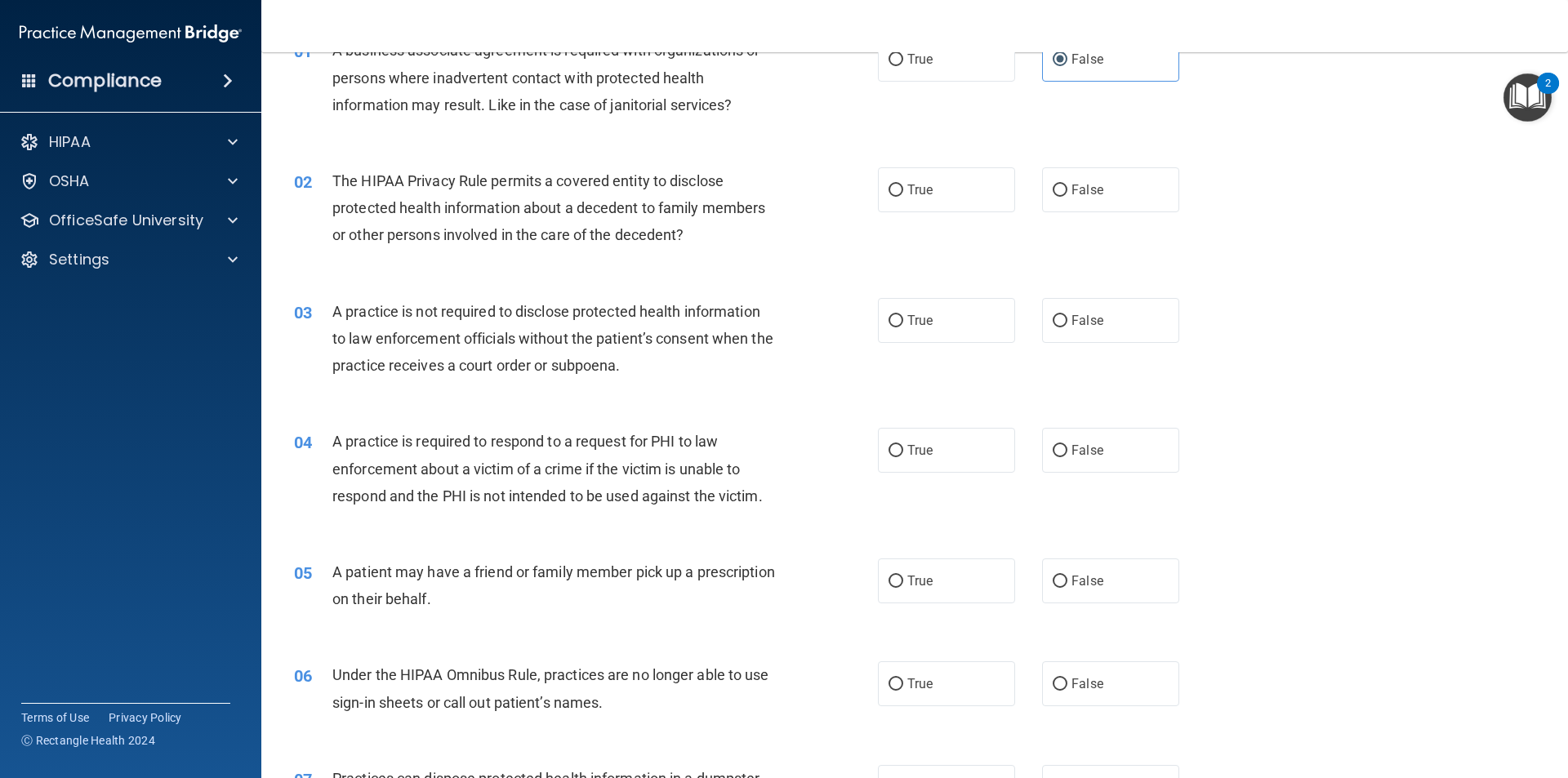
scroll to position [117, 0]
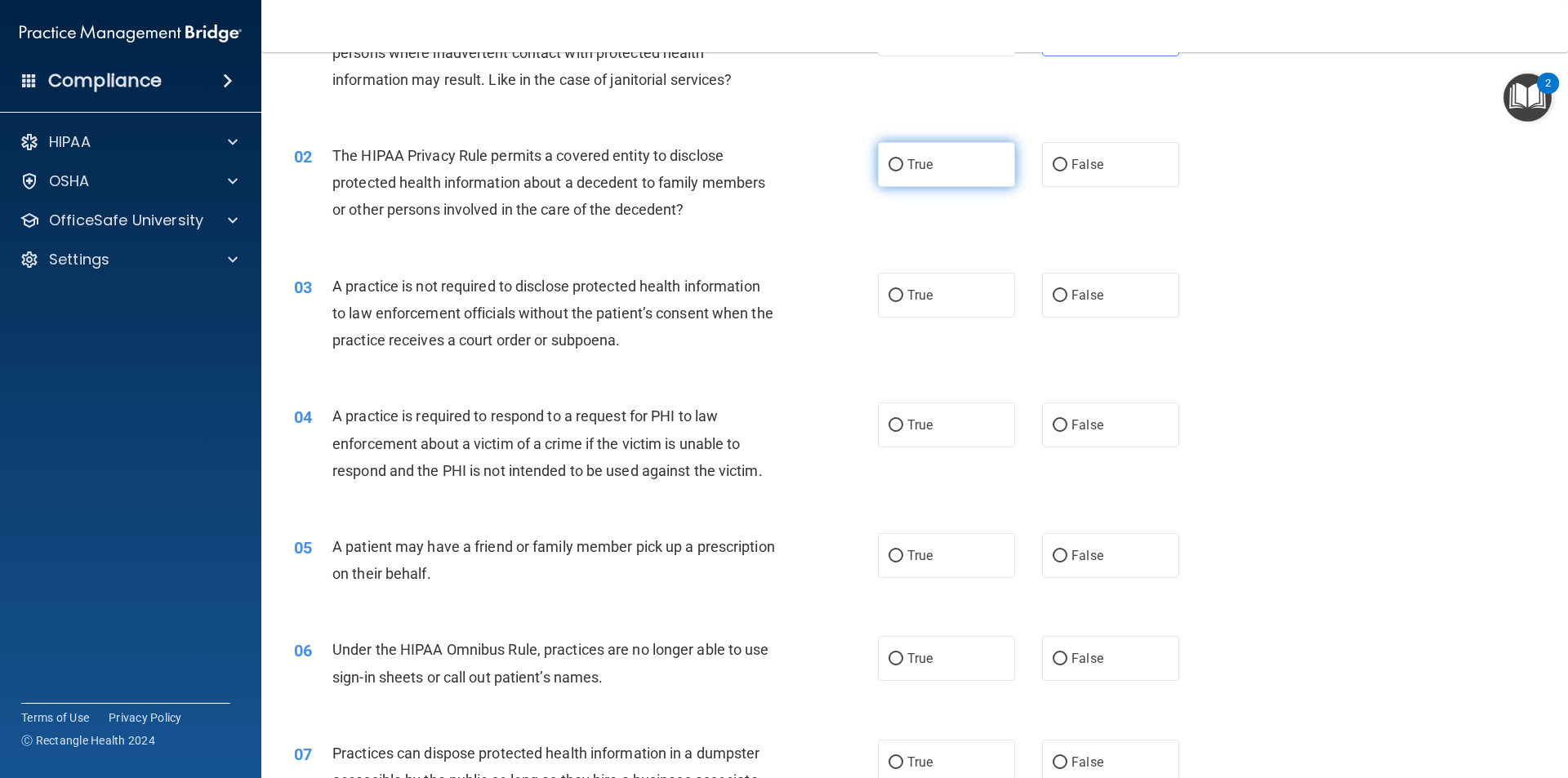
click at [889, 162] on input "True" at bounding box center [896, 165] width 15 height 13
radio input "true"
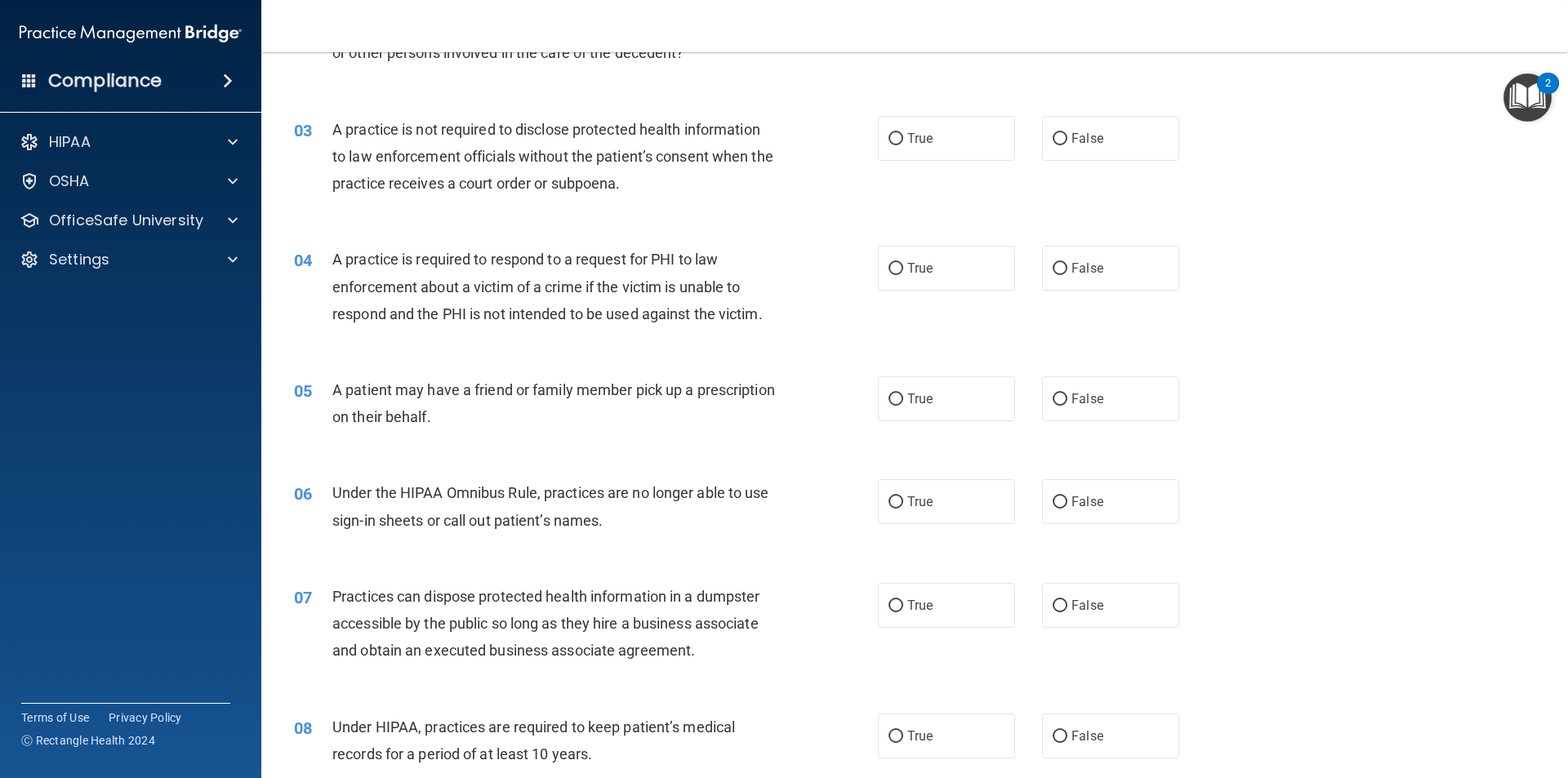
scroll to position [281, 0]
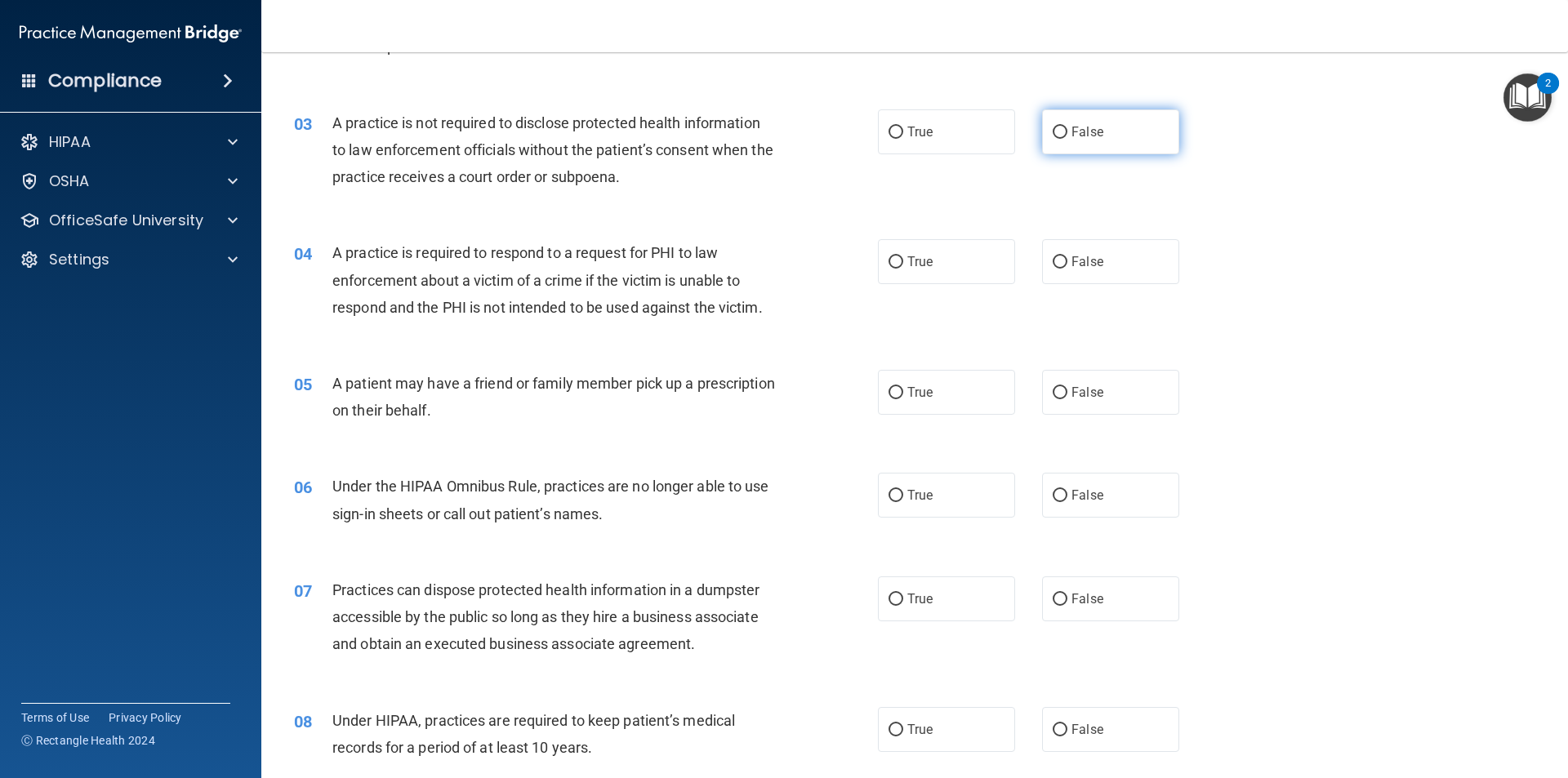
click at [1061, 131] on label "False" at bounding box center [1111, 132] width 137 height 45
click at [1061, 131] on input "False" at bounding box center [1060, 132] width 15 height 13
radio input "true"
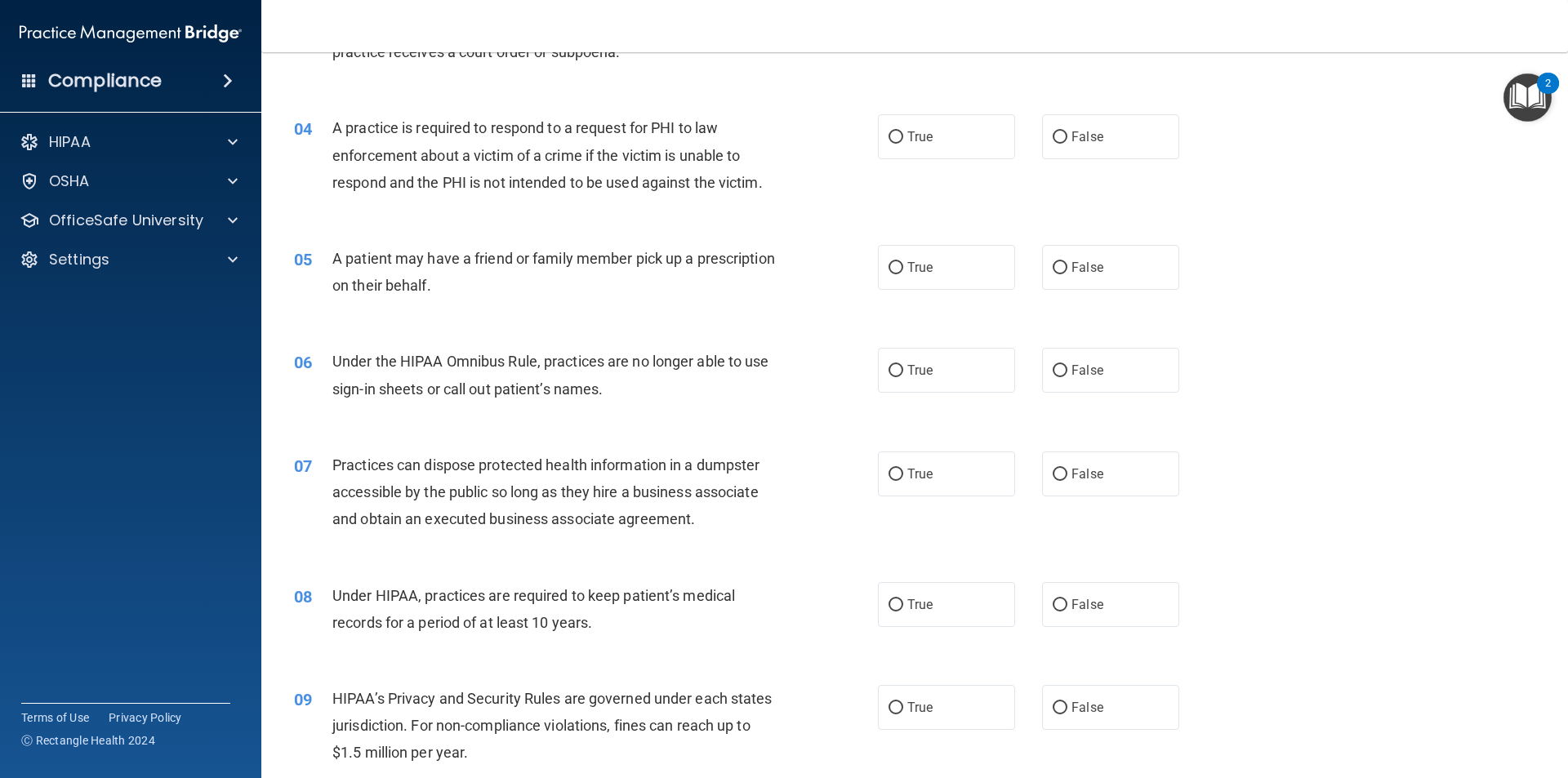
scroll to position [444, 0]
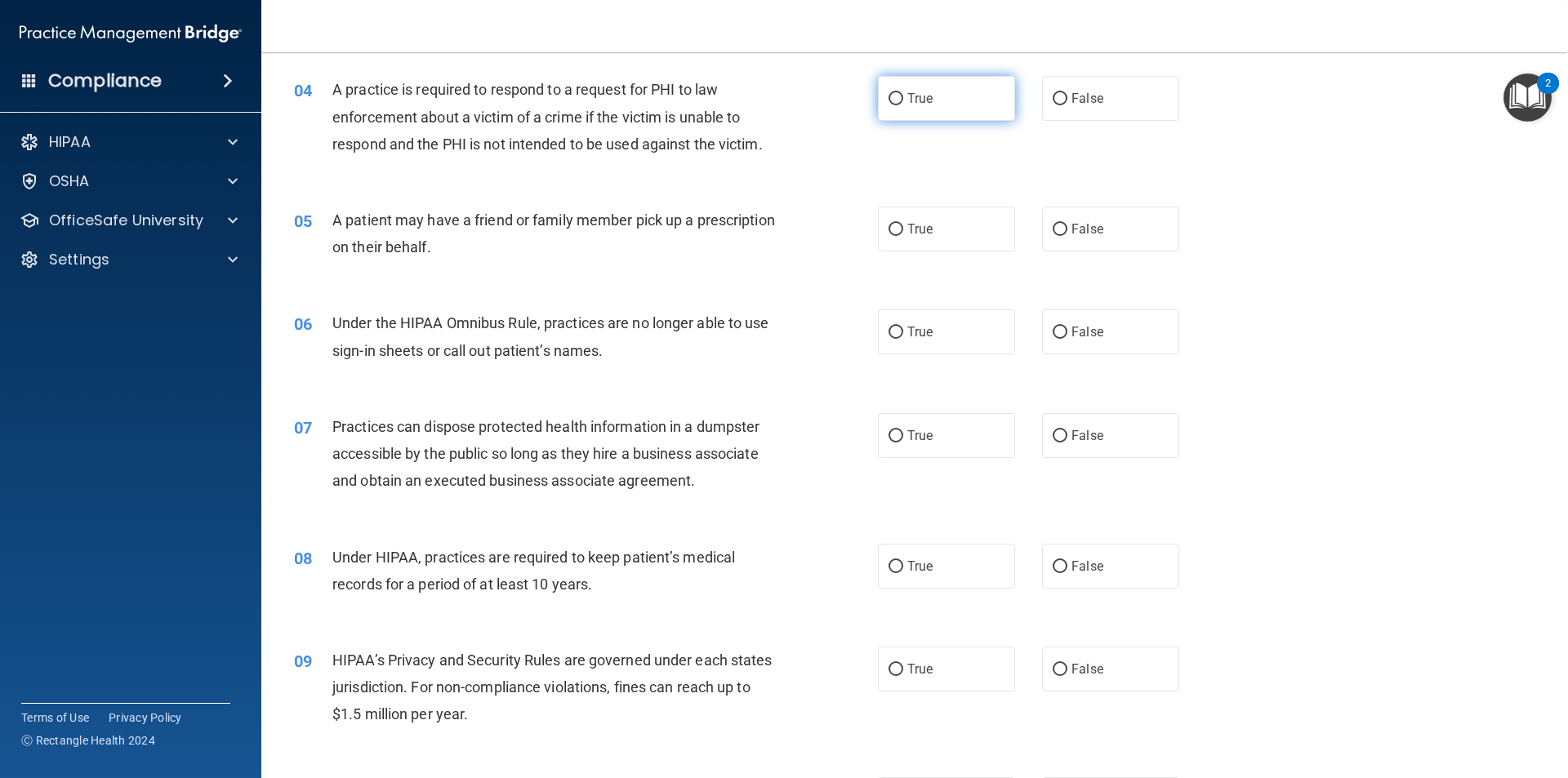
click at [898, 100] on label "True" at bounding box center [946, 99] width 137 height 45
click at [898, 100] on input "True" at bounding box center [896, 99] width 15 height 13
radio input "true"
click at [792, 169] on div "04 A practice is required to respond to a request for PHI to law enforcement ab…" at bounding box center [915, 121] width 1266 height 131
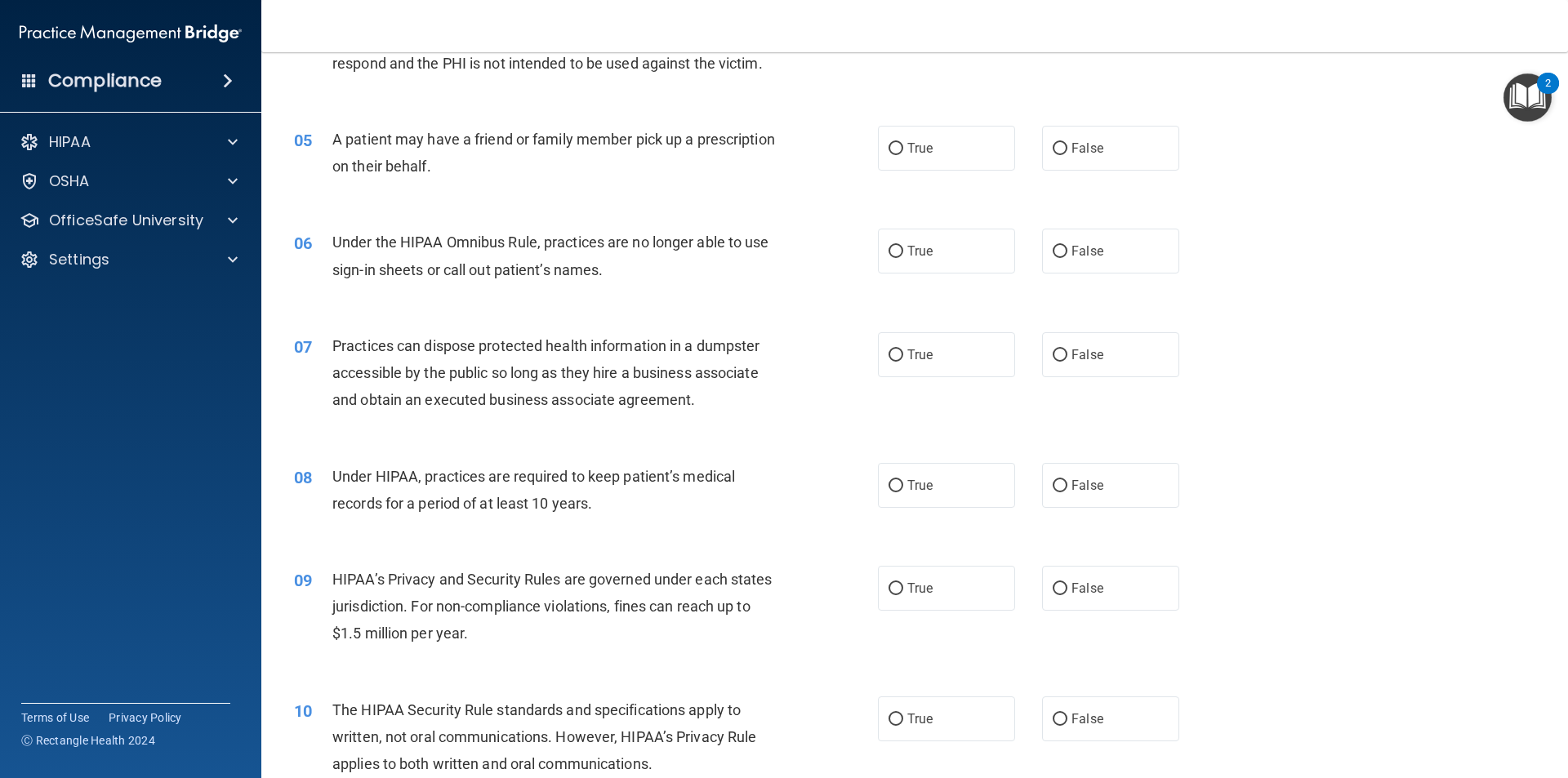
scroll to position [526, 0]
click at [901, 145] on label "True" at bounding box center [946, 147] width 137 height 45
click at [901, 145] on input "True" at bounding box center [896, 148] width 15 height 13
radio input "true"
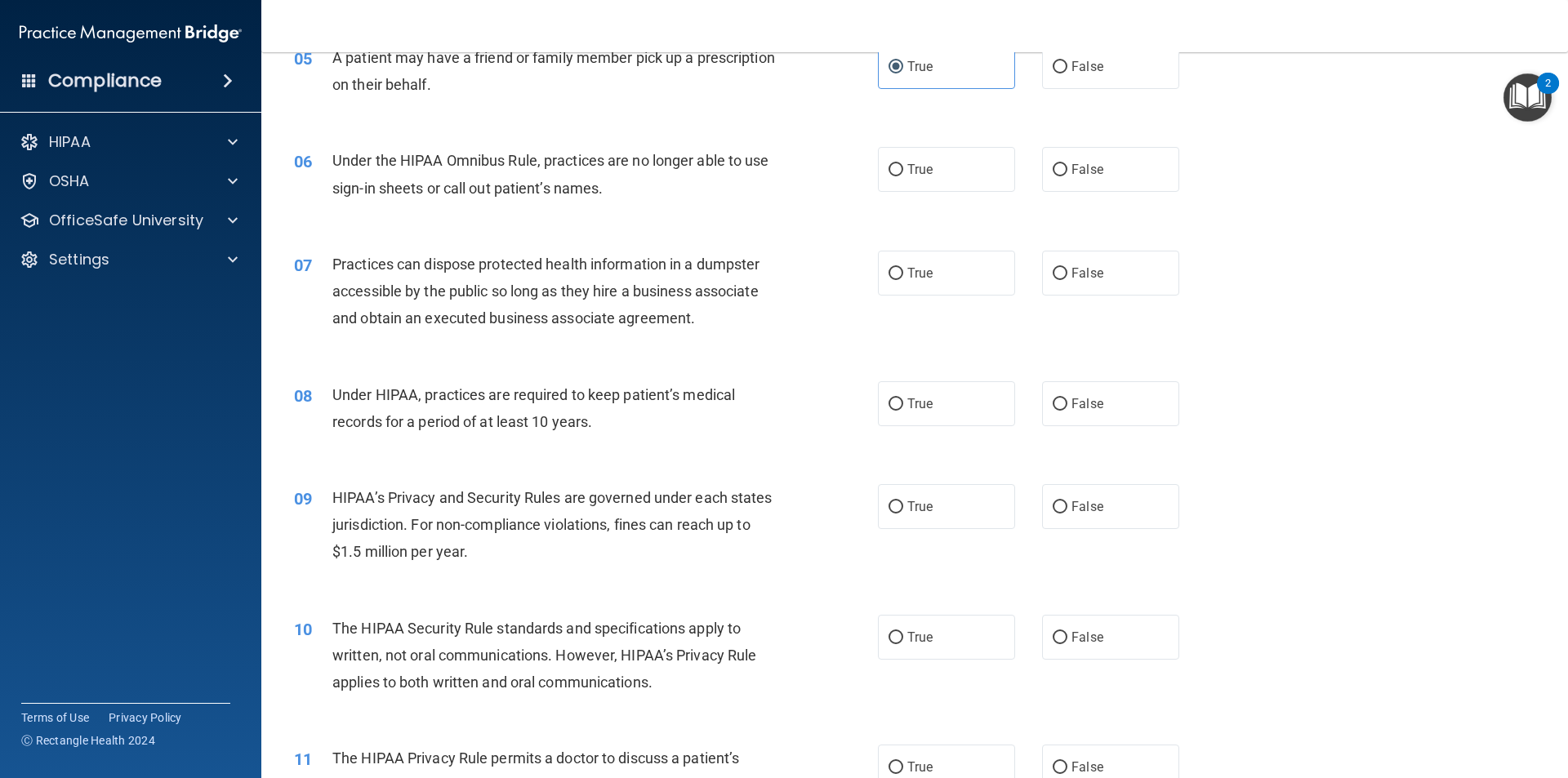
scroll to position [608, 0]
drag, startPoint x: 1059, startPoint y: 164, endPoint x: 987, endPoint y: 182, distance: 74.2
click at [1057, 166] on input "False" at bounding box center [1060, 169] width 15 height 13
radio input "true"
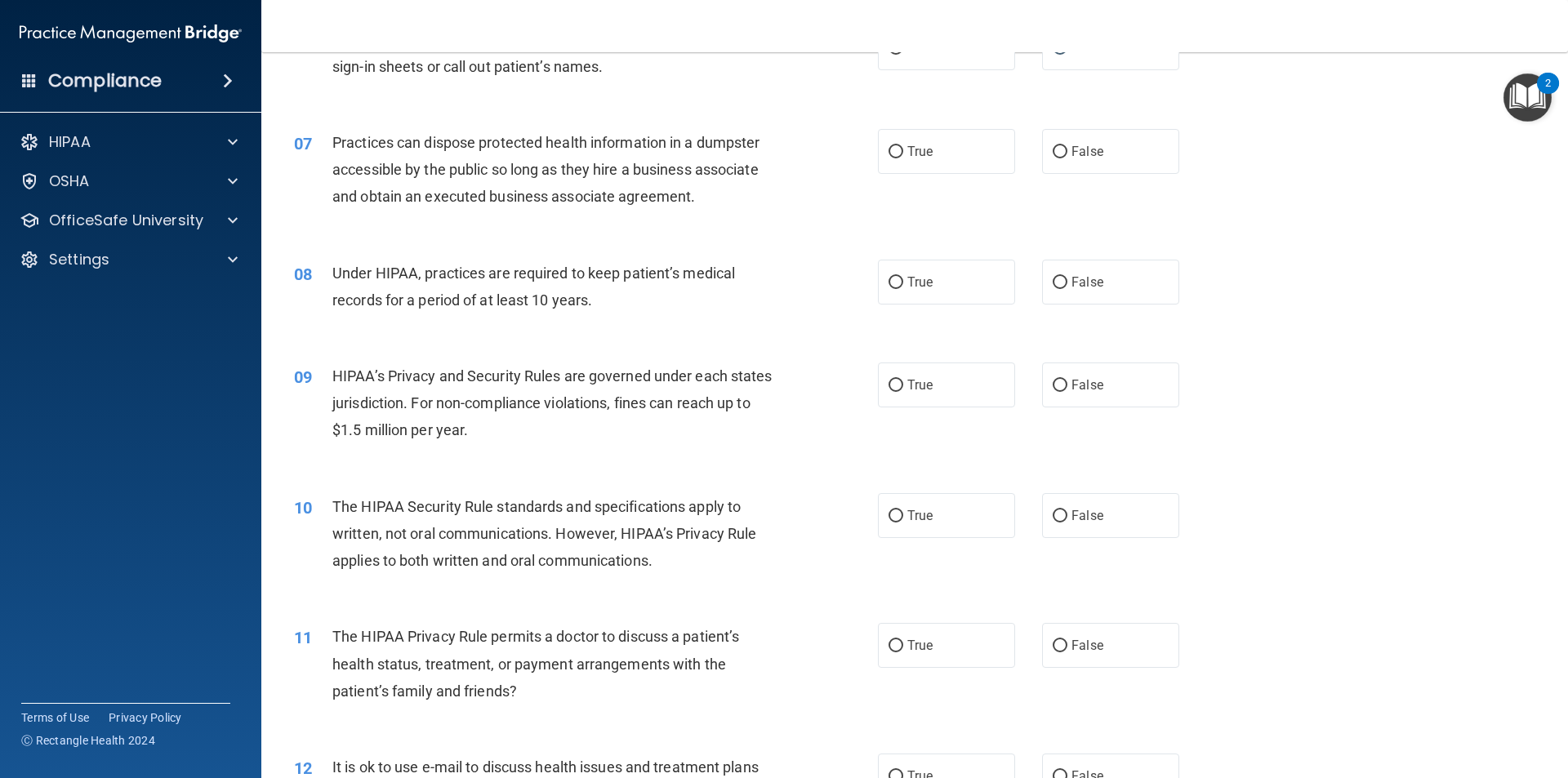
scroll to position [771, 0]
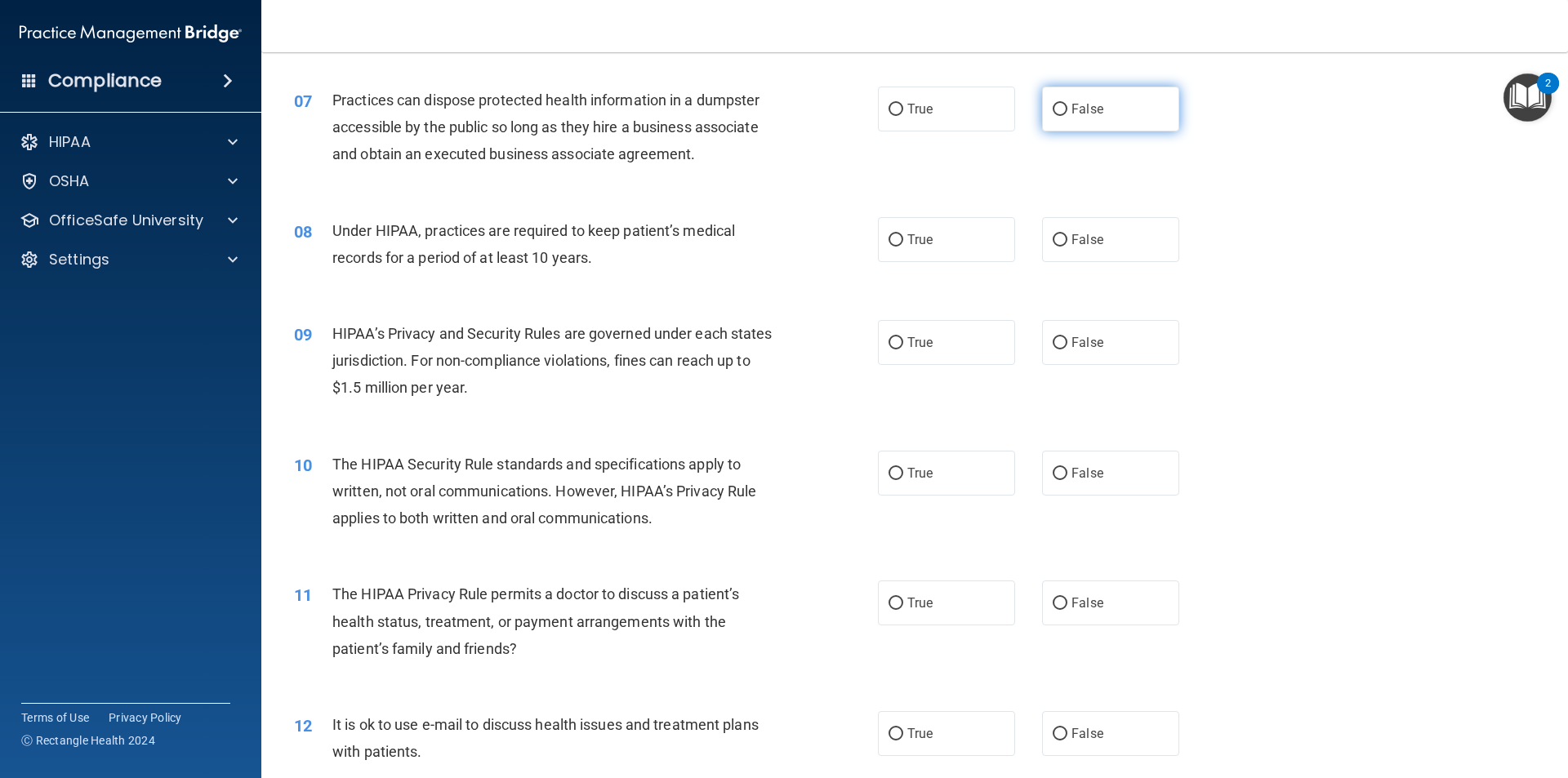
click at [1062, 112] on label "False" at bounding box center [1111, 109] width 137 height 45
click at [1062, 112] on input "False" at bounding box center [1060, 110] width 15 height 13
radio input "true"
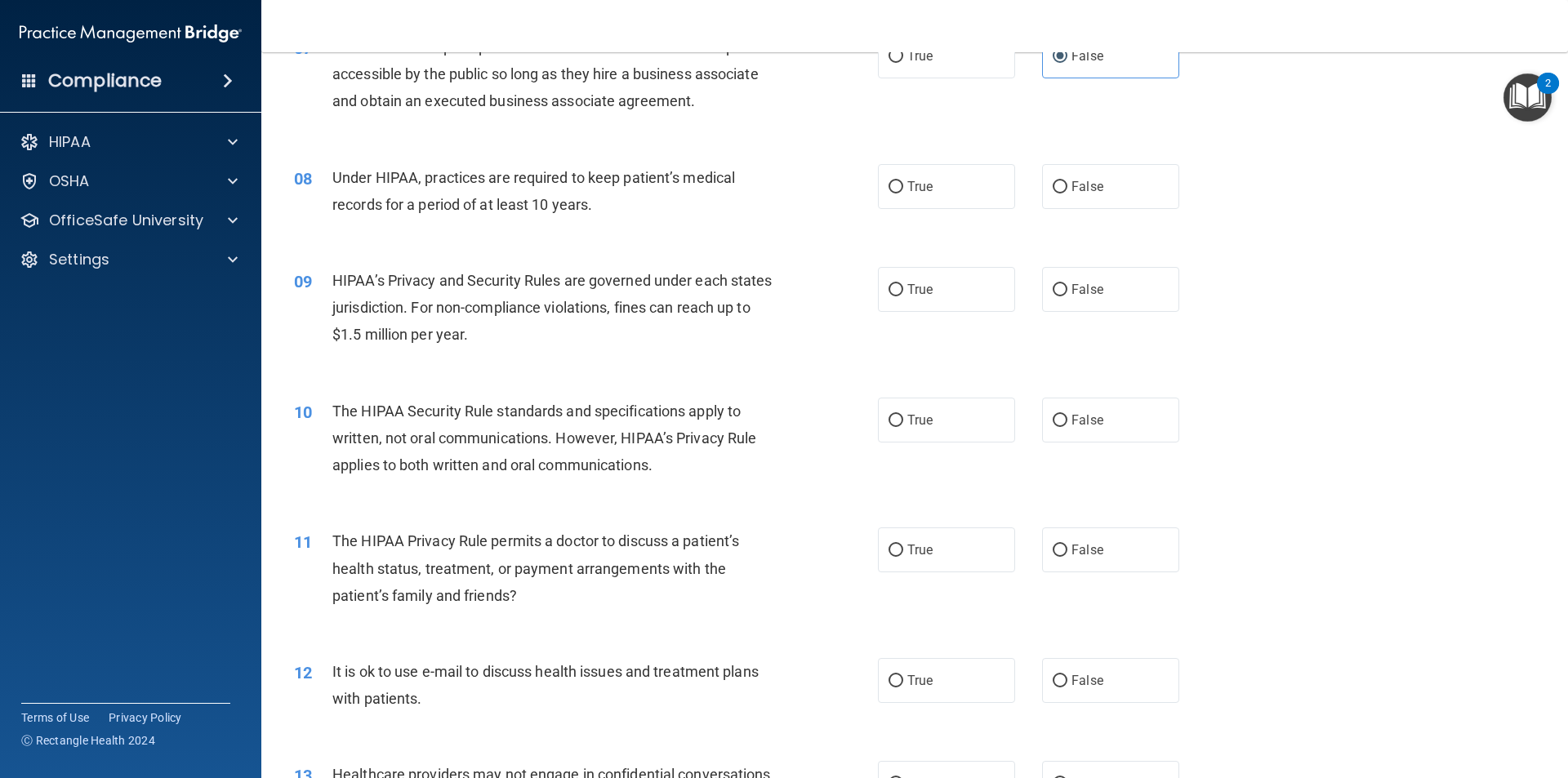
scroll to position [853, 0]
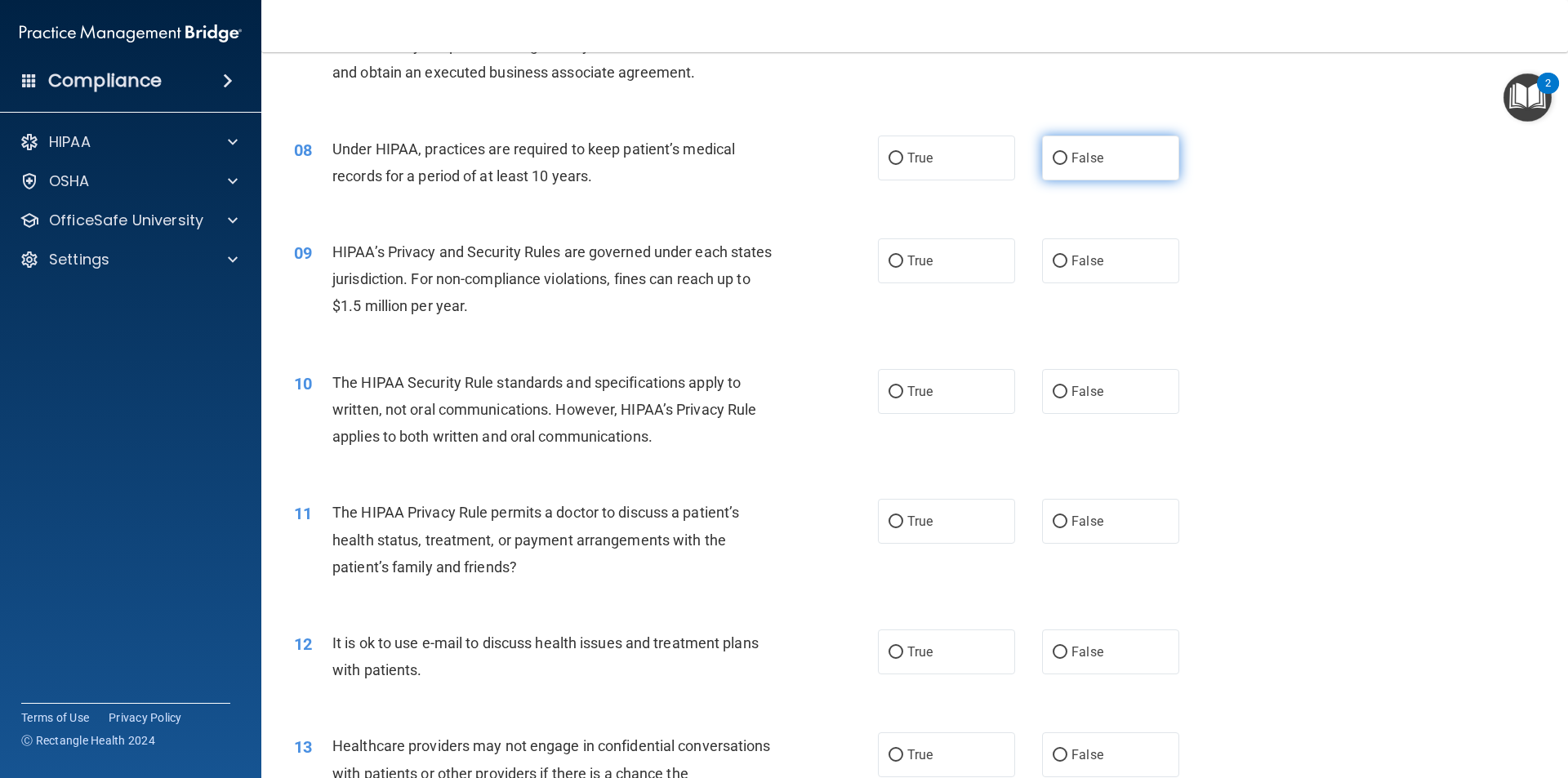
click at [1060, 148] on label "False" at bounding box center [1111, 158] width 137 height 45
click at [1060, 152] on input "False" at bounding box center [1060, 158] width 15 height 13
radio input "true"
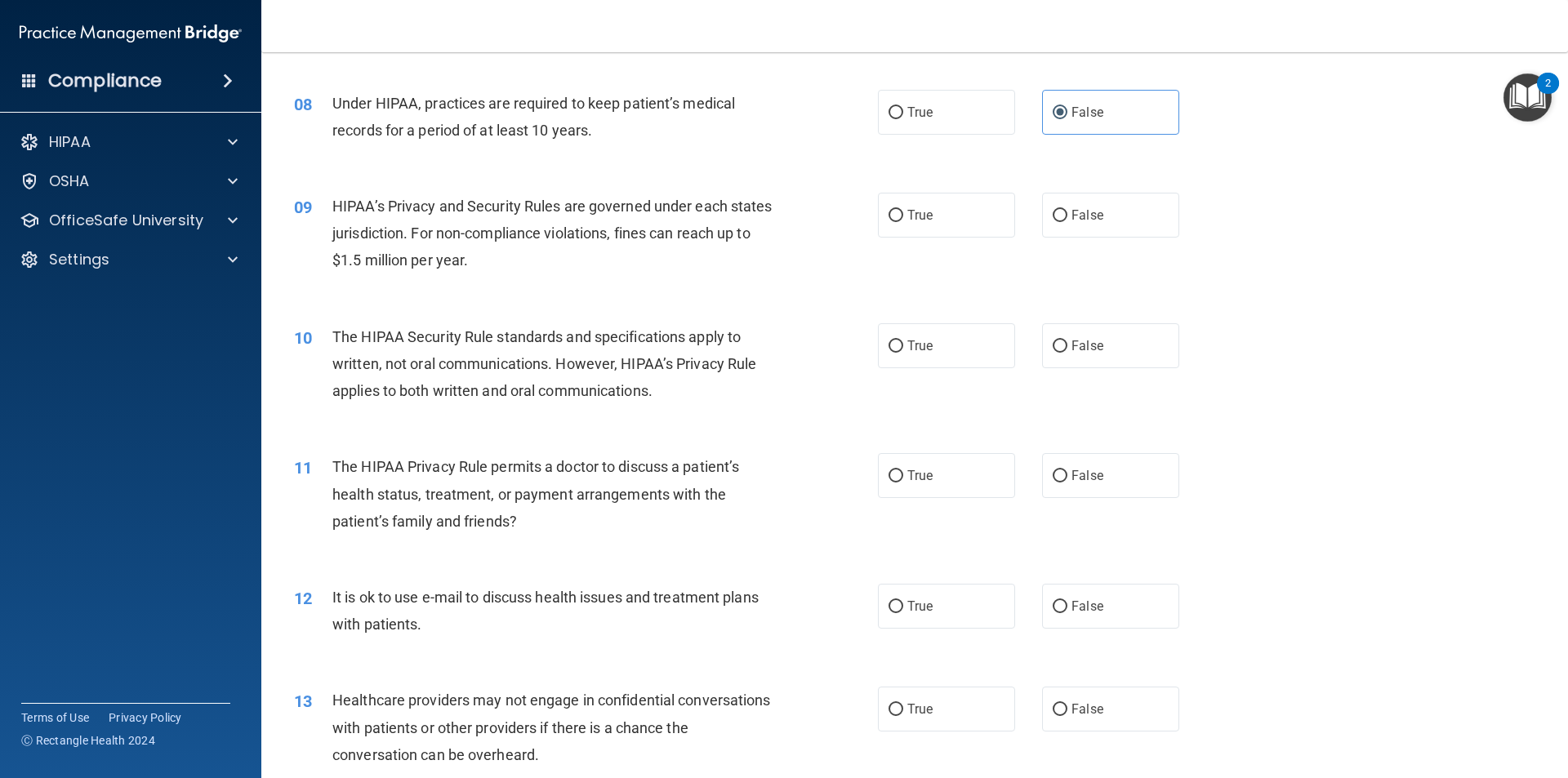
scroll to position [935, 0]
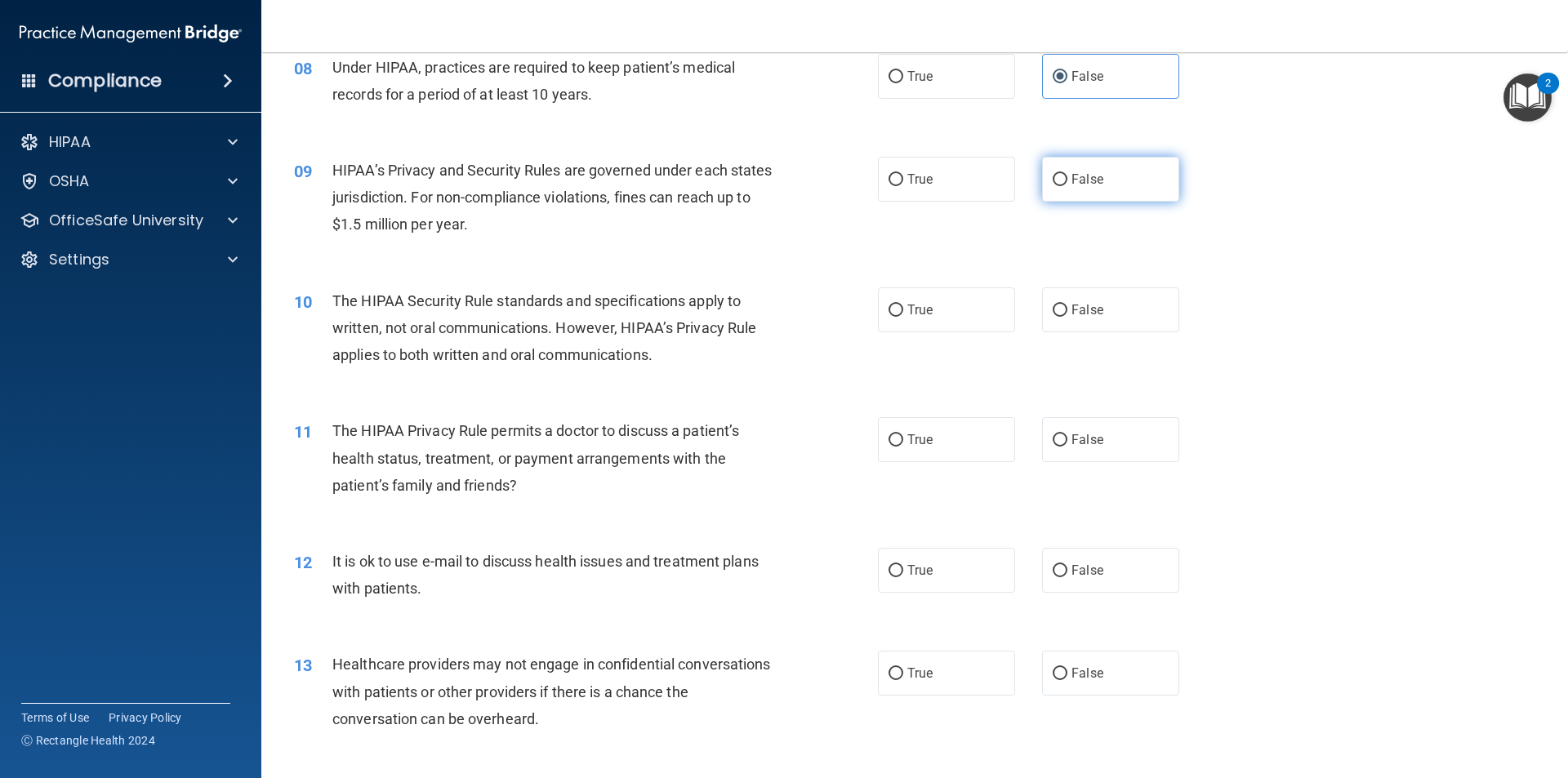
click at [1054, 177] on input "False" at bounding box center [1060, 180] width 15 height 13
radio input "true"
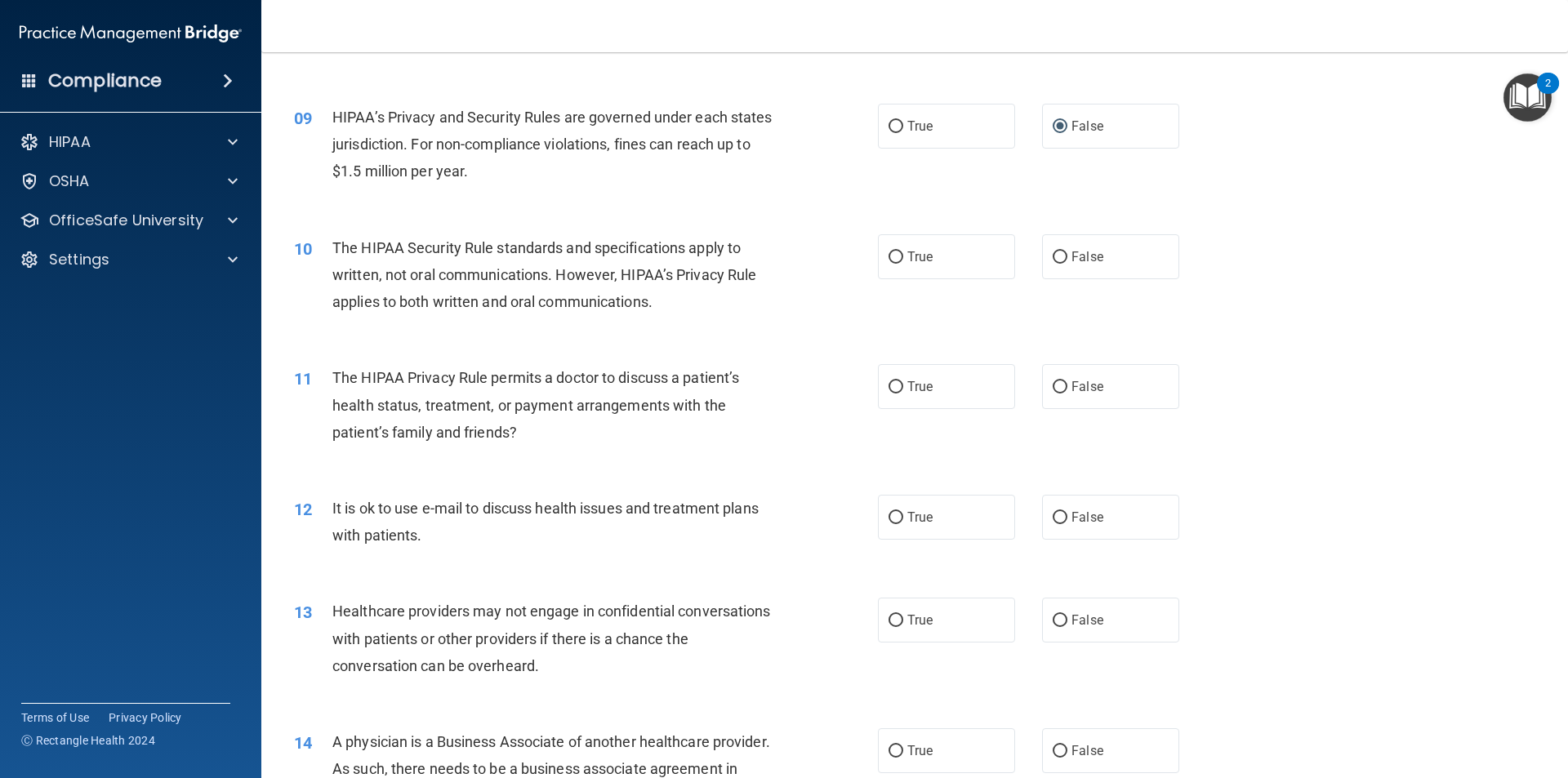
scroll to position [1016, 0]
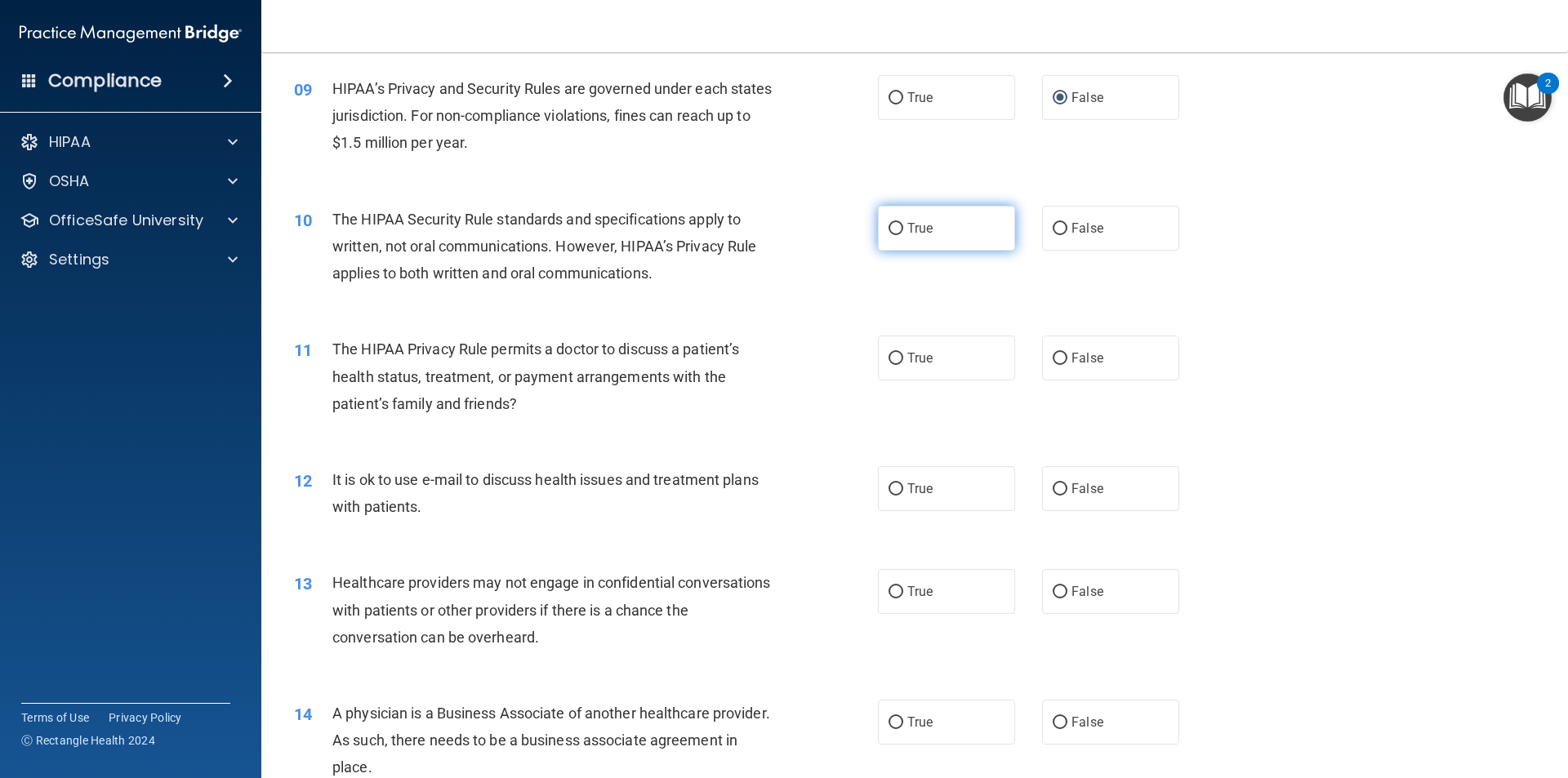
click at [907, 220] on span "True" at bounding box center [920, 228] width 25 height 16
click at [902, 223] on input "True" at bounding box center [896, 229] width 15 height 13
radio input "true"
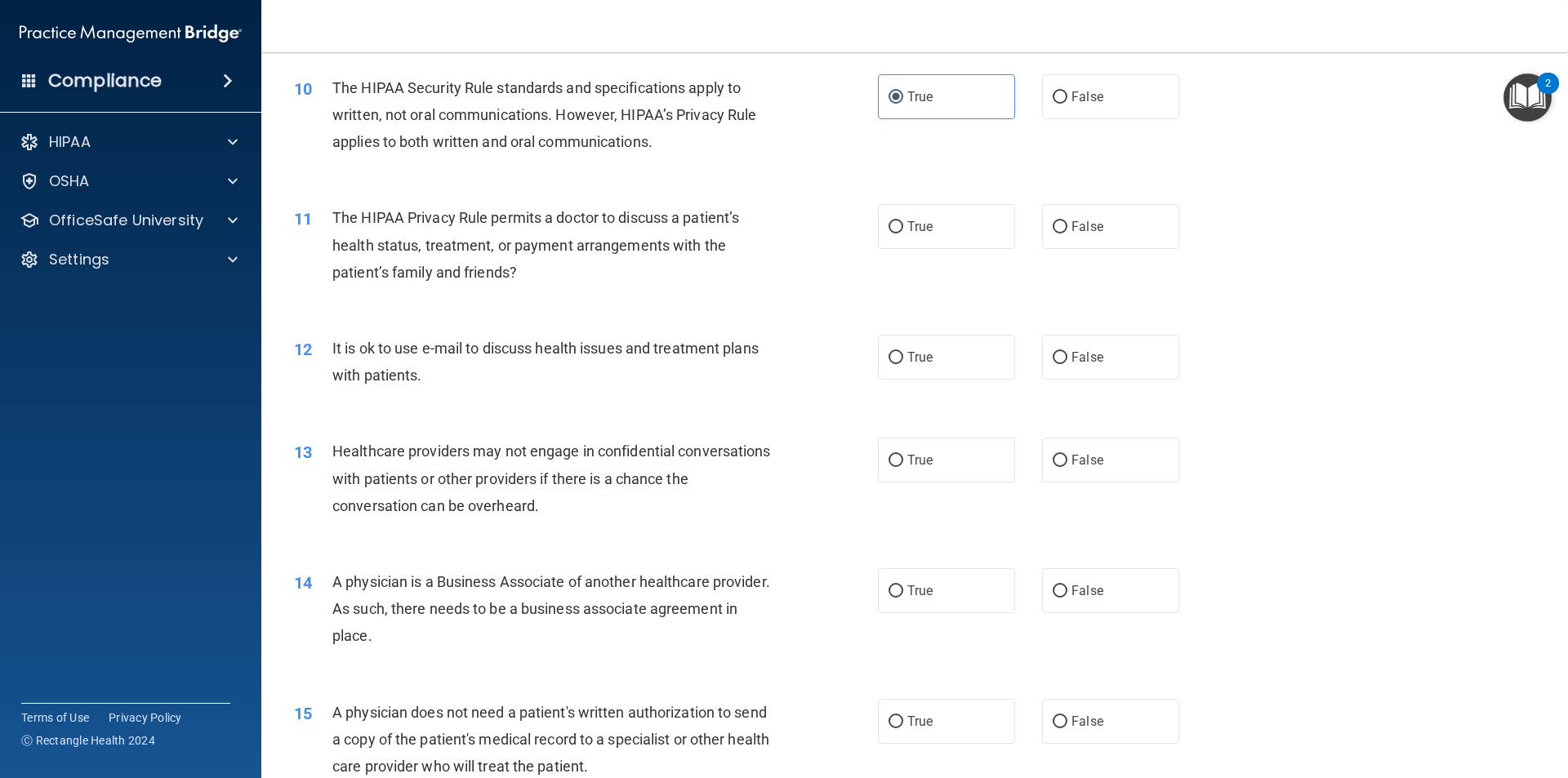
scroll to position [1179, 0]
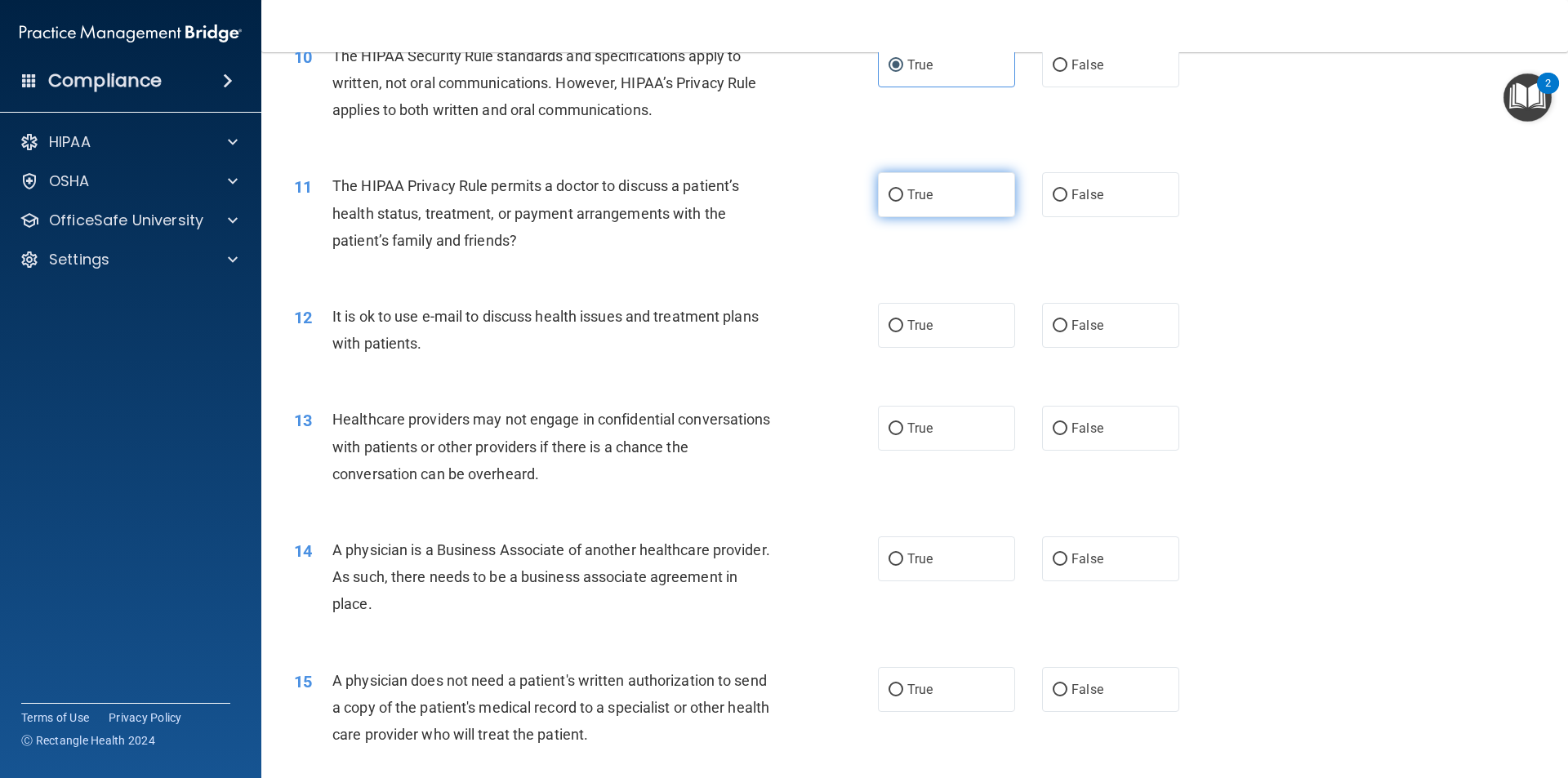
click at [908, 188] on span "True" at bounding box center [920, 194] width 25 height 16
click at [904, 189] on input "True" at bounding box center [896, 195] width 15 height 13
radio input "true"
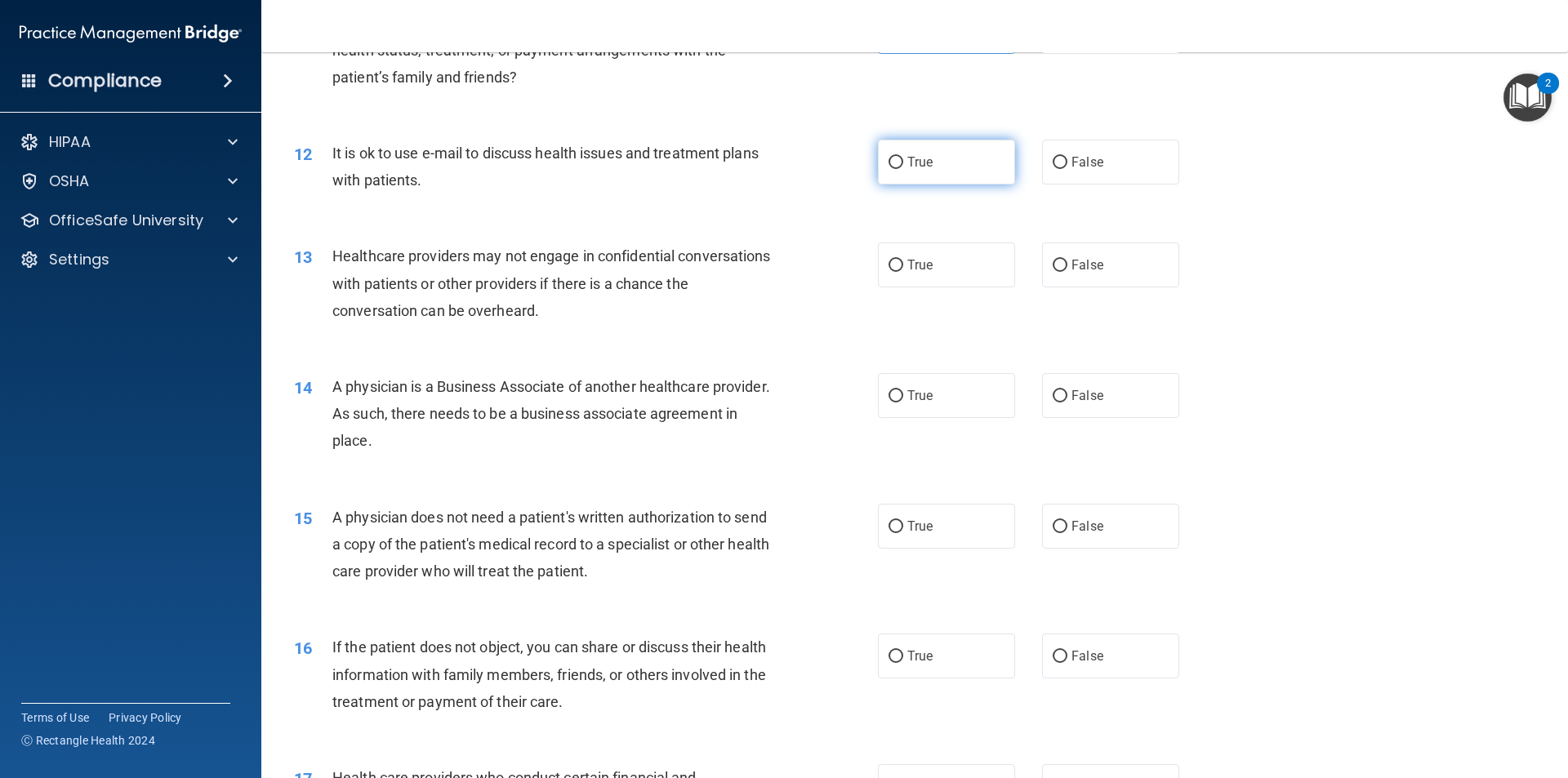
click at [895, 161] on input "True" at bounding box center [896, 162] width 15 height 13
radio input "true"
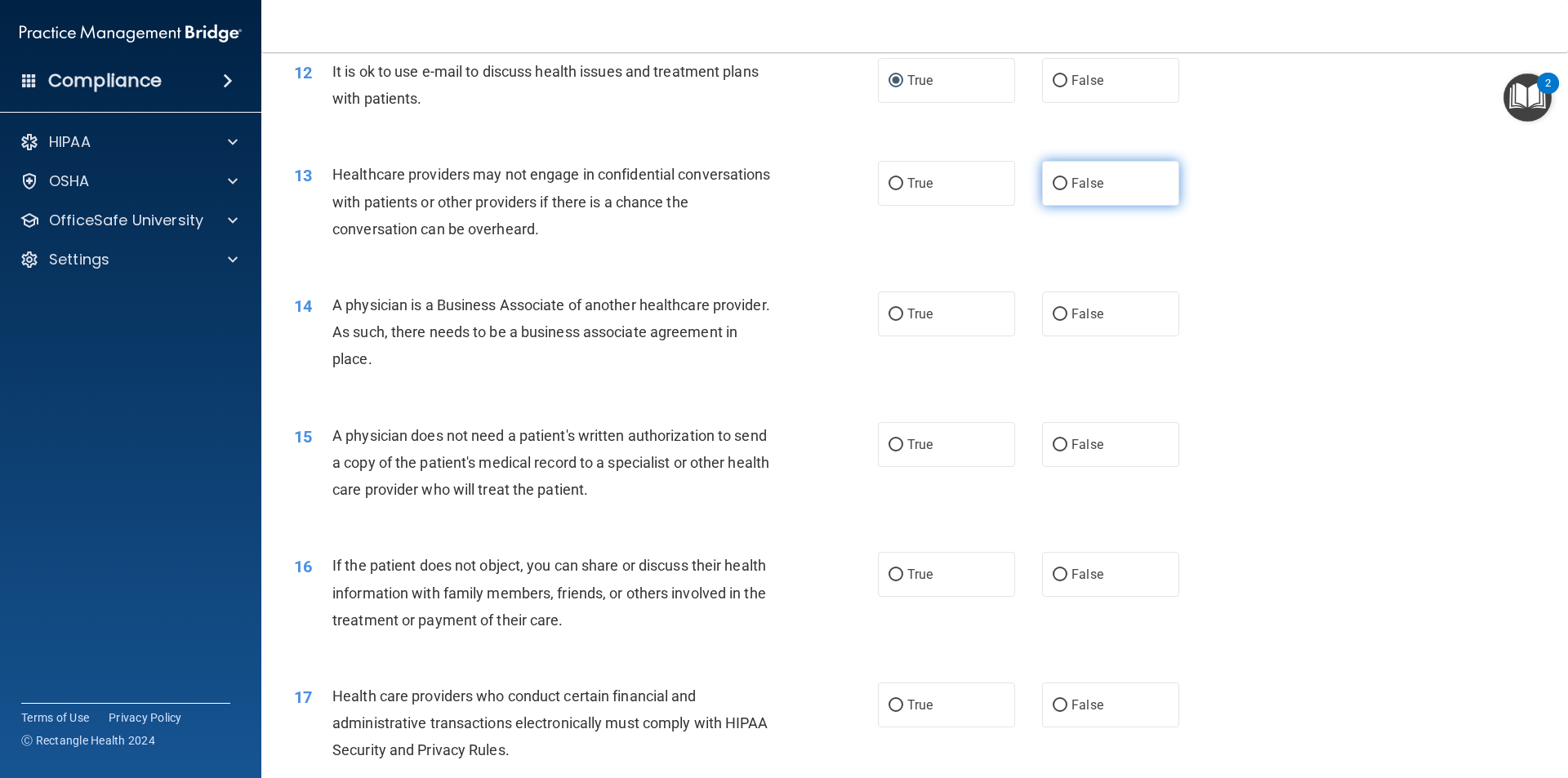
click at [1087, 191] on label "False" at bounding box center [1111, 183] width 137 height 45
click at [1068, 190] on input "False" at bounding box center [1060, 184] width 15 height 13
radio input "true"
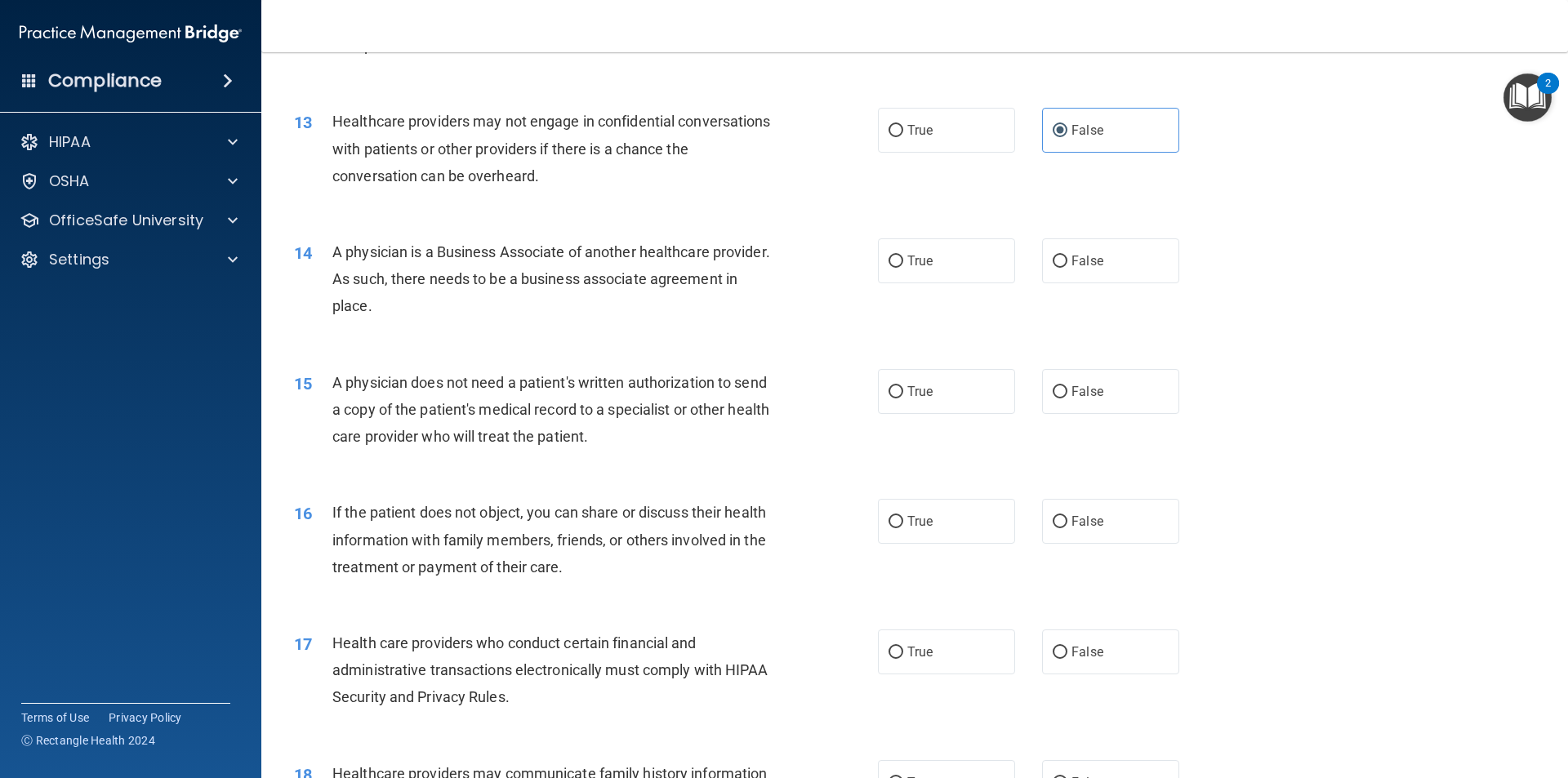
scroll to position [1506, 0]
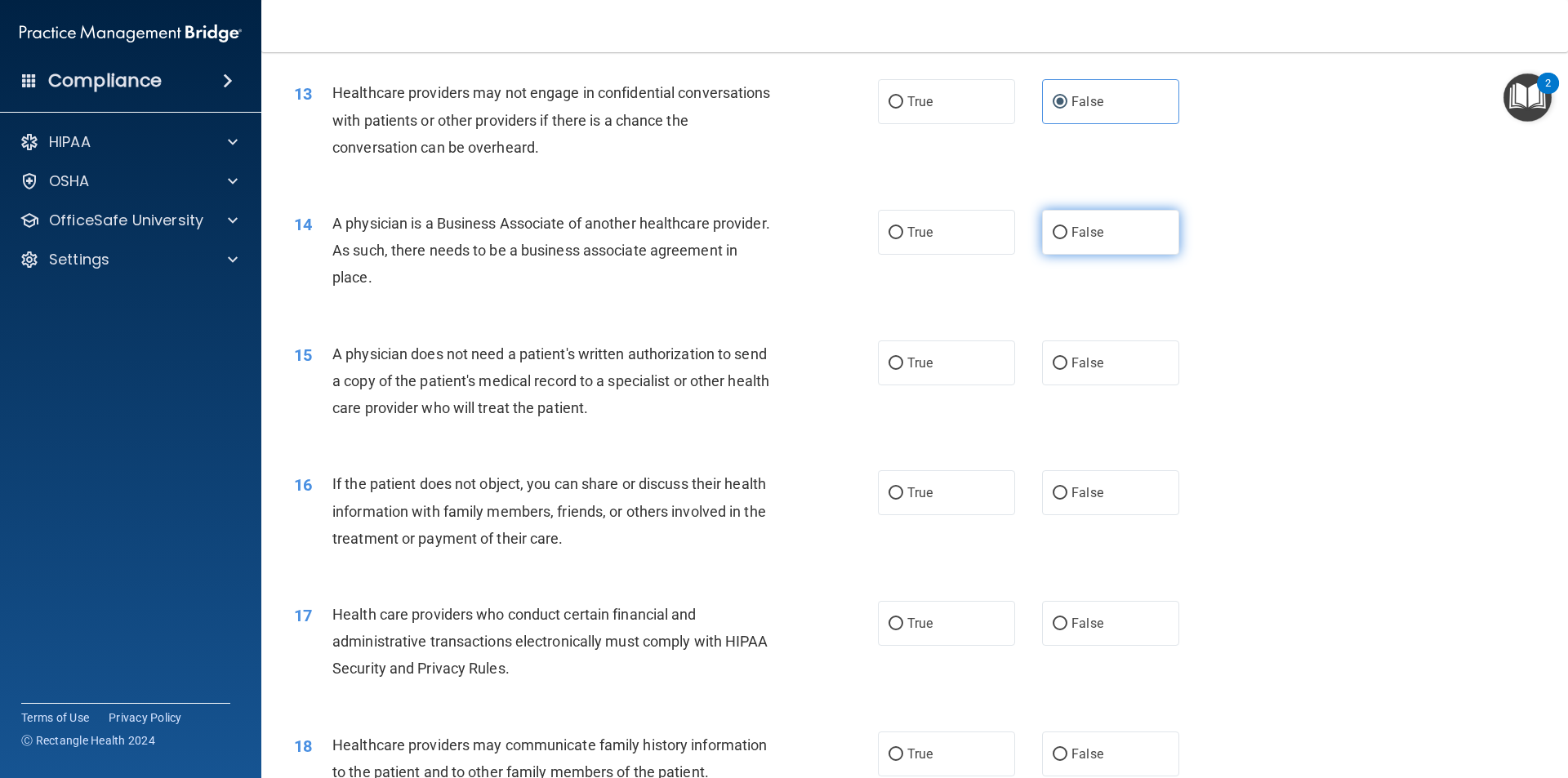
click at [1063, 227] on label "False" at bounding box center [1111, 233] width 137 height 45
click at [1063, 227] on input "False" at bounding box center [1060, 233] width 15 height 13
radio input "true"
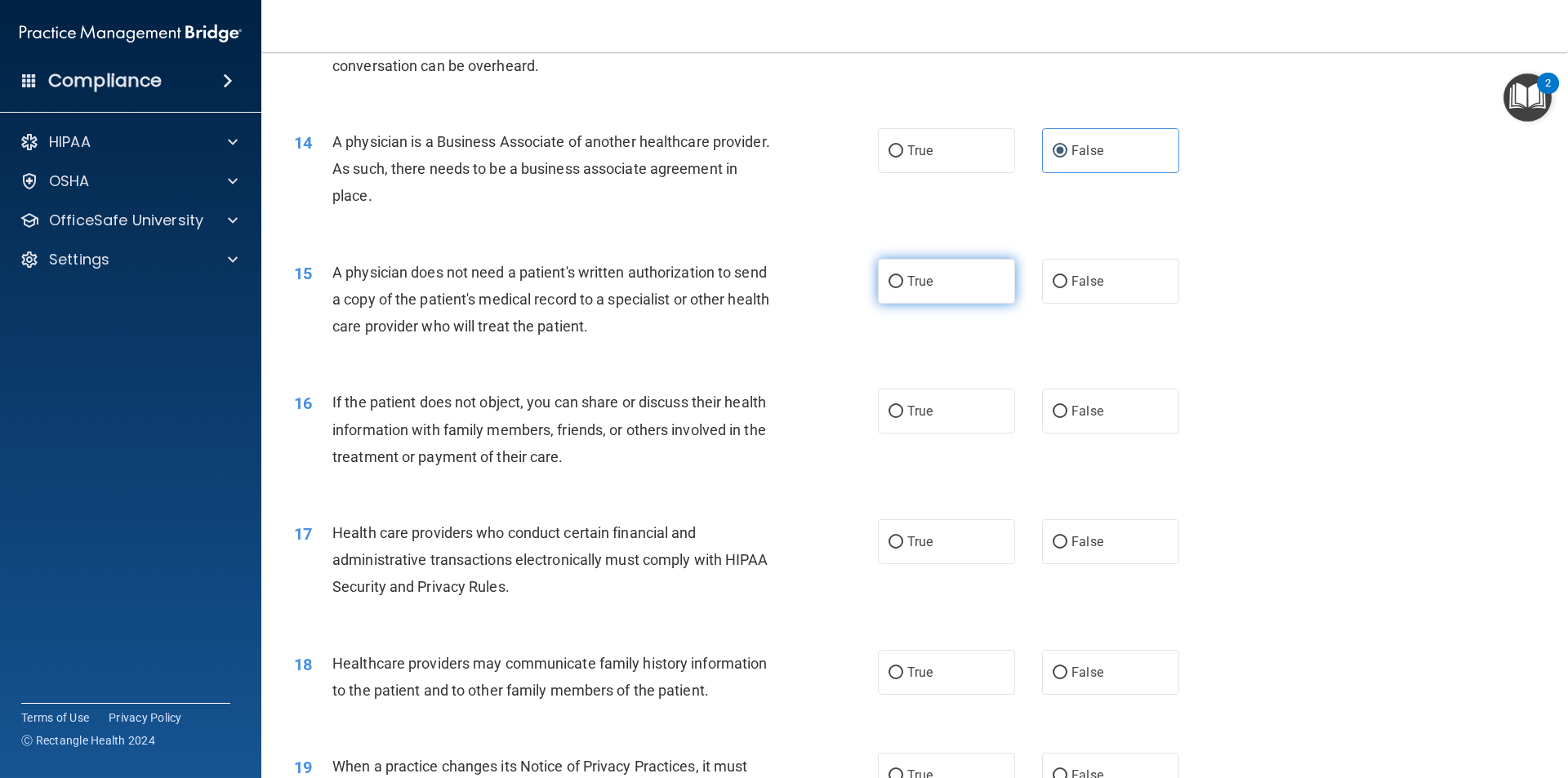
click at [892, 281] on input "True" at bounding box center [896, 282] width 15 height 13
radio input "true"
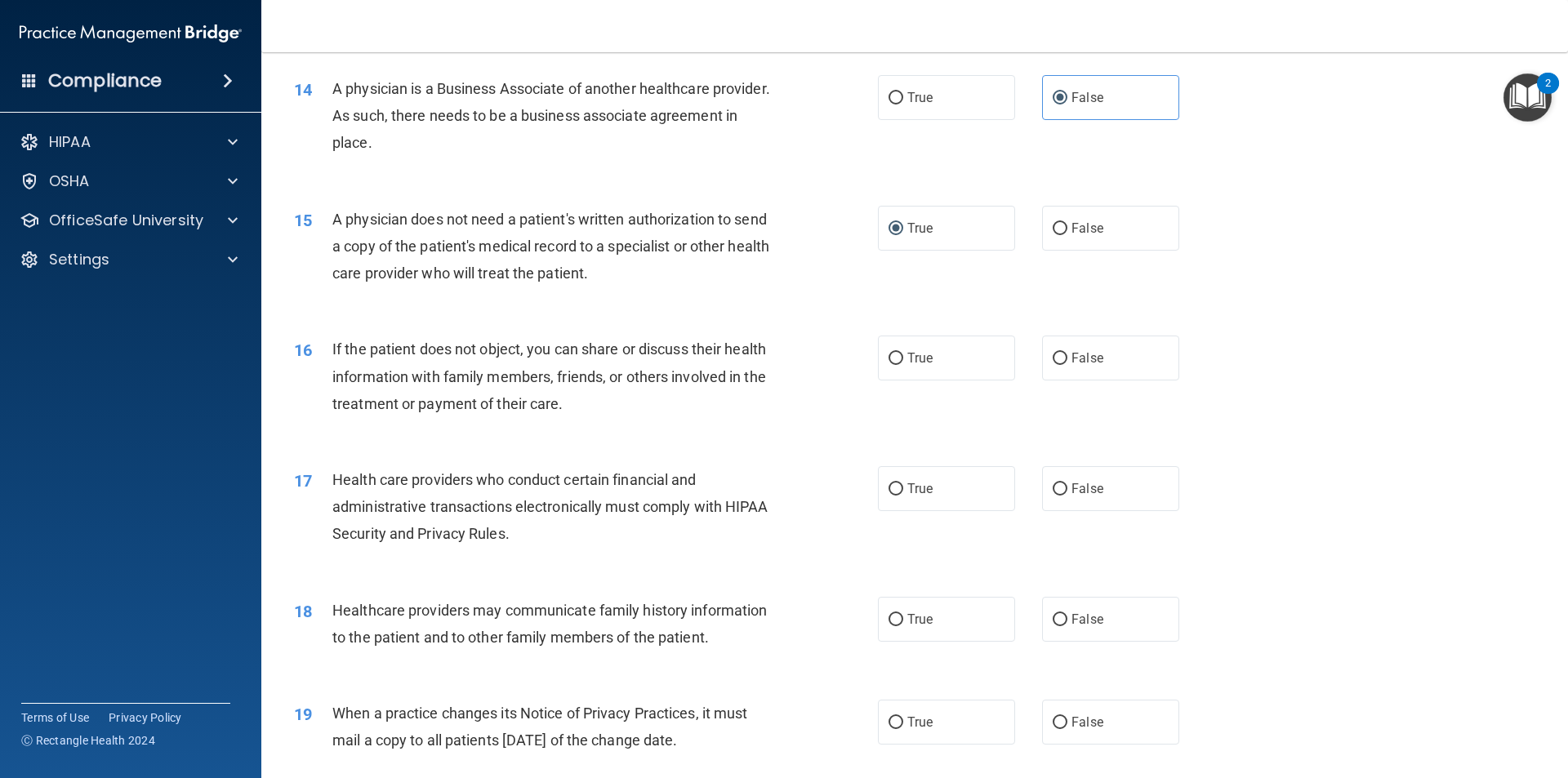
scroll to position [1751, 0]
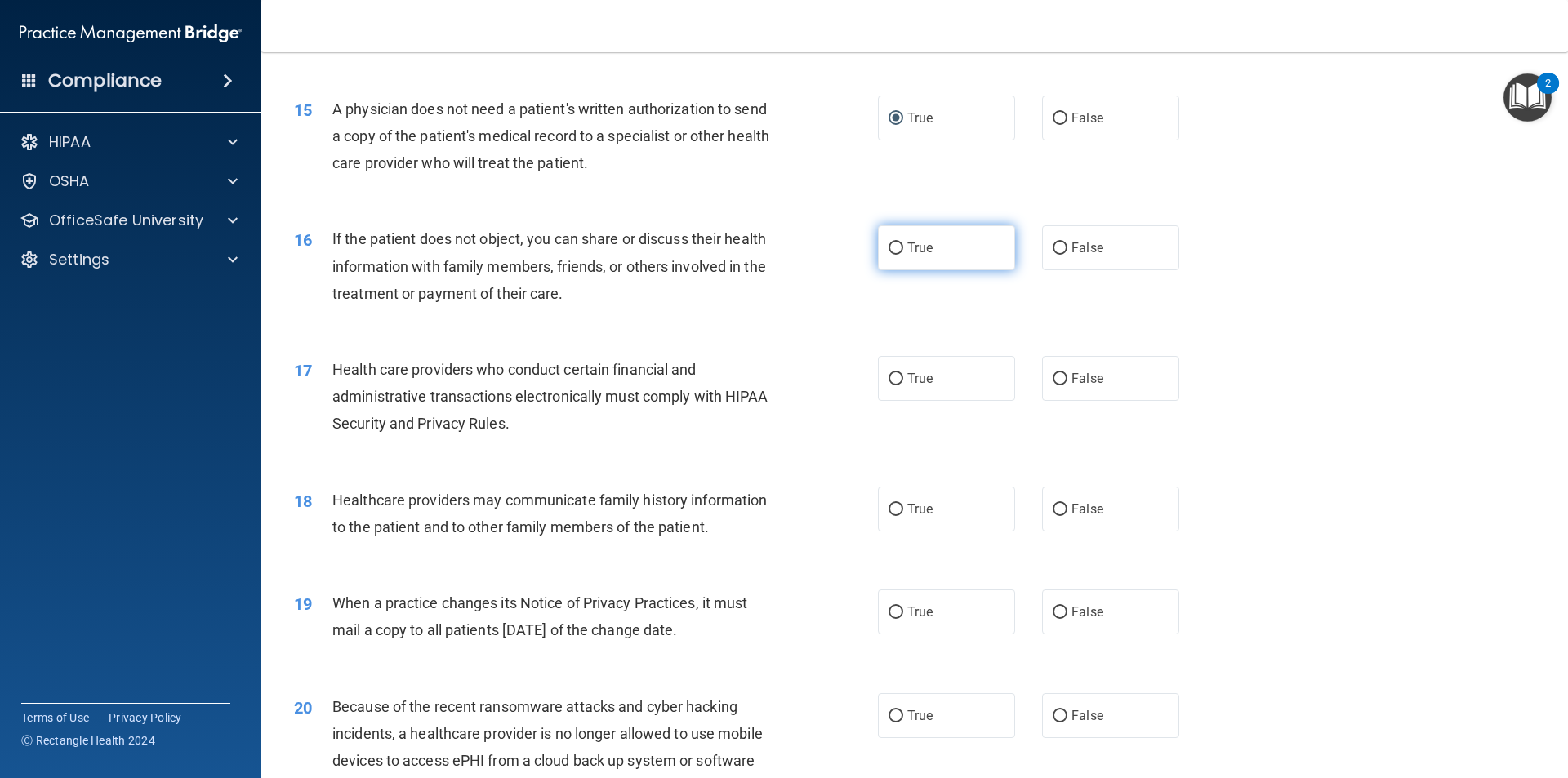
click at [900, 250] on label "True" at bounding box center [946, 248] width 137 height 45
click at [900, 250] on input "True" at bounding box center [896, 249] width 15 height 13
radio input "true"
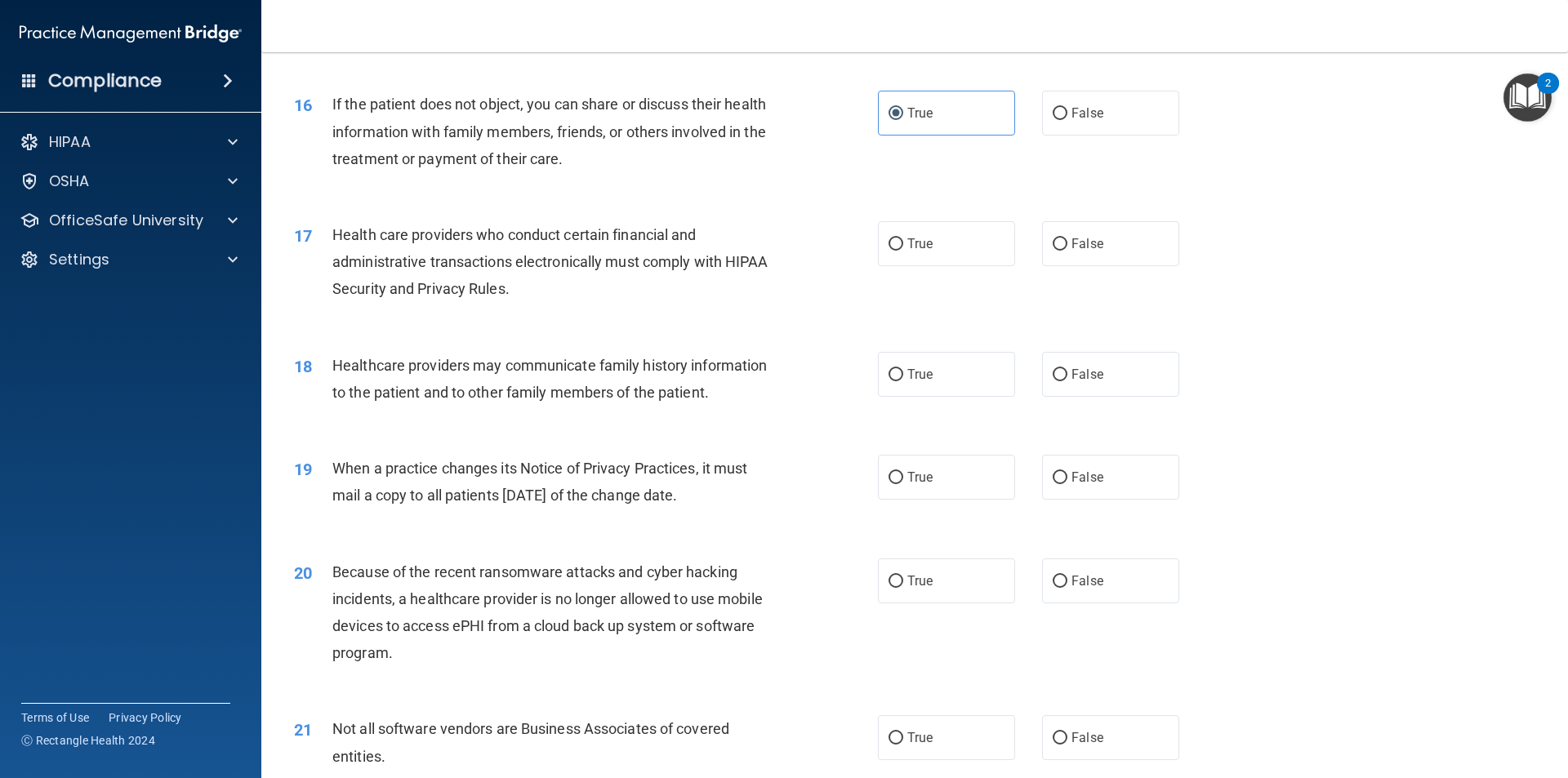
scroll to position [1914, 0]
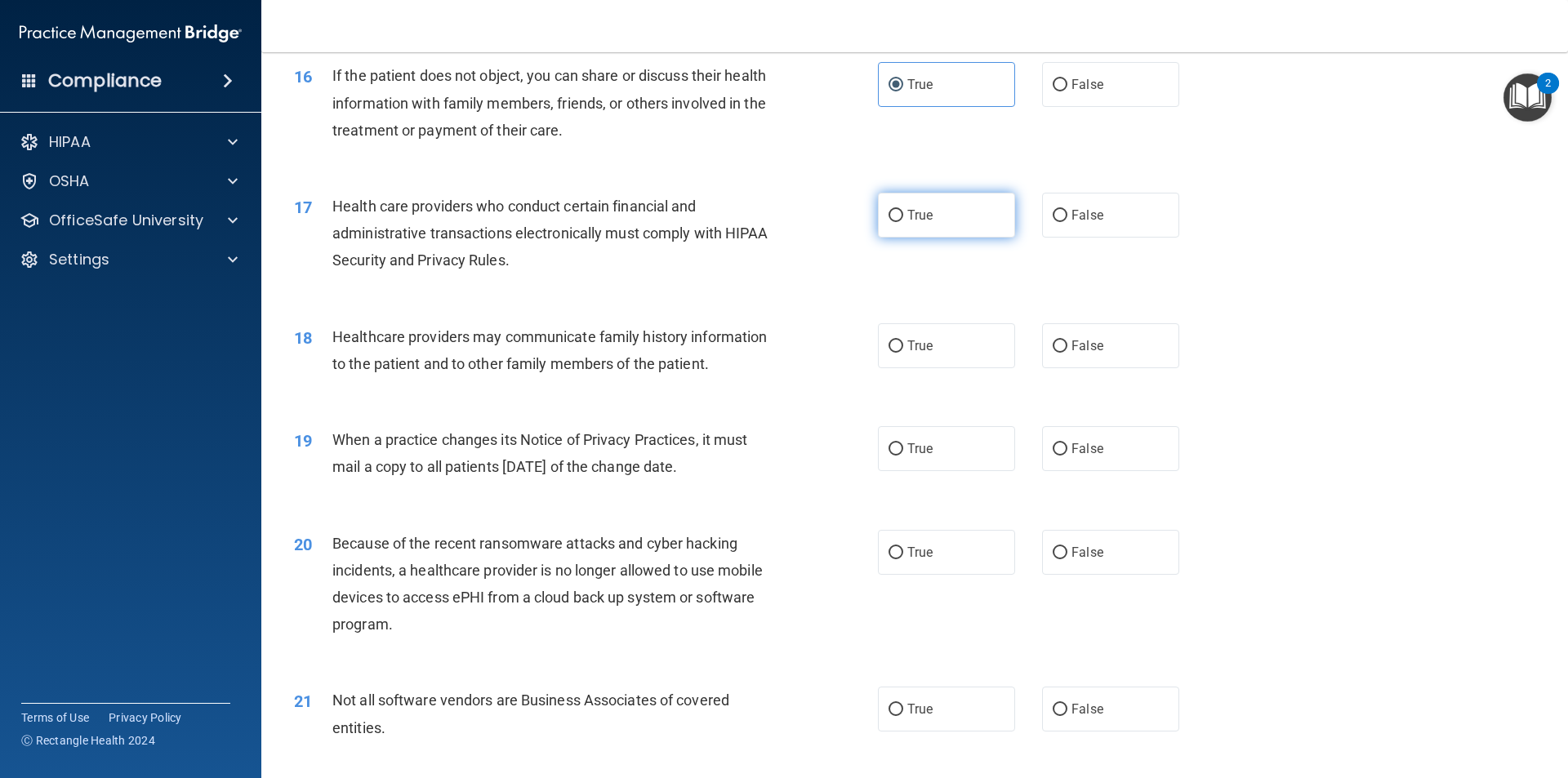
click at [907, 214] on span "True" at bounding box center [920, 215] width 25 height 16
click at [904, 214] on input "True" at bounding box center [896, 216] width 15 height 13
radio input "true"
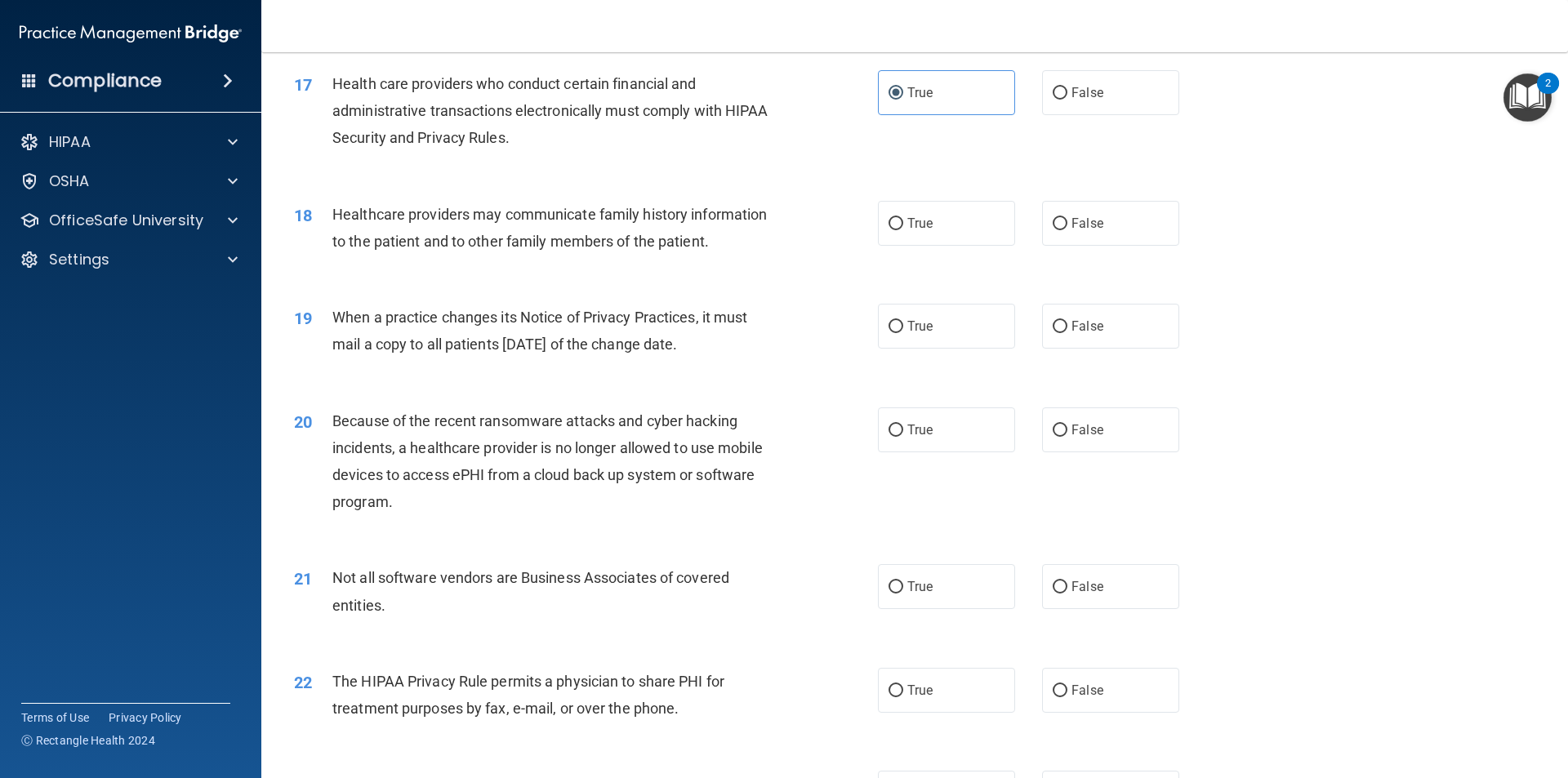
scroll to position [2078, 0]
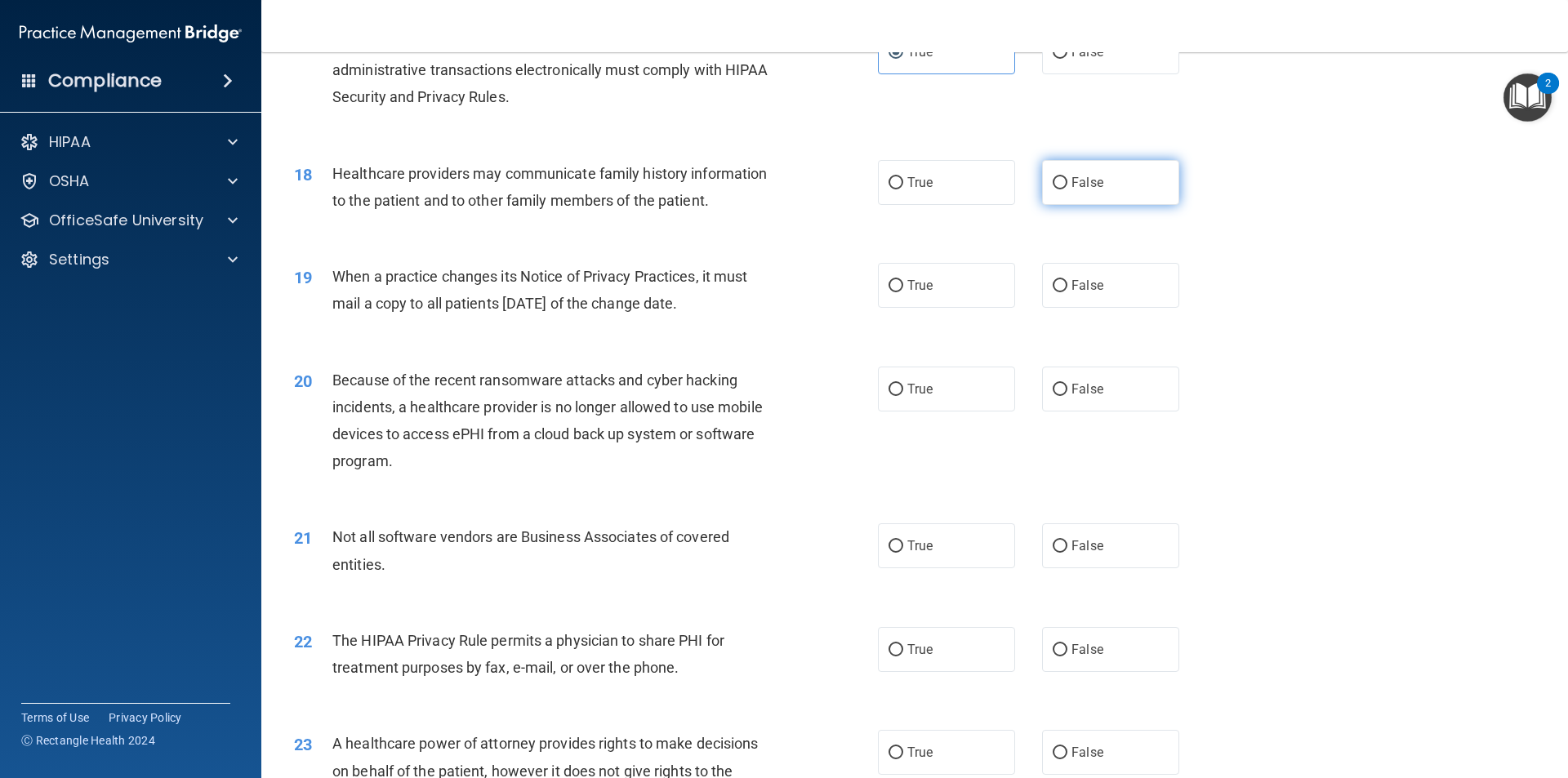
click at [1078, 179] on span "False" at bounding box center [1087, 183] width 32 height 16
click at [1068, 179] on input "False" at bounding box center [1060, 183] width 15 height 13
radio input "true"
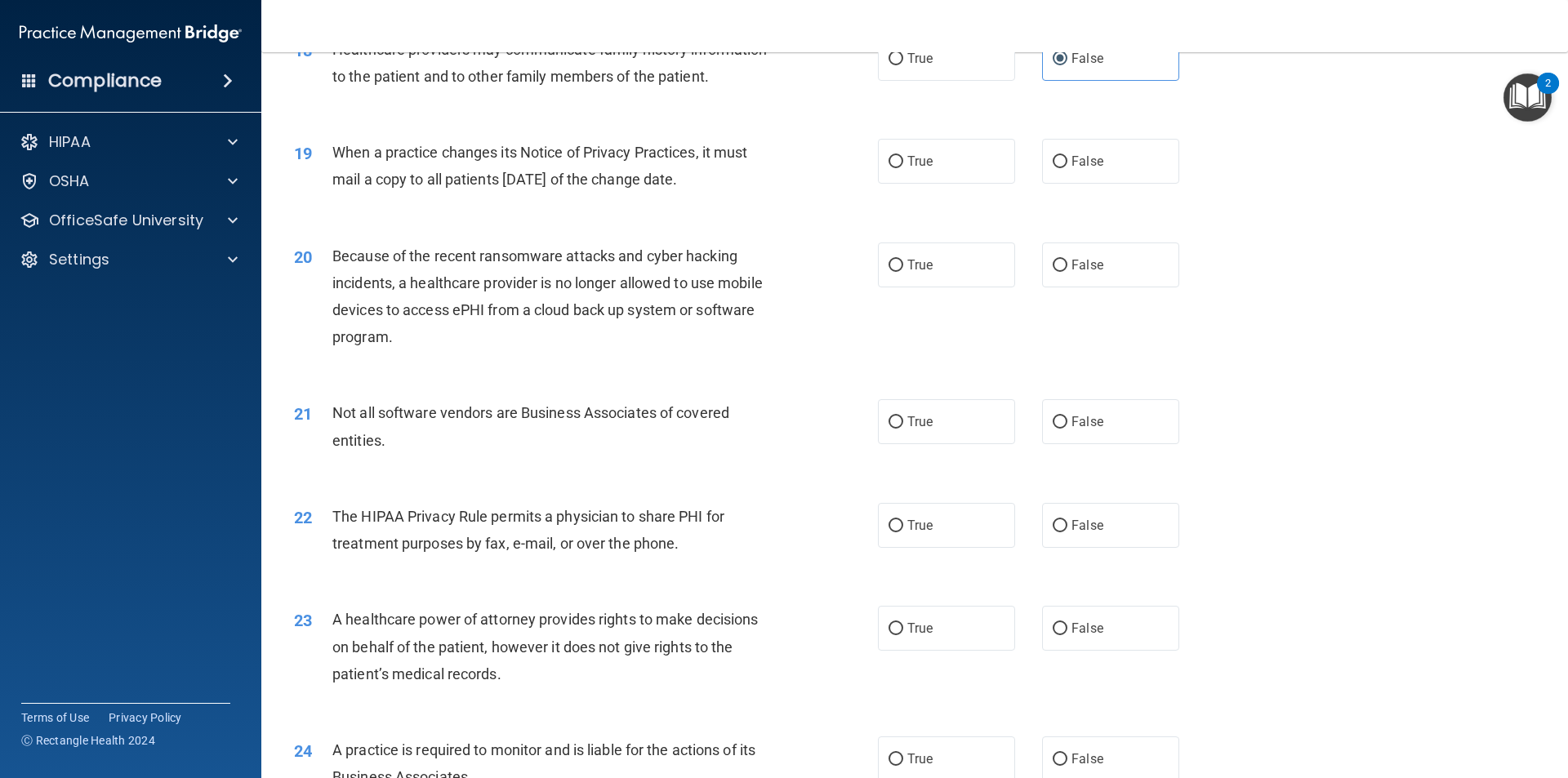
scroll to position [2241, 0]
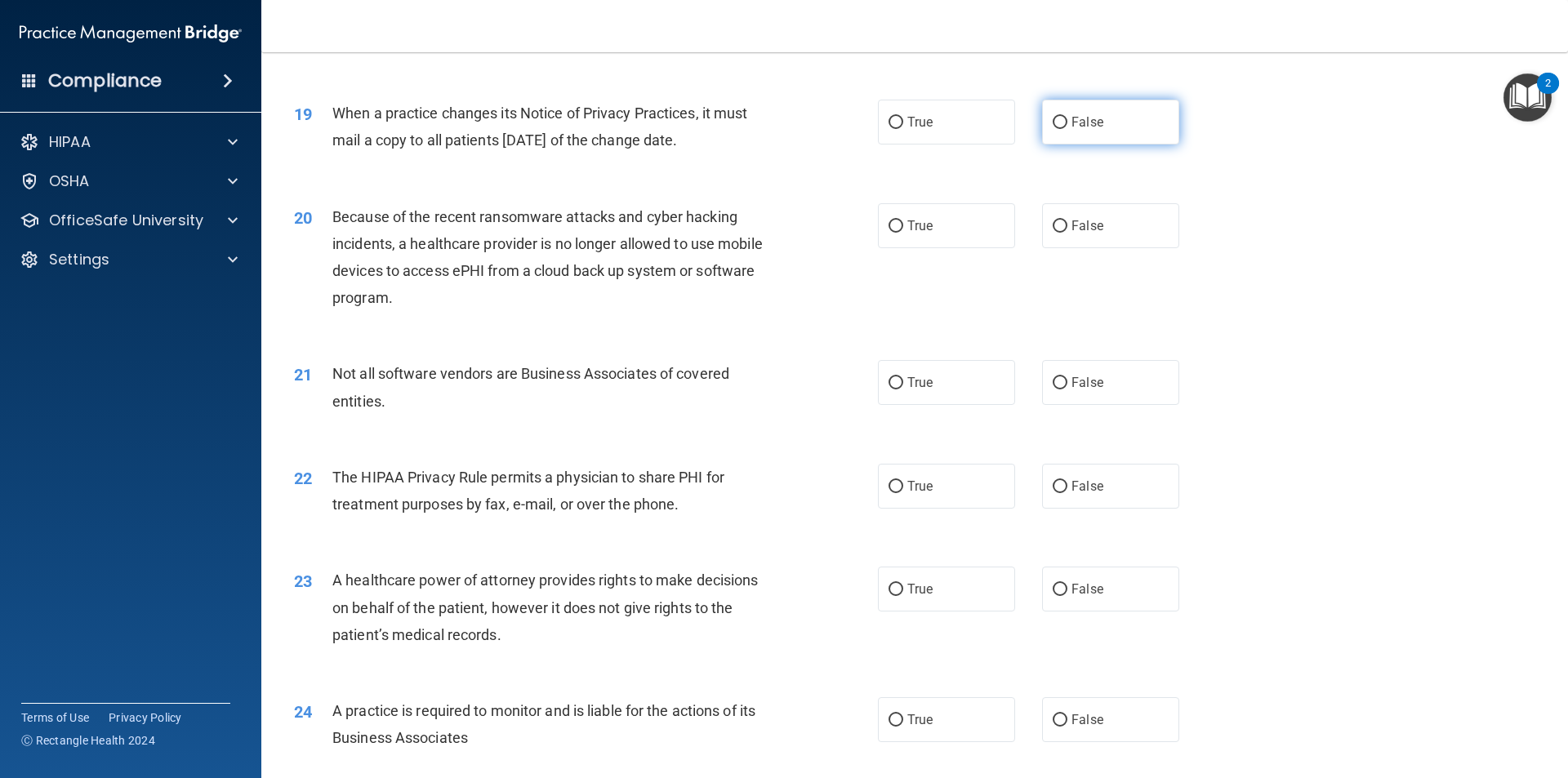
click at [1044, 116] on label "False" at bounding box center [1111, 122] width 137 height 45
click at [1053, 116] on input "False" at bounding box center [1060, 122] width 15 height 13
radio input "true"
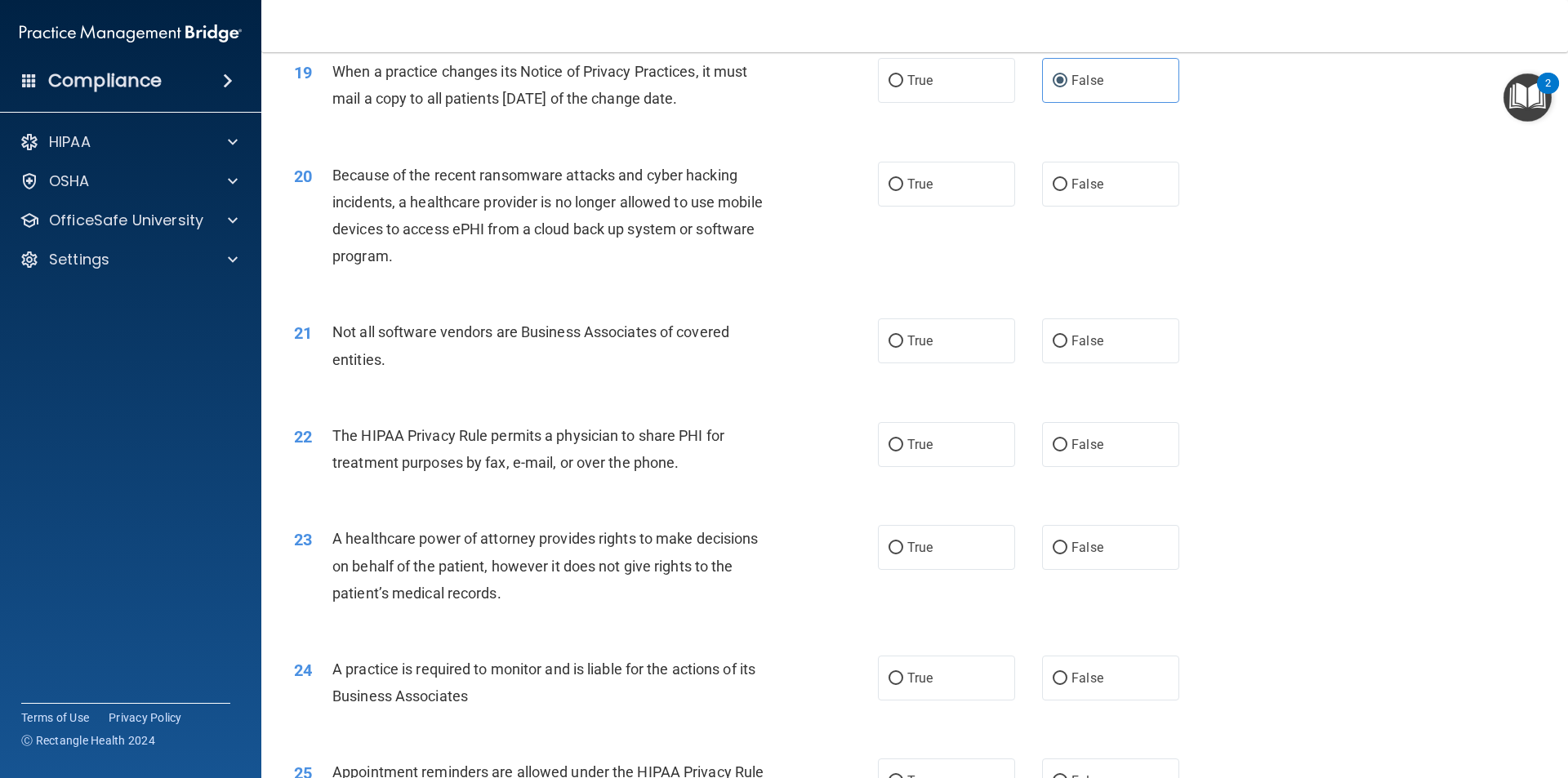
scroll to position [2322, 0]
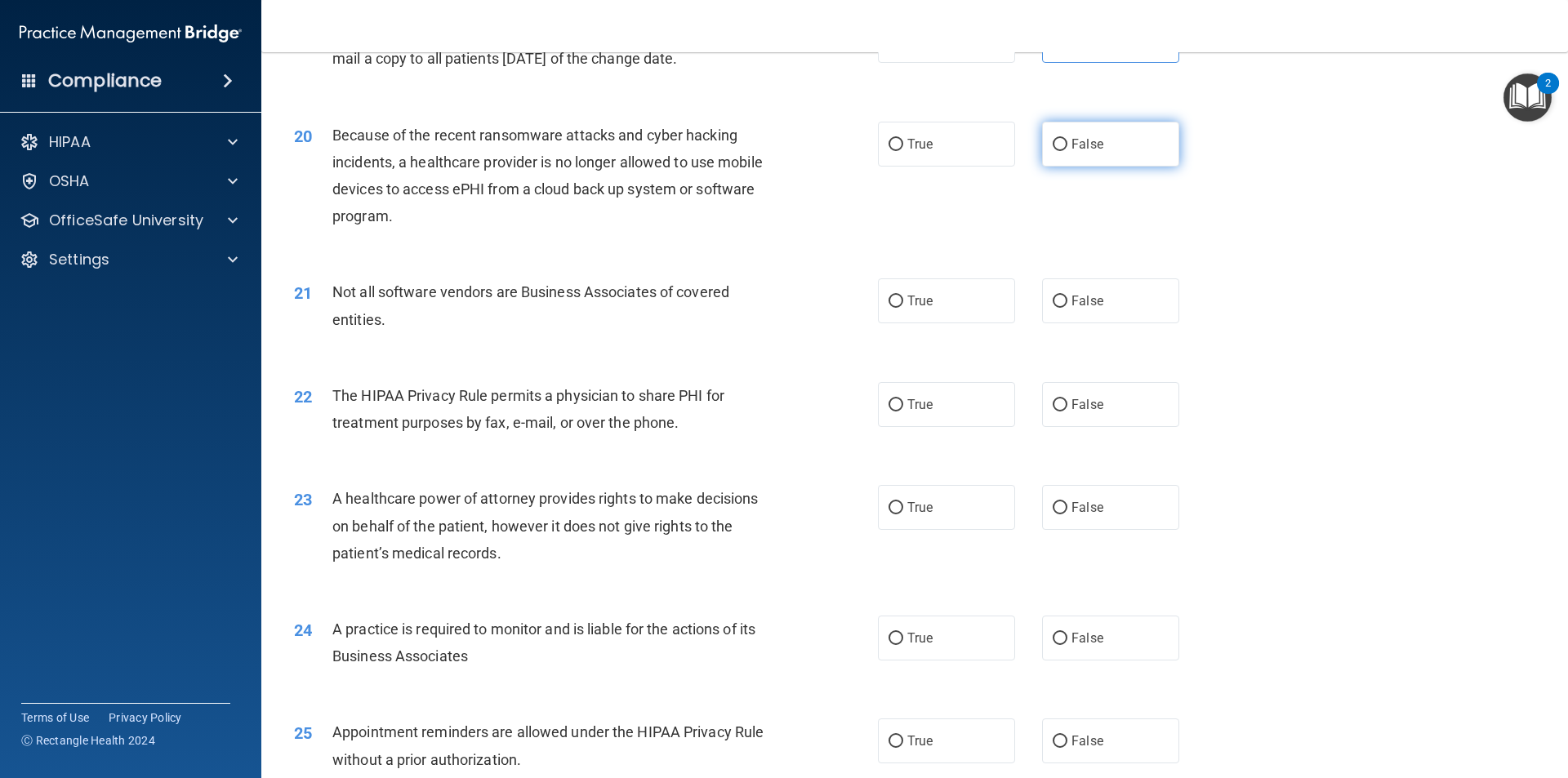
click at [1042, 143] on label "False" at bounding box center [1111, 144] width 137 height 45
click at [1053, 143] on input "False" at bounding box center [1060, 145] width 15 height 13
radio input "true"
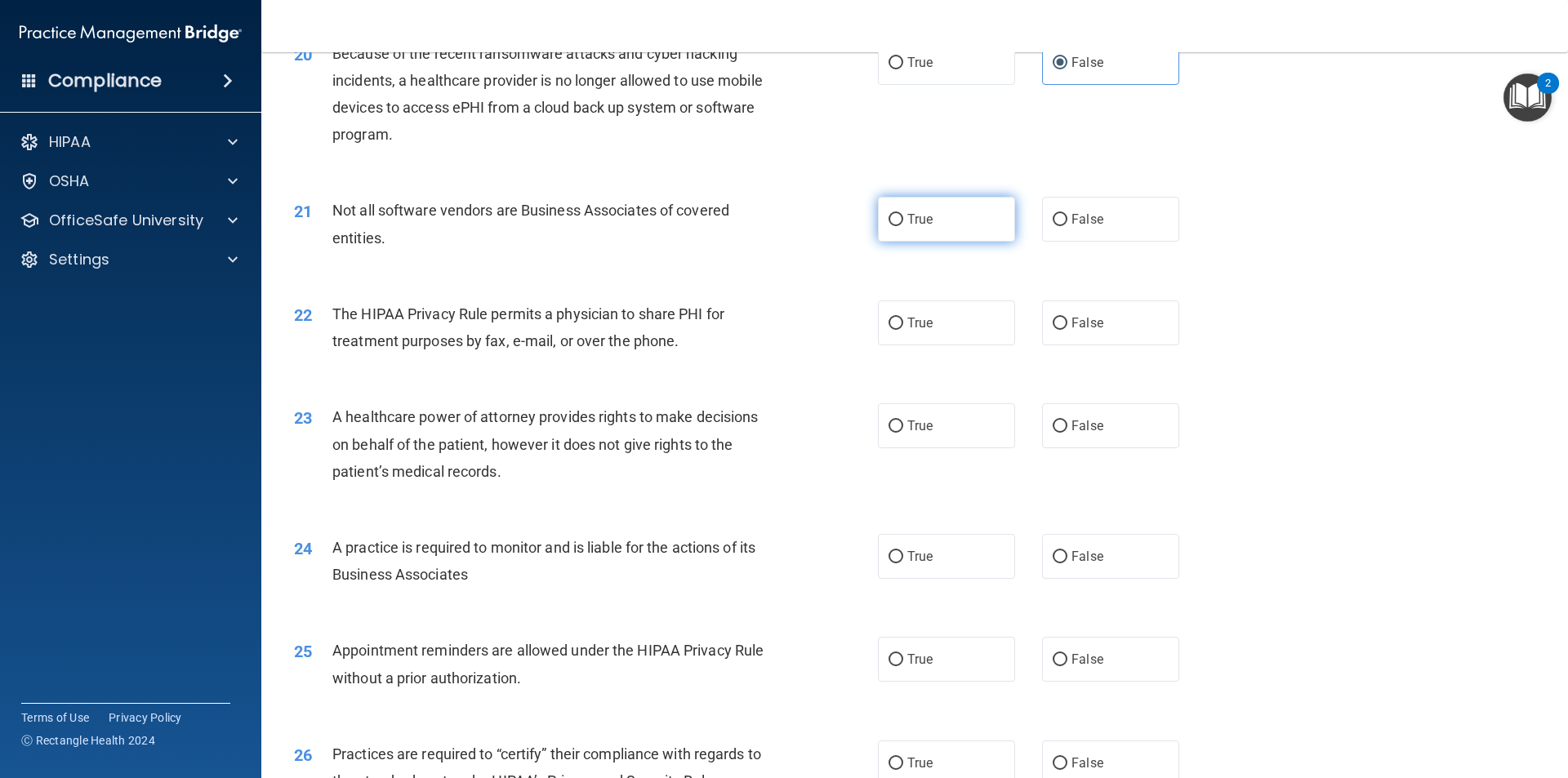
click at [907, 214] on span "True" at bounding box center [920, 219] width 25 height 16
click at [904, 214] on input "True" at bounding box center [896, 219] width 15 height 13
radio input "true"
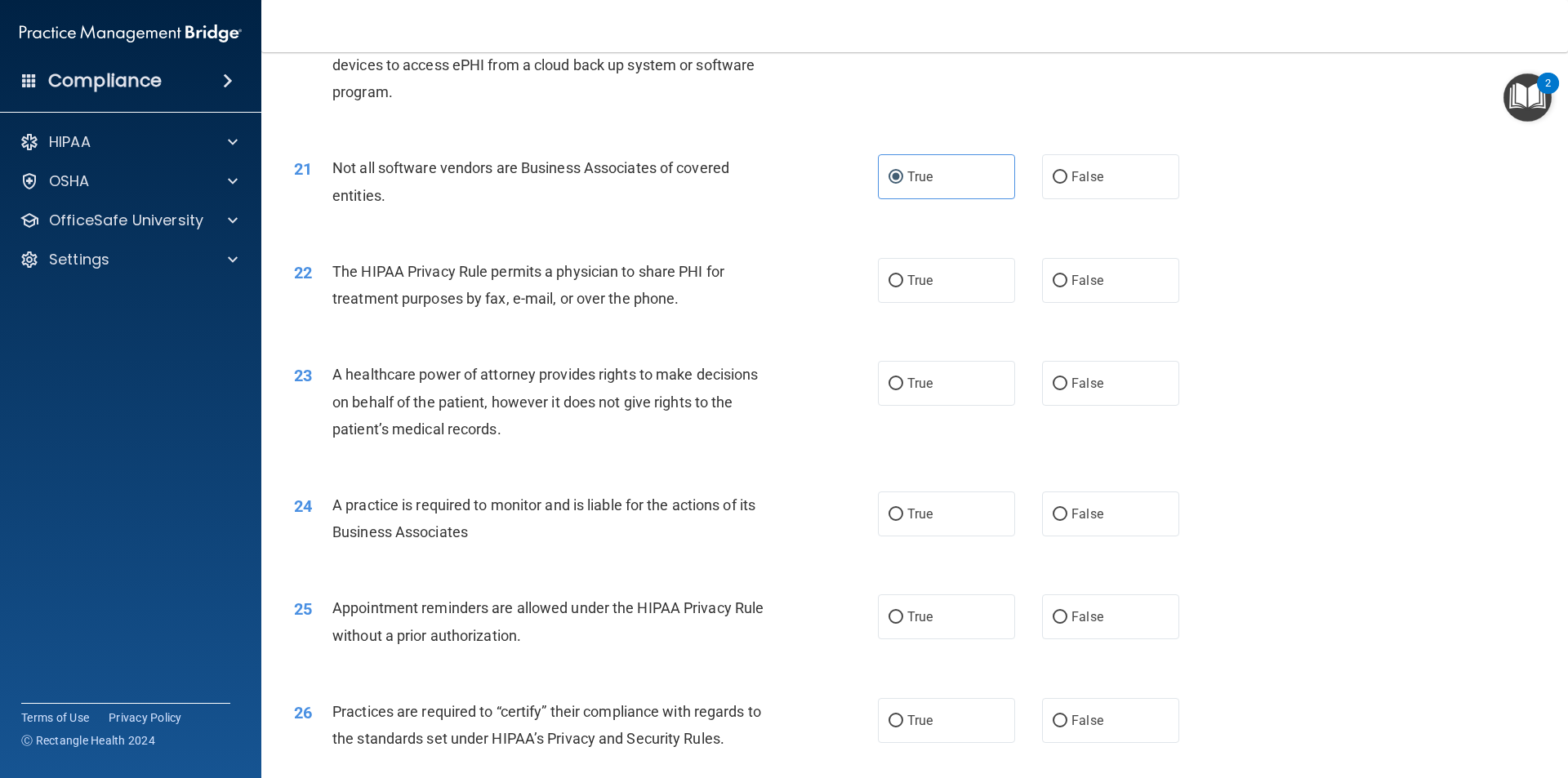
scroll to position [2486, 0]
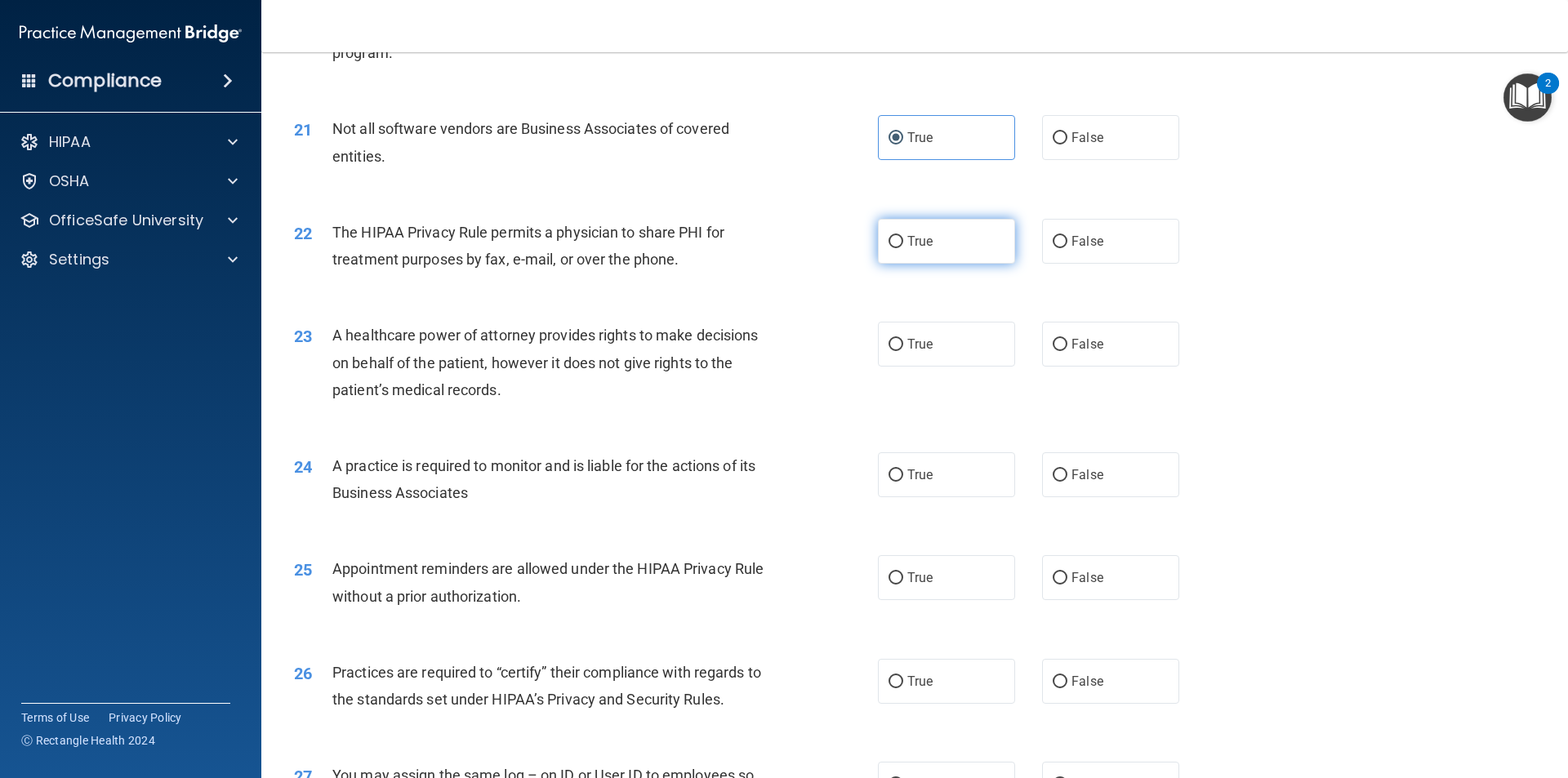
click at [889, 236] on input "True" at bounding box center [896, 242] width 15 height 13
radio input "true"
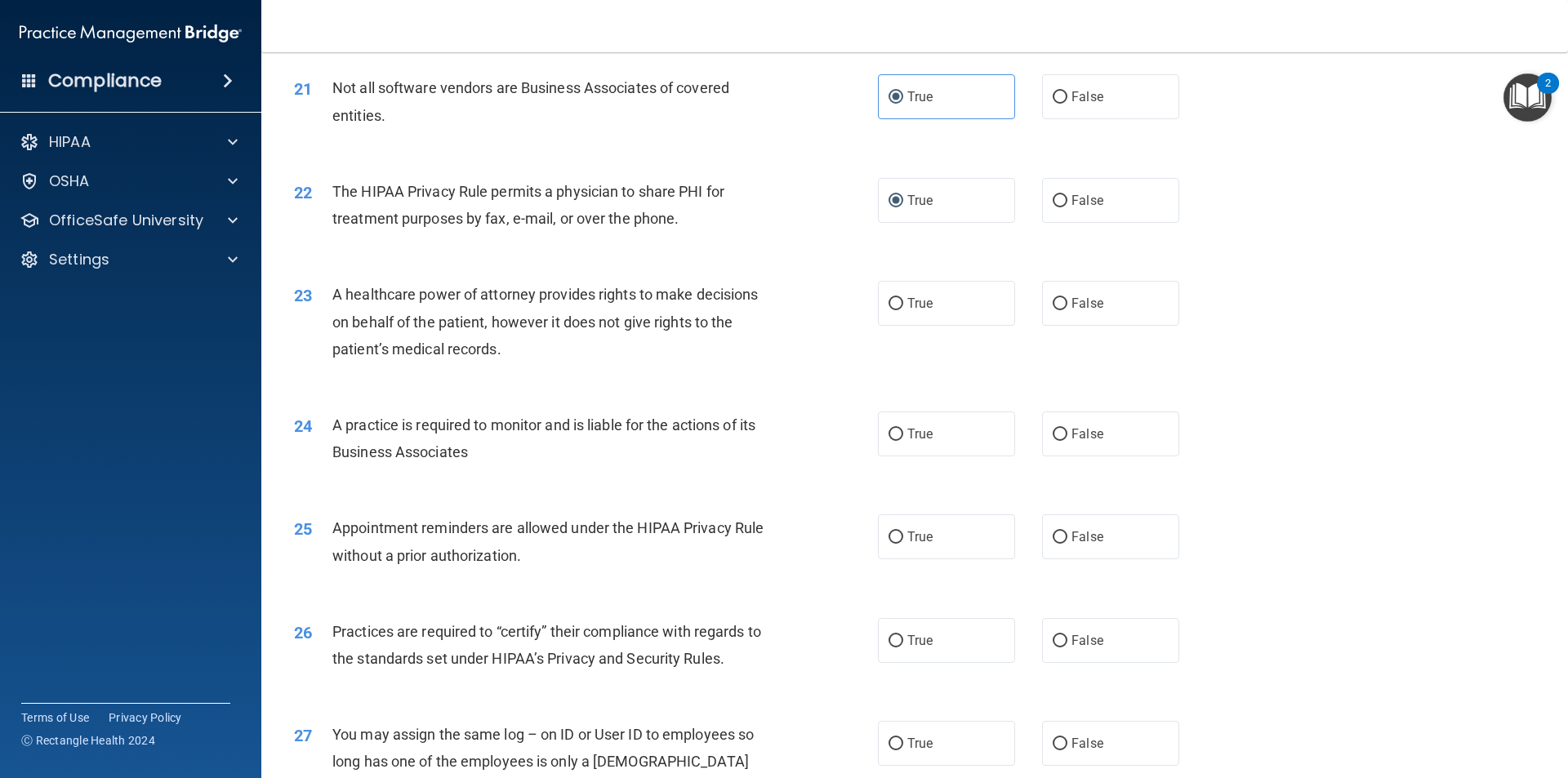
scroll to position [2568, 0]
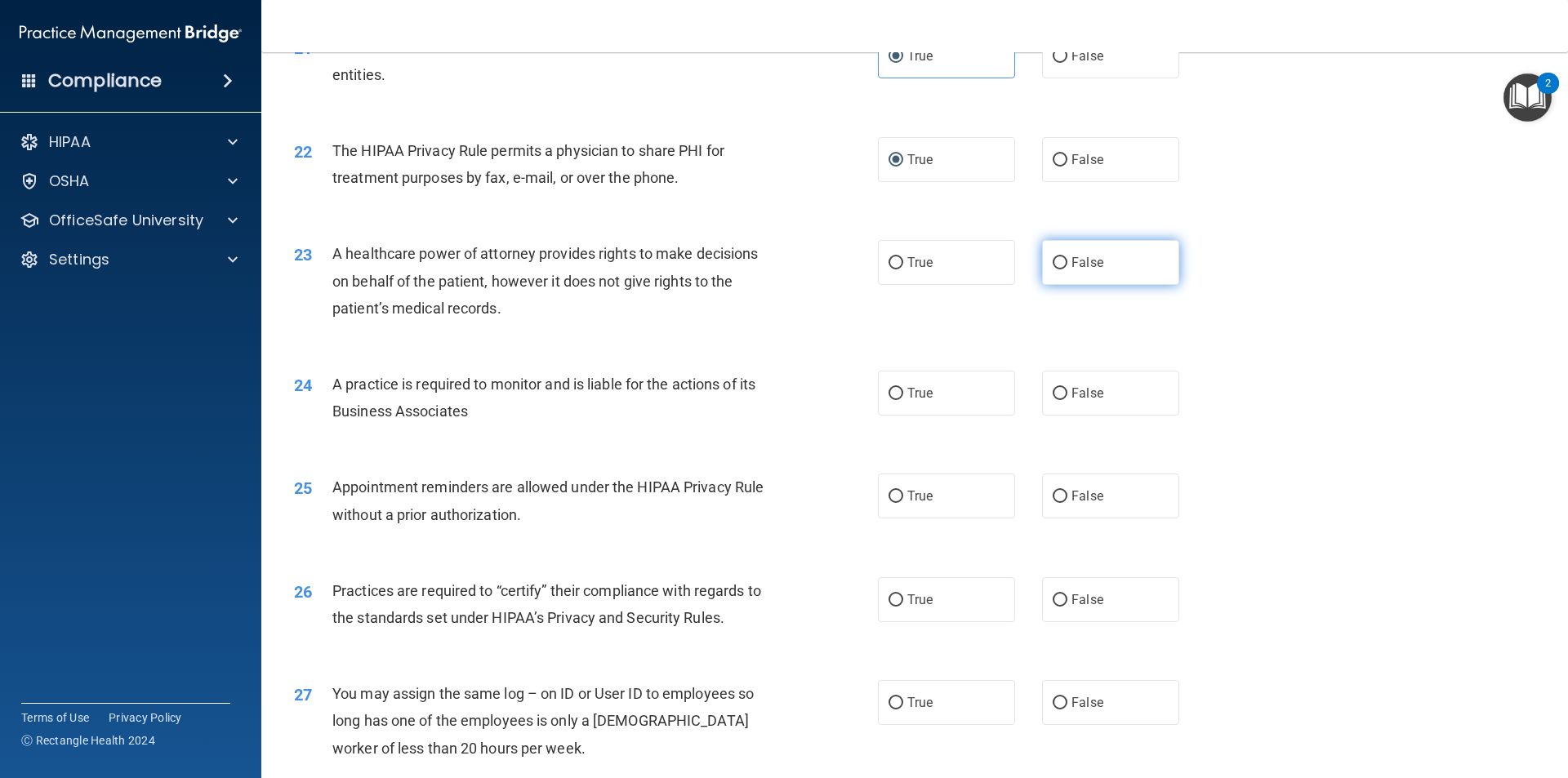
click at [1063, 266] on label "False" at bounding box center [1111, 263] width 137 height 45
click at [1063, 266] on input "False" at bounding box center [1060, 263] width 15 height 13
radio input "true"
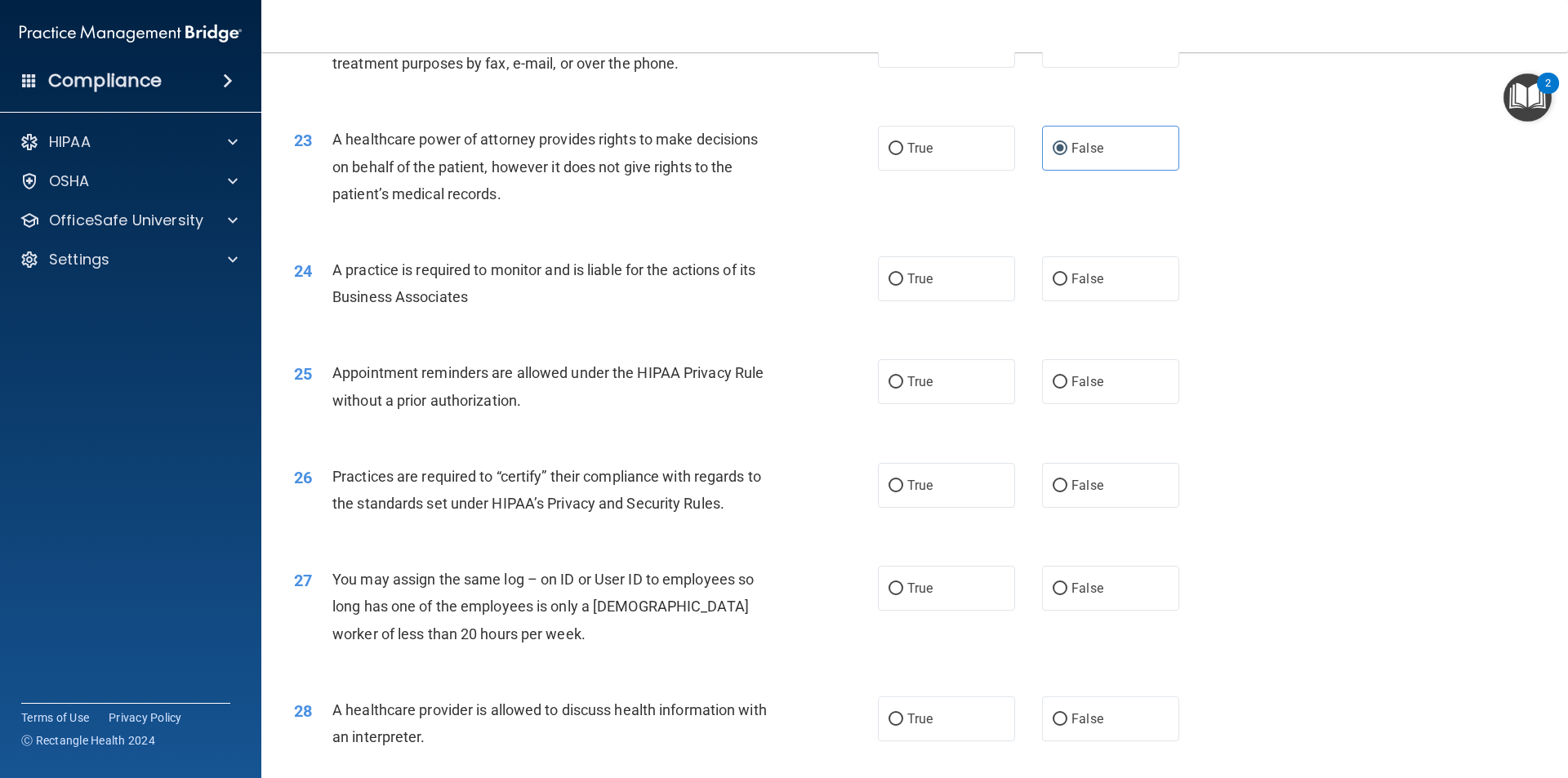
scroll to position [2731, 0]
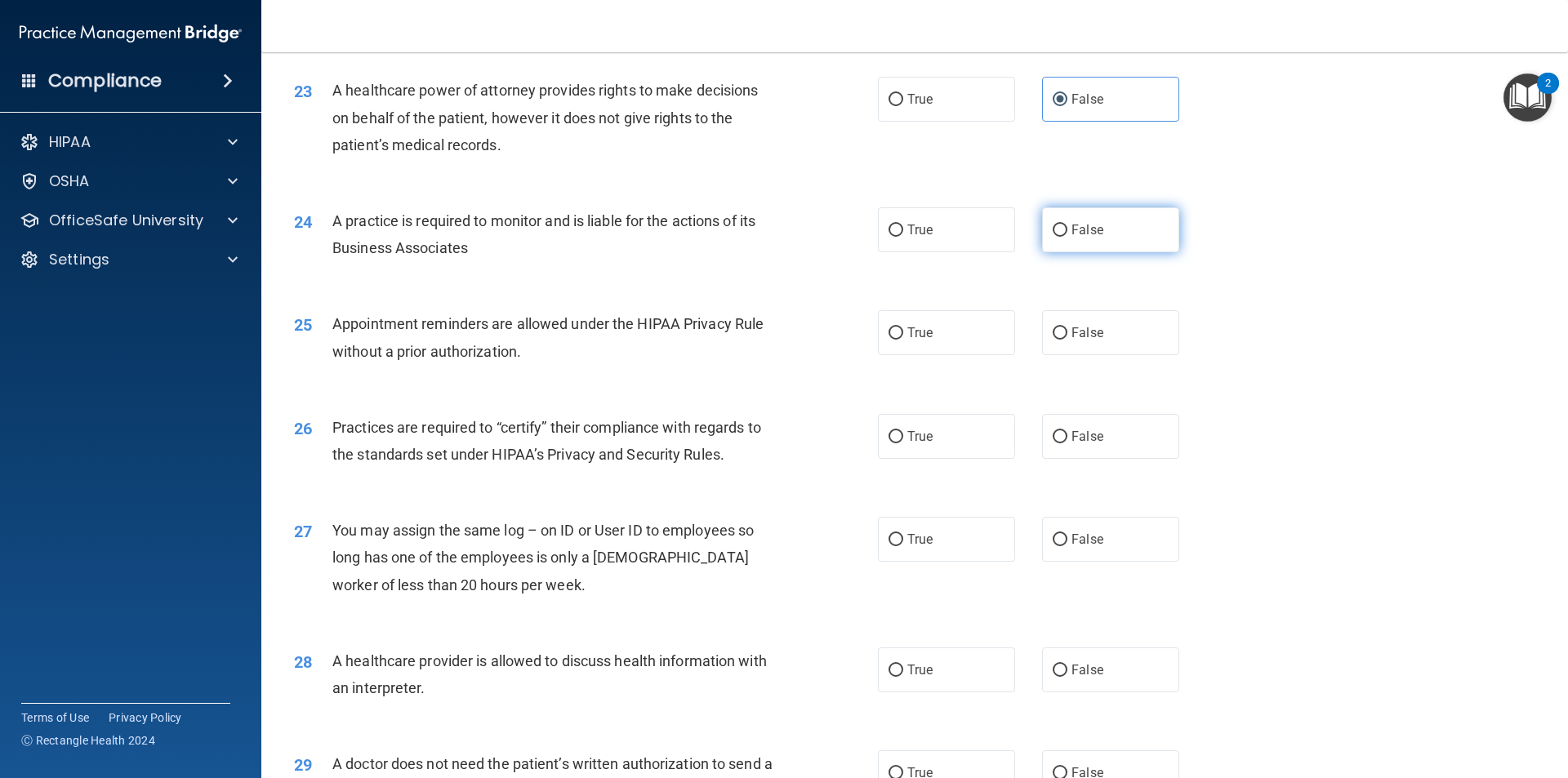
click at [1053, 233] on input "False" at bounding box center [1060, 230] width 15 height 13
radio input "true"
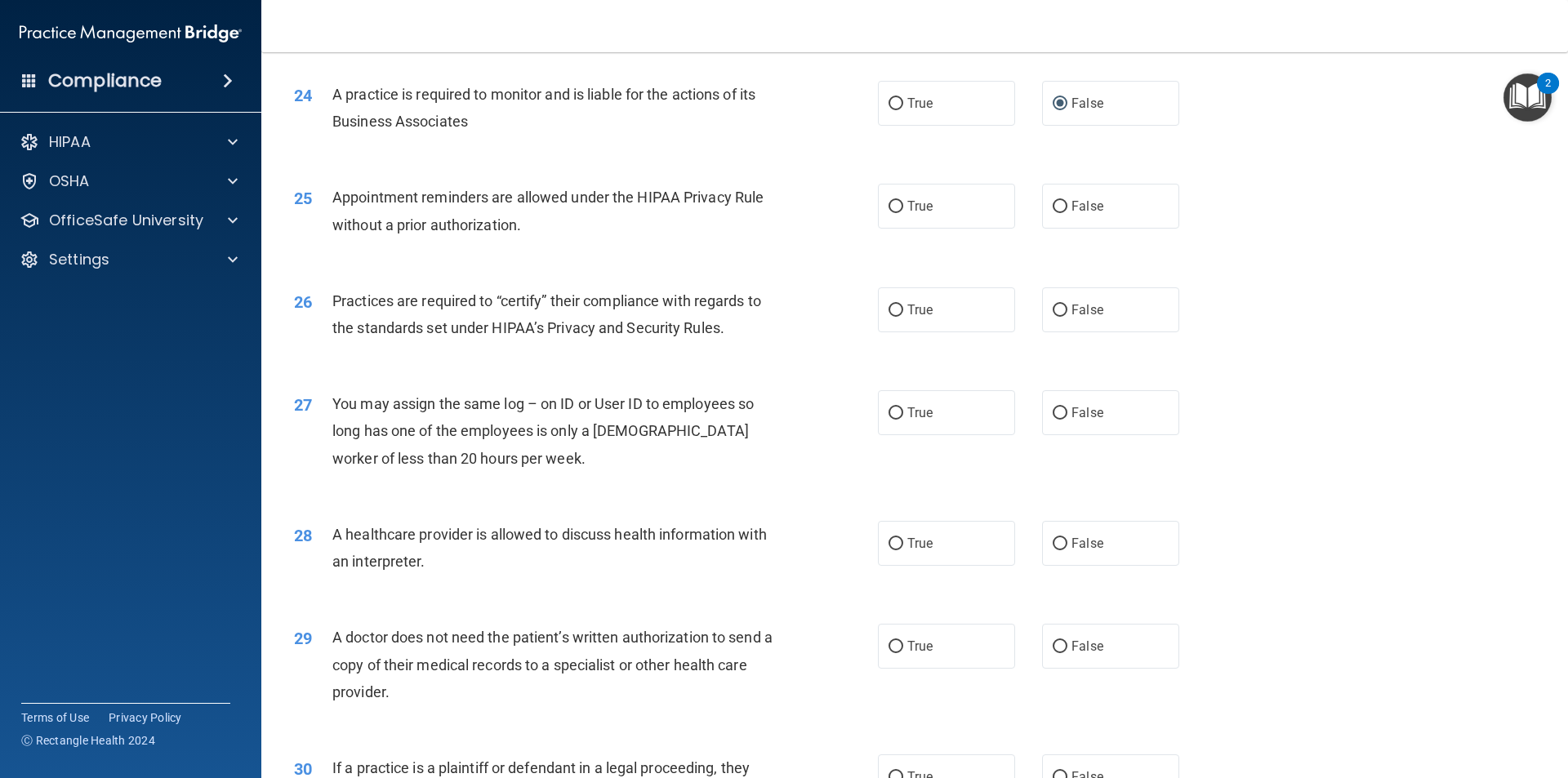
scroll to position [2894, 0]
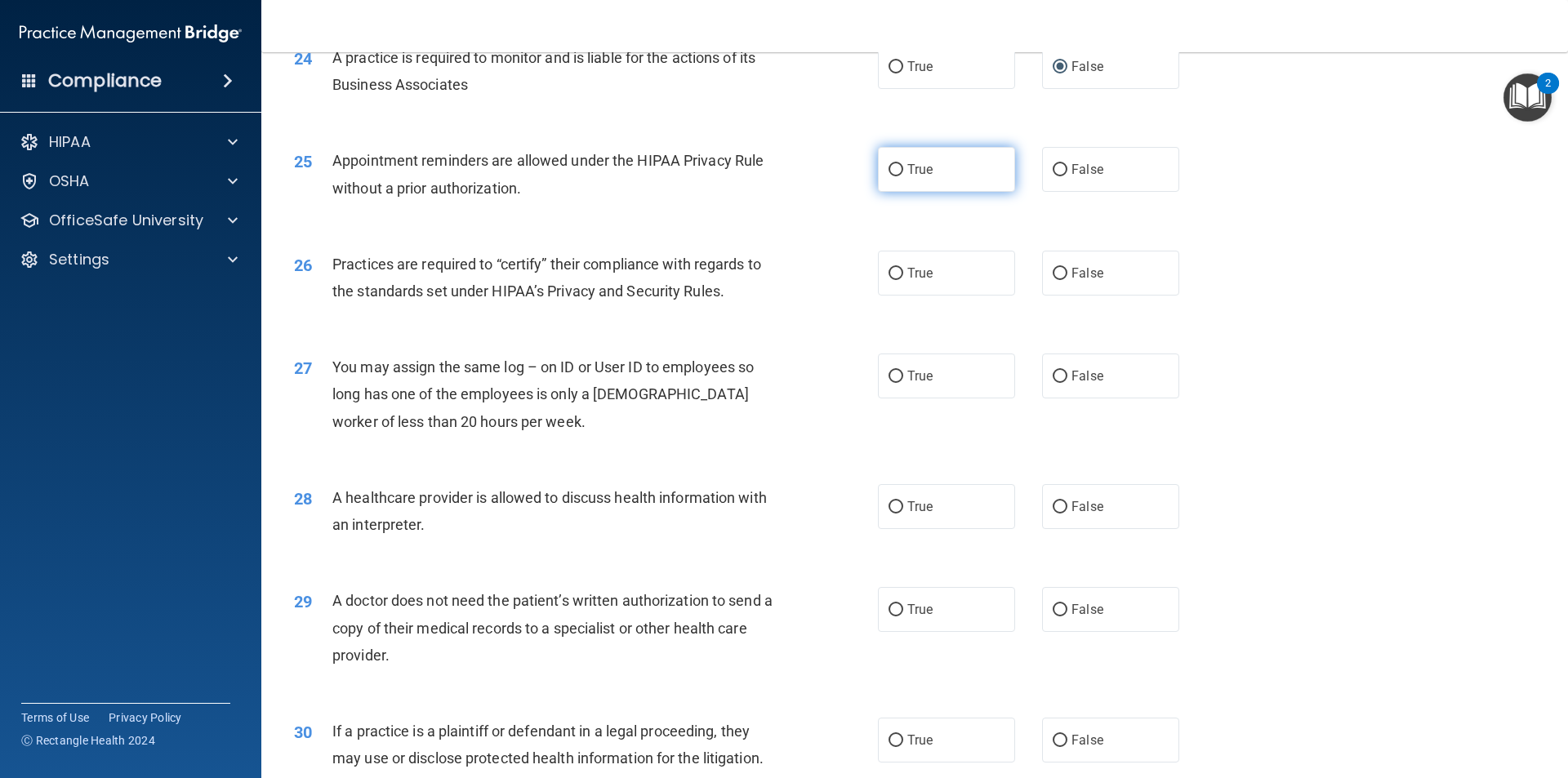
click at [889, 173] on input "True" at bounding box center [896, 170] width 15 height 13
radio input "true"
click at [1052, 280] on label "False" at bounding box center [1111, 273] width 137 height 45
click at [1053, 280] on input "False" at bounding box center [1060, 274] width 15 height 13
radio input "true"
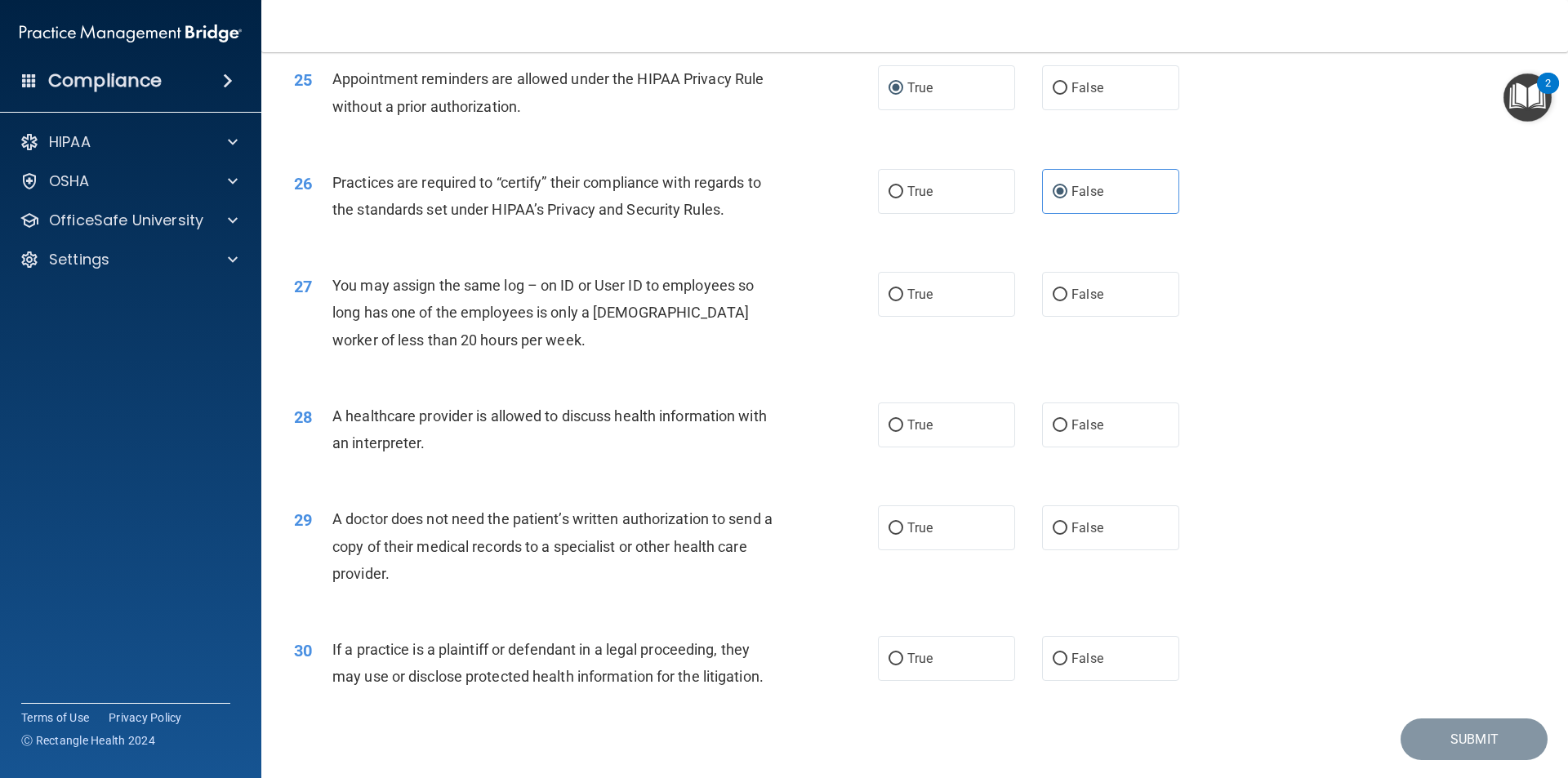
scroll to position [3023, 0]
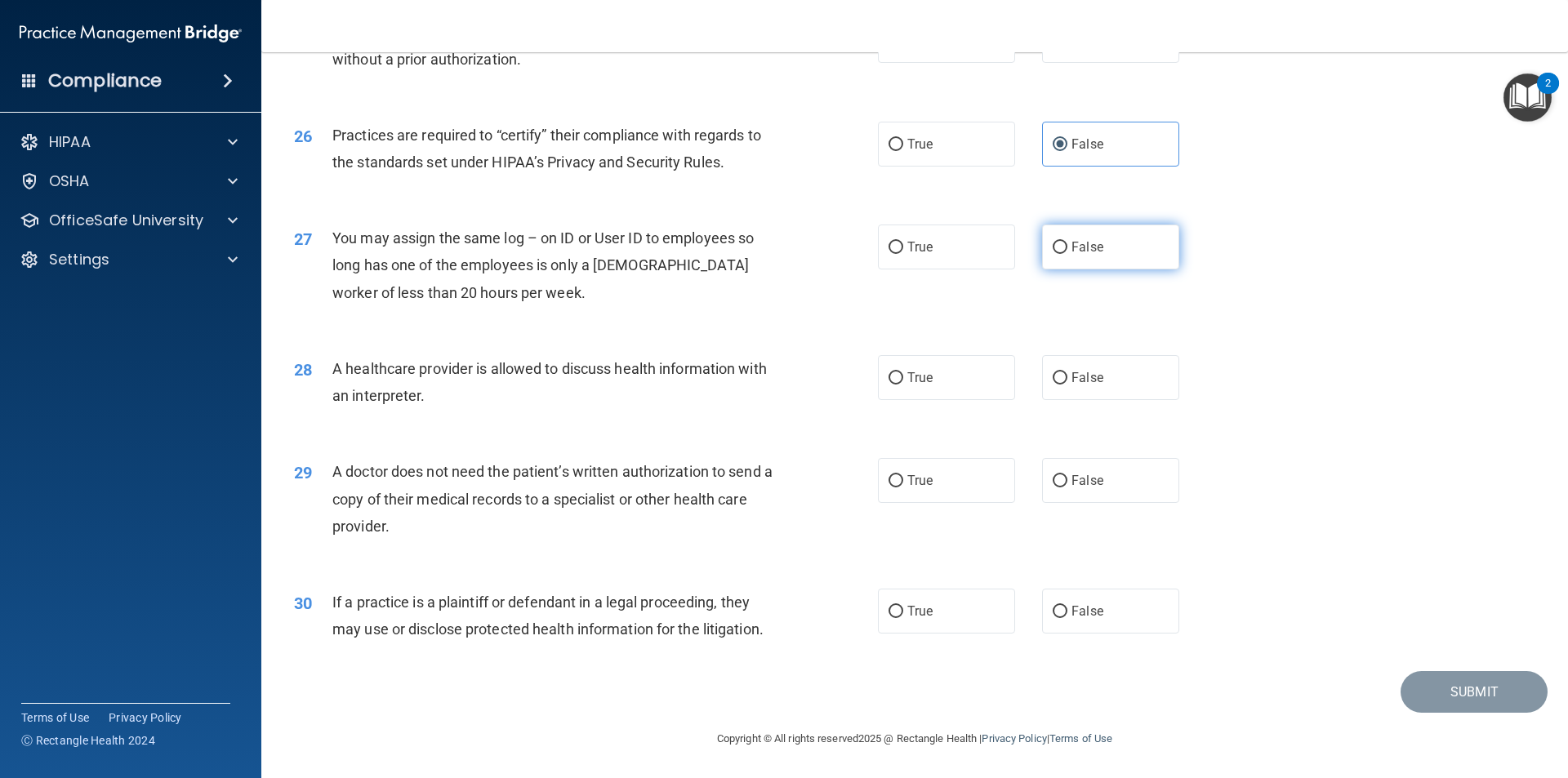
click at [1050, 237] on label "False" at bounding box center [1111, 247] width 137 height 45
click at [1053, 242] on input "False" at bounding box center [1060, 248] width 15 height 13
radio input "true"
click at [900, 377] on label "True" at bounding box center [946, 378] width 137 height 45
click at [900, 377] on input "True" at bounding box center [896, 379] width 15 height 13
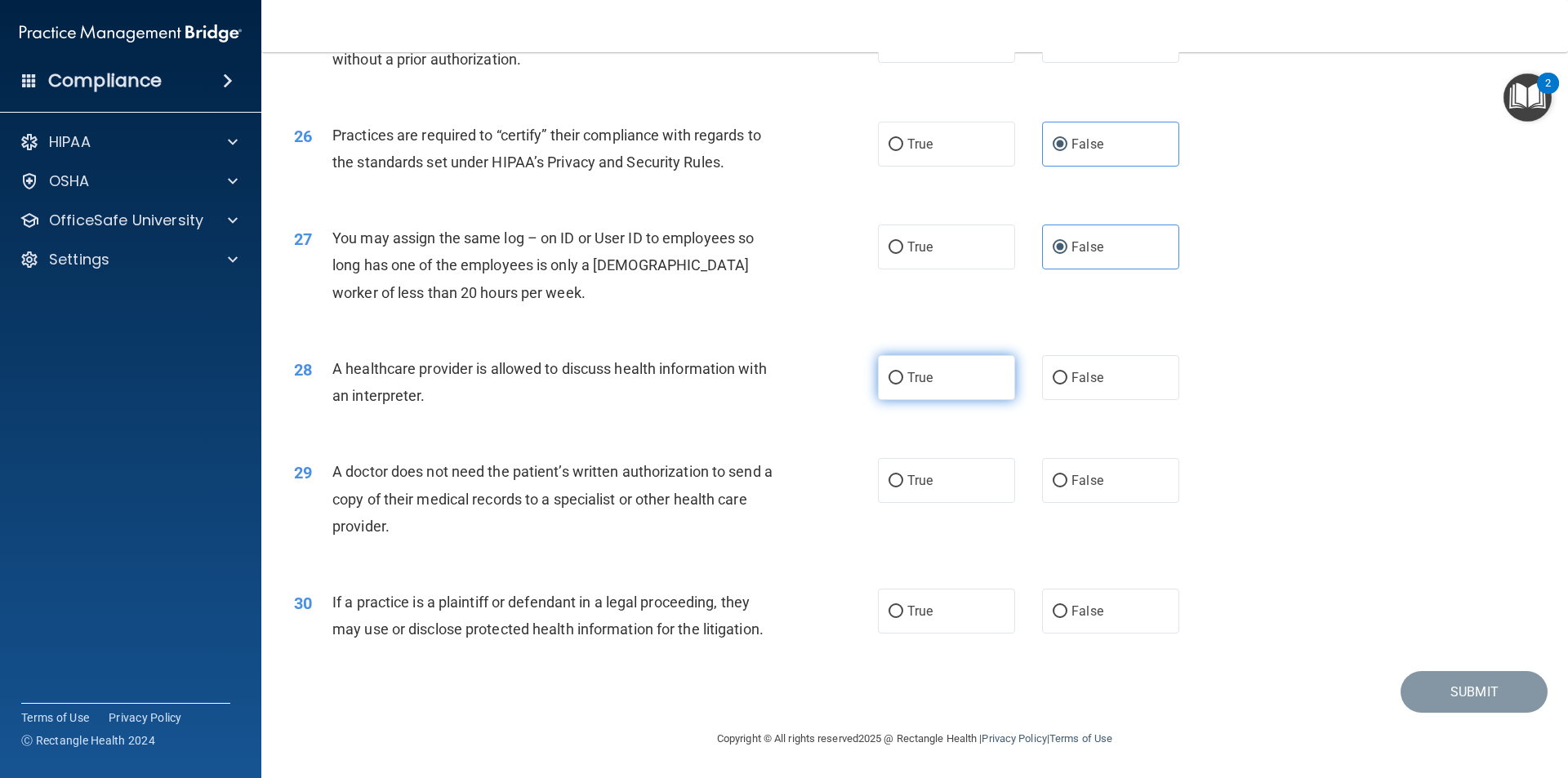
radio input "true"
click at [912, 479] on span "True" at bounding box center [920, 481] width 25 height 16
click at [904, 479] on input "True" at bounding box center [896, 482] width 15 height 13
radio input "true"
click at [890, 607] on input "True" at bounding box center [896, 612] width 15 height 13
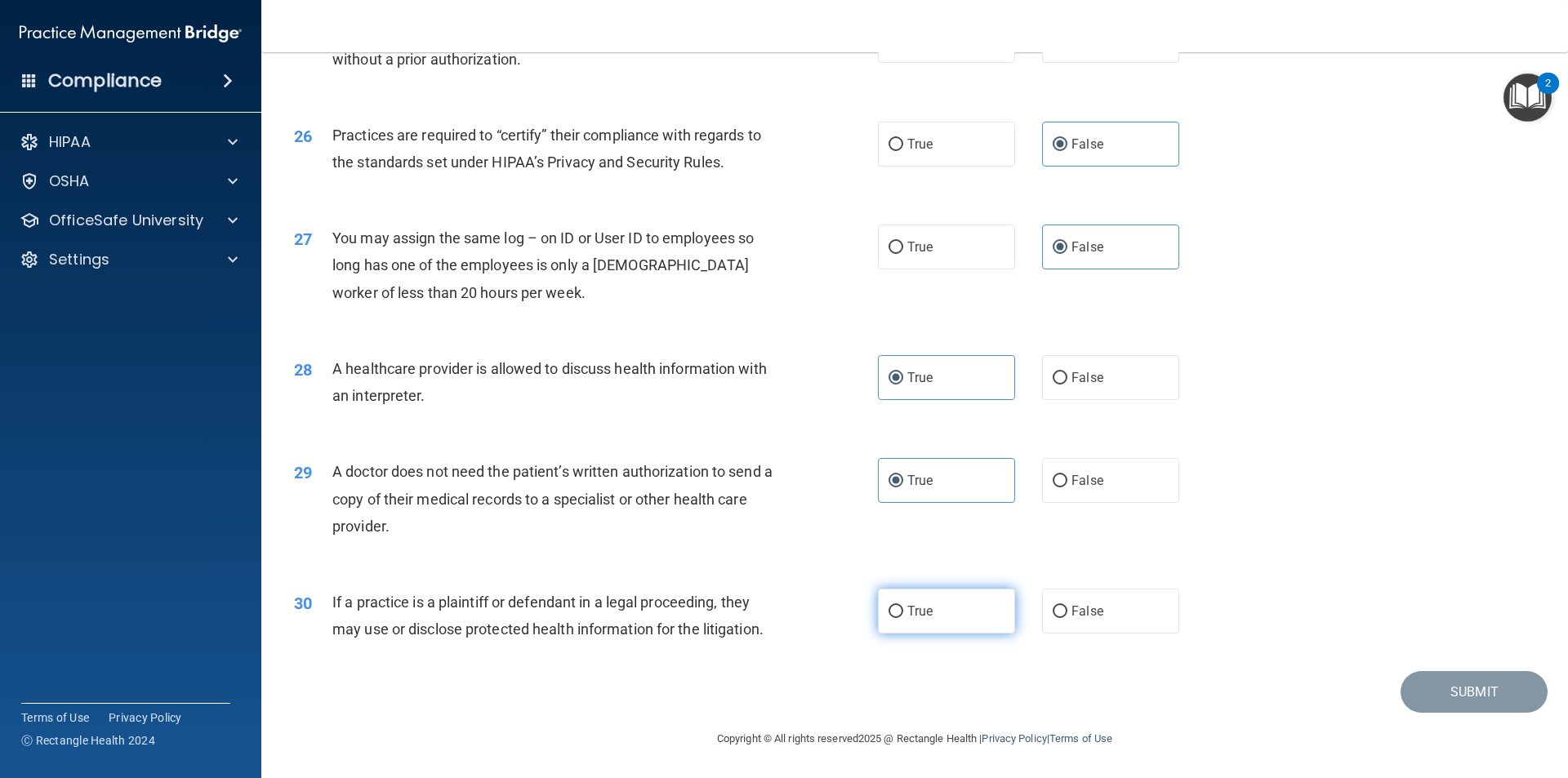
radio input "true"
click at [1446, 678] on button "Submit" at bounding box center [1474, 693] width 147 height 42
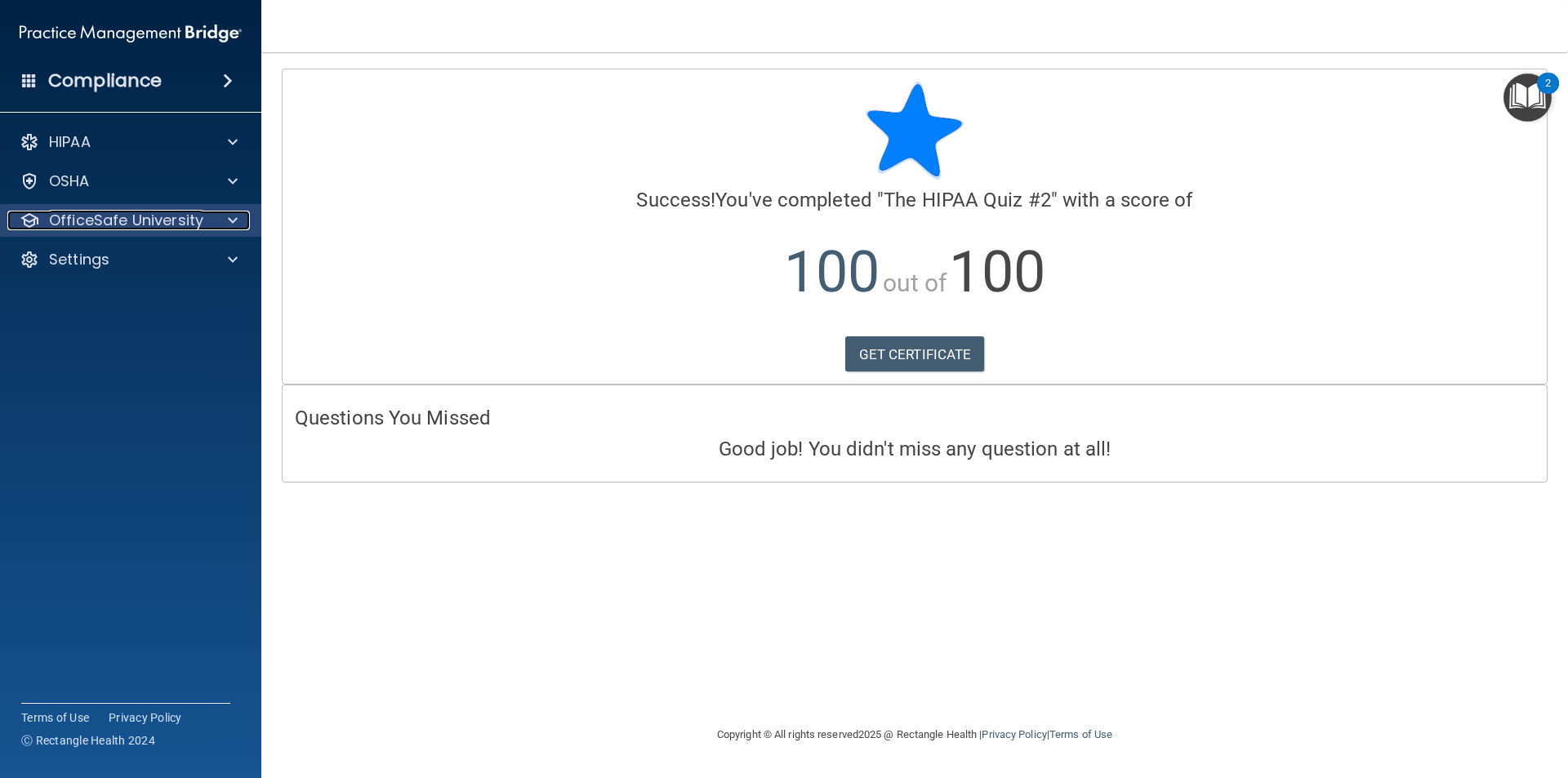
click at [148, 215] on p "OfficeSafe University" at bounding box center [126, 220] width 154 height 19
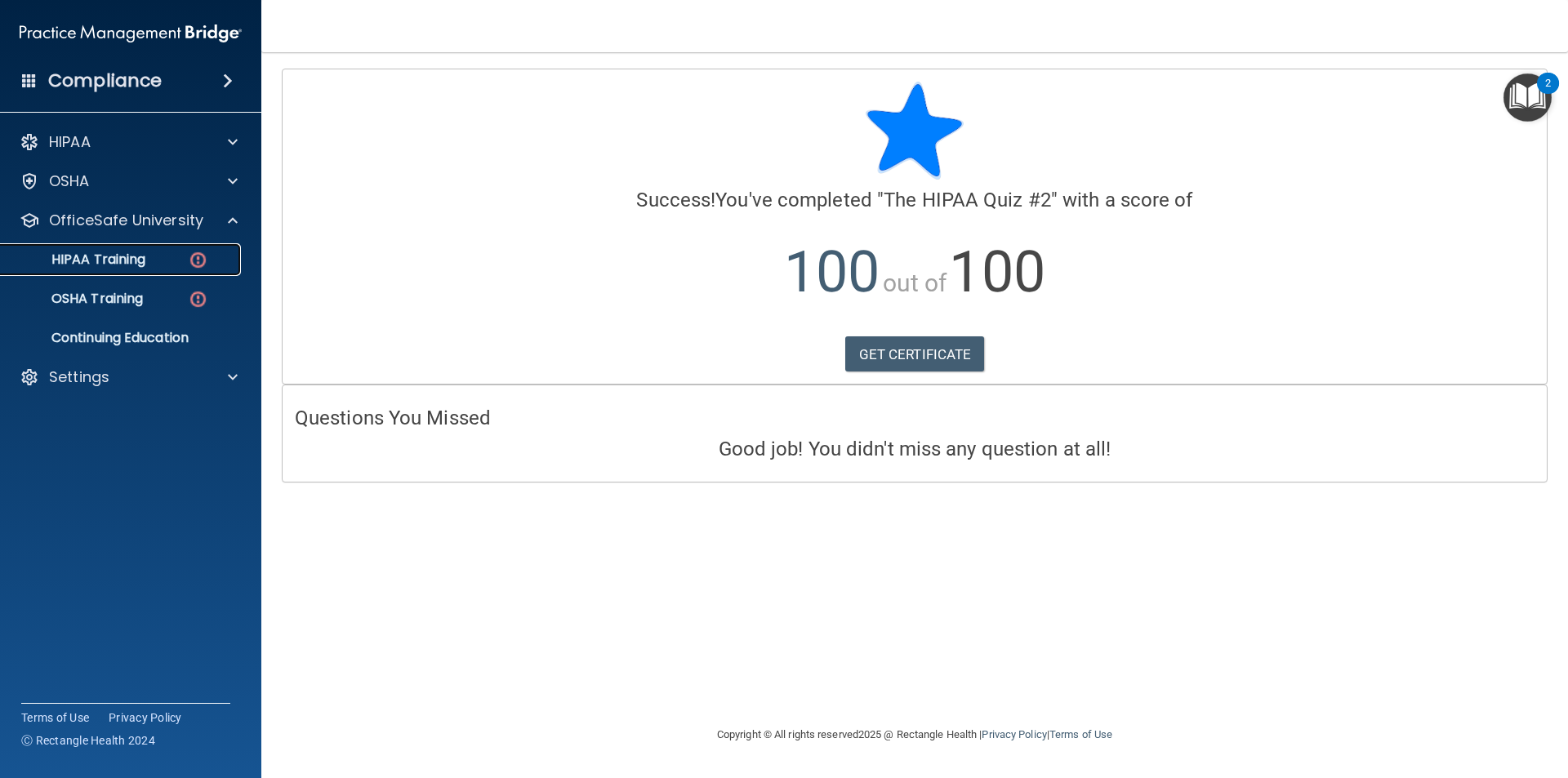
click at [111, 256] on p "HIPAA Training" at bounding box center [78, 260] width 135 height 17
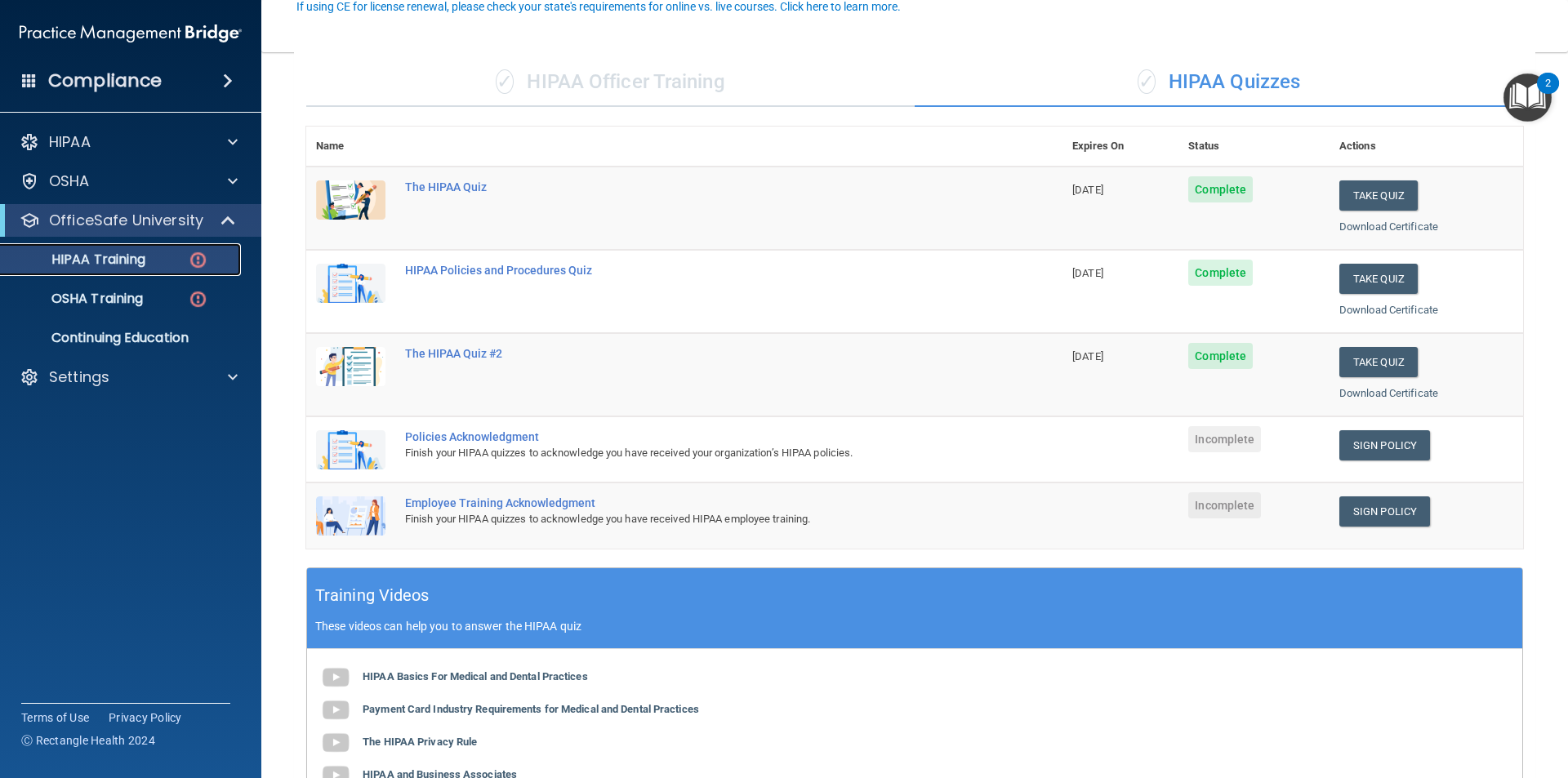
scroll to position [163, 0]
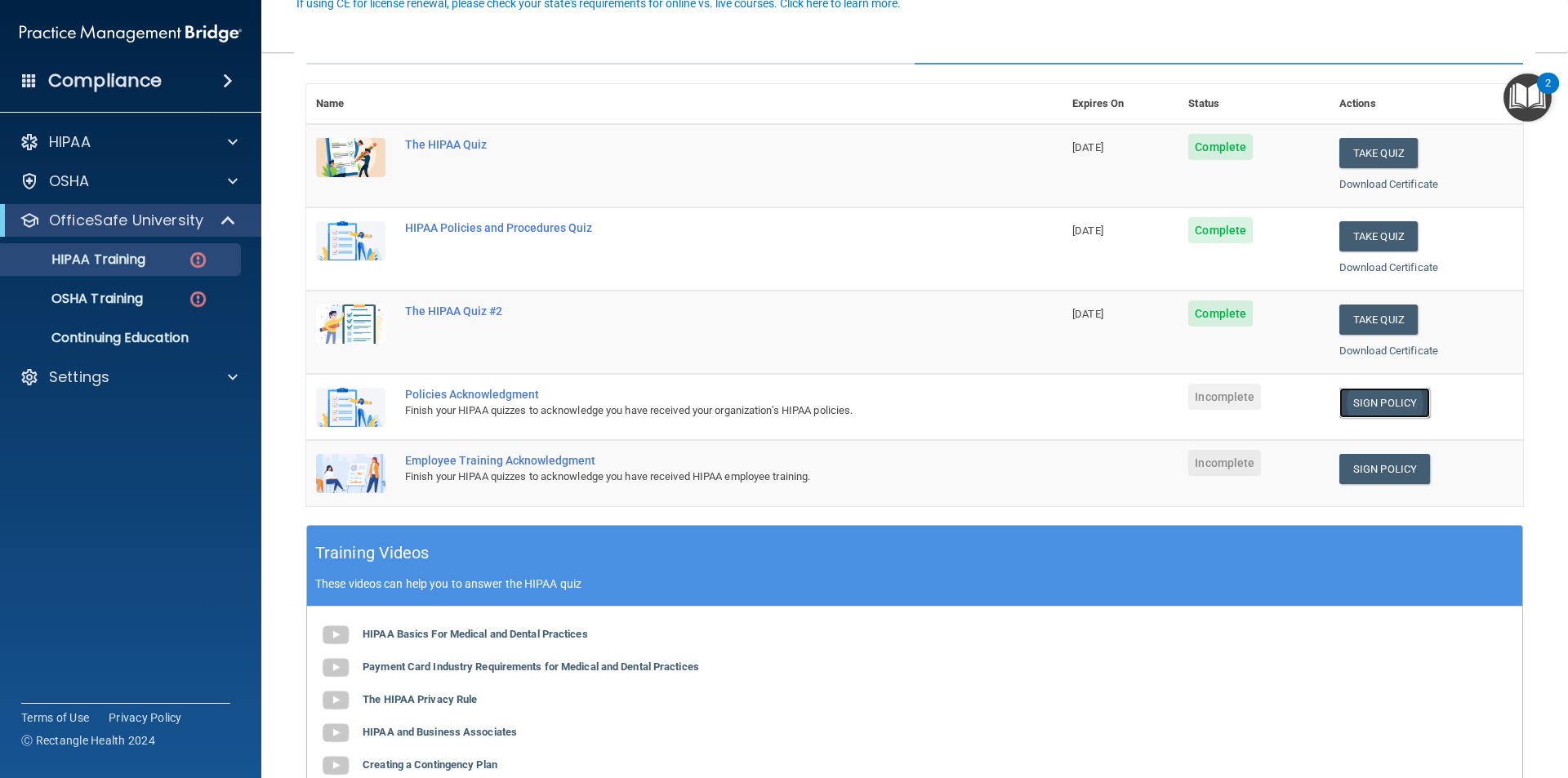
click at [1376, 402] on link "Sign Policy" at bounding box center [1385, 403] width 90 height 30
click at [165, 375] on div "Settings" at bounding box center [109, 377] width 203 height 19
click at [116, 450] on p "Sign Out" at bounding box center [122, 456] width 223 height 17
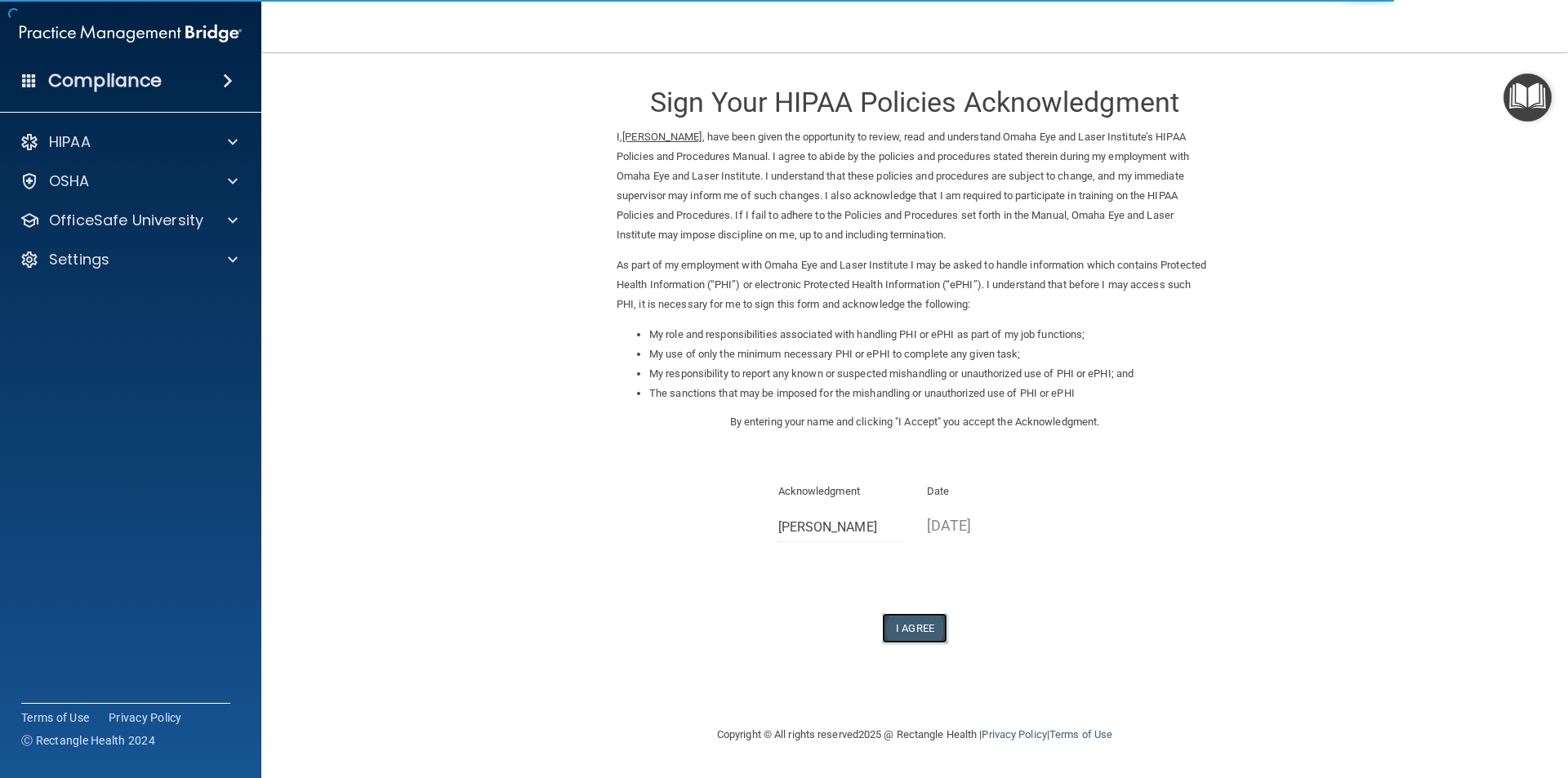
click at [913, 631] on button "I Agree" at bounding box center [915, 628] width 65 height 30
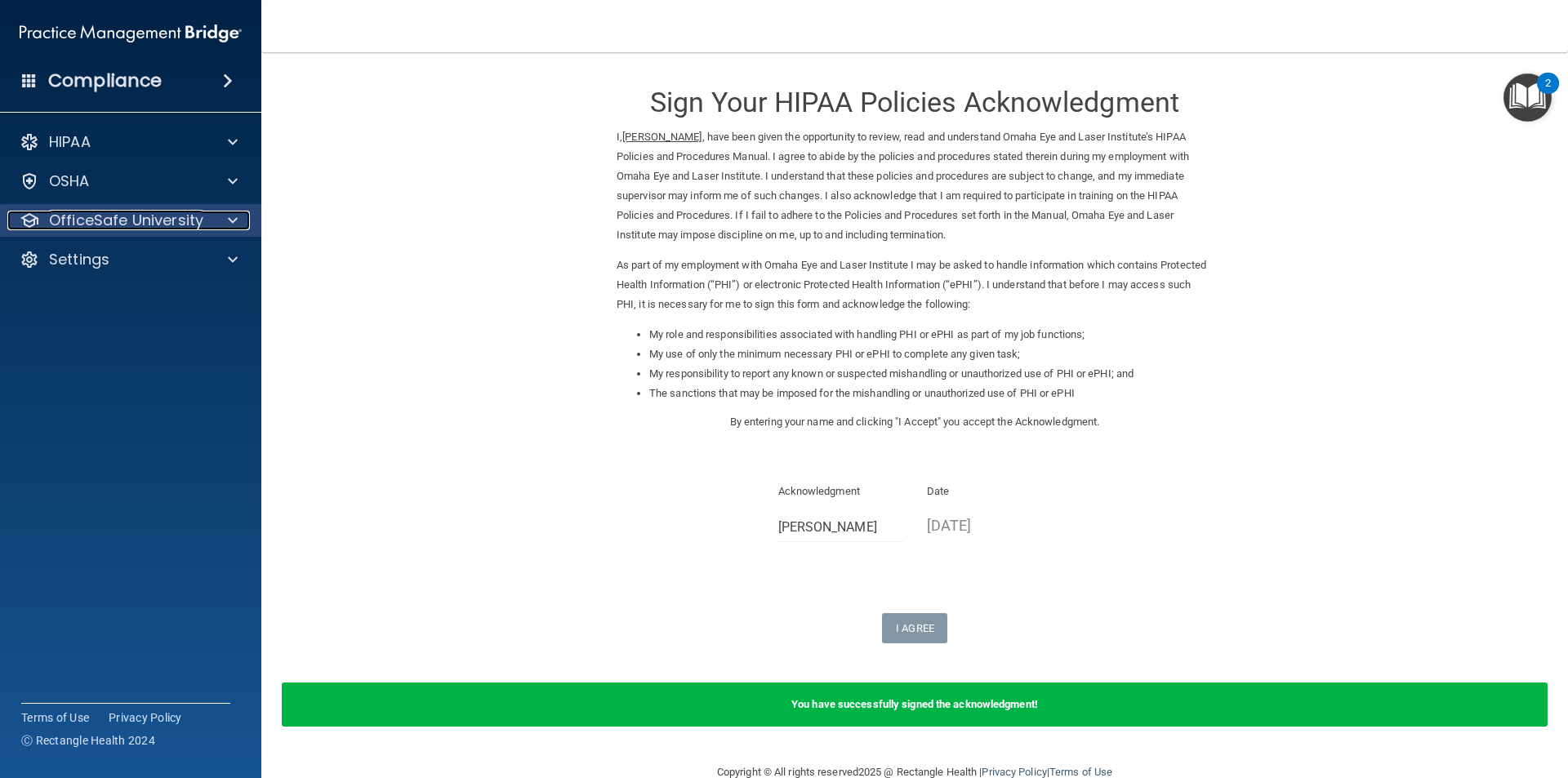
click at [127, 217] on p "OfficeSafe University" at bounding box center [126, 220] width 154 height 19
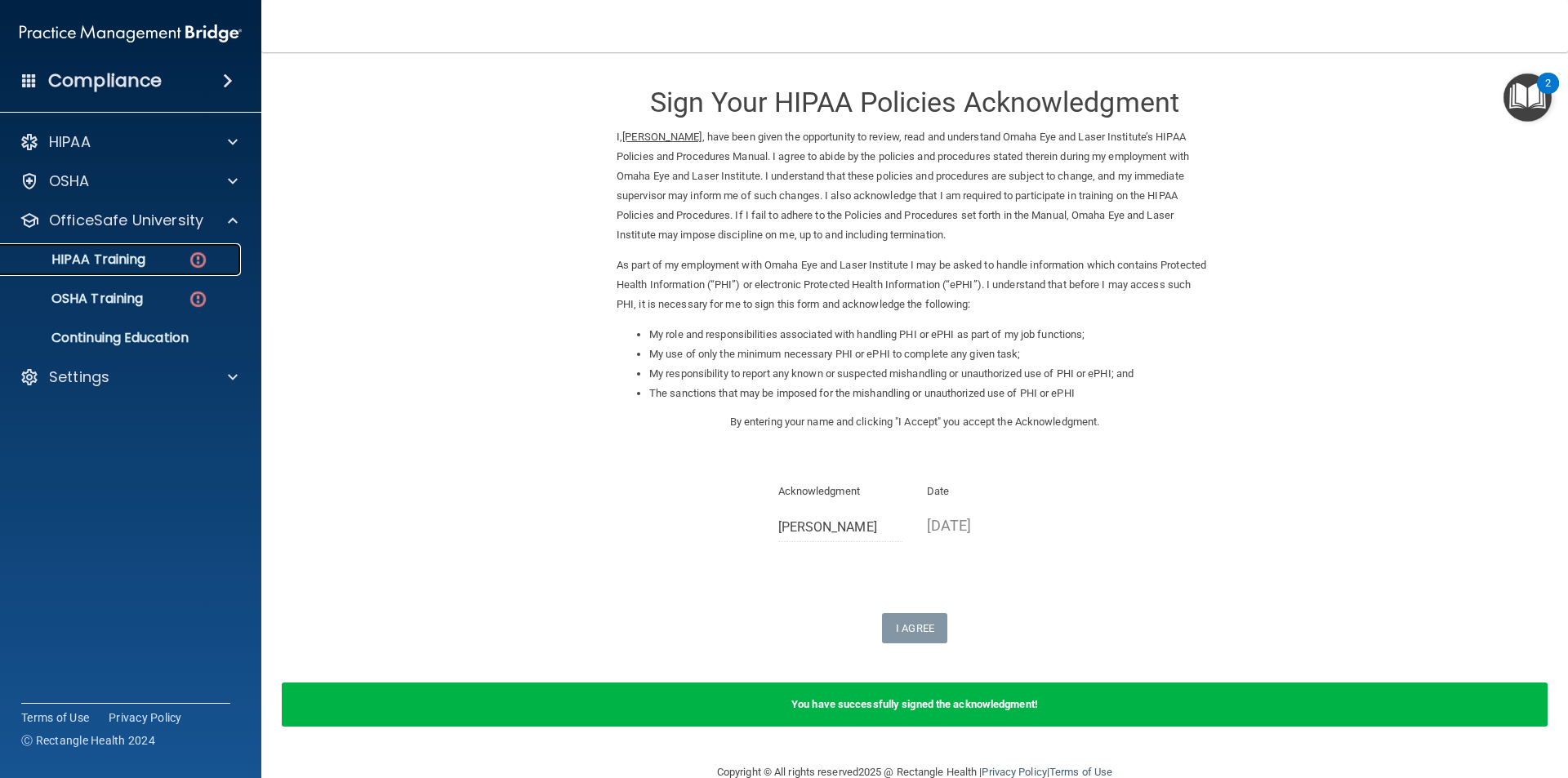
click at [149, 250] on link "HIPAA Training" at bounding box center [111, 260] width 257 height 33
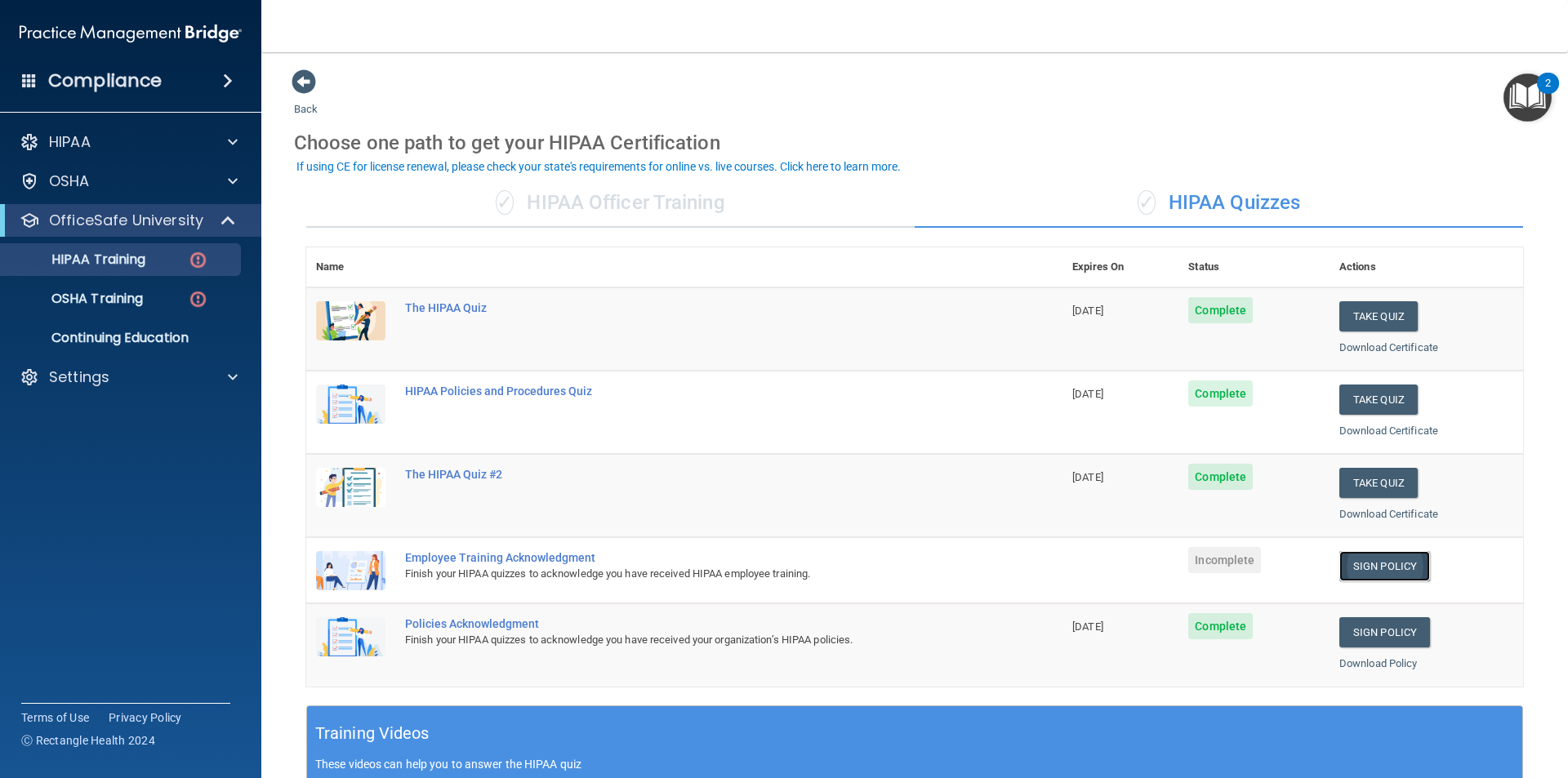
click at [1378, 566] on link "Sign Policy" at bounding box center [1385, 566] width 90 height 30
click at [146, 379] on div "Settings" at bounding box center [109, 377] width 203 height 19
drag, startPoint x: 121, startPoint y: 464, endPoint x: 121, endPoint y: 452, distance: 12.0
click at [121, 463] on link "Sign Out" at bounding box center [111, 456] width 257 height 33
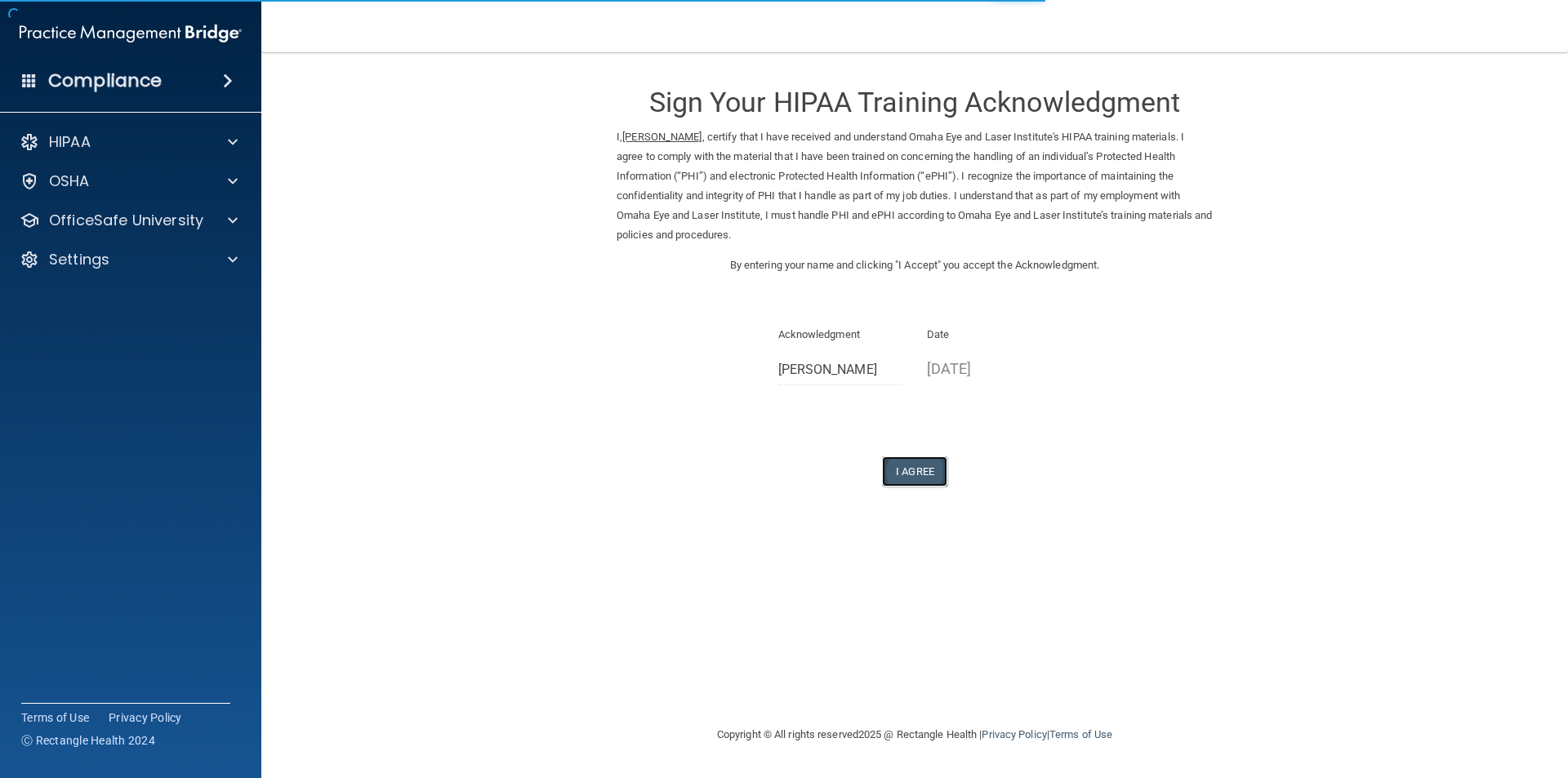
click at [926, 478] on button "I Agree" at bounding box center [915, 471] width 65 height 30
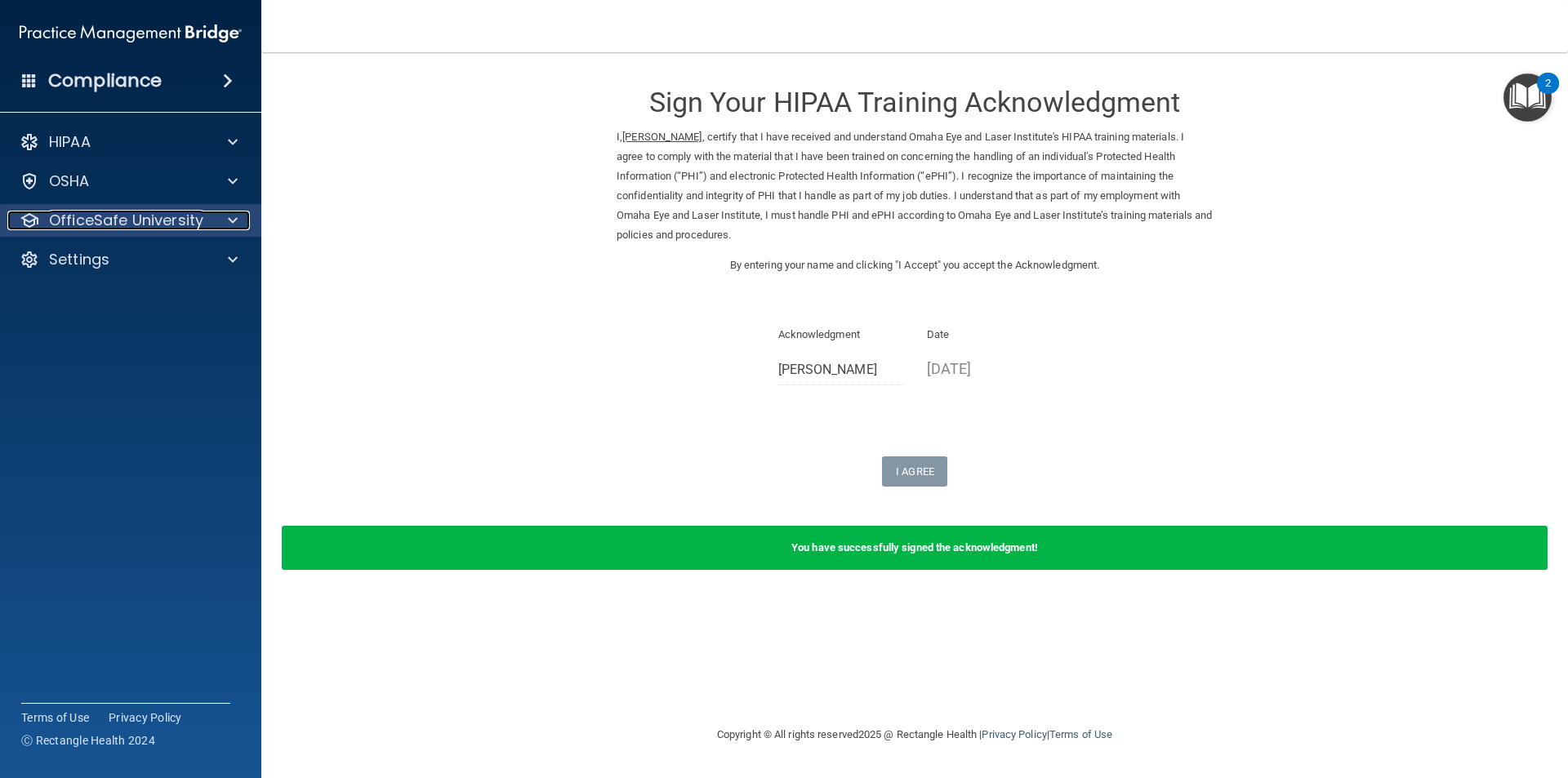
click at [90, 213] on p "OfficeSafe University" at bounding box center [126, 220] width 154 height 19
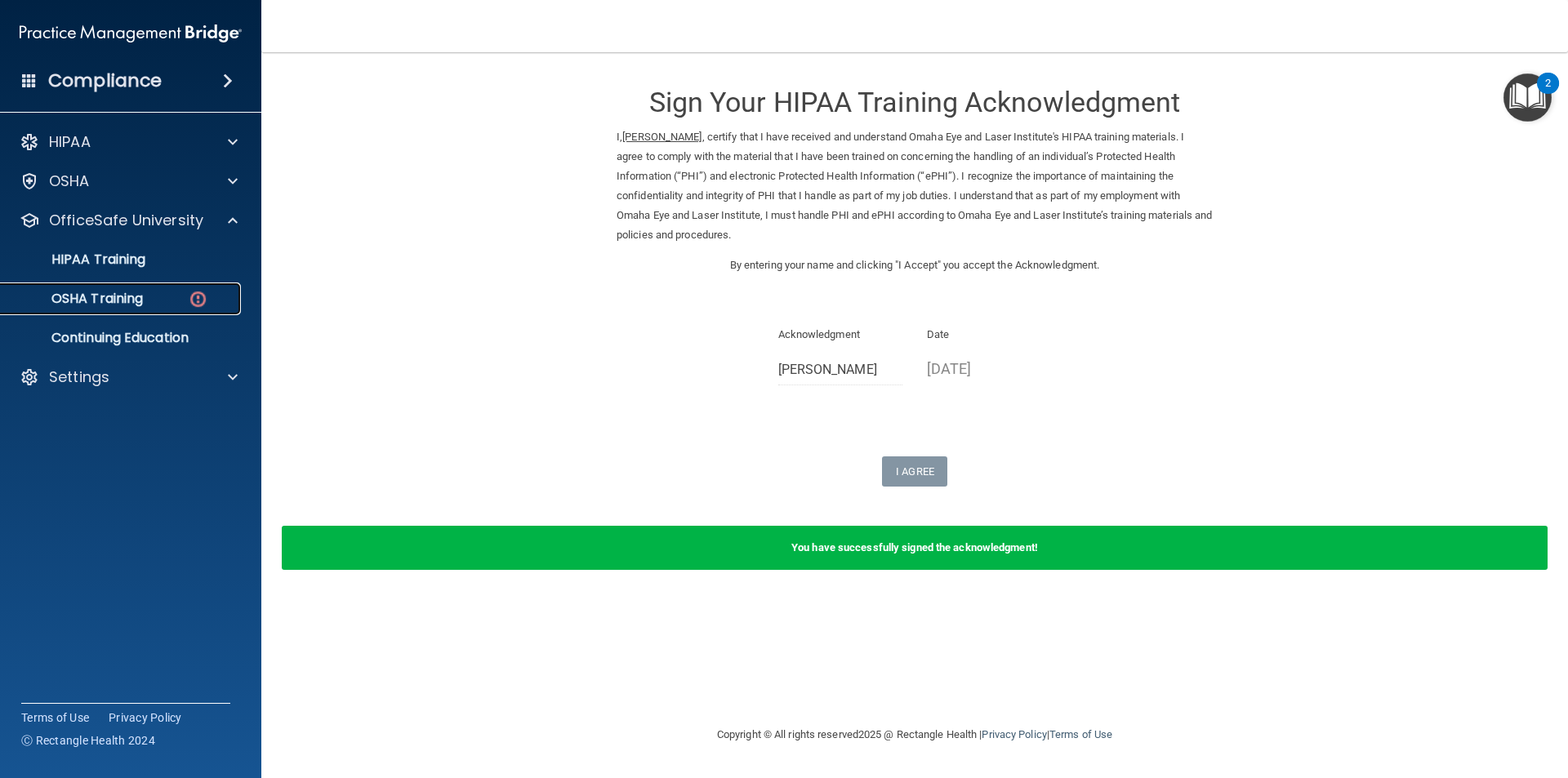
click at [147, 297] on div "OSHA Training" at bounding box center [122, 299] width 223 height 17
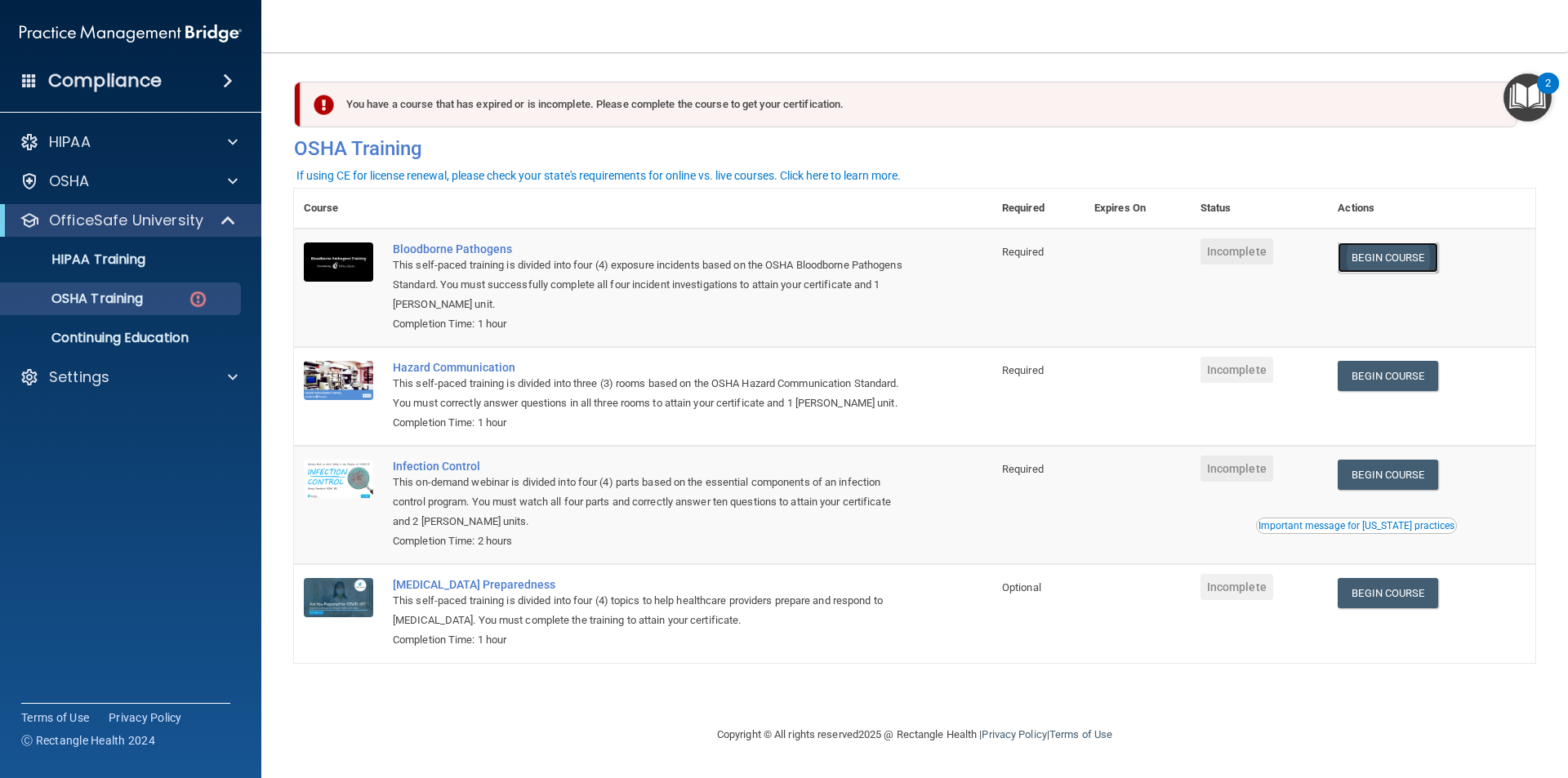
click at [1414, 259] on link "Begin Course" at bounding box center [1387, 258] width 100 height 30
click at [215, 375] on div at bounding box center [230, 377] width 41 height 19
click at [183, 451] on p "Sign Out" at bounding box center [122, 456] width 223 height 17
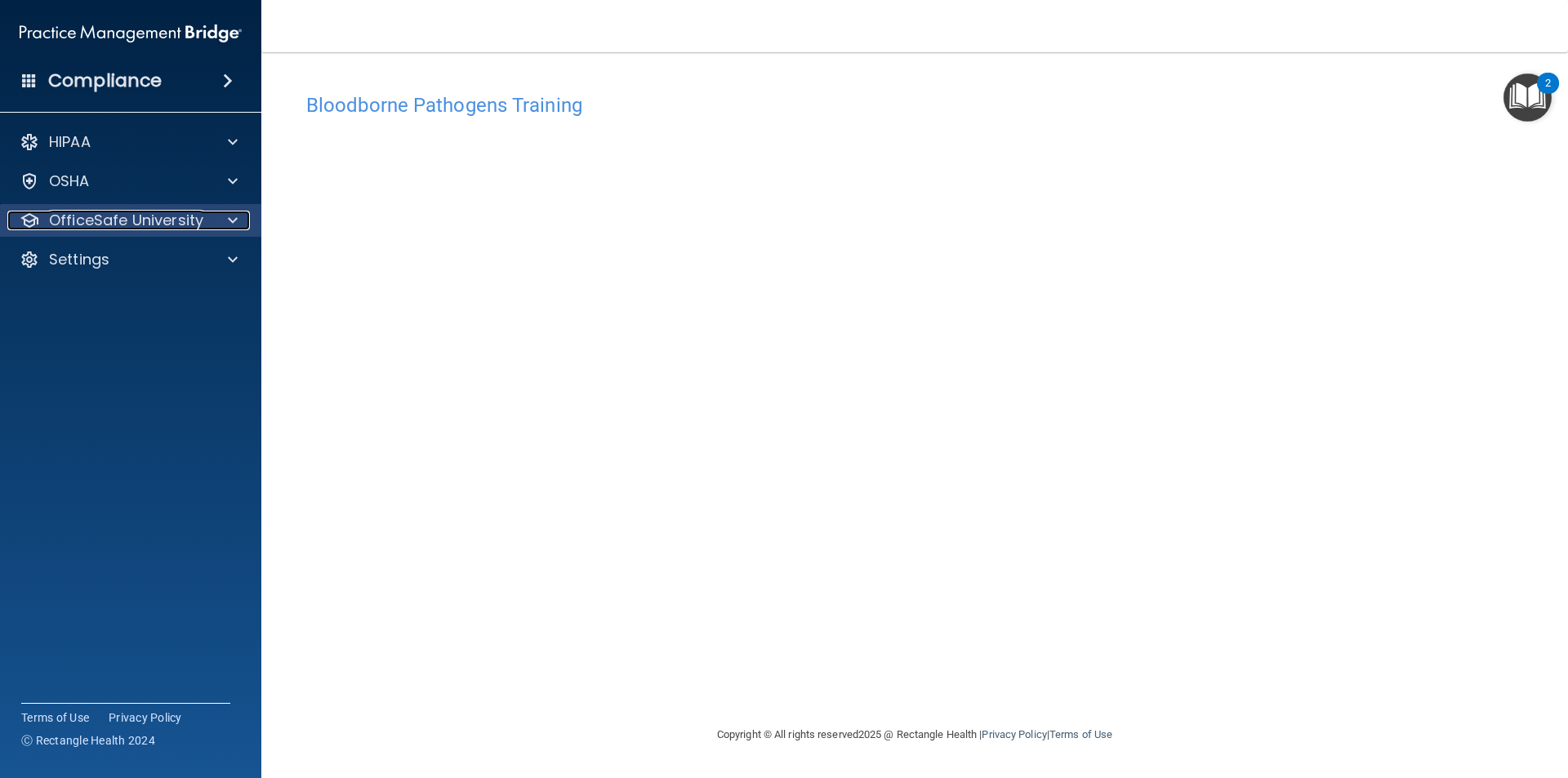
click at [154, 214] on p "OfficeSafe University" at bounding box center [126, 220] width 154 height 19
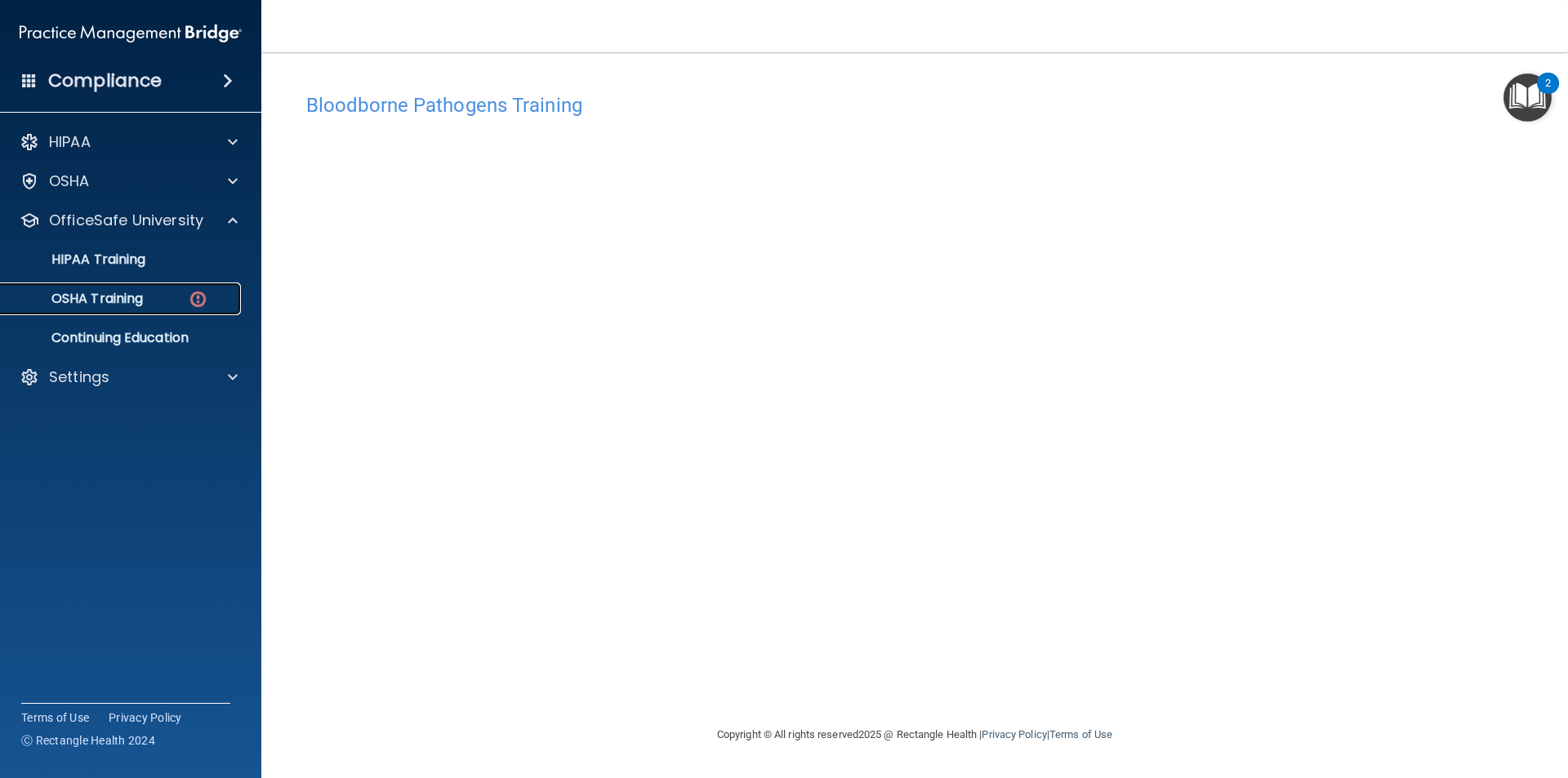
click at [157, 295] on div "OSHA Training" at bounding box center [122, 299] width 223 height 17
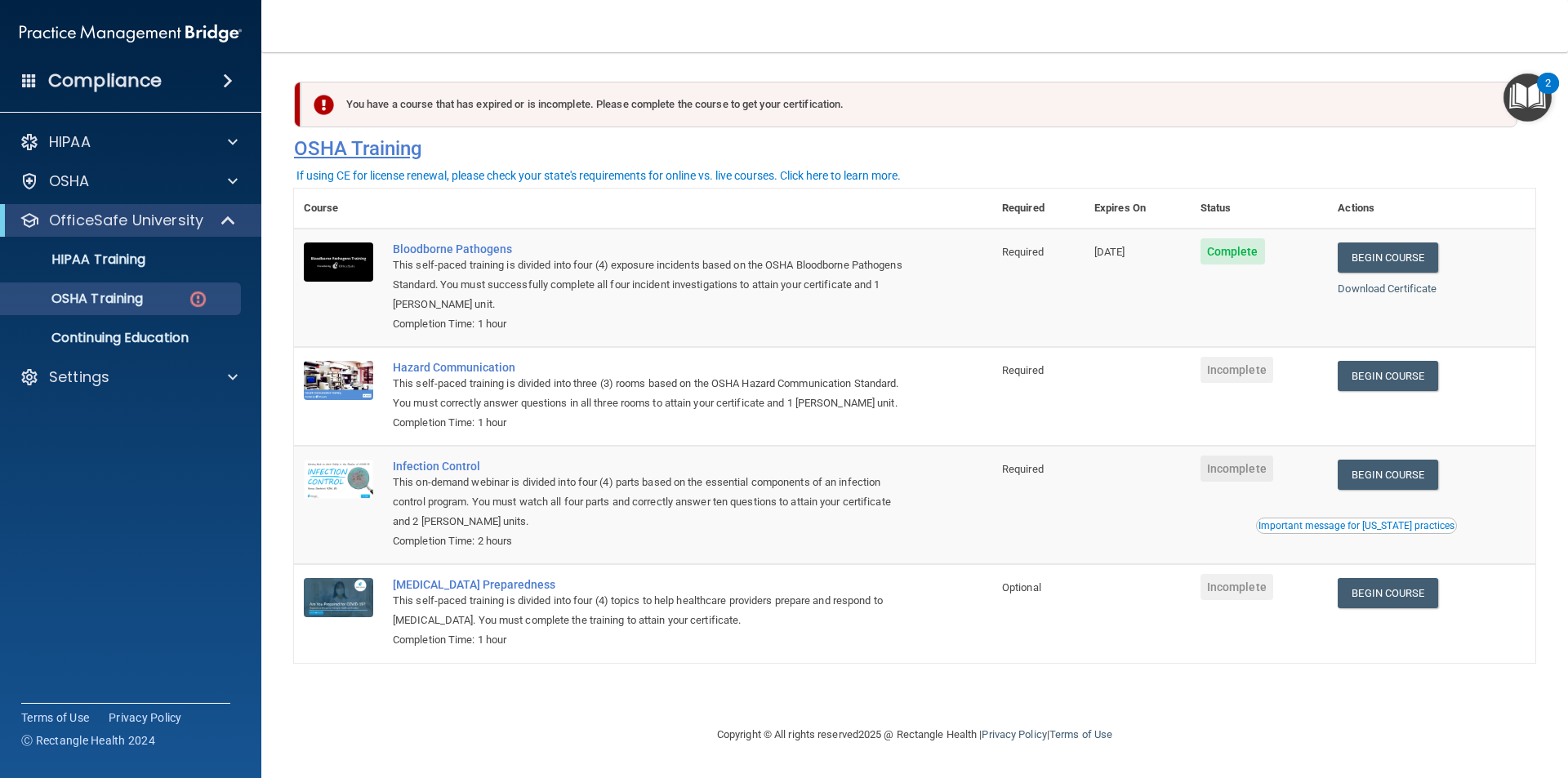
click at [1158, 156] on h4 "OSHA Training" at bounding box center [915, 148] width 1241 height 23
click at [214, 381] on div at bounding box center [230, 377] width 41 height 19
click at [71, 449] on p "Sign Out" at bounding box center [122, 456] width 223 height 17
